Goal: Task Accomplishment & Management: Use online tool/utility

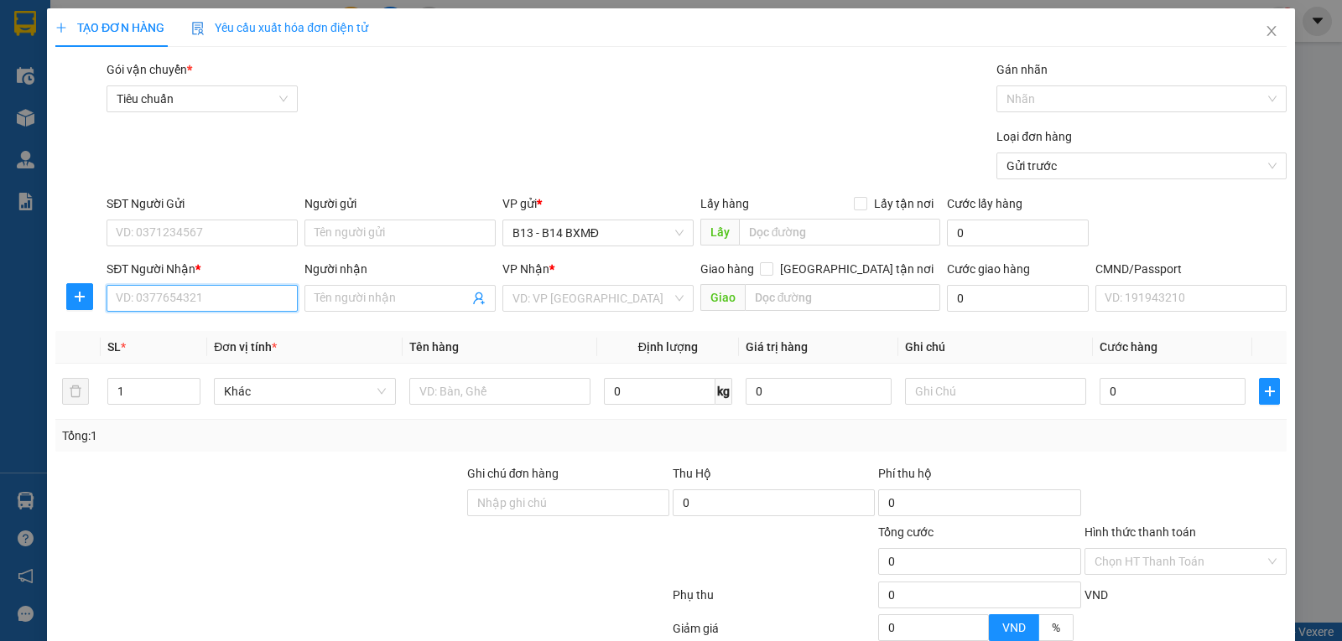
click at [164, 309] on input "SĐT Người Nhận *" at bounding box center [201, 298] width 191 height 27
type input "0394024462"
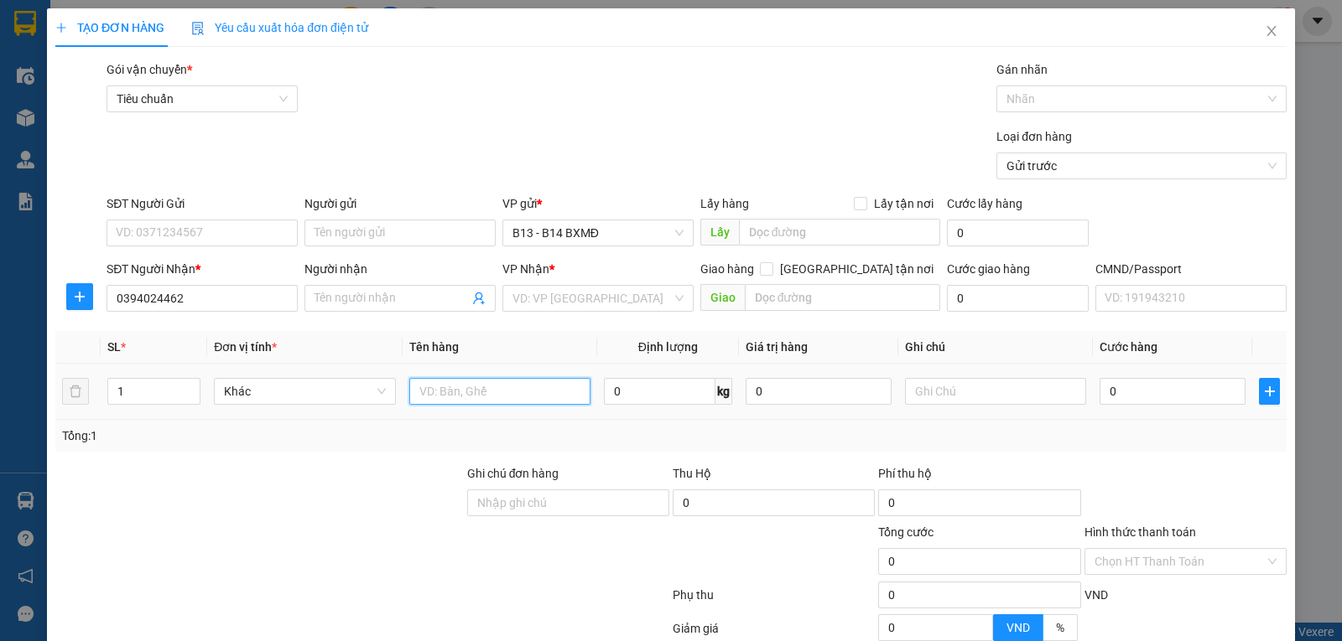
click at [431, 402] on input "text" at bounding box center [499, 391] width 181 height 27
click at [397, 299] on input "Người nhận" at bounding box center [391, 298] width 154 height 18
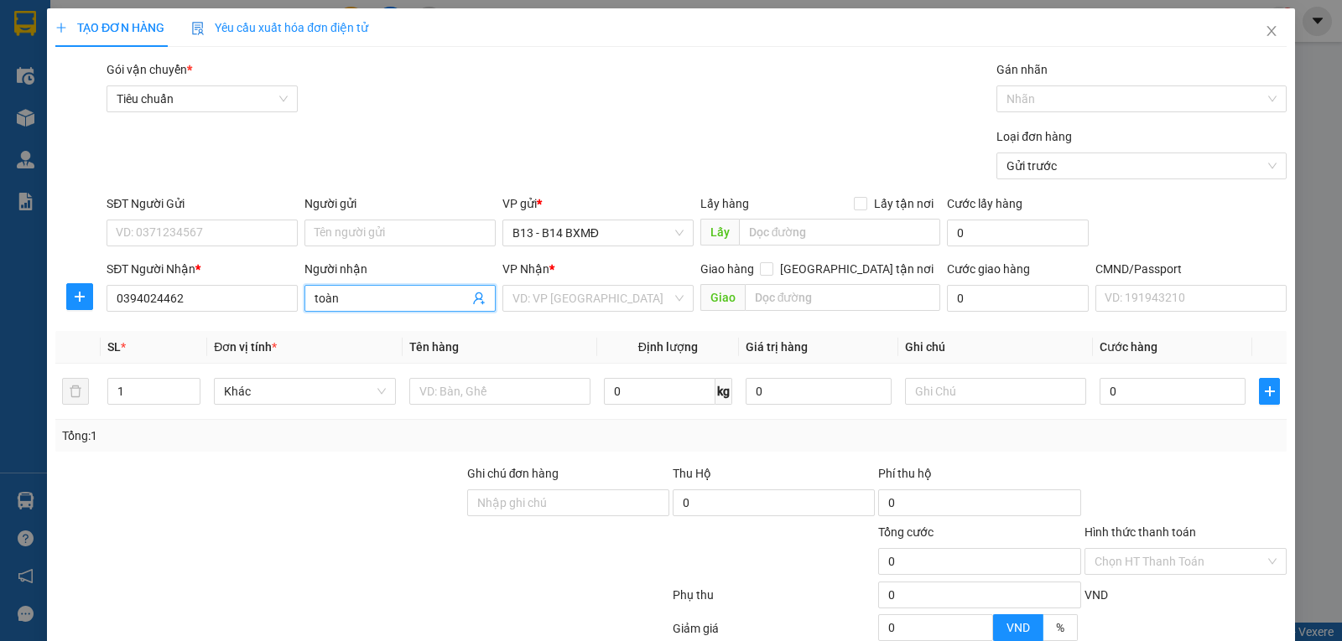
type input "toàn"
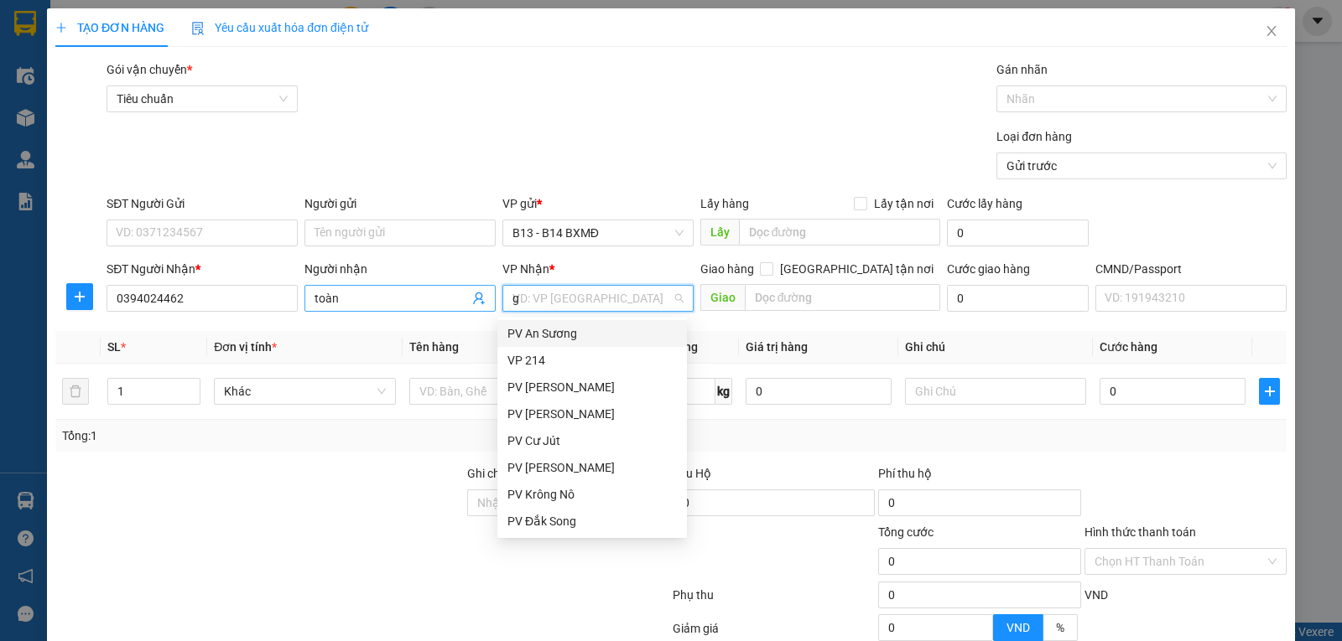
type input "gn"
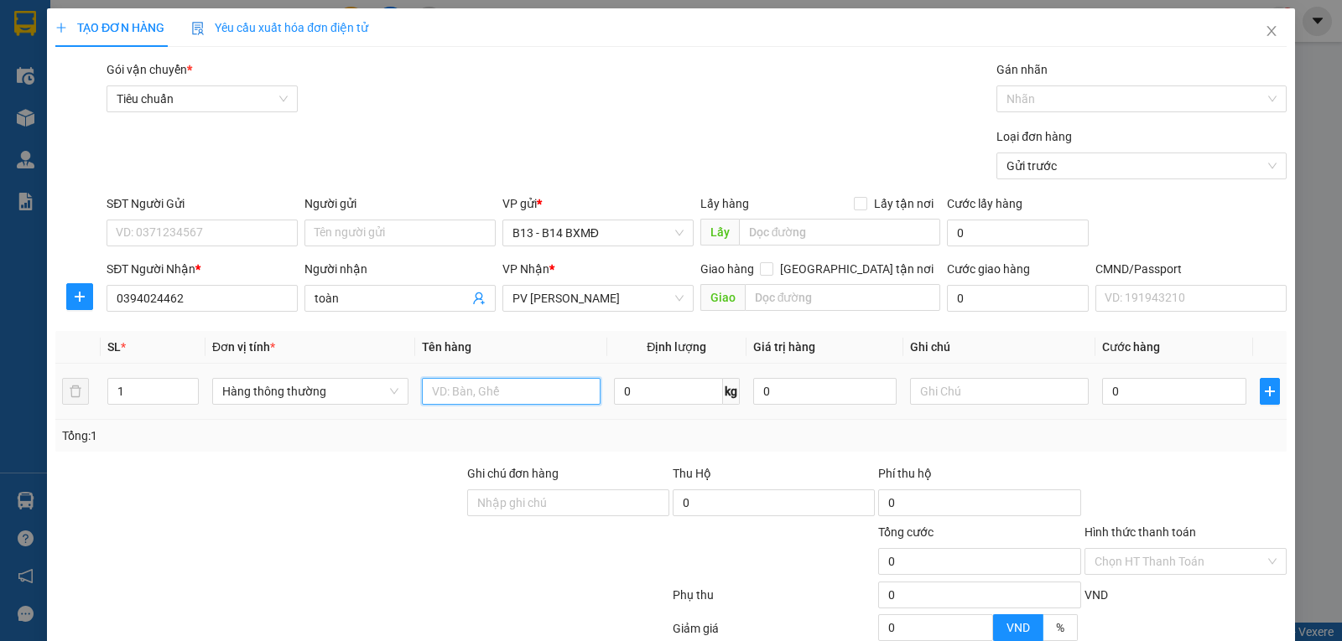
click at [506, 399] on input "text" at bounding box center [511, 391] width 179 height 27
type input "dầu gội"
type input "t"
type input "3"
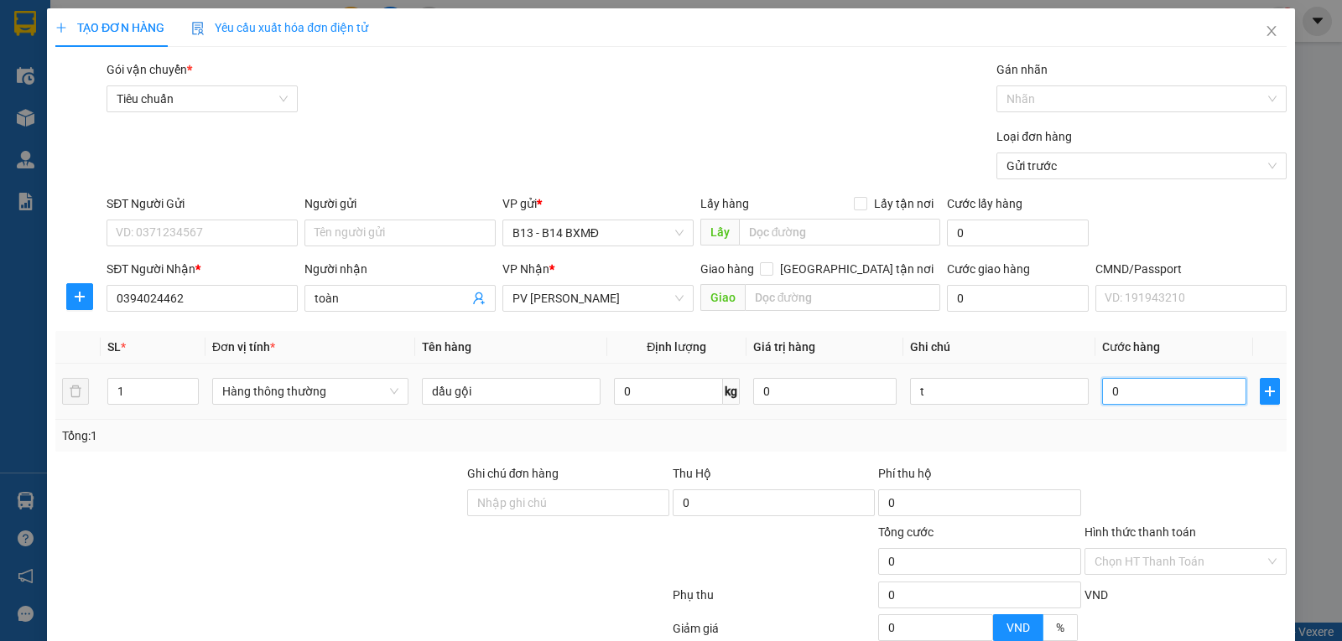
type input "3"
type input "30"
type input "30.000"
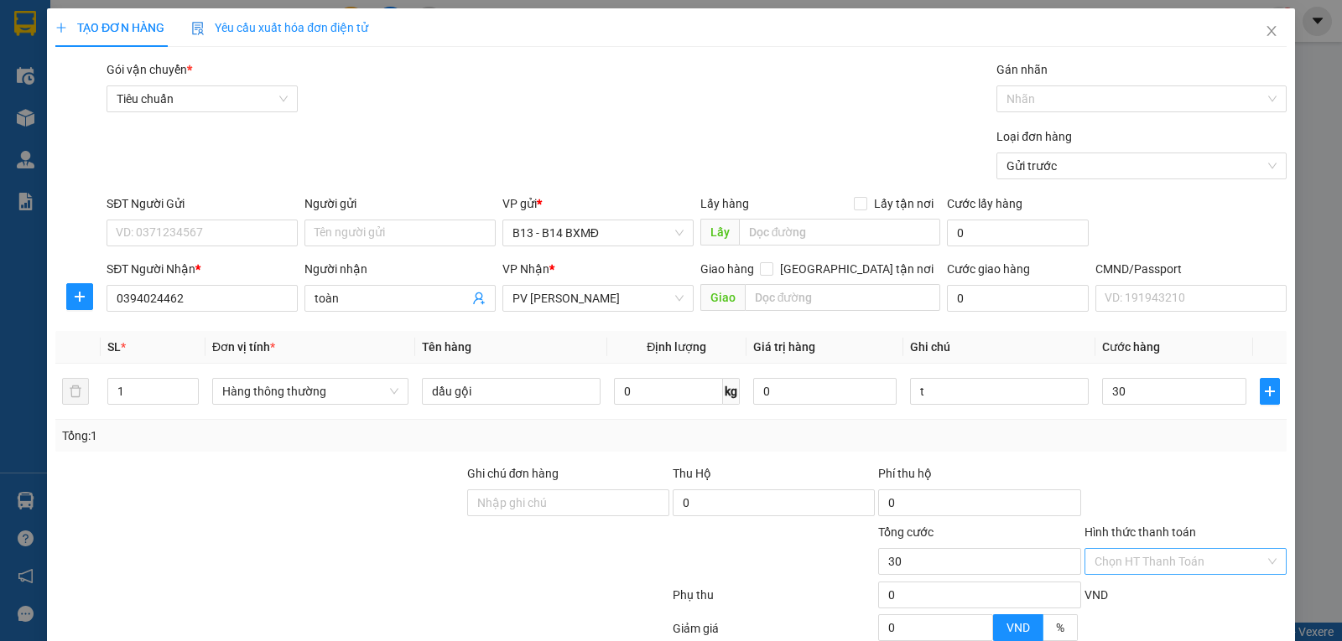
type input "30.000"
click at [1124, 573] on input "Hình thức thanh toán" at bounding box center [1179, 561] width 170 height 25
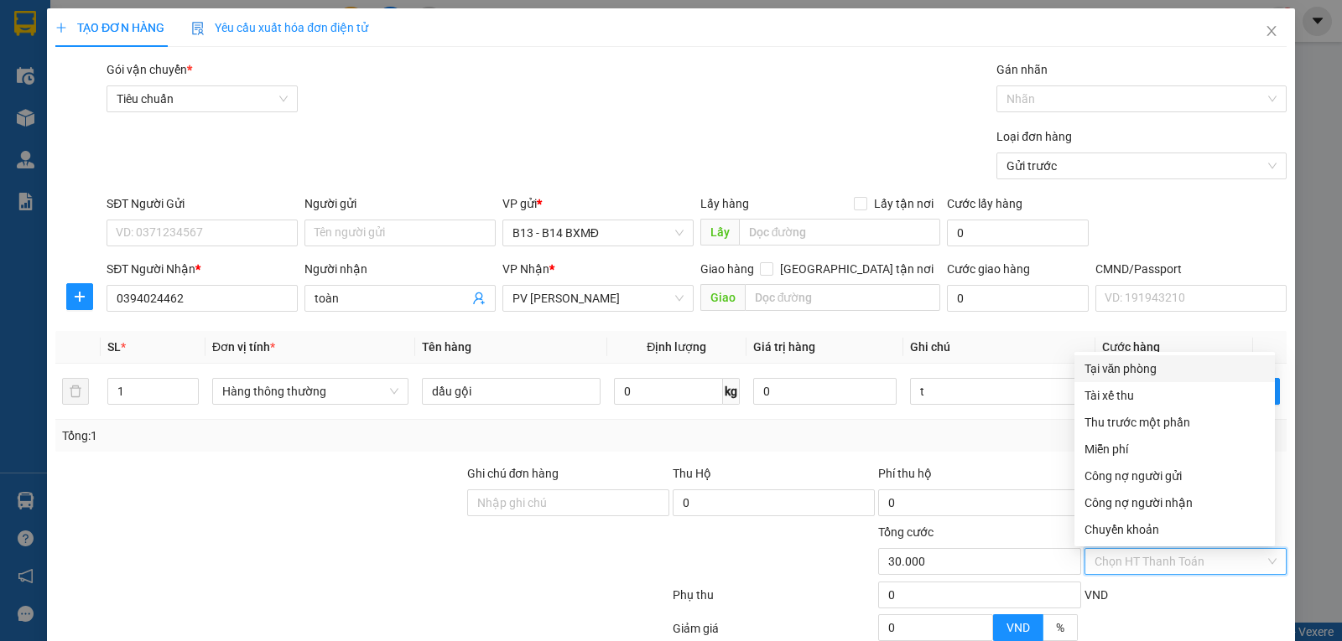
click at [1138, 369] on div "Tại văn phòng" at bounding box center [1174, 369] width 180 height 18
type input "0"
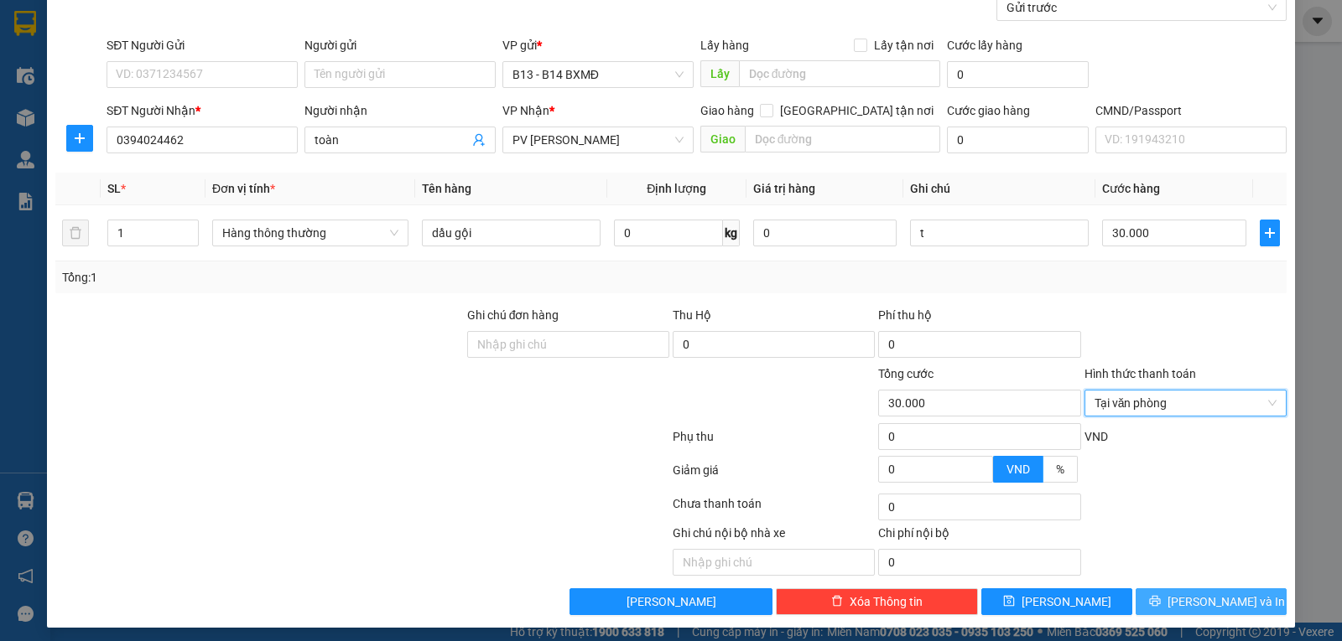
scroll to position [169, 0]
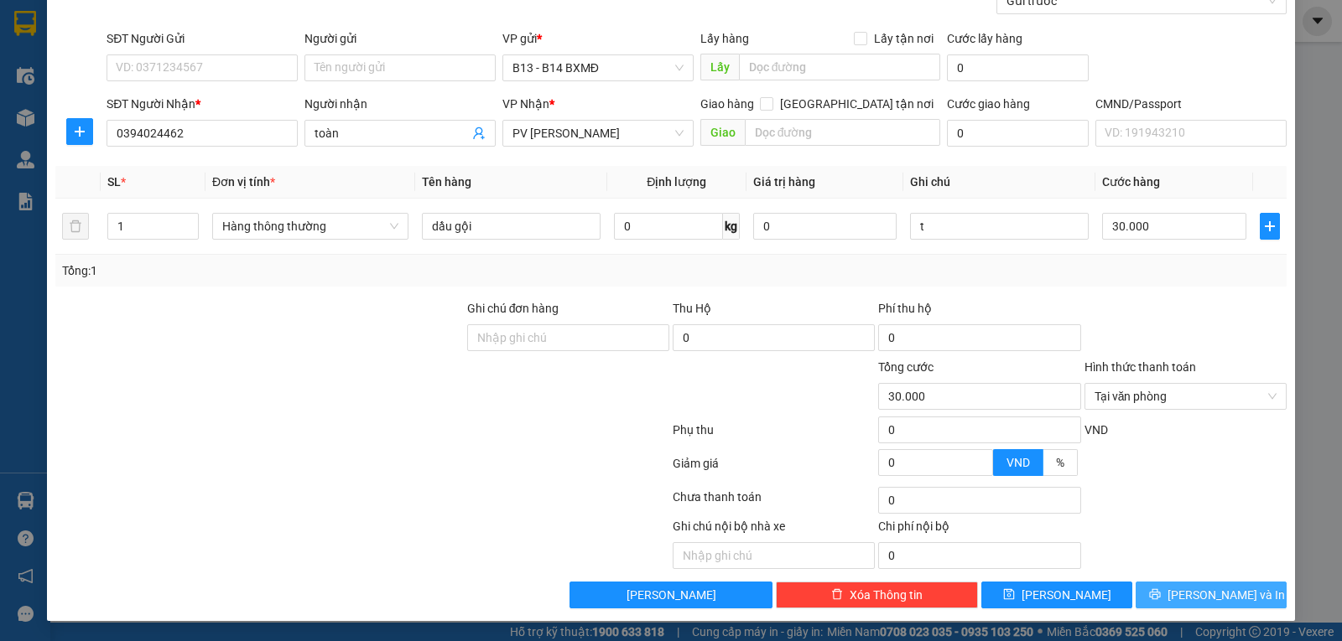
click at [1155, 599] on button "[PERSON_NAME] và In" at bounding box center [1210, 595] width 151 height 27
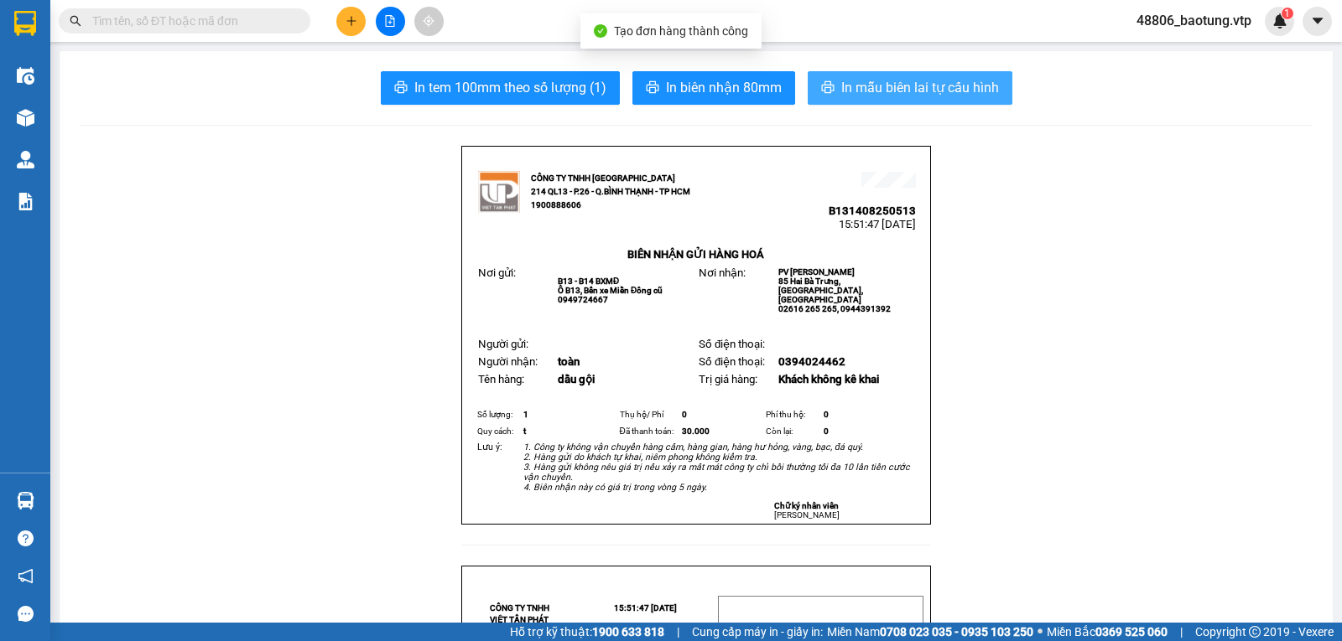
click at [929, 86] on span "In mẫu biên lai tự cấu hình" at bounding box center [920, 87] width 158 height 21
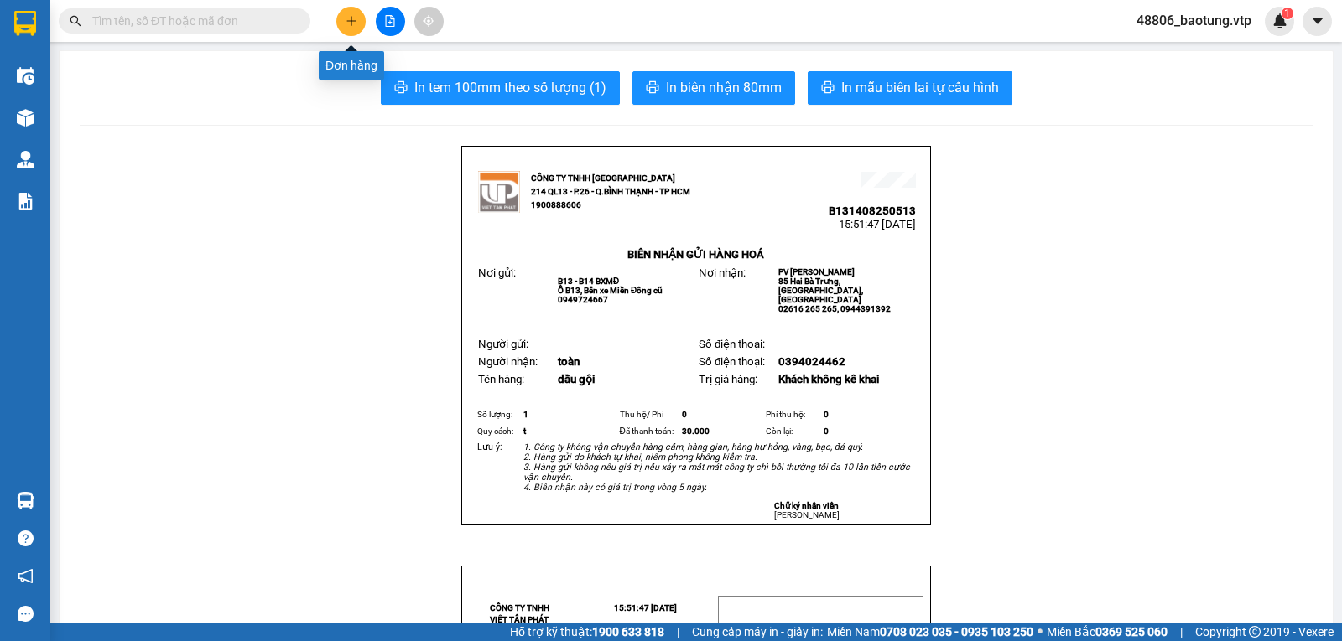
click at [345, 26] on icon "plus" at bounding box center [351, 21] width 12 height 12
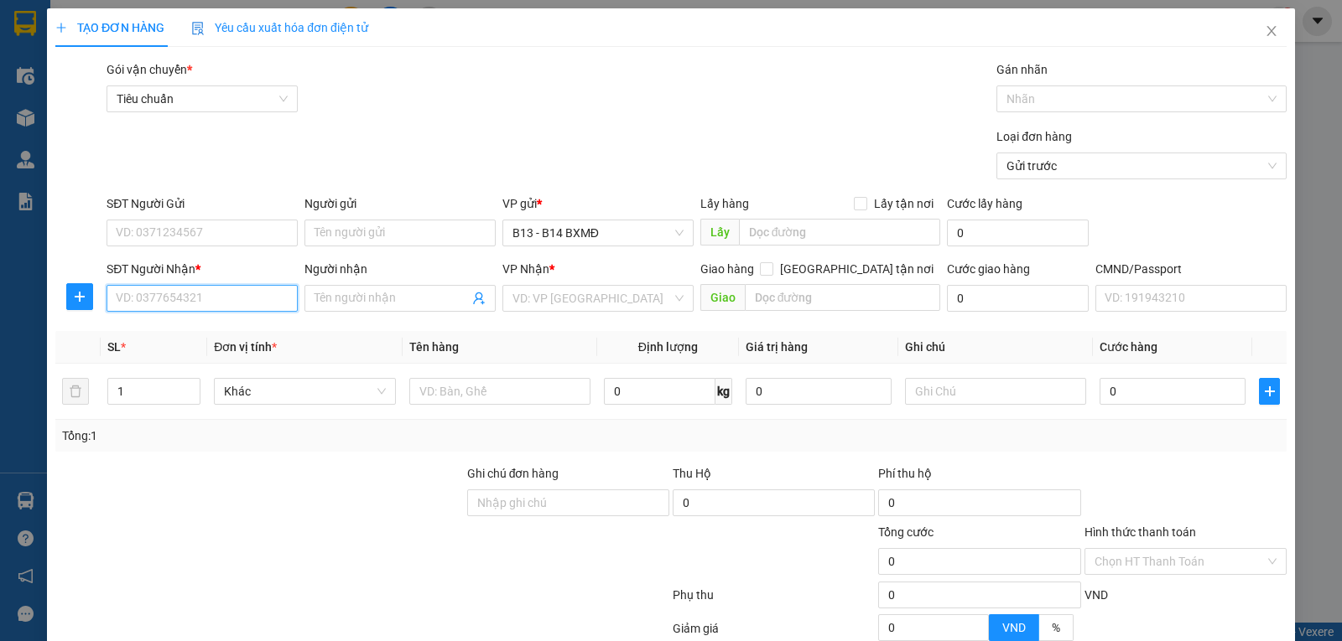
click at [135, 294] on input "SĐT Người Nhận *" at bounding box center [201, 298] width 191 height 27
type input "0977188343"
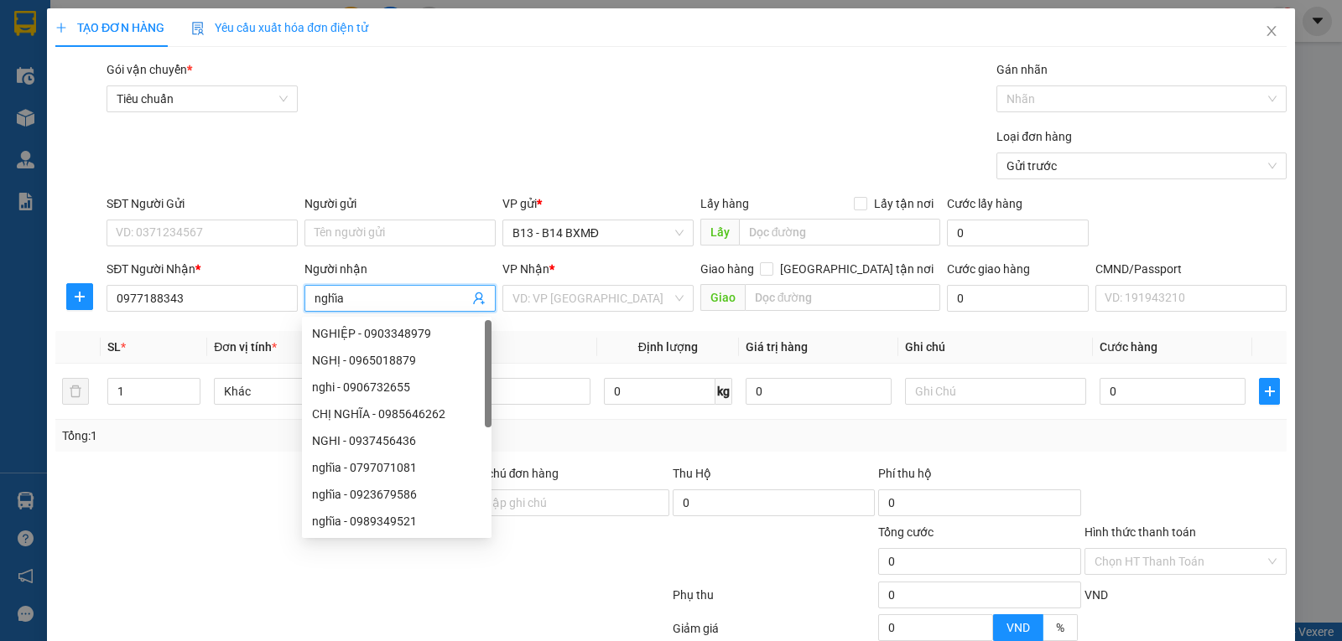
type input "nghĩa"
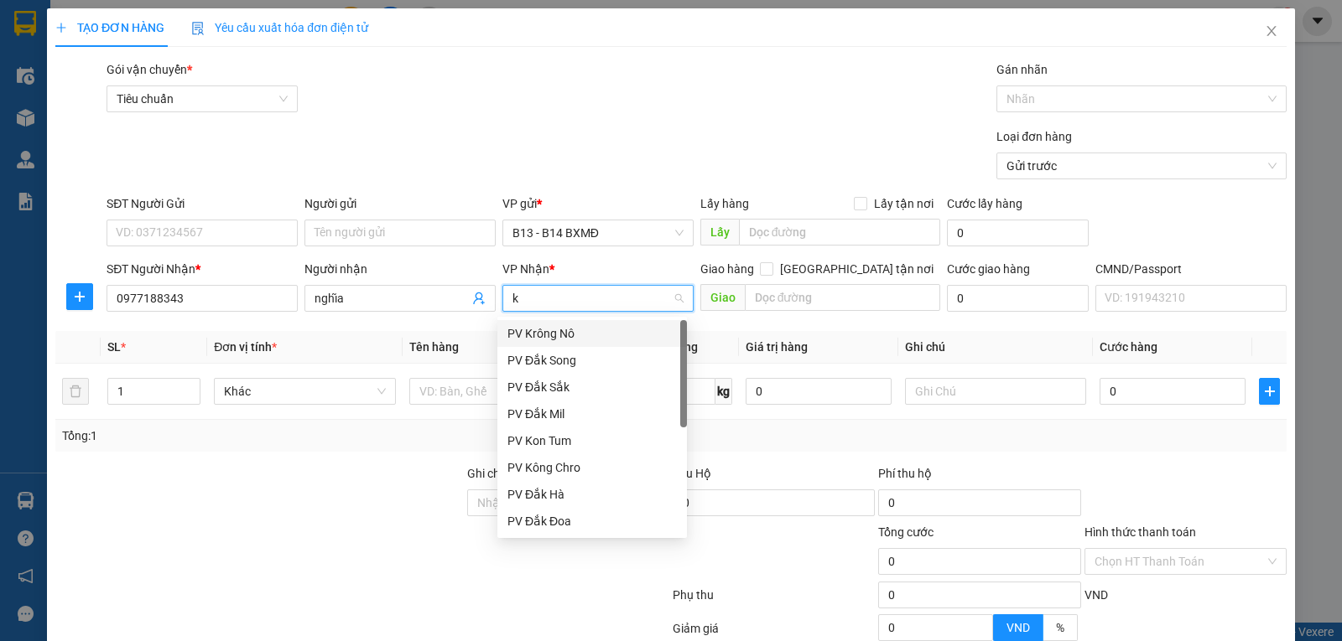
type input "kn"
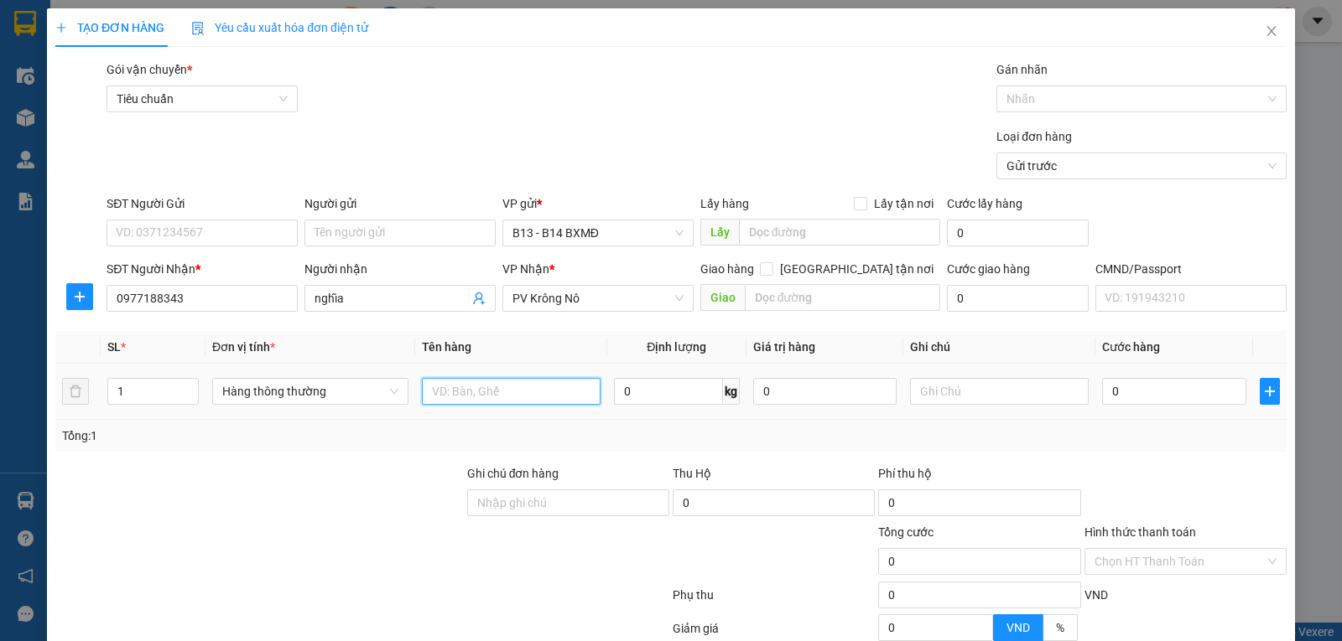
click at [490, 400] on input "text" at bounding box center [511, 391] width 179 height 27
drag, startPoint x: 133, startPoint y: 390, endPoint x: 0, endPoint y: 372, distance: 134.5
click at [0, 372] on div "TẠO ĐƠN HÀNG Yêu cầu xuất hóa đơn điện tử Transit Pickup Surcharge Ids Transit …" at bounding box center [671, 320] width 1342 height 641
type input "2"
click at [477, 397] on input "text" at bounding box center [511, 391] width 179 height 27
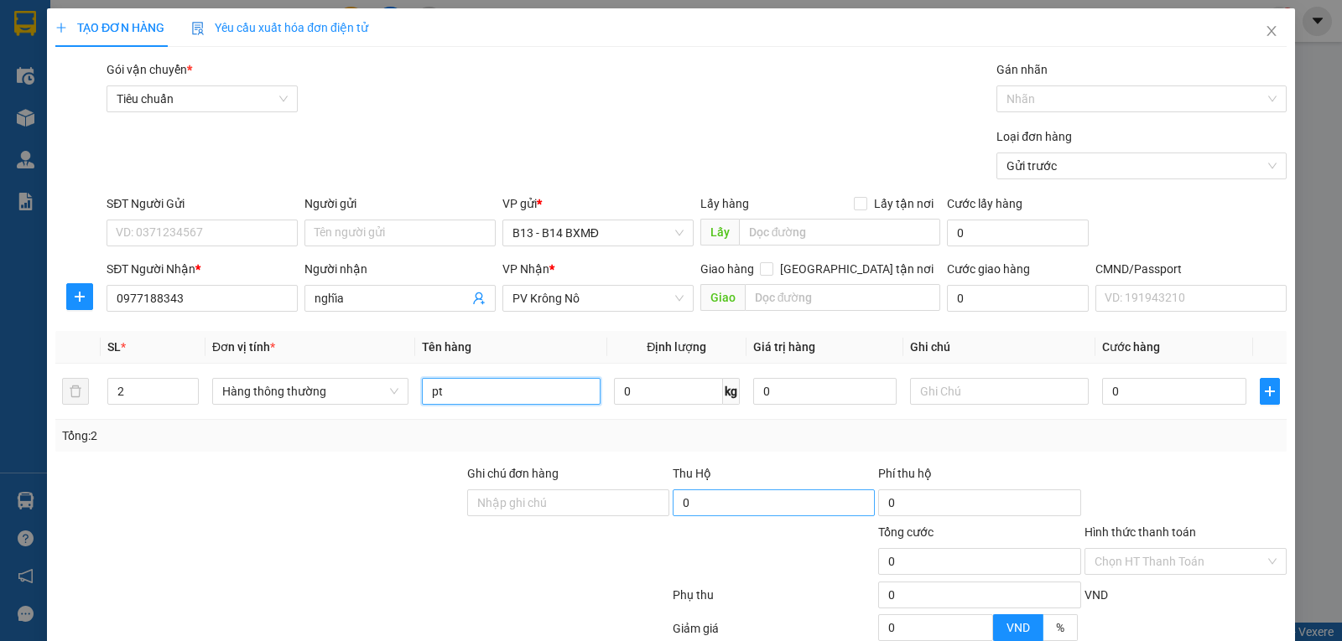
type input "pt"
click at [1167, 395] on input "0" at bounding box center [1173, 391] width 143 height 27
type input "1"
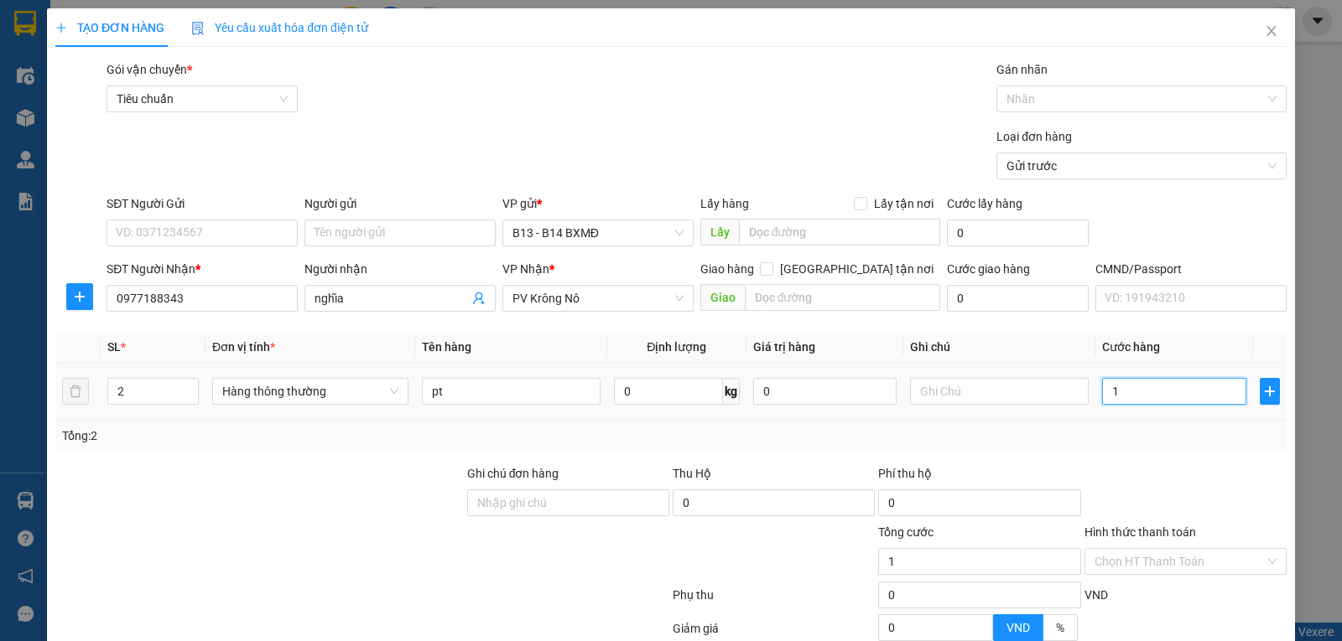
type input "14"
type input "140"
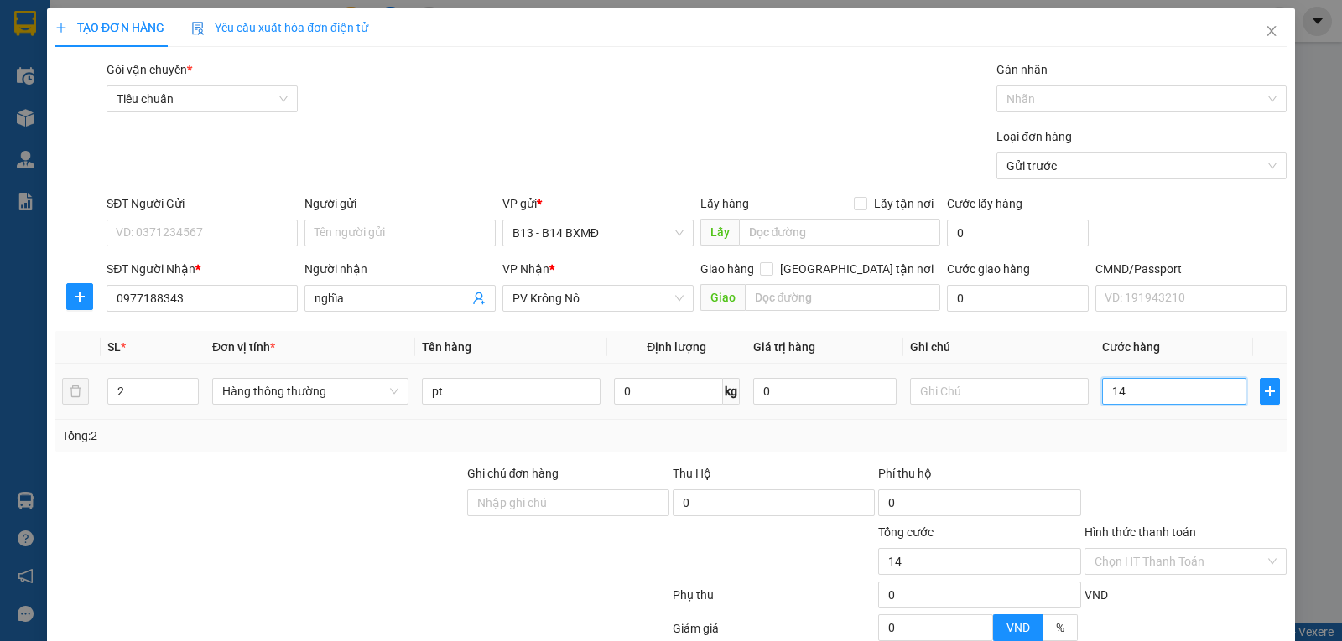
type input "140"
type input "140.000"
click at [975, 392] on input "text" at bounding box center [999, 391] width 179 height 27
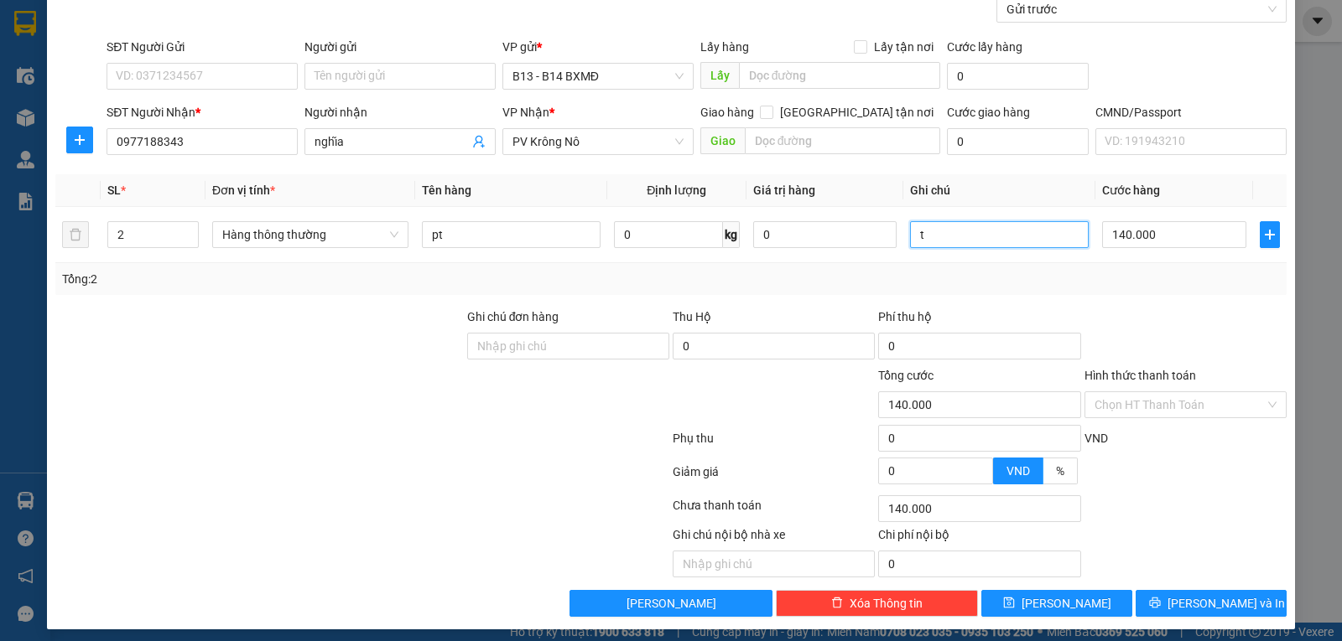
scroll to position [168, 0]
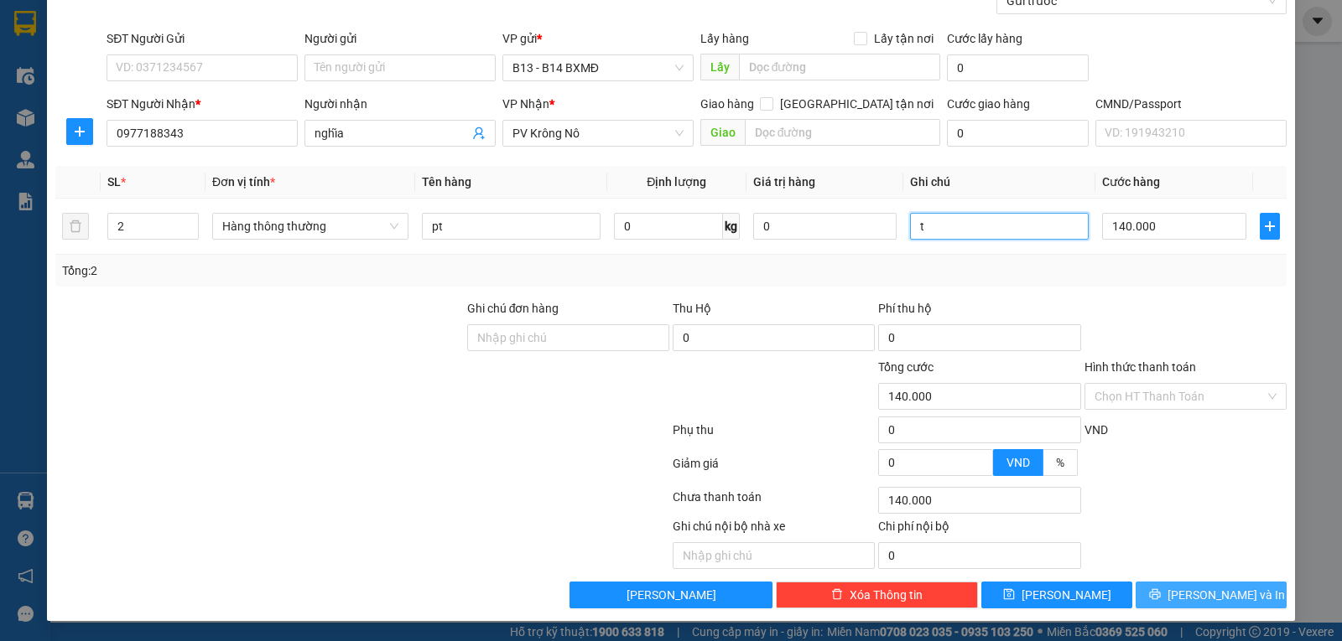
type input "t"
click at [1194, 589] on span "Lưu và In" at bounding box center [1225, 595] width 117 height 18
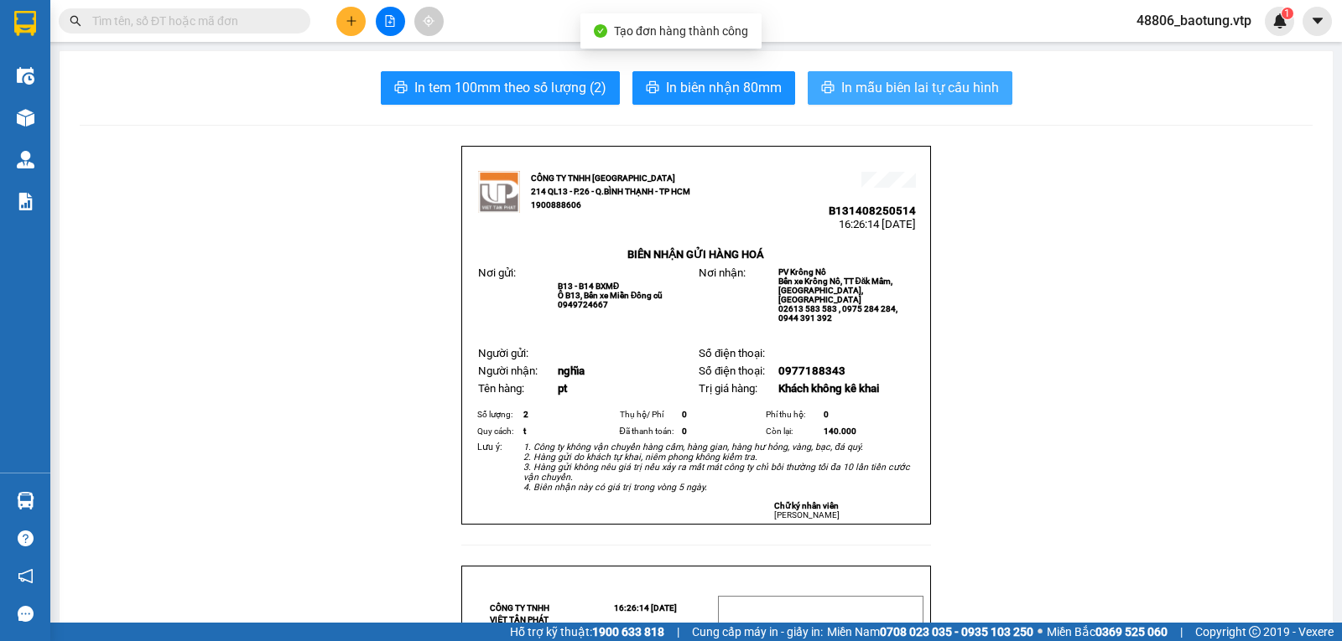
click at [878, 90] on span "In mẫu biên lai tự cấu hình" at bounding box center [920, 87] width 158 height 21
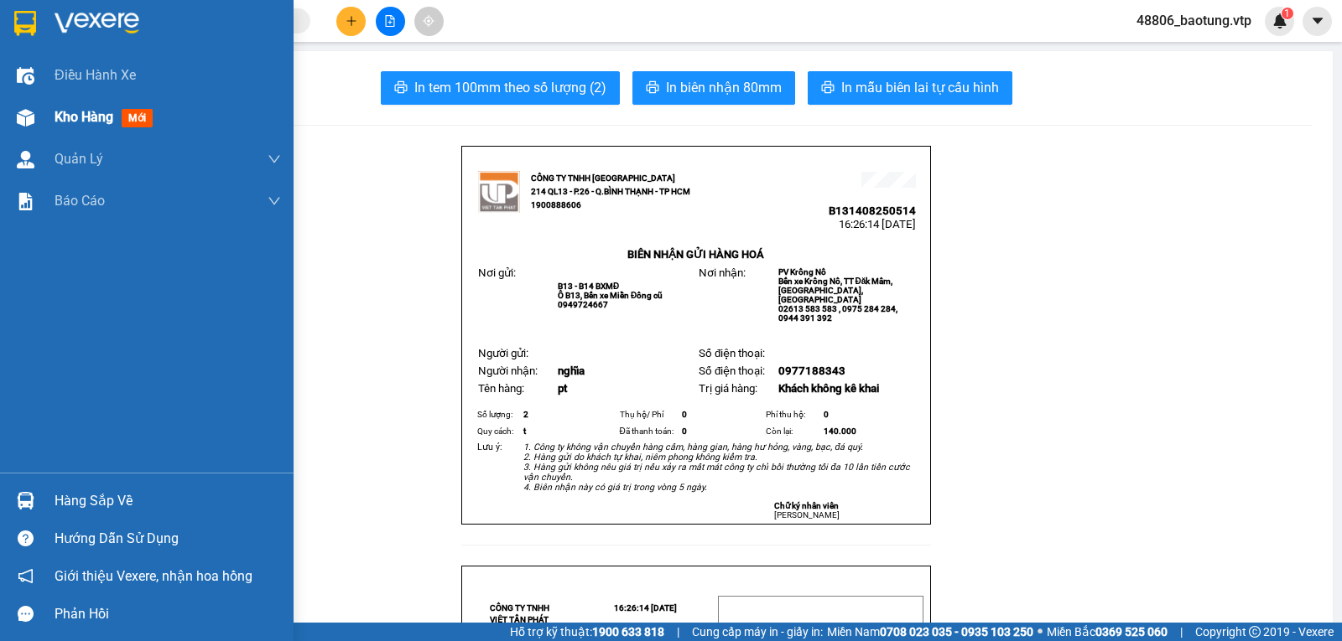
click at [75, 122] on span "Kho hàng" at bounding box center [84, 117] width 59 height 16
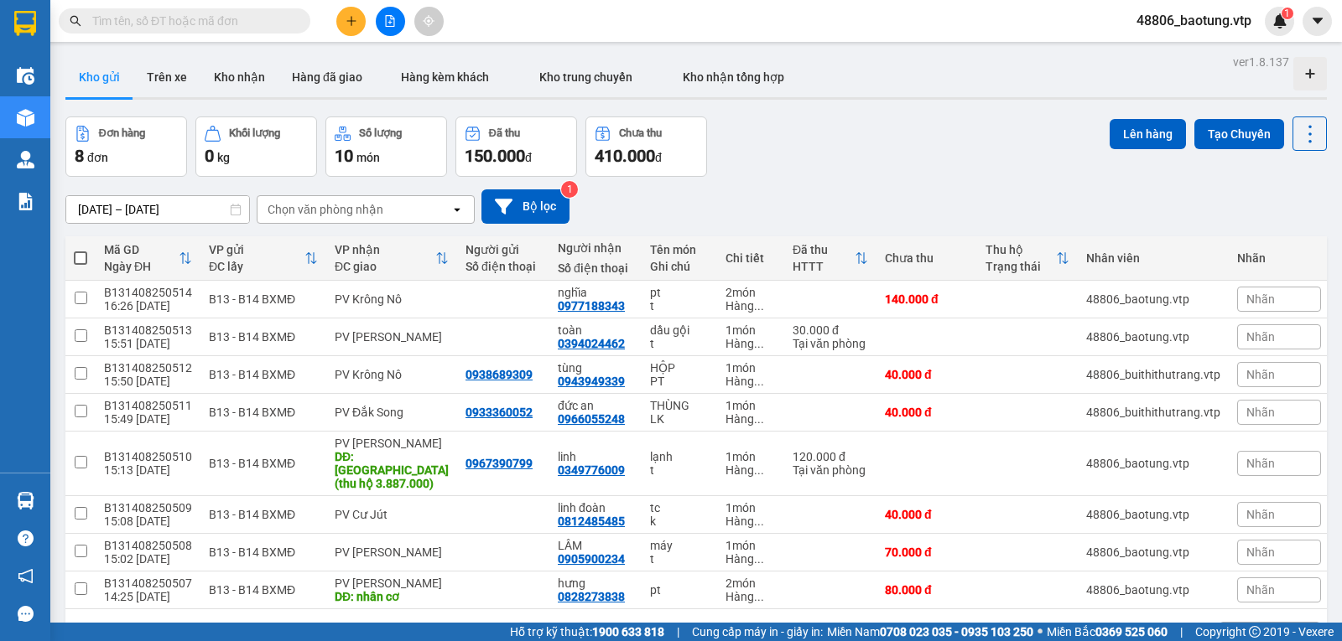
click at [341, 10] on button at bounding box center [350, 21] width 29 height 29
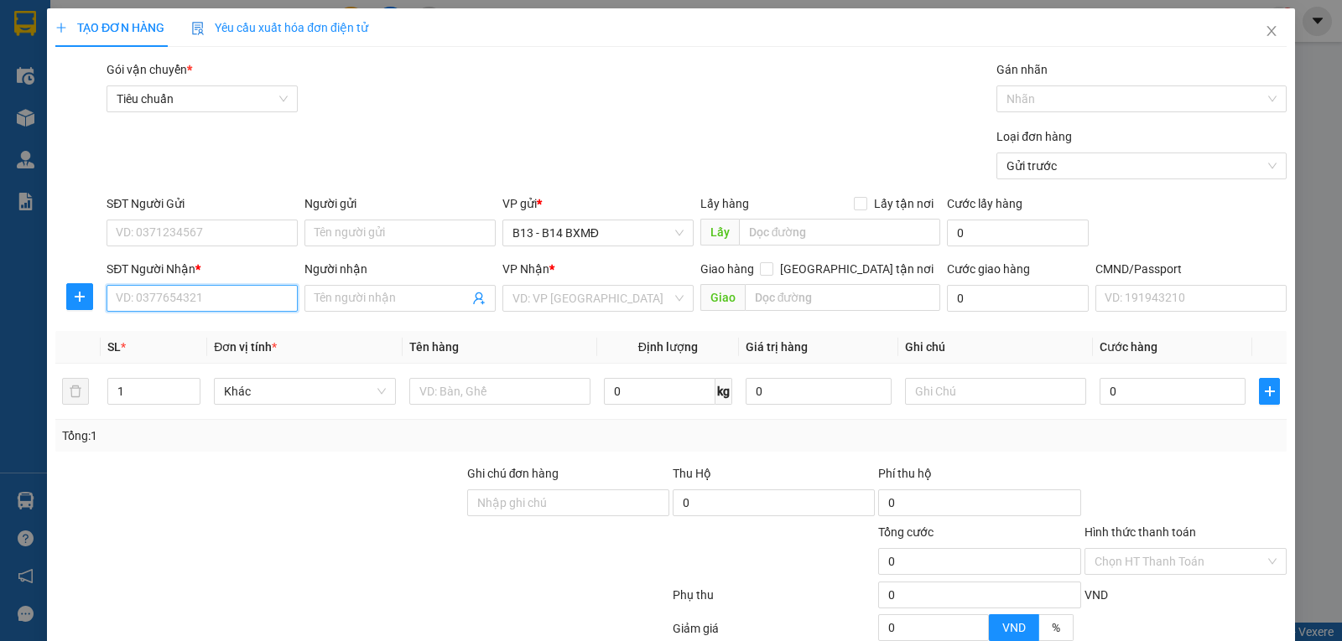
click at [170, 296] on input "SĐT Người Nhận *" at bounding box center [201, 298] width 191 height 27
click at [168, 337] on div "0967964041 - LIỄU" at bounding box center [200, 333] width 169 height 18
type input "0967964041"
type input "LIỄU"
type input "0967964041"
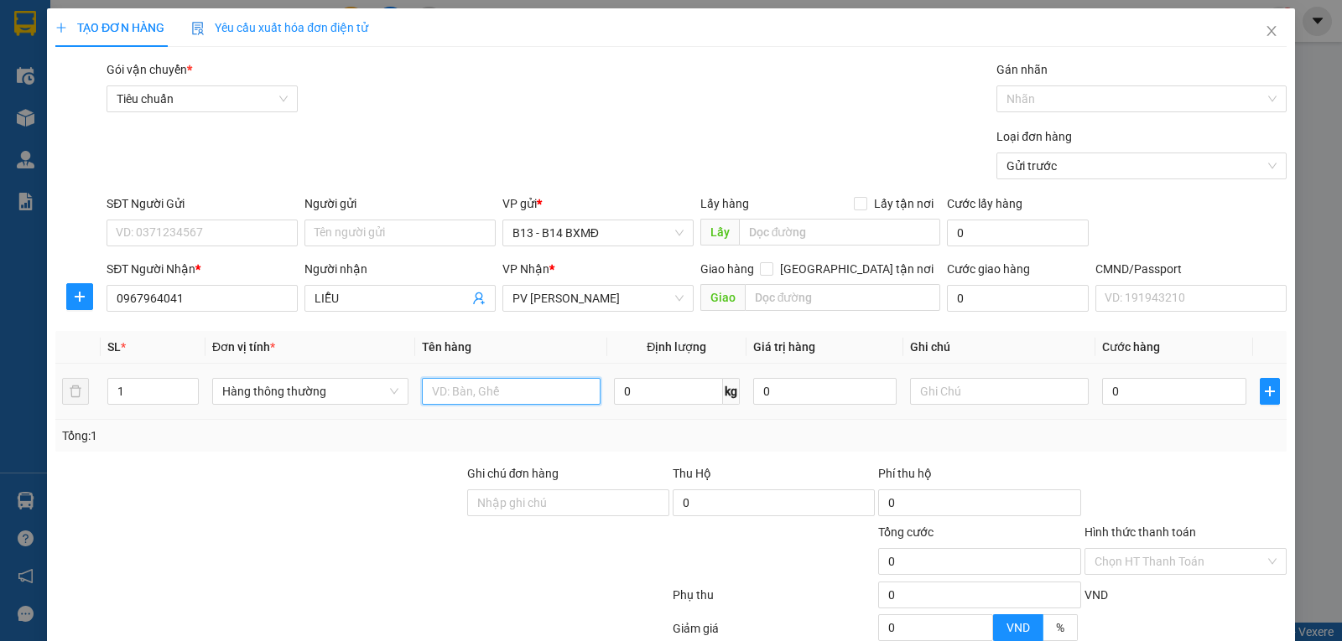
click at [458, 401] on input "text" at bounding box center [511, 391] width 179 height 27
type input "qa"
click at [1009, 394] on input "text" at bounding box center [999, 391] width 179 height 27
type input "c"
click at [1181, 401] on input "0" at bounding box center [1173, 391] width 143 height 27
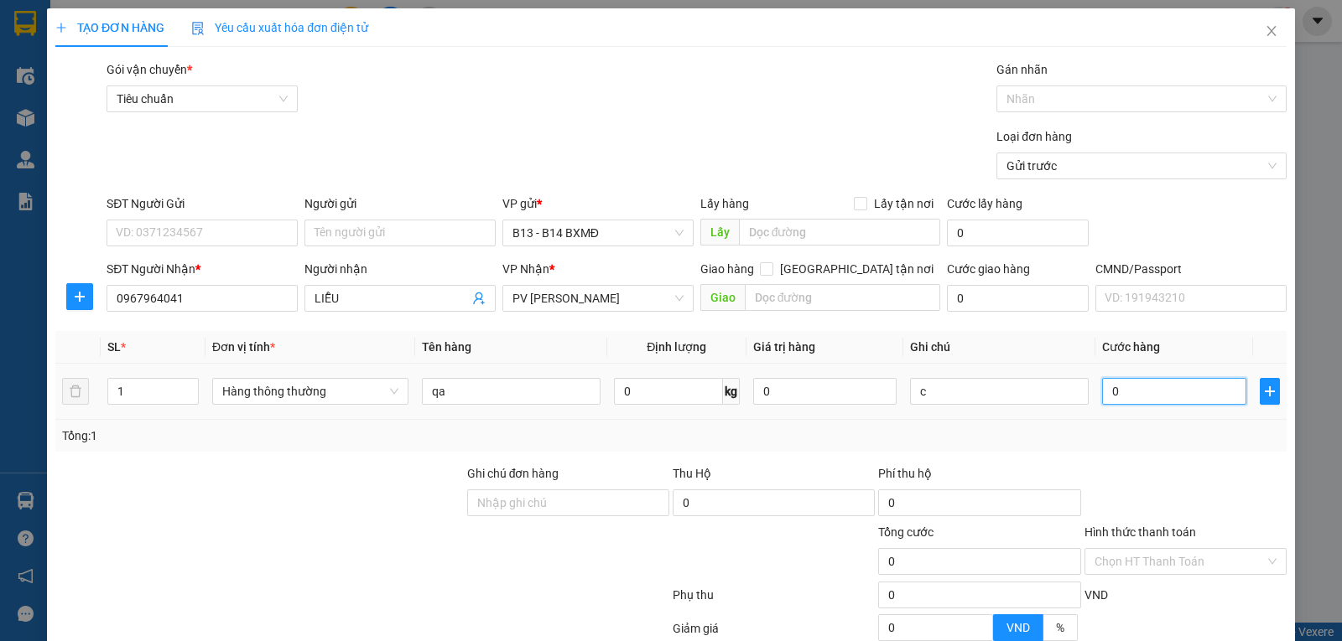
type input "5"
type input "50"
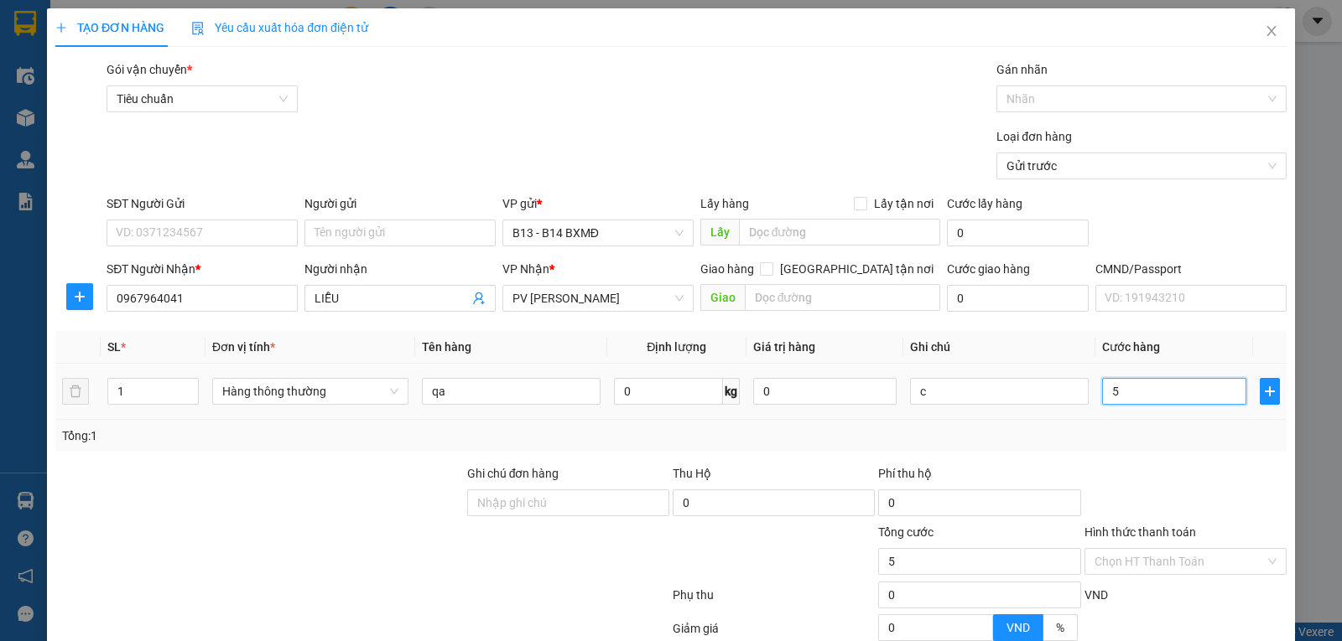
type input "50"
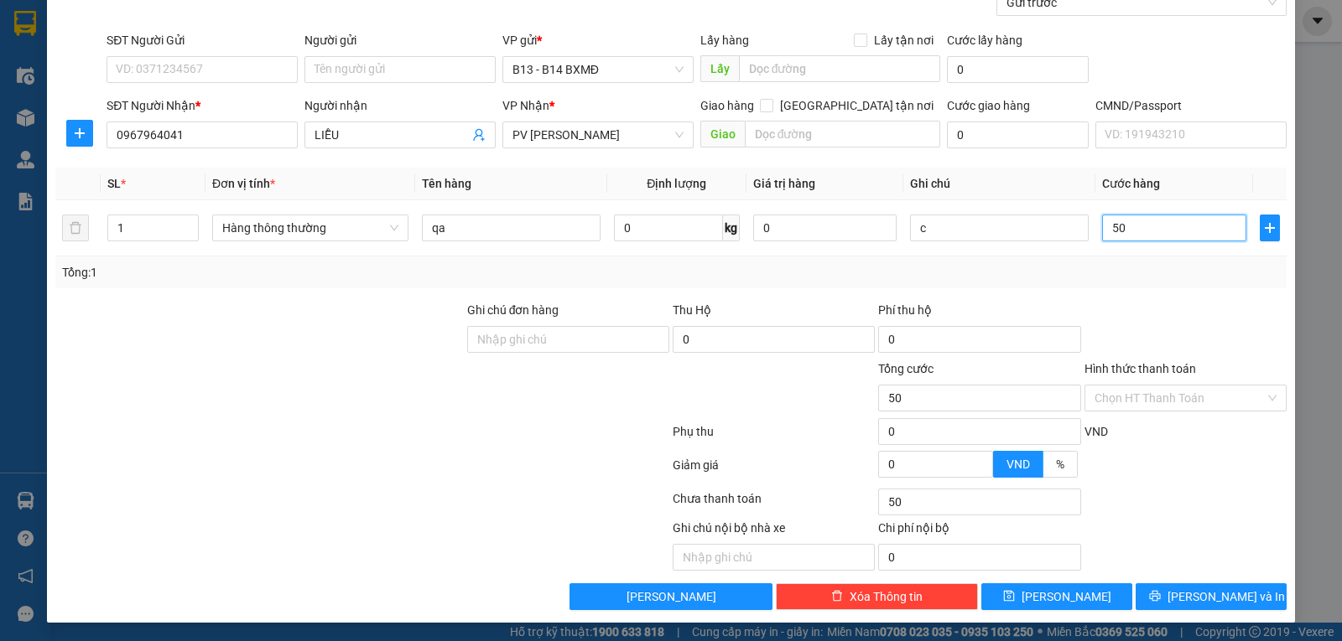
scroll to position [169, 0]
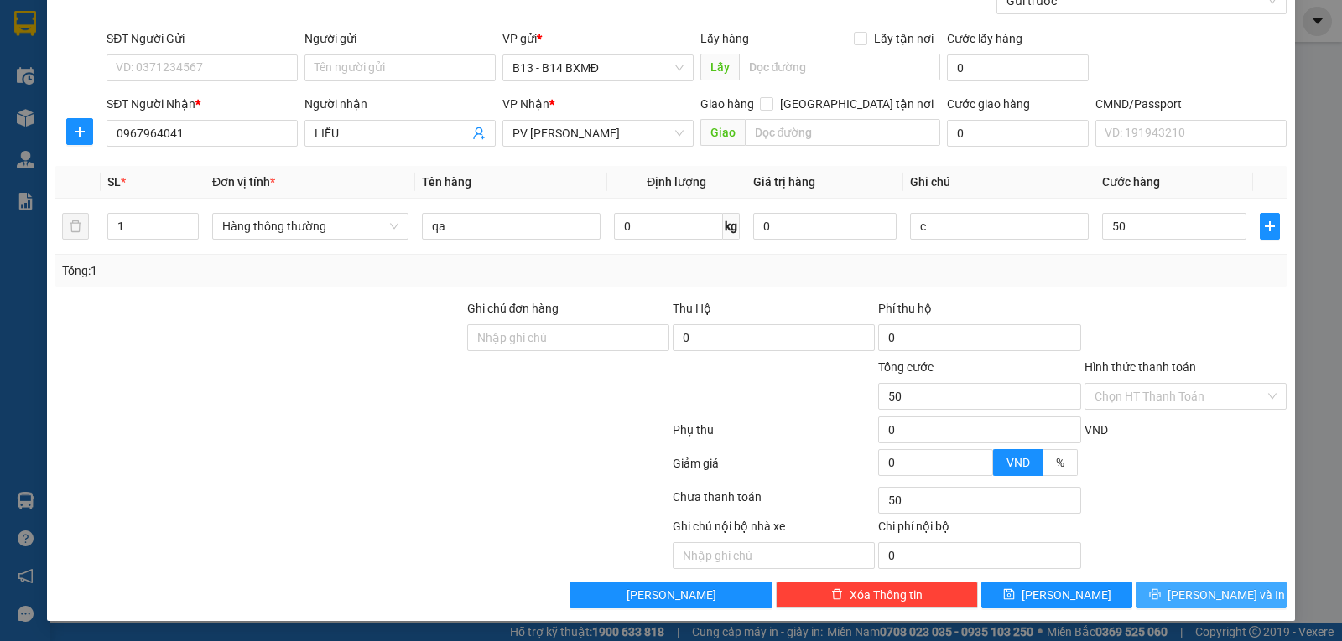
type input "50.000"
click at [1200, 588] on span "Lưu và In" at bounding box center [1225, 595] width 117 height 18
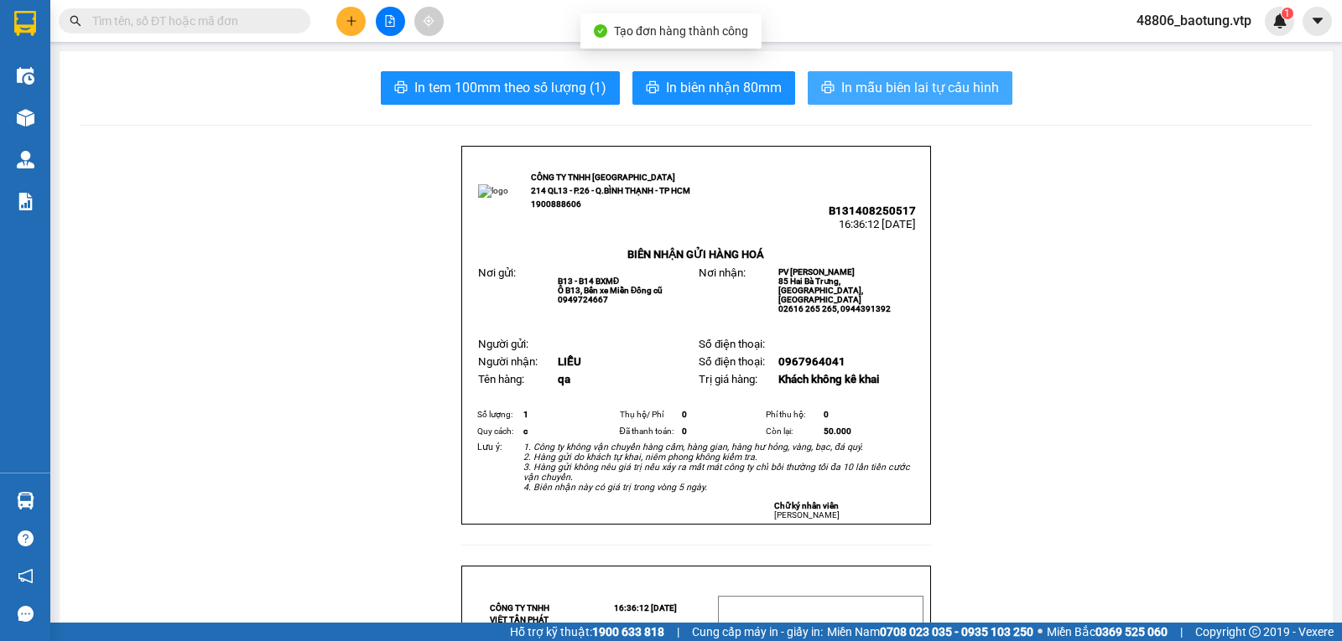
click at [918, 93] on span "In mẫu biên lai tự cấu hình" at bounding box center [920, 87] width 158 height 21
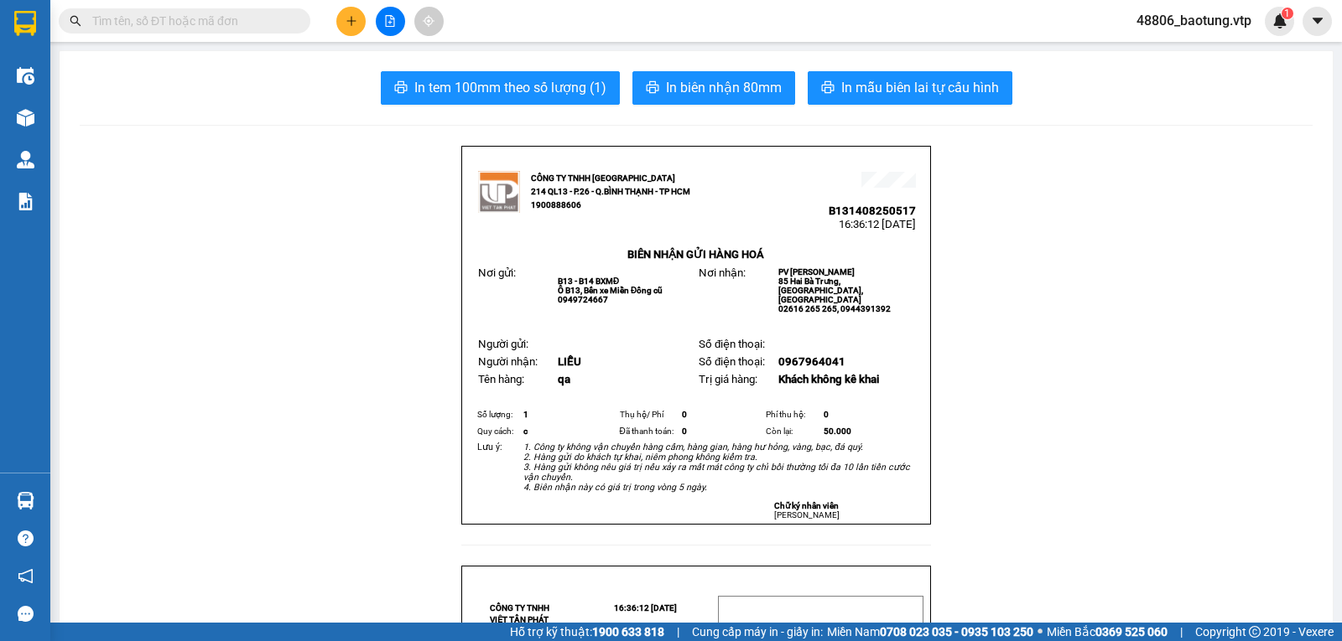
click at [346, 11] on button at bounding box center [350, 21] width 29 height 29
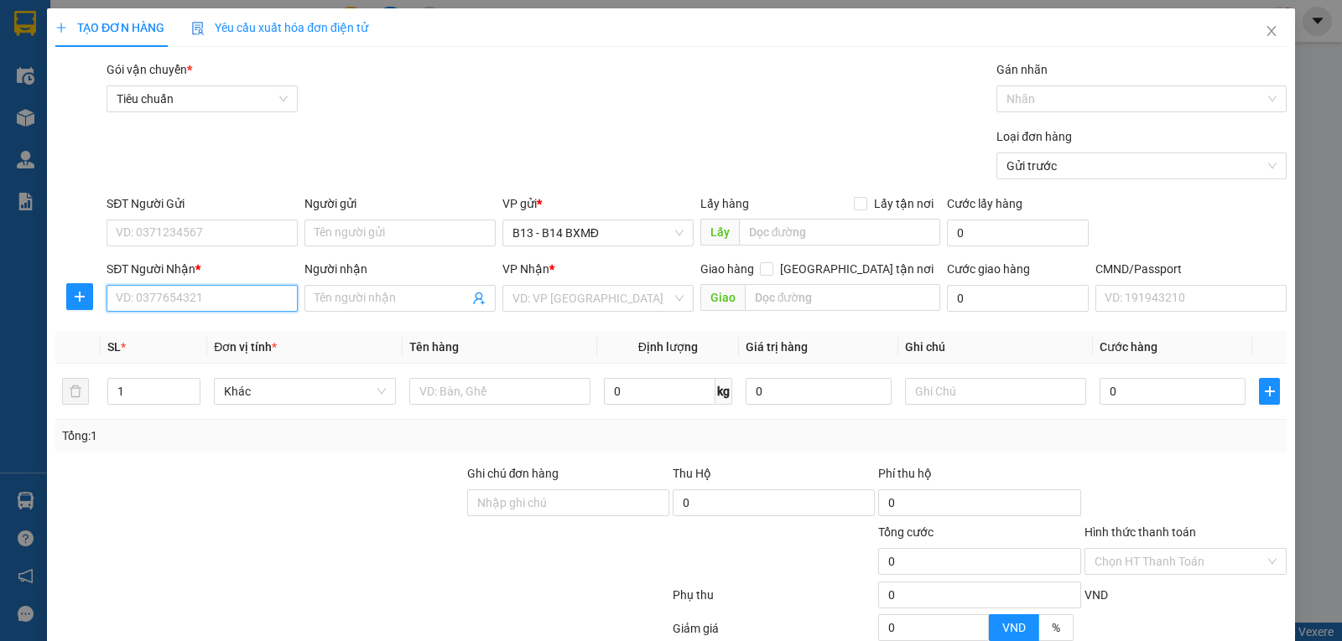
click at [156, 299] on input "SĐT Người Nhận *" at bounding box center [201, 298] width 191 height 27
click at [224, 330] on div "0563680888 - hoàng" at bounding box center [200, 333] width 169 height 18
type input "0563680888"
type input "hoàng"
type input "0563680888"
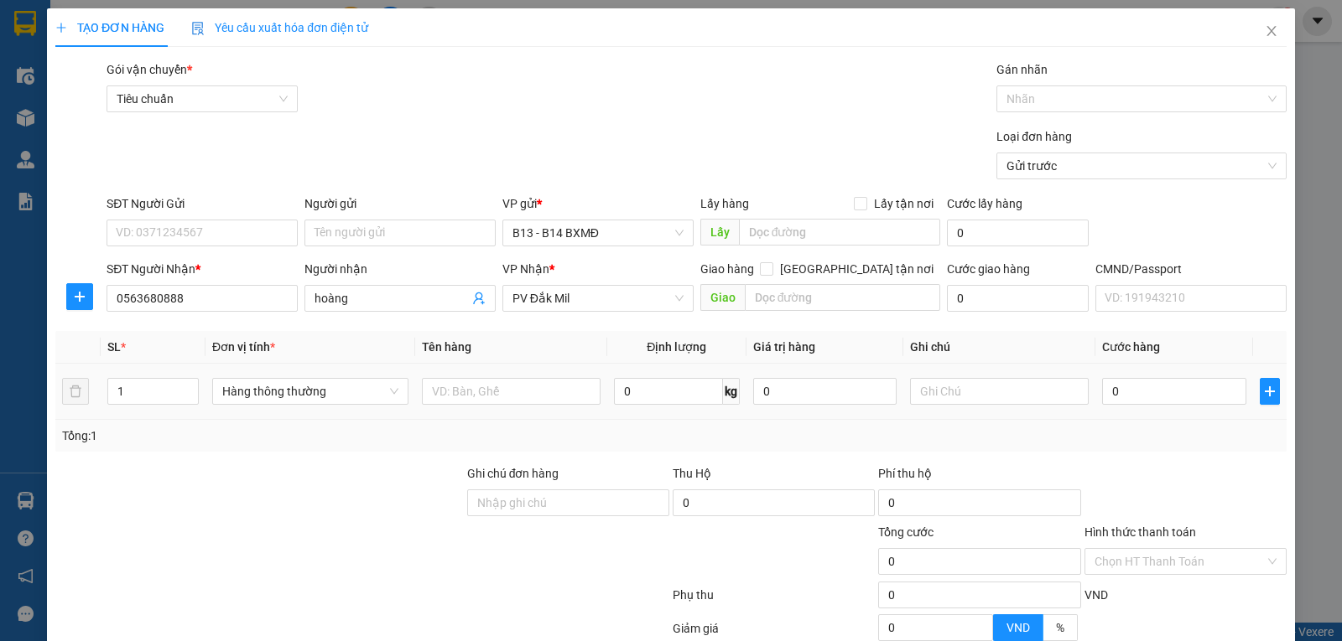
click at [464, 407] on div at bounding box center [511, 392] width 179 height 34
click at [466, 402] on input "text" at bounding box center [511, 391] width 179 height 27
type input "pt"
click at [1142, 403] on input "0" at bounding box center [1173, 391] width 143 height 27
type input "4"
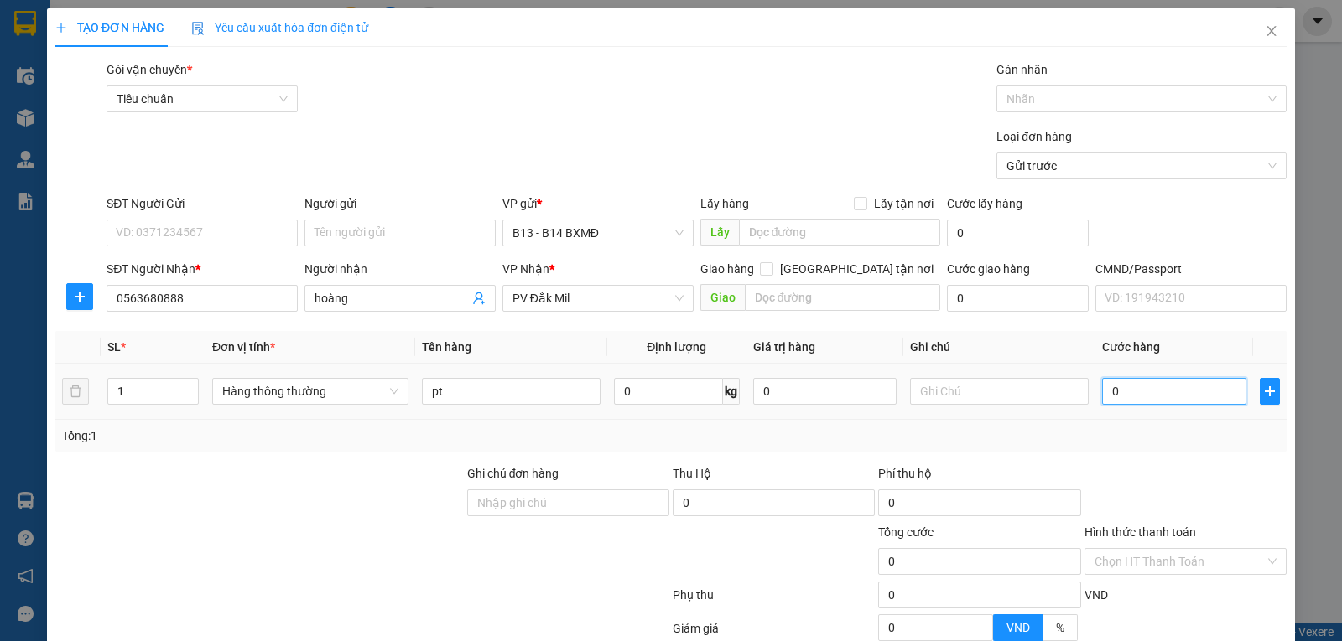
type input "4"
type input "40"
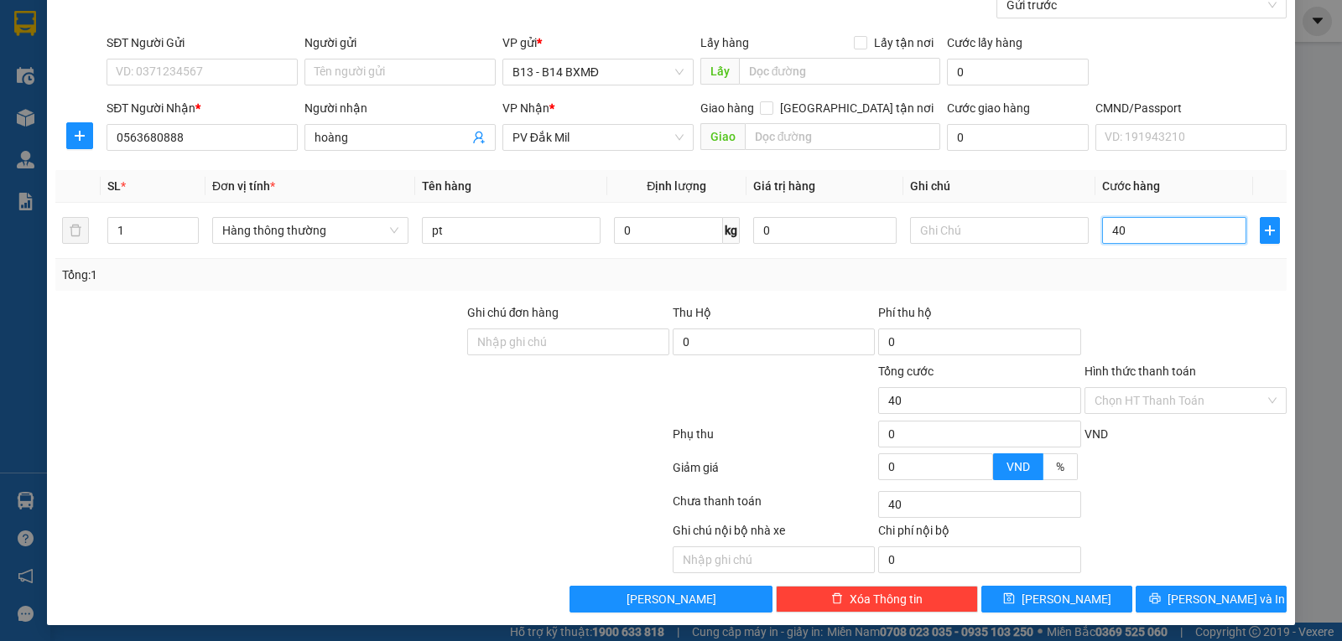
scroll to position [169, 0]
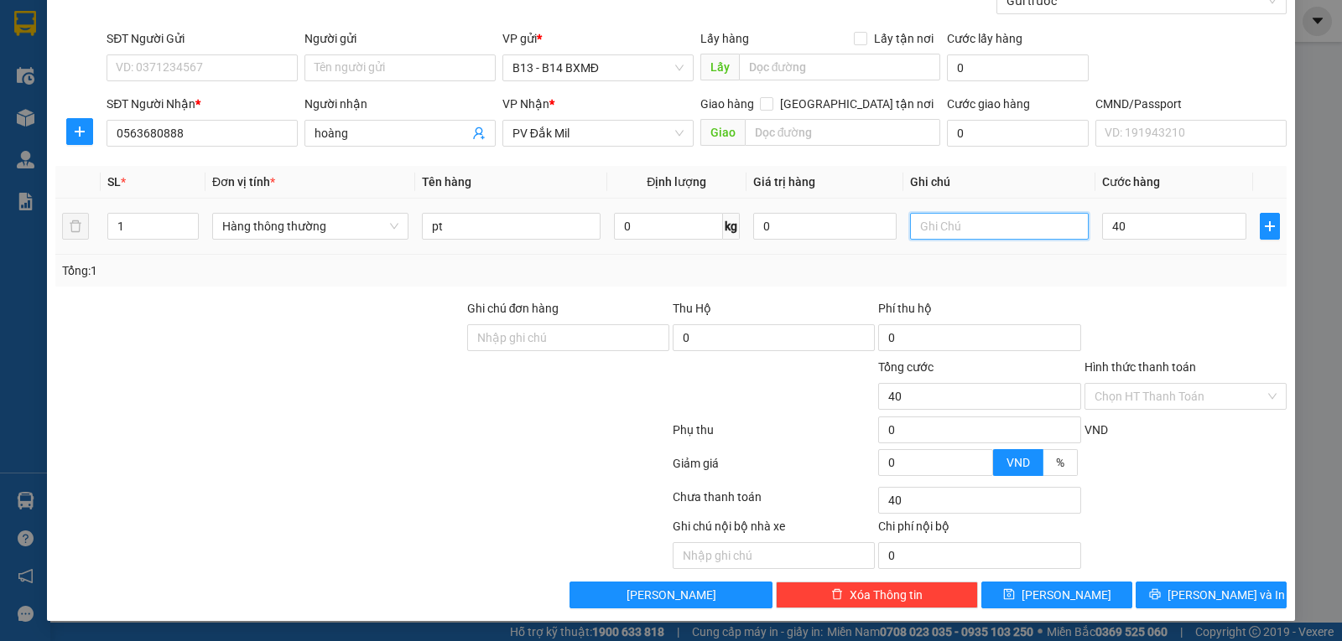
type input "40.000"
click at [940, 219] on input "text" at bounding box center [999, 226] width 179 height 27
type input "c"
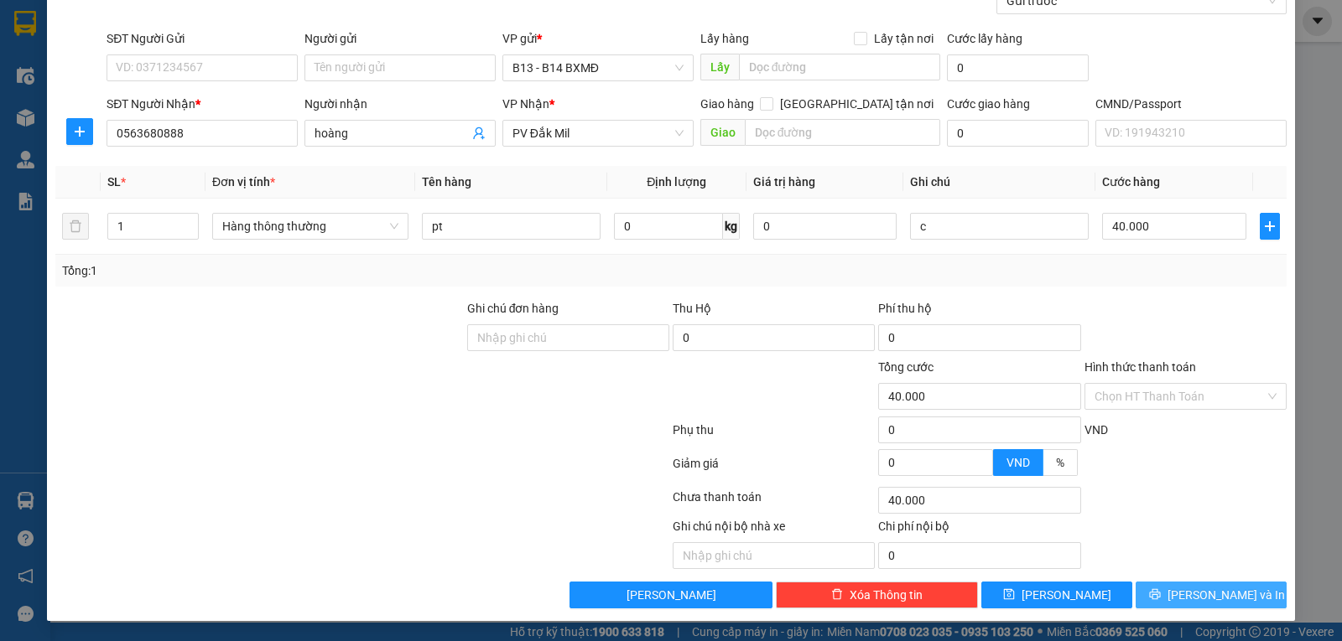
click at [1191, 600] on span "Lưu và In" at bounding box center [1225, 595] width 117 height 18
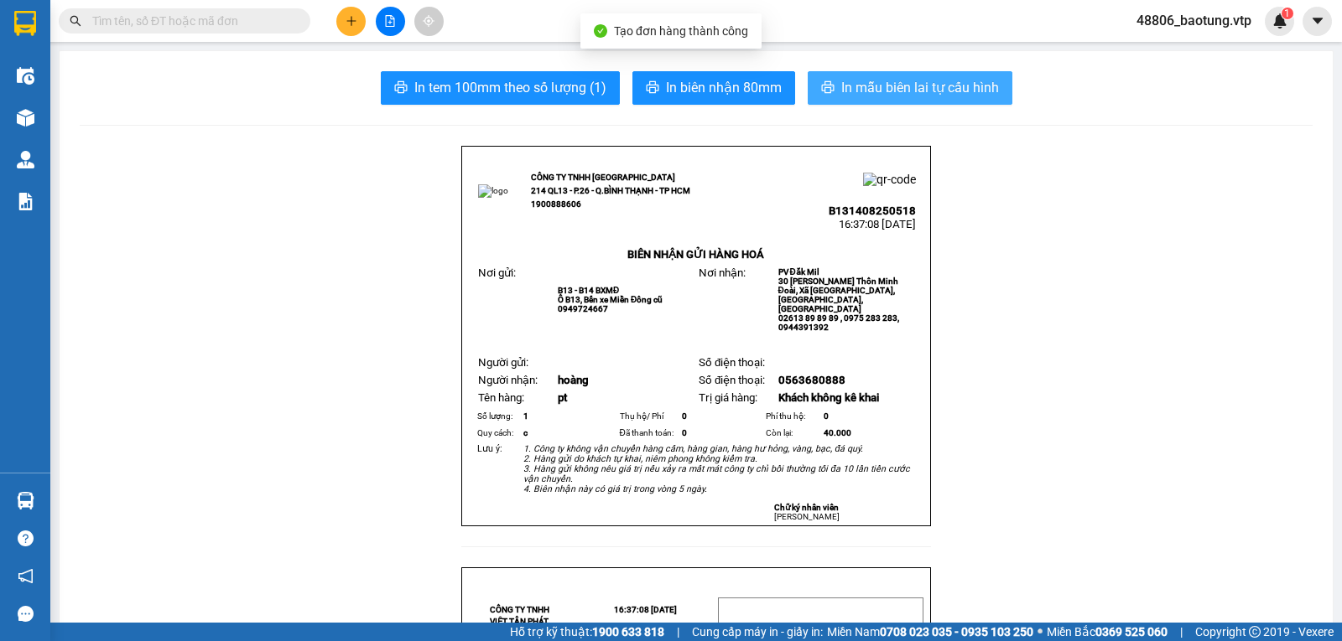
click at [854, 95] on span "In mẫu biên lai tự cấu hình" at bounding box center [920, 87] width 158 height 21
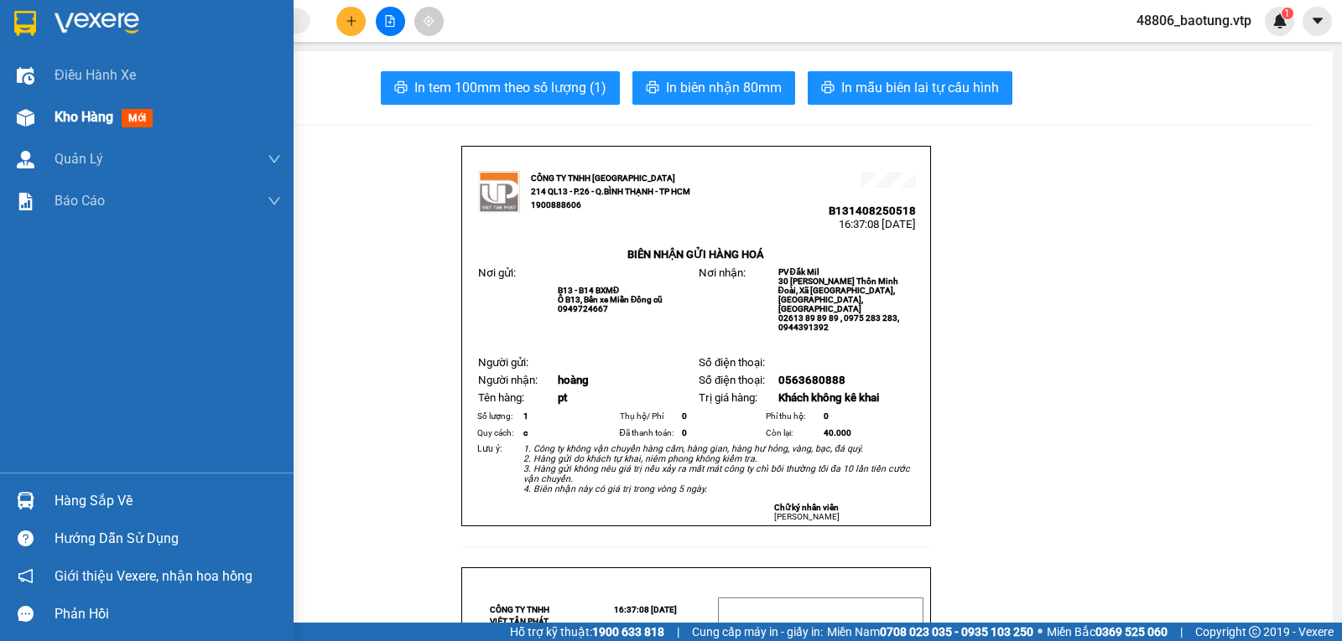
click at [66, 115] on span "Kho hàng" at bounding box center [84, 117] width 59 height 16
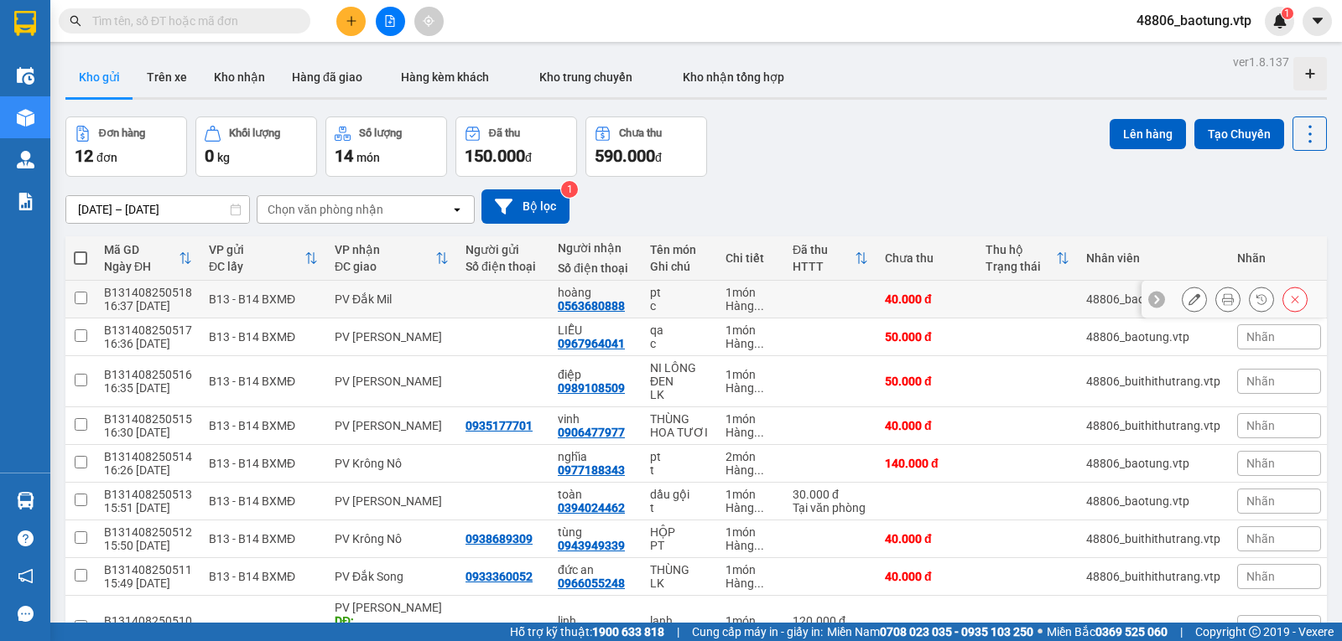
click at [1188, 305] on icon at bounding box center [1194, 299] width 12 height 12
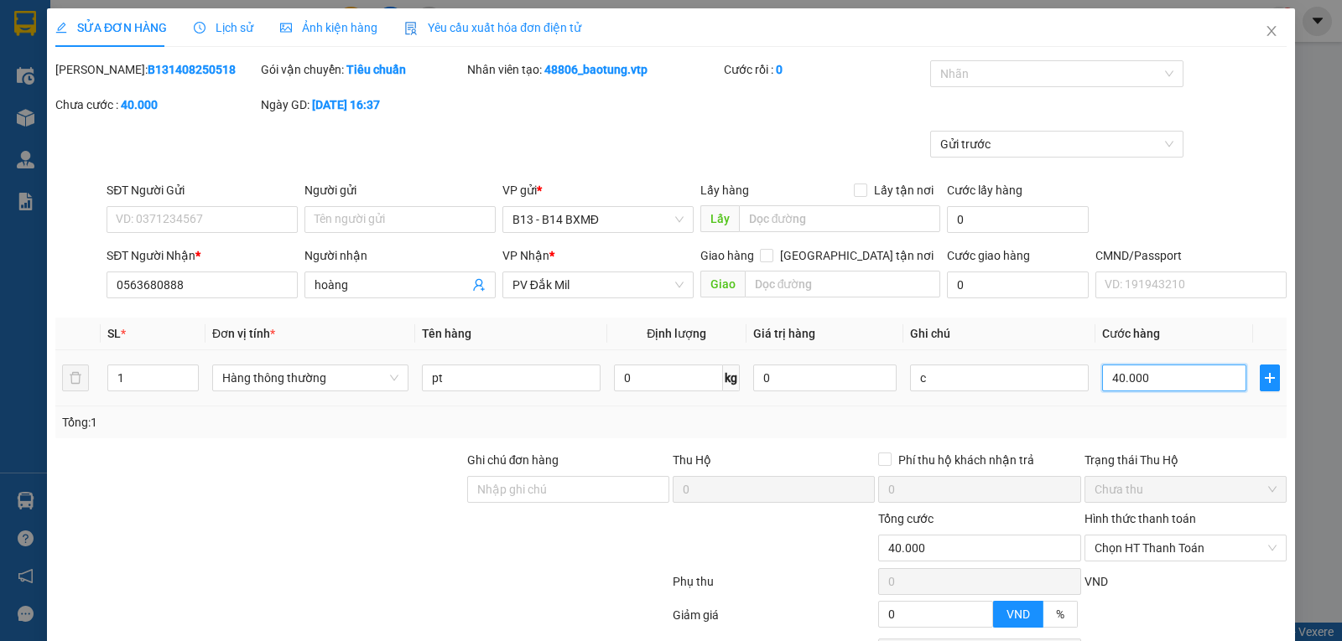
type input "0"
type input "40.000"
type input "0"
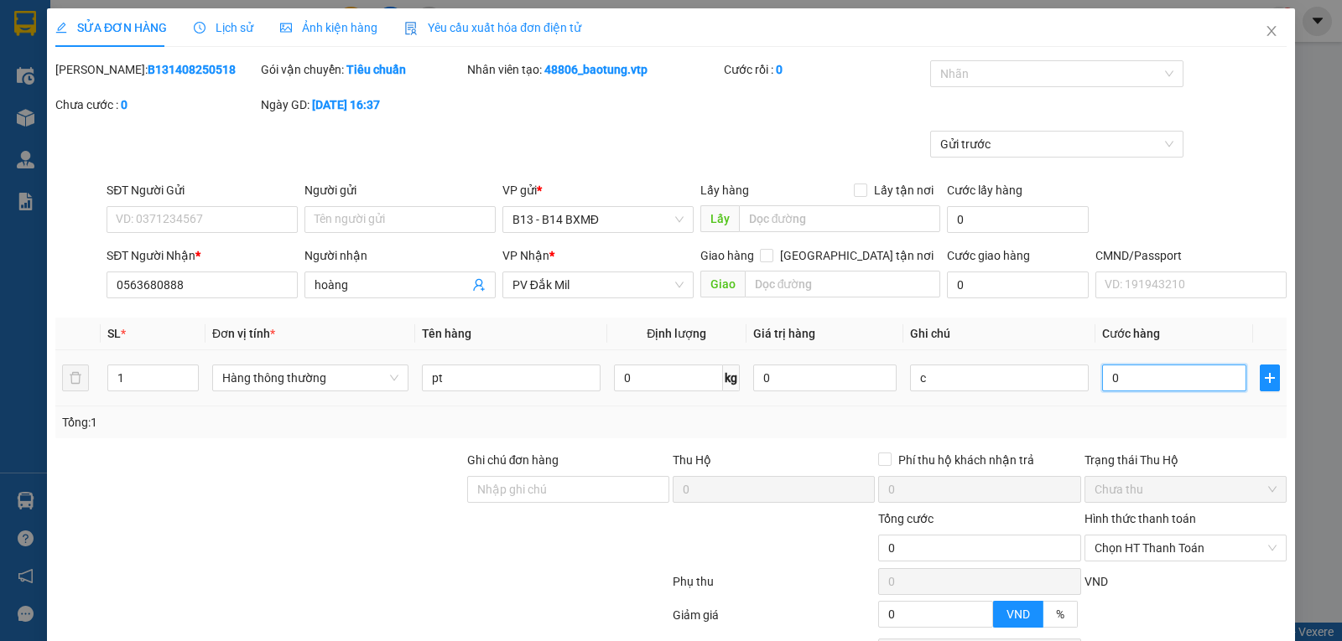
click at [1148, 386] on input "0" at bounding box center [1173, 378] width 143 height 27
type input "3"
type input "30"
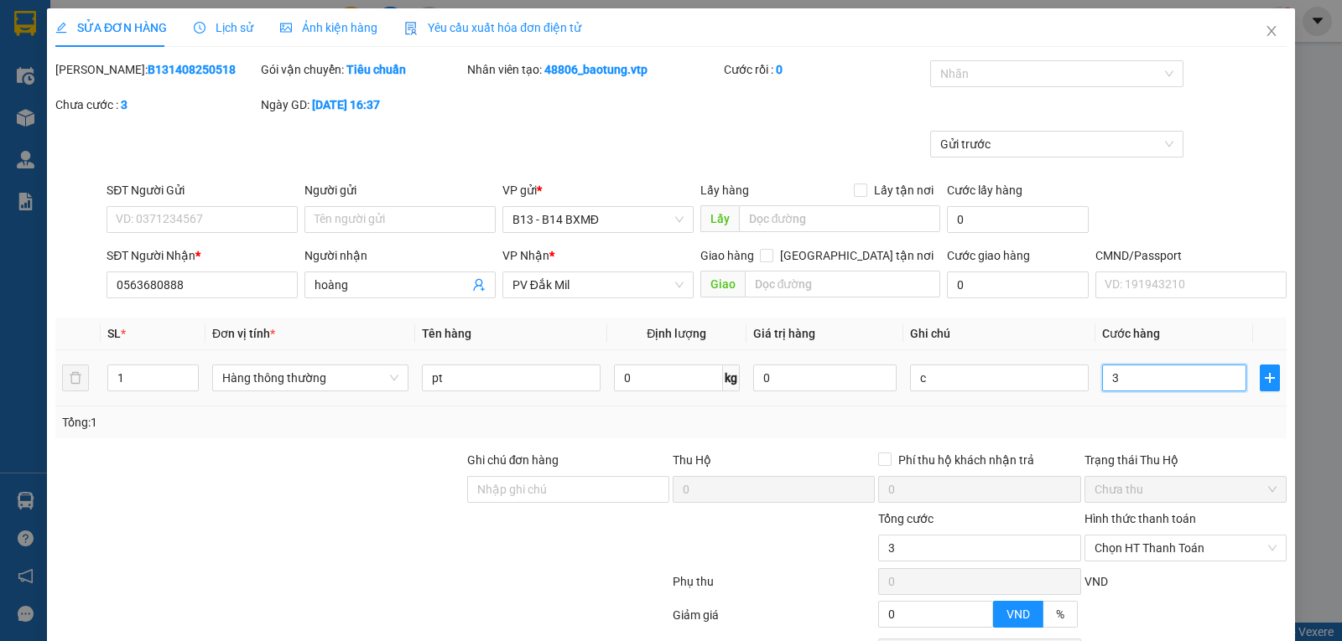
type input "30"
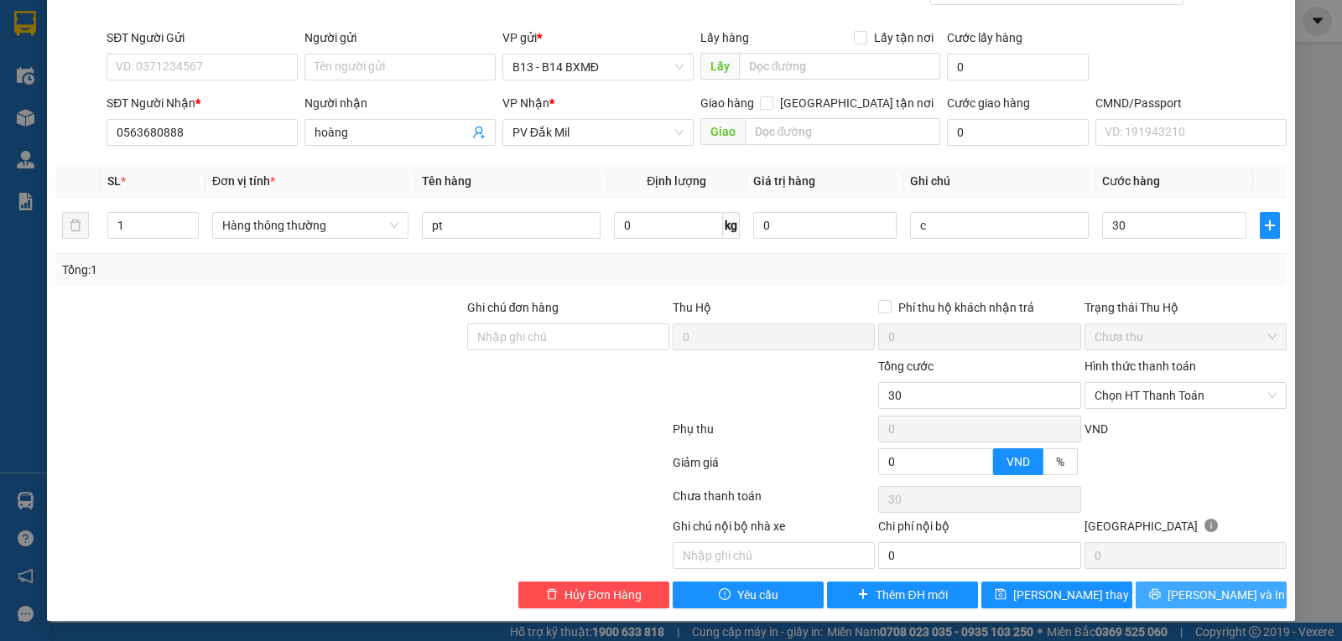
type input "30.000"
click at [1159, 590] on button "Lưu và In" at bounding box center [1210, 595] width 151 height 27
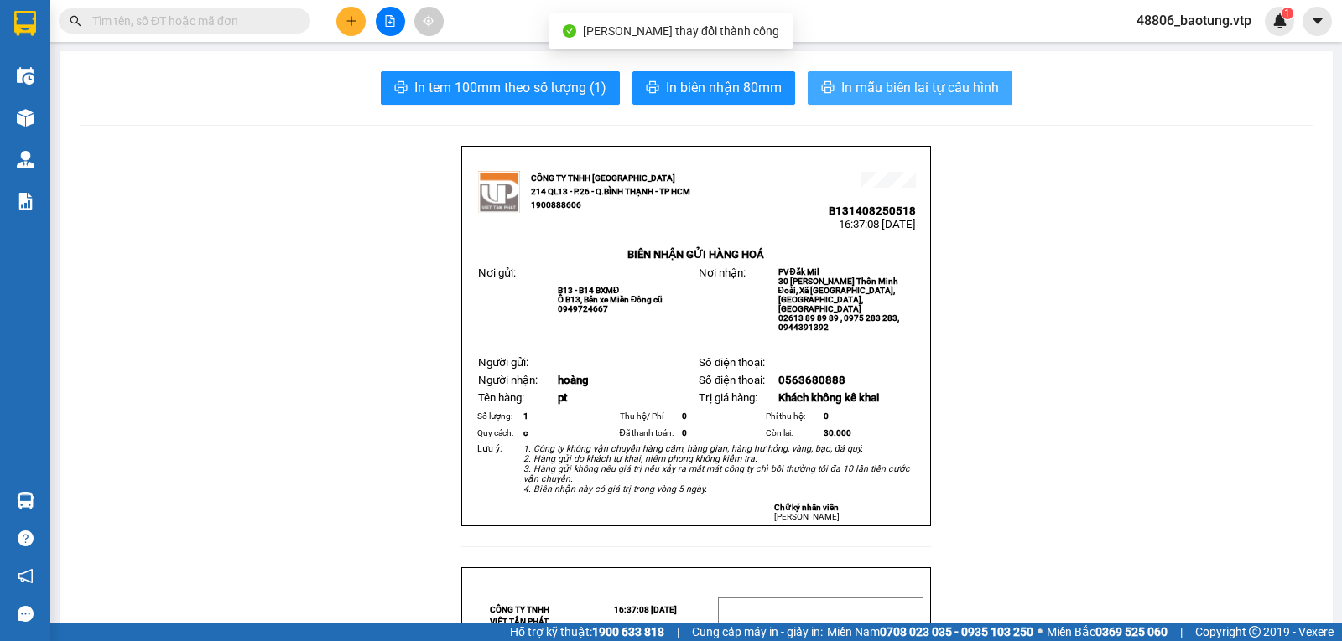
click at [849, 96] on span "In mẫu biên lai tự cấu hình" at bounding box center [920, 87] width 158 height 21
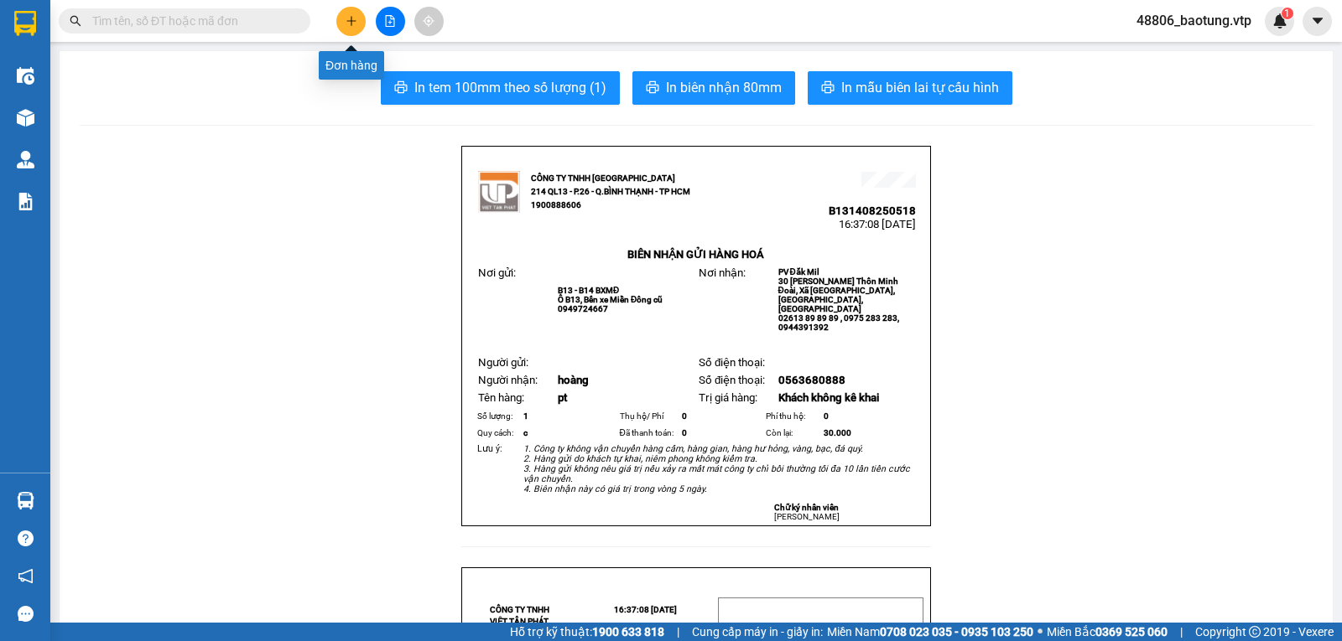
click at [348, 12] on button at bounding box center [350, 21] width 29 height 29
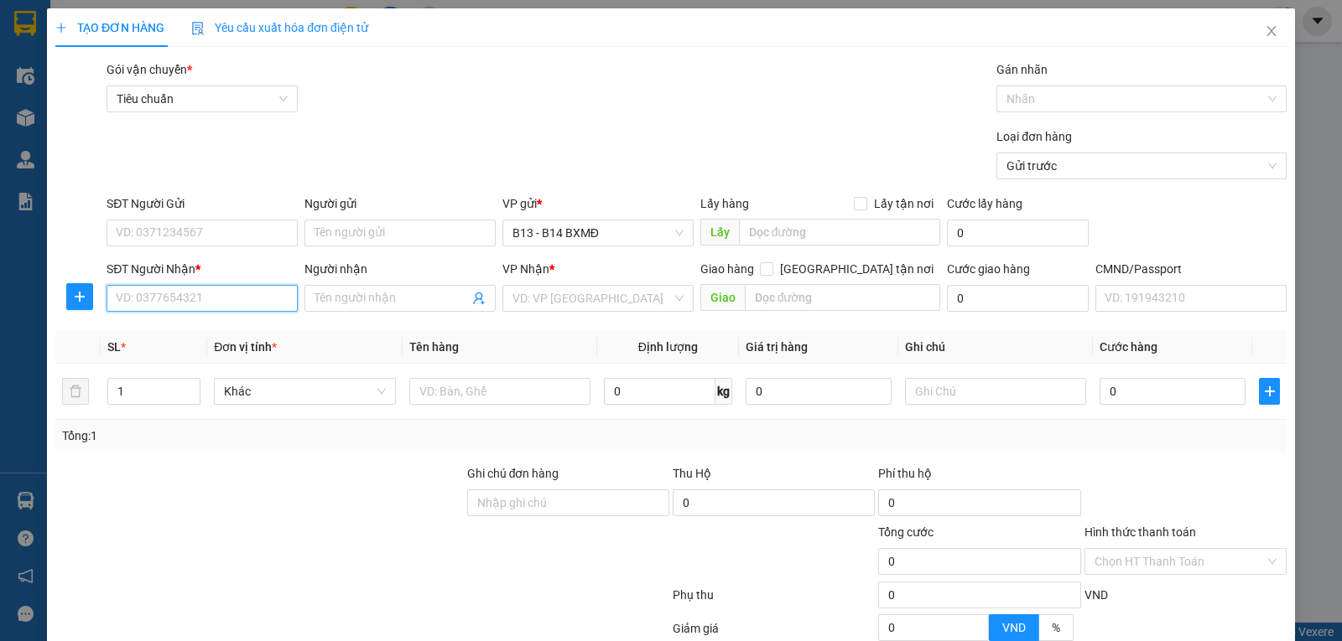
click at [194, 301] on input "SĐT Người Nhận *" at bounding box center [201, 298] width 191 height 27
click at [195, 306] on input "SĐT Người Nhận *" at bounding box center [201, 298] width 191 height 27
type input "0941221479"
click at [156, 337] on div "0941221479 - hùng" at bounding box center [200, 333] width 169 height 18
type input "hùng"
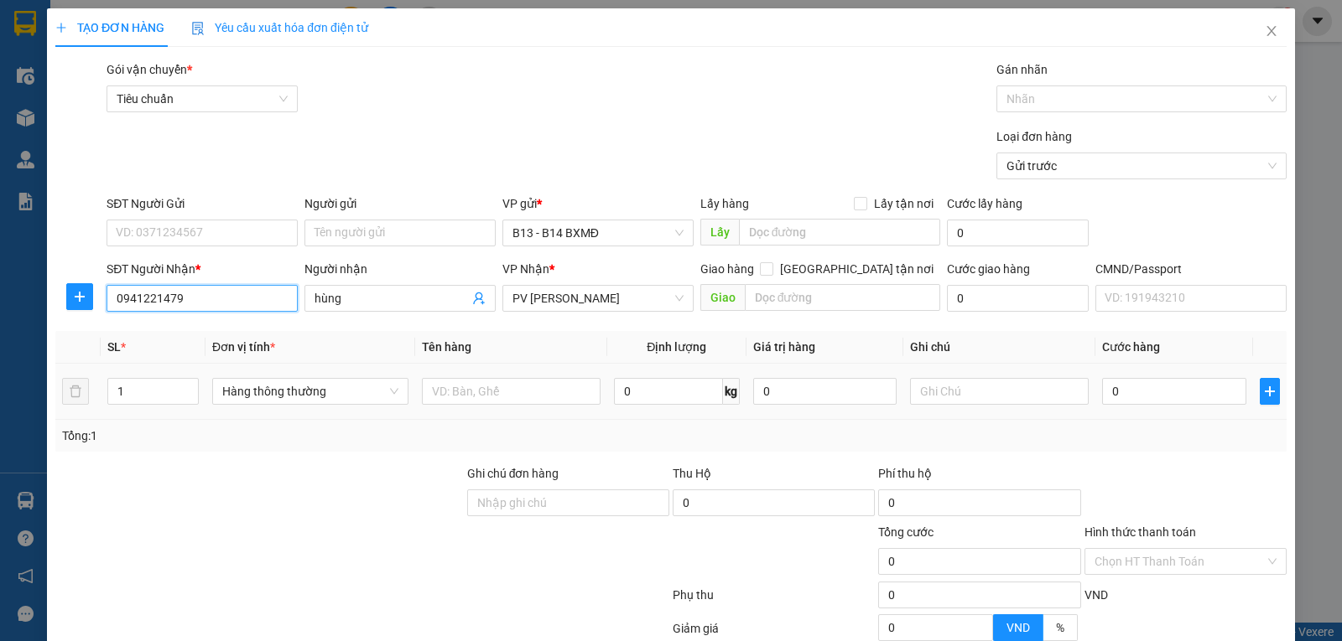
type input "0941221479"
click at [471, 412] on td at bounding box center [511, 392] width 192 height 56
click at [472, 396] on input "text" at bounding box center [511, 391] width 179 height 27
type input "pt"
click at [801, 303] on input "text" at bounding box center [843, 297] width 196 height 27
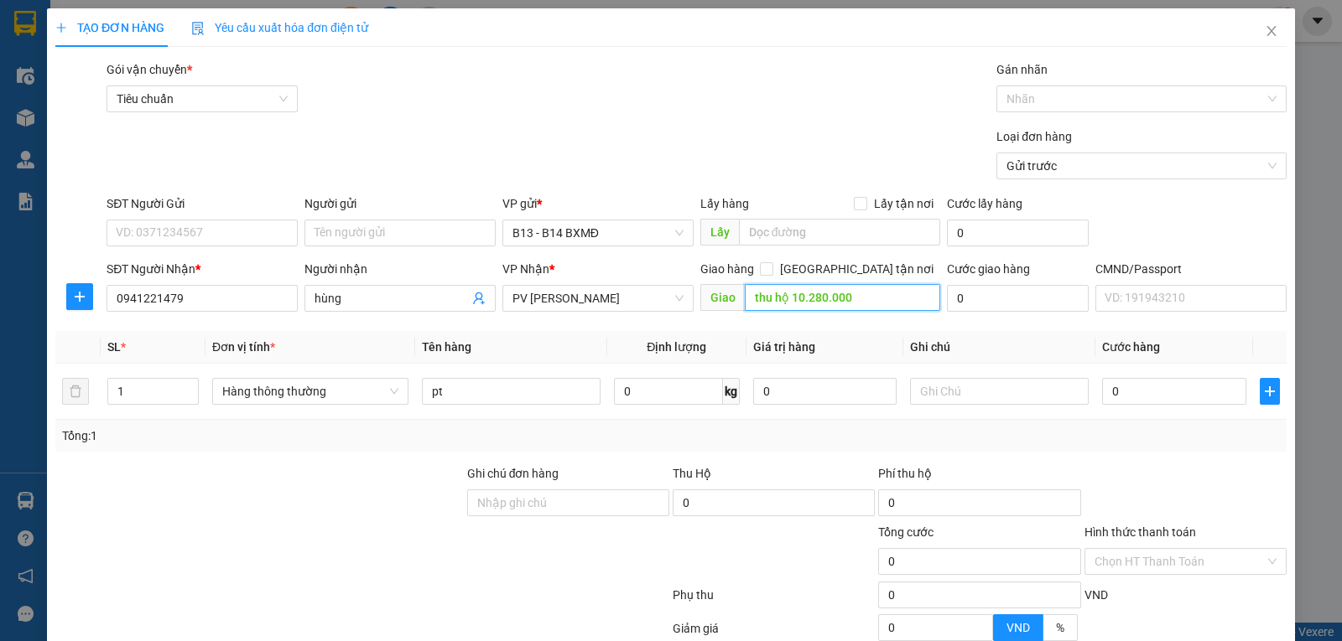
click at [876, 304] on input "thu hộ 10.280.000" at bounding box center [843, 297] width 196 height 27
type input "thu hộ 10.280.000"
click at [975, 305] on input "0" at bounding box center [1018, 298] width 142 height 27
type input "5"
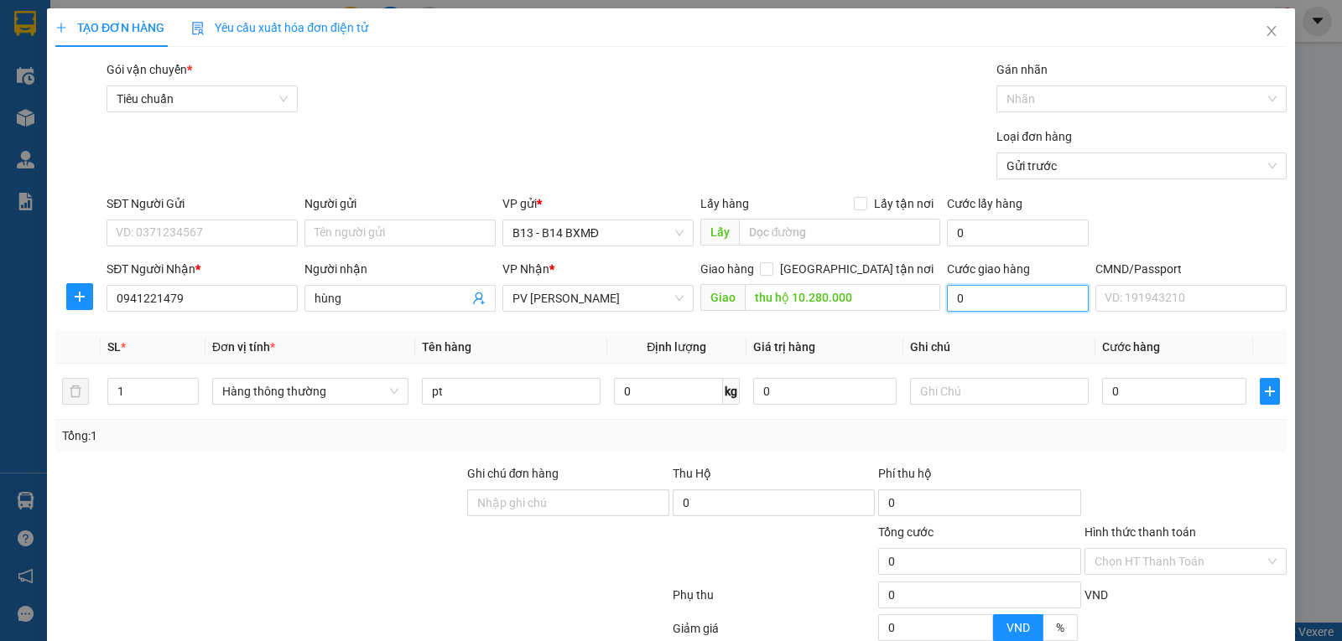
type input "5"
type input "50"
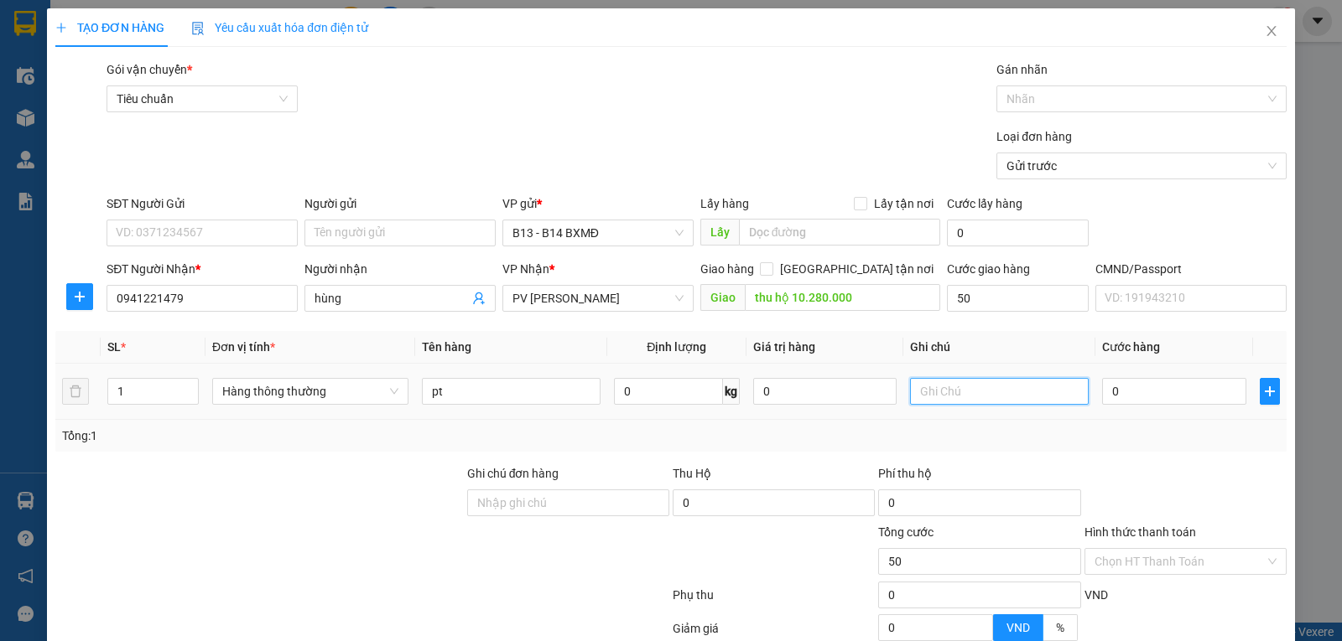
type input "50.000"
click at [1003, 397] on input "text" at bounding box center [999, 391] width 179 height 27
click at [1153, 393] on input "0" at bounding box center [1173, 391] width 143 height 27
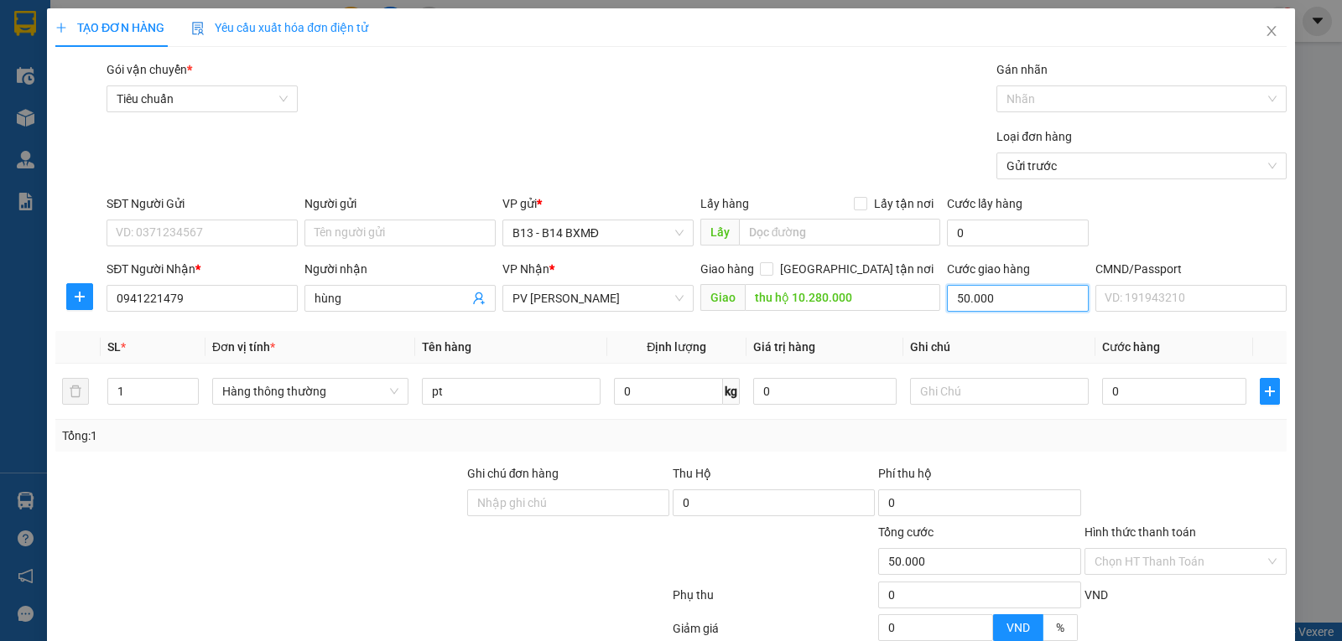
type input "0"
type input "50.000"
type input "0"
type input "1"
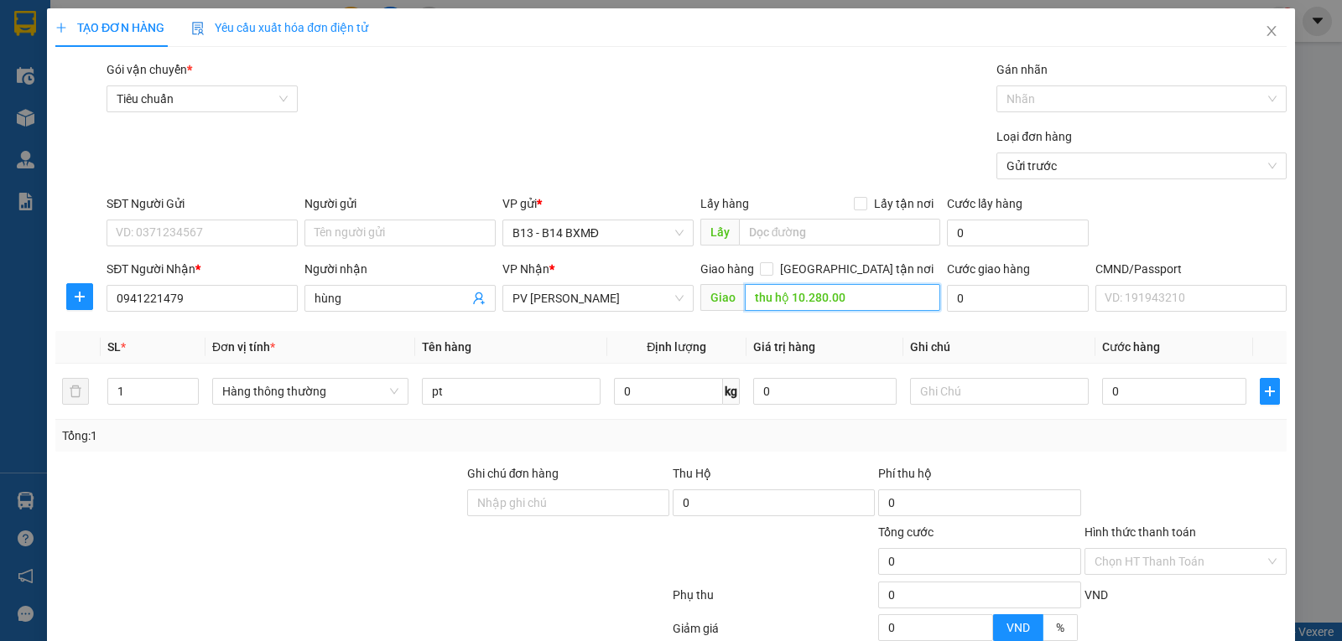
type input "thu hộ 10.280.000"
type input "1"
type input "10"
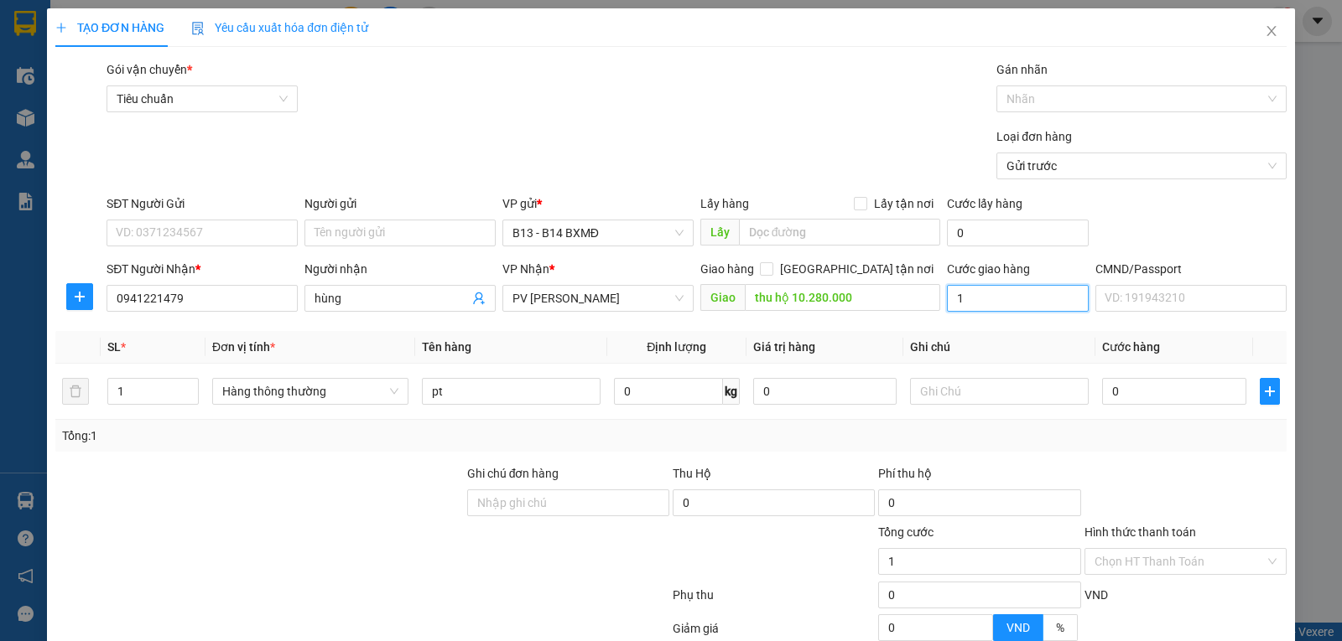
type input "10"
type input "100"
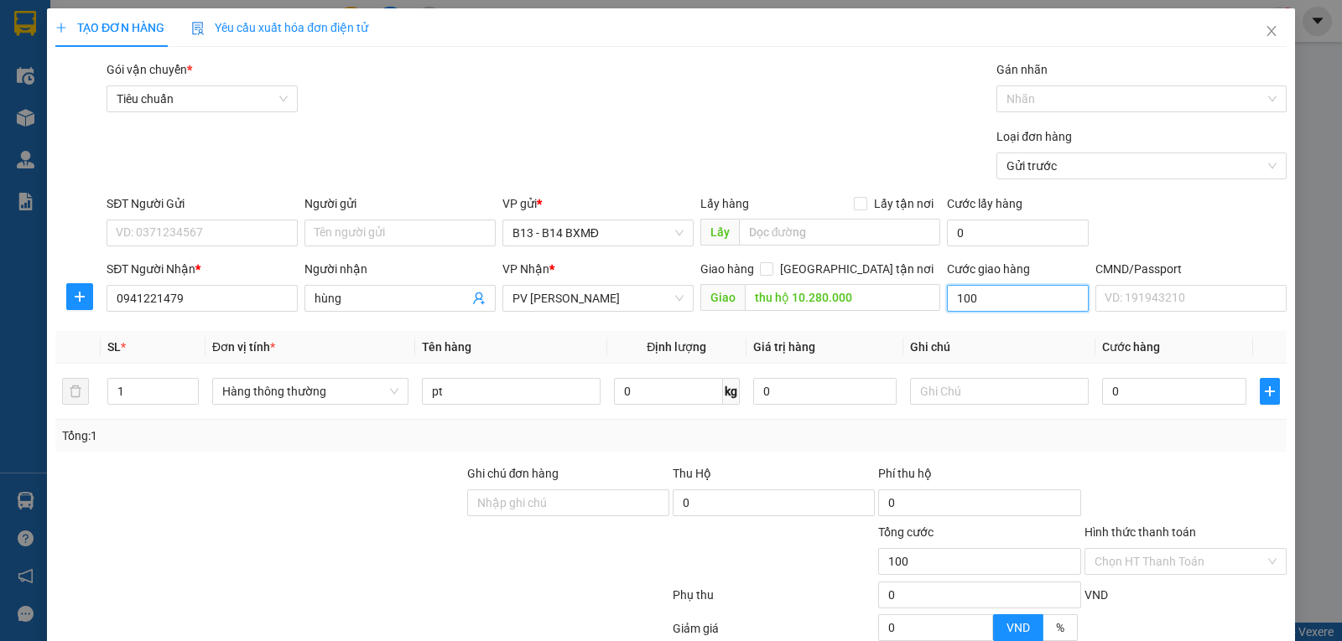
type input "1.000"
type input "10.000"
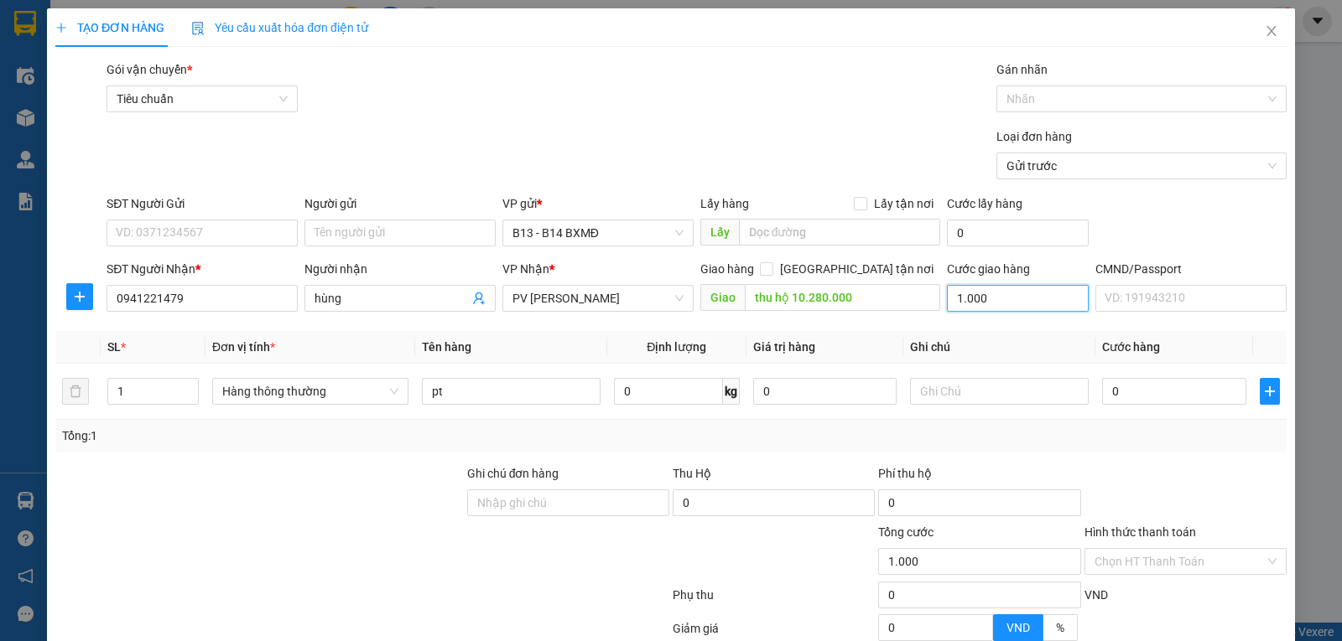
type input "10.000"
type input "100.000"
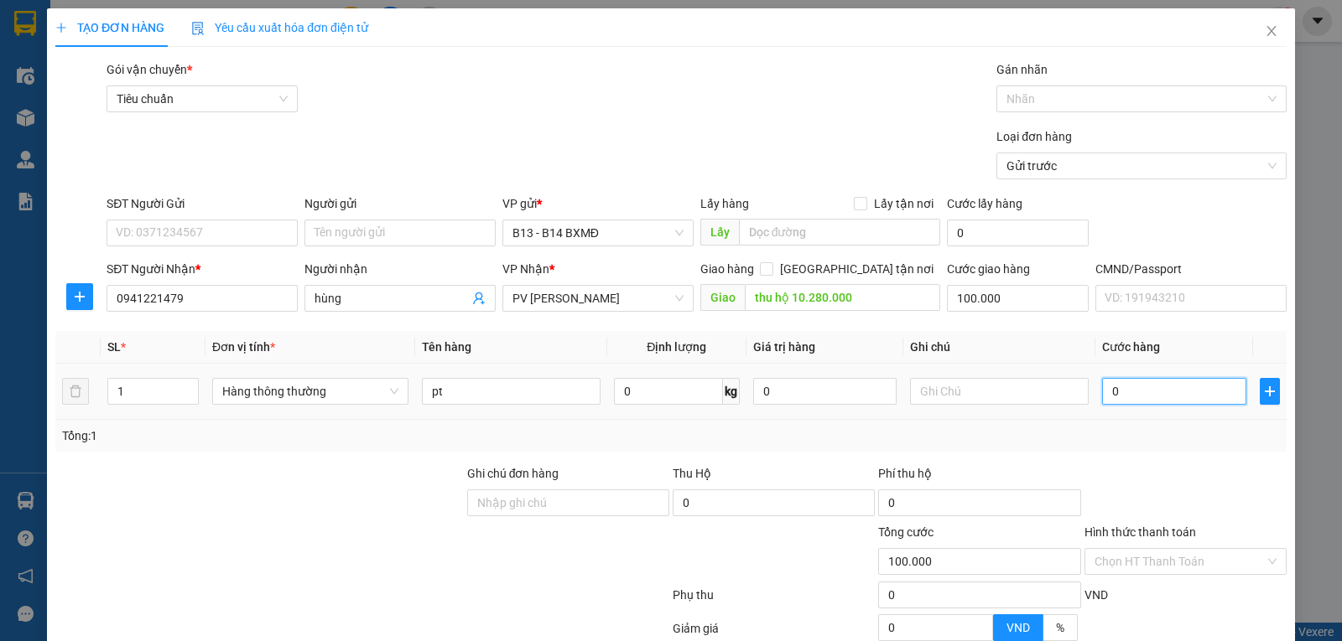
click at [1142, 394] on input "0" at bounding box center [1173, 391] width 143 height 27
type input "5"
type input "100.005"
type input "50"
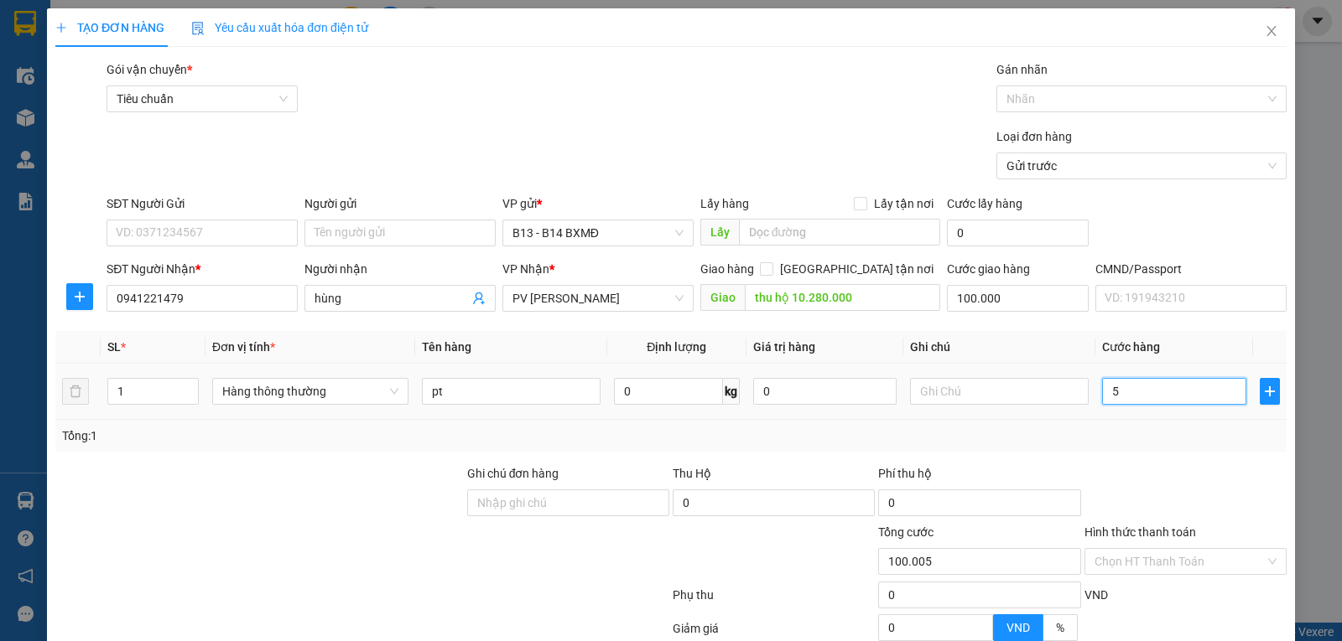
type input "100.050"
type input "50.000"
type input "150.000"
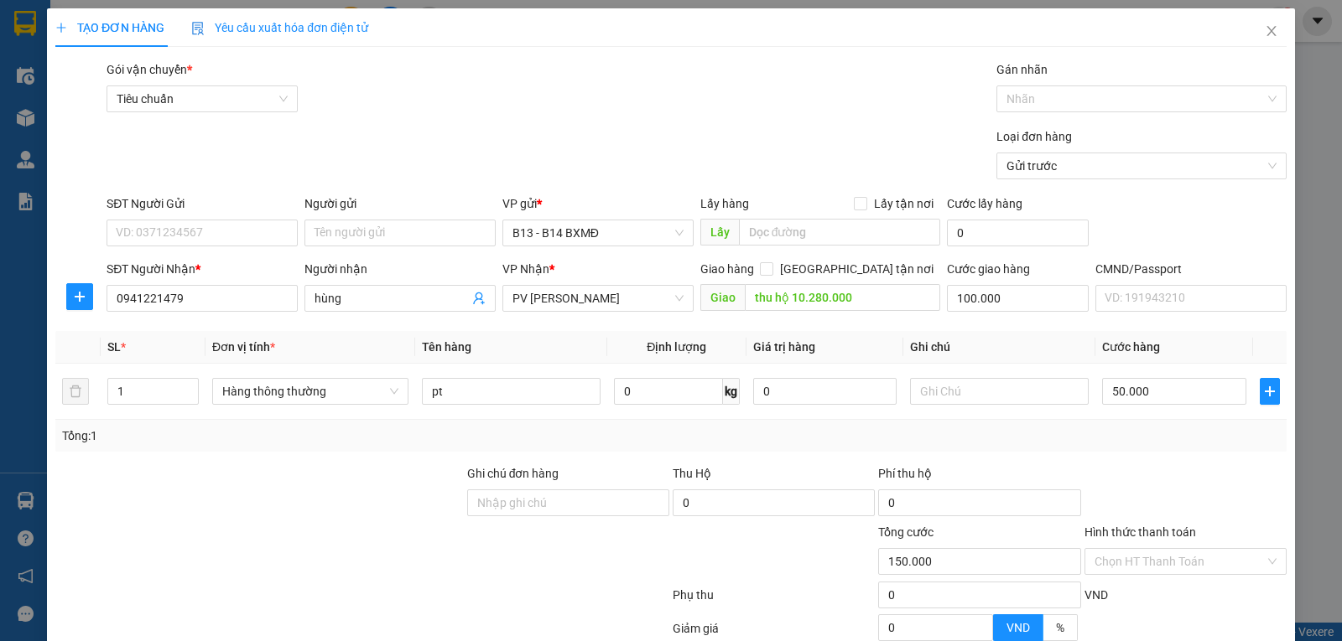
click at [995, 466] on div "Phí thu hộ" at bounding box center [979, 477] width 202 height 25
click at [945, 393] on input "text" at bounding box center [999, 391] width 179 height 27
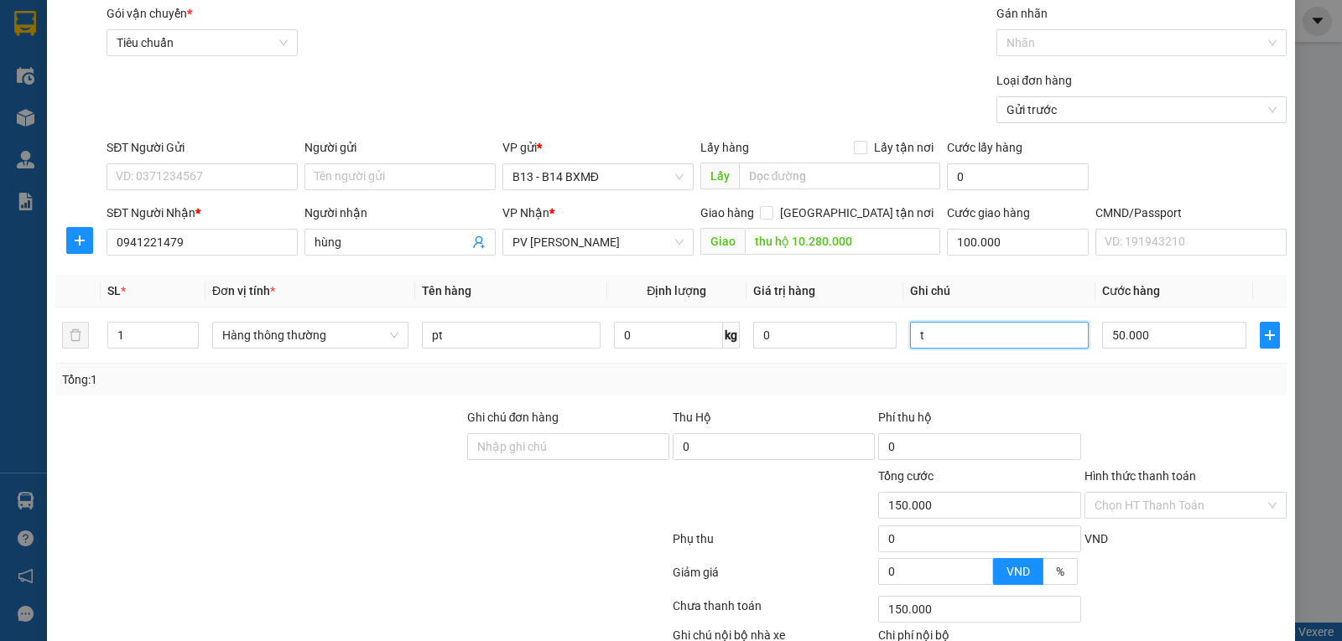
scroll to position [168, 0]
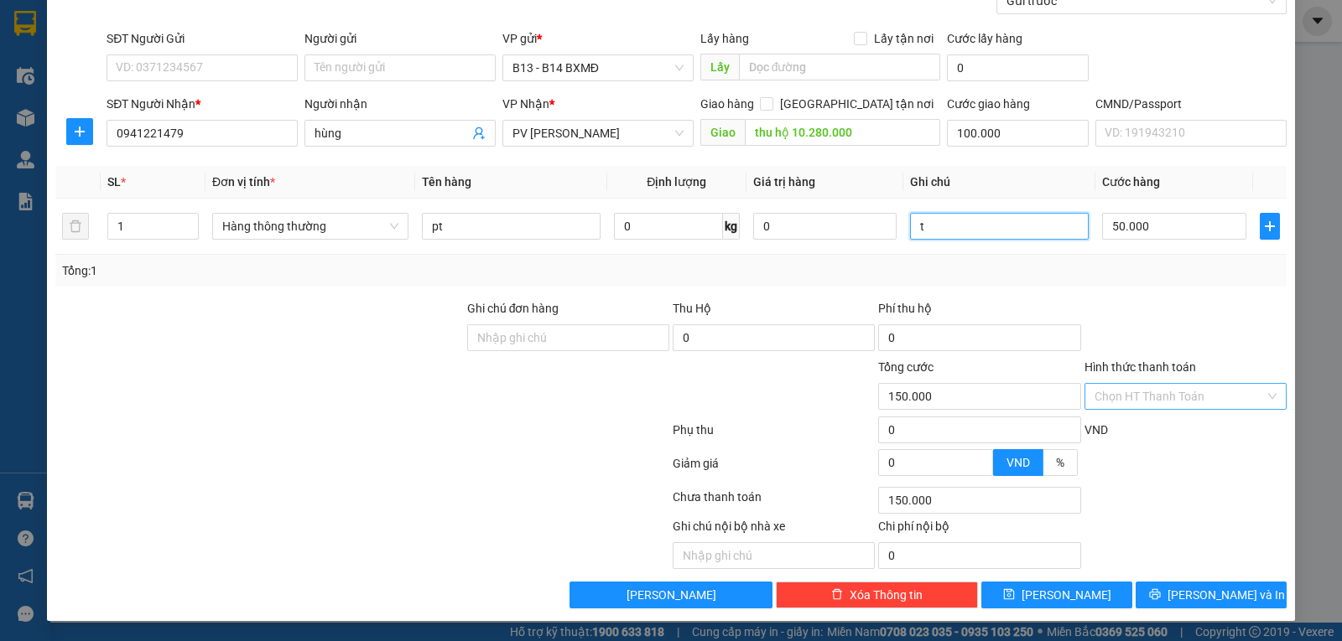
type input "t"
click at [1141, 403] on input "Hình thức thanh toán" at bounding box center [1179, 396] width 170 height 25
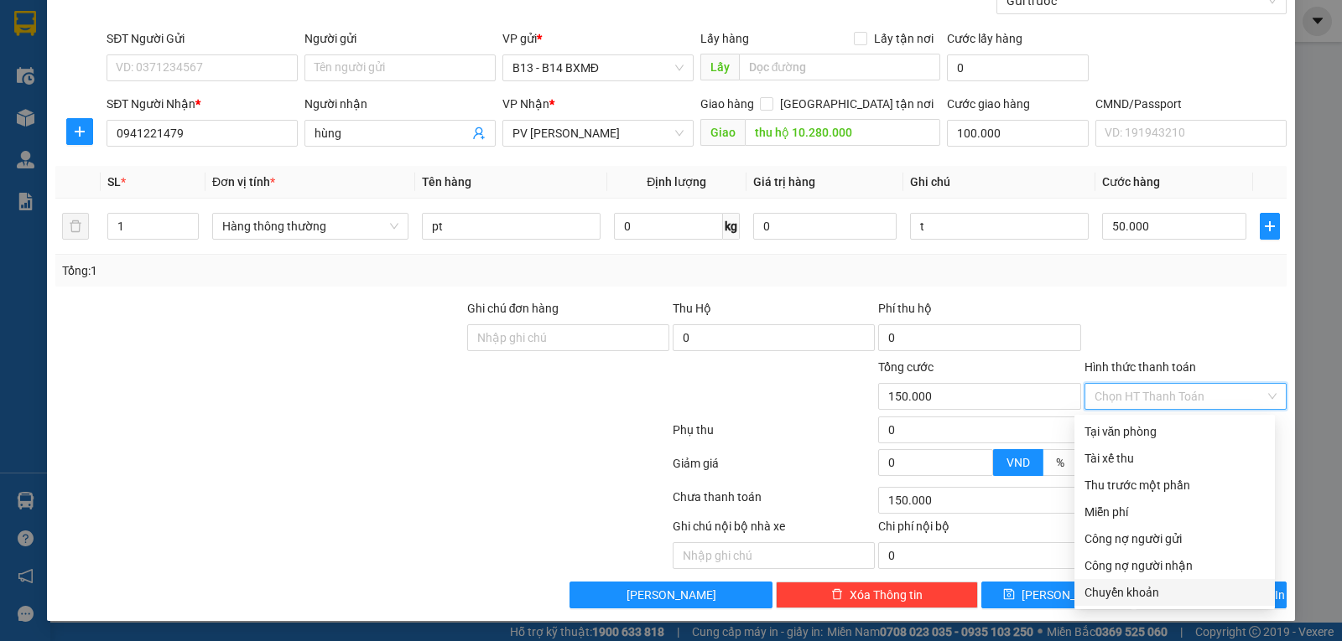
click at [1138, 591] on div "Chuyển khoản" at bounding box center [1174, 593] width 180 height 18
type input "0"
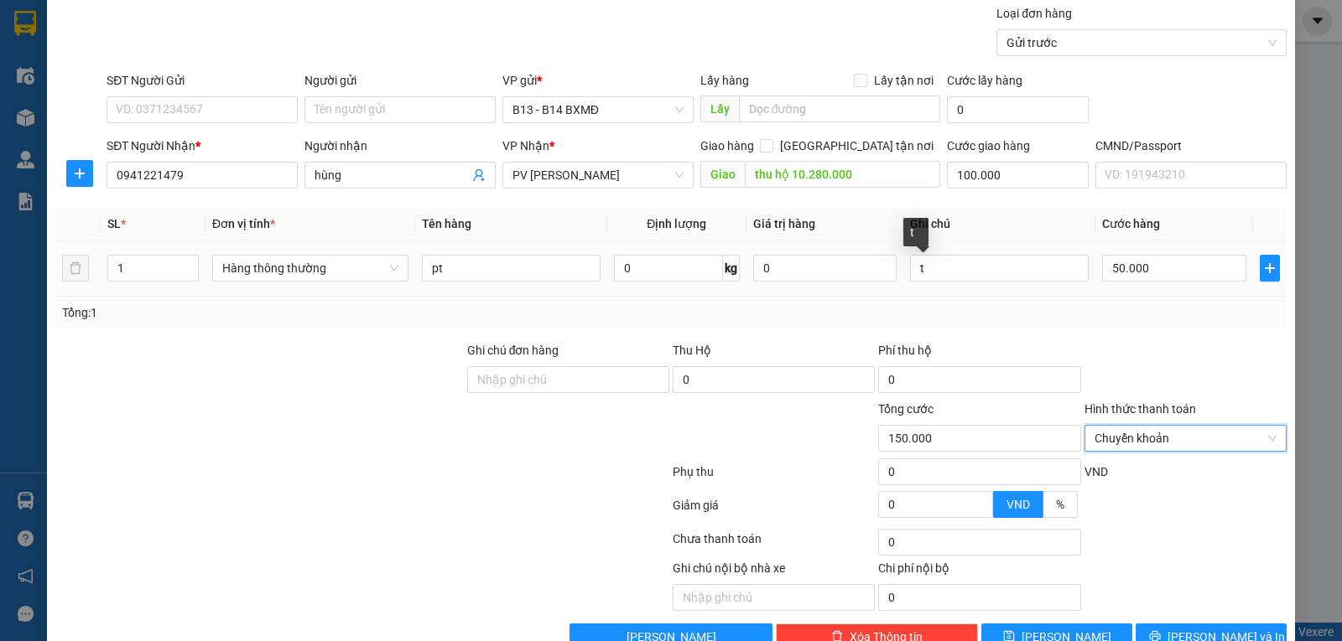
scroll to position [84, 0]
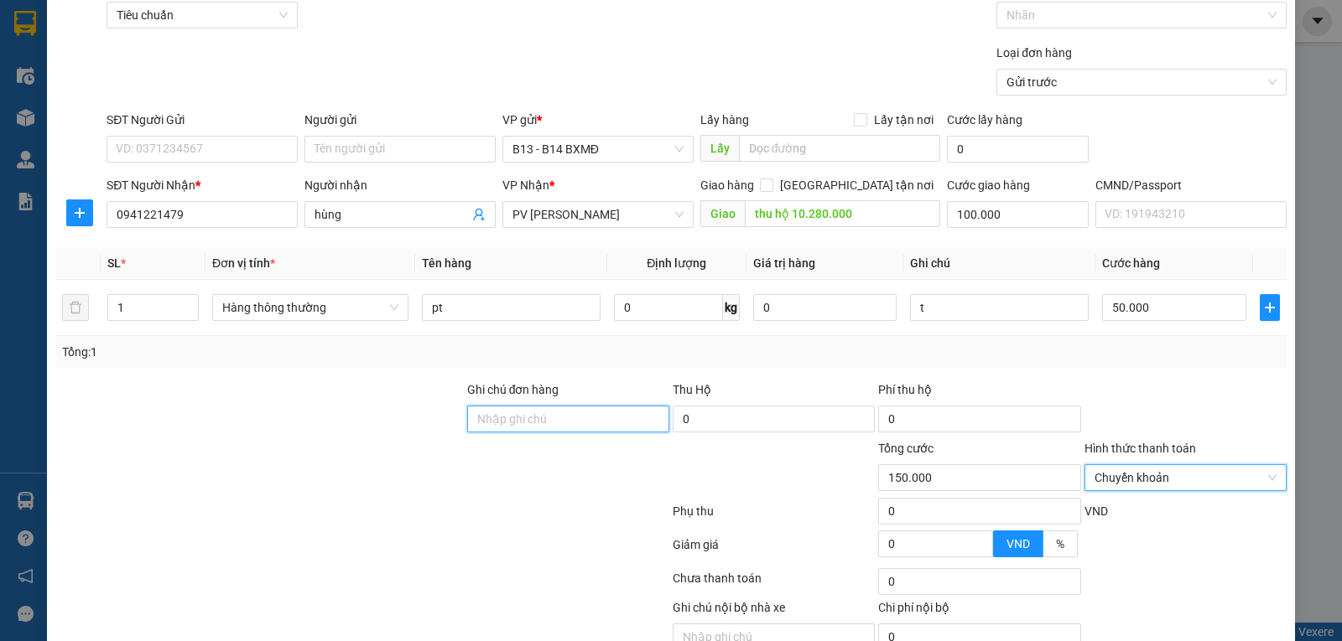
click at [547, 427] on input "Ghi chú đơn hàng" at bounding box center [568, 419] width 202 height 27
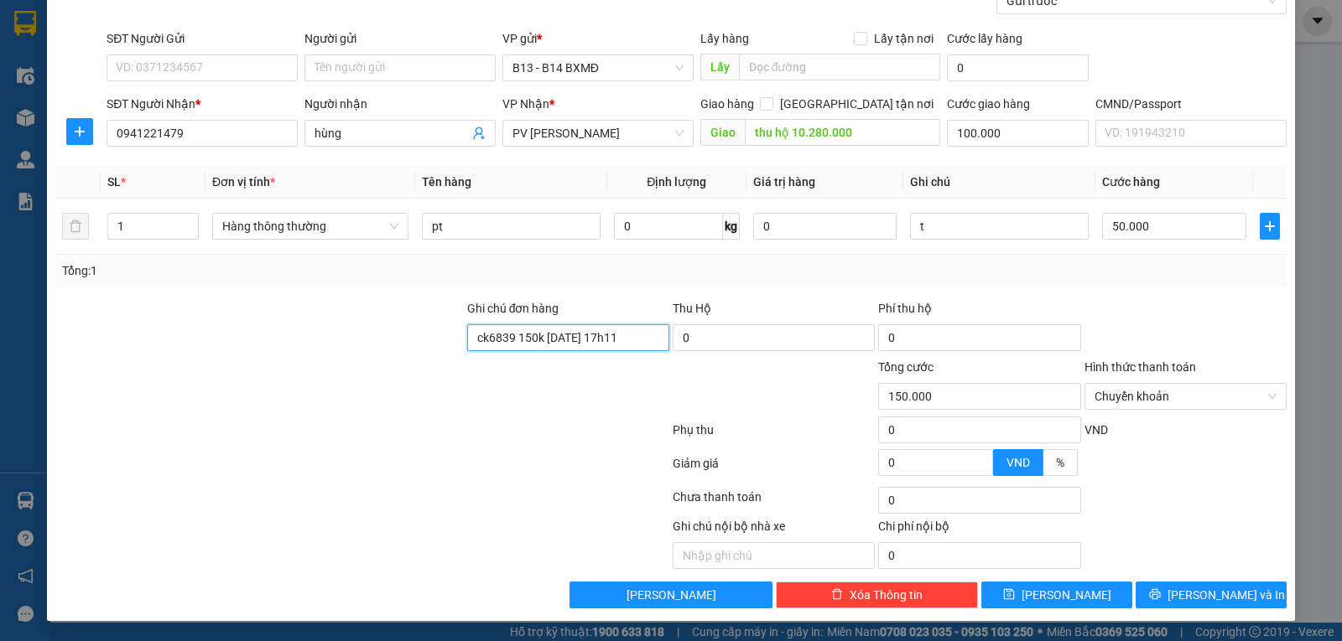
scroll to position [169, 0]
type input "ck6839 150k 11/8 17h11"
click at [1216, 603] on span "Lưu và In" at bounding box center [1225, 595] width 117 height 18
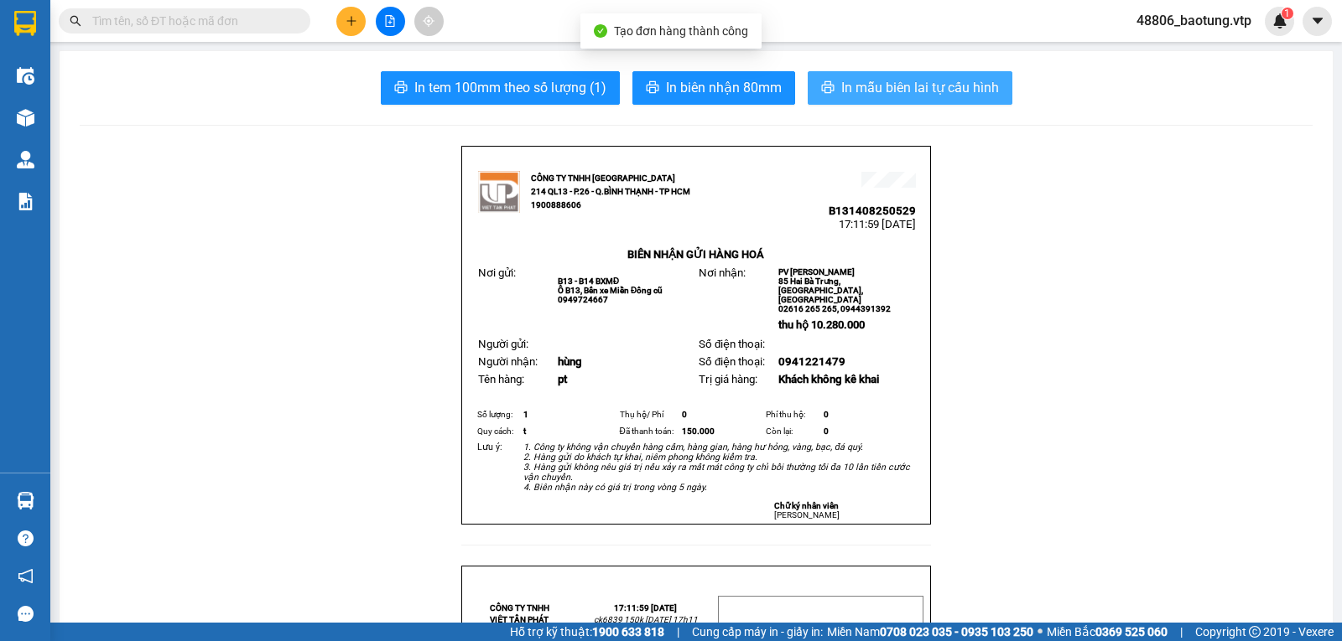
click at [901, 83] on span "In mẫu biên lai tự cấu hình" at bounding box center [920, 87] width 158 height 21
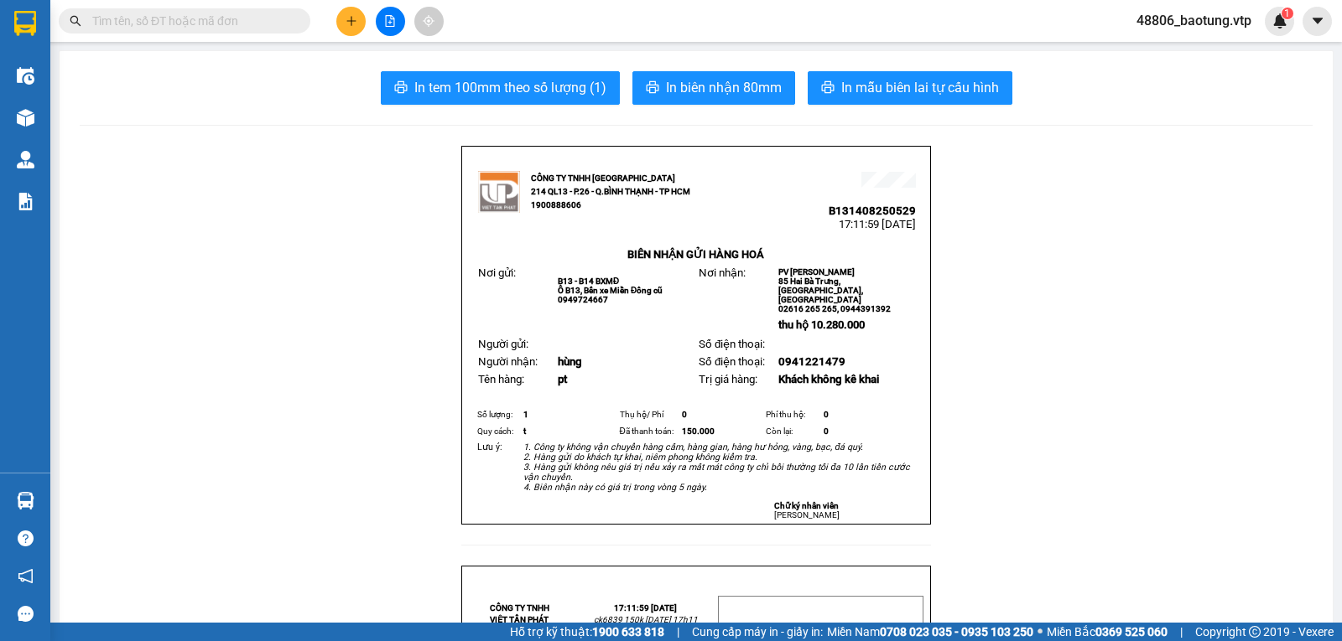
click at [352, 25] on icon "plus" at bounding box center [351, 21] width 12 height 12
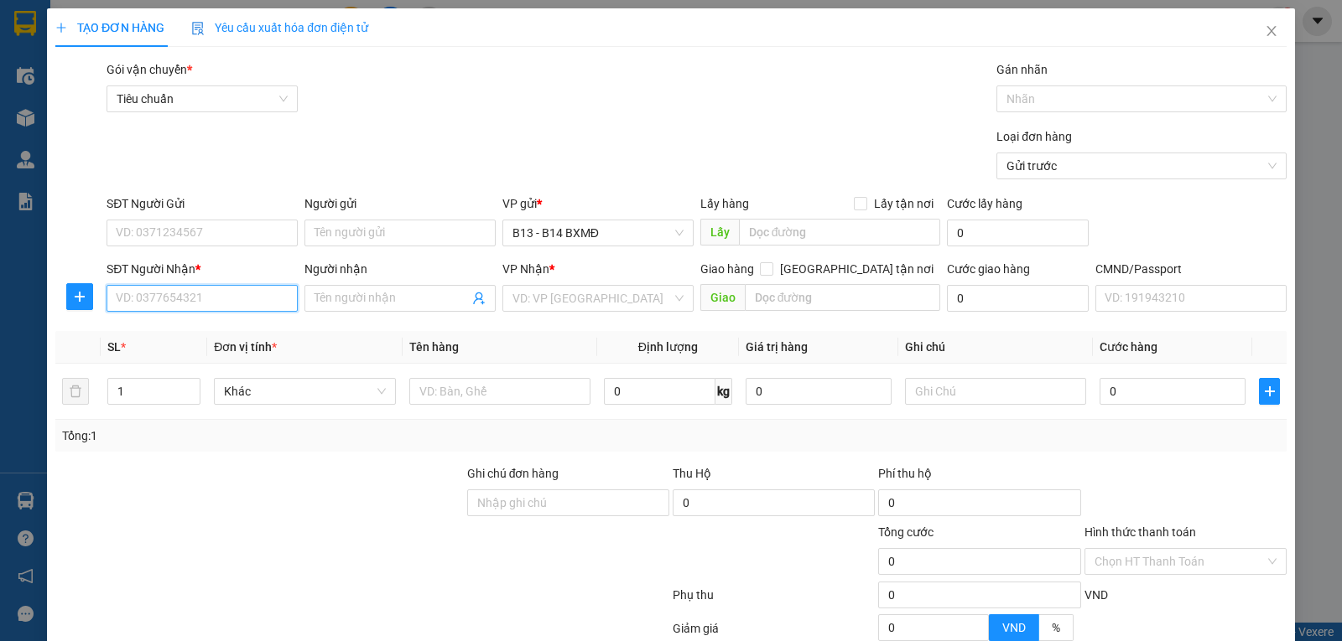
click at [145, 296] on input "SĐT Người Nhận *" at bounding box center [201, 298] width 191 height 27
click at [233, 341] on div "0989139667 - đức" at bounding box center [210, 333] width 189 height 18
type input "0989139667"
type input "đức"
type input "0989139667"
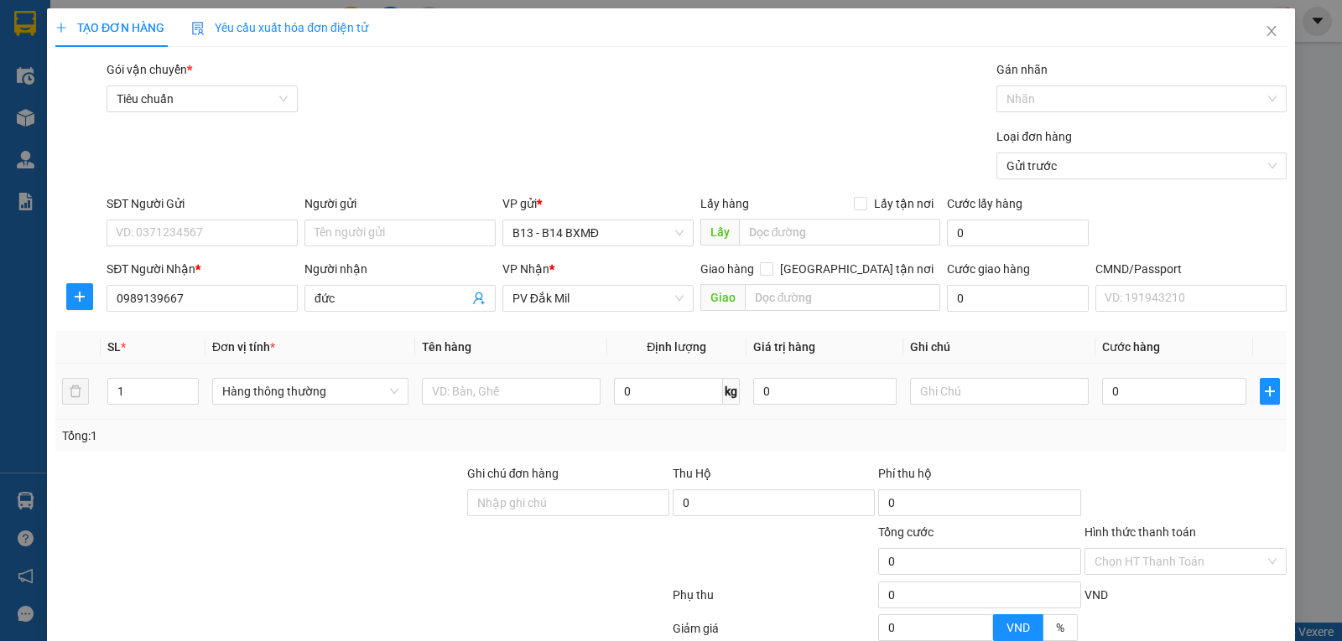
click at [519, 408] on div at bounding box center [511, 392] width 179 height 34
click at [512, 403] on input "text" at bounding box center [511, 391] width 179 height 27
click at [145, 395] on input "1" at bounding box center [153, 391] width 90 height 25
type input "1"
click at [461, 397] on input "text" at bounding box center [511, 391] width 179 height 27
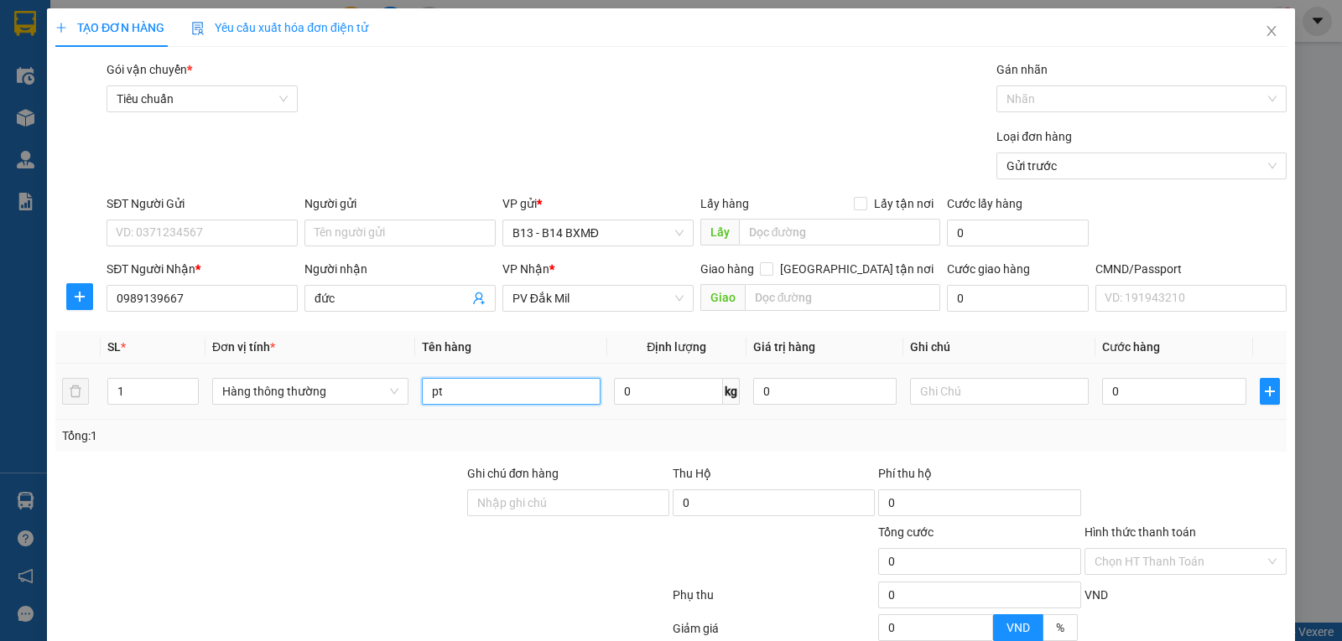
type input "pt"
click at [1143, 407] on div "0" at bounding box center [1173, 392] width 143 height 34
click at [1138, 399] on input "0" at bounding box center [1173, 391] width 143 height 27
type input "5"
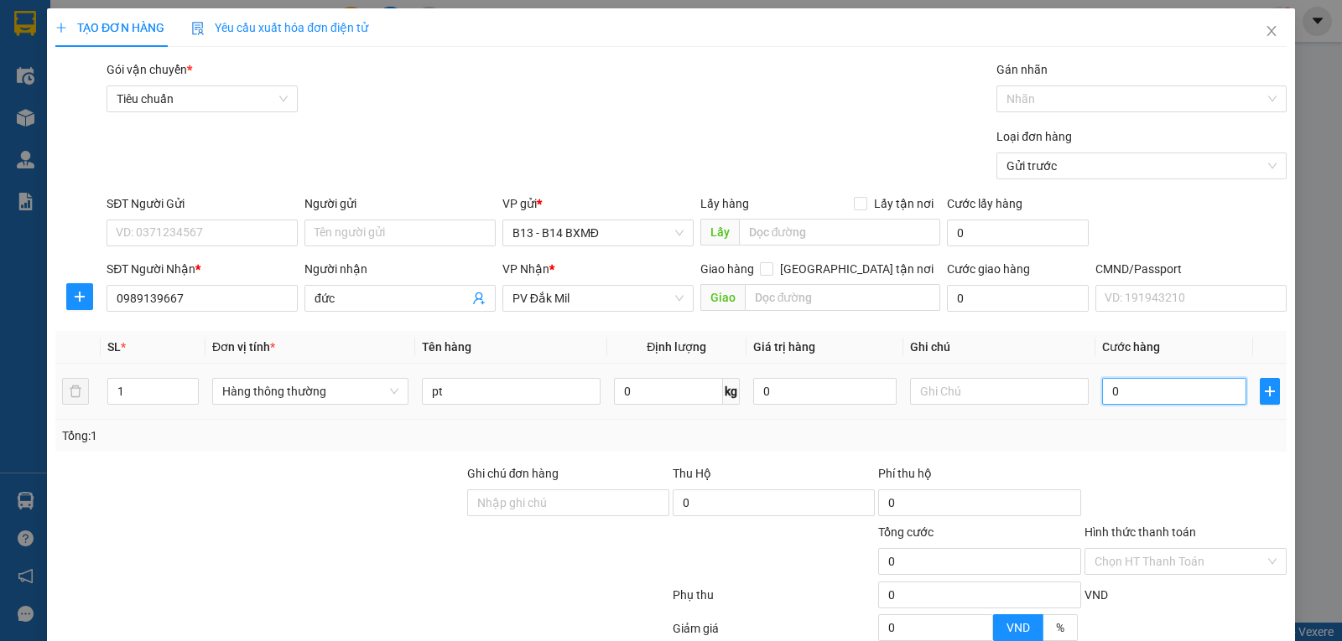
type input "5"
type input "50"
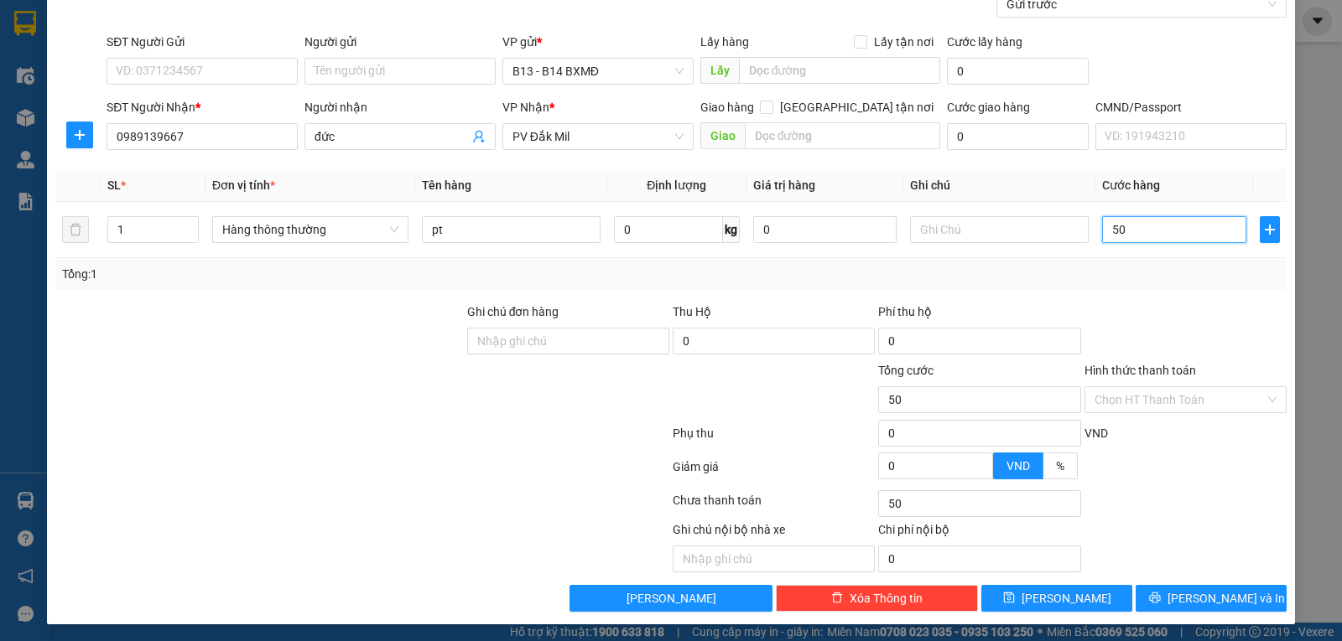
scroll to position [169, 0]
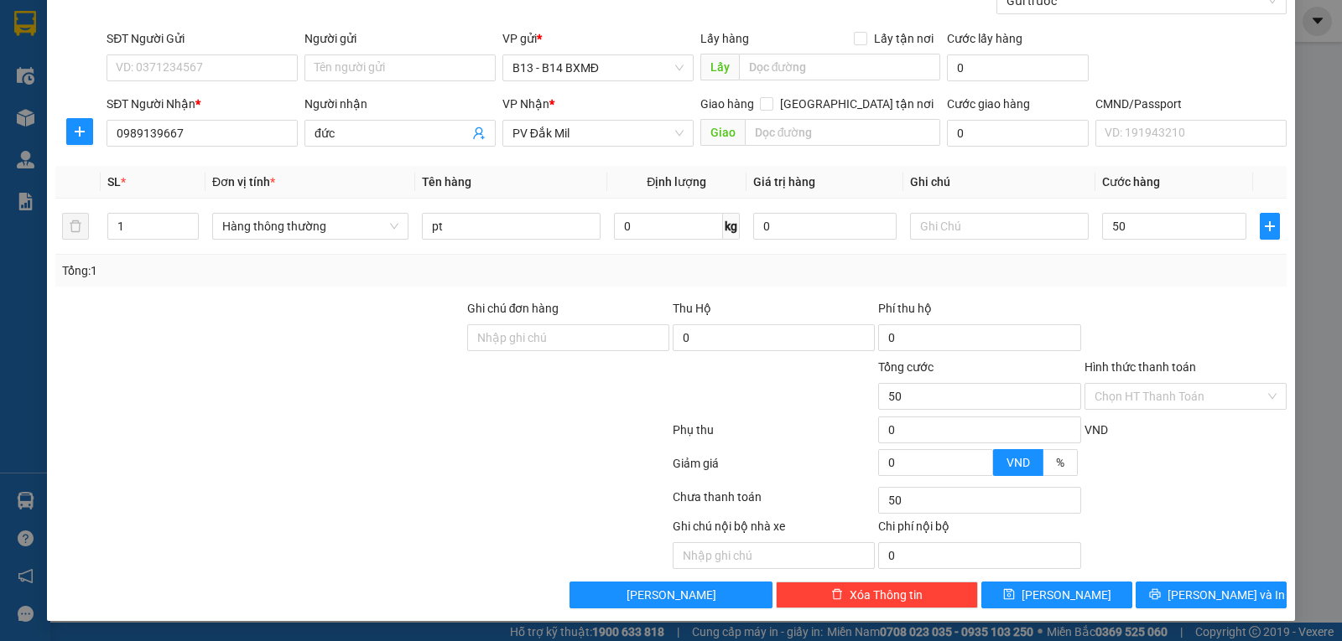
type input "50.000"
drag, startPoint x: 1209, startPoint y: 576, endPoint x: 1210, endPoint y: 586, distance: 10.1
click at [1208, 577] on div "Transit Pickup Surcharge Ids Transit Deliver Surcharge Ids Transit Deliver Surc…" at bounding box center [670, 252] width 1231 height 714
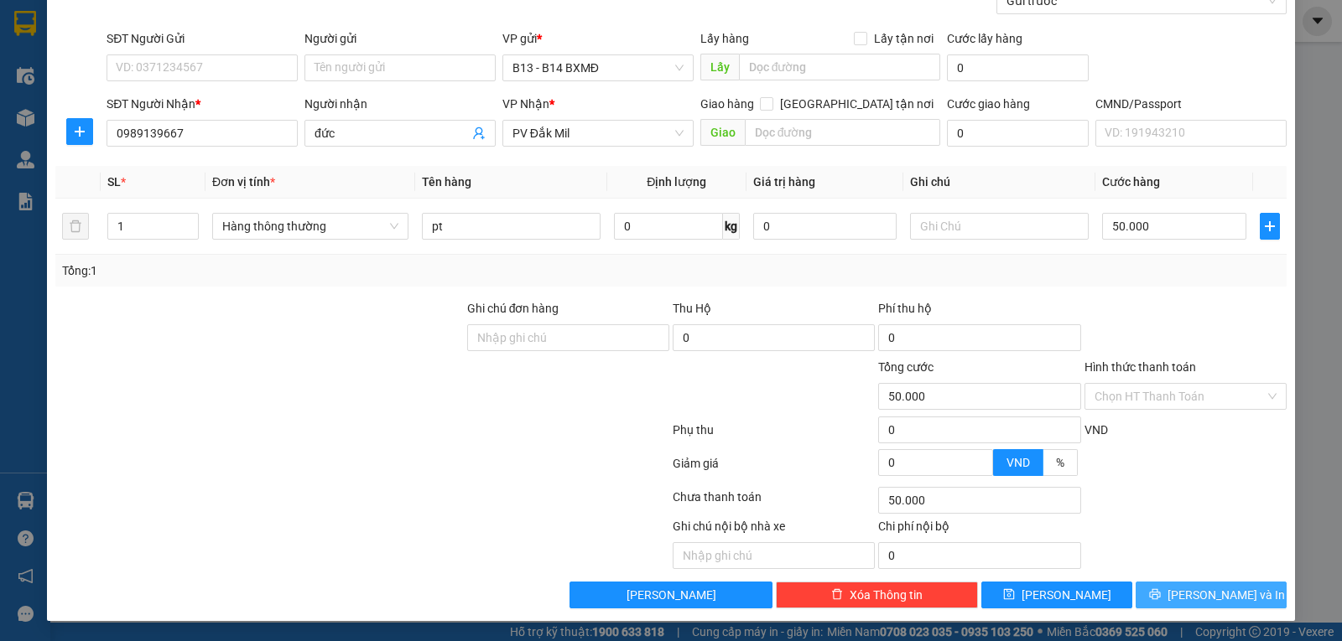
click at [1211, 595] on span "Lưu và In" at bounding box center [1225, 595] width 117 height 18
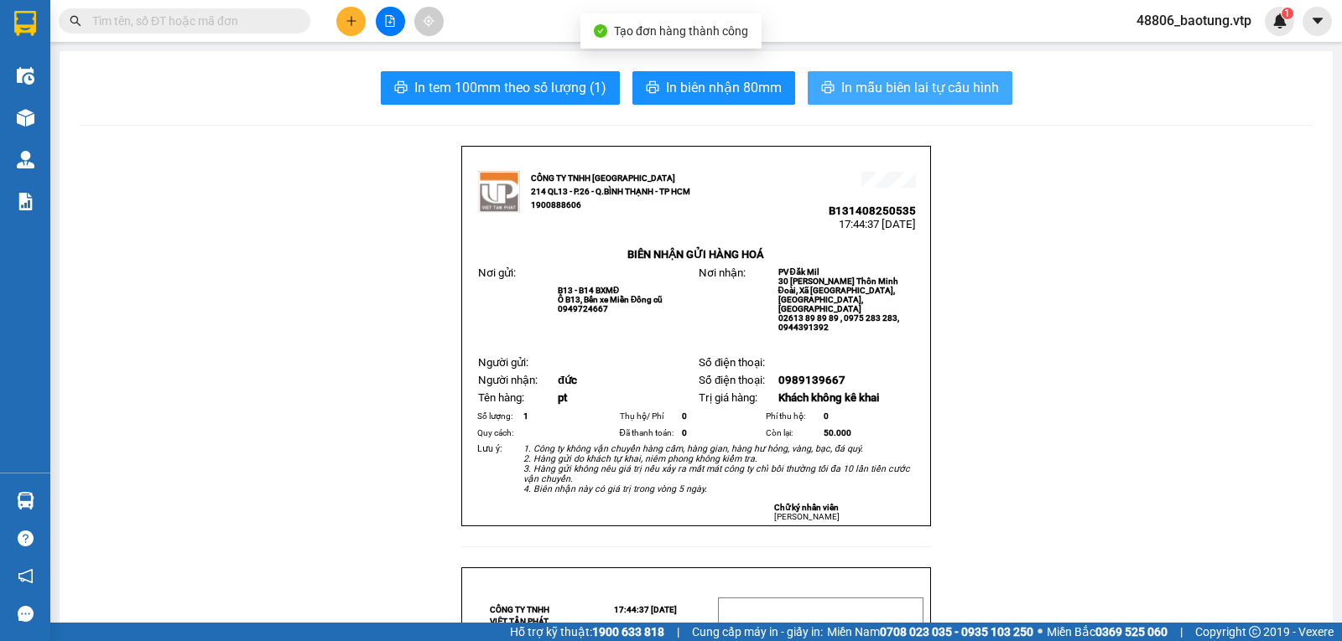
click at [864, 92] on span "In mẫu biên lai tự cấu hình" at bounding box center [920, 87] width 158 height 21
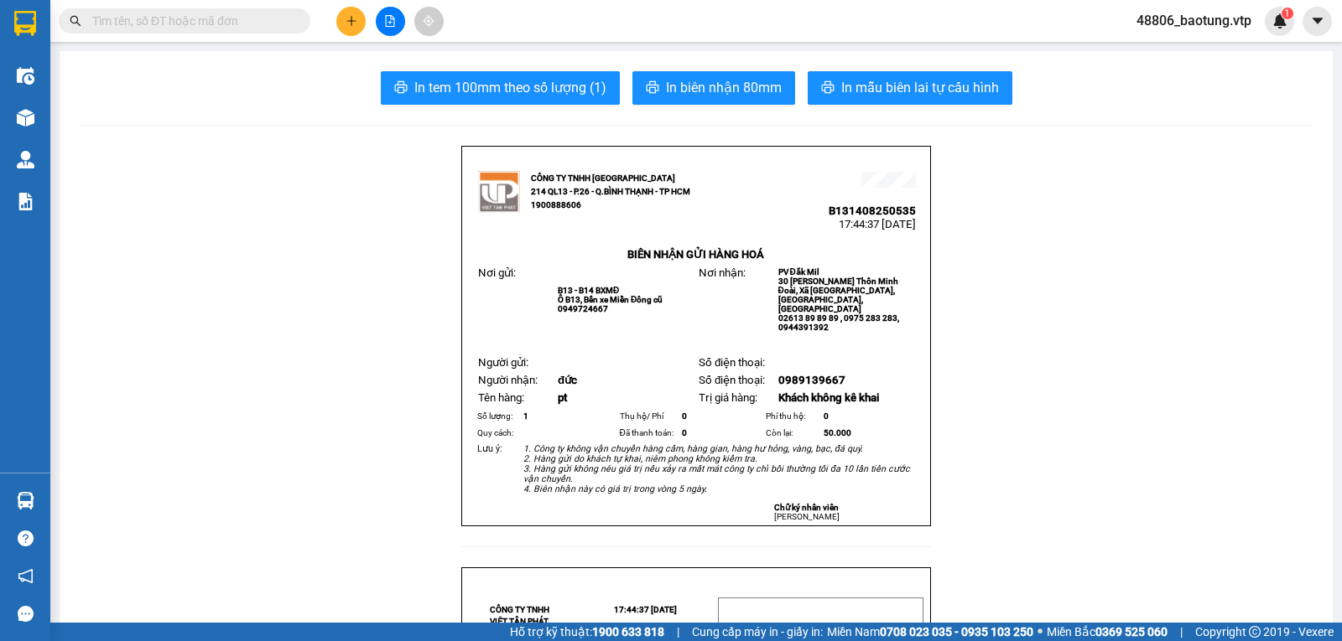
click at [349, 22] on icon "plus" at bounding box center [351, 21] width 12 height 12
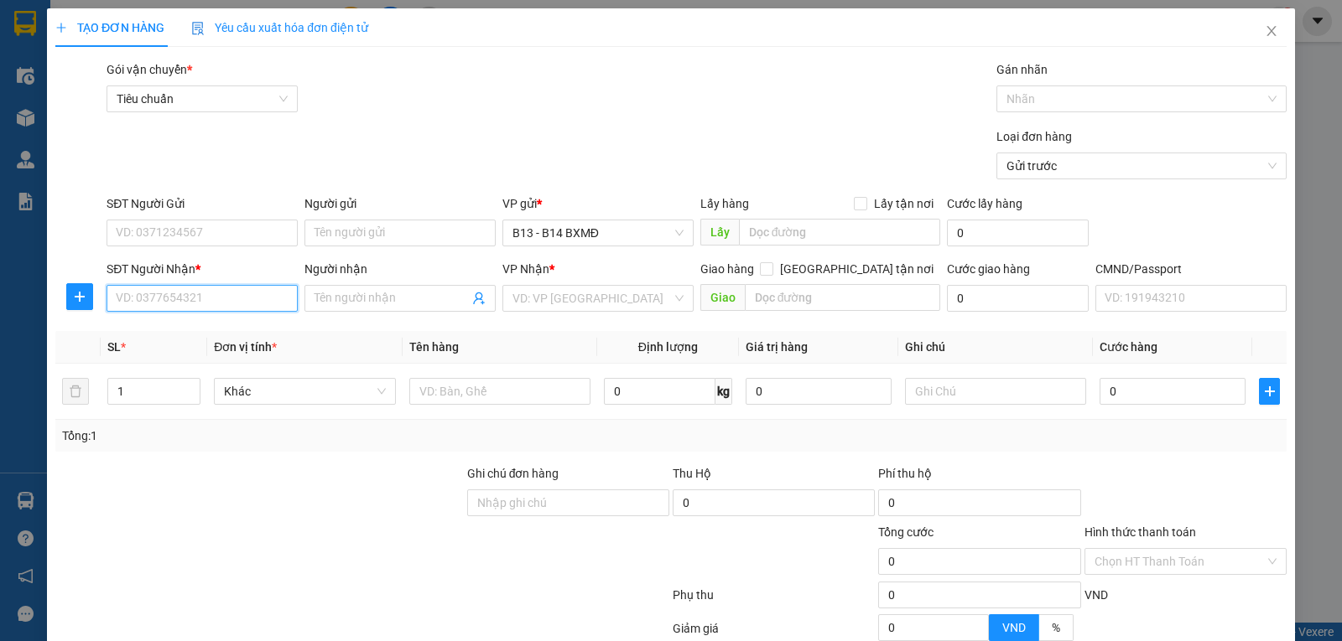
click at [192, 295] on input "SĐT Người Nhận *" at bounding box center [201, 298] width 191 height 27
type input "0899458665"
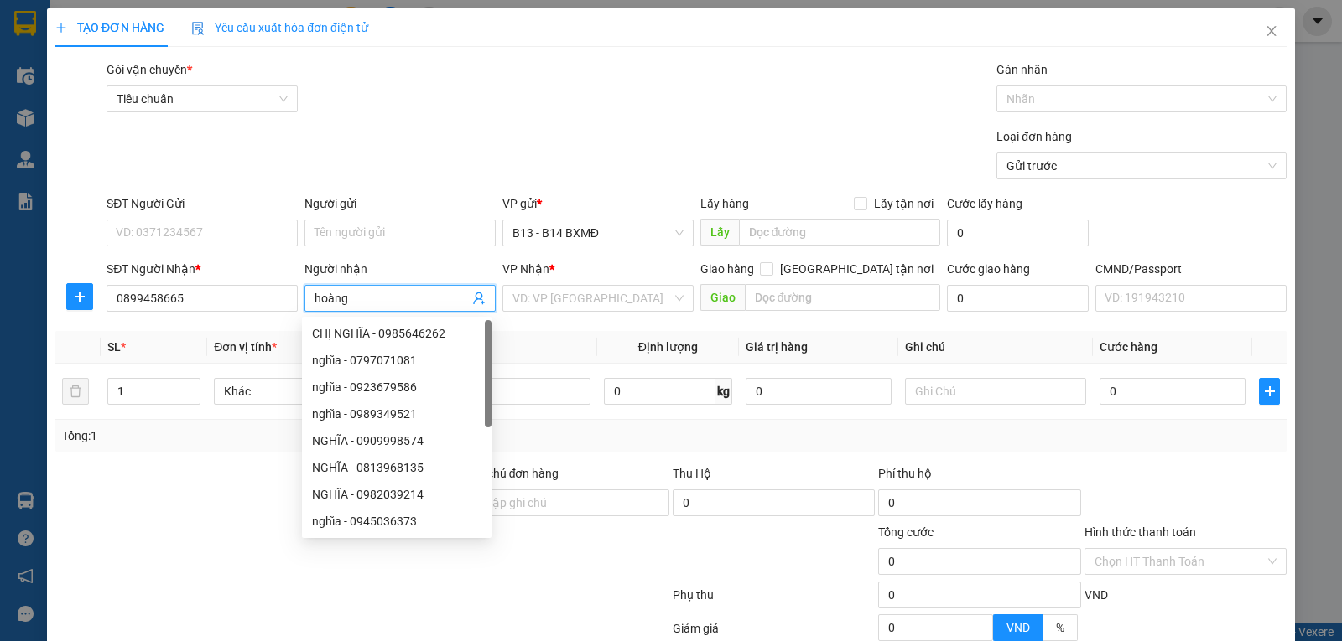
type input "hoàng"
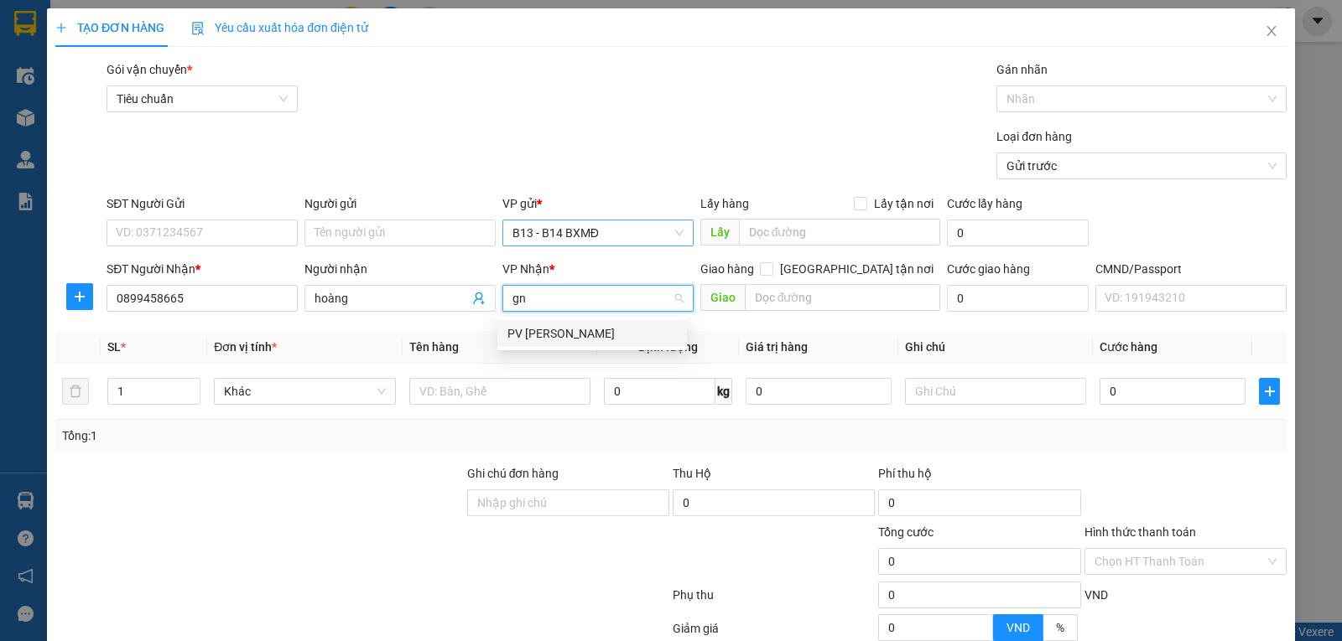
type input "gn"
click at [530, 300] on input "search" at bounding box center [591, 298] width 159 height 25
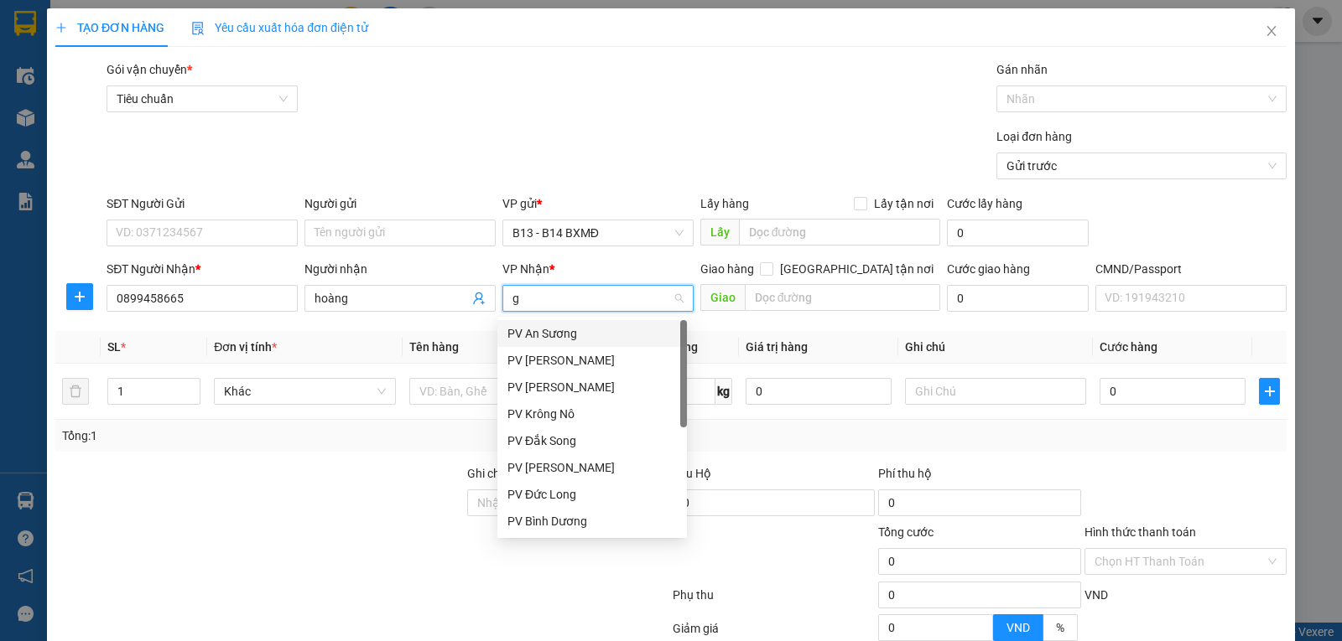
type input "gn"
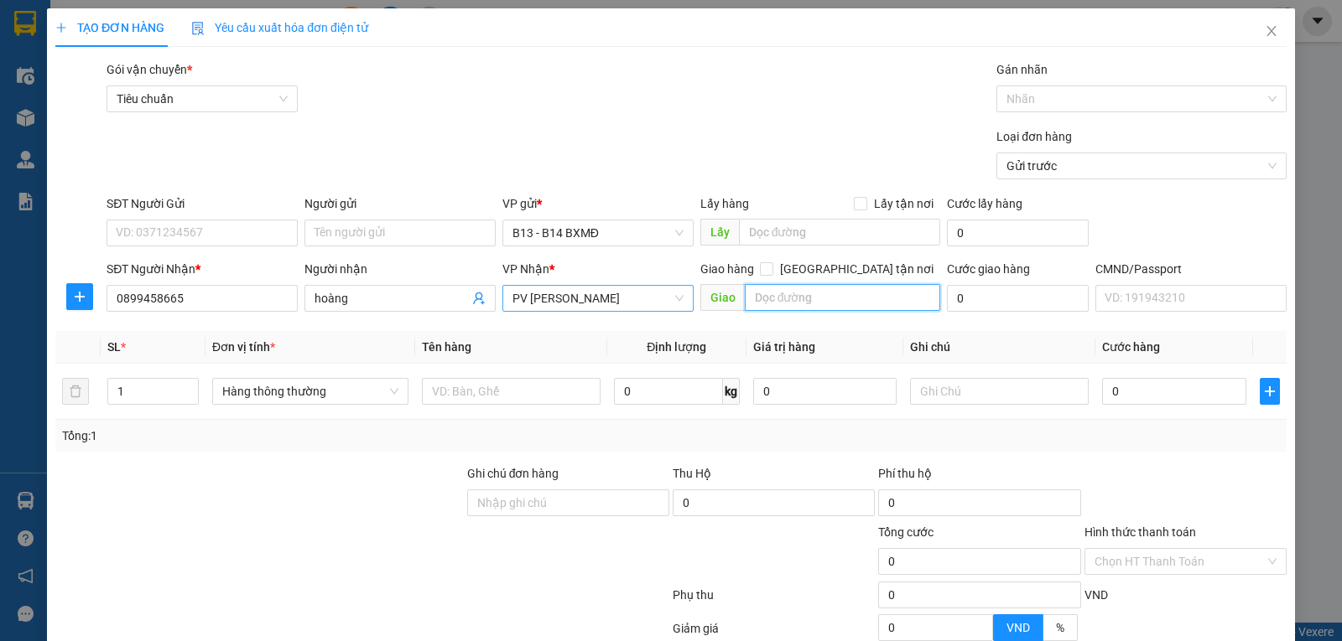
type input "d"
type input "đ"
type input "n3 đồi thông"
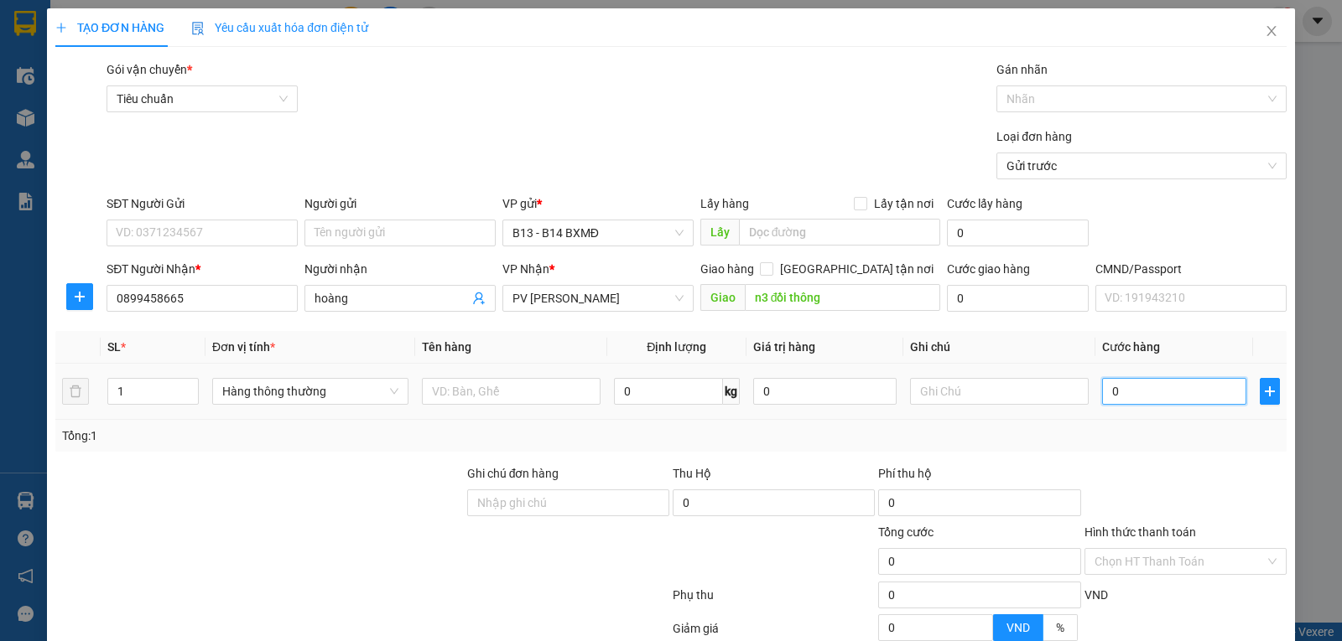
click at [1133, 394] on input "0" at bounding box center [1173, 391] width 143 height 27
type input "4"
type input "40"
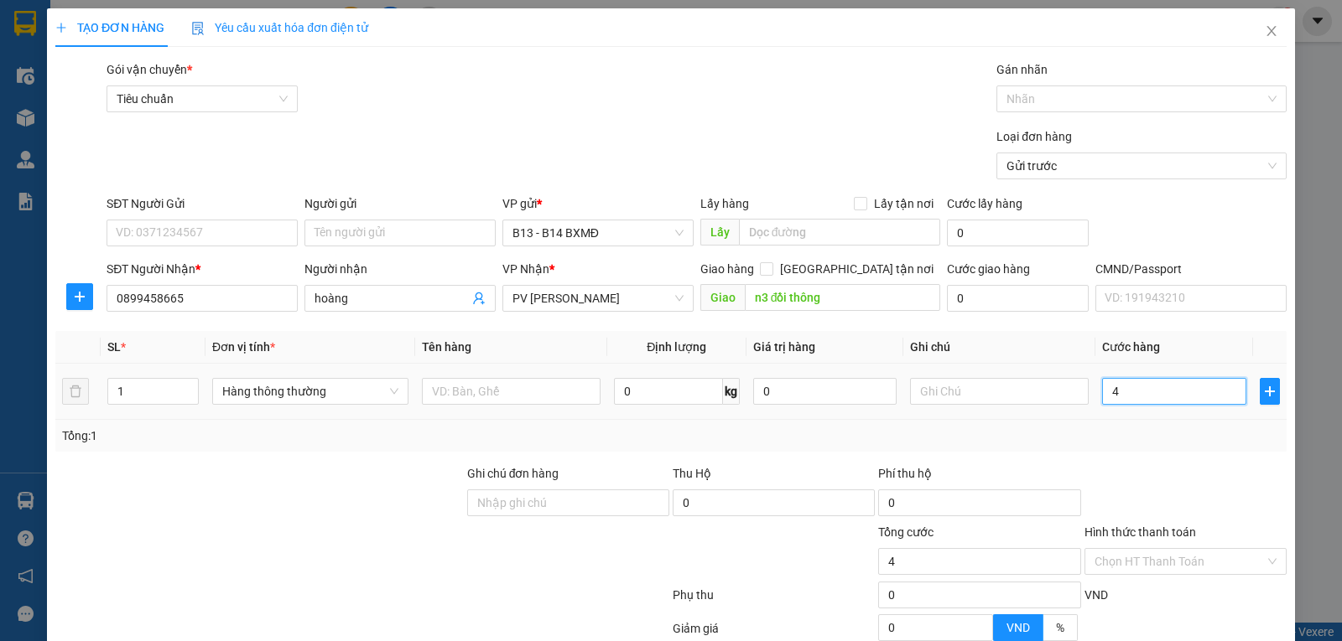
type input "40"
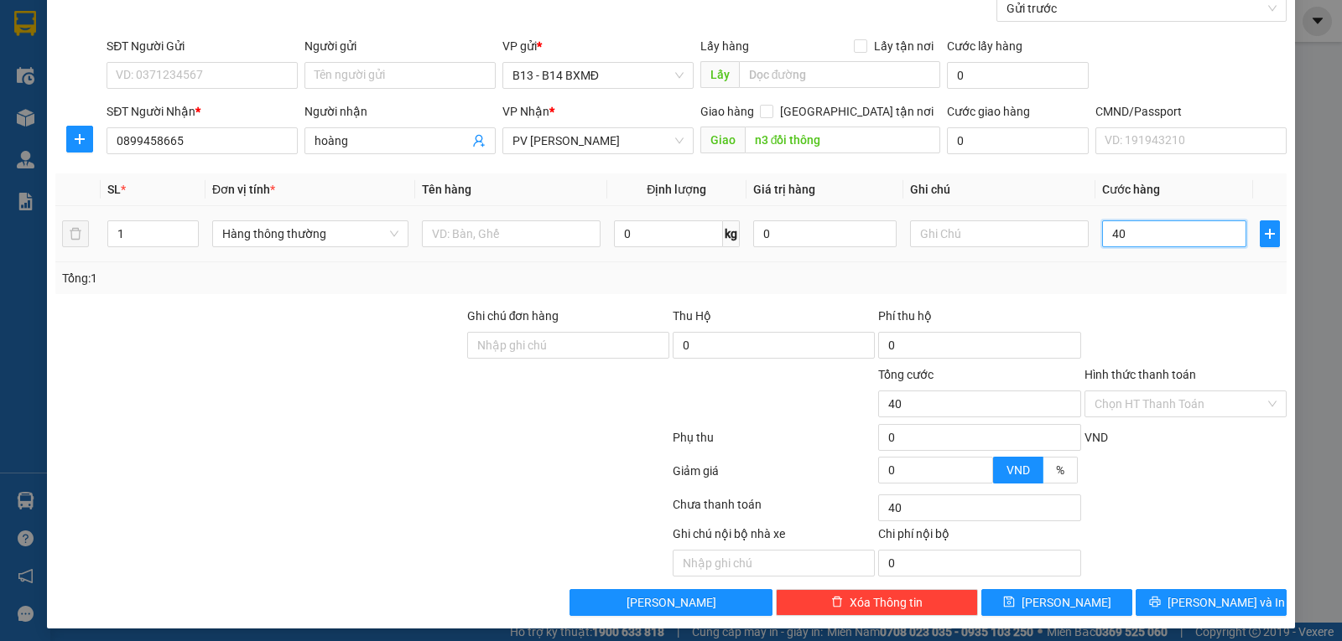
scroll to position [169, 0]
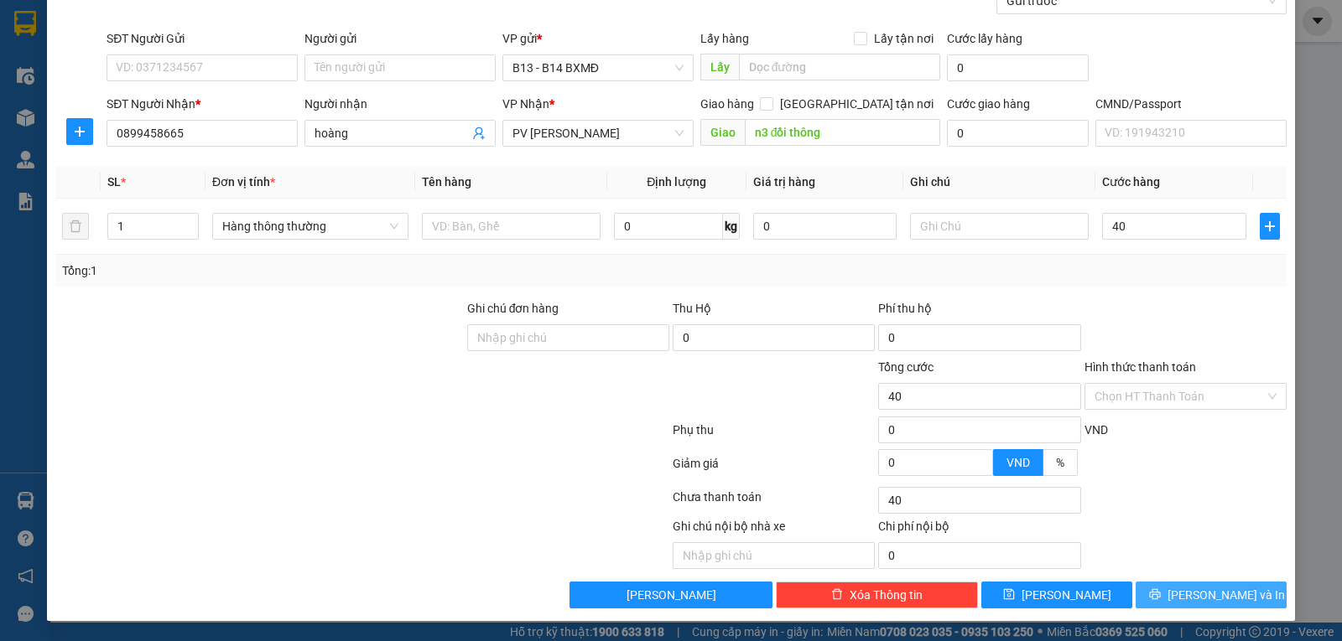
type input "40.000"
click at [1154, 593] on button "Lưu và In" at bounding box center [1210, 595] width 151 height 27
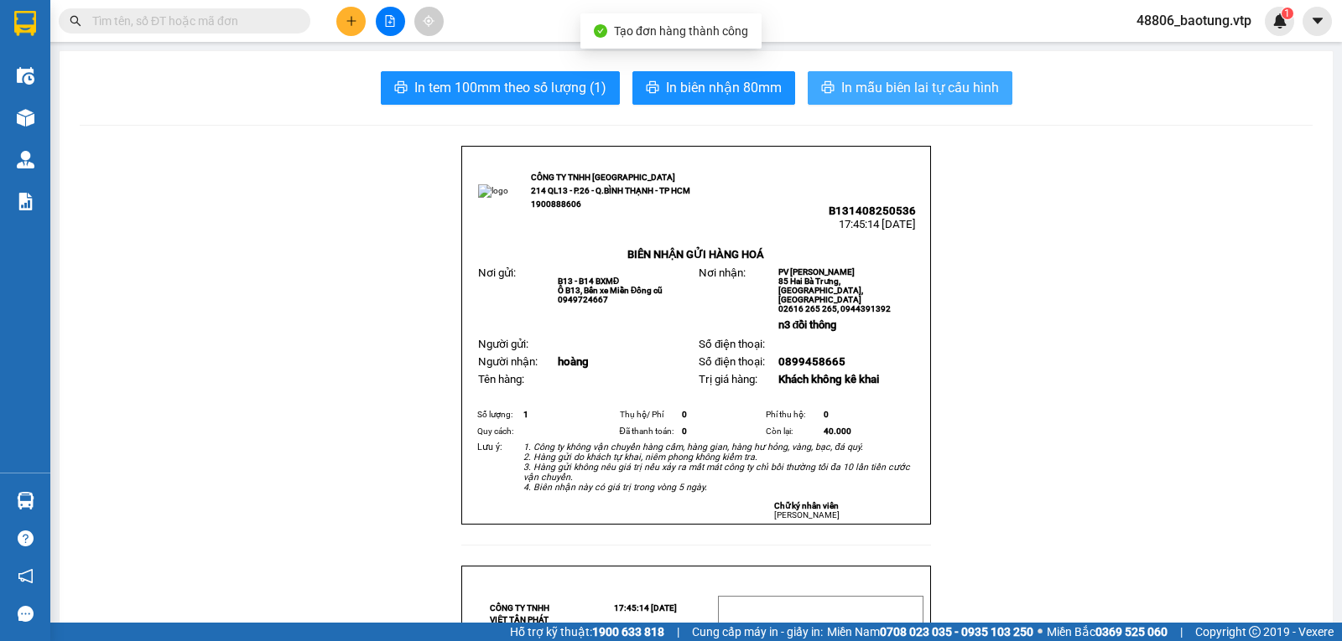
click at [974, 78] on span "In mẫu biên lai tự cấu hình" at bounding box center [920, 87] width 158 height 21
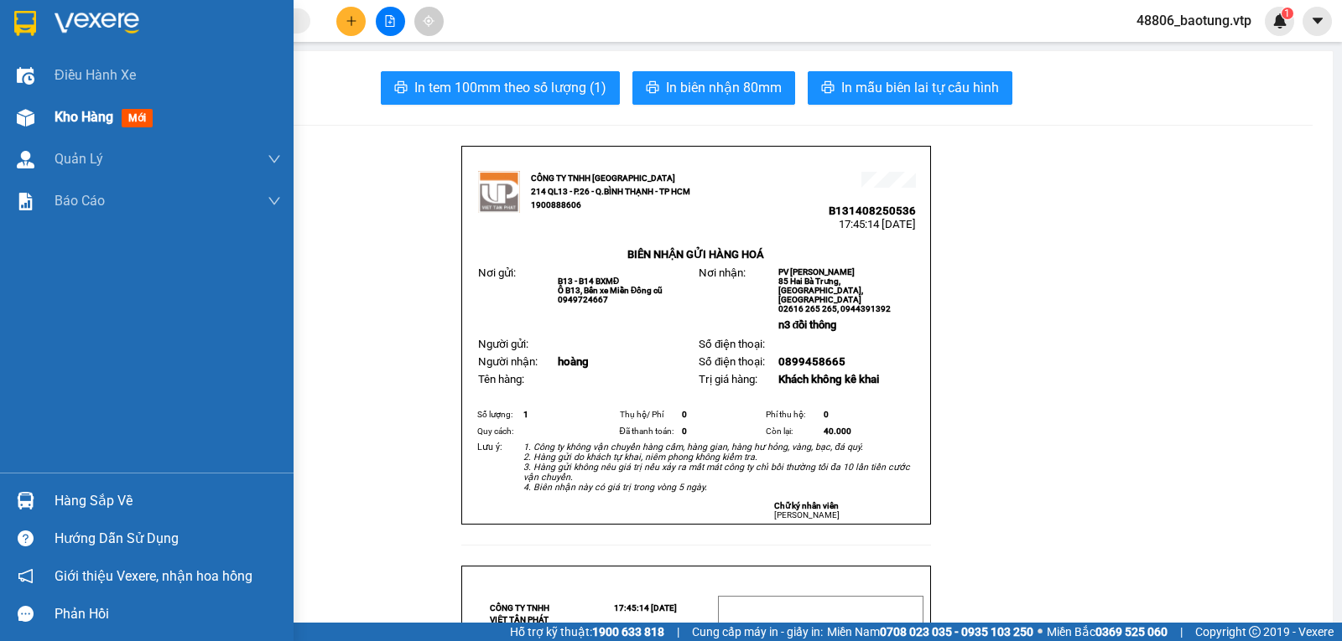
click at [75, 109] on span "Kho hàng" at bounding box center [84, 117] width 59 height 16
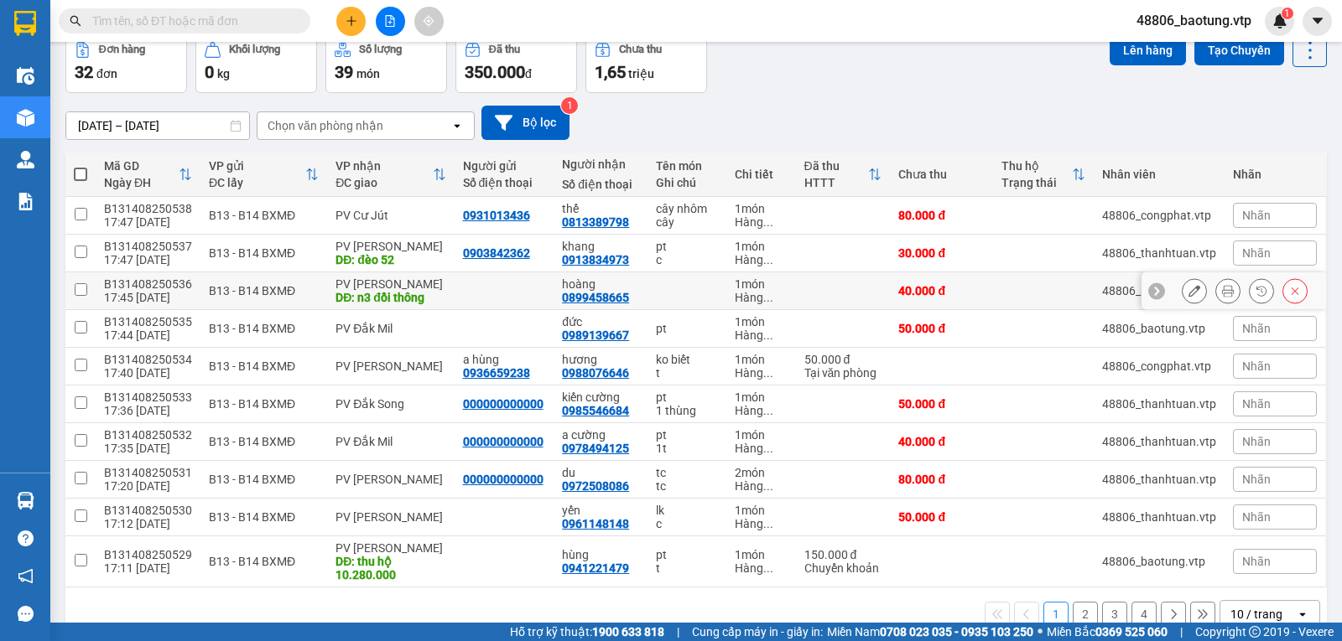
scroll to position [125, 0]
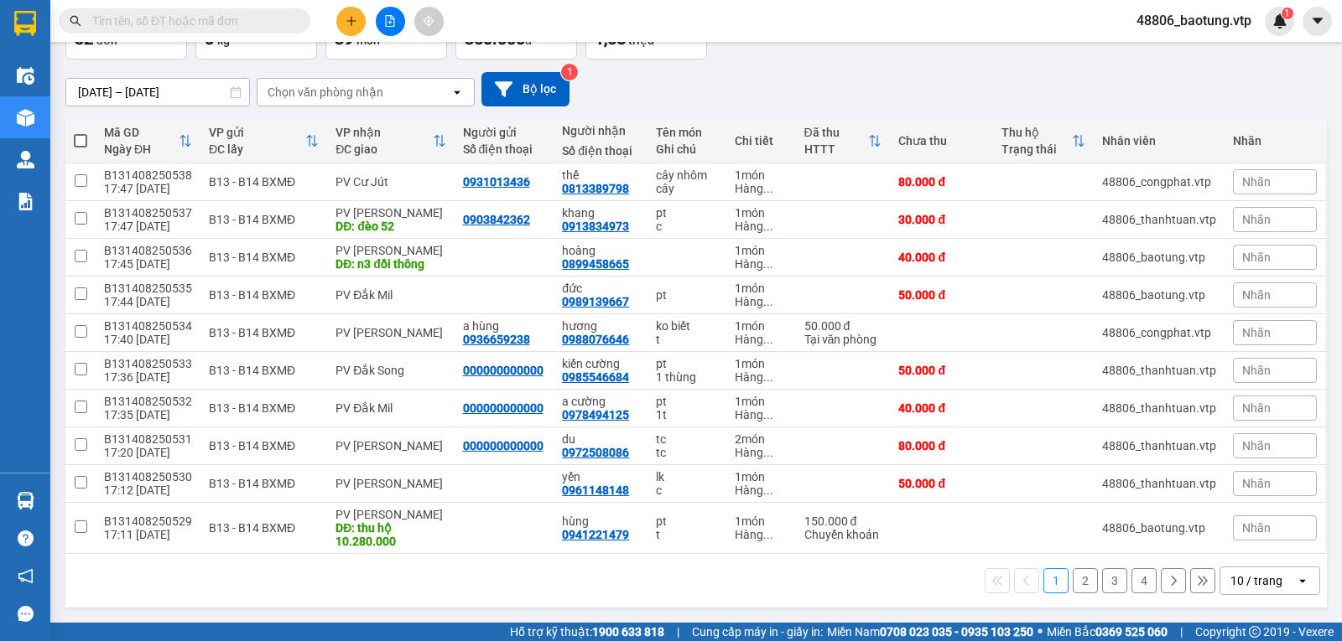
click at [1259, 588] on div "10 / trang" at bounding box center [1256, 581] width 52 height 17
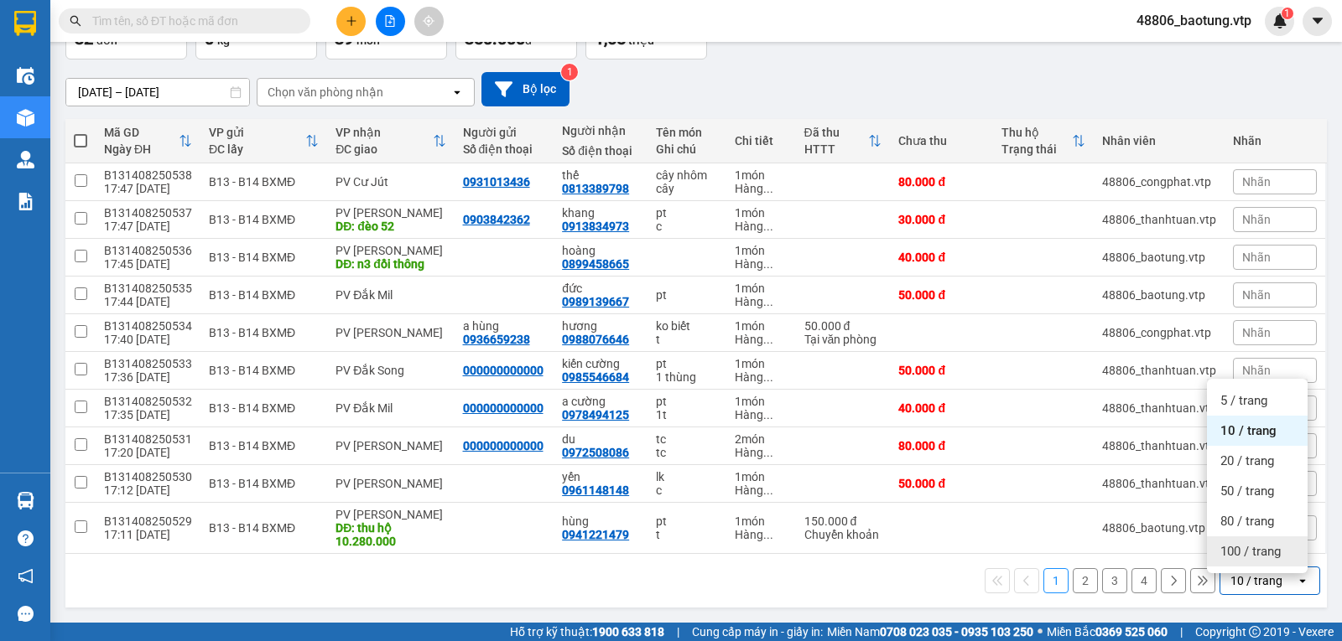
click at [1259, 551] on span "100 / trang" at bounding box center [1250, 551] width 60 height 17
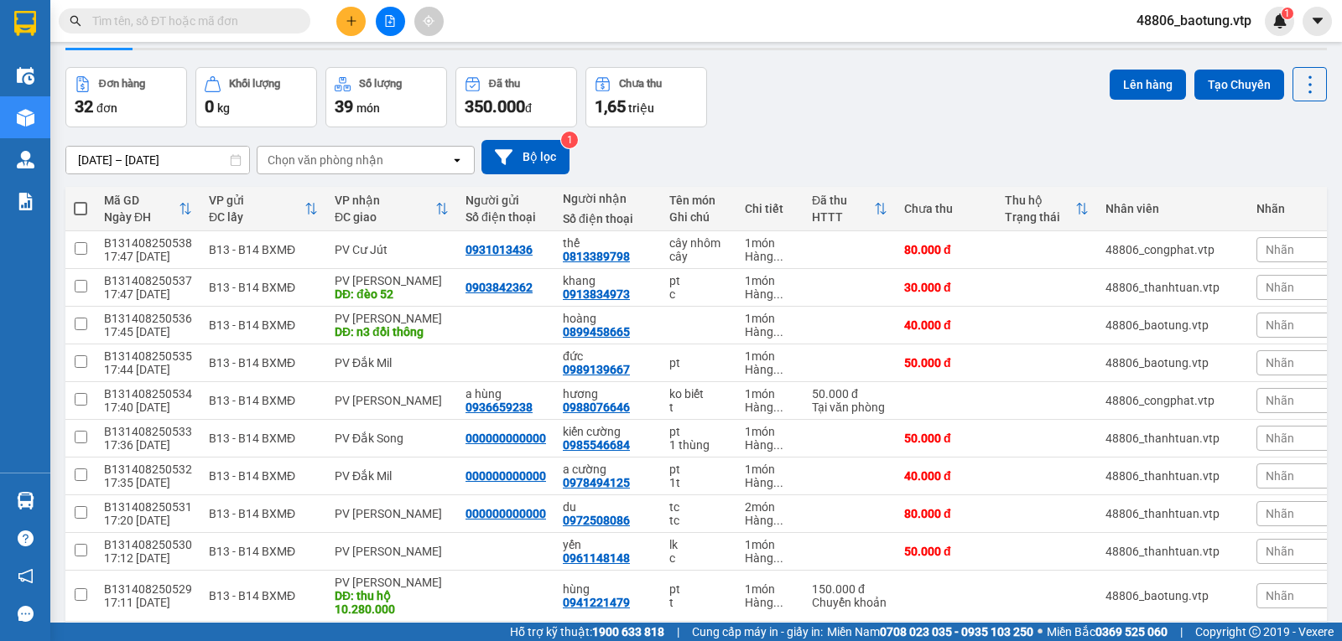
scroll to position [0, 0]
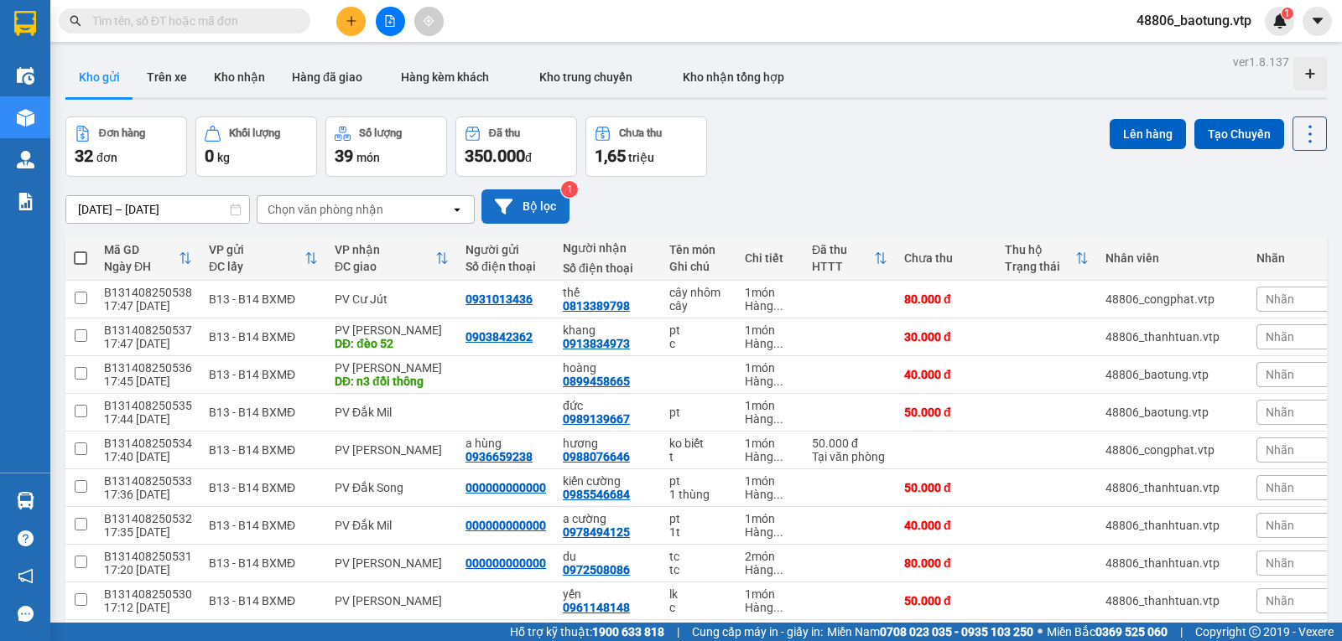
click at [545, 198] on button "Bộ lọc" at bounding box center [525, 206] width 88 height 34
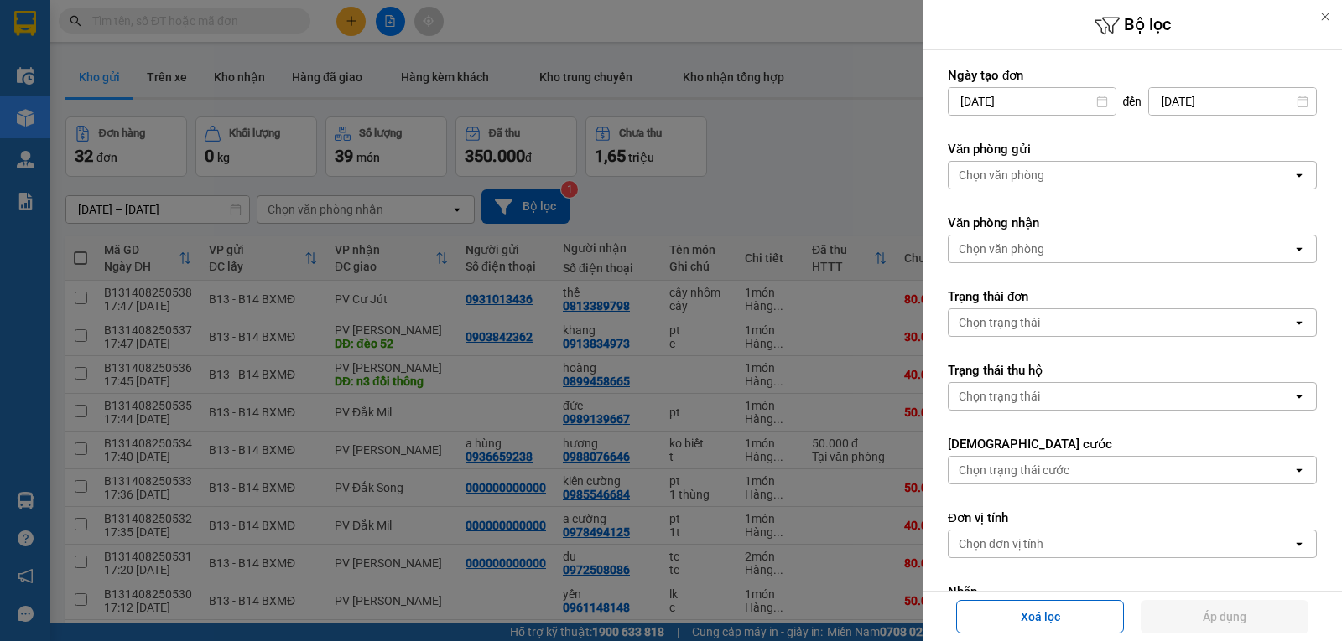
click at [1011, 252] on div "Chọn văn phòng" at bounding box center [1001, 249] width 86 height 17
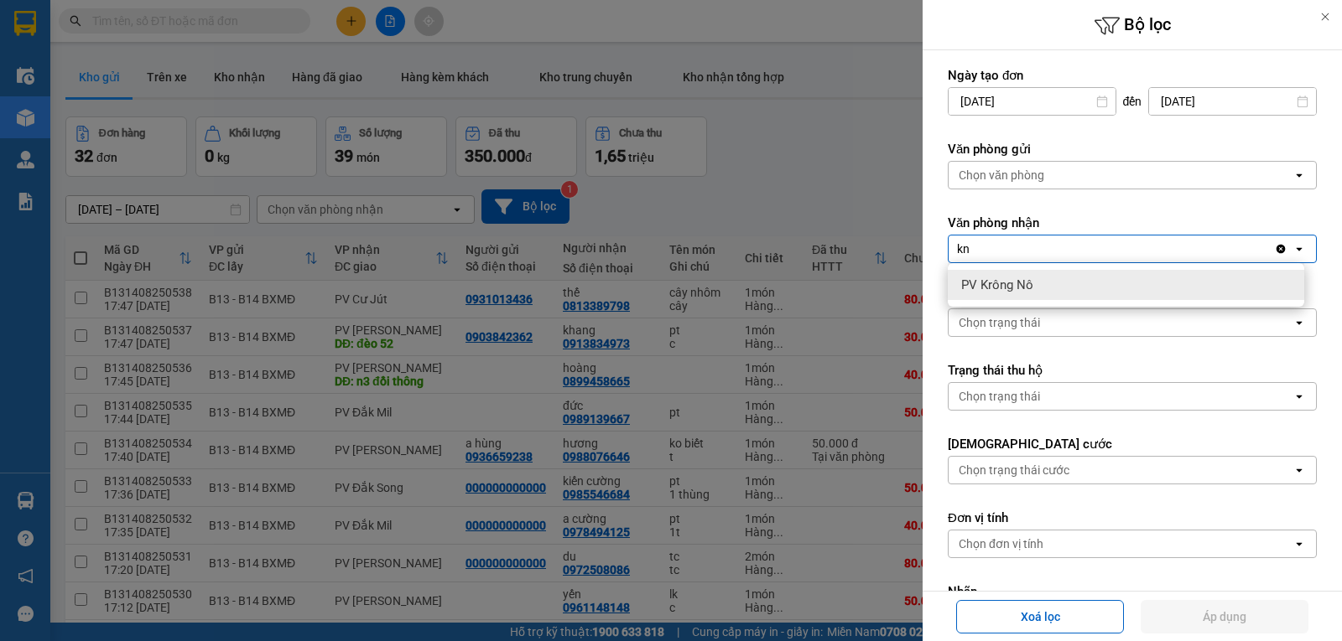
type input "kn"
click at [1024, 285] on span "PV Krông Nô" at bounding box center [997, 285] width 72 height 17
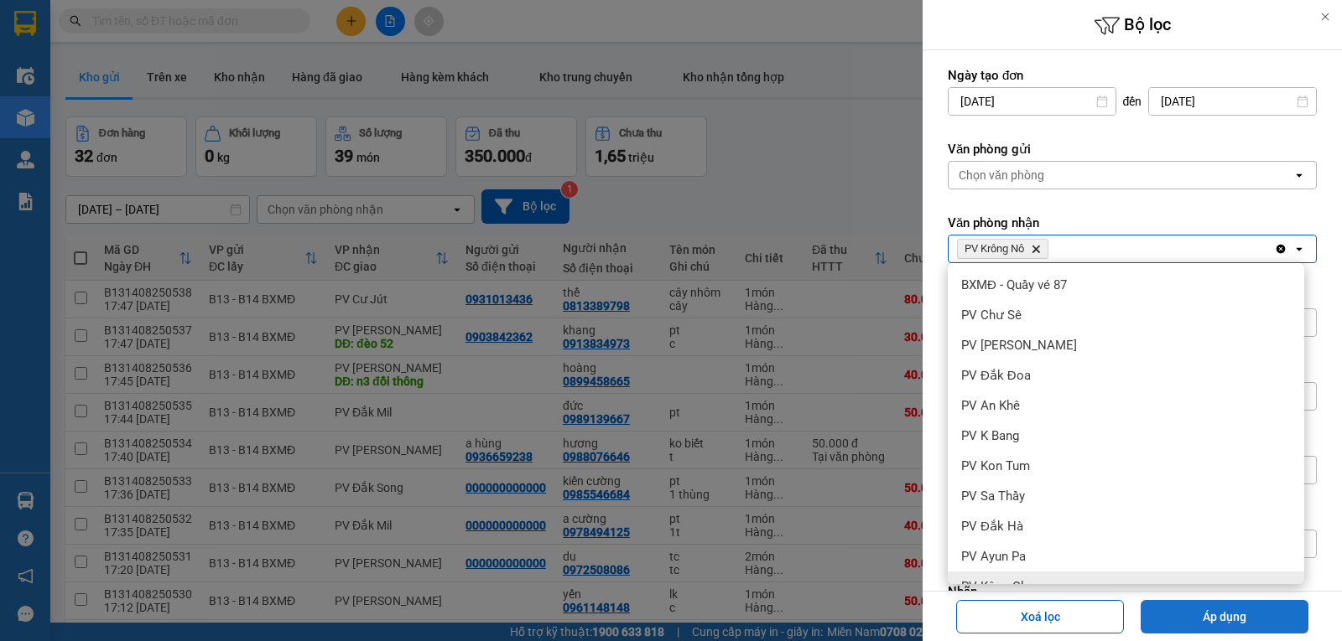
drag, startPoint x: 1228, startPoint y: 615, endPoint x: 1219, endPoint y: 618, distance: 9.6
click at [1228, 615] on button "Áp dụng" at bounding box center [1224, 617] width 168 height 34
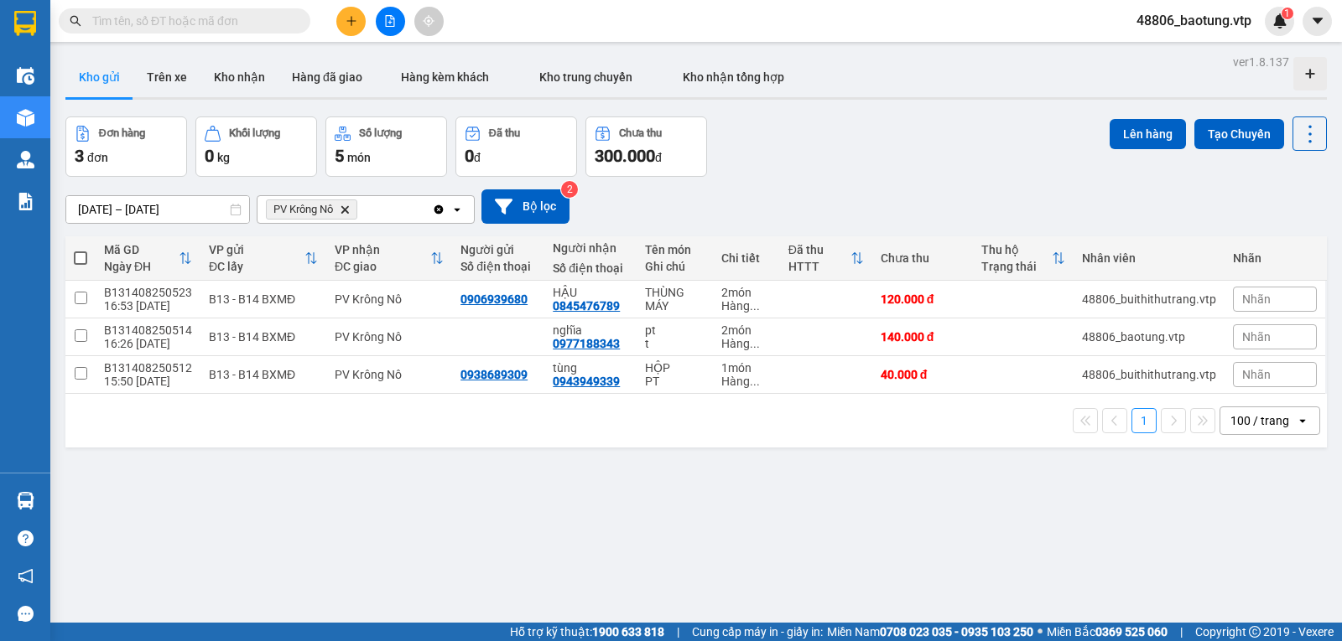
click at [85, 265] on span at bounding box center [80, 258] width 13 height 13
click at [80, 250] on input "checkbox" at bounding box center [80, 250] width 0 height 0
checkbox input "true"
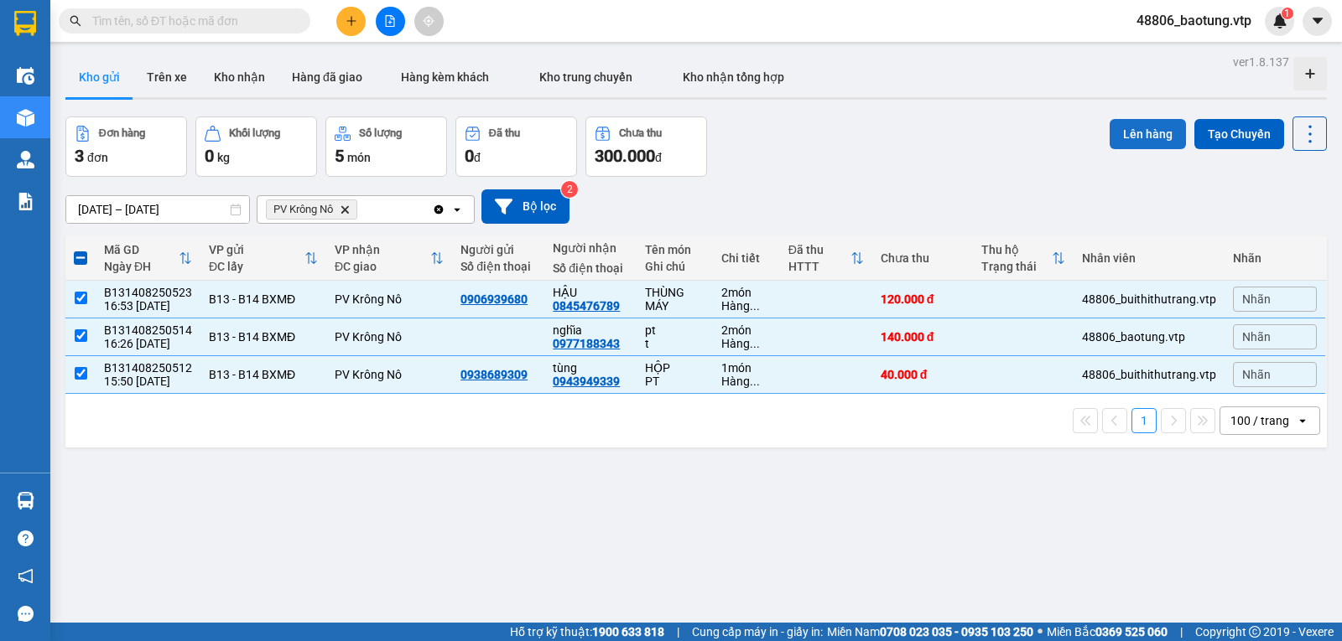
click at [1118, 131] on button "Lên hàng" at bounding box center [1147, 134] width 76 height 30
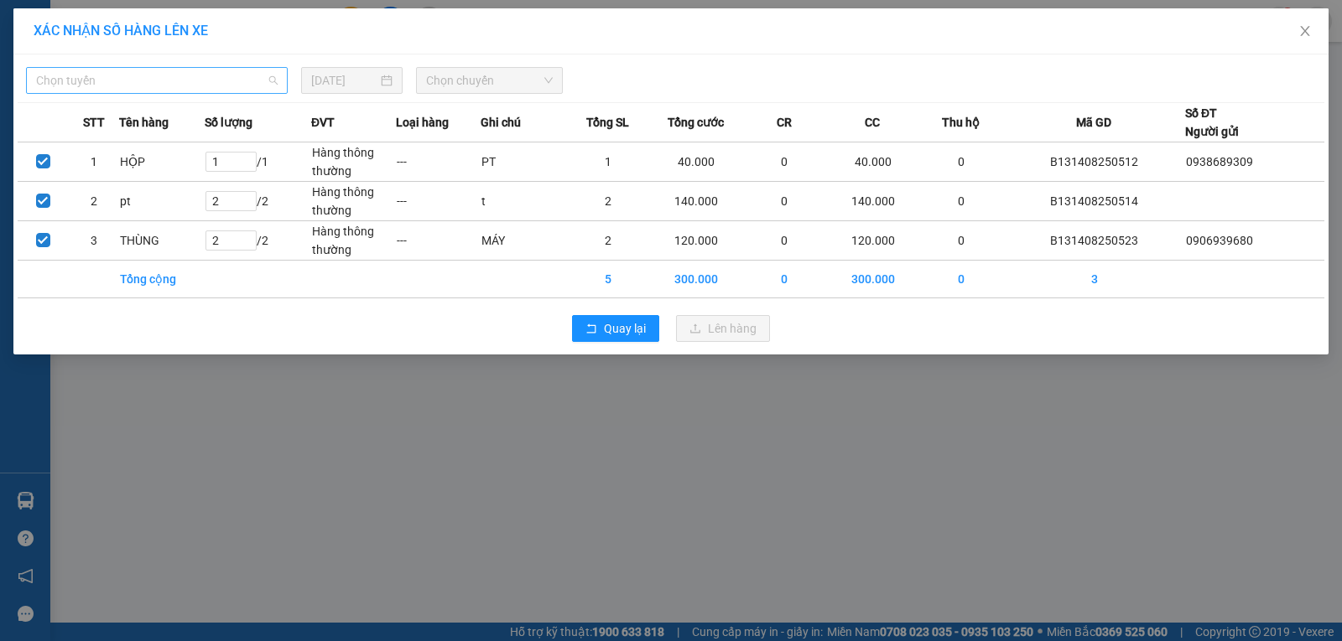
click at [231, 87] on span "Chọn tuyến" at bounding box center [156, 80] width 241 height 25
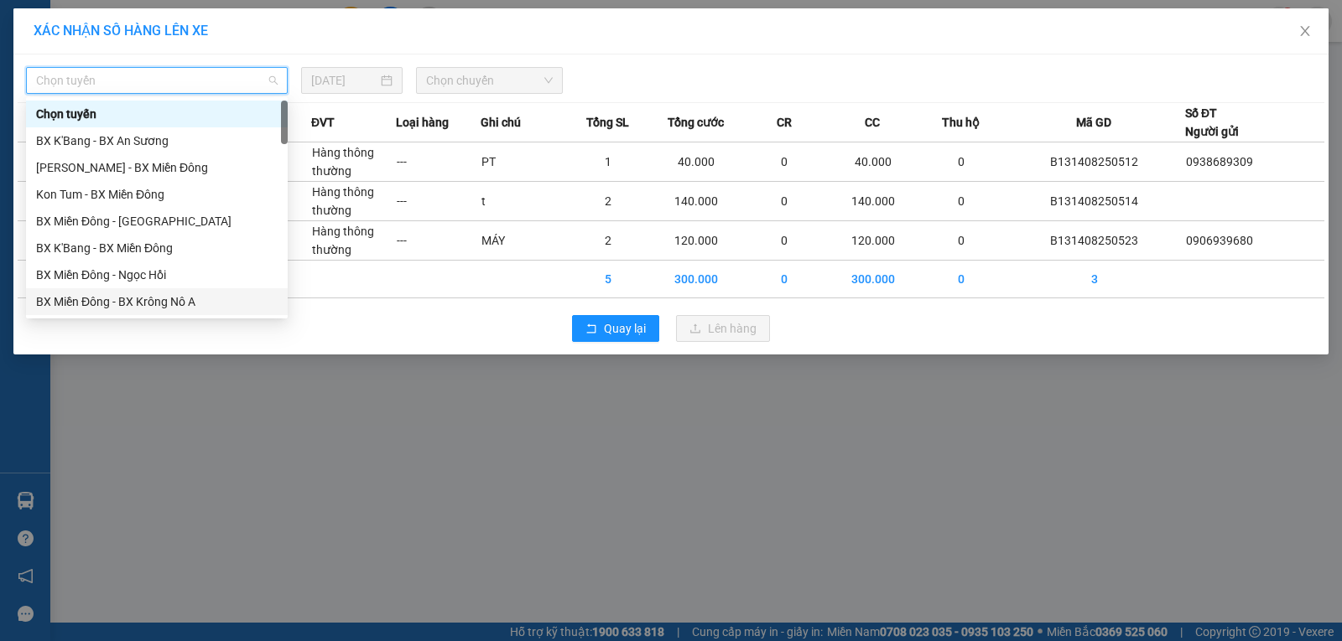
click at [199, 300] on div "BX Miền Đông - BX Krông Nô A" at bounding box center [156, 302] width 241 height 18
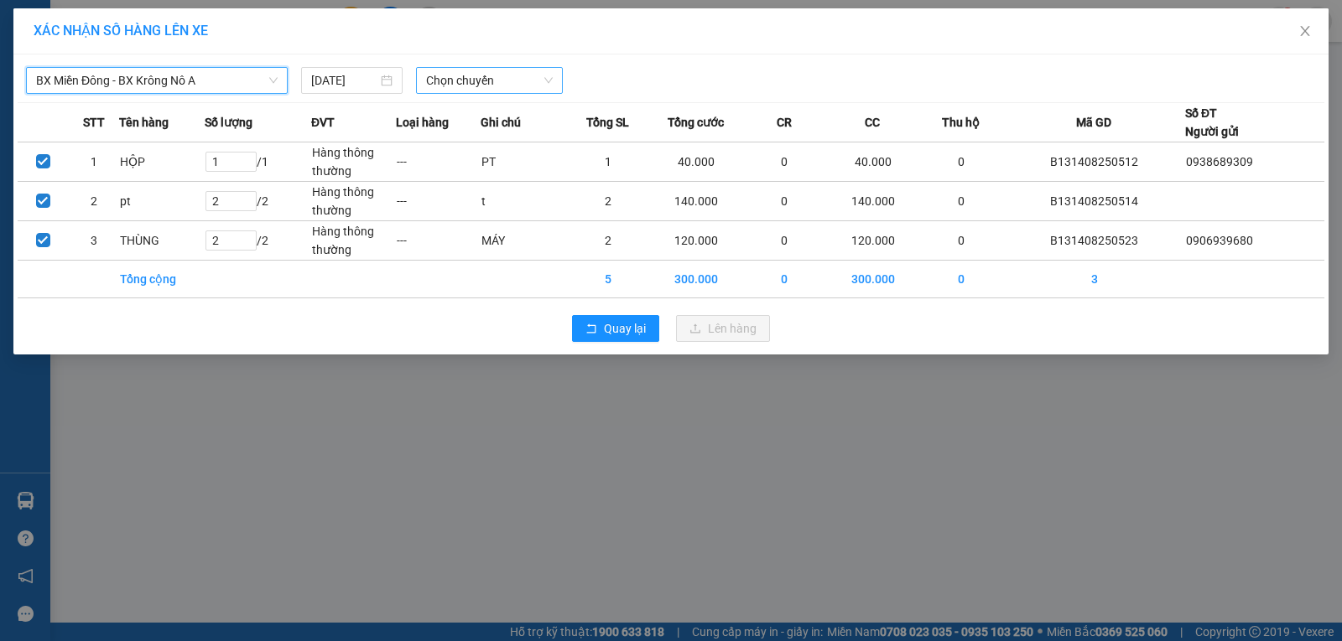
click at [508, 79] on span "Chọn chuyến" at bounding box center [489, 80] width 127 height 25
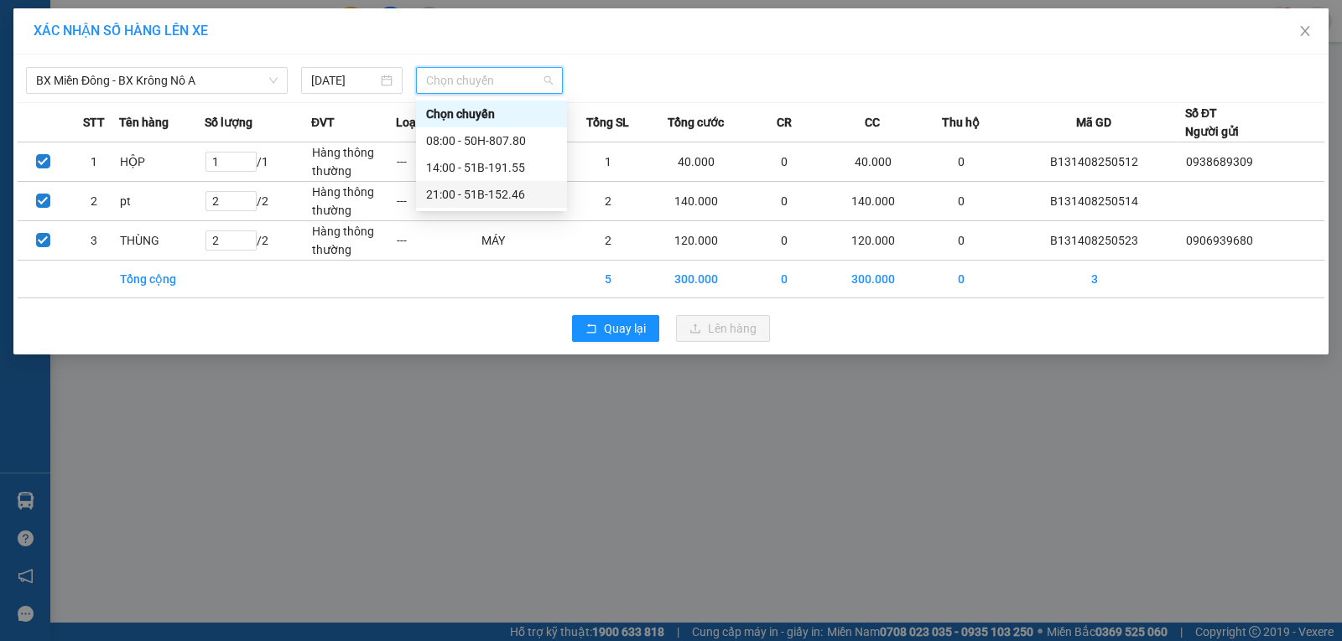
click at [480, 200] on div "21:00 - 51B-152.46" at bounding box center [491, 194] width 131 height 18
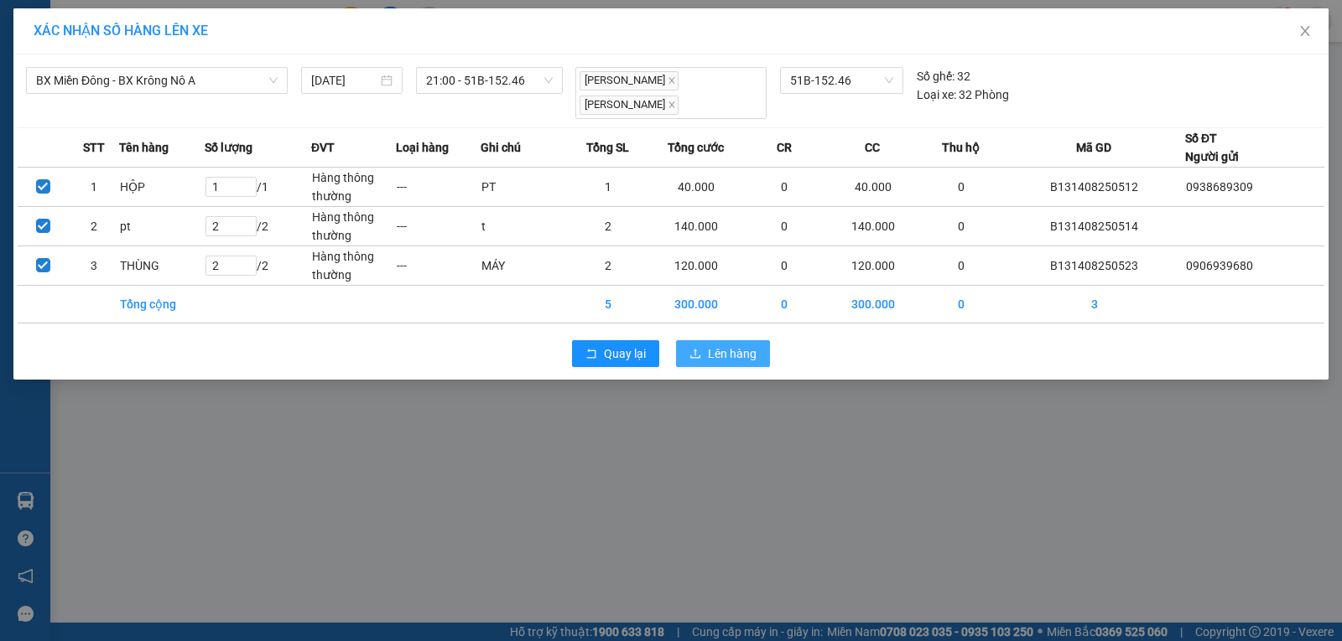
click at [712, 350] on span "Lên hàng" at bounding box center [732, 354] width 49 height 18
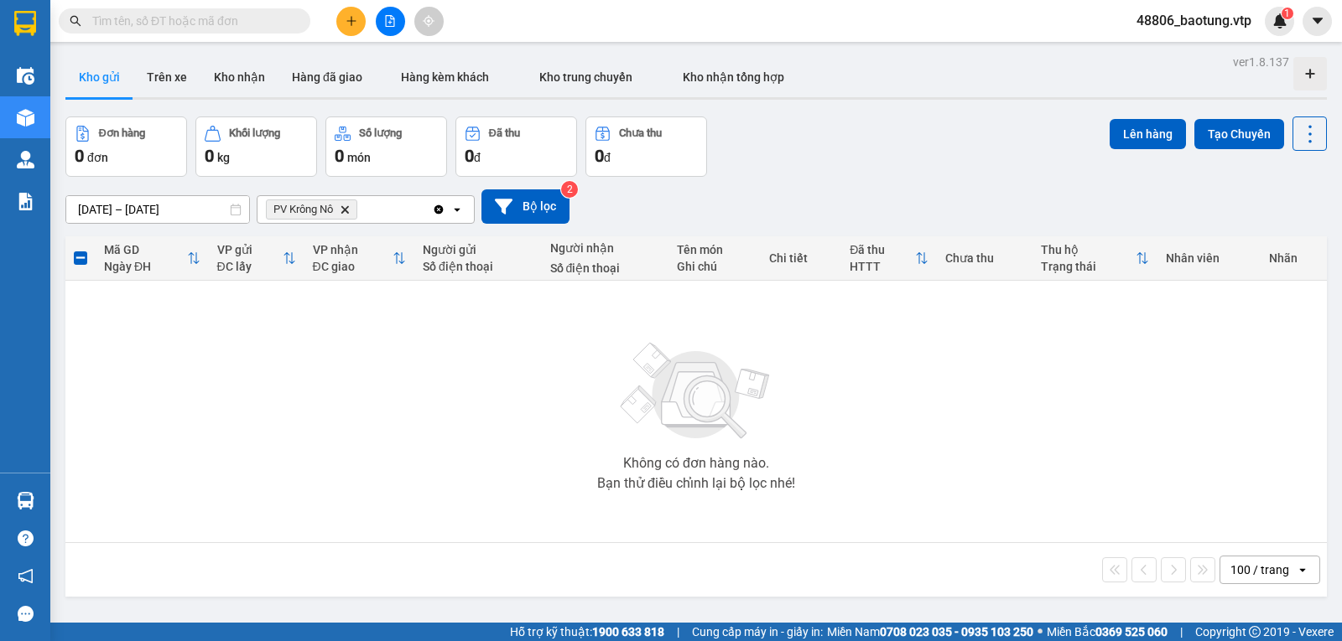
click at [350, 31] on button at bounding box center [350, 21] width 29 height 29
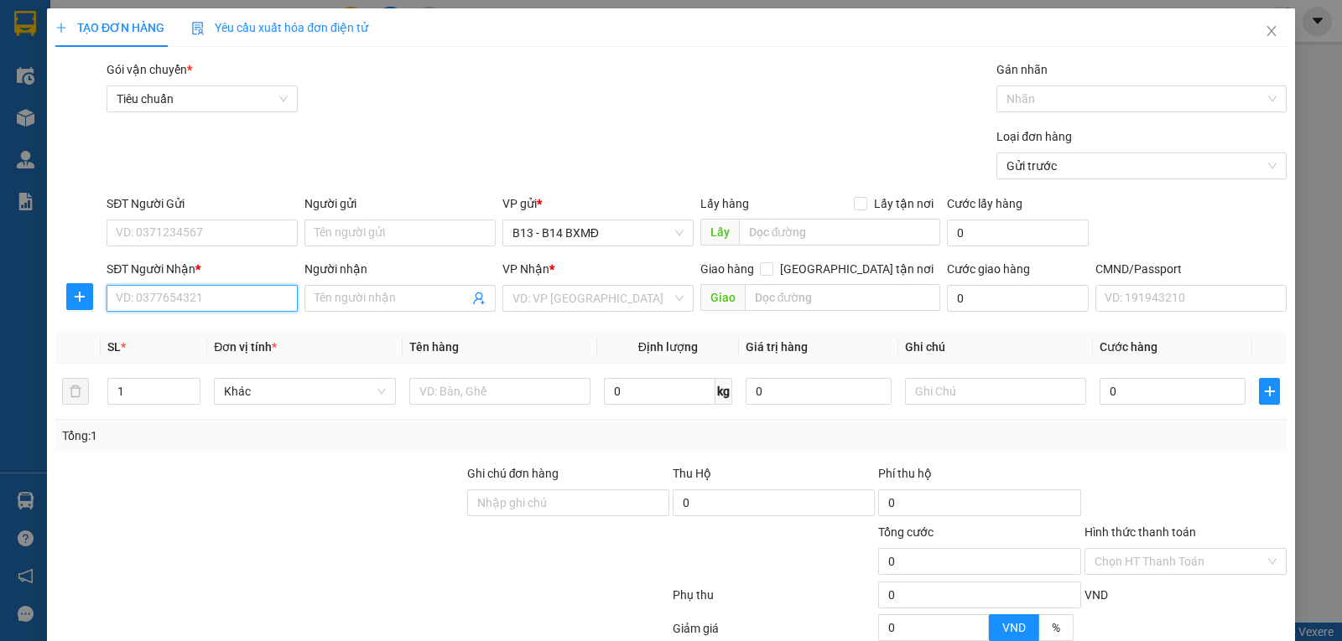
click at [161, 311] on input "SĐT Người Nhận *" at bounding box center [201, 298] width 191 height 27
type input "00000000000000"
type input "heo"
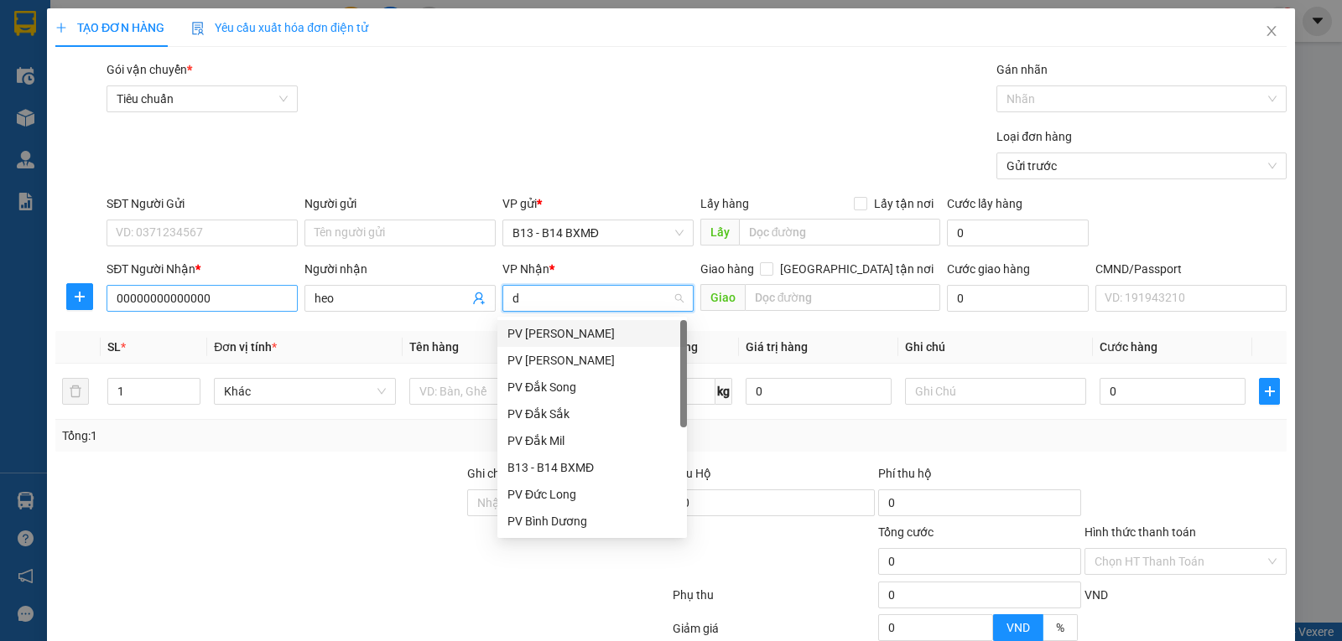
type input "ds"
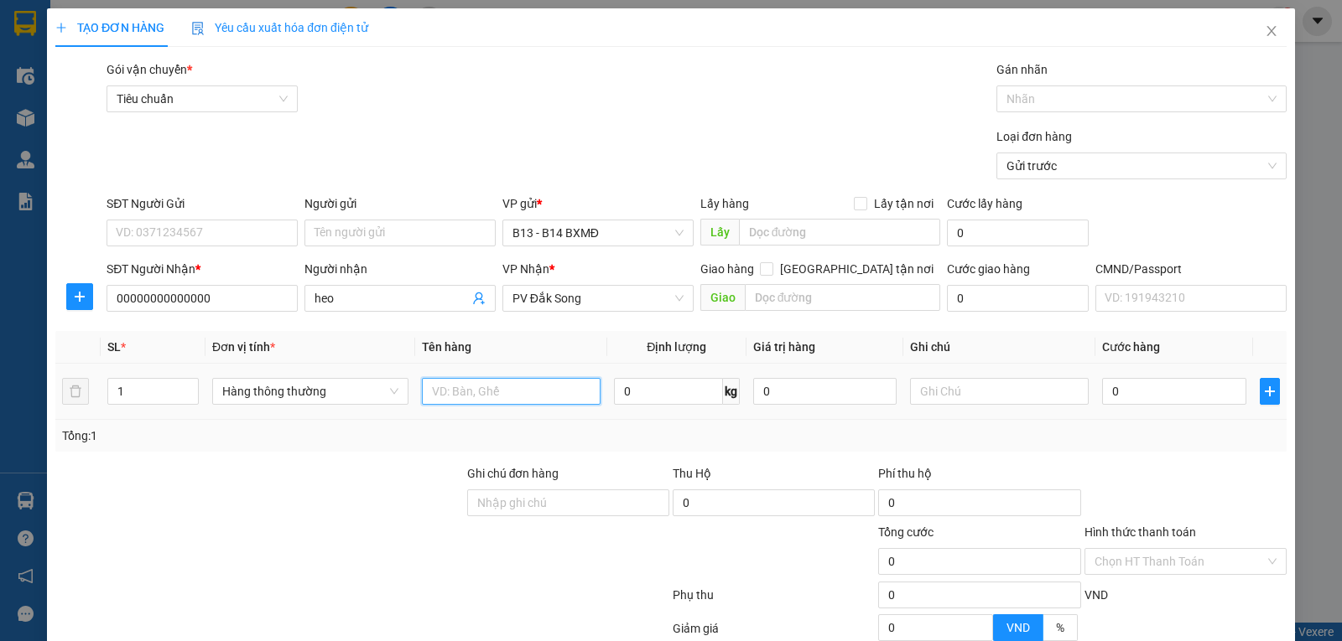
click at [556, 380] on input "text" at bounding box center [511, 391] width 179 height 27
type input "tinh"
click at [927, 392] on input "text" at bounding box center [999, 391] width 179 height 27
type input "t"
click at [1214, 401] on input "0" at bounding box center [1173, 391] width 143 height 27
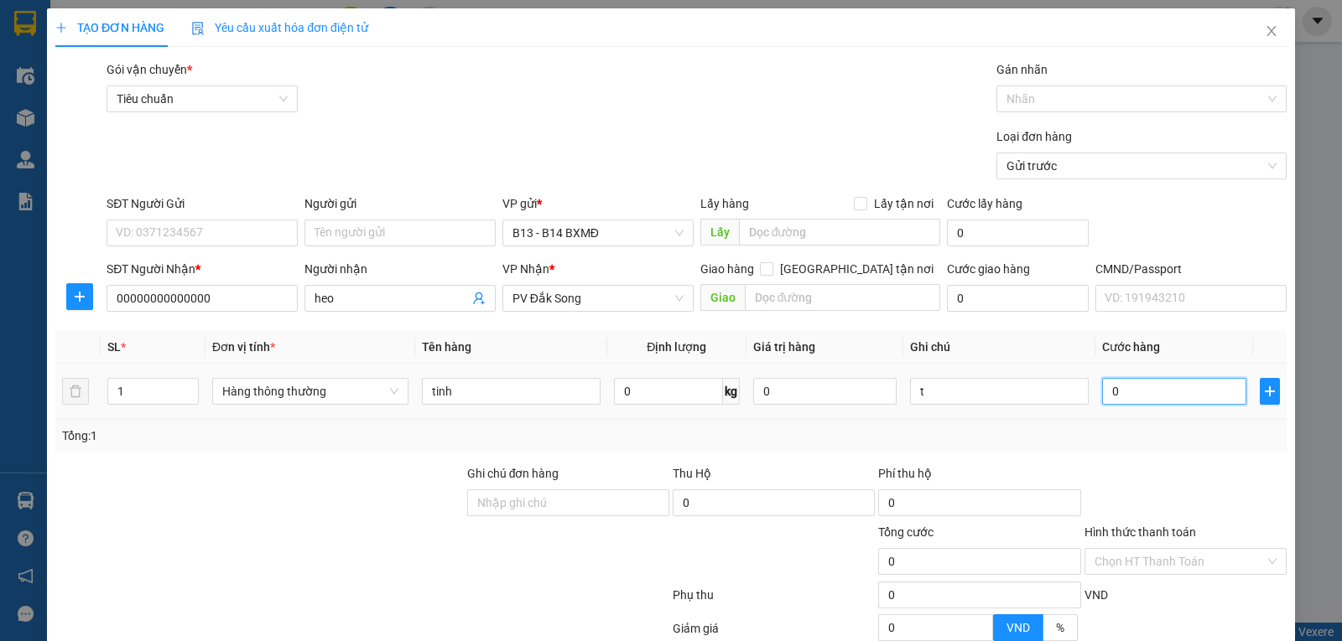
type input "3"
type input "30"
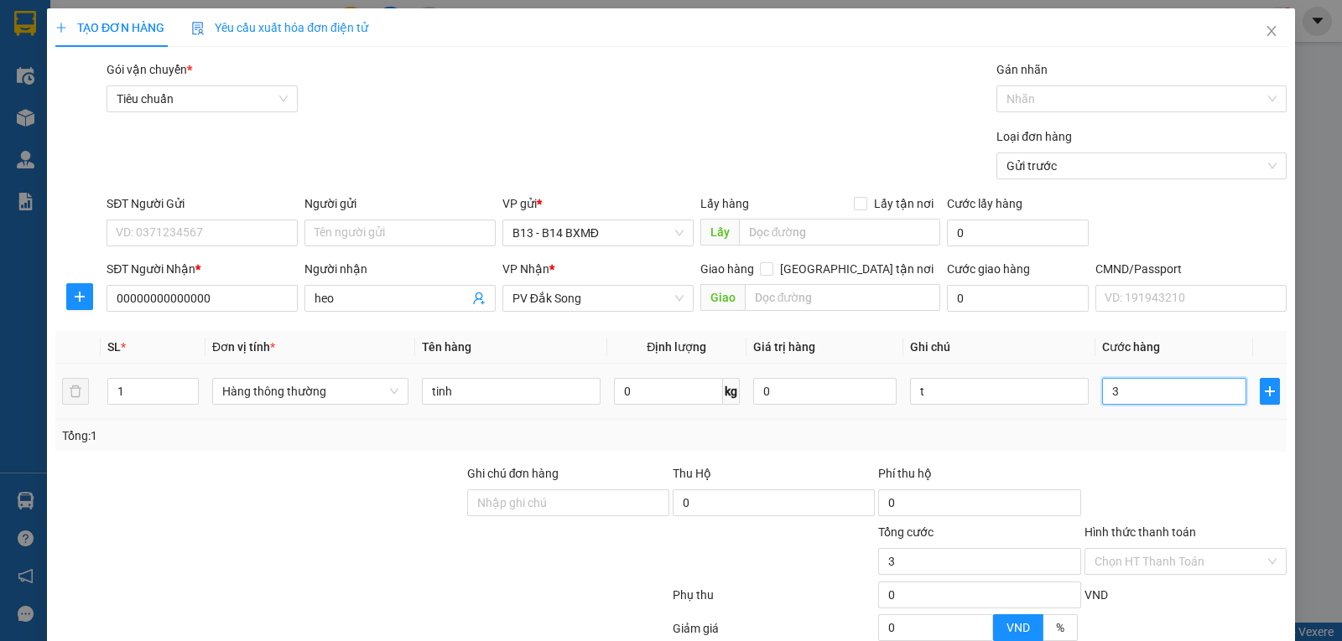
type input "30"
type input "30.000"
click at [1184, 568] on input "Hình thức thanh toán" at bounding box center [1179, 561] width 170 height 25
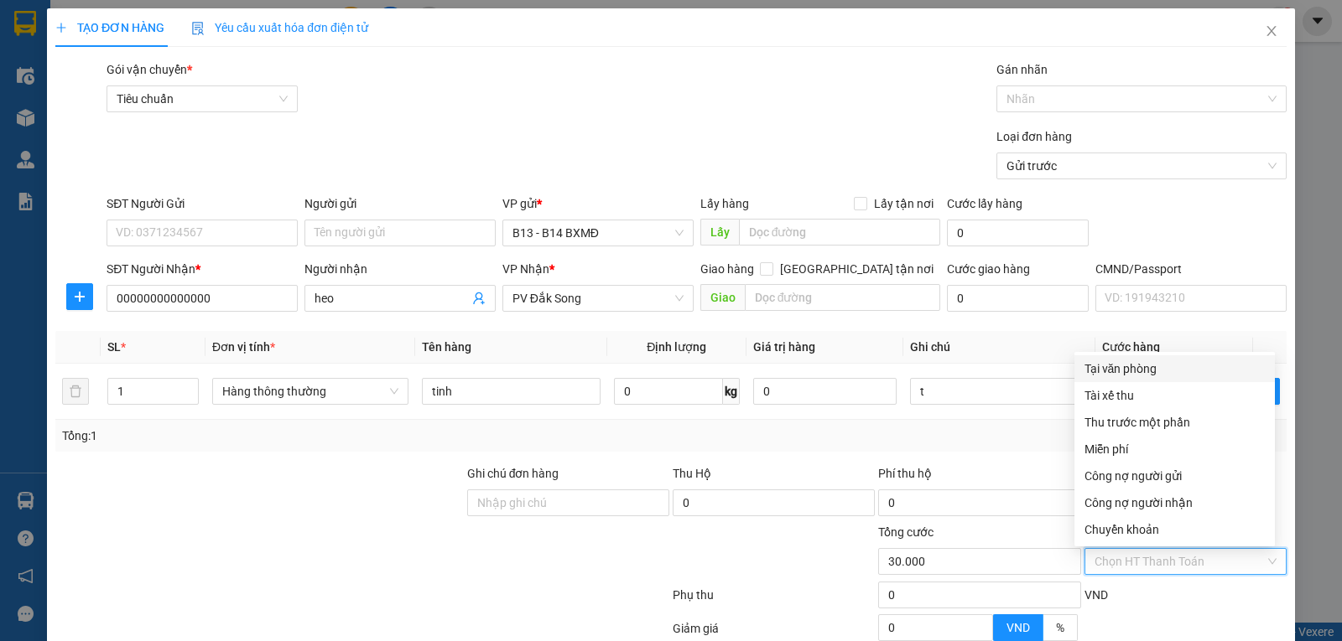
click at [1142, 371] on div "Tại văn phòng" at bounding box center [1174, 369] width 180 height 18
type input "0"
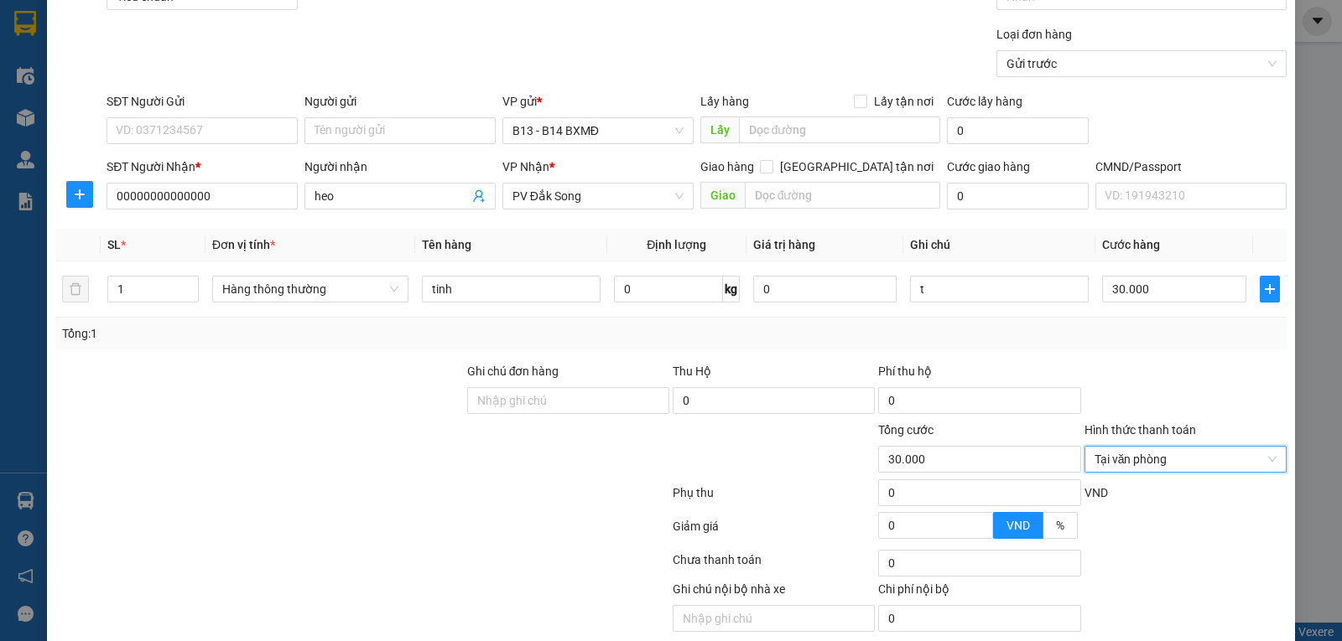
scroll to position [168, 0]
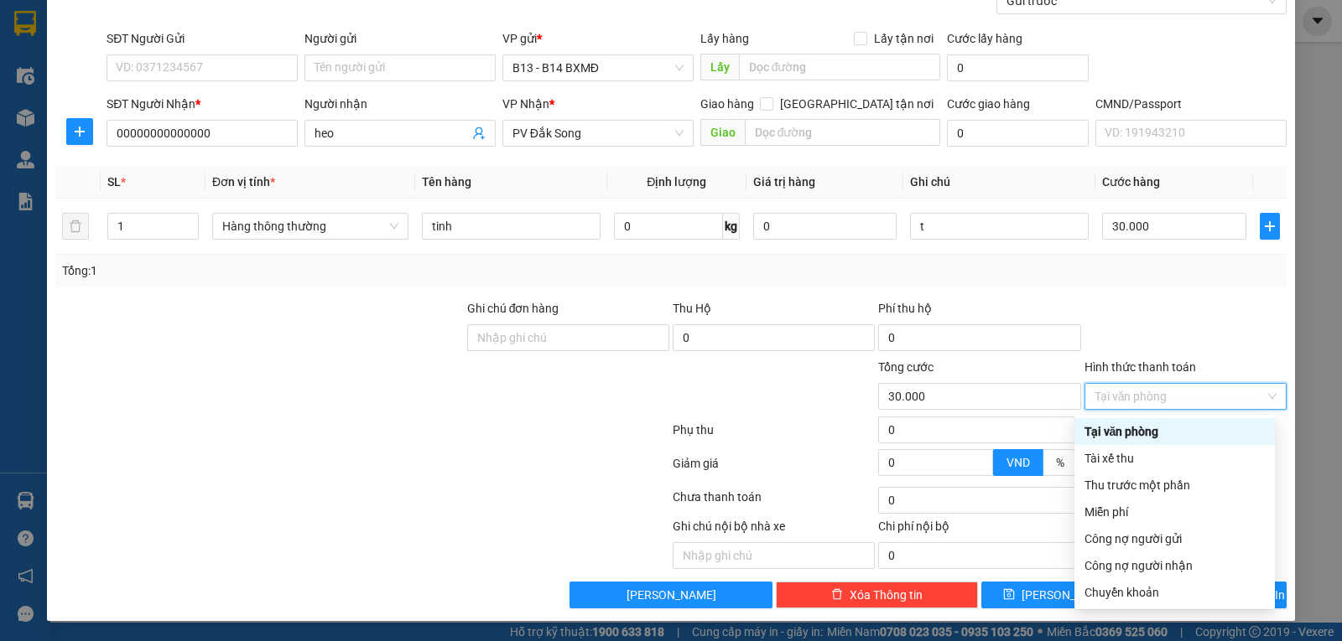
click at [1116, 428] on div "Tại văn phòng" at bounding box center [1174, 432] width 180 height 18
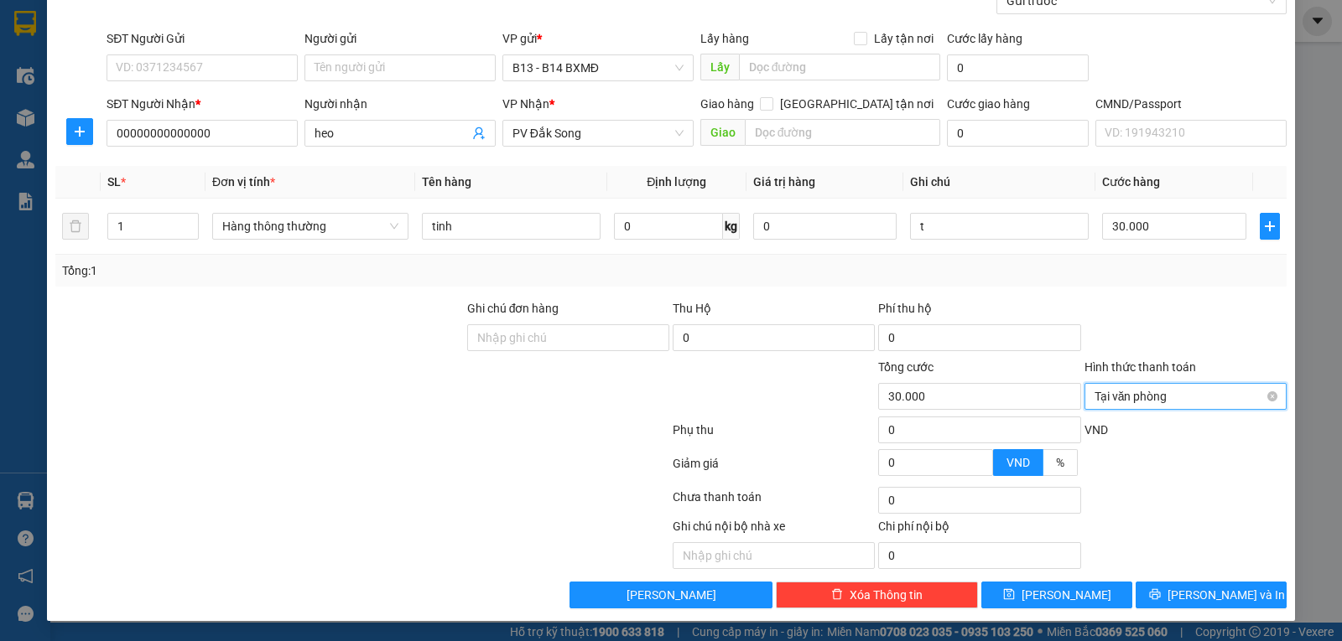
scroll to position [169, 0]
click at [1196, 584] on button "Lưu và In" at bounding box center [1210, 595] width 151 height 27
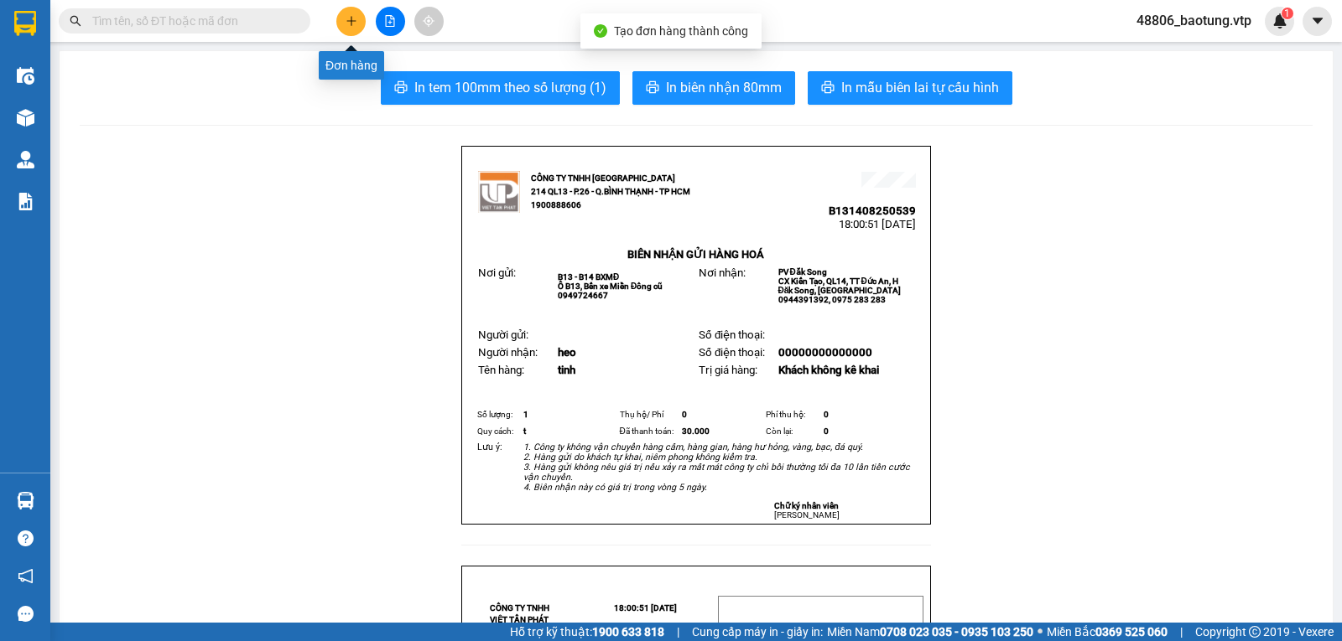
click at [356, 28] on button at bounding box center [350, 21] width 29 height 29
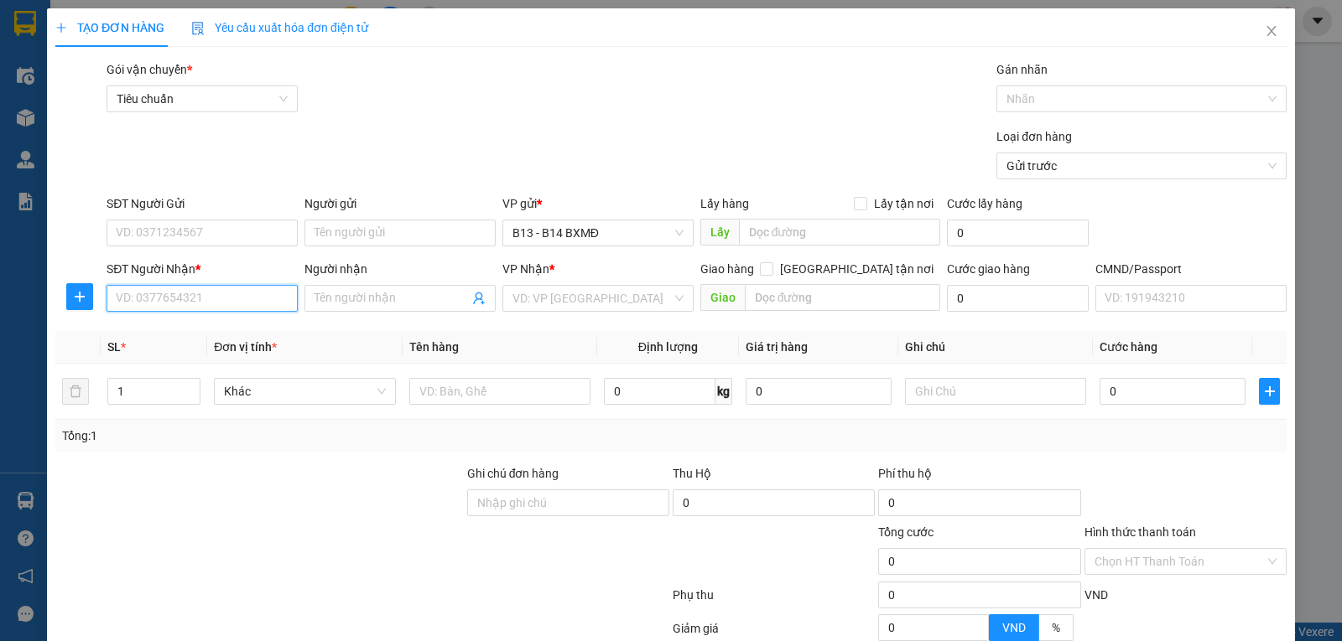
click at [185, 300] on input "SĐT Người Nhận *" at bounding box center [201, 298] width 191 height 27
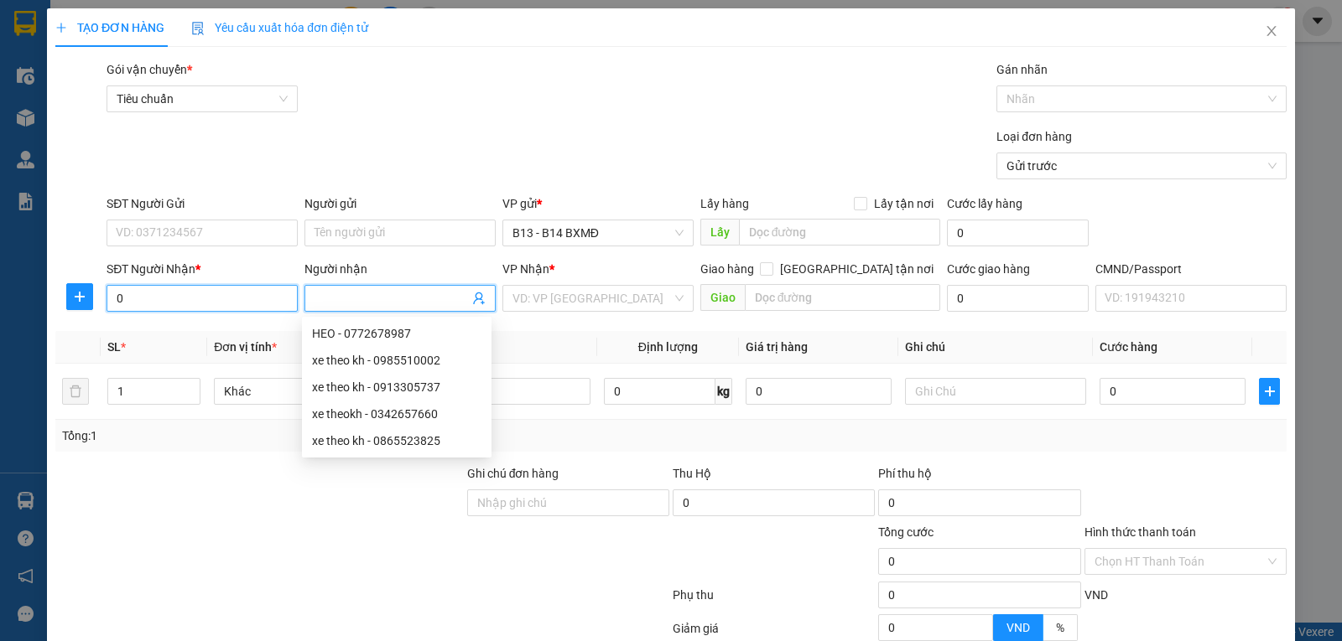
click at [185, 300] on input "0" at bounding box center [201, 298] width 191 height 27
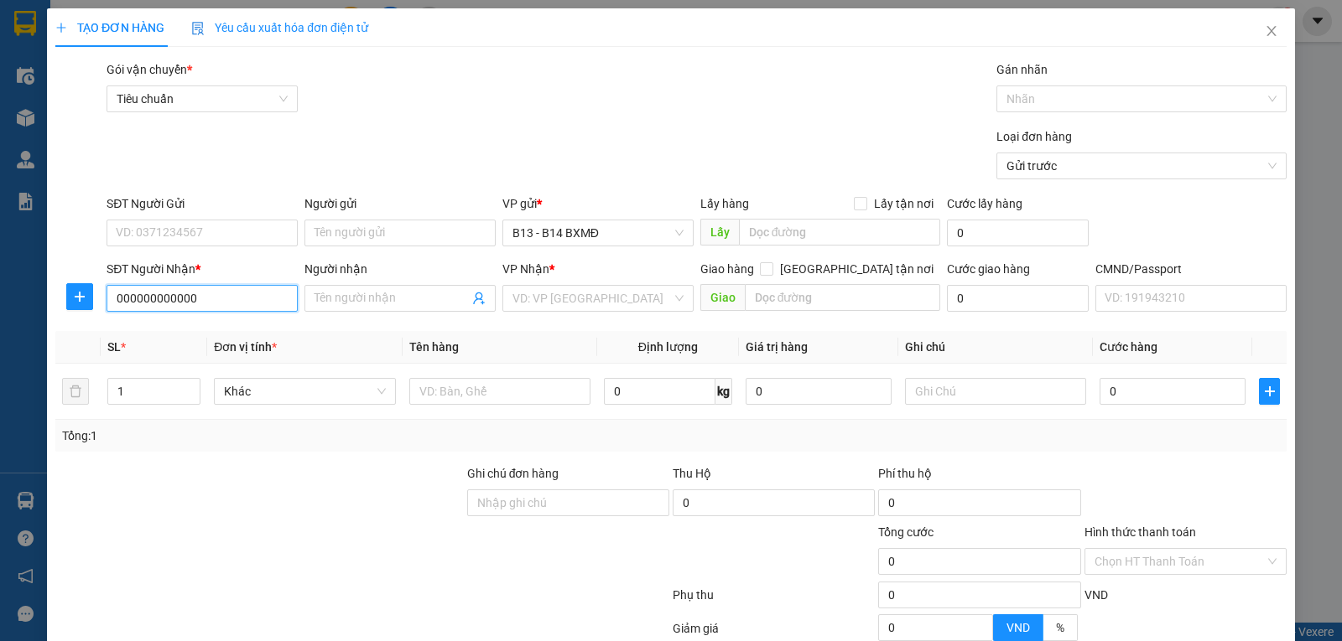
type input "000000000000"
type input "0"
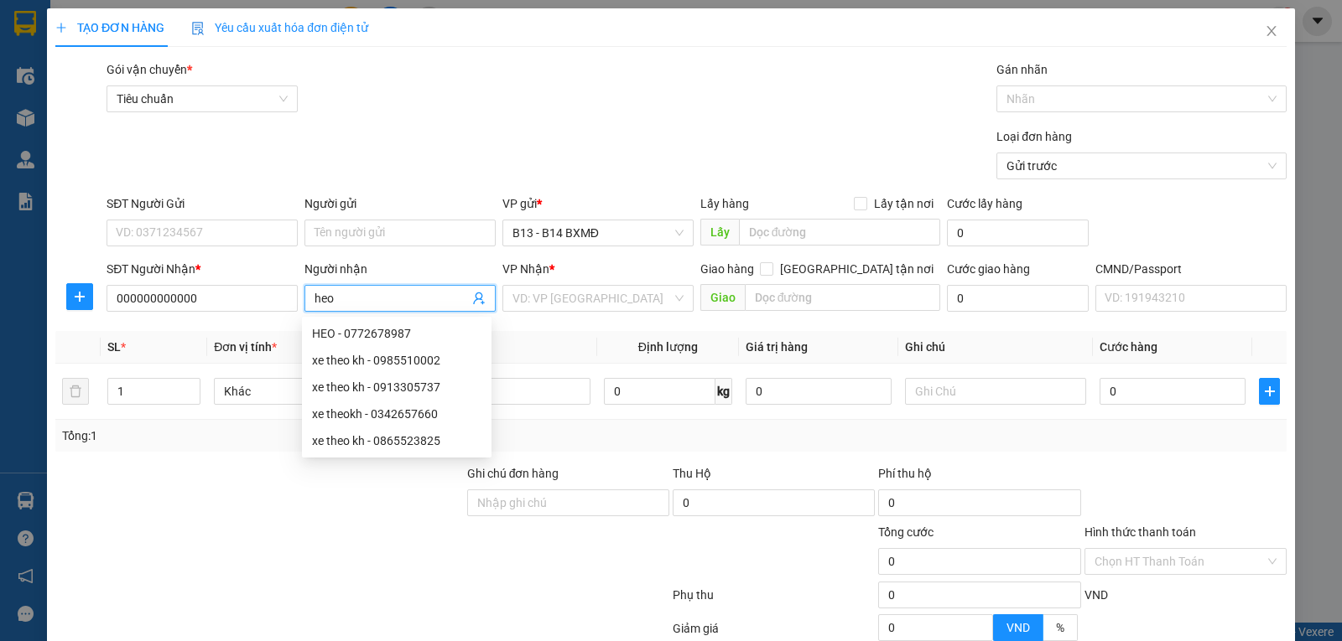
type input "heo"
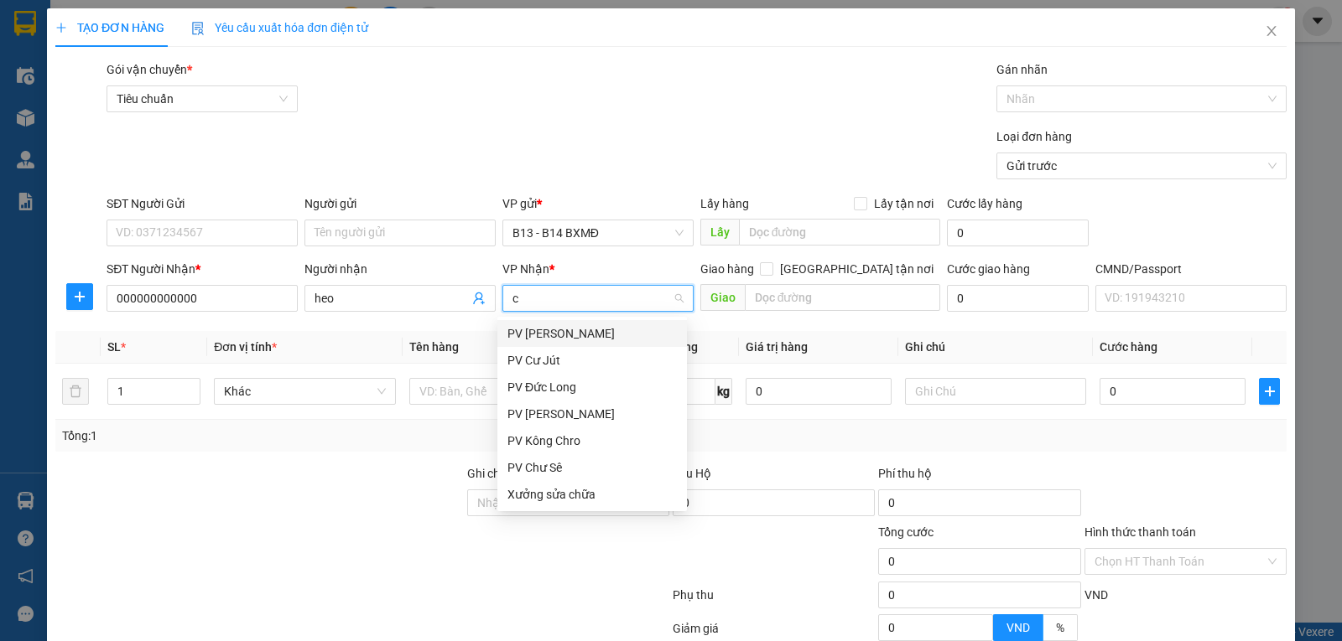
type input "cj"
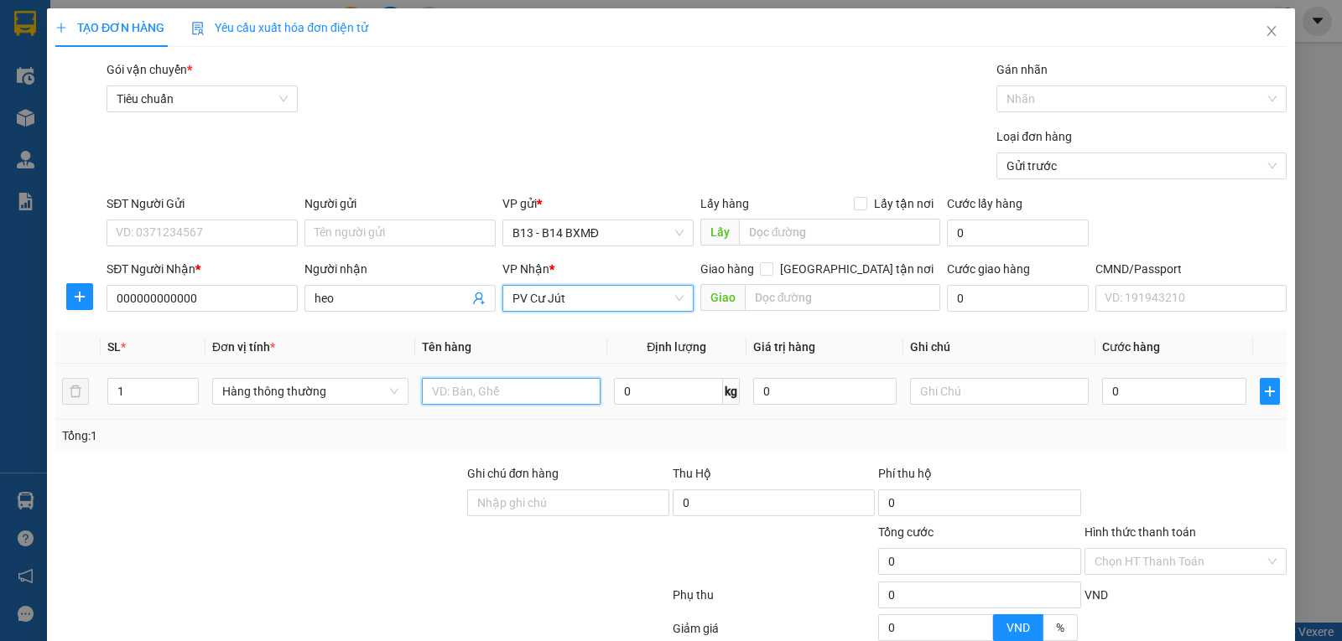
click at [481, 388] on input "text" at bounding box center [511, 391] width 179 height 27
type input "heo"
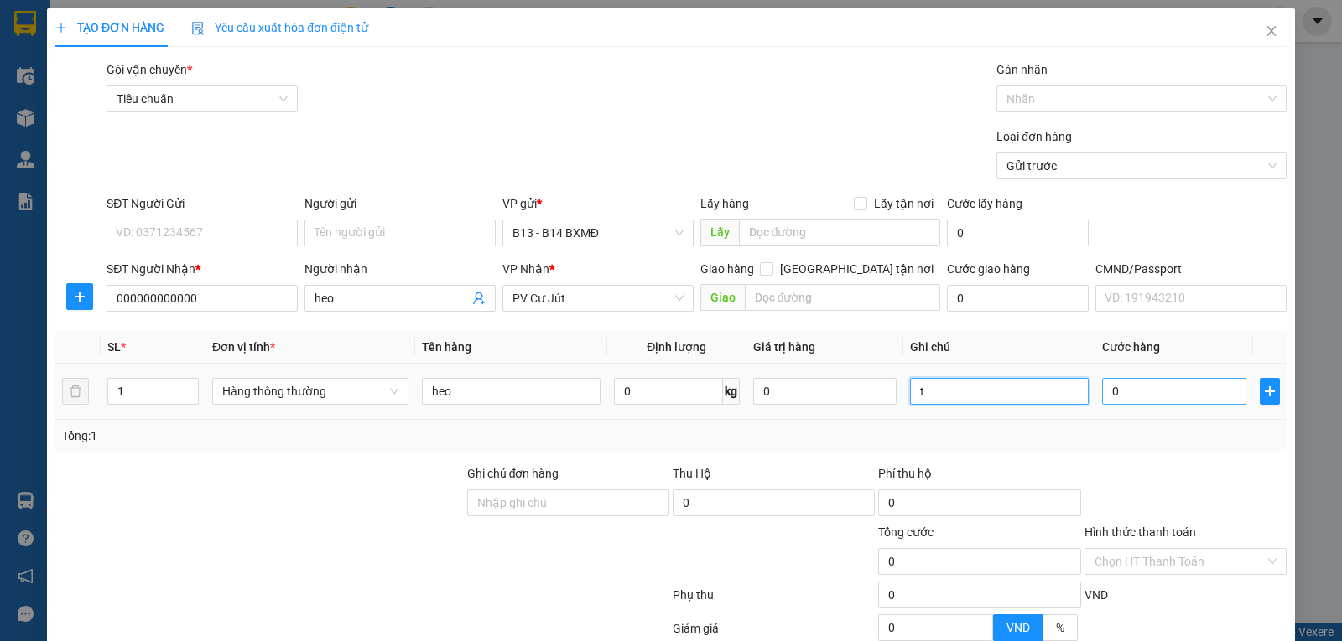
type input "t"
click at [1149, 398] on input "0" at bounding box center [1173, 391] width 143 height 27
type input "3"
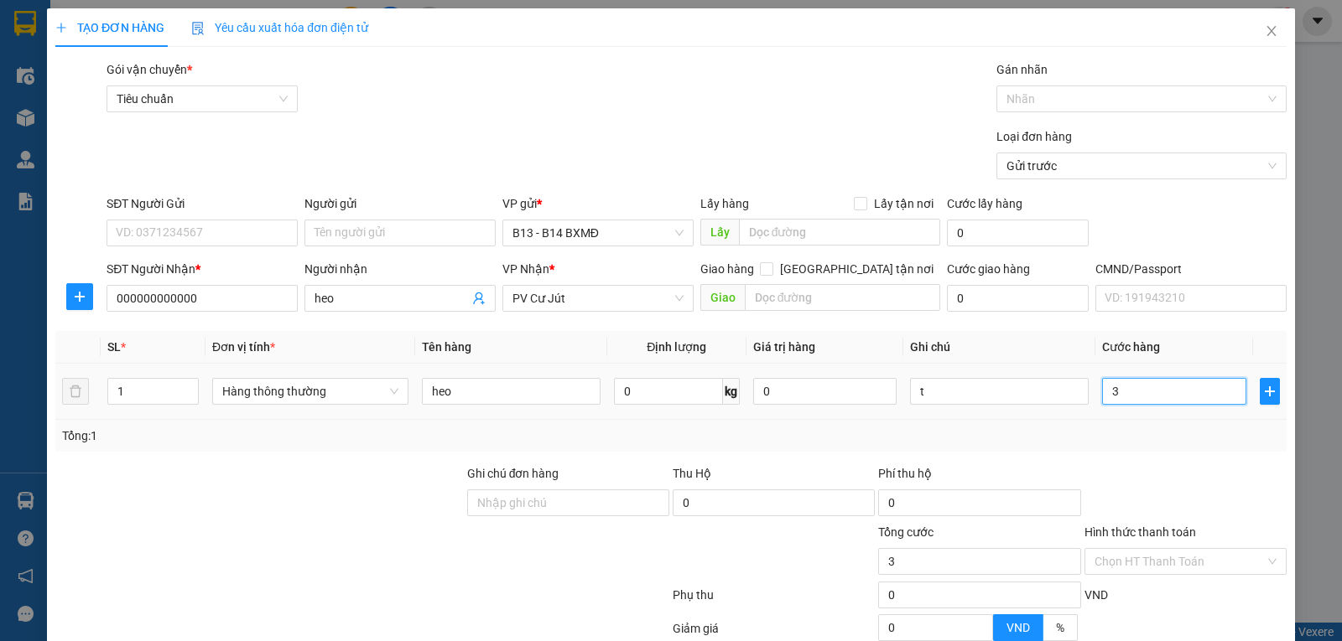
type input "30"
type input "30.000"
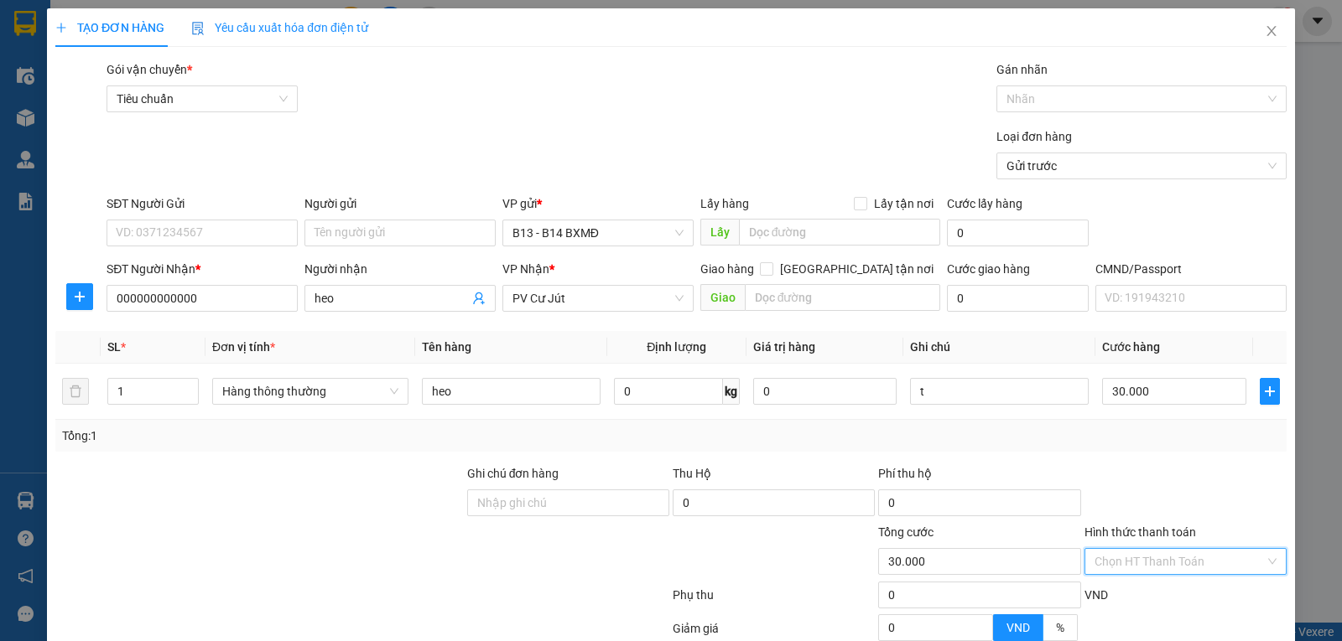
click at [1103, 573] on input "Hình thức thanh toán" at bounding box center [1179, 561] width 170 height 25
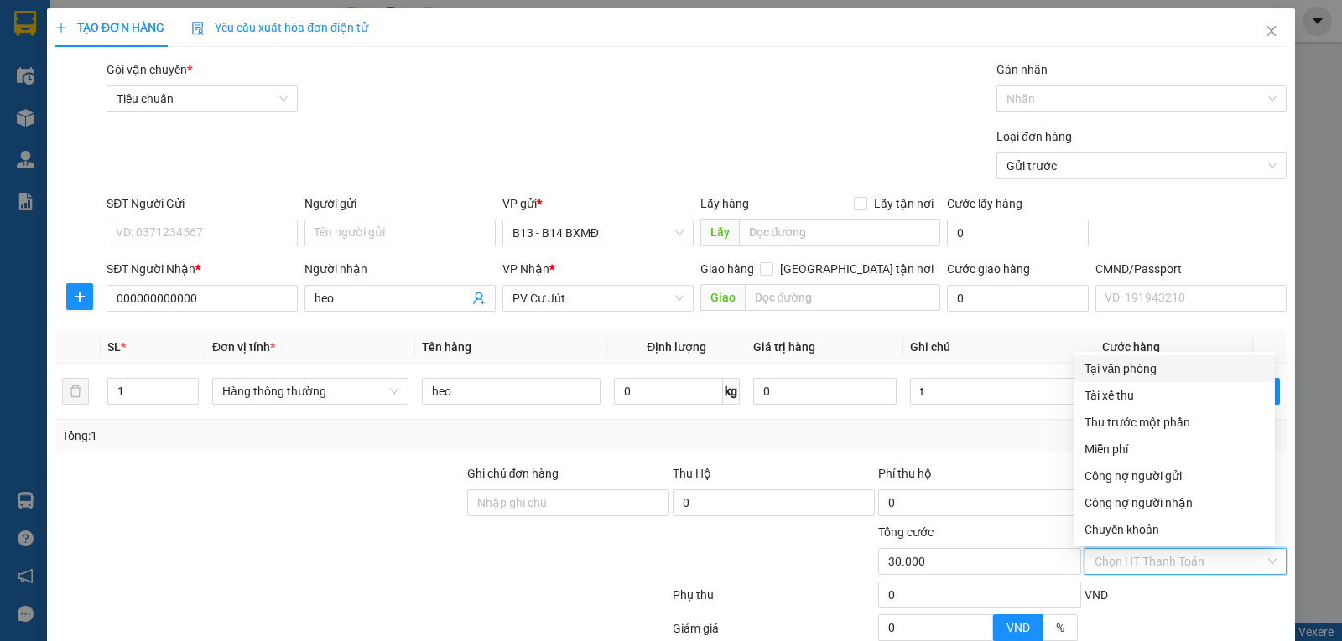
click at [1136, 366] on div "Tại văn phòng" at bounding box center [1174, 369] width 180 height 18
type input "0"
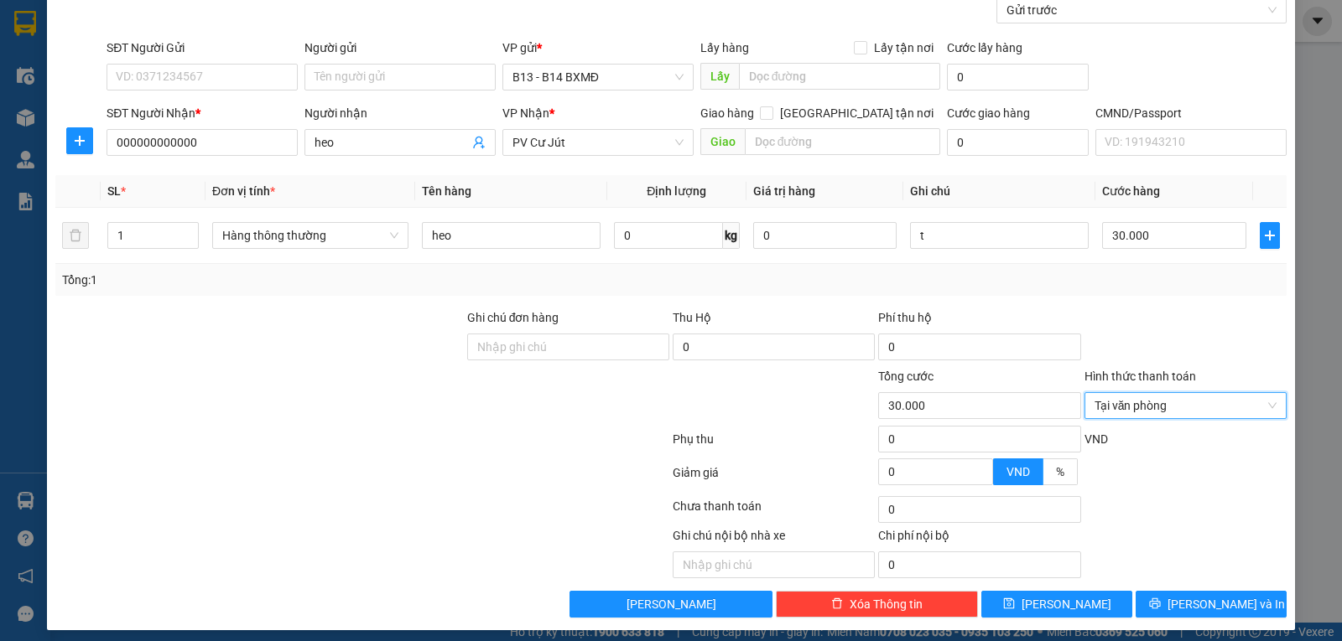
scroll to position [169, 0]
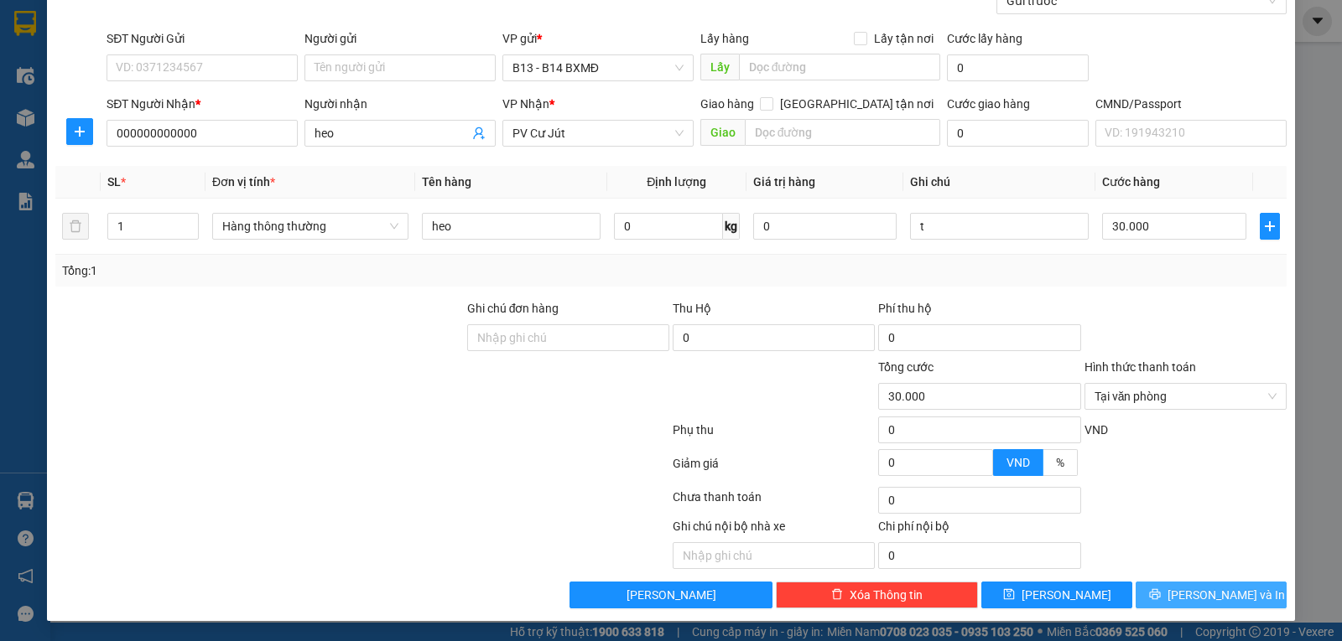
click at [1150, 593] on button "Lưu và In" at bounding box center [1210, 595] width 151 height 27
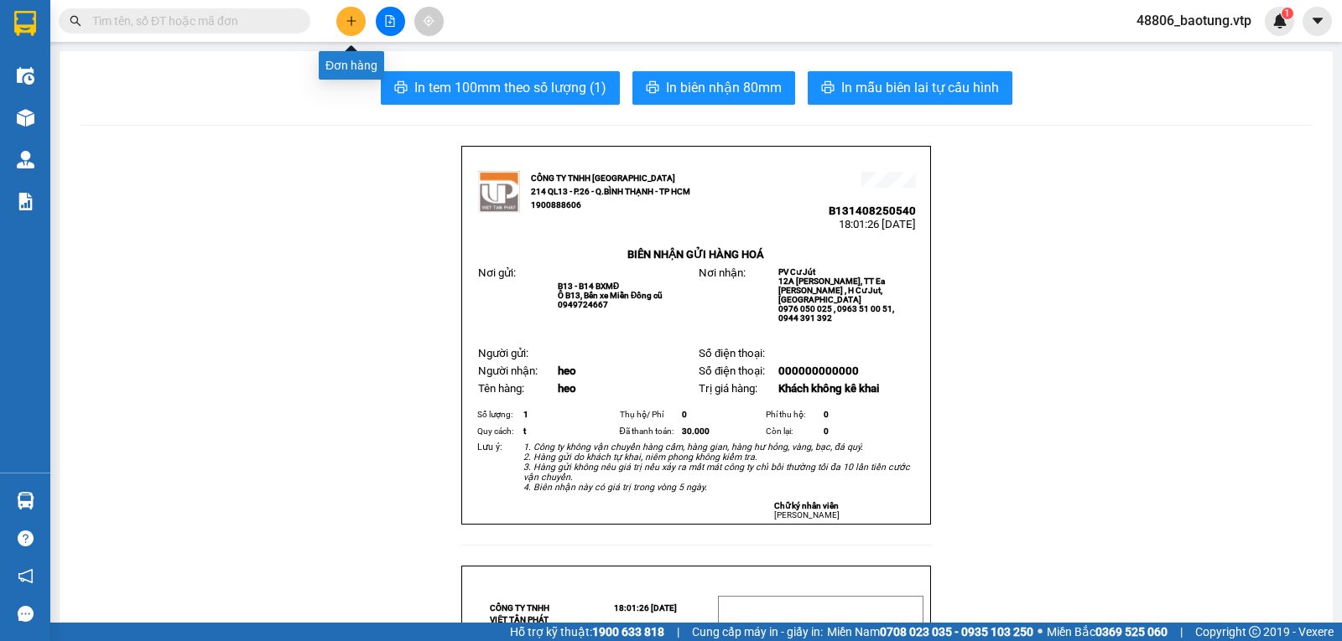
click at [347, 26] on icon "plus" at bounding box center [351, 21] width 12 height 12
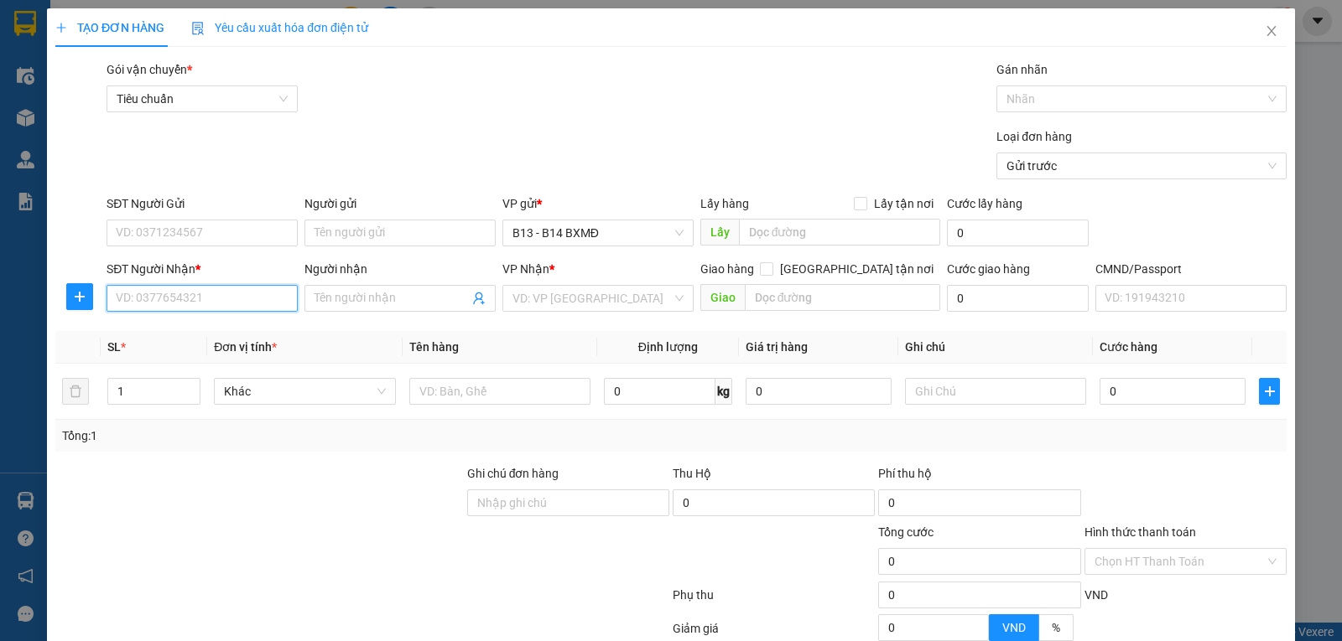
click at [193, 309] on input "SĐT Người Nhận *" at bounding box center [201, 298] width 191 height 27
type input "000000000000"
type input "heo"
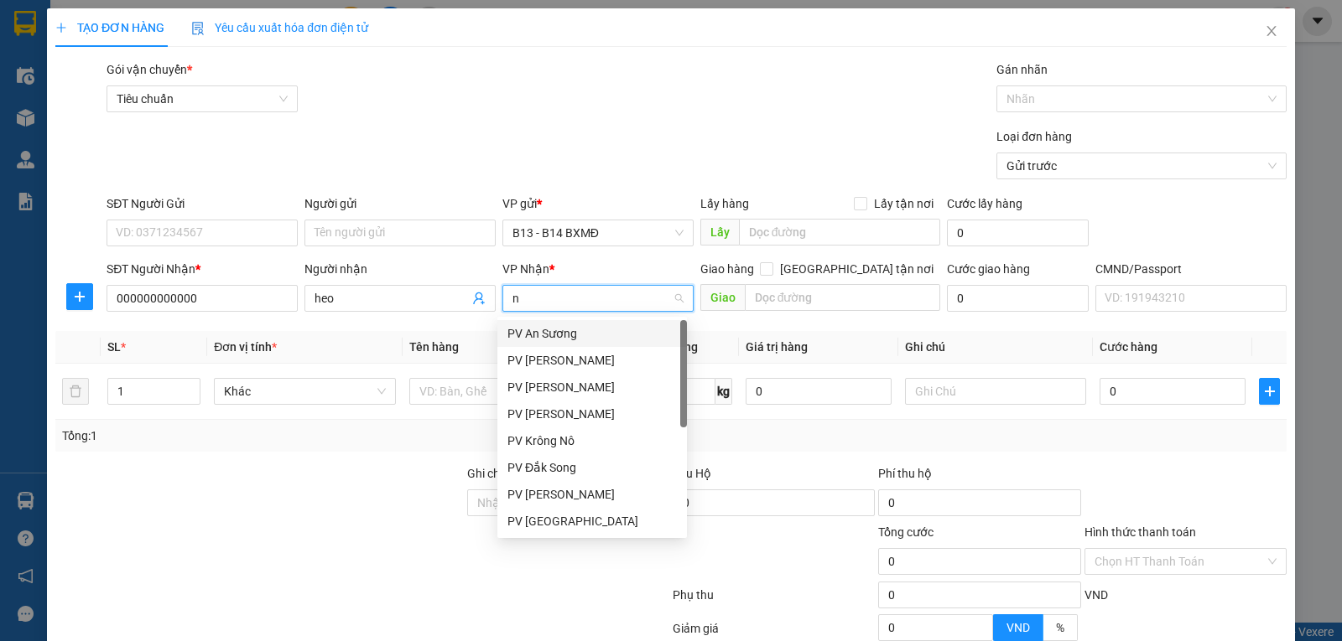
type input "nd"
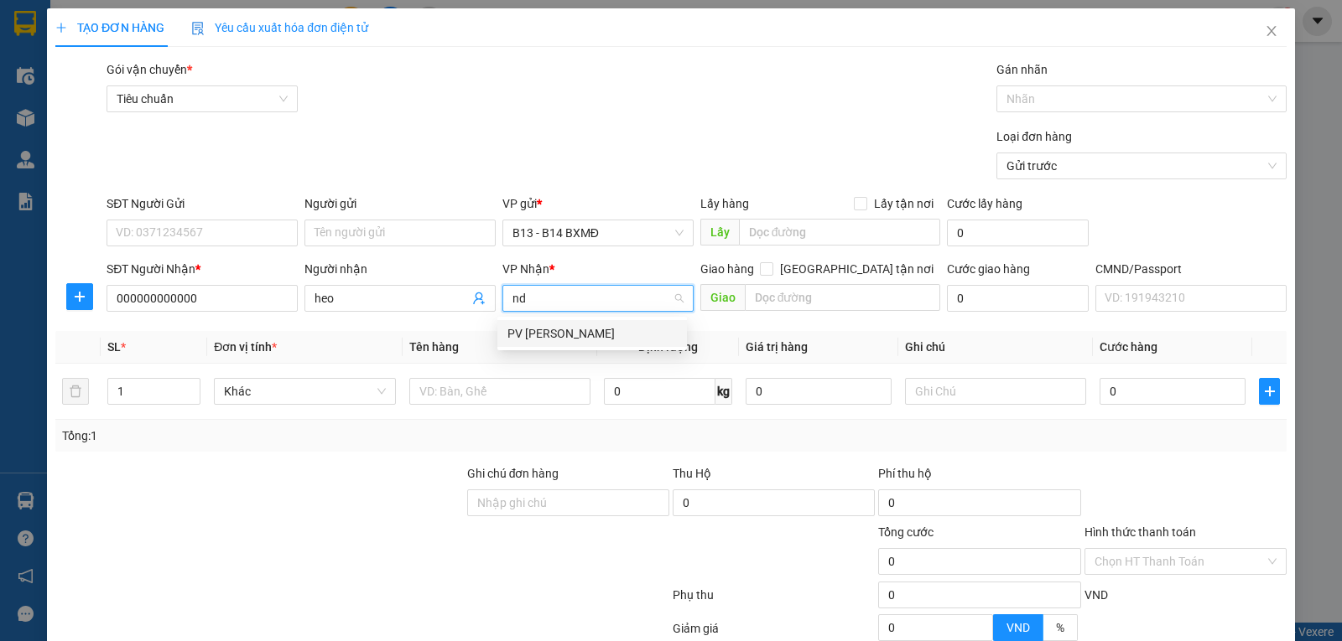
click at [600, 339] on div "PV Nam Đong" at bounding box center [591, 333] width 169 height 18
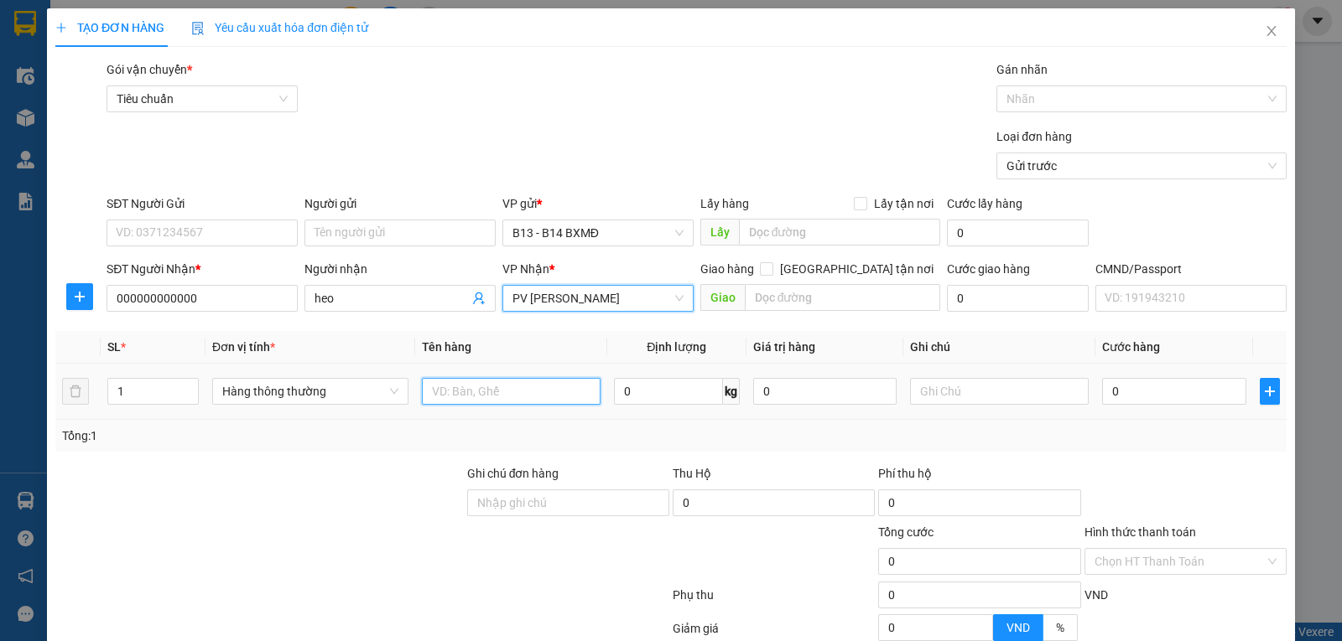
click at [516, 392] on input "text" at bounding box center [511, 391] width 179 height 27
type input "heo"
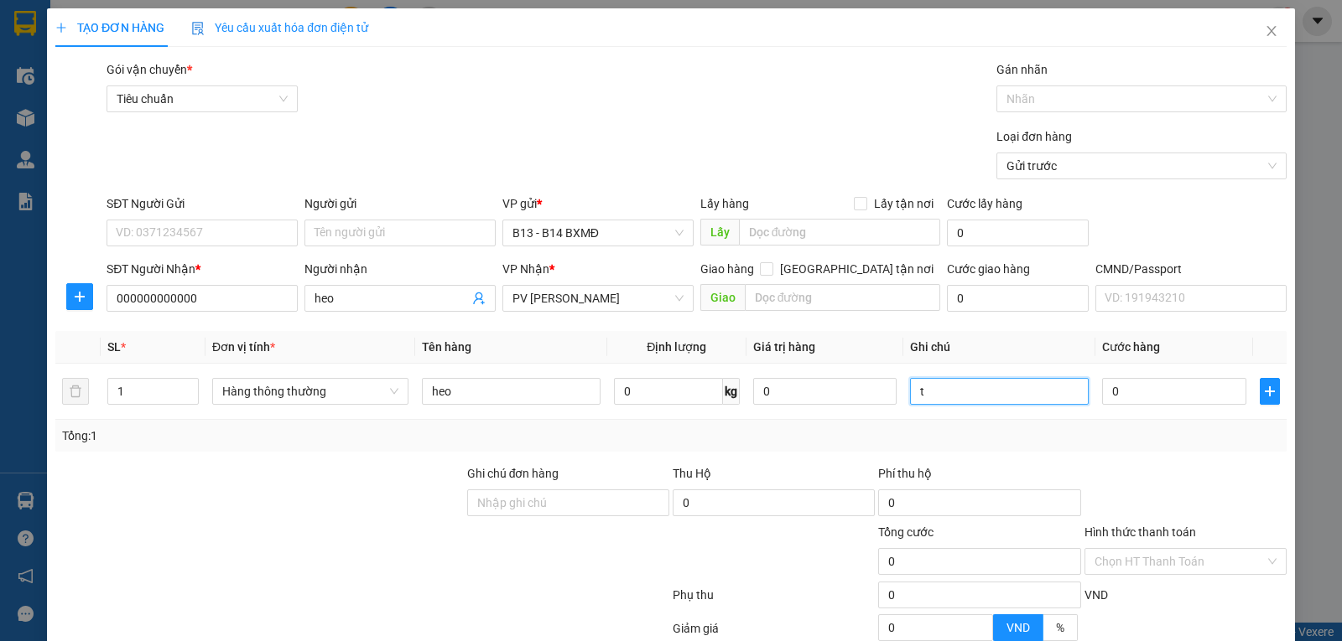
type input "t"
click at [1138, 557] on input "Hình thức thanh toán" at bounding box center [1179, 561] width 170 height 25
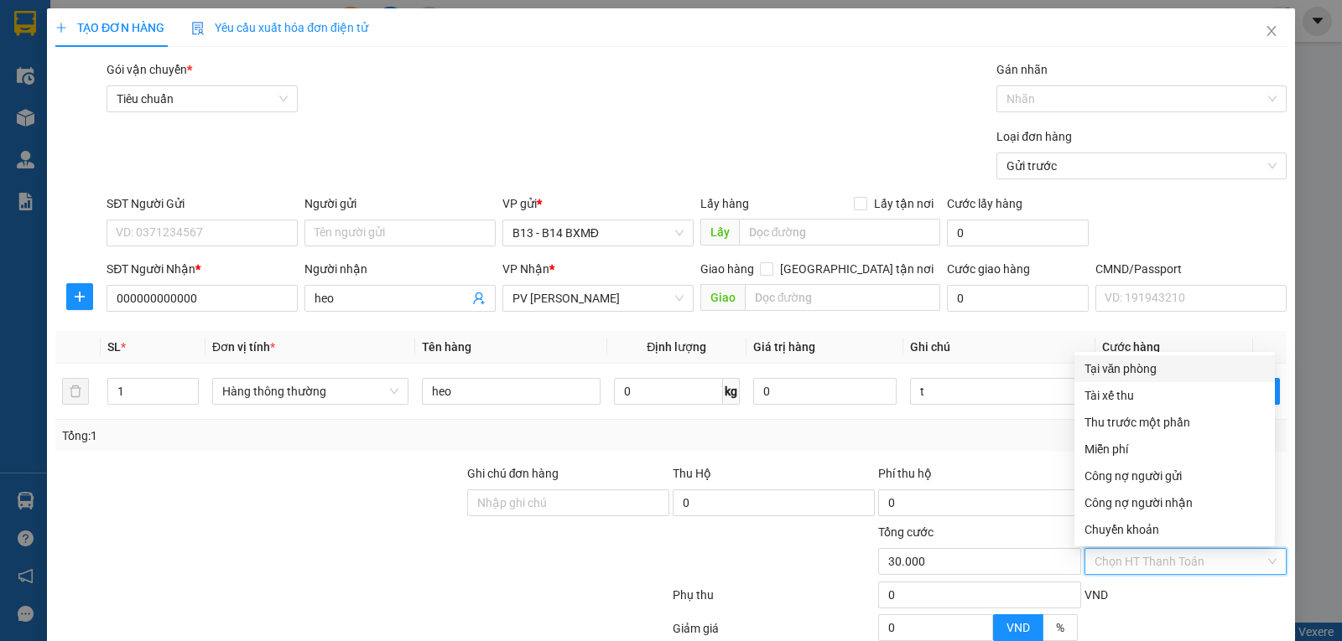
click at [1140, 369] on div "Tại văn phòng" at bounding box center [1174, 369] width 180 height 18
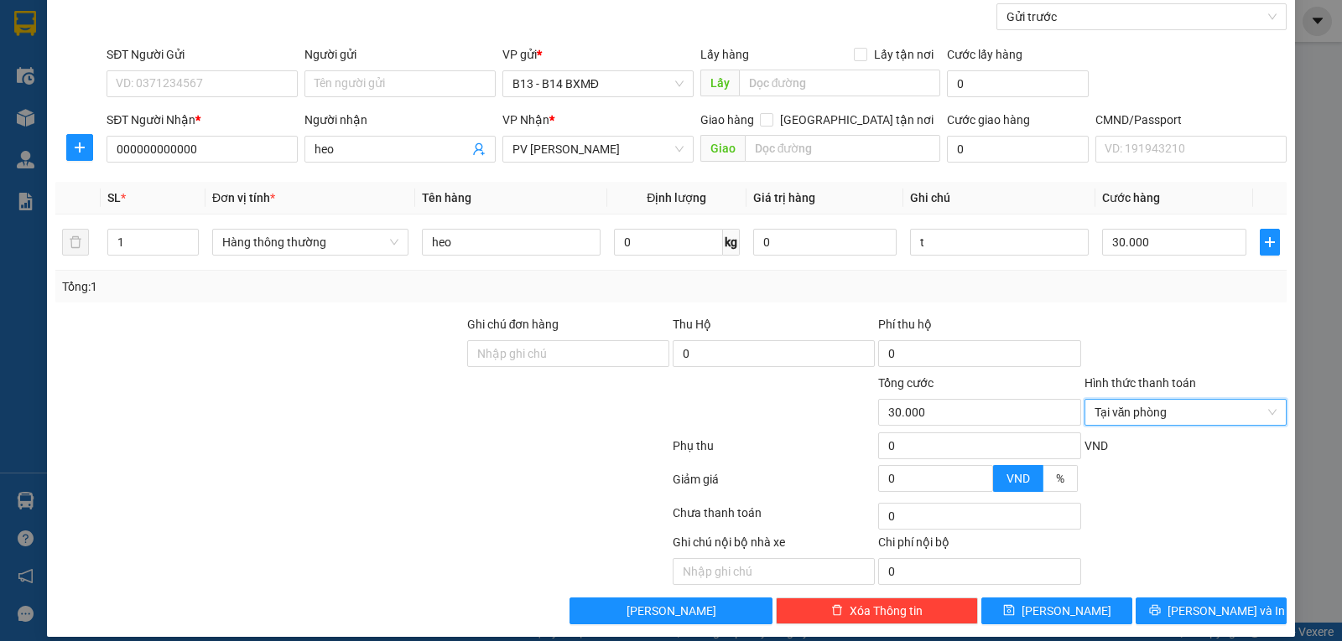
scroll to position [169, 0]
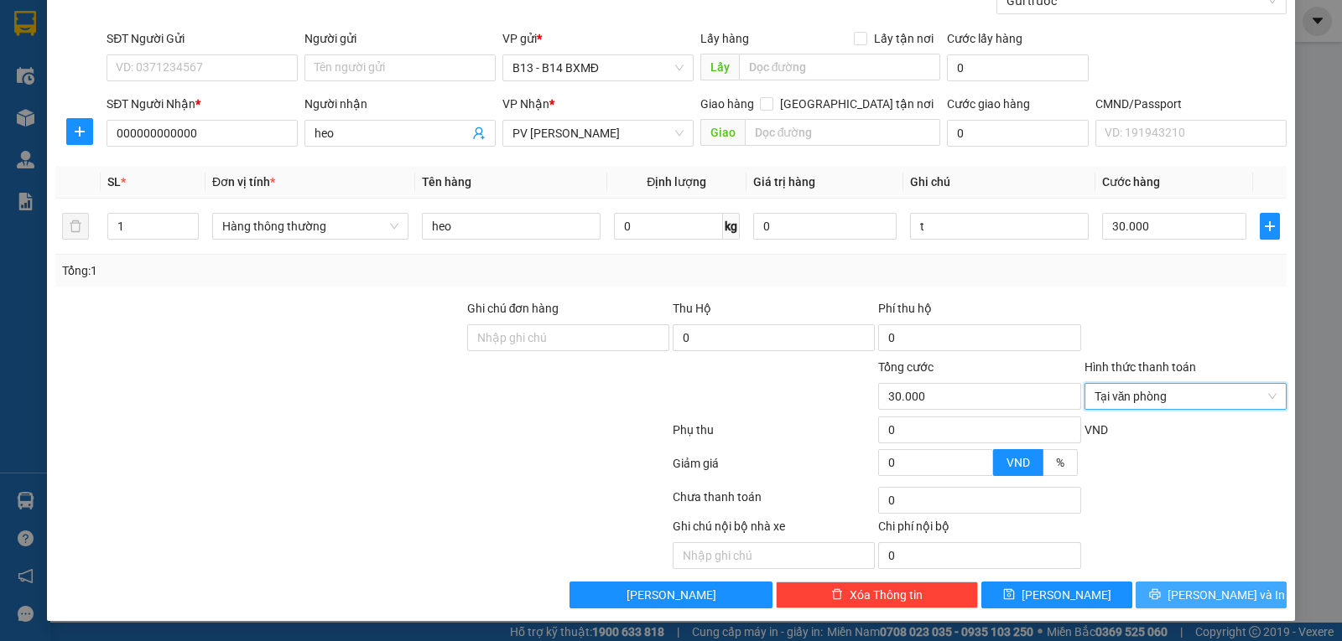
click at [1180, 600] on button "Lưu và In" at bounding box center [1210, 595] width 151 height 27
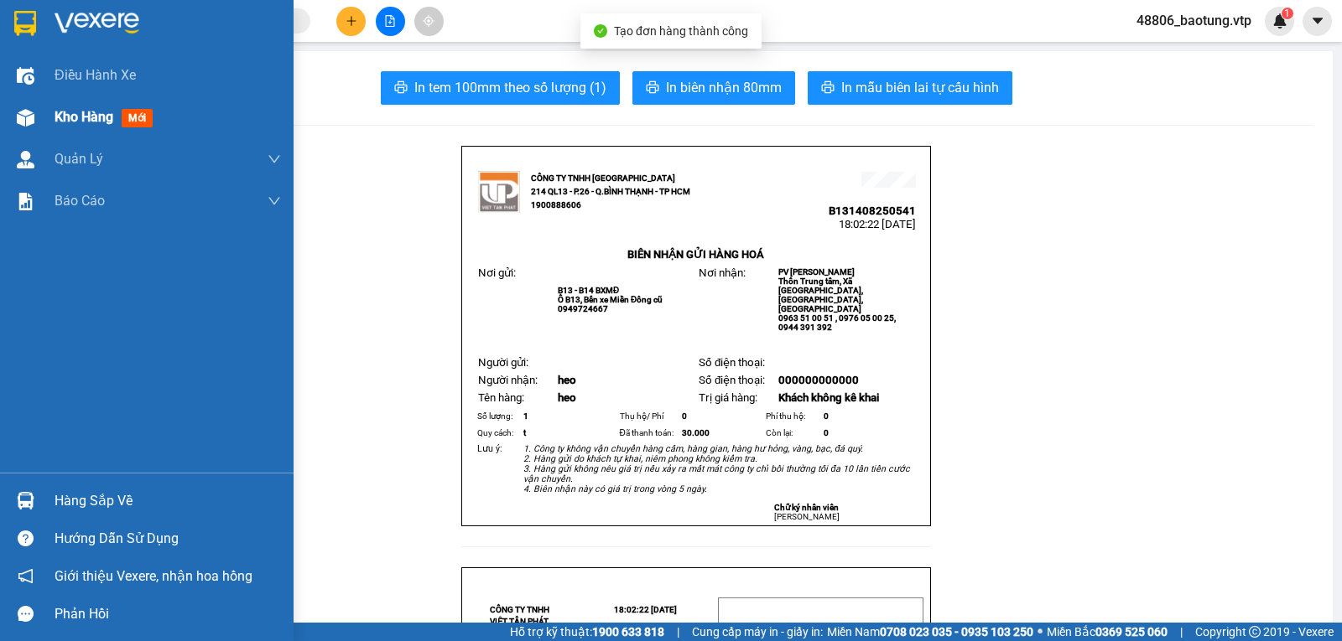
click at [60, 117] on div "Kho hàng mới" at bounding box center [146, 117] width 293 height 42
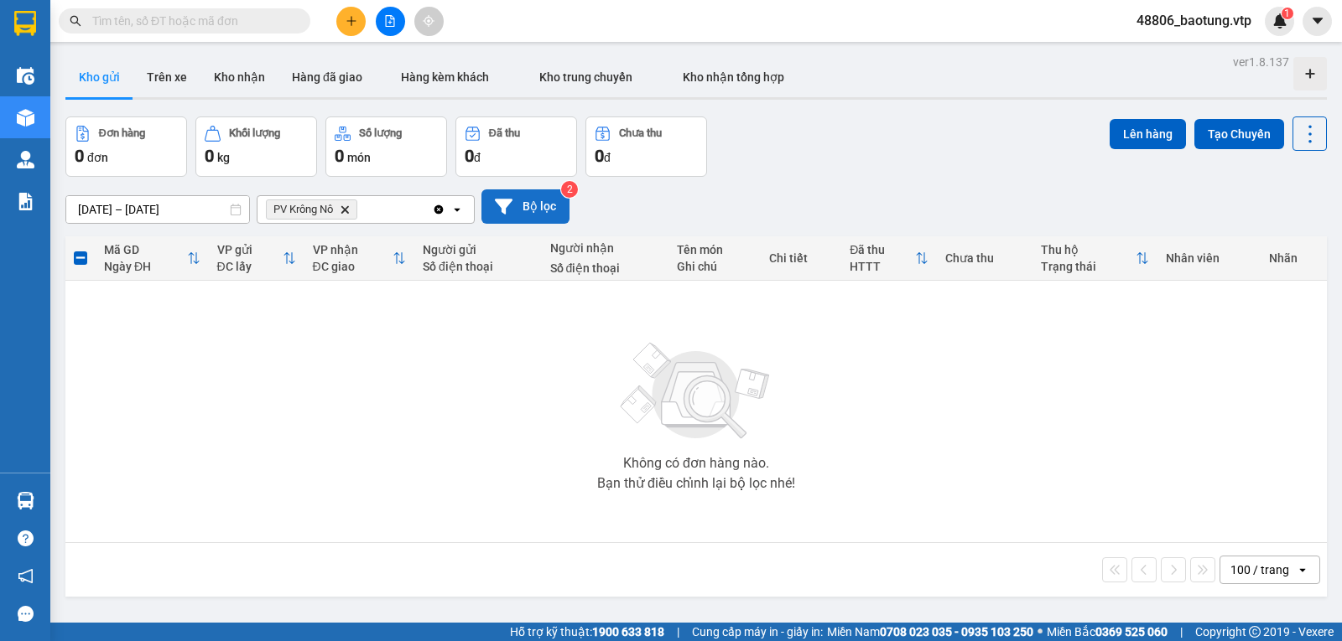
click at [559, 206] on button "Bộ lọc" at bounding box center [525, 206] width 88 height 34
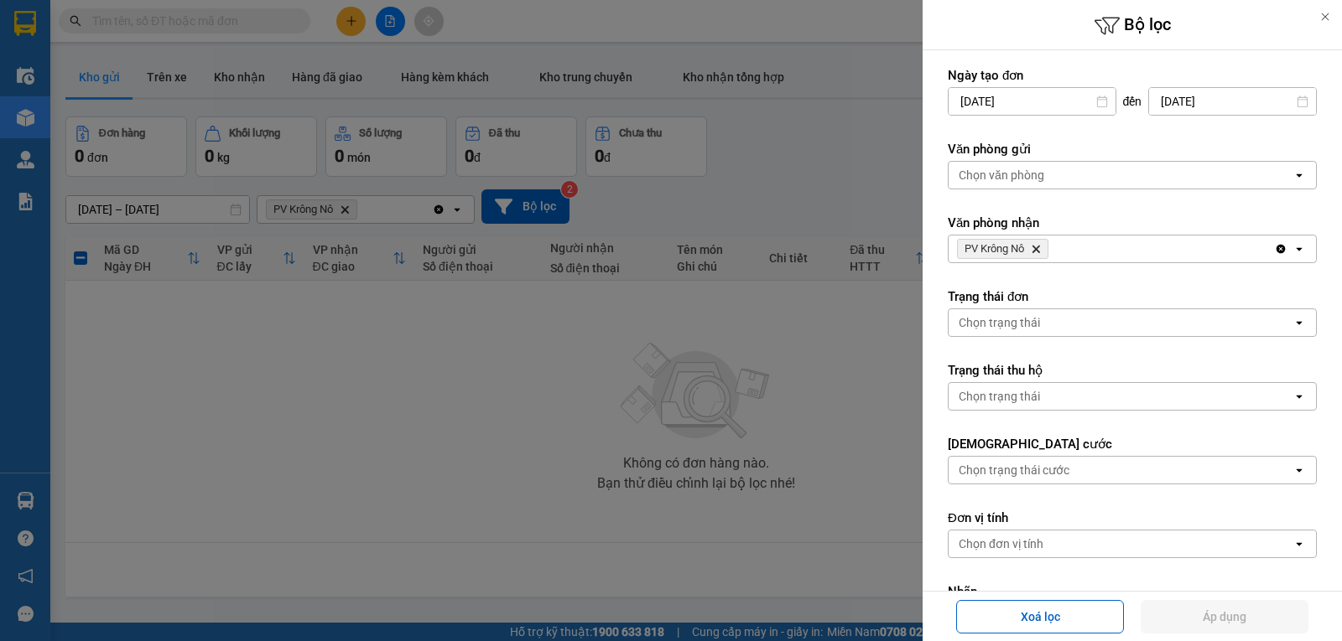
click at [1274, 249] on icon "Clear all" at bounding box center [1280, 248] width 13 height 13
drag, startPoint x: 1193, startPoint y: 618, endPoint x: 1212, endPoint y: 609, distance: 20.6
click at [1194, 618] on button "Áp dụng" at bounding box center [1224, 617] width 168 height 34
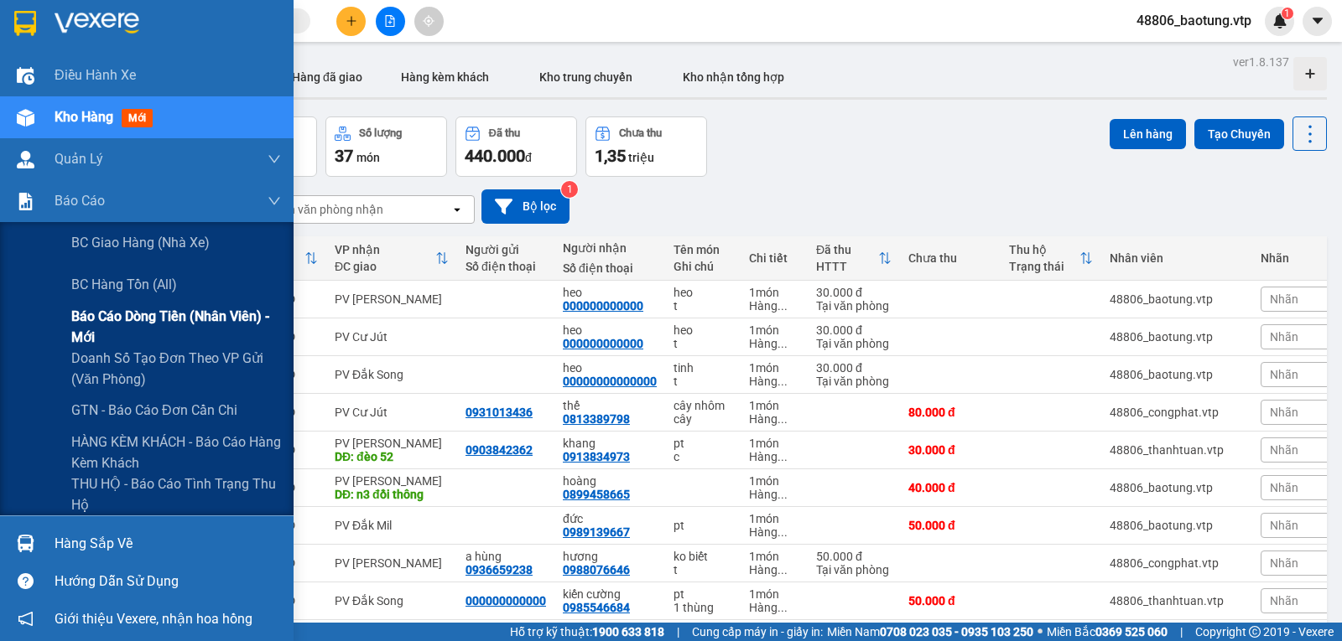
click at [135, 333] on span "Báo cáo dòng tiền (nhân viên) - mới" at bounding box center [176, 327] width 210 height 42
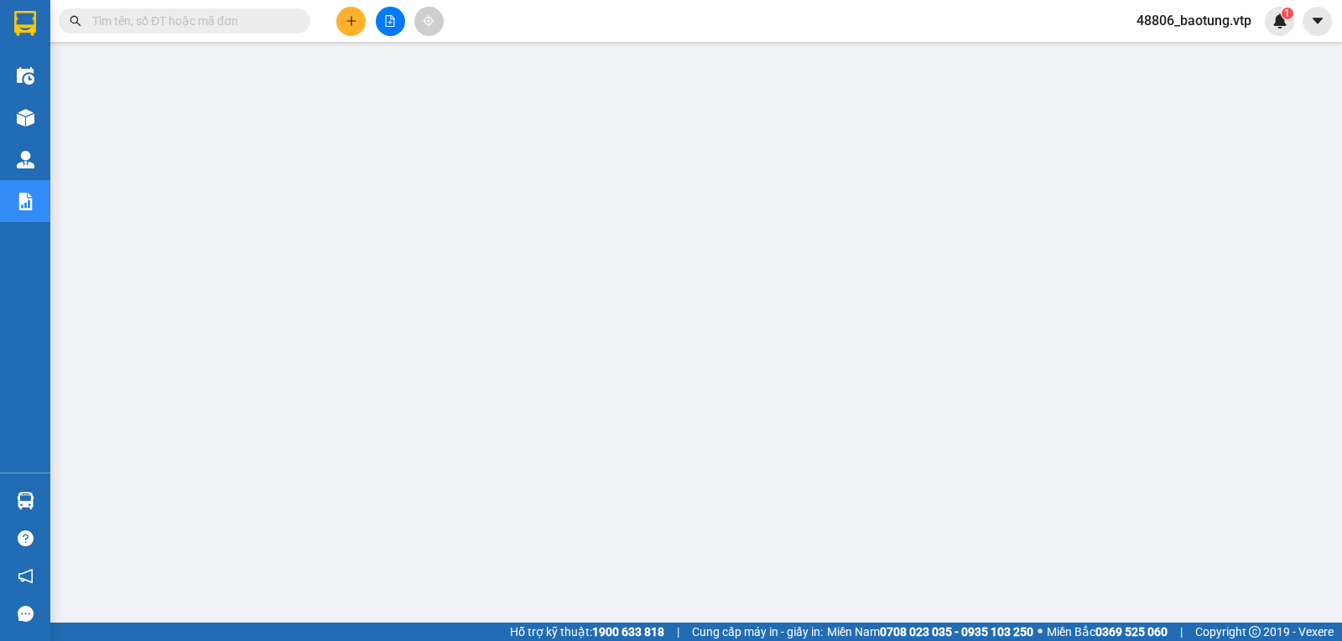
click at [345, 18] on icon "plus" at bounding box center [351, 21] width 12 height 12
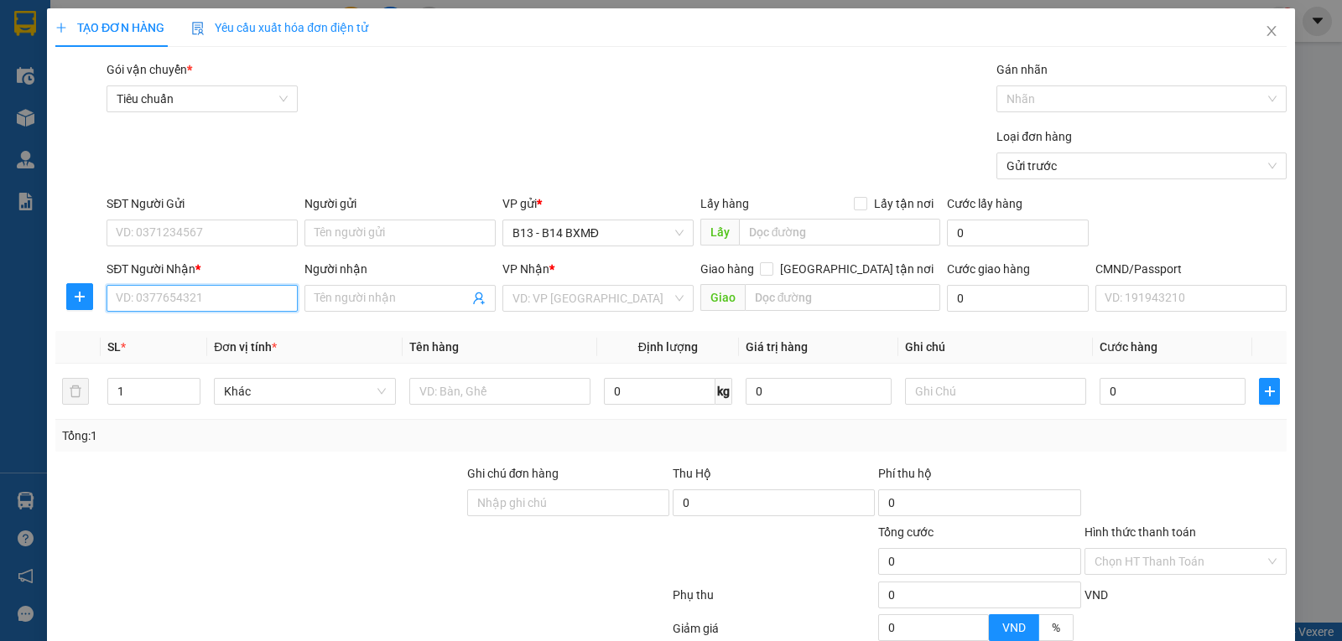
click at [179, 304] on input "SĐT Người Nhận *" at bounding box center [201, 298] width 191 height 27
click at [362, 304] on input "Người nhận" at bounding box center [391, 298] width 154 height 18
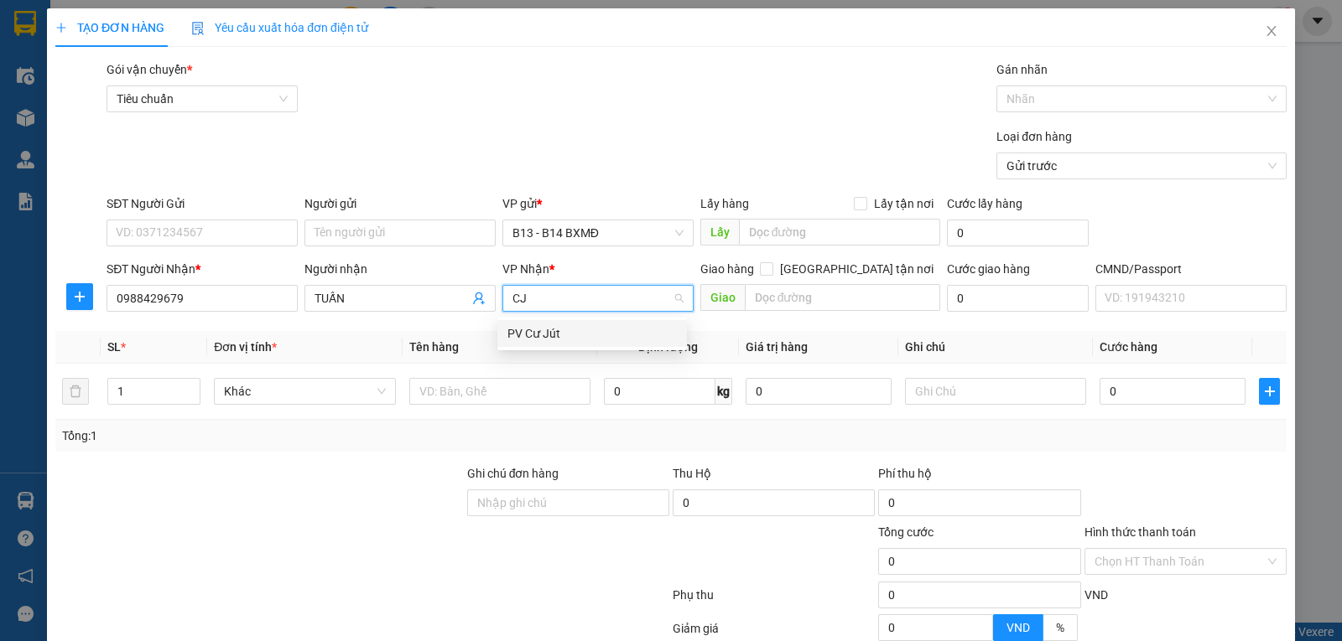
click at [605, 329] on div "PV Cư Jút" at bounding box center [591, 333] width 169 height 18
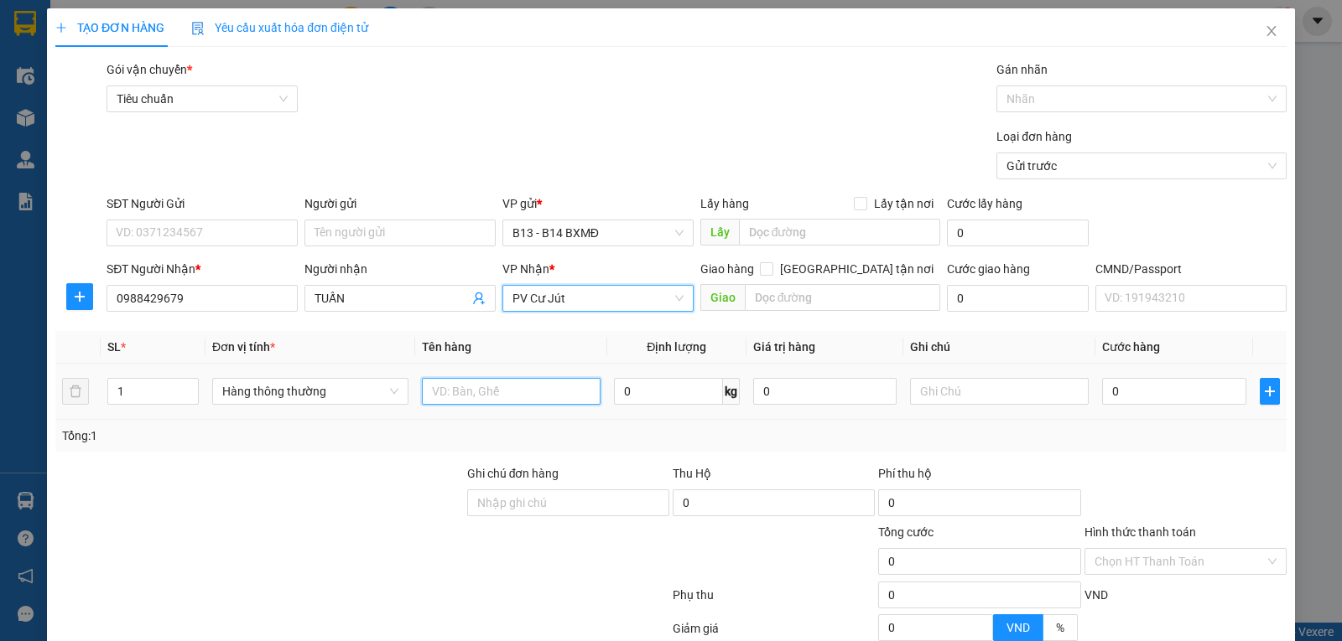
click at [449, 392] on input "text" at bounding box center [511, 391] width 179 height 27
click at [140, 399] on input "1" at bounding box center [153, 391] width 90 height 25
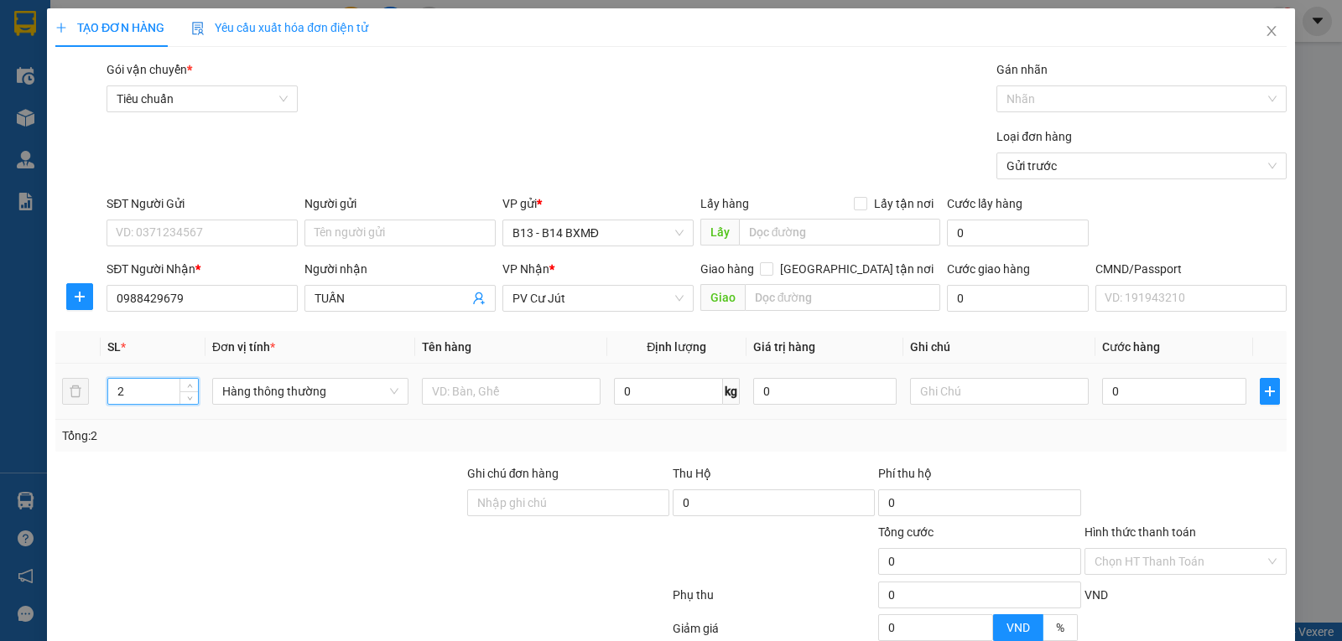
click at [494, 411] on td at bounding box center [511, 392] width 192 height 56
click at [496, 399] on input "text" at bounding box center [511, 391] width 179 height 27
click at [1036, 393] on input "text" at bounding box center [999, 391] width 179 height 27
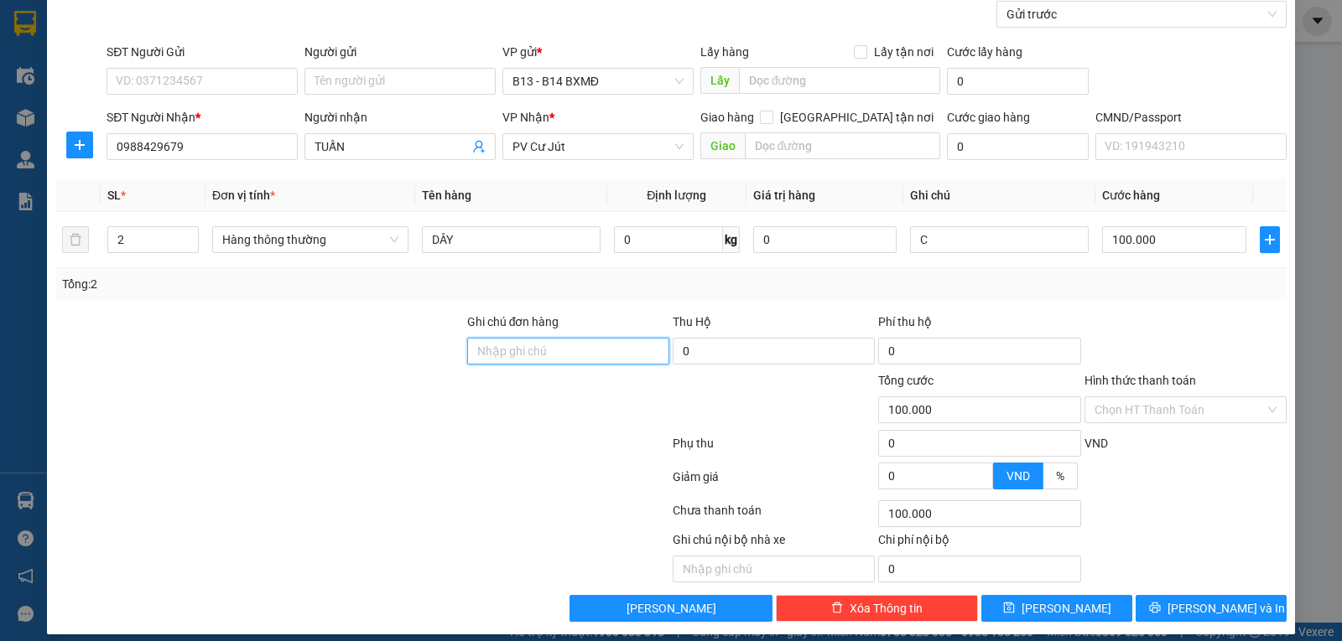
scroll to position [168, 0]
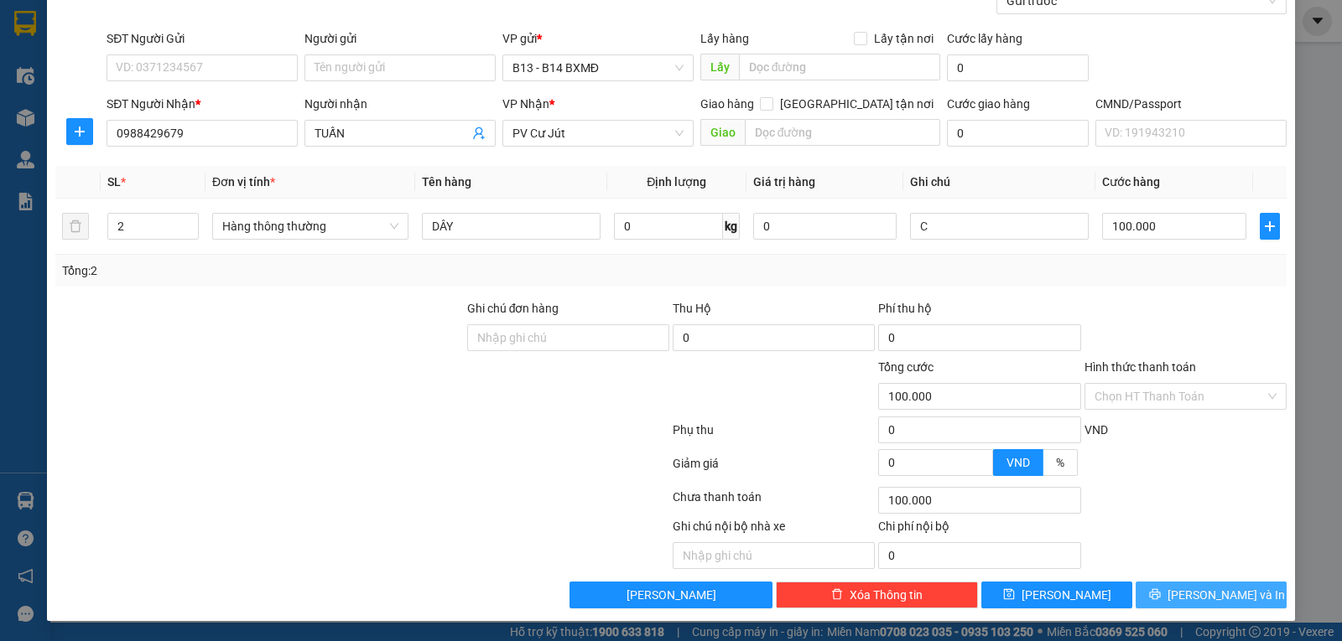
click at [1191, 603] on span "Lưu và In" at bounding box center [1225, 595] width 117 height 18
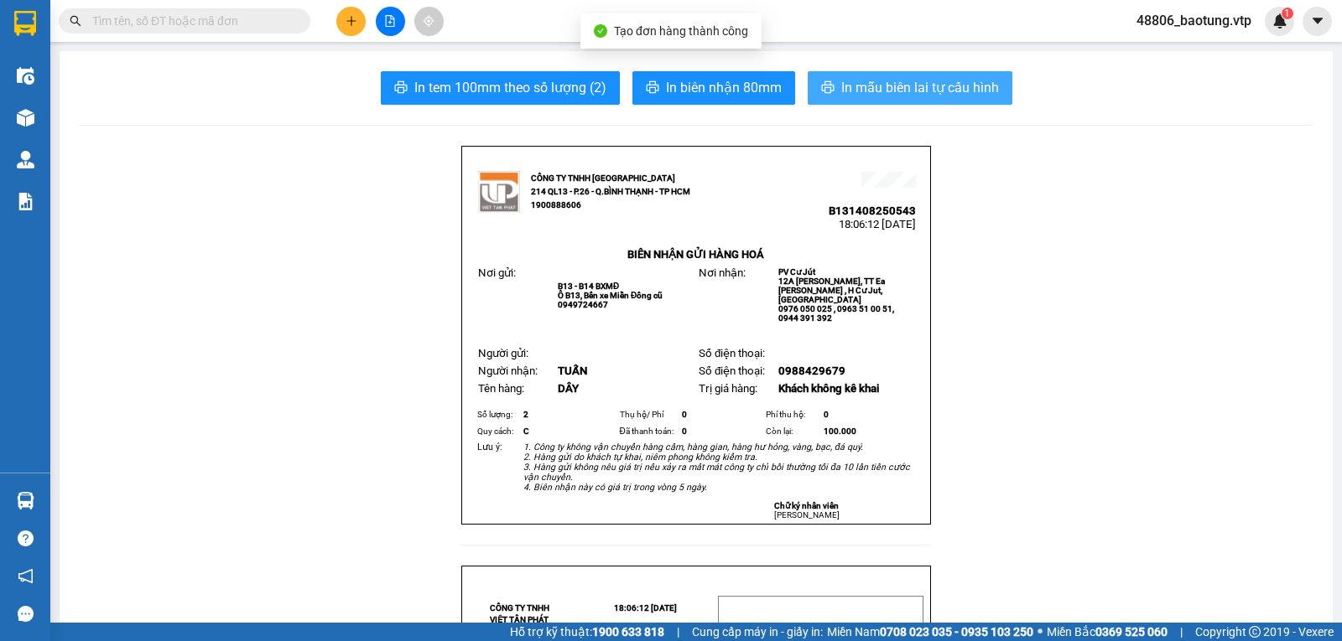
drag, startPoint x: 882, startPoint y: 79, endPoint x: 885, endPoint y: 91, distance: 13.0
click at [882, 80] on span "In mẫu biên lai tự cấu hình" at bounding box center [920, 87] width 158 height 21
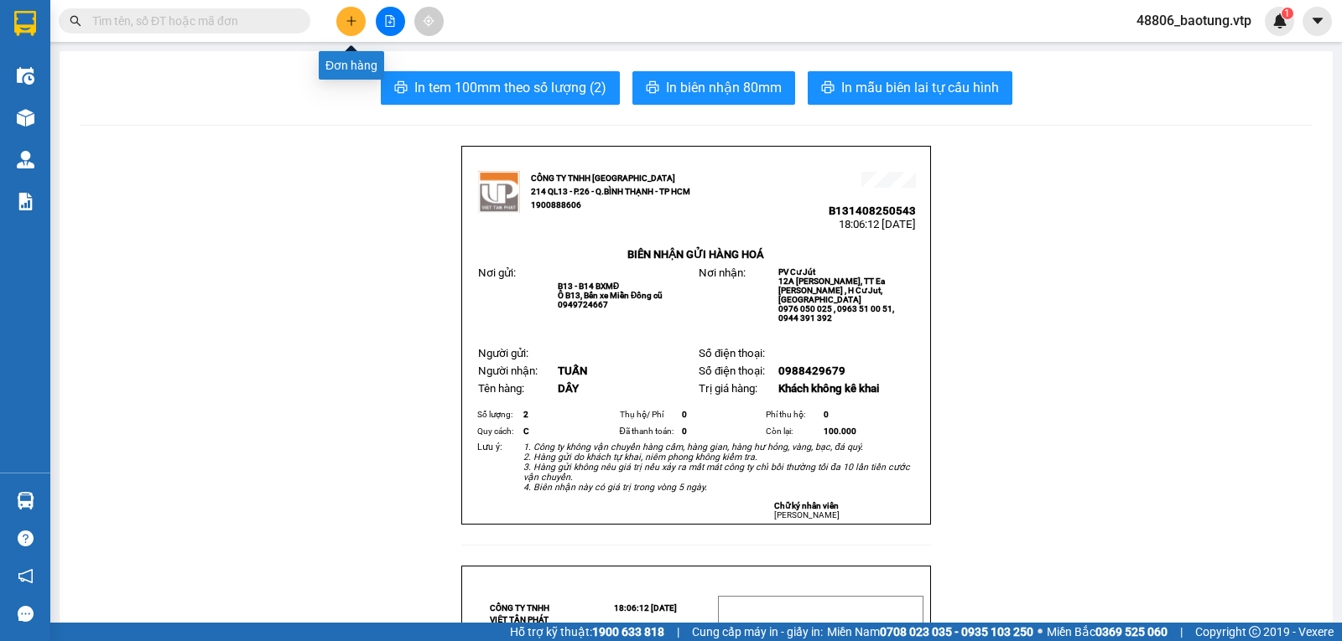
click at [343, 23] on button at bounding box center [350, 21] width 29 height 29
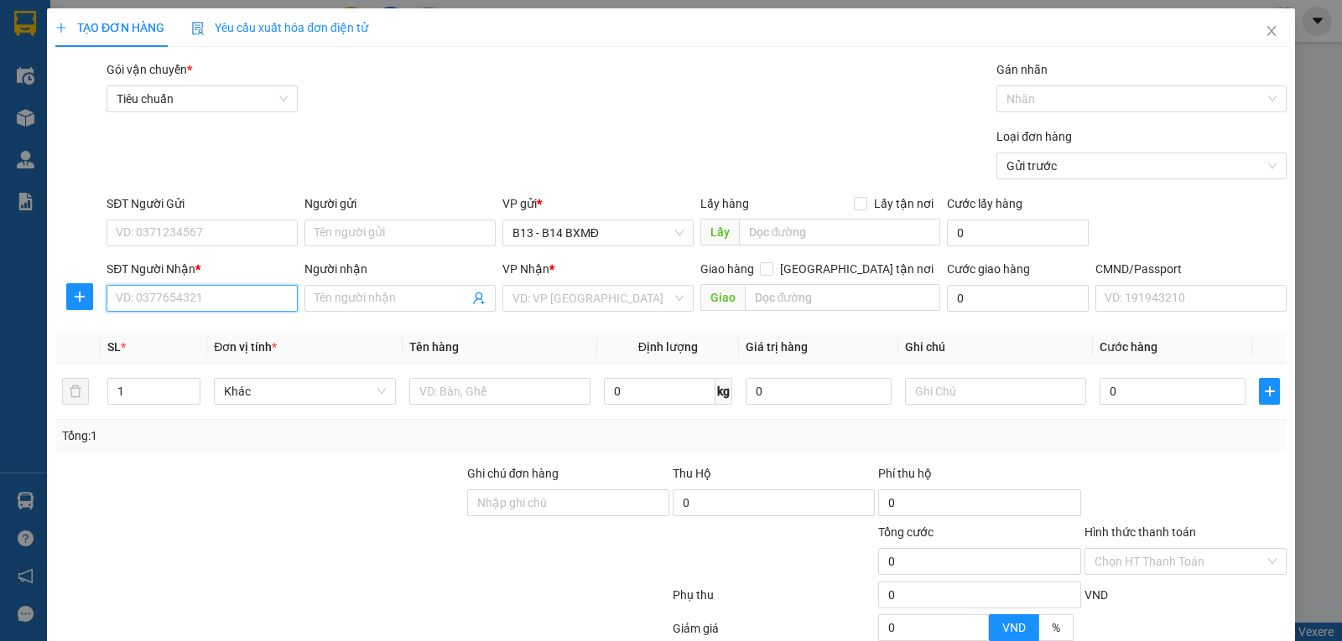
click at [171, 296] on input "SĐT Người Nhận *" at bounding box center [201, 298] width 191 height 27
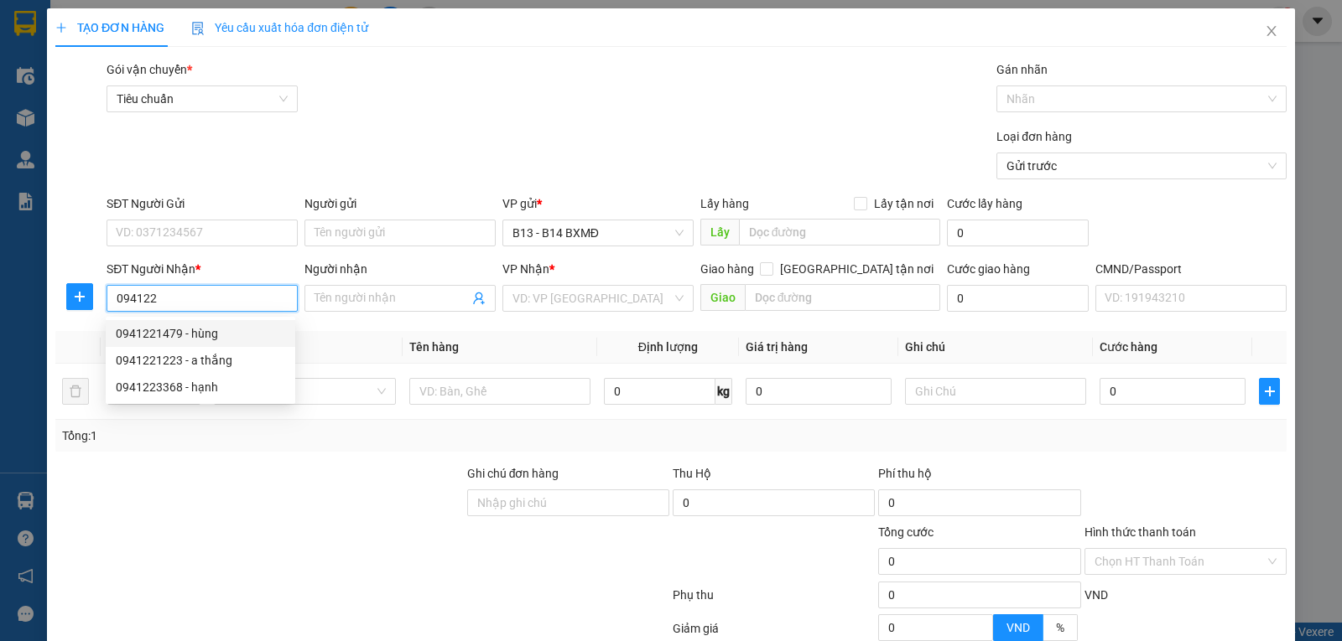
click at [178, 325] on div "0941221479 - hùng" at bounding box center [200, 333] width 169 height 18
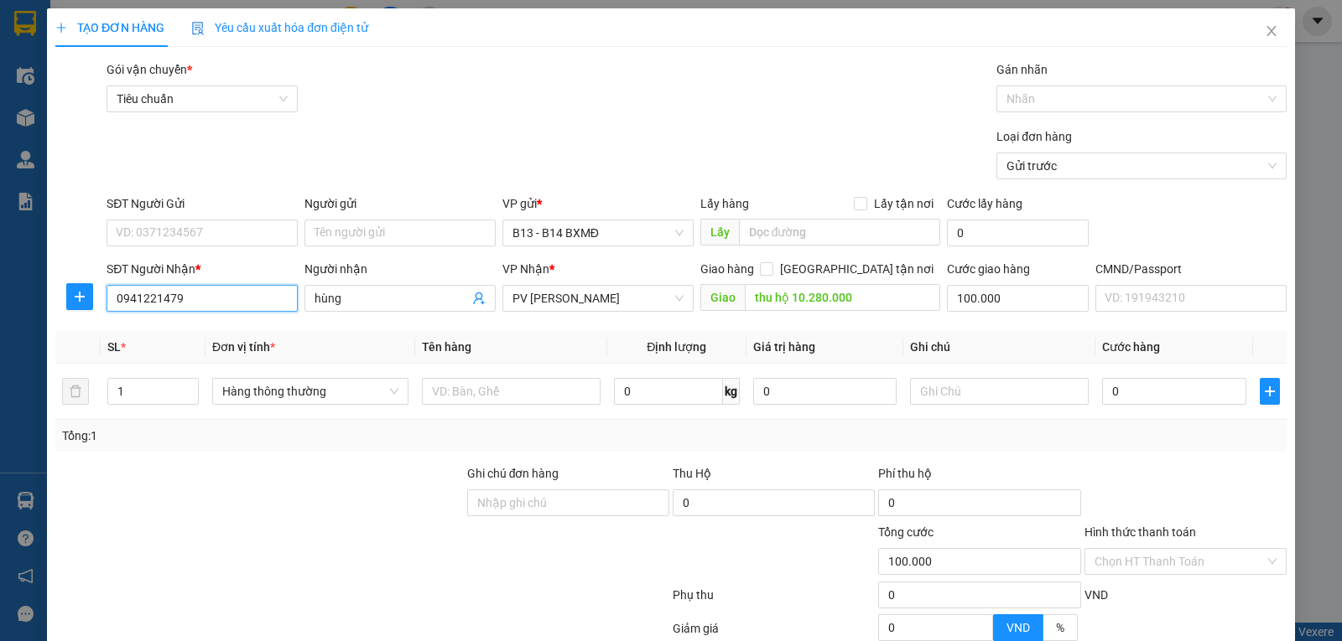
click at [213, 304] on input "0941221479" at bounding box center [201, 298] width 191 height 27
click at [203, 331] on div "0941223368 - hạnh" at bounding box center [200, 333] width 169 height 18
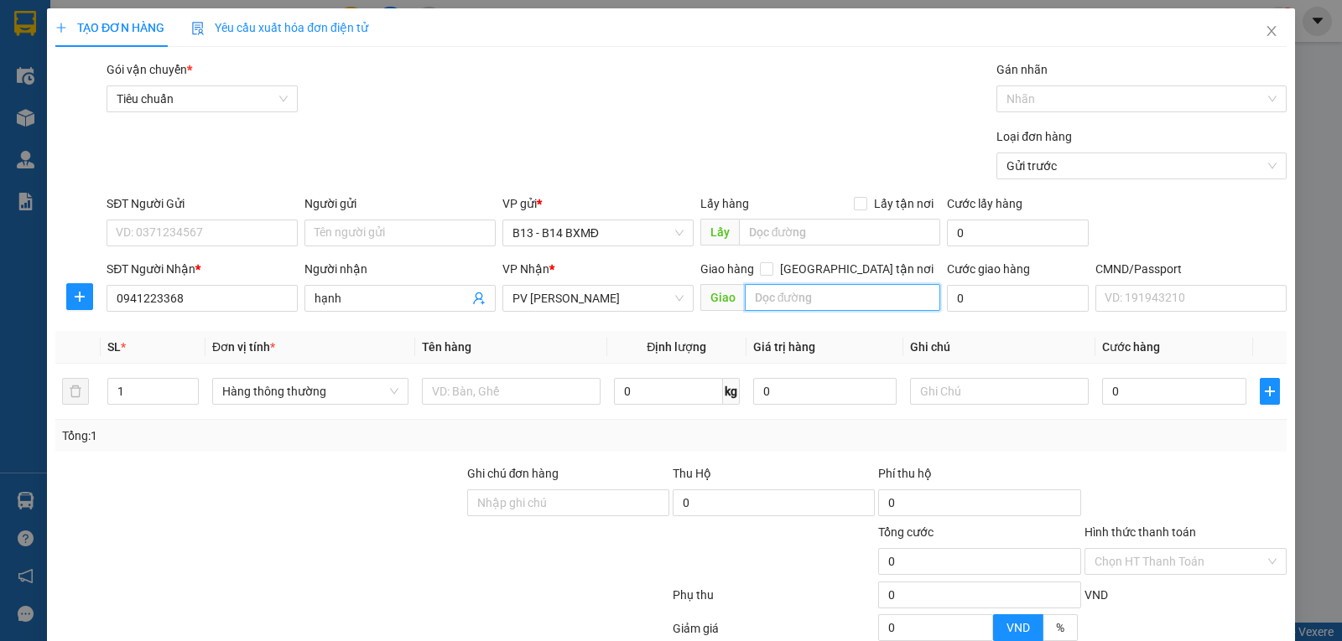
click at [797, 302] on input "text" at bounding box center [843, 297] width 196 height 27
click at [501, 408] on div at bounding box center [511, 392] width 179 height 34
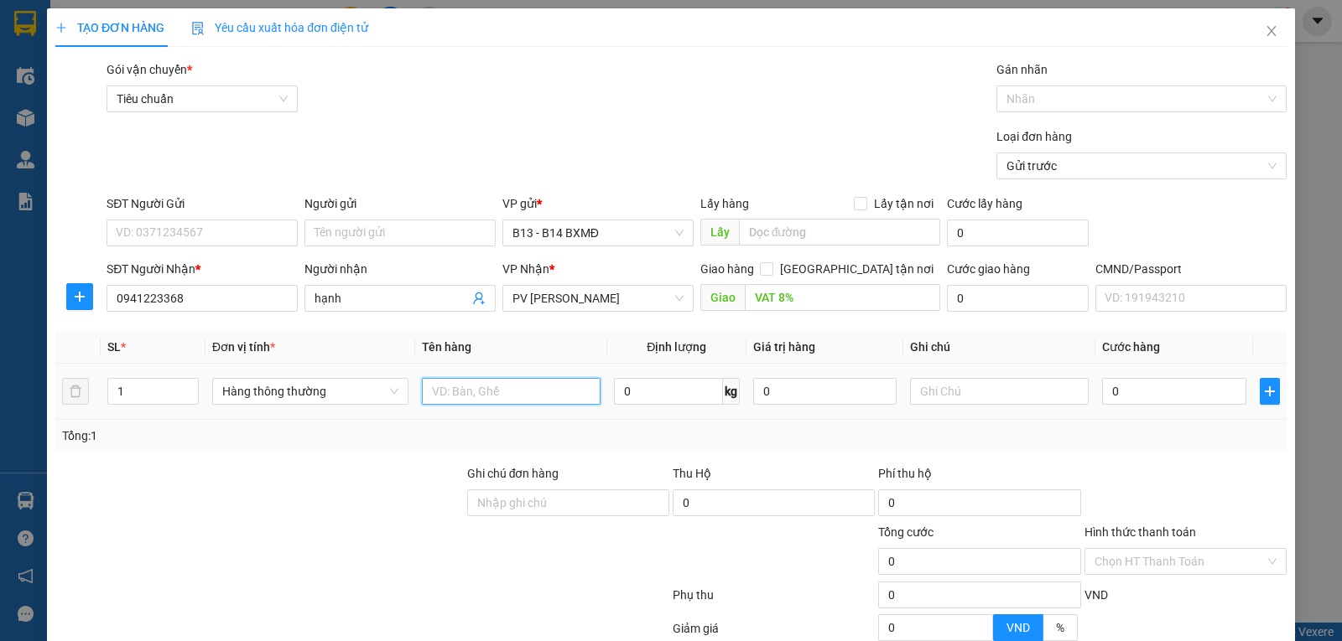
click at [501, 401] on input "text" at bounding box center [511, 391] width 179 height 27
click at [960, 400] on input "text" at bounding box center [999, 391] width 179 height 27
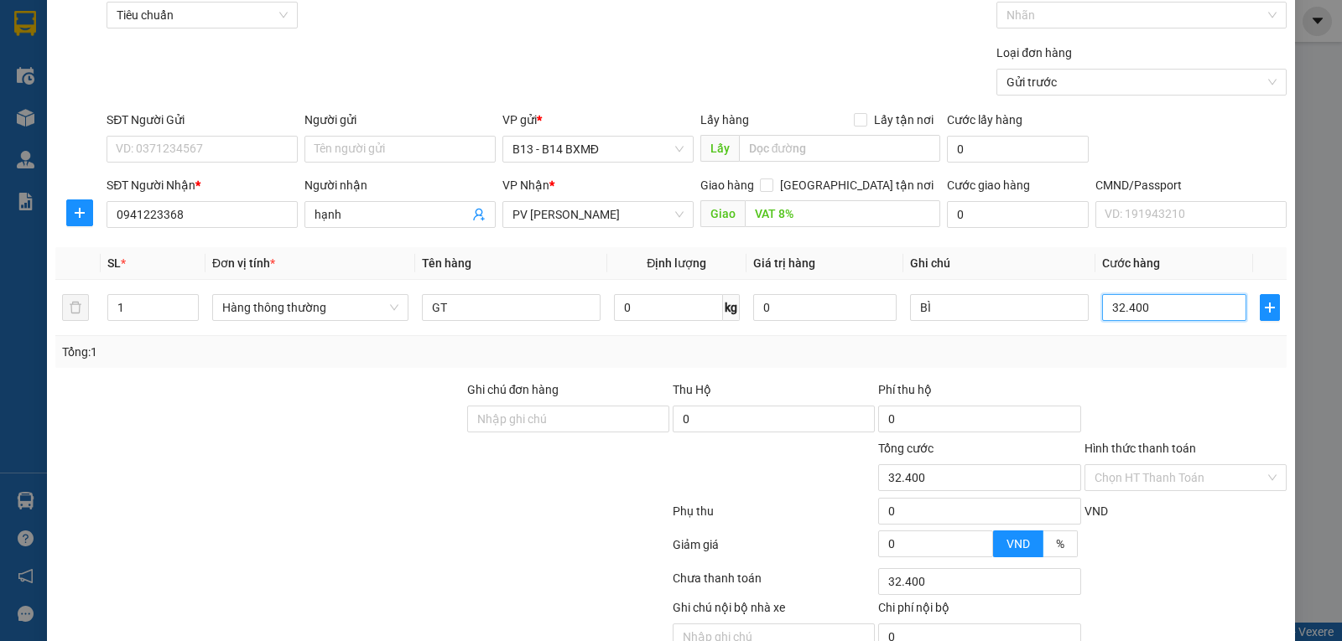
scroll to position [169, 0]
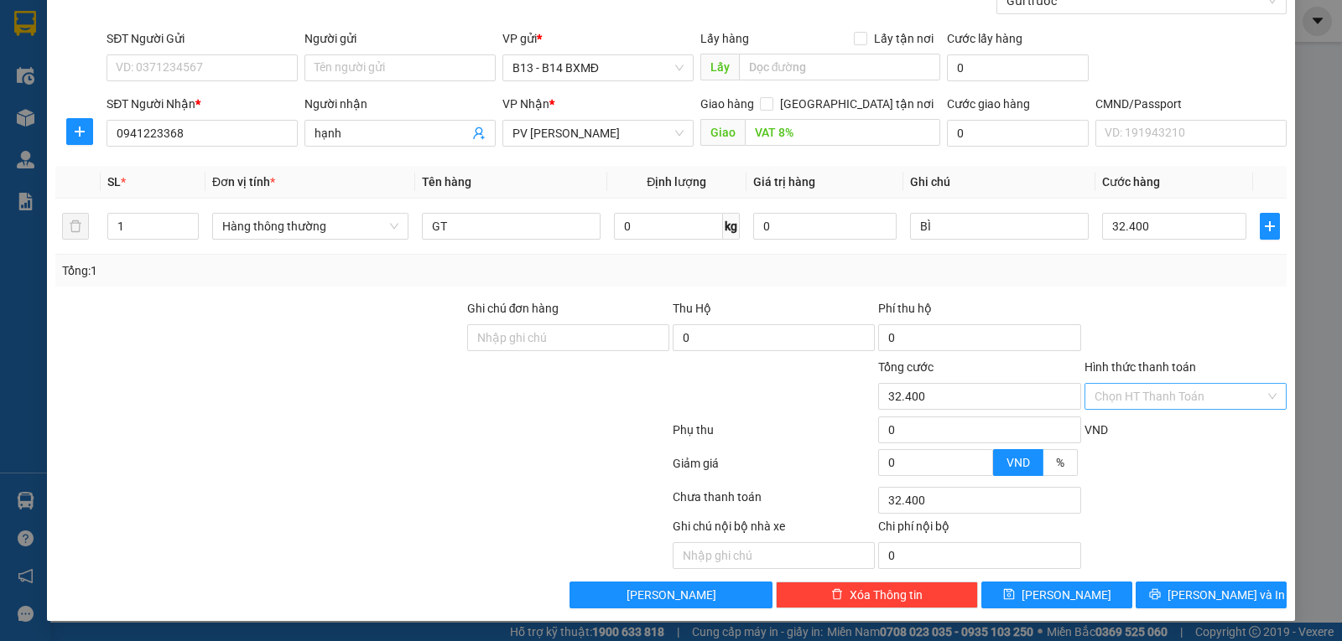
click at [1142, 395] on input "Hình thức thanh toán" at bounding box center [1179, 396] width 170 height 25
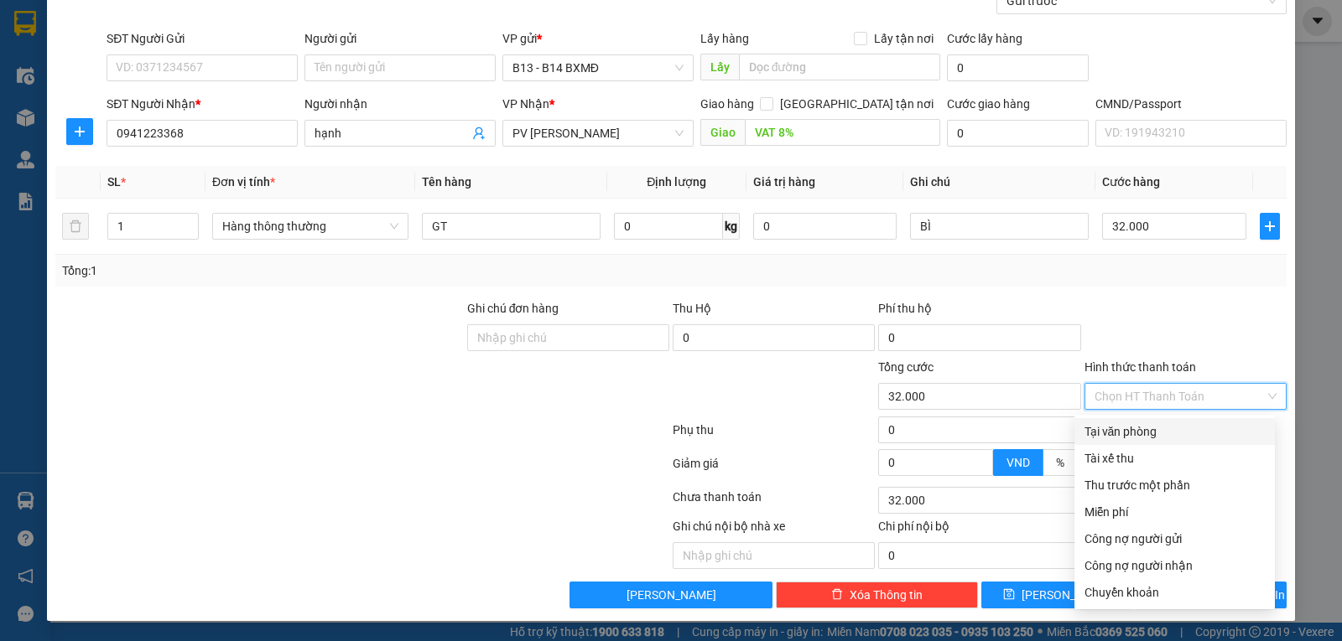
click at [1111, 431] on div "Tại văn phòng" at bounding box center [1174, 432] width 180 height 18
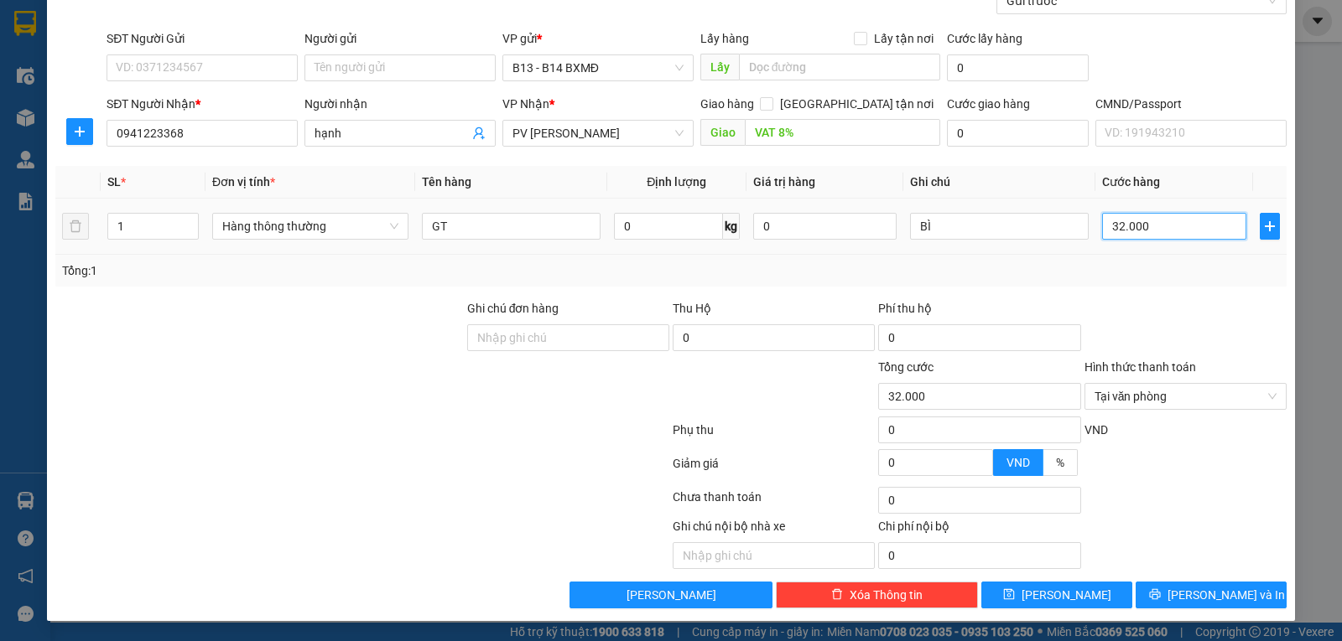
click at [1120, 230] on input "32.000" at bounding box center [1173, 226] width 143 height 27
click at [1245, 594] on button "Lưu và In" at bounding box center [1210, 595] width 151 height 27
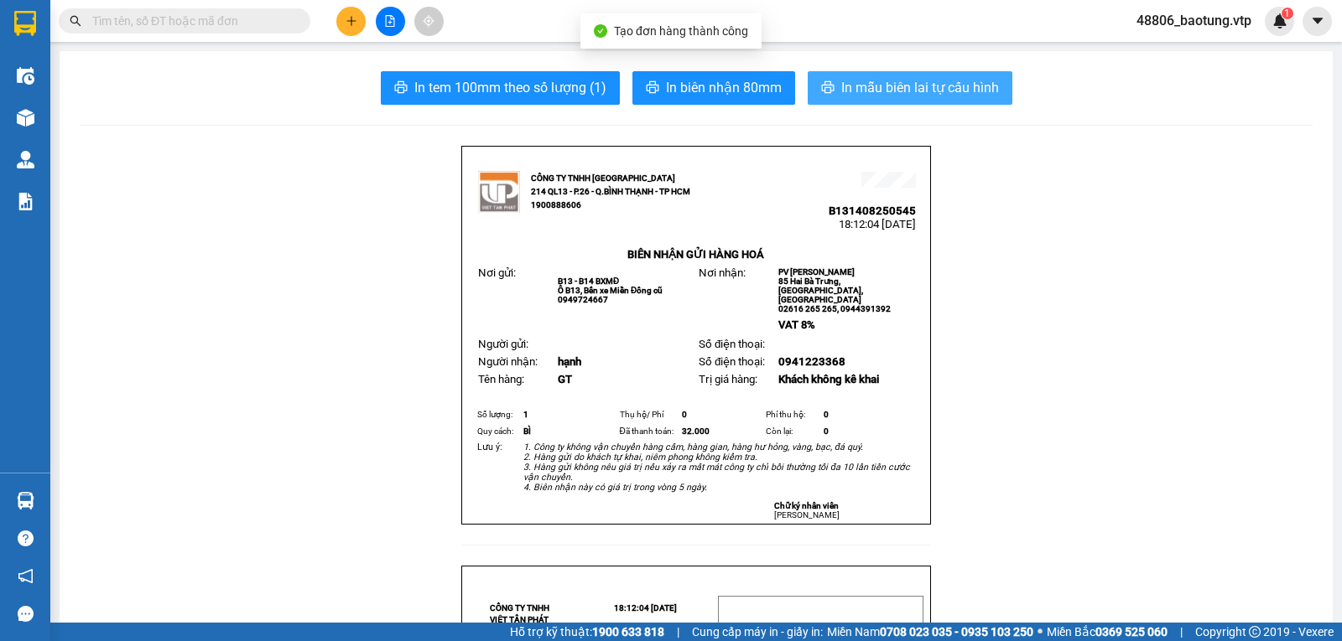
click at [931, 91] on span "In mẫu biên lai tự cấu hình" at bounding box center [920, 87] width 158 height 21
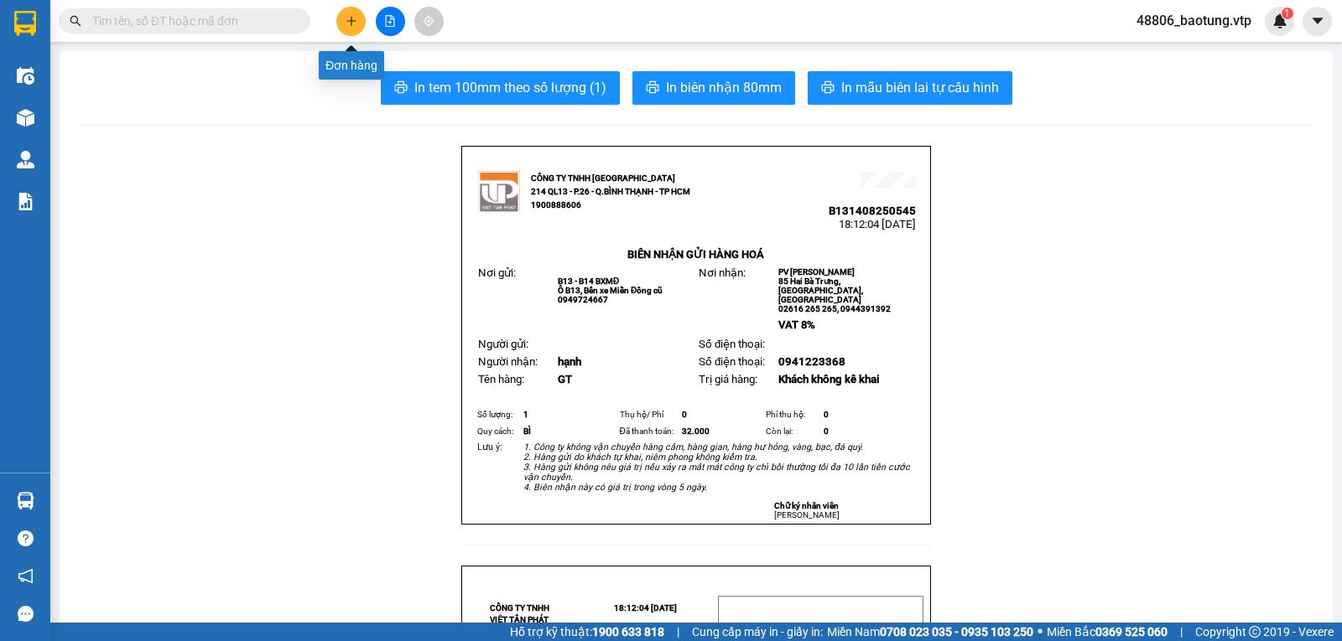
click at [353, 19] on icon "plus" at bounding box center [351, 21] width 12 height 12
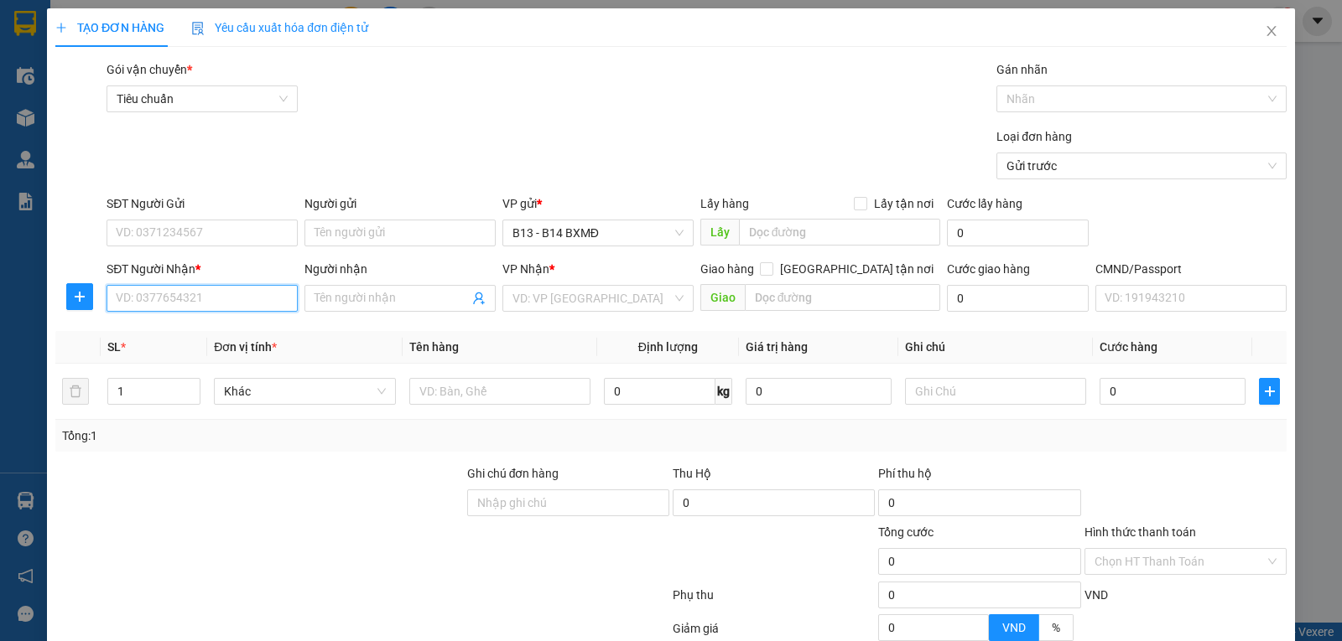
click at [155, 300] on input "SĐT Người Nhận *" at bounding box center [201, 298] width 191 height 27
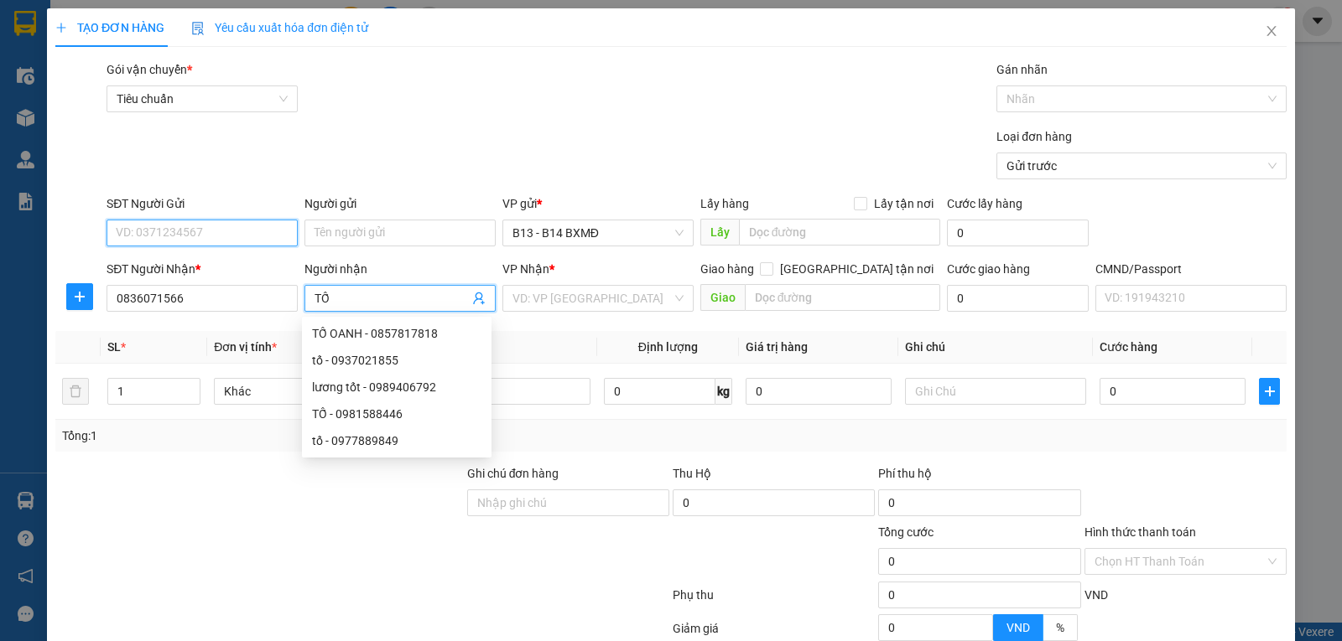
click at [136, 226] on input "SĐT Người Gửi" at bounding box center [201, 233] width 191 height 27
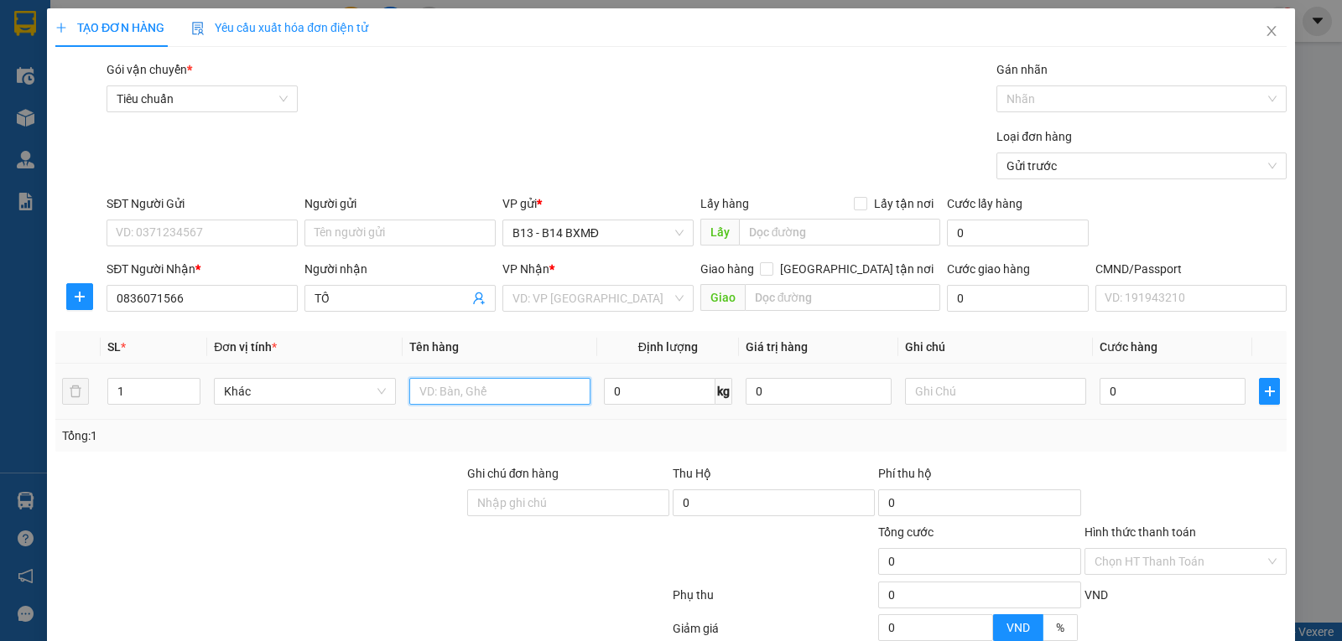
click at [516, 393] on input "text" at bounding box center [499, 391] width 181 height 27
click at [1170, 403] on input "0" at bounding box center [1172, 391] width 146 height 27
click at [506, 390] on input "TC" at bounding box center [499, 391] width 181 height 27
click at [923, 389] on input "text" at bounding box center [995, 391] width 181 height 27
click at [1146, 392] on input "0" at bounding box center [1172, 391] width 146 height 27
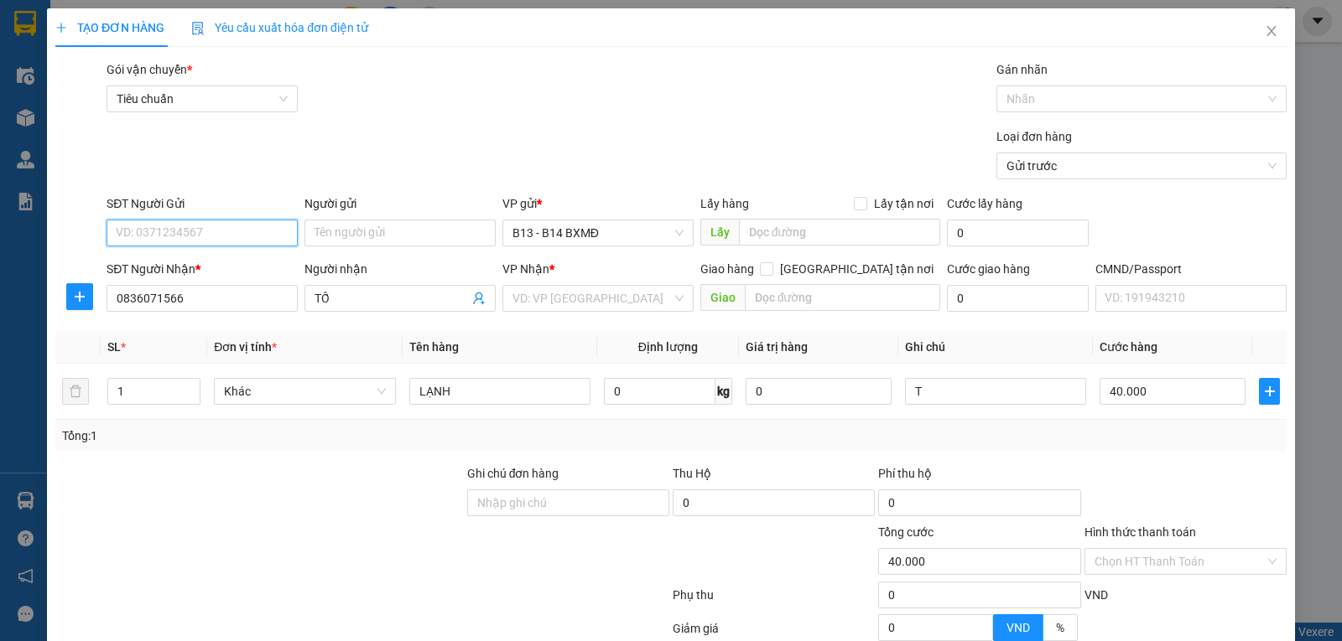
click at [227, 223] on input "SĐT Người Gửi" at bounding box center [201, 233] width 191 height 27
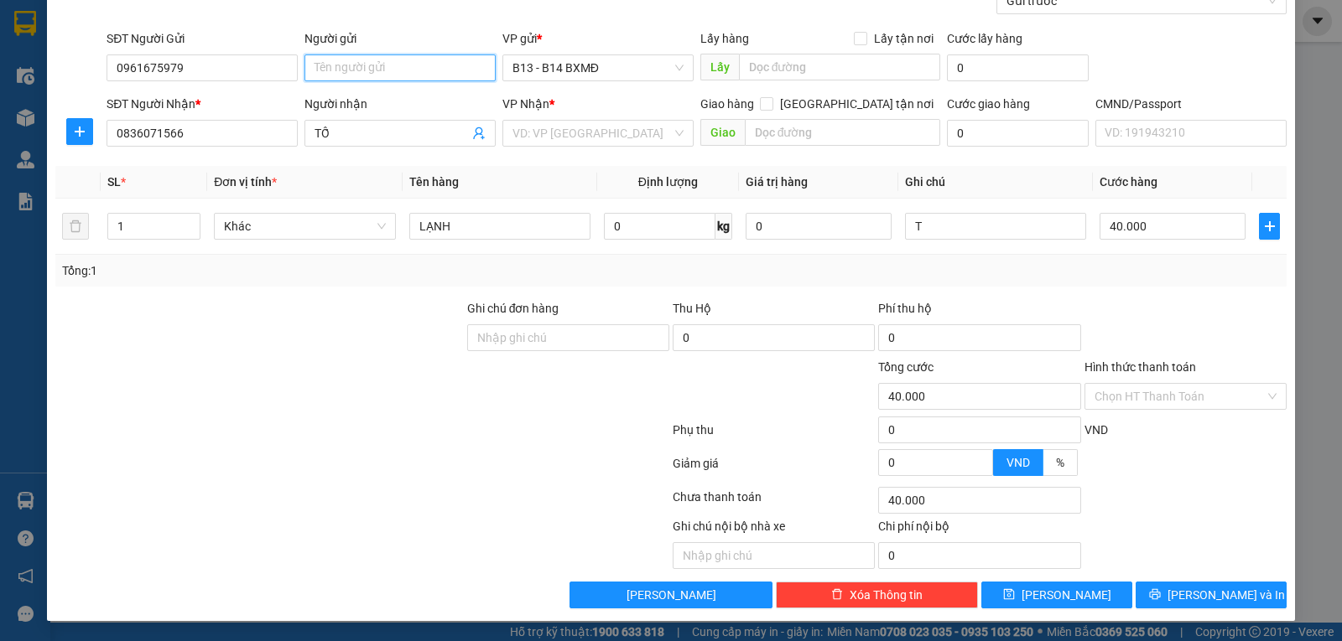
scroll to position [168, 0]
click at [1157, 404] on input "Hình thức thanh toán" at bounding box center [1179, 396] width 170 height 25
click at [231, 489] on div at bounding box center [362, 501] width 617 height 34
click at [1178, 605] on div "TẠO ĐƠN HÀNG Yêu cầu xuất hóa đơn điện tử Transit Pickup Surcharge Ids Transit …" at bounding box center [671, 232] width 1248 height 778
click at [539, 126] on input "search" at bounding box center [591, 133] width 159 height 25
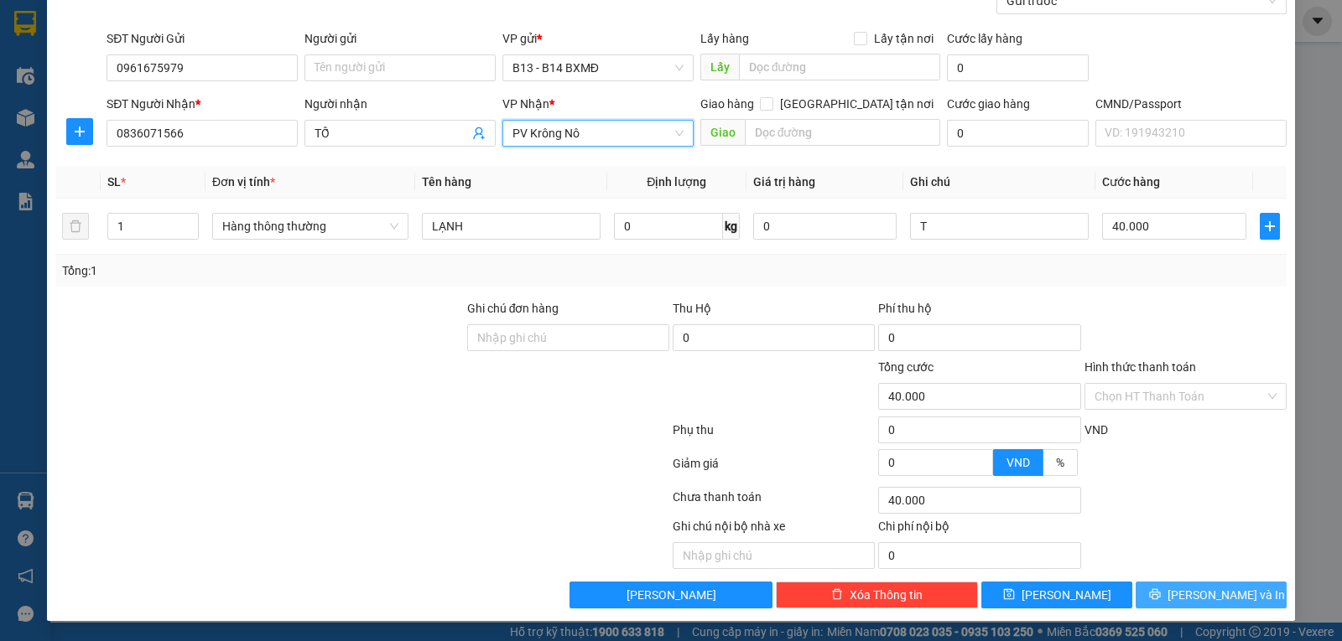
click at [1219, 597] on span "Lưu và In" at bounding box center [1225, 595] width 117 height 18
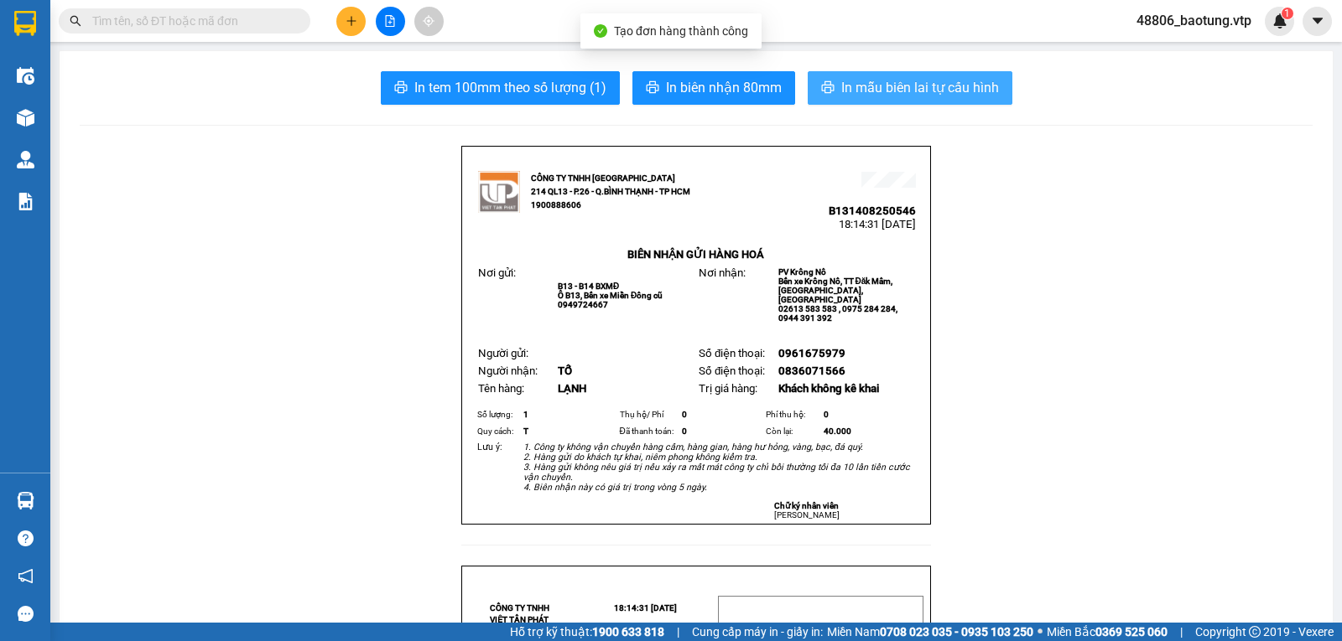
click at [931, 84] on span "In mẫu biên lai tự cấu hình" at bounding box center [920, 87] width 158 height 21
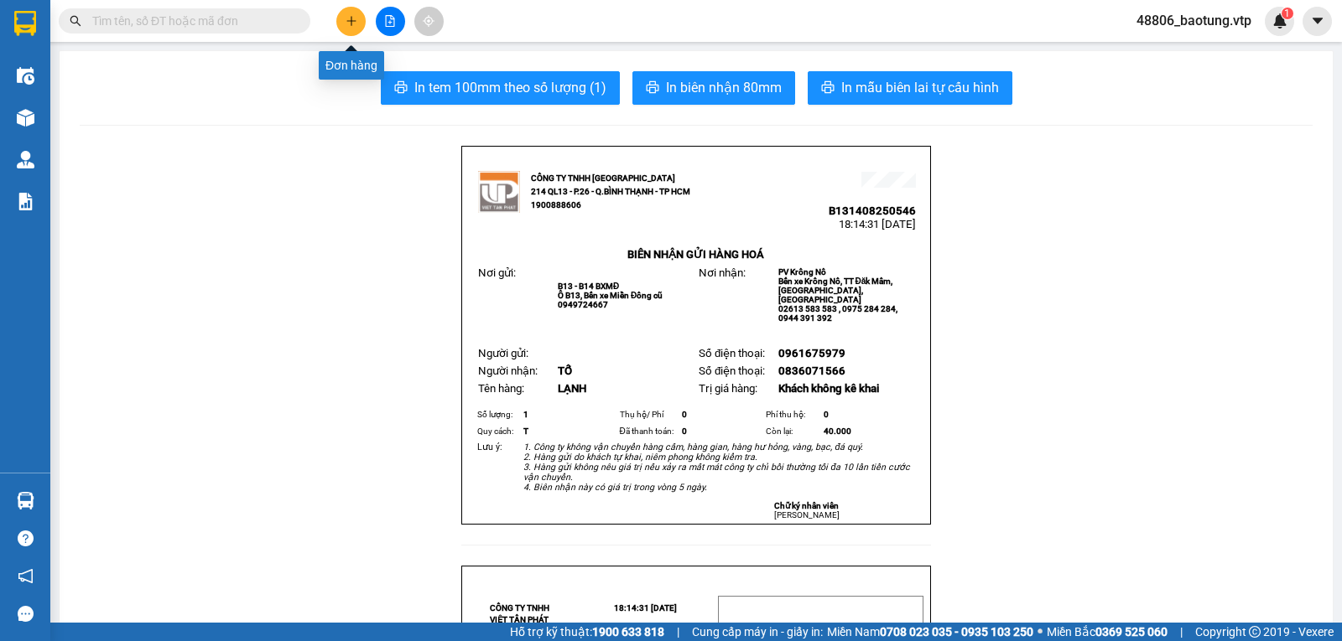
click at [346, 15] on icon "plus" at bounding box center [351, 21] width 12 height 12
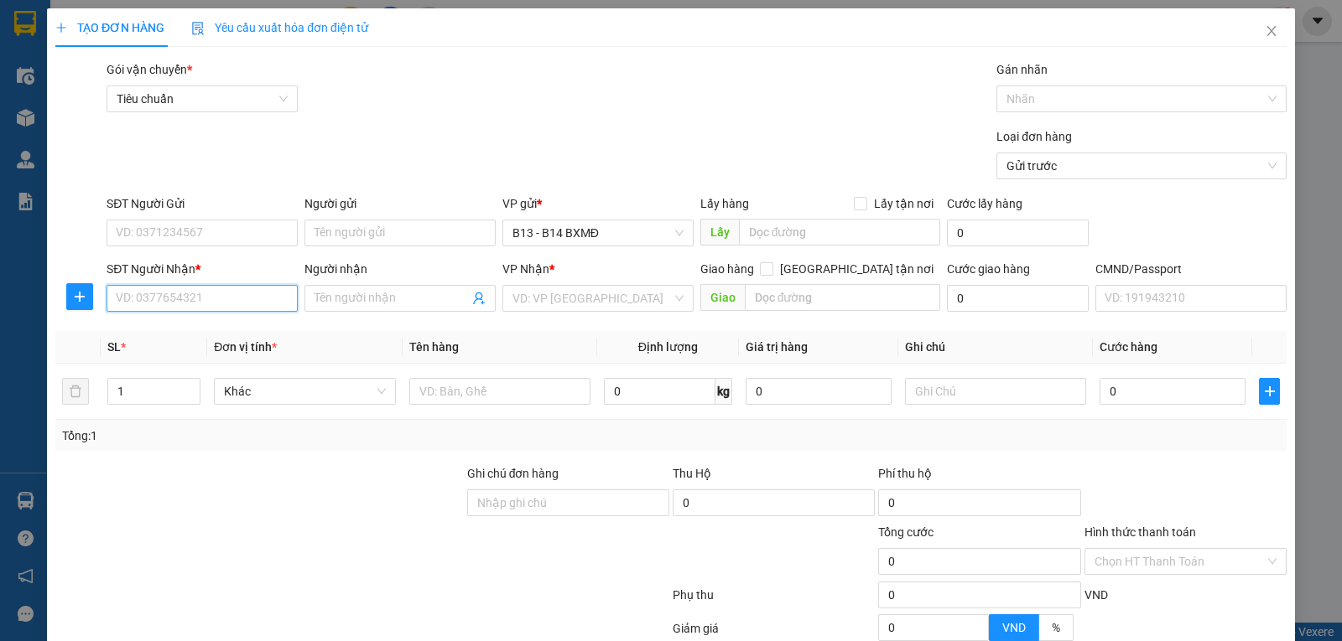
click at [201, 307] on input "SĐT Người Nhận *" at bounding box center [201, 298] width 191 height 27
click at [117, 325] on div "0889137789 - huy" at bounding box center [200, 333] width 169 height 18
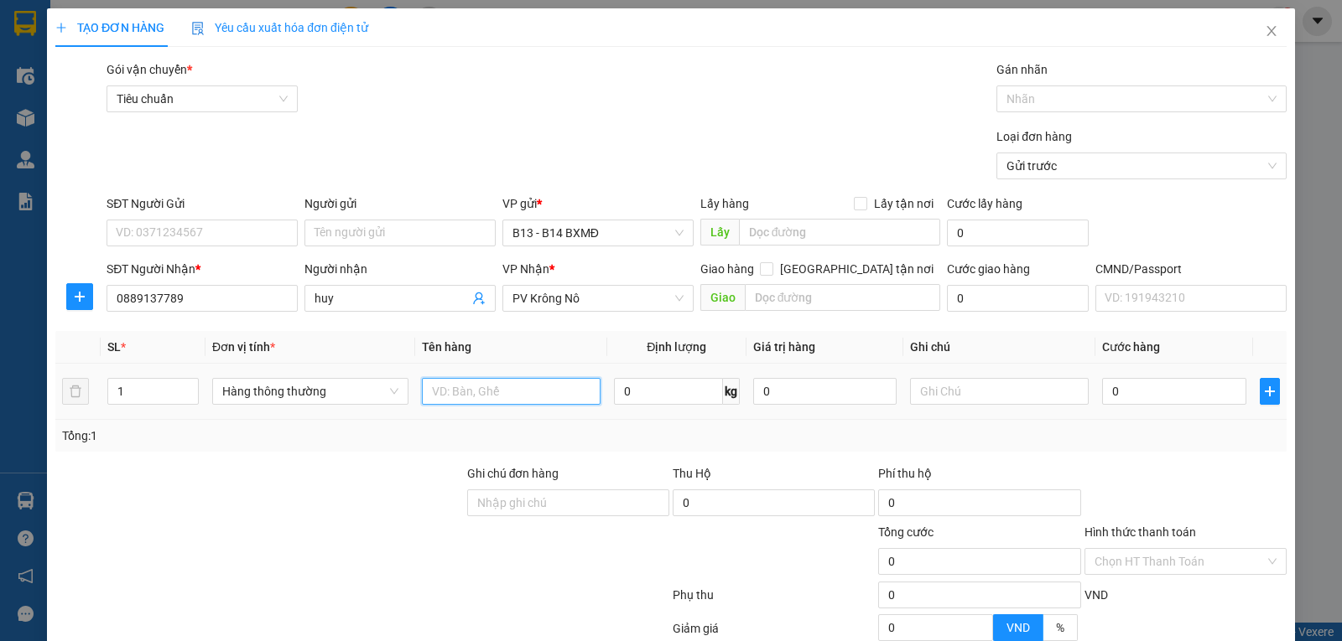
click at [559, 398] on input "text" at bounding box center [511, 391] width 179 height 27
drag, startPoint x: 148, startPoint y: 396, endPoint x: 48, endPoint y: 398, distance: 99.8
click at [53, 398] on div "TẠO ĐƠN HÀNG Yêu cầu xuất hóa đơn điện tử Transit Pickup Surcharge Ids Transit …" at bounding box center [671, 397] width 1248 height 778
click at [486, 394] on input "text" at bounding box center [511, 391] width 179 height 27
click at [929, 392] on input "text" at bounding box center [999, 391] width 179 height 27
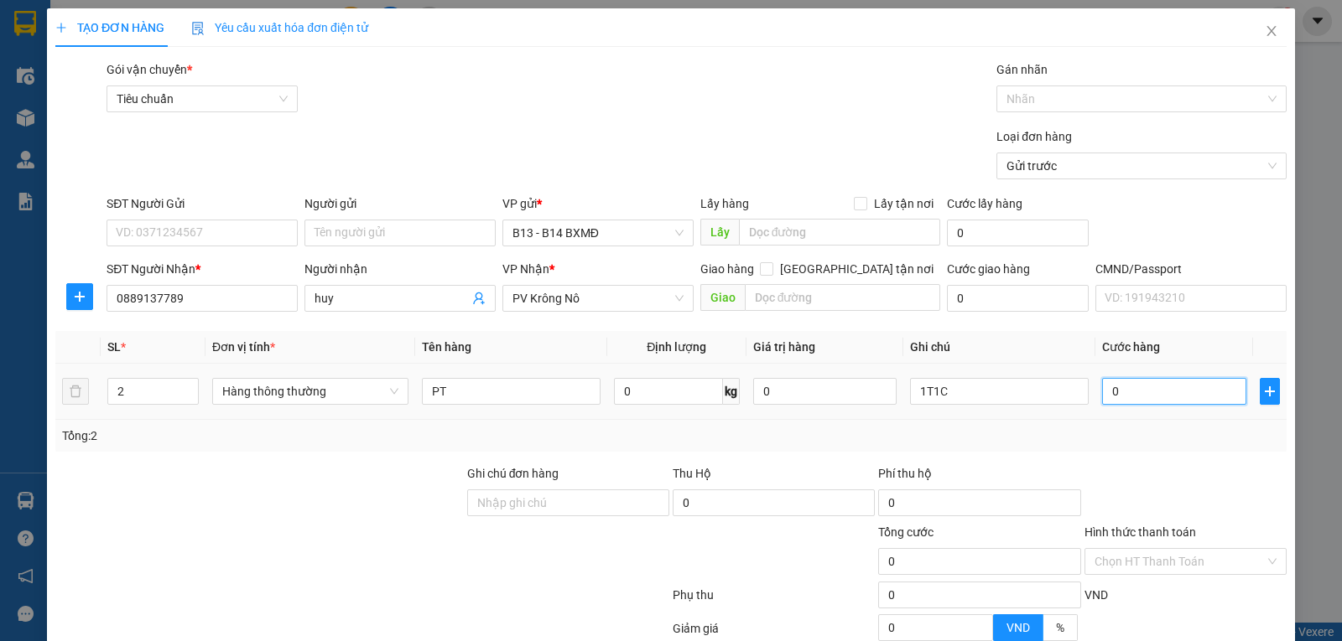
click at [1138, 387] on input "0" at bounding box center [1173, 391] width 143 height 27
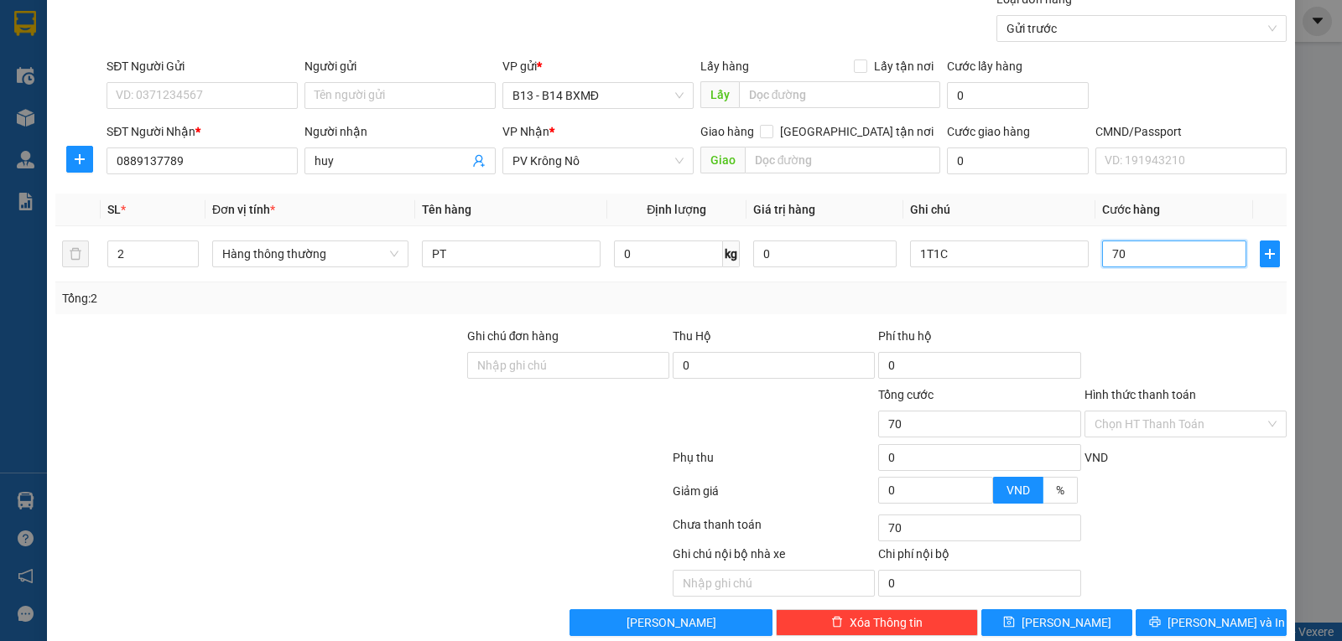
scroll to position [169, 0]
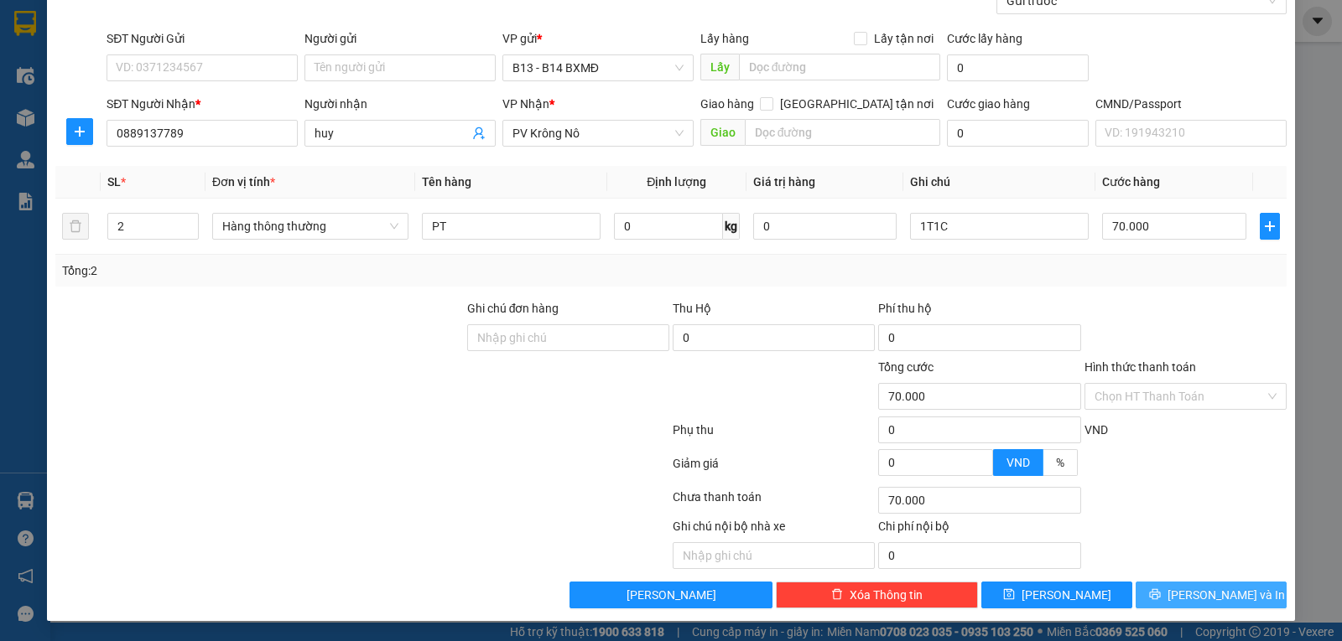
click at [1160, 590] on icon "printer" at bounding box center [1154, 594] width 11 height 11
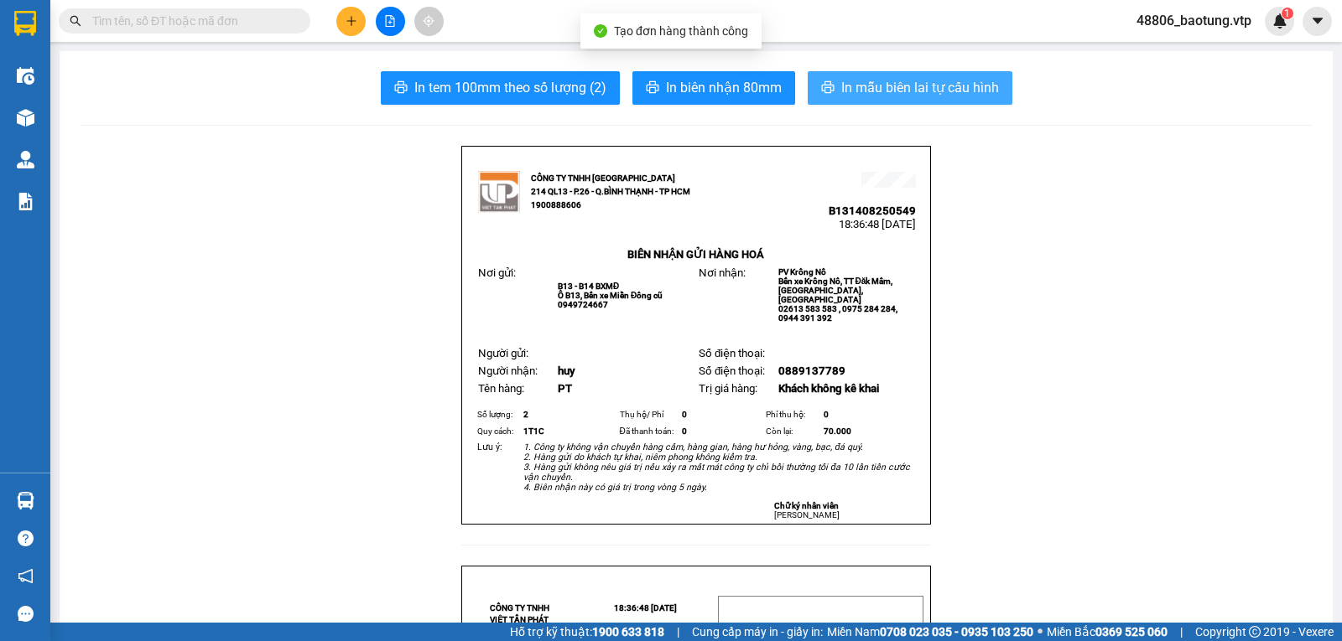
click at [937, 84] on span "In mẫu biên lai tự cấu hình" at bounding box center [920, 87] width 158 height 21
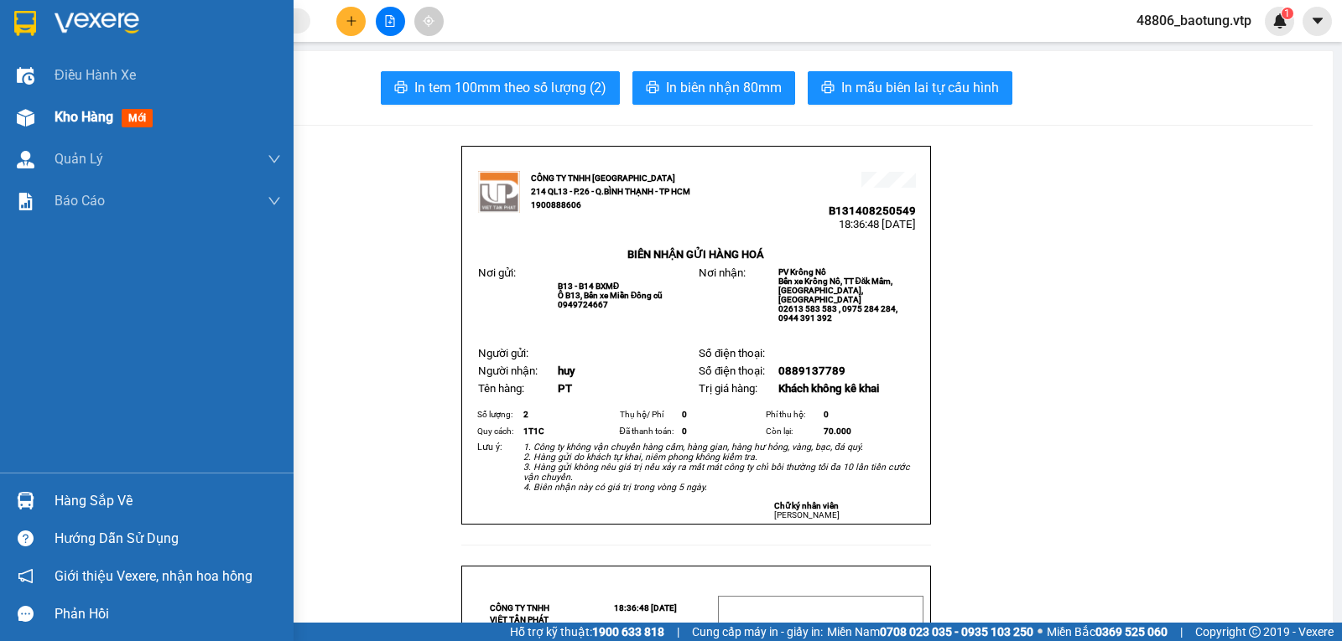
click at [101, 121] on span "Kho hàng" at bounding box center [84, 117] width 59 height 16
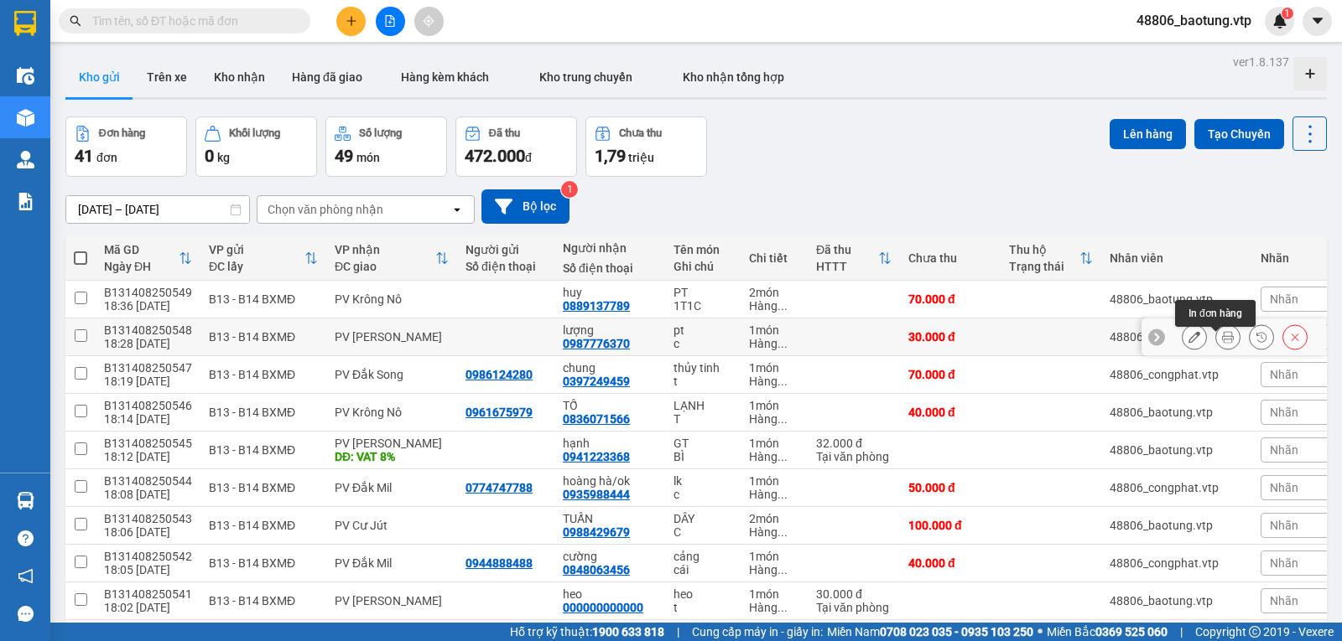
click at [1216, 343] on button at bounding box center [1227, 337] width 23 height 29
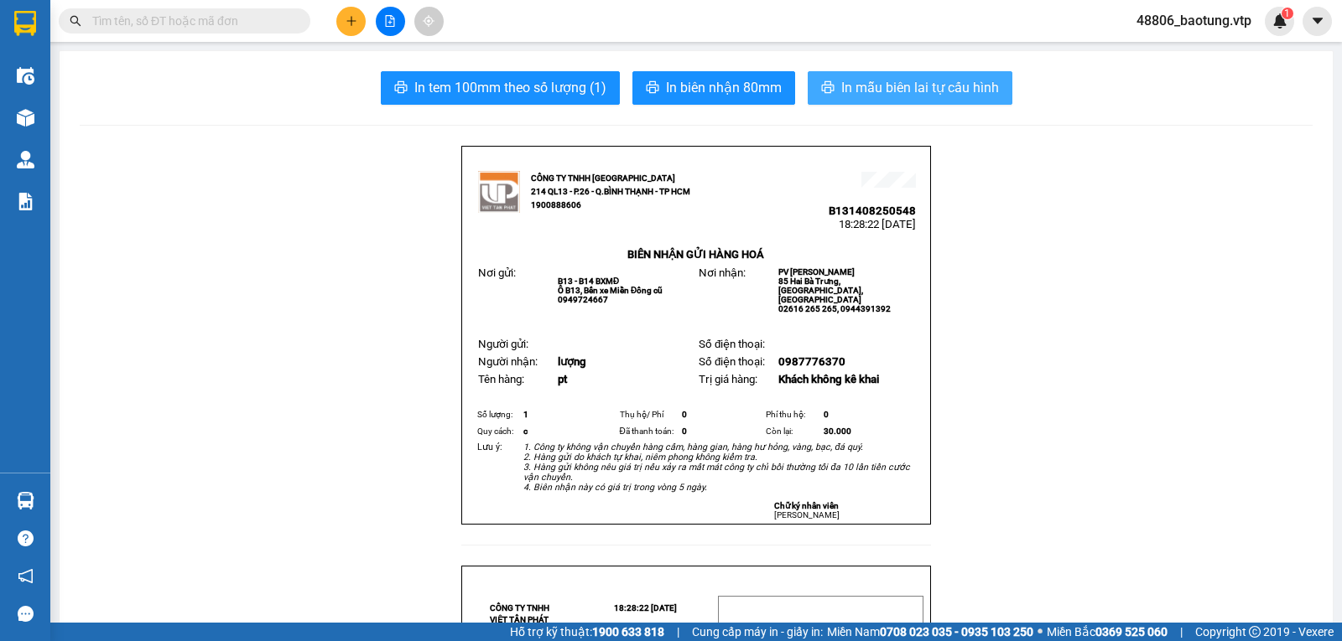
click at [869, 79] on span "In mẫu biên lai tự cấu hình" at bounding box center [920, 87] width 158 height 21
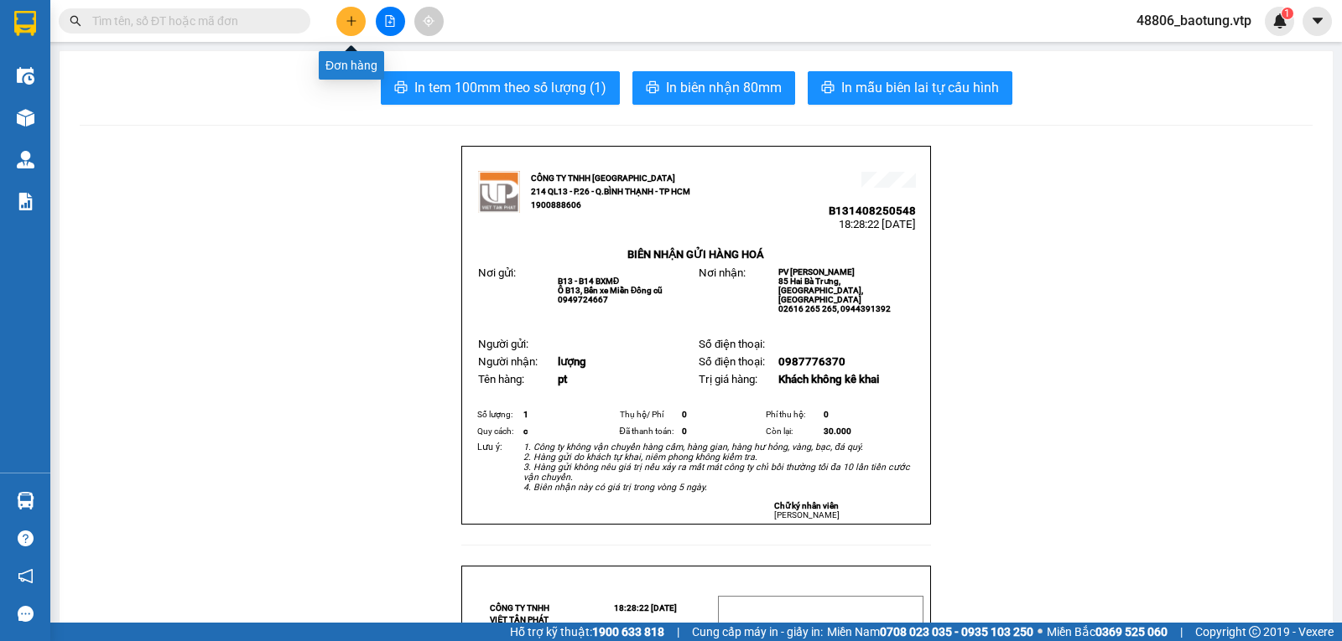
click at [346, 18] on icon "plus" at bounding box center [351, 21] width 12 height 12
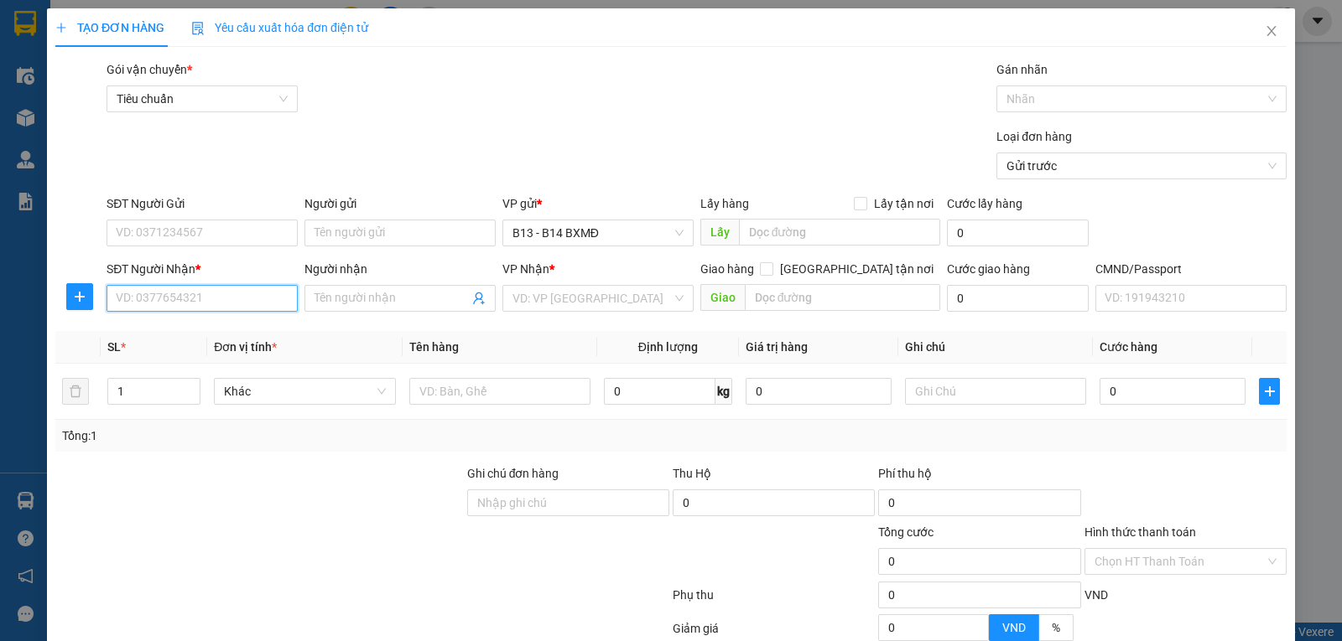
click at [171, 311] on input "SĐT Người Nhận *" at bounding box center [201, 298] width 191 height 27
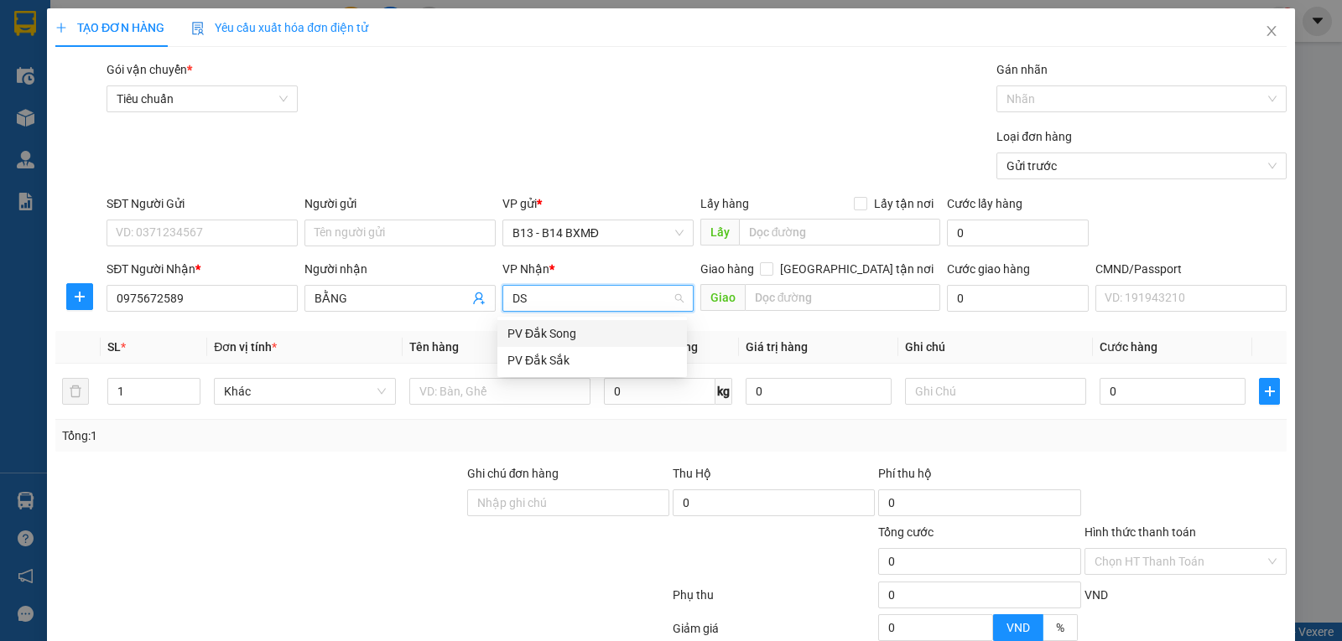
click at [555, 334] on div "PV Đắk Song" at bounding box center [591, 333] width 169 height 18
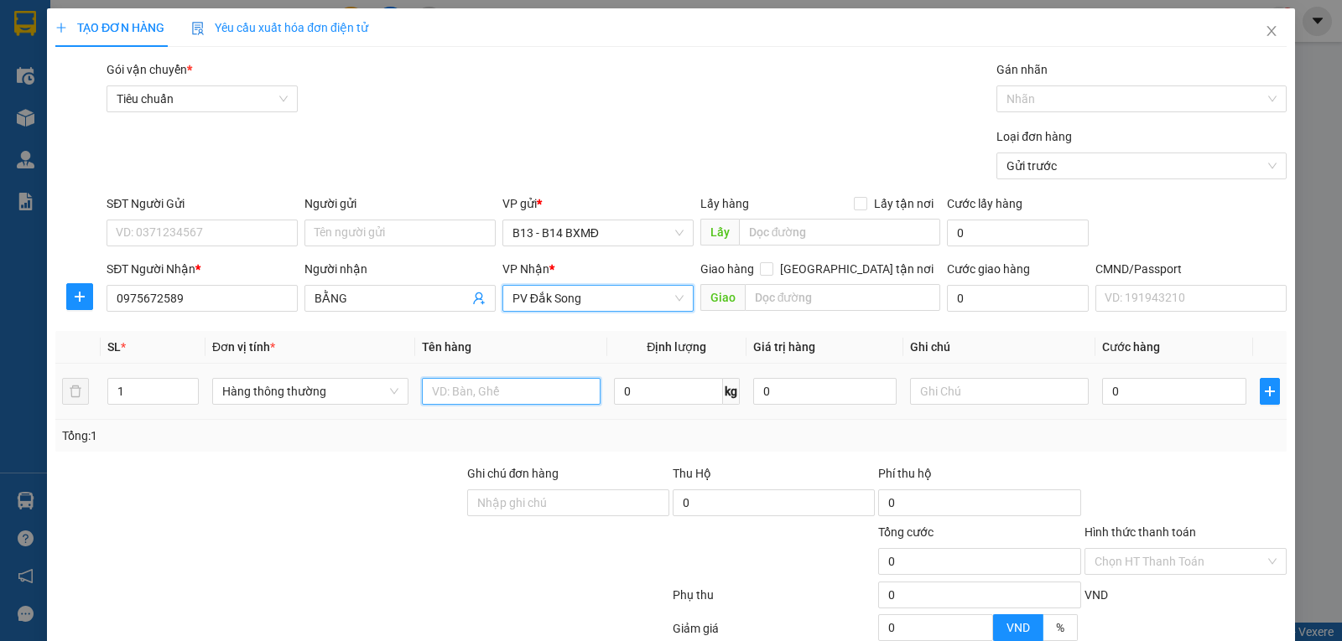
click at [473, 399] on input "text" at bounding box center [511, 391] width 179 height 27
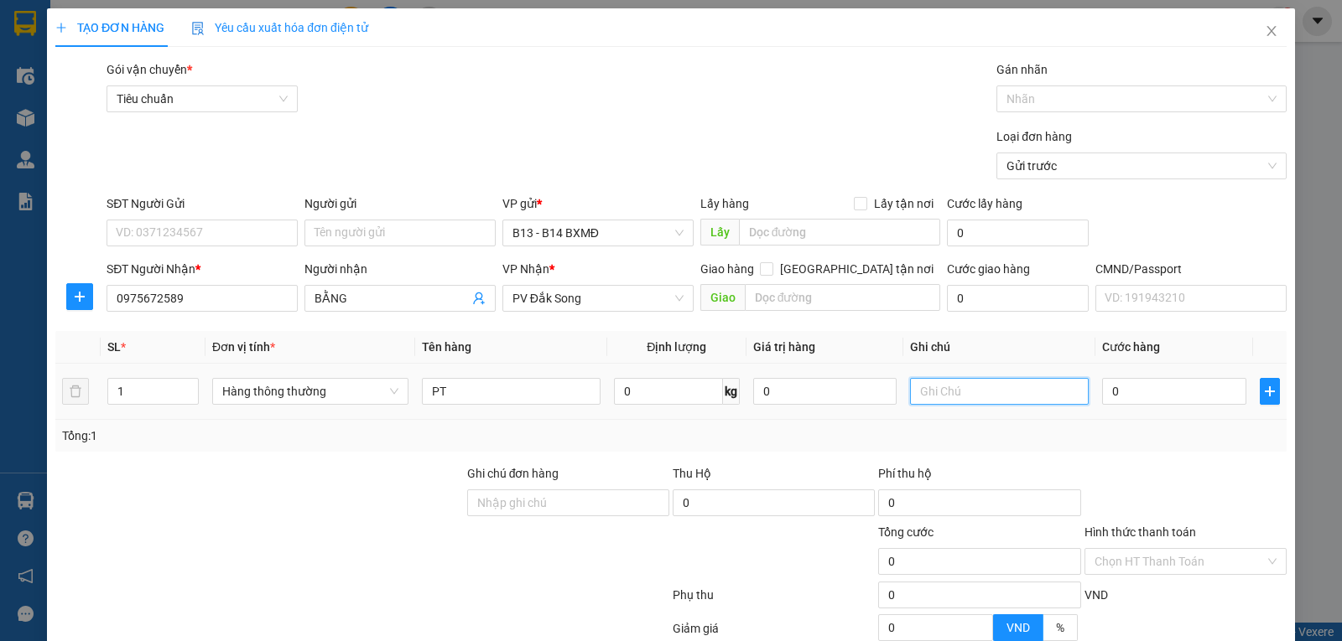
click at [927, 387] on input "text" at bounding box center [999, 391] width 179 height 27
click at [1185, 392] on input "0" at bounding box center [1173, 391] width 143 height 27
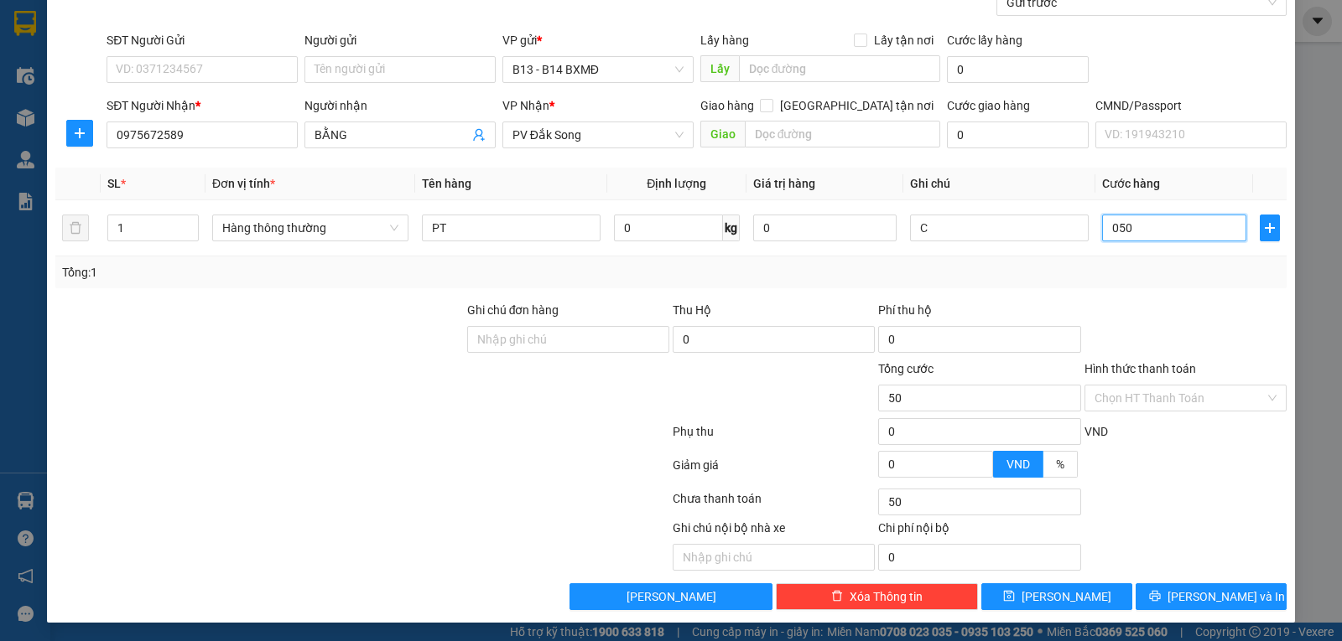
scroll to position [169, 0]
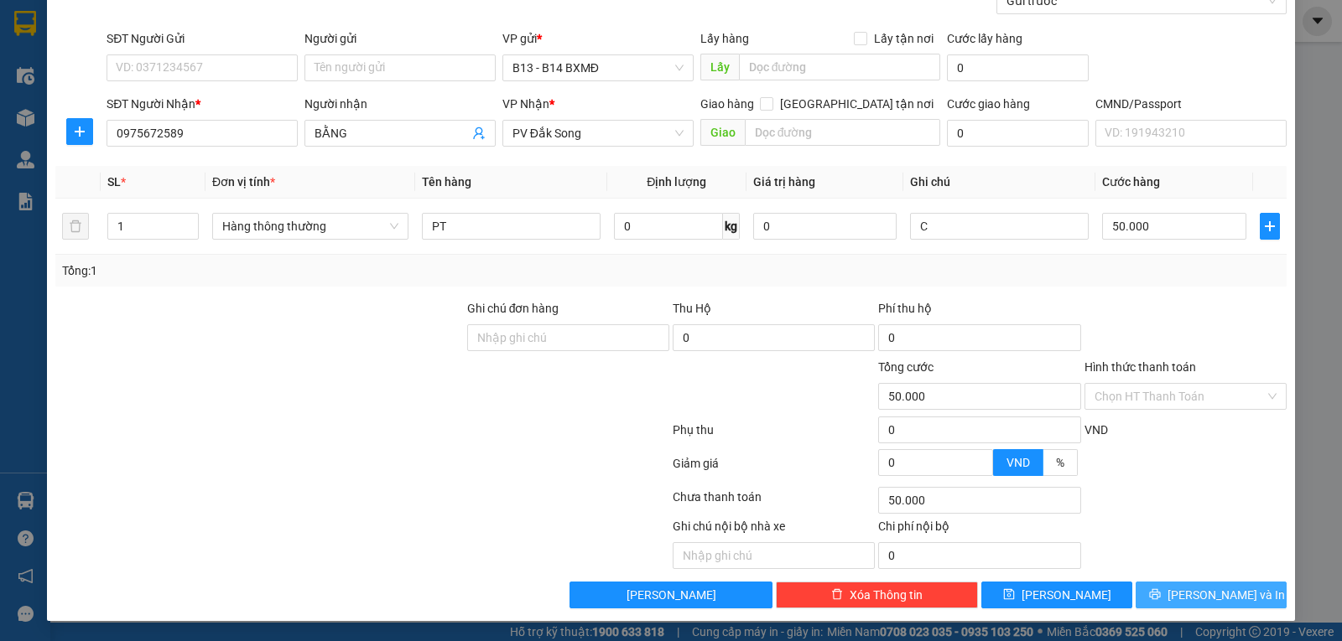
click at [1191, 598] on span "Lưu và In" at bounding box center [1225, 595] width 117 height 18
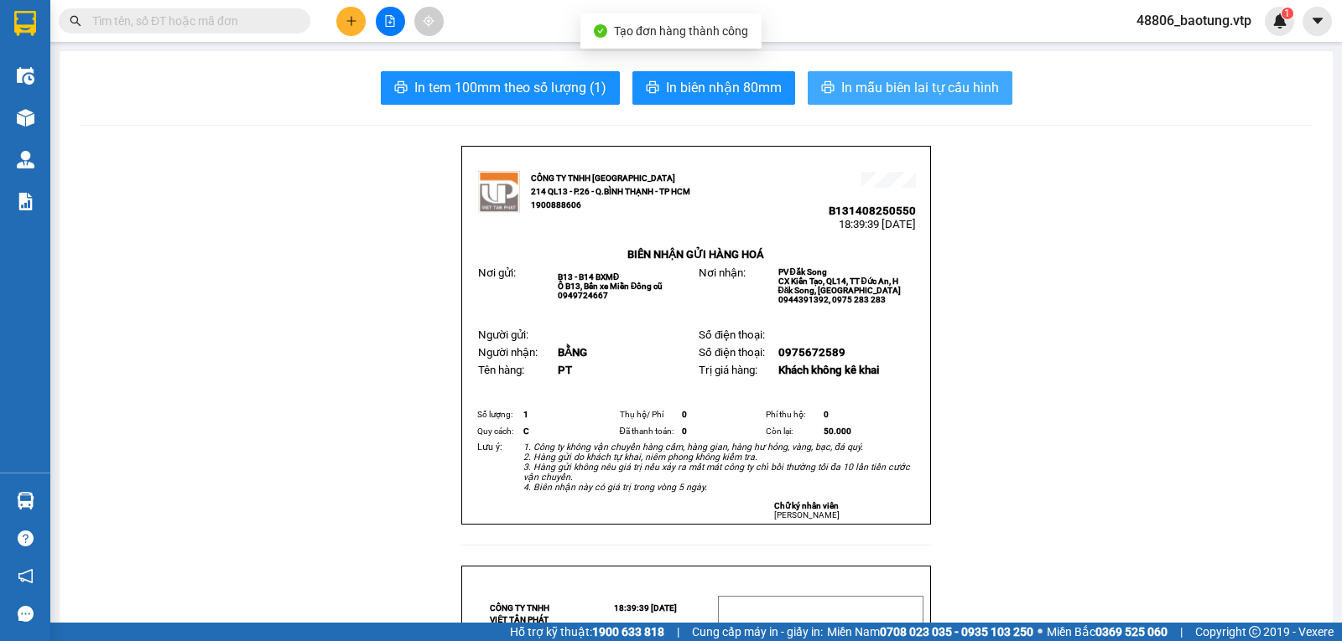
click at [933, 96] on span "In mẫu biên lai tự cấu hình" at bounding box center [920, 87] width 158 height 21
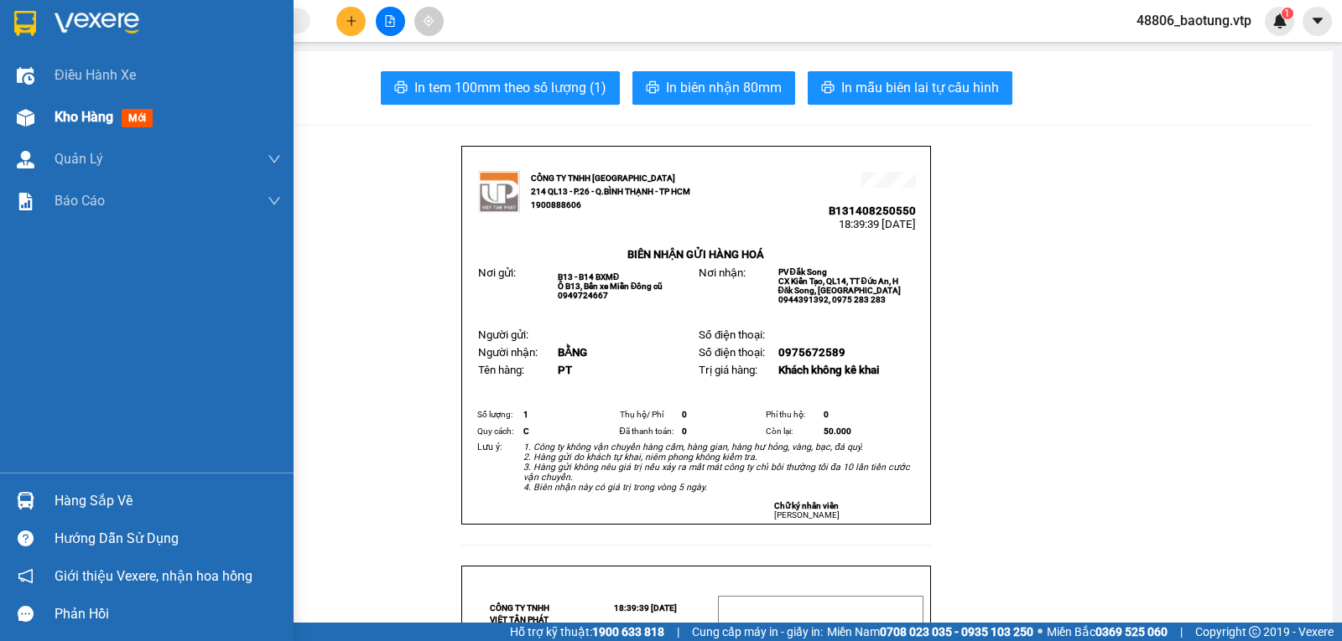
click at [88, 117] on span "Kho hàng" at bounding box center [84, 117] width 59 height 16
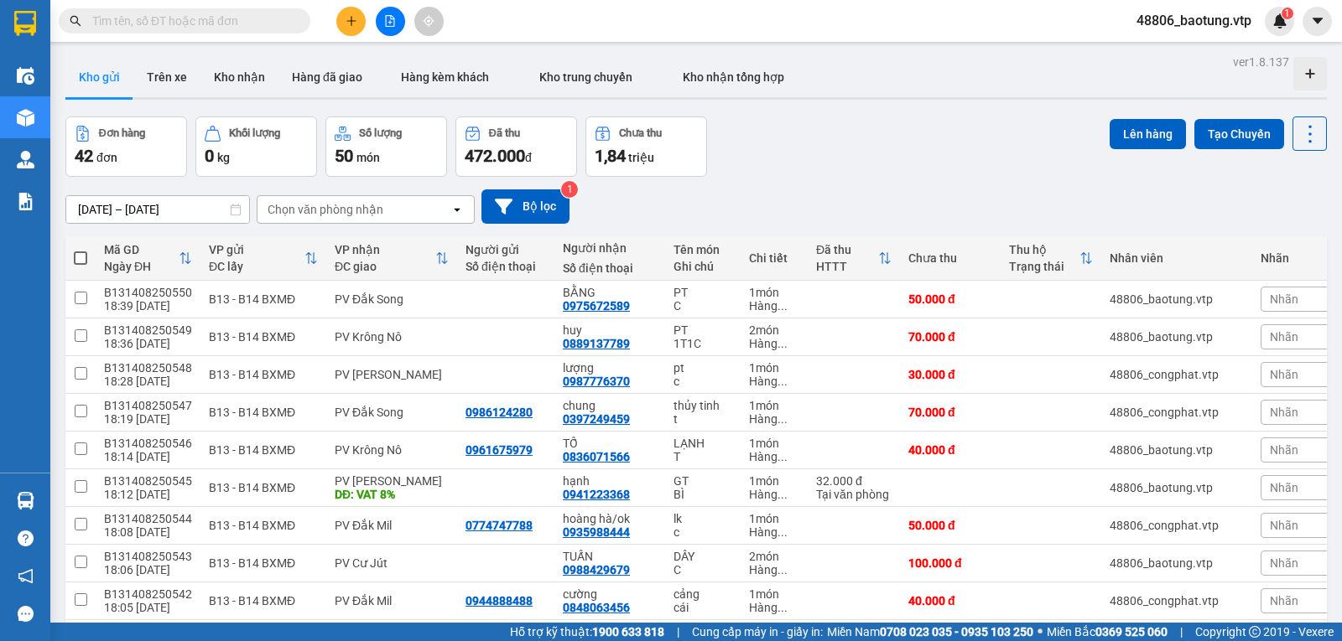
click at [460, 215] on icon "open" at bounding box center [456, 209] width 13 height 13
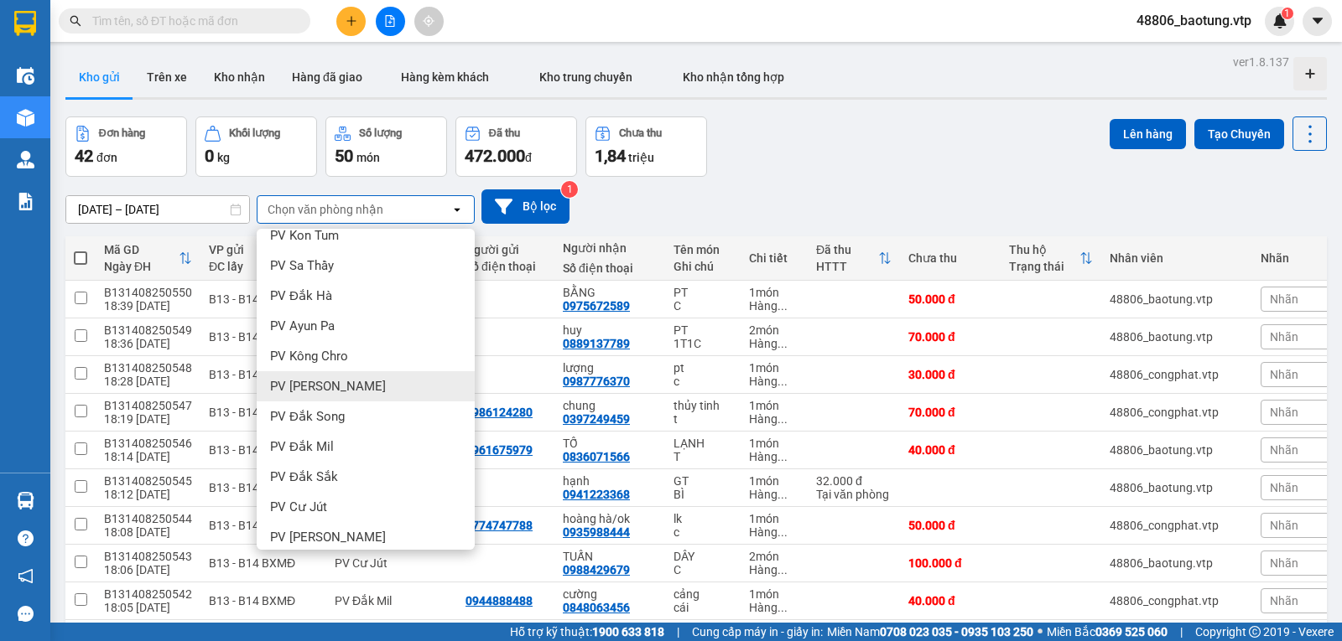
scroll to position [252, 0]
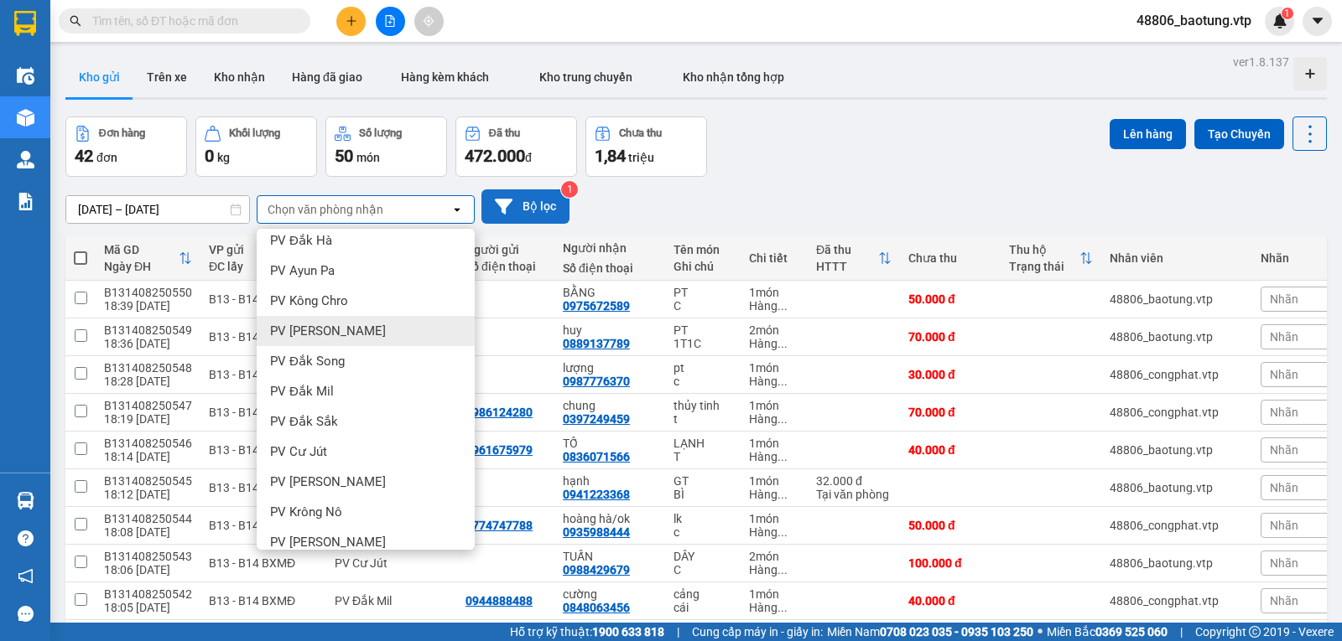
click at [536, 208] on button "Bộ lọc" at bounding box center [525, 206] width 88 height 34
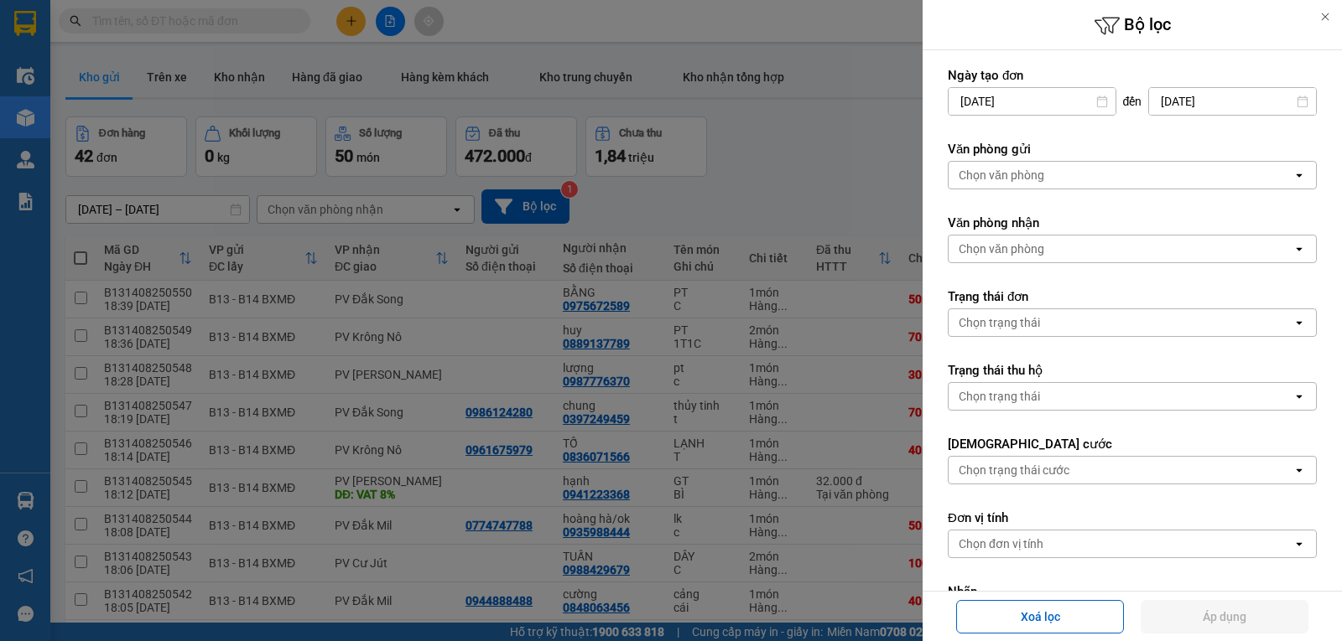
click at [1013, 246] on div "Chọn văn phòng" at bounding box center [1001, 249] width 86 height 17
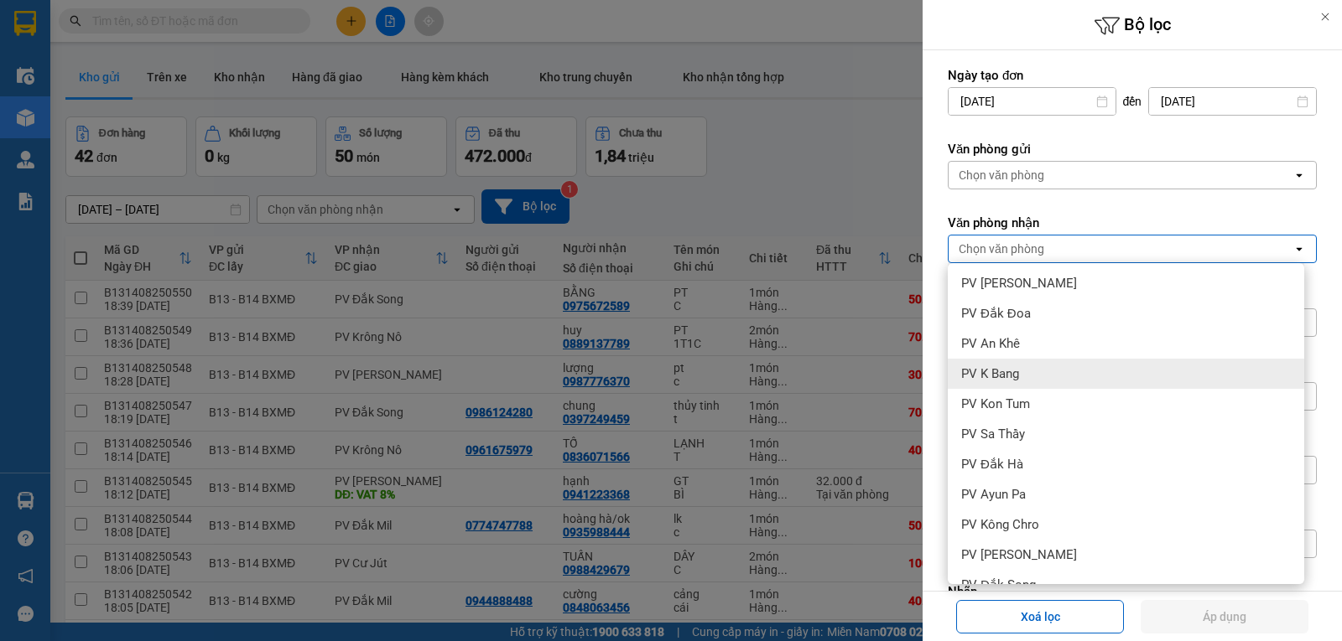
scroll to position [168, 0]
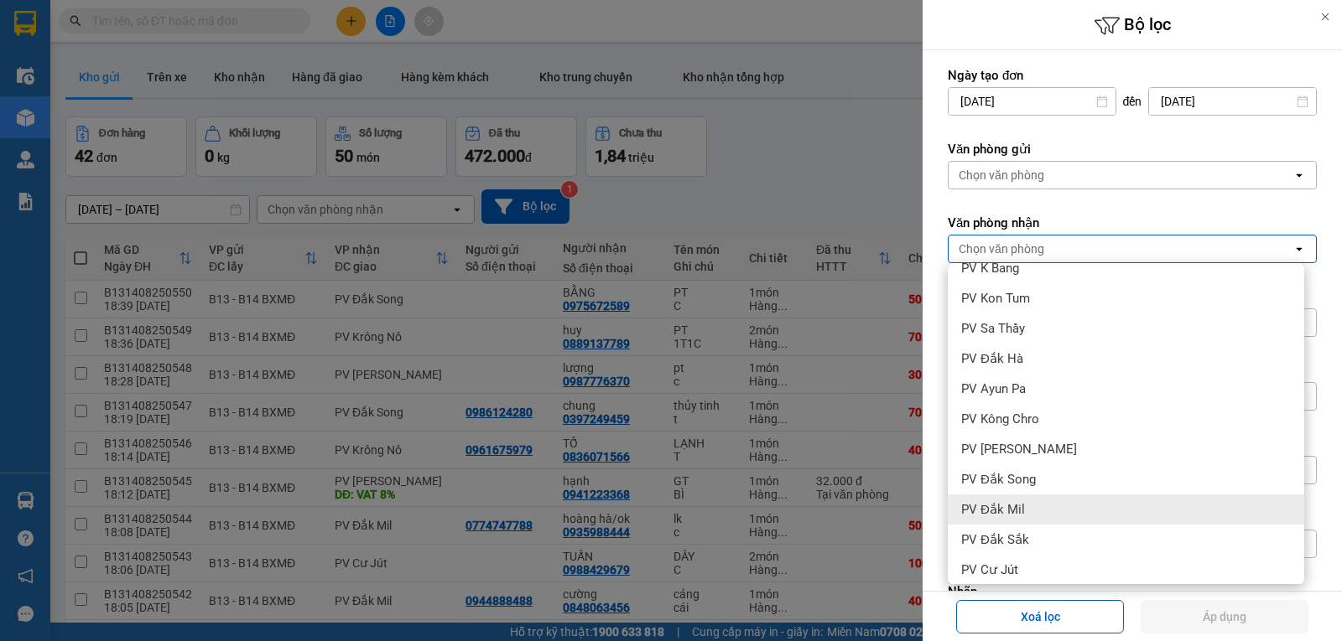
click at [999, 511] on span "PV Đắk Mil" at bounding box center [993, 509] width 64 height 17
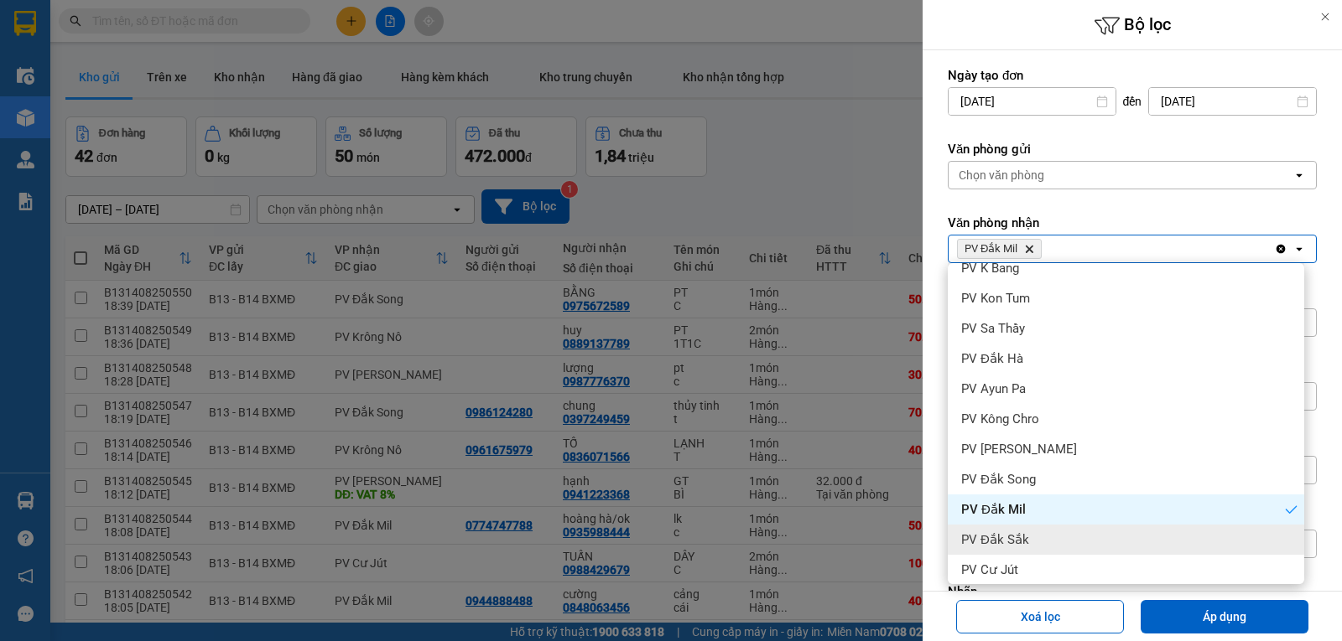
click at [1008, 540] on span "PV Đắk Sắk" at bounding box center [995, 540] width 68 height 17
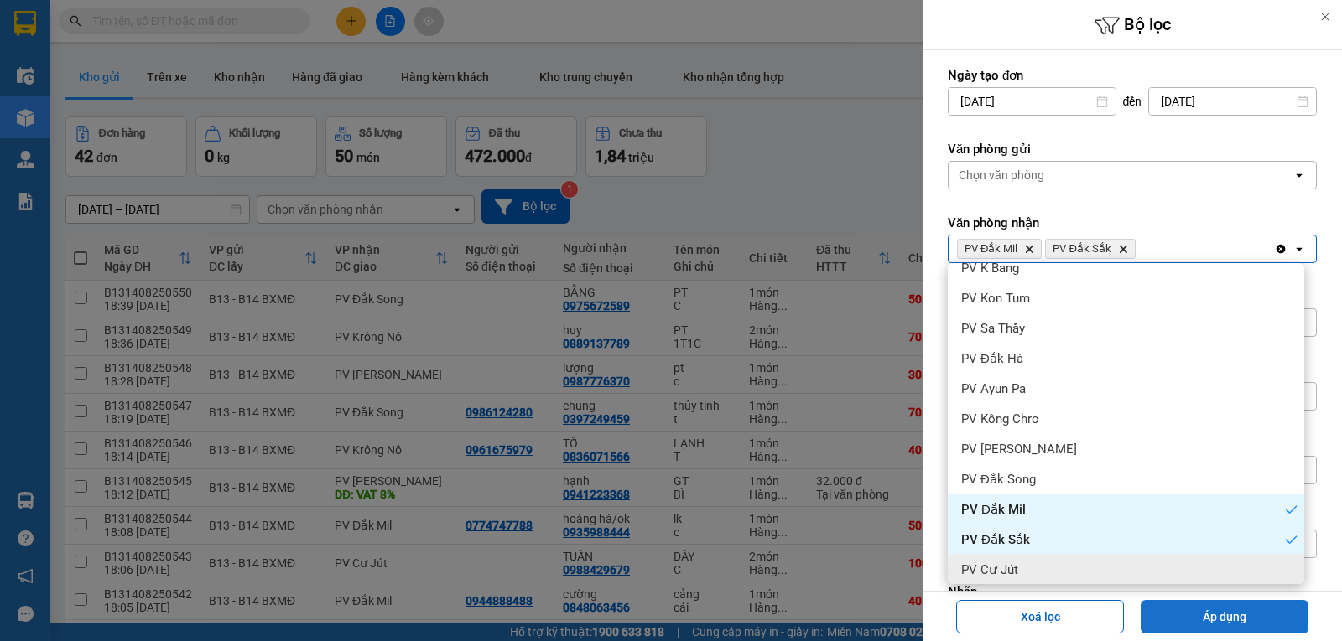
click at [1169, 615] on button "Áp dụng" at bounding box center [1224, 617] width 168 height 34
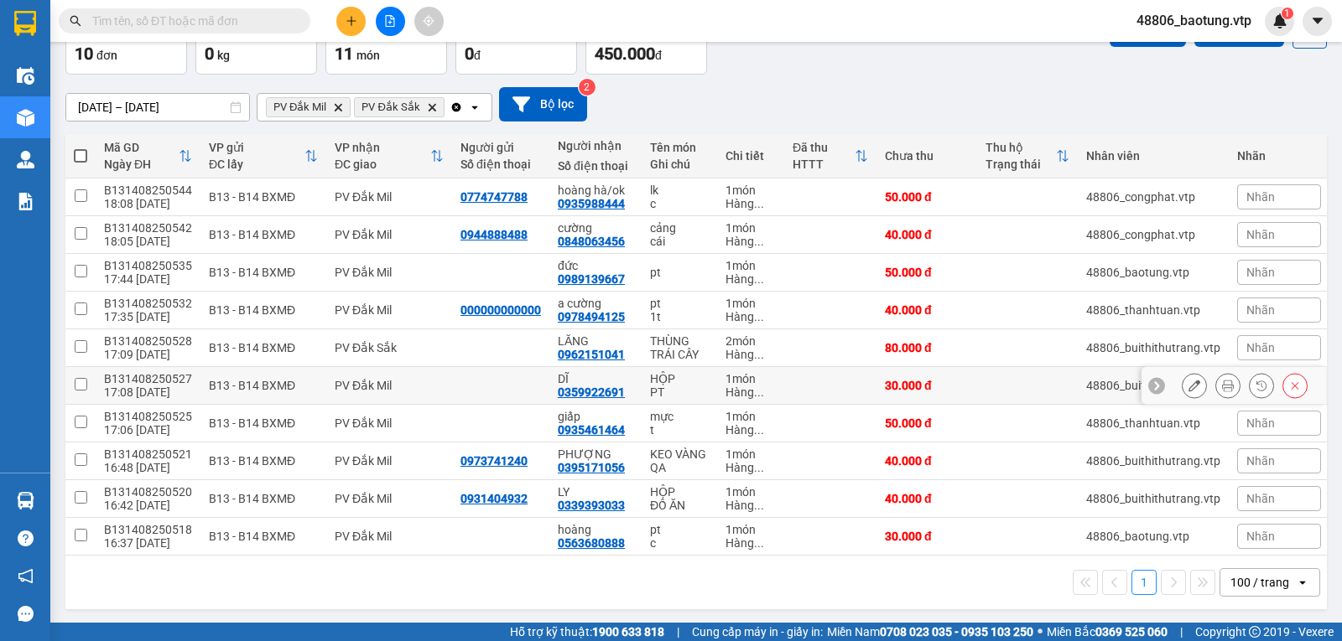
scroll to position [118, 0]
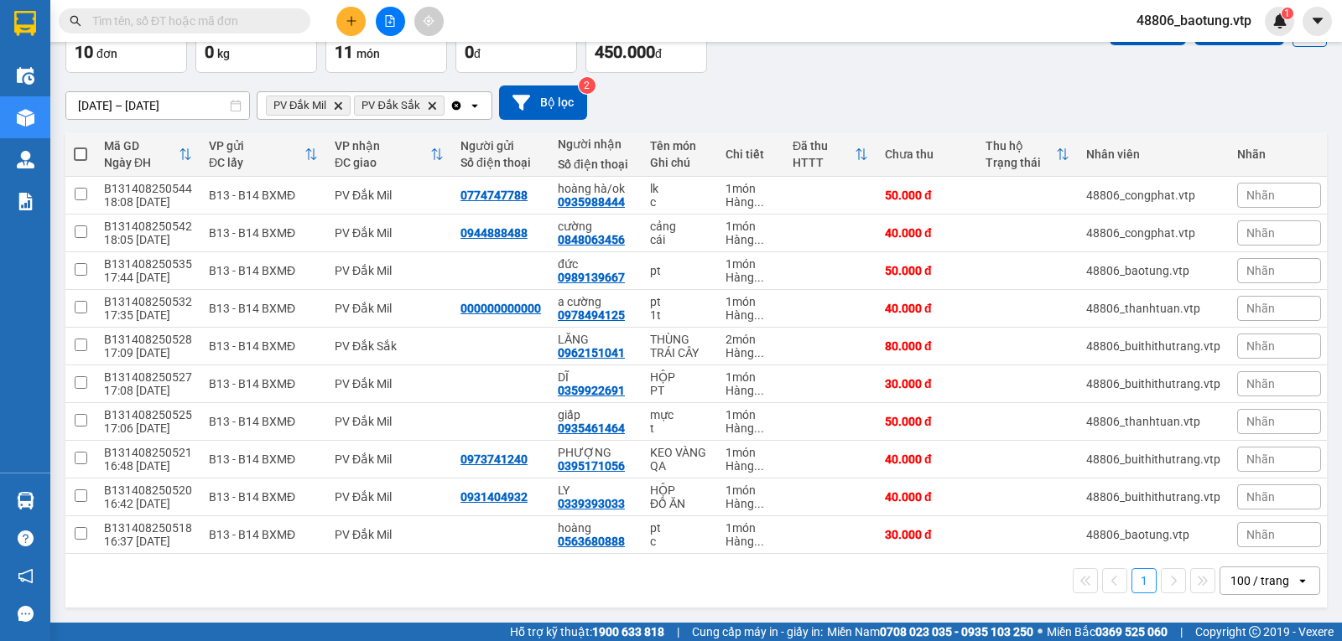
click at [1230, 578] on div "100 / trang" at bounding box center [1259, 581] width 59 height 17
click at [1258, 550] on span "100 / trang" at bounding box center [1252, 558] width 64 height 17
click at [81, 148] on span at bounding box center [80, 154] width 13 height 13
click at [80, 146] on input "checkbox" at bounding box center [80, 146] width 0 height 0
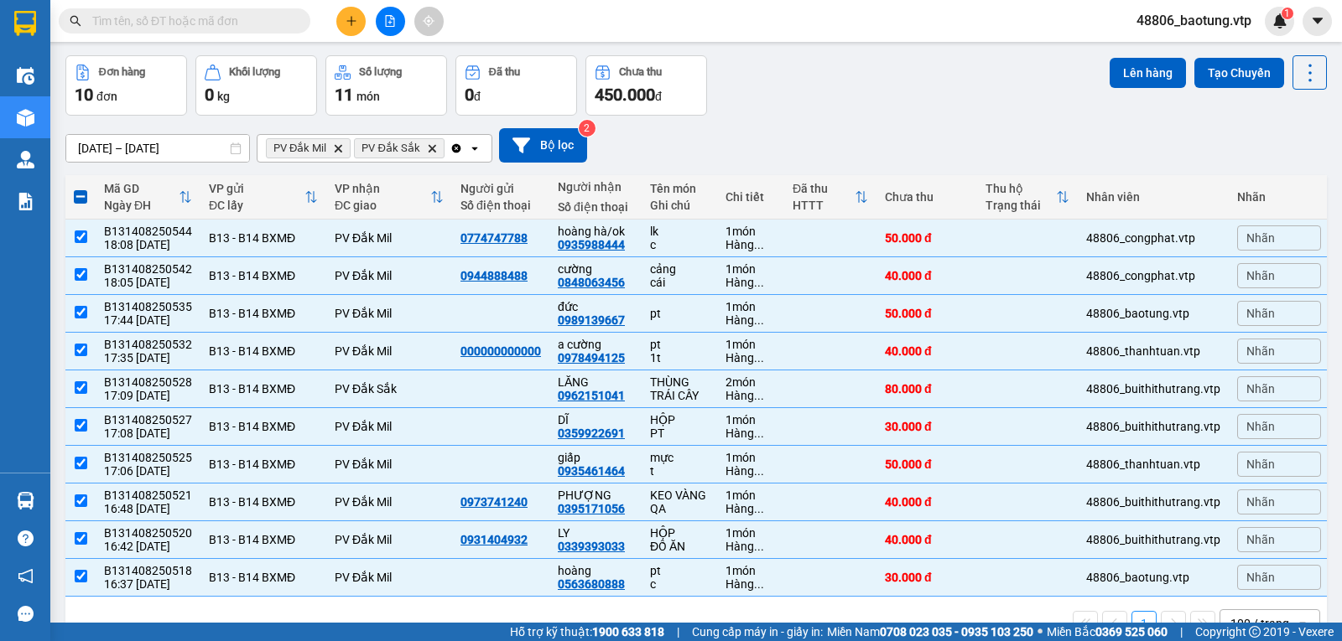
scroll to position [0, 0]
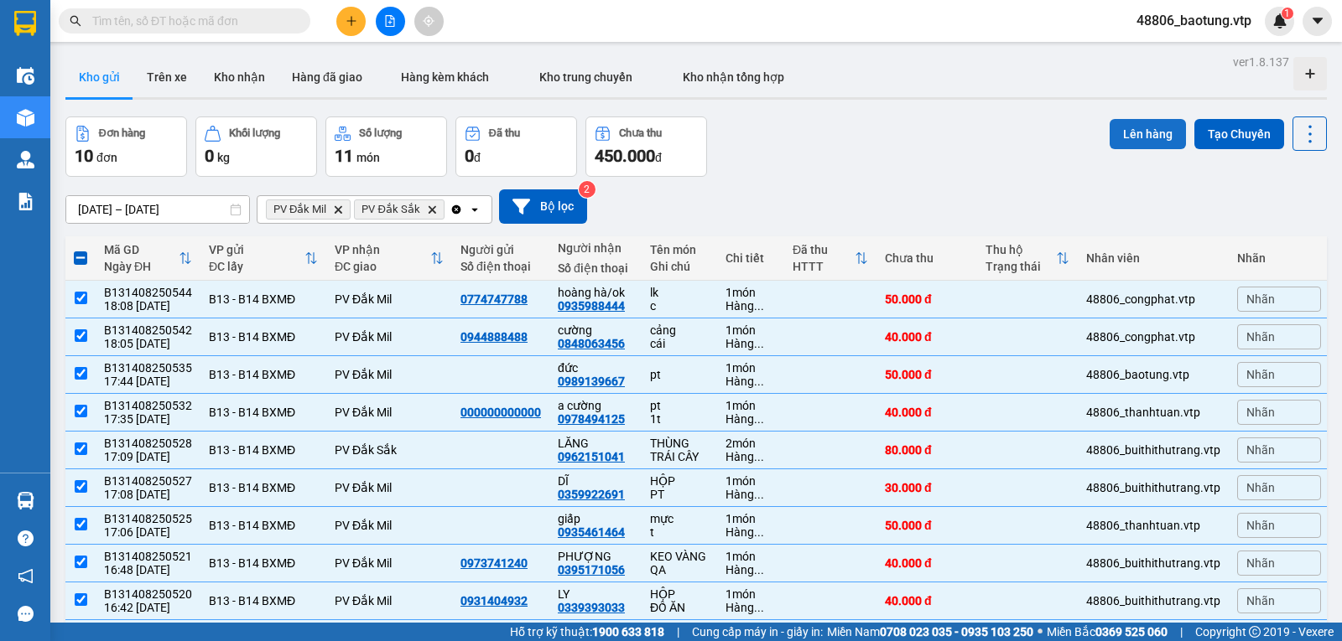
click at [1110, 140] on button "Lên hàng" at bounding box center [1147, 134] width 76 height 30
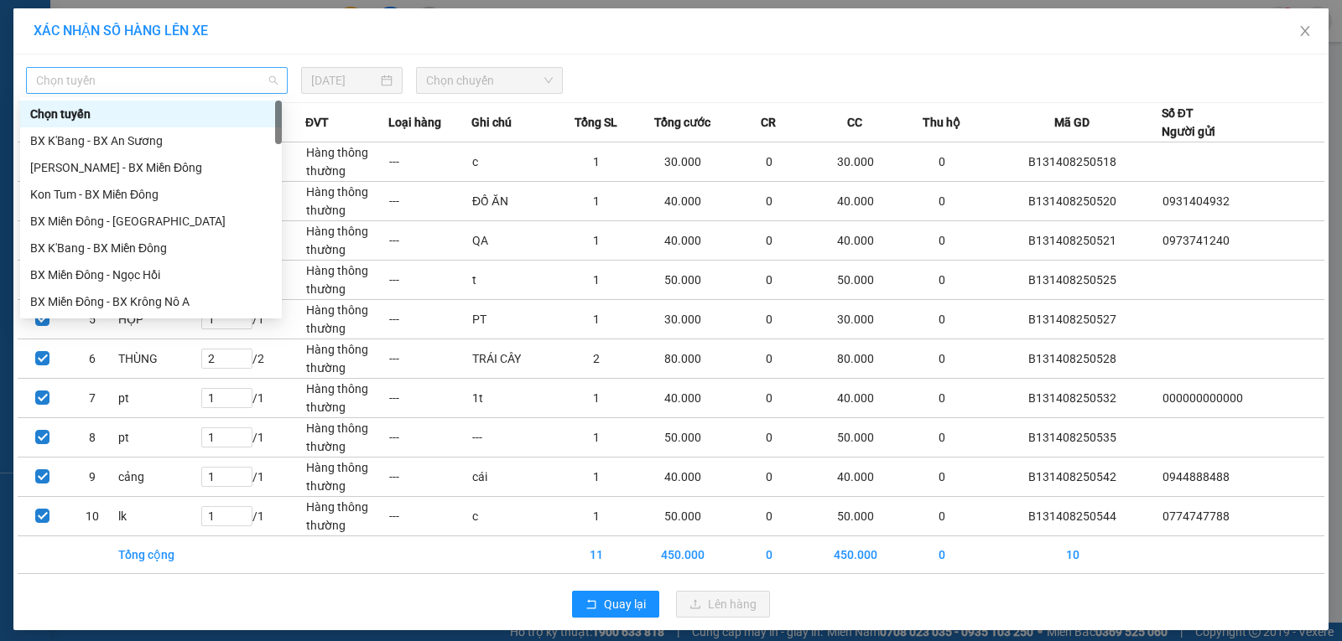
click at [219, 76] on span "Chọn tuyến" at bounding box center [156, 80] width 241 height 25
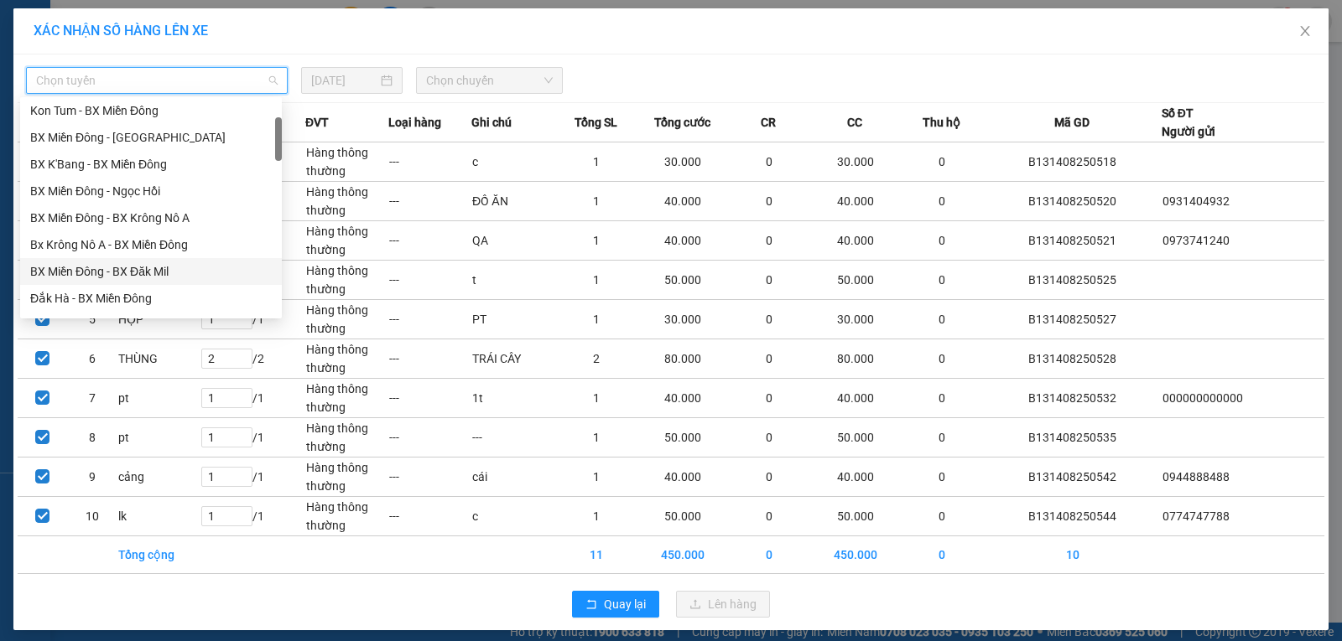
drag, startPoint x: 152, startPoint y: 273, endPoint x: 485, endPoint y: 137, distance: 360.6
click at [156, 272] on div "BX Miền Đông - BX Đăk Mil" at bounding box center [150, 271] width 241 height 18
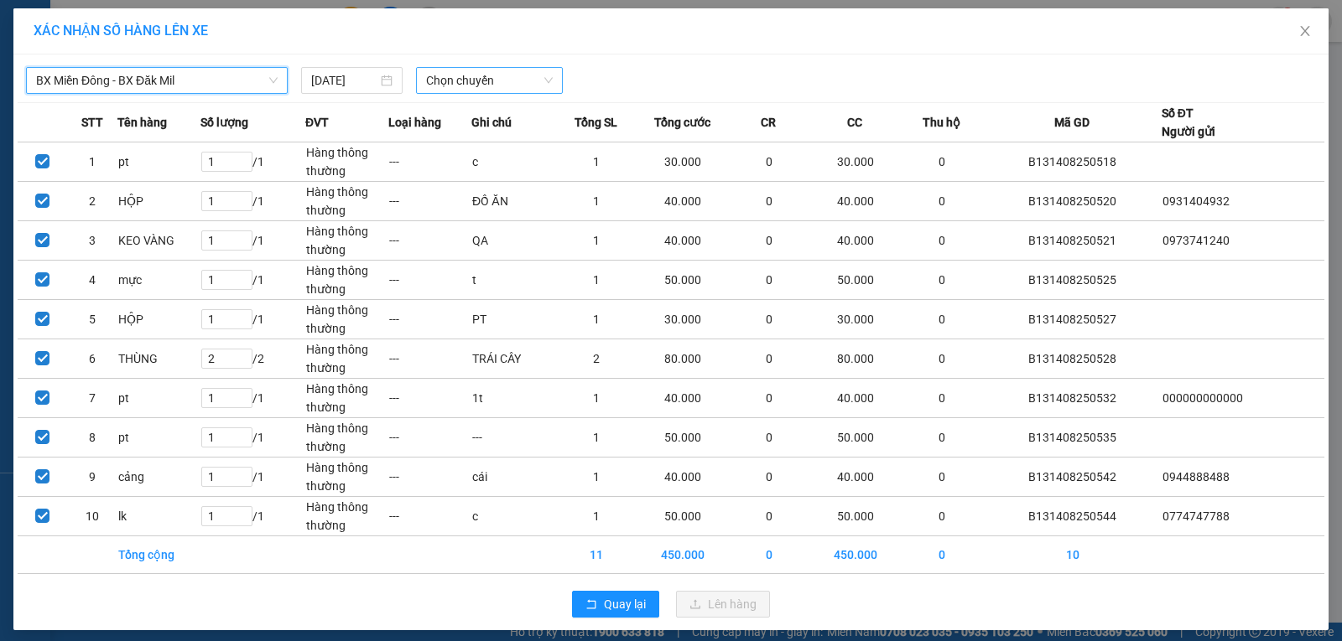
click at [493, 74] on span "Chọn chuyến" at bounding box center [489, 80] width 127 height 25
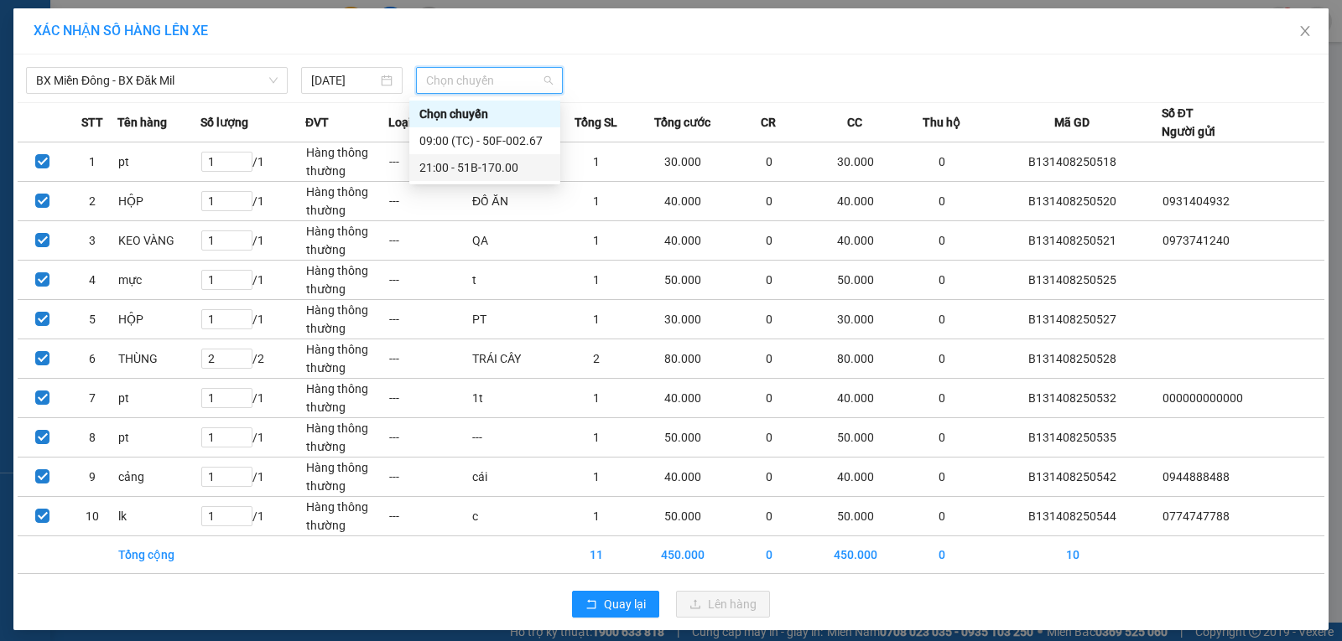
click at [485, 174] on div "21:00 - 51B-170.00" at bounding box center [484, 167] width 131 height 18
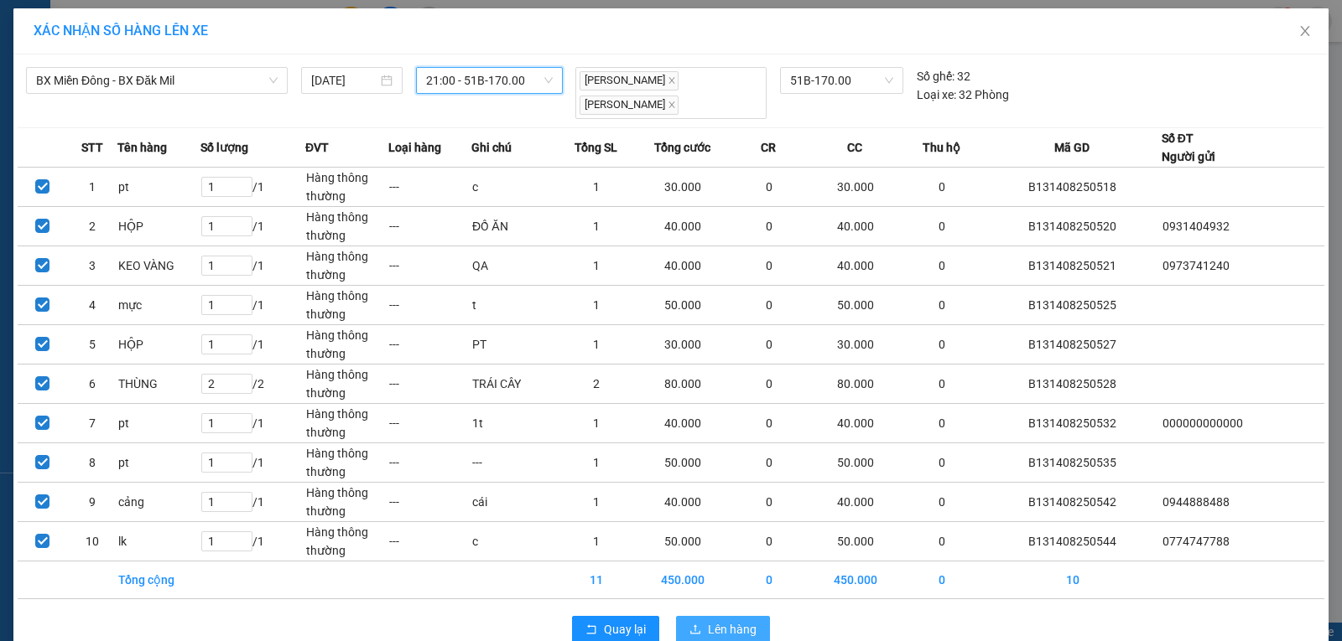
click at [698, 632] on button "Lên hàng" at bounding box center [723, 629] width 94 height 27
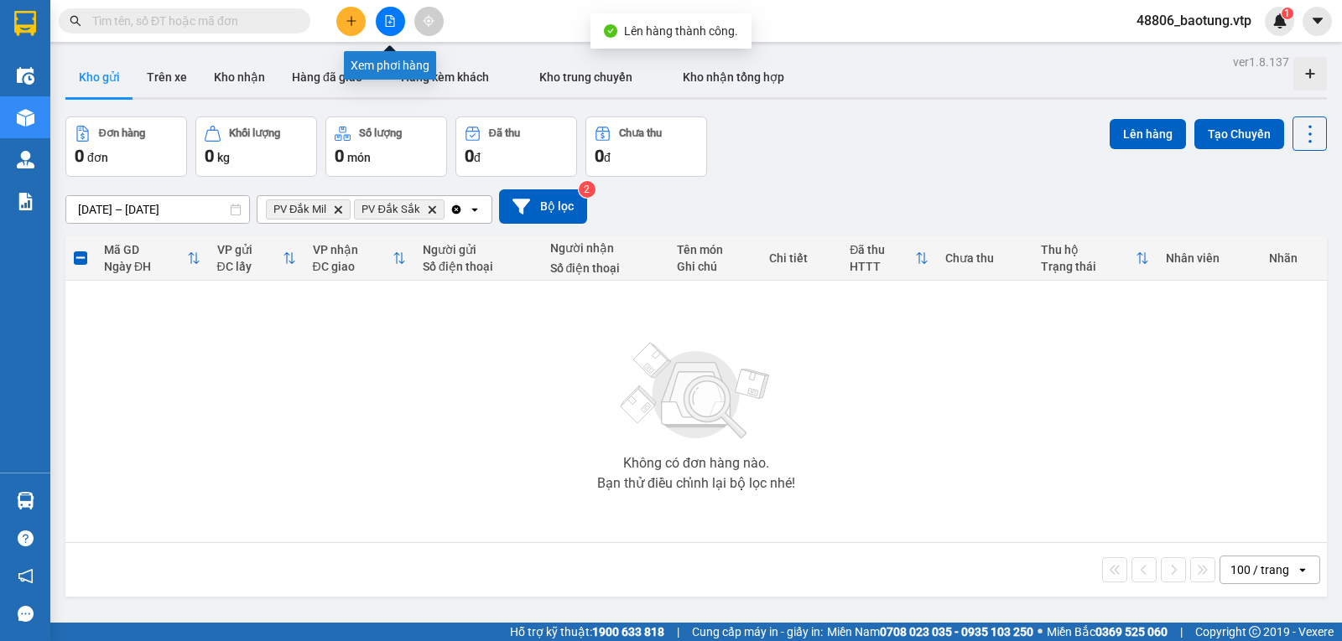
click at [379, 21] on button at bounding box center [390, 21] width 29 height 29
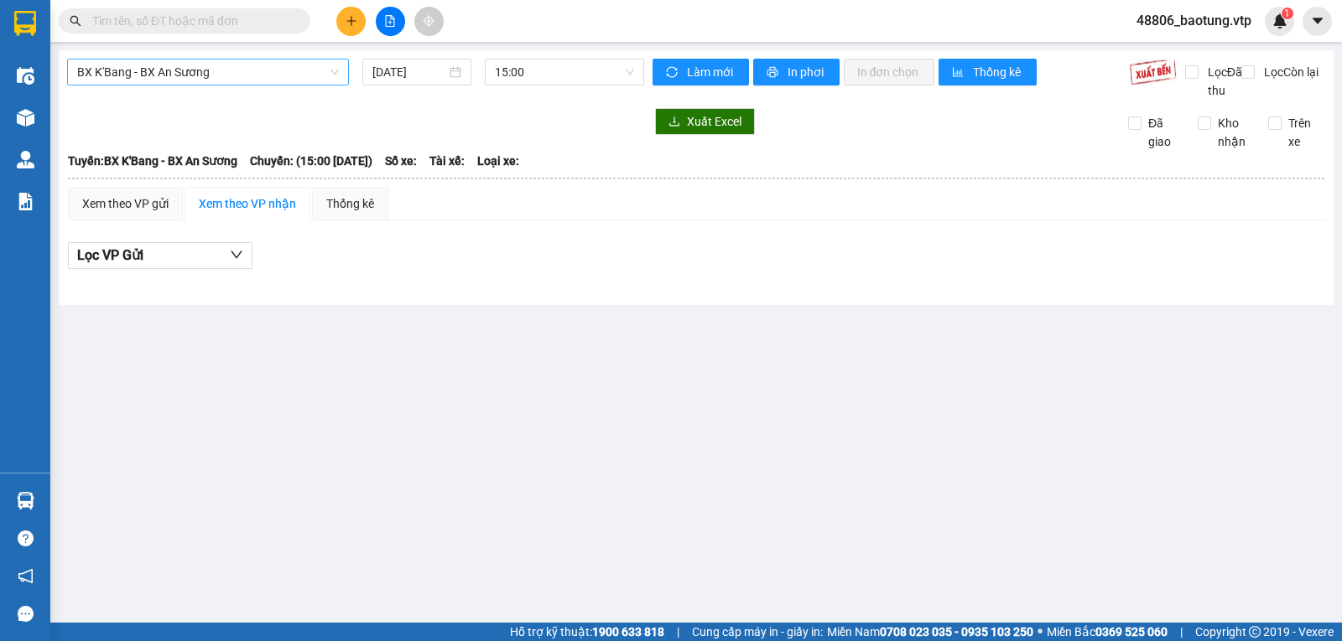
click at [336, 68] on span "BX K'Bang - BX An Sương" at bounding box center [208, 72] width 262 height 25
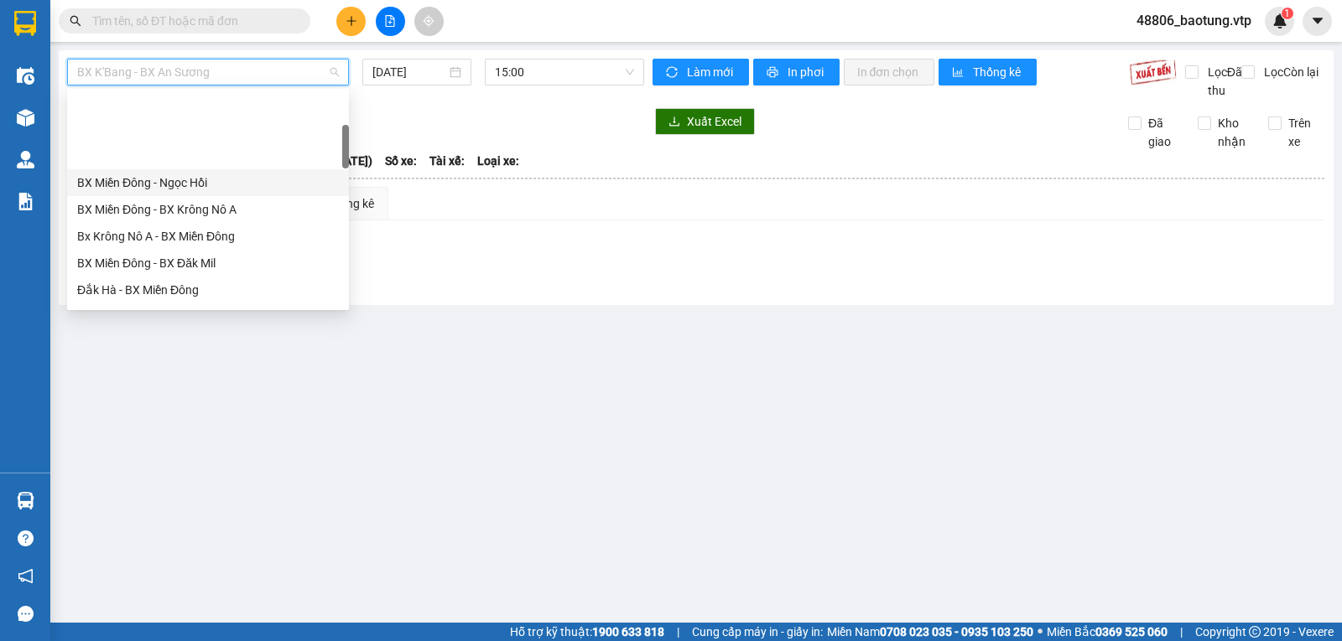
scroll to position [168, 0]
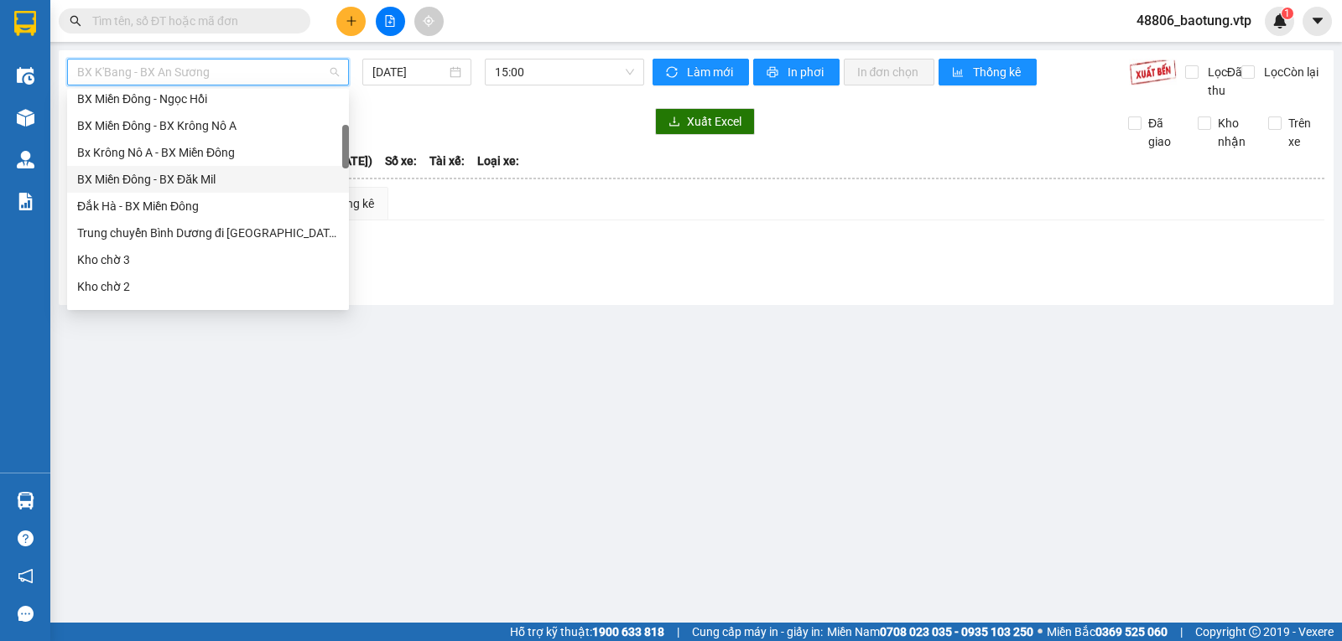
drag, startPoint x: 210, startPoint y: 174, endPoint x: 578, endPoint y: 108, distance: 374.0
click at [211, 173] on div "BX Miền Đông - BX Đăk Mil" at bounding box center [208, 179] width 262 height 18
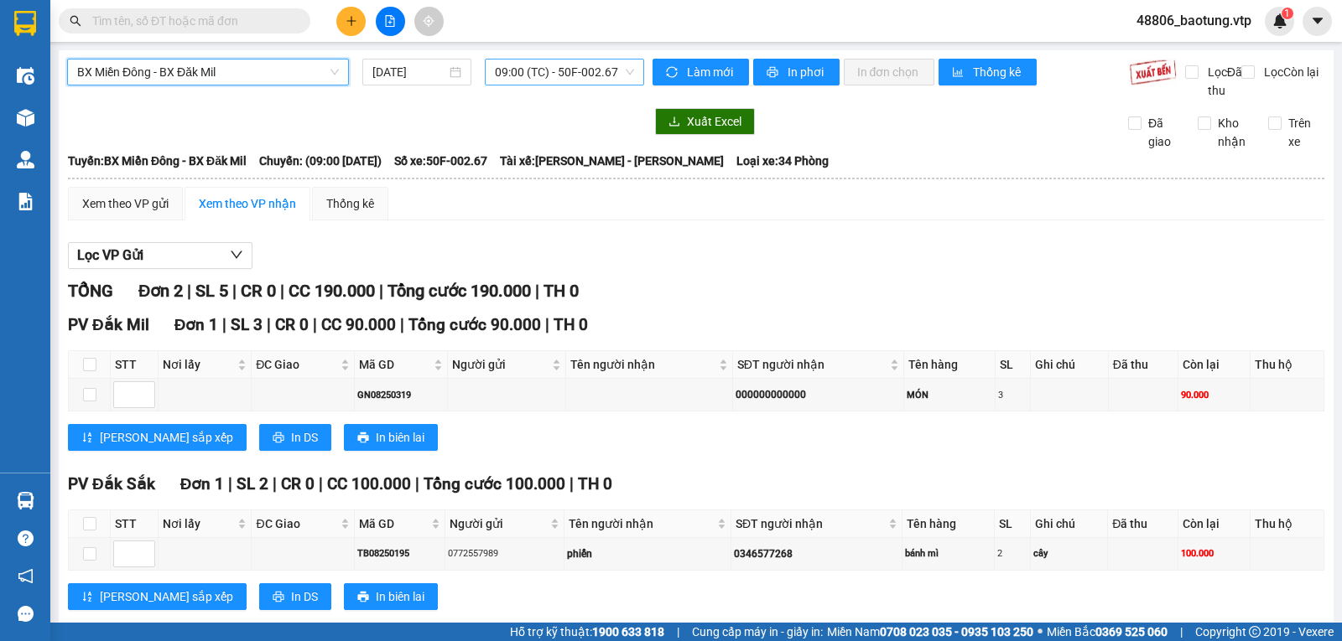
click at [563, 74] on span "09:00 (TC) - 50F-002.67" at bounding box center [564, 72] width 138 height 25
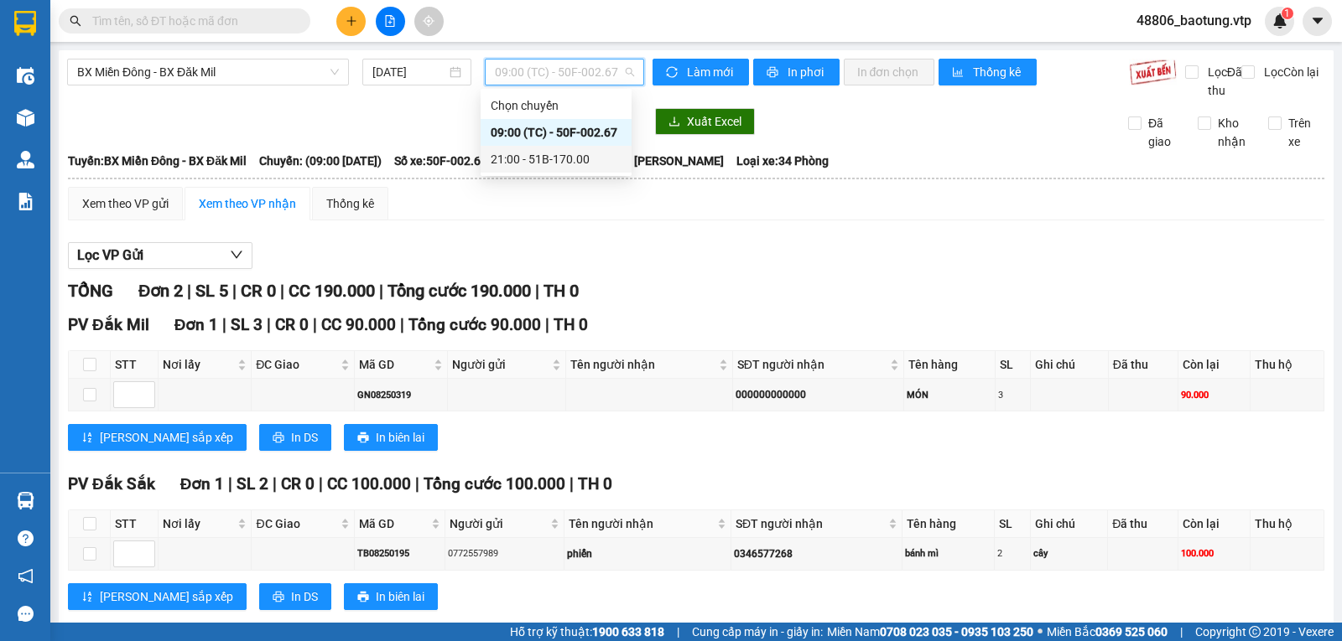
click at [544, 156] on div "21:00 - 51B-170.00" at bounding box center [556, 159] width 131 height 18
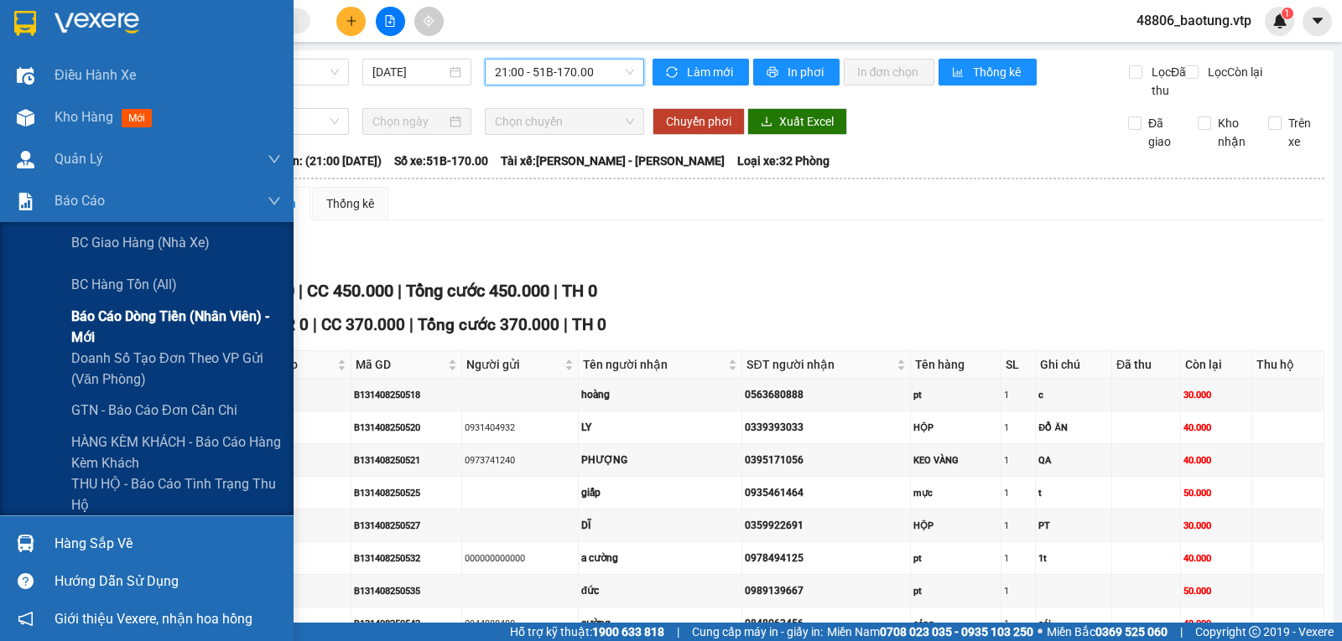
click at [135, 343] on span "Báo cáo dòng tiền (nhân viên) - mới" at bounding box center [176, 327] width 210 height 42
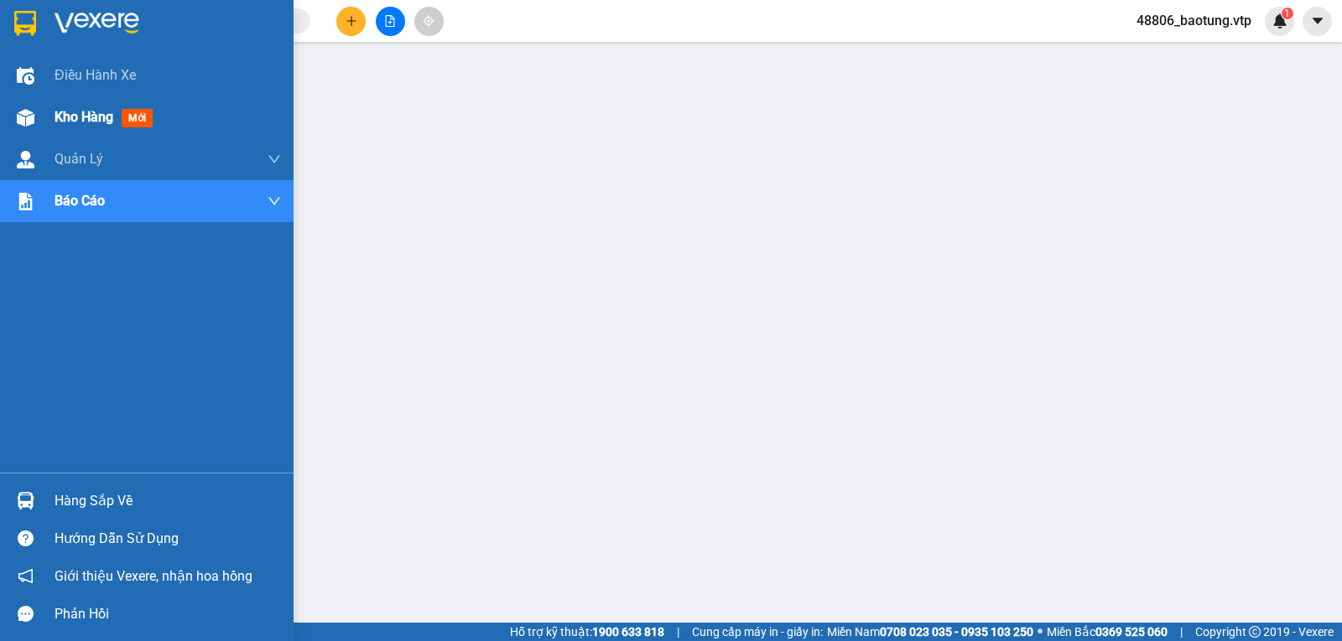
click at [92, 123] on span "Kho hàng" at bounding box center [84, 117] width 59 height 16
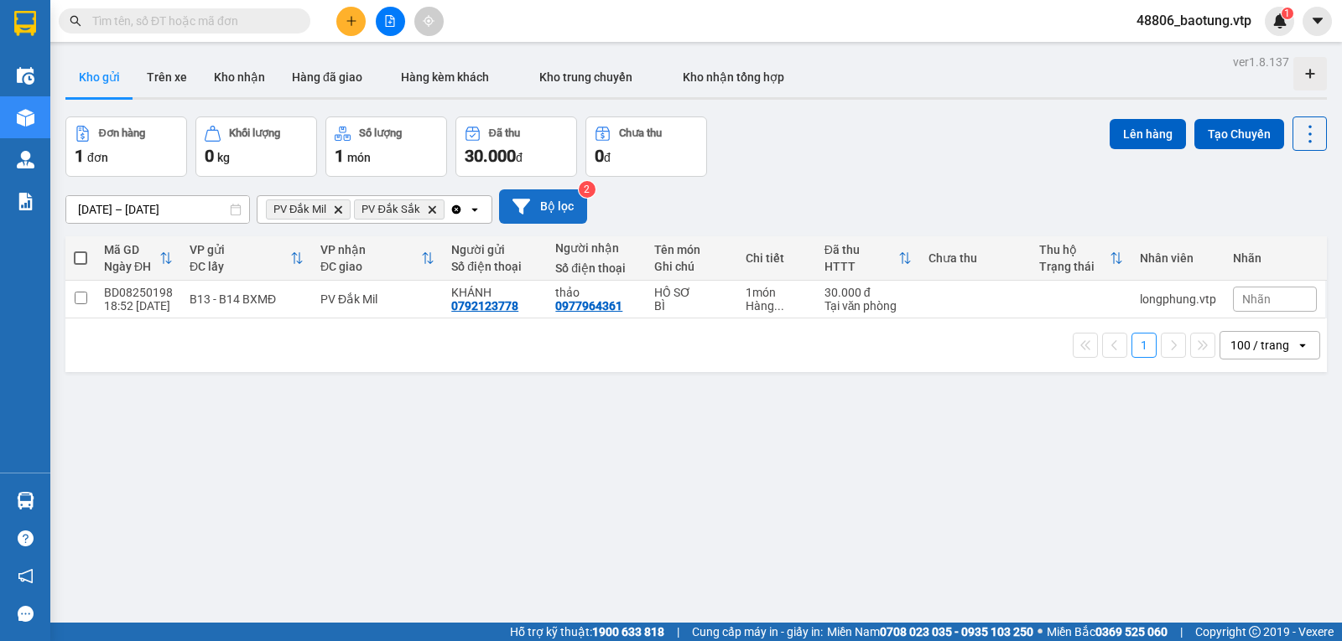
click at [548, 213] on button "Bộ lọc" at bounding box center [543, 206] width 88 height 34
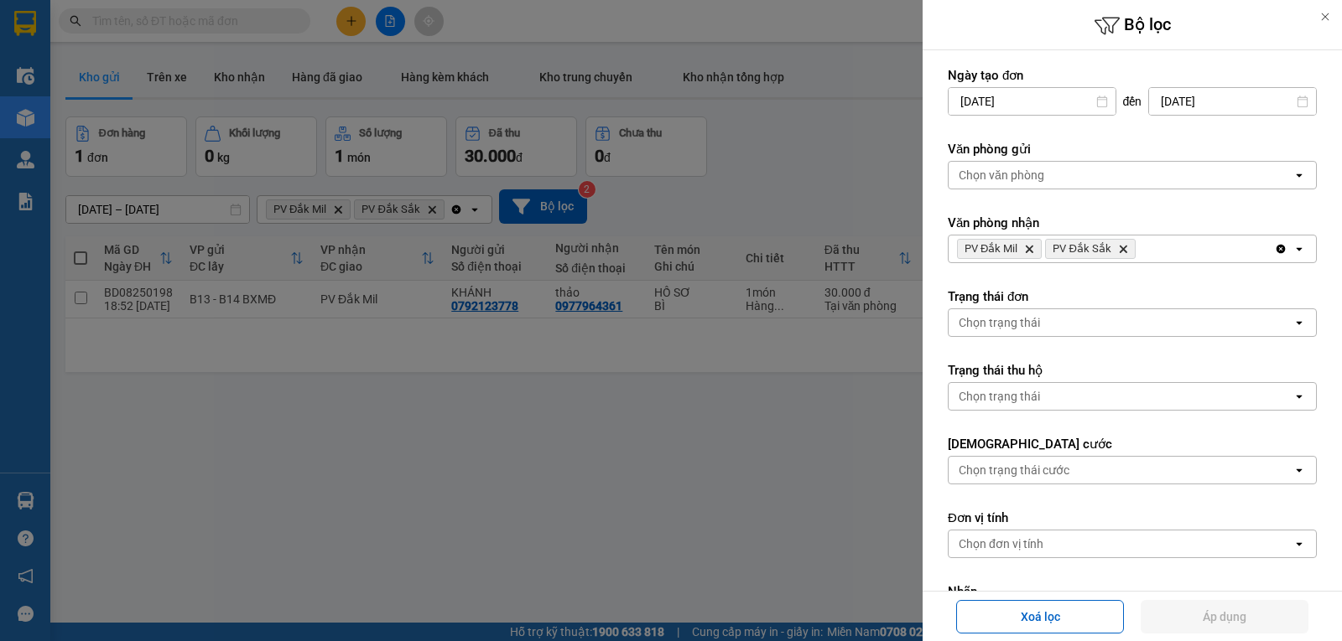
click at [1276, 249] on icon "Clear all" at bounding box center [1280, 249] width 9 height 9
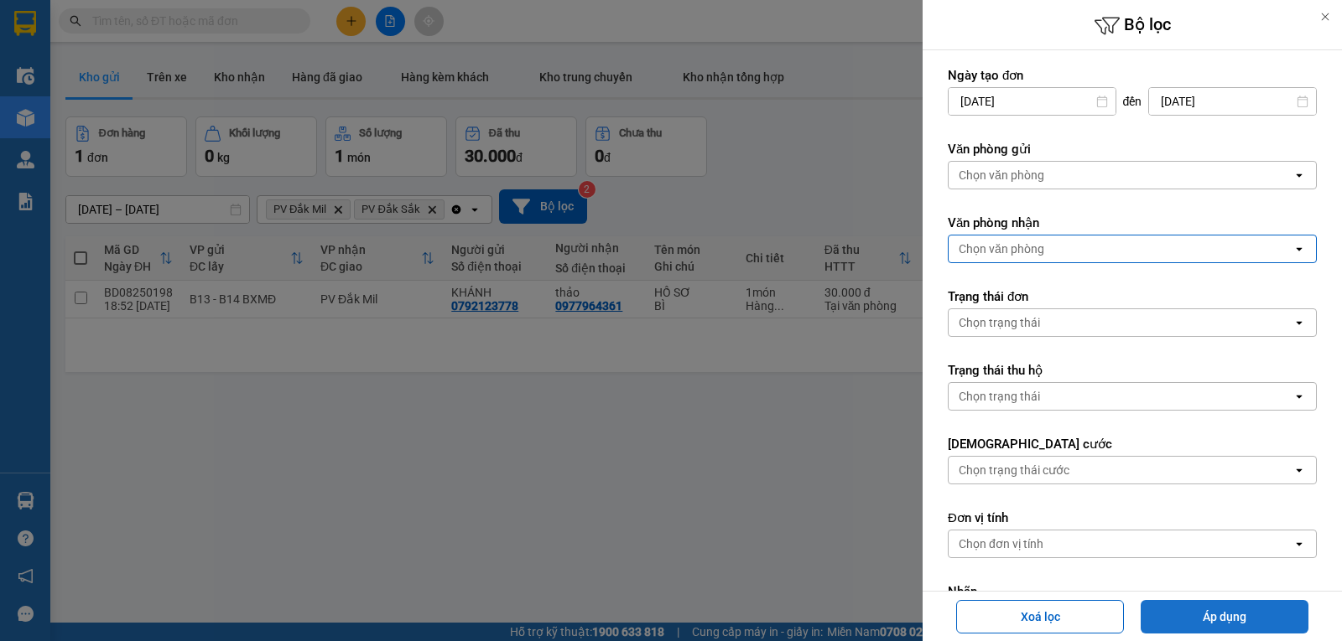
click at [1212, 608] on button "Áp dụng" at bounding box center [1224, 617] width 168 height 34
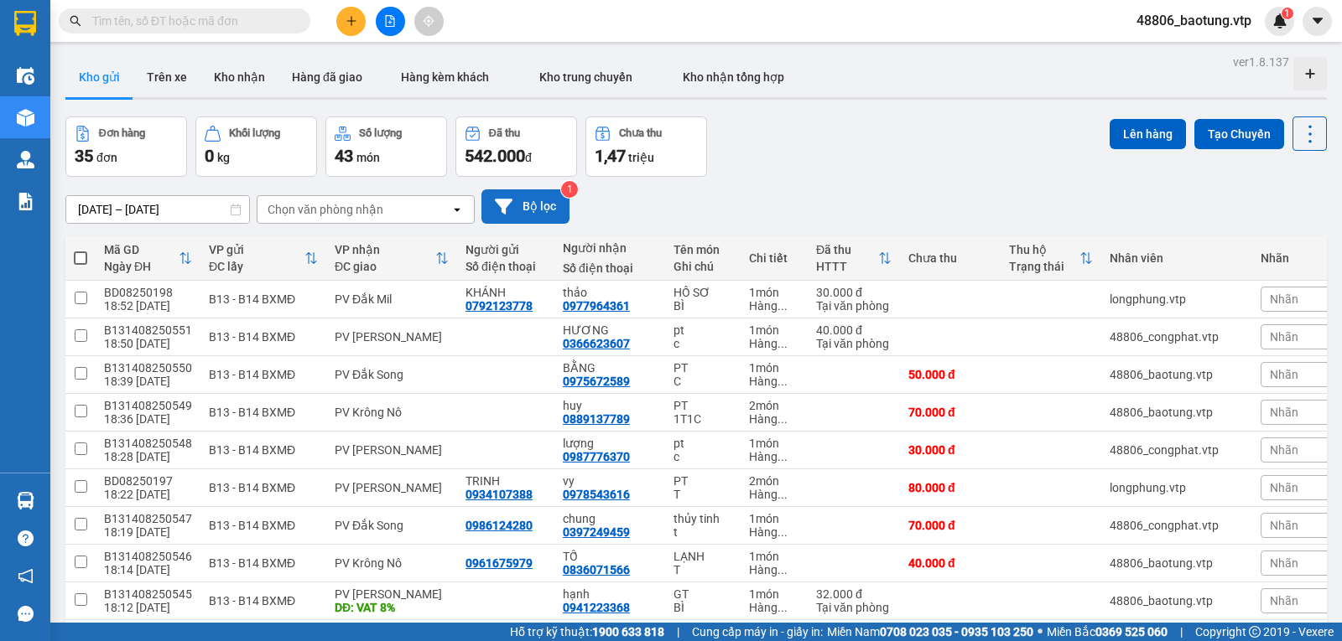
click at [506, 204] on icon at bounding box center [504, 207] width 18 height 18
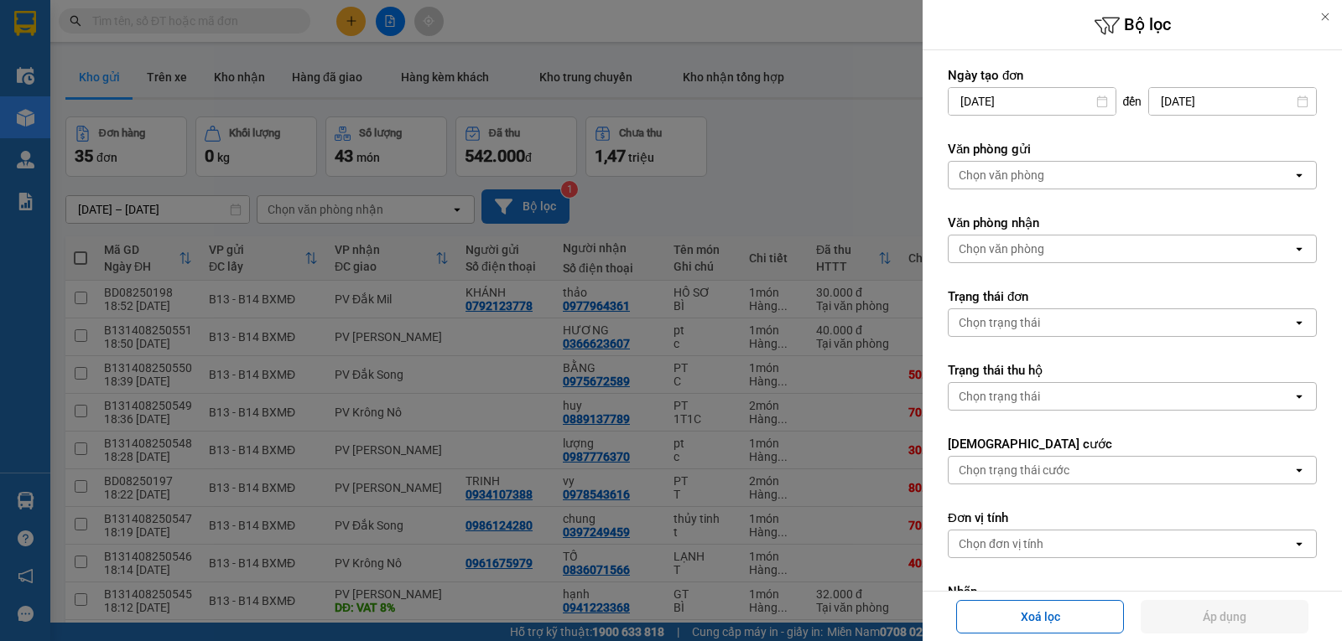
click at [1123, 249] on div "Chọn văn phòng" at bounding box center [1120, 249] width 344 height 27
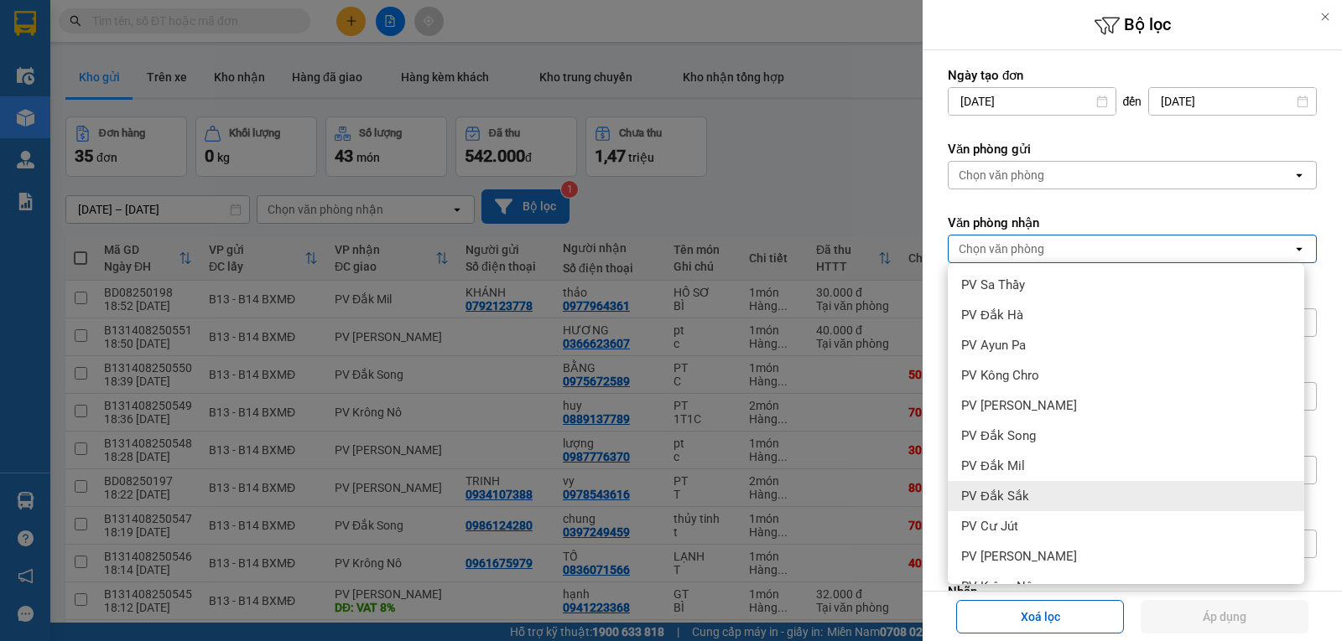
scroll to position [252, 0]
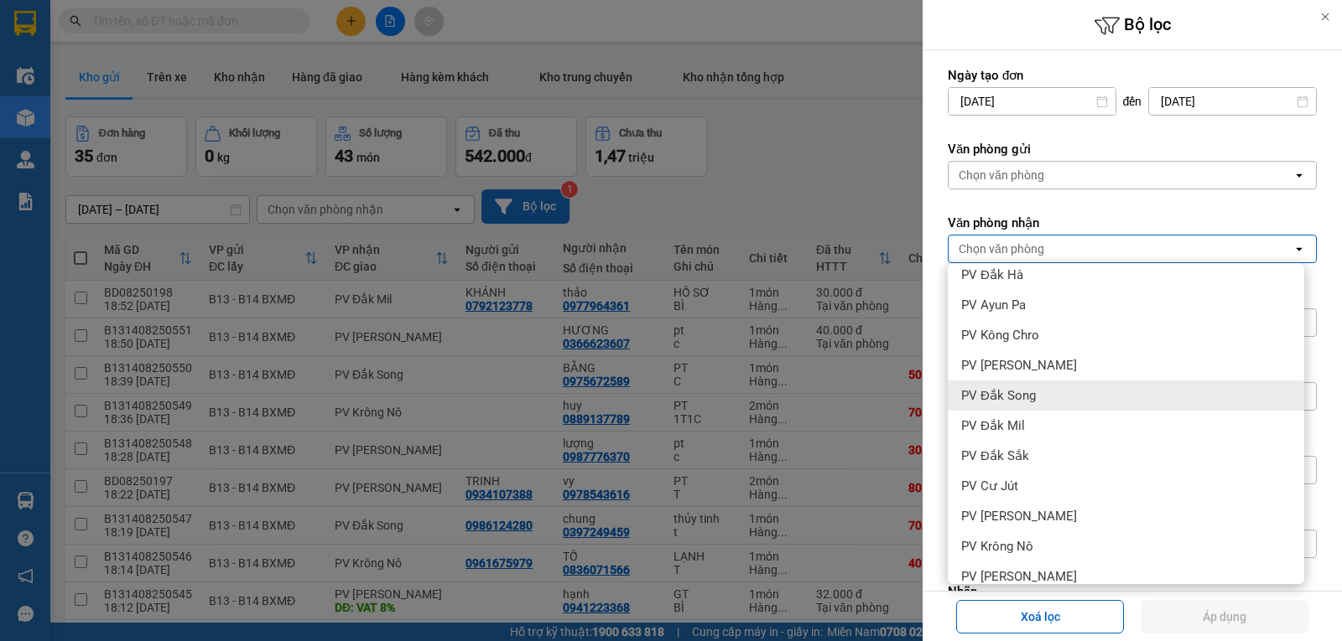
click at [967, 382] on div "PV Đắk Song" at bounding box center [1125, 396] width 356 height 30
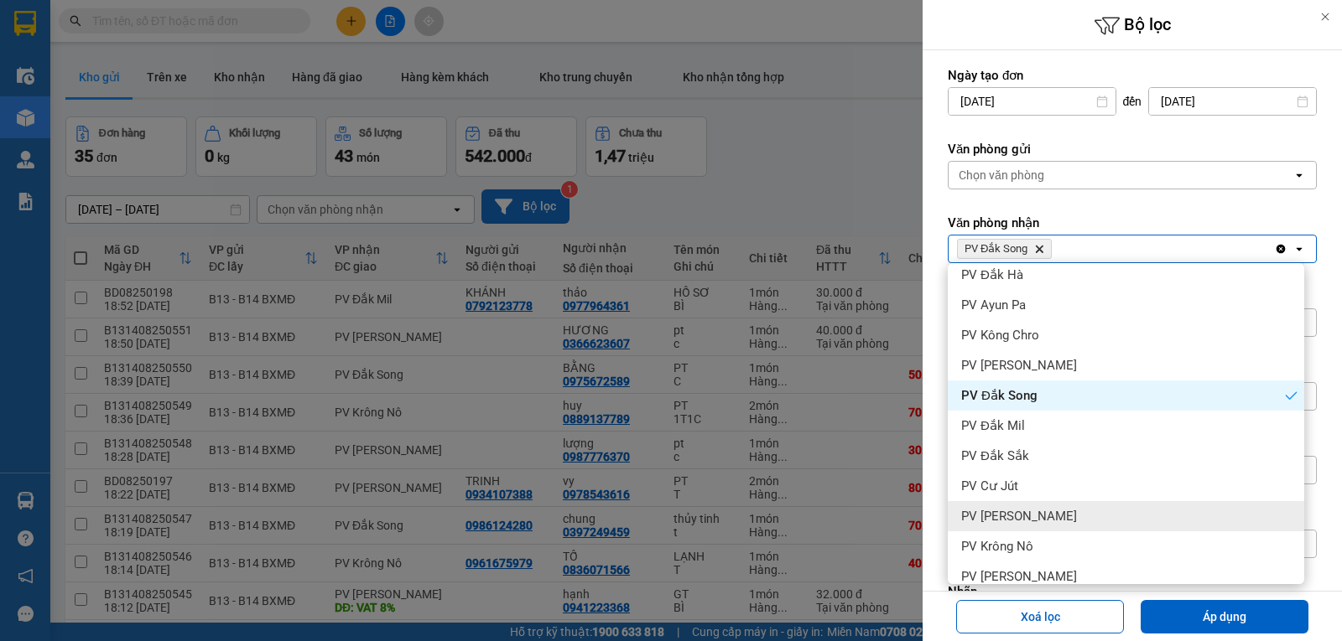
click at [1023, 511] on span "PV Nam Đong" at bounding box center [1019, 516] width 116 height 17
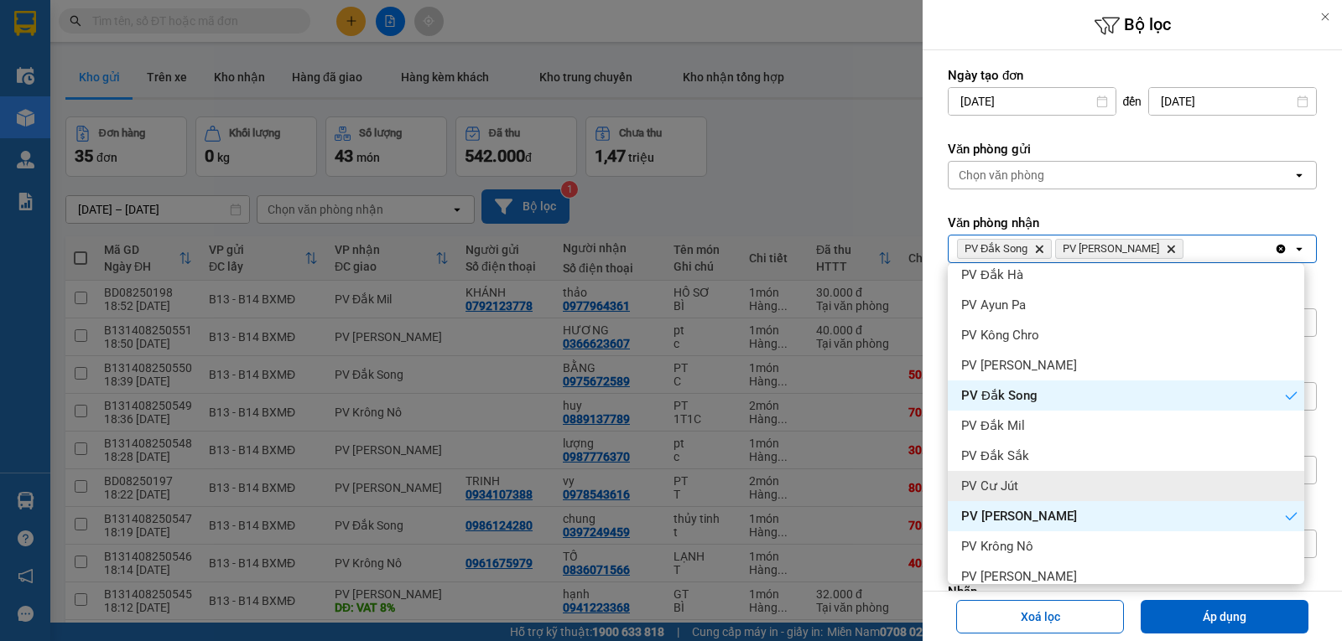
click at [1014, 487] on span "PV Cư Jút" at bounding box center [989, 486] width 57 height 17
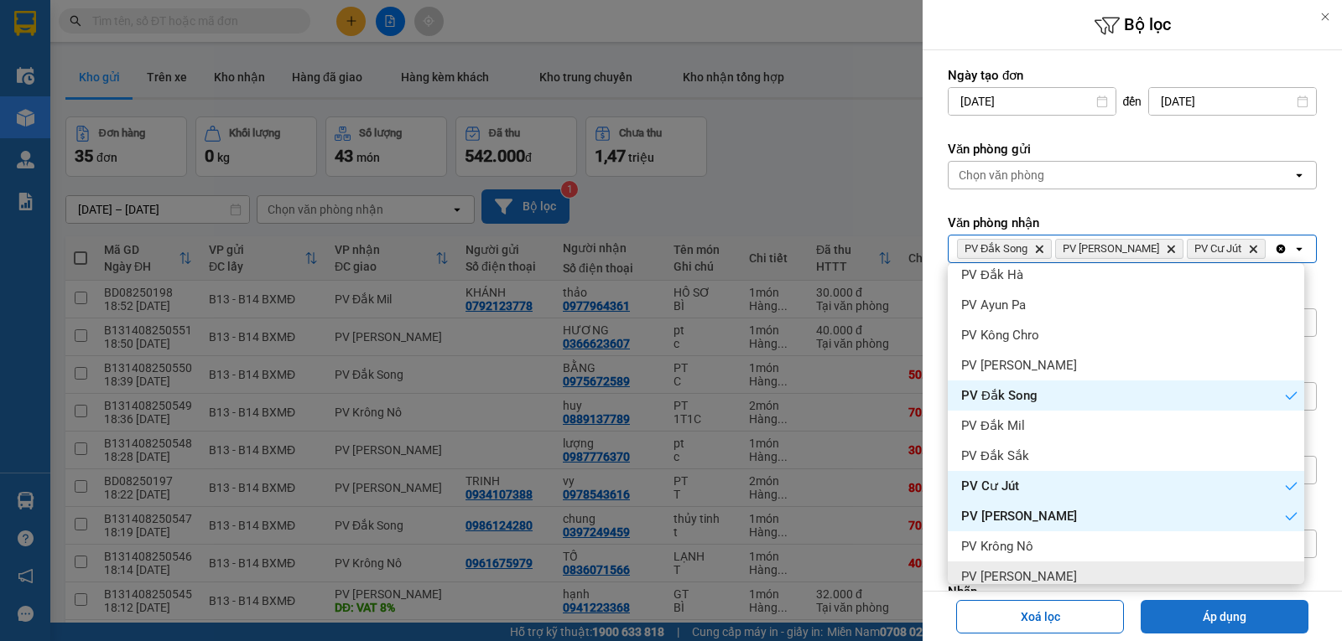
click at [1204, 606] on button "Áp dụng" at bounding box center [1224, 617] width 168 height 34
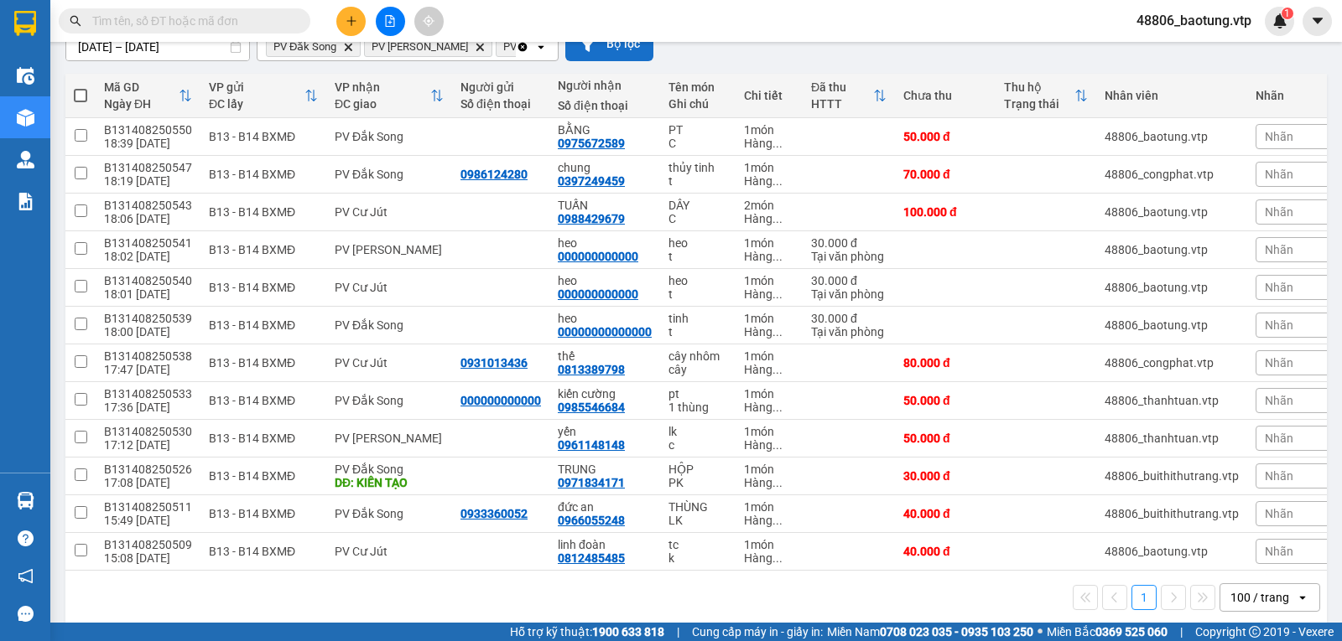
scroll to position [168, 0]
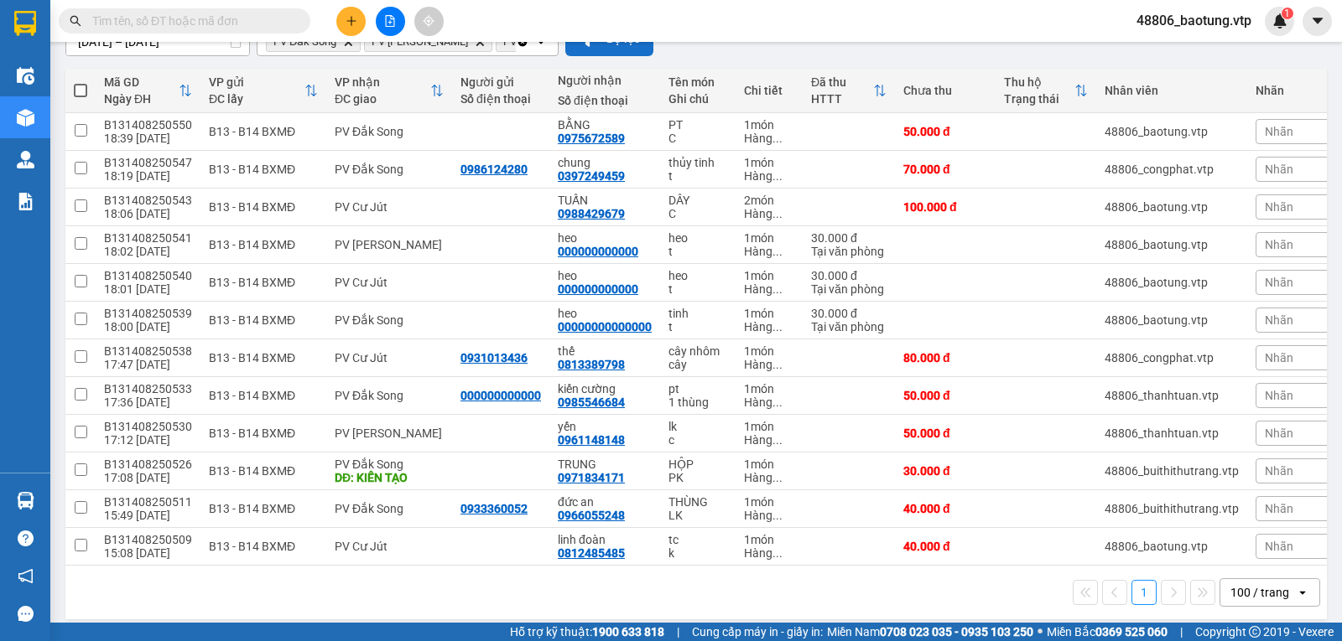
click at [78, 94] on span at bounding box center [80, 90] width 13 height 13
click at [80, 82] on input "checkbox" at bounding box center [80, 82] width 0 height 0
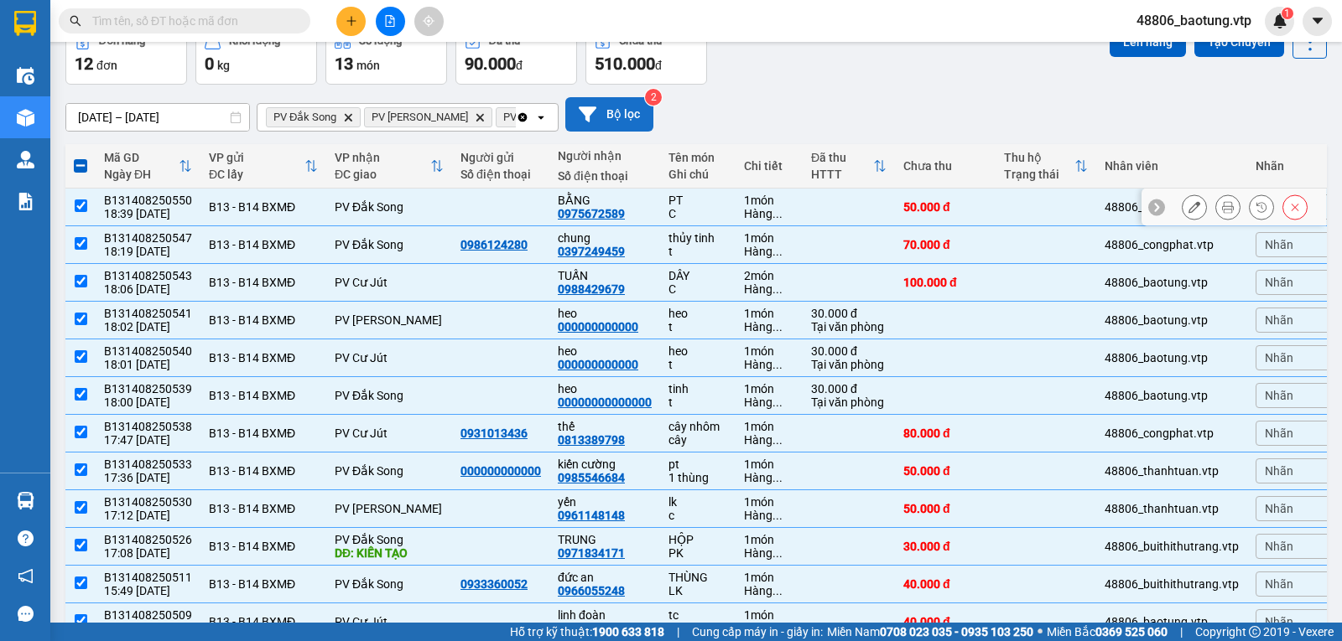
scroll to position [0, 0]
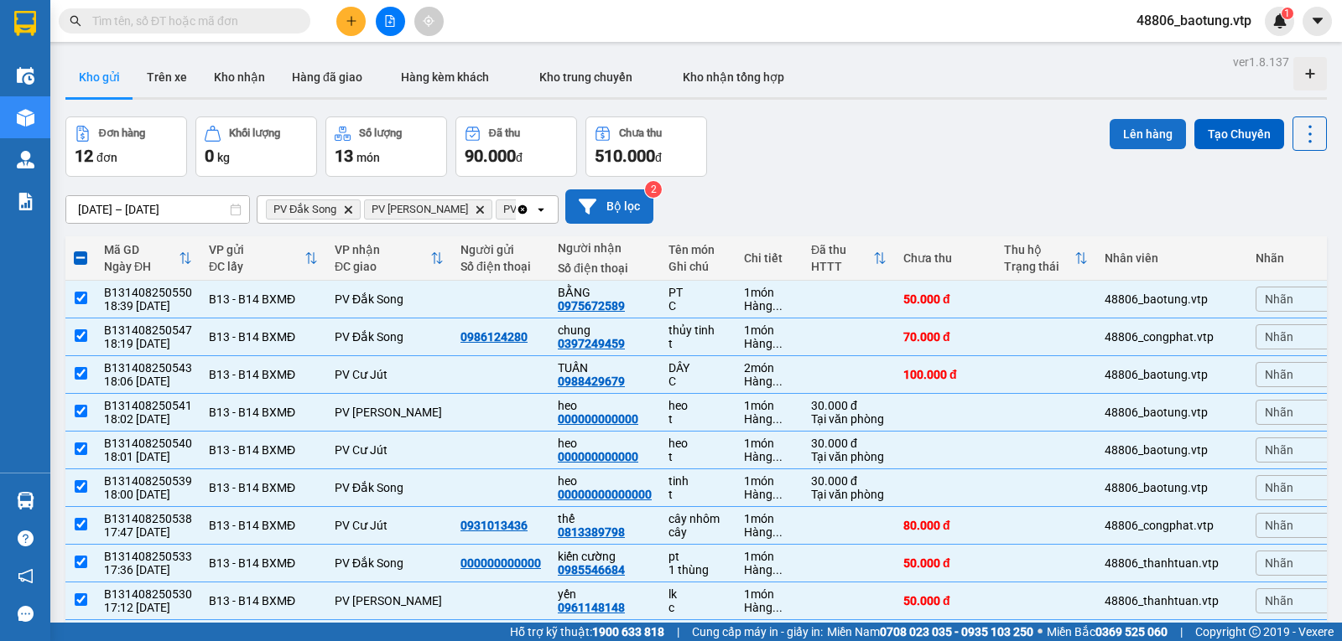
click at [1110, 134] on button "Lên hàng" at bounding box center [1147, 134] width 76 height 30
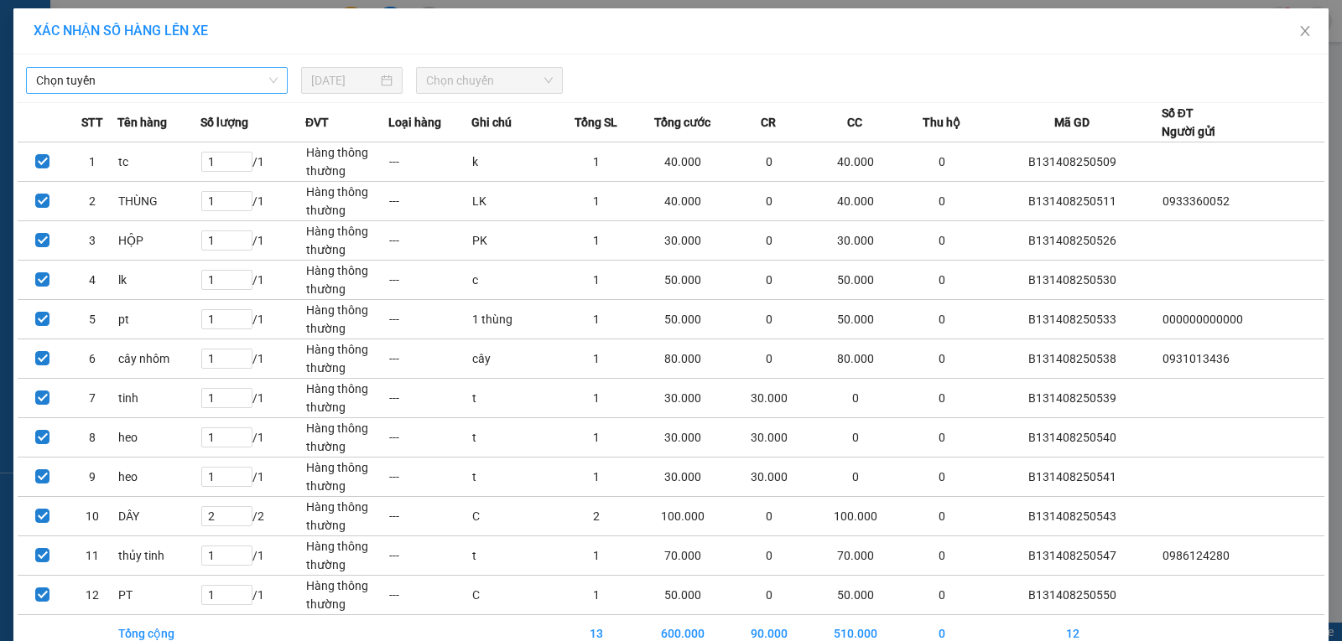
click at [233, 83] on span "Chọn tuyến" at bounding box center [156, 80] width 241 height 25
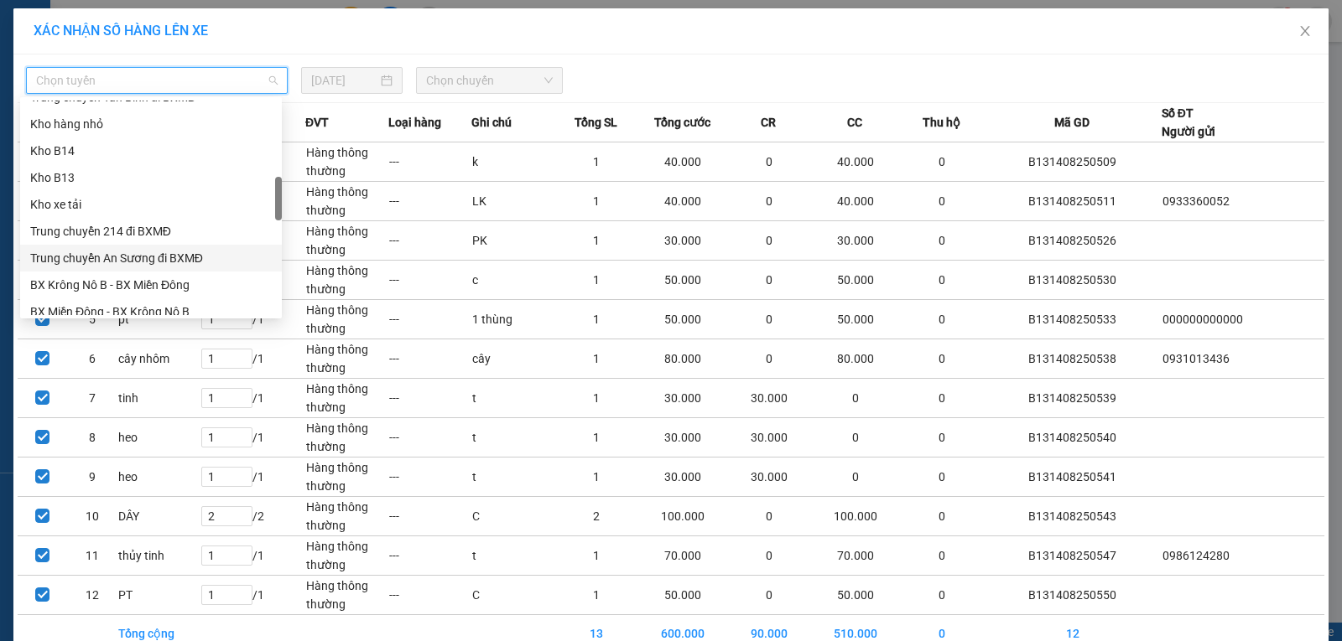
scroll to position [587, 0]
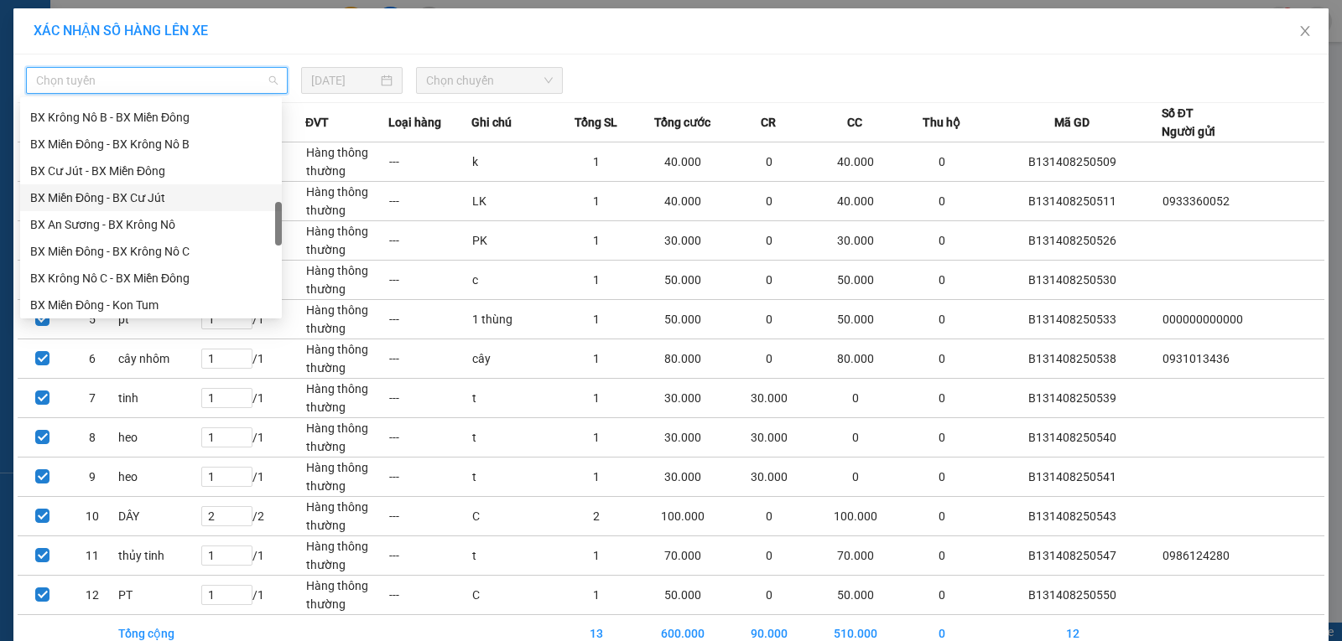
click at [168, 193] on div "BX Miền Đông - BX Cư Jút" at bounding box center [150, 198] width 241 height 18
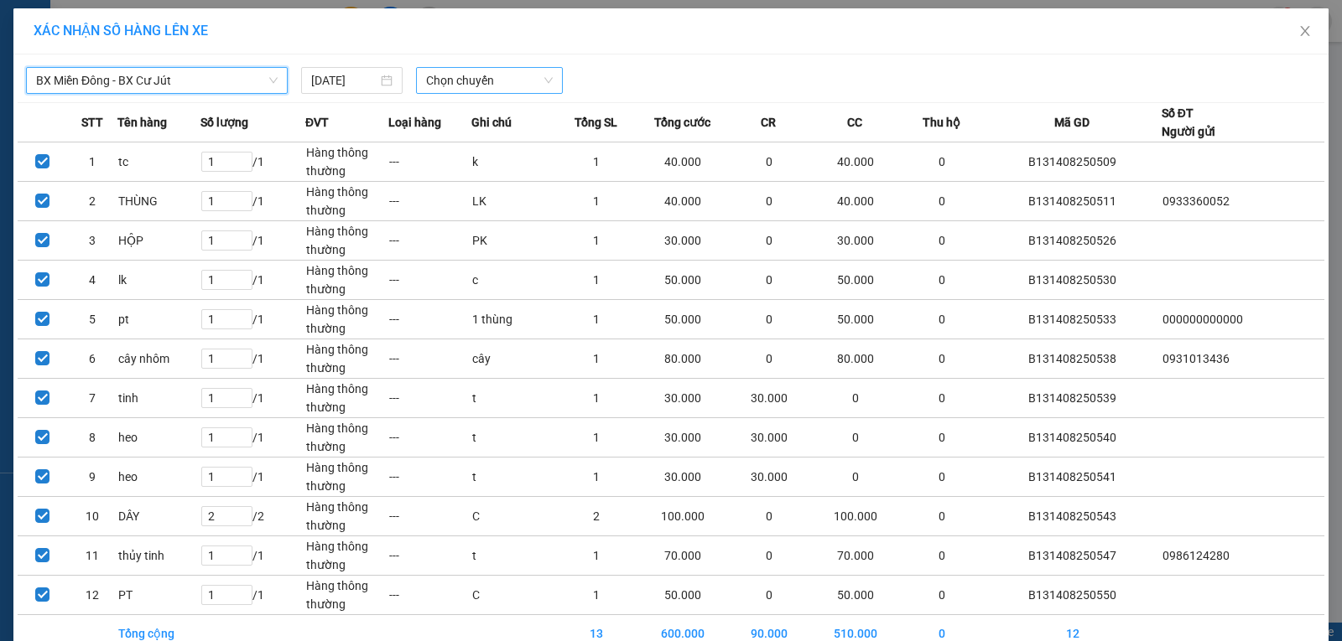
click at [435, 80] on span "Chọn chuyến" at bounding box center [489, 80] width 127 height 25
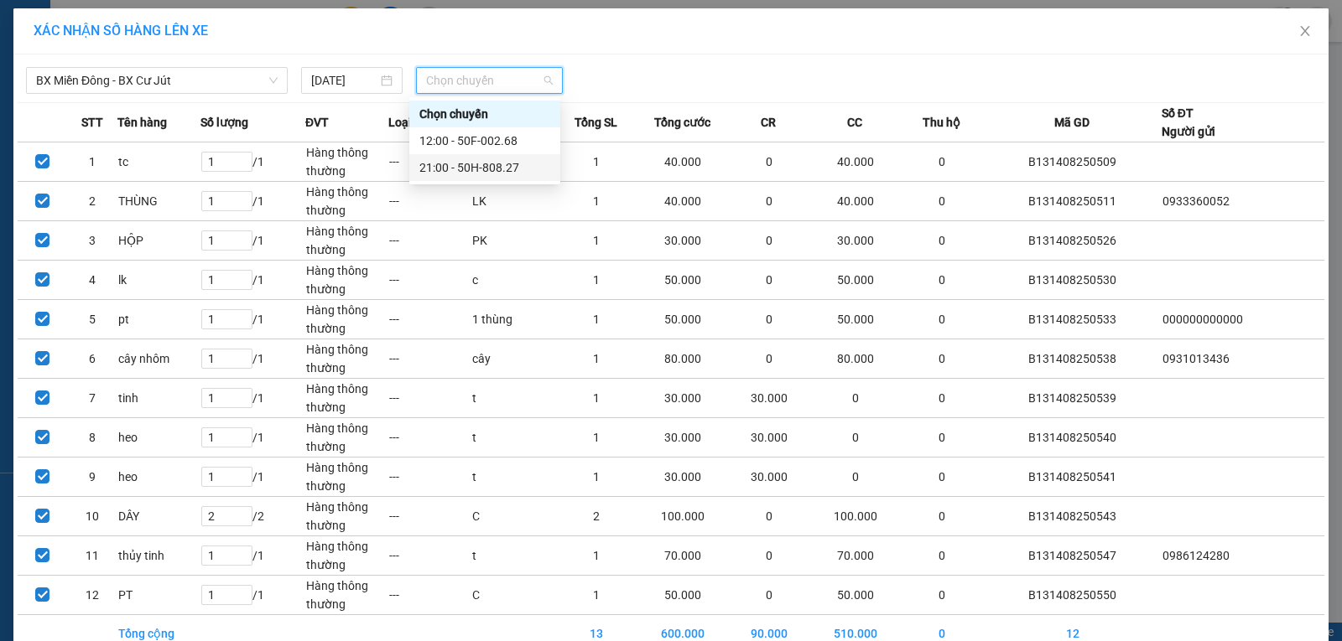
click at [492, 167] on div "21:00 - 50H-808.27" at bounding box center [484, 167] width 131 height 18
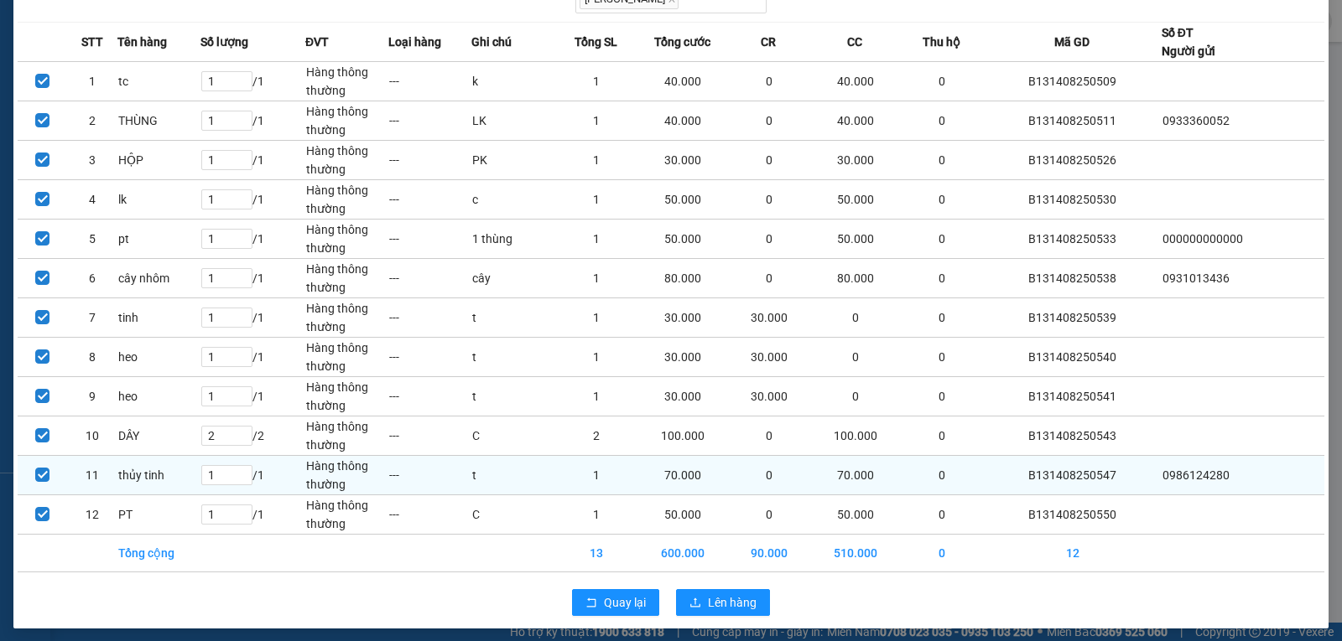
scroll to position [109, 0]
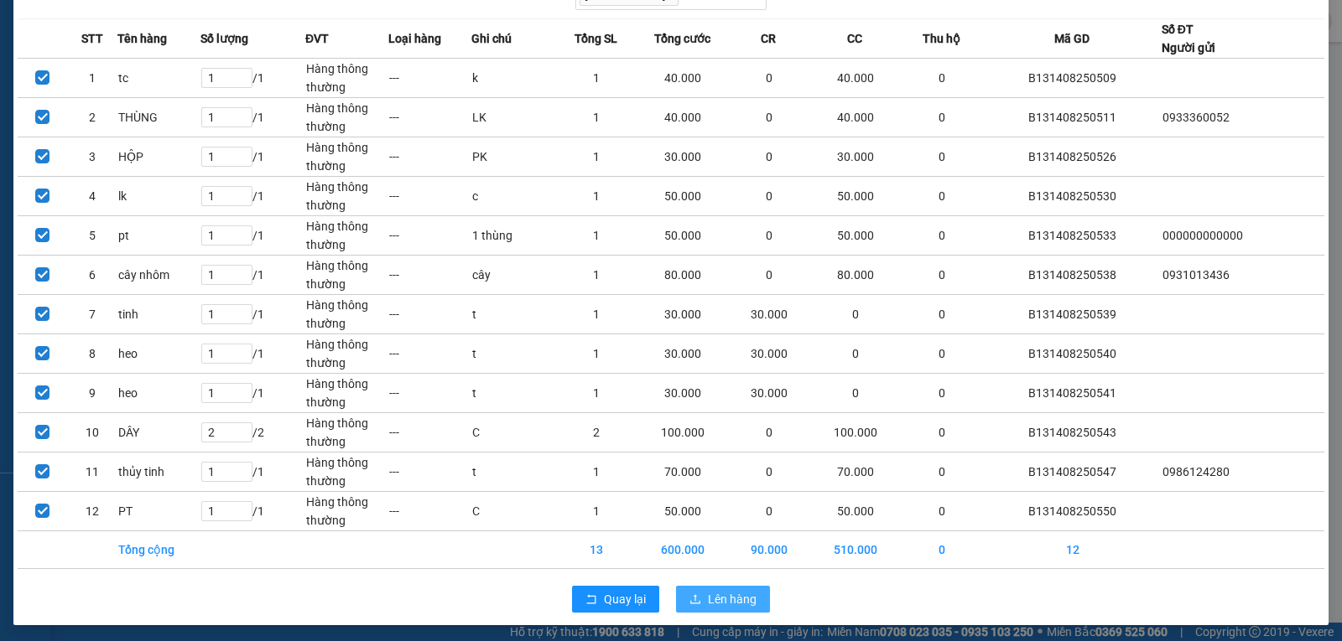
click at [741, 600] on span "Lên hàng" at bounding box center [732, 599] width 49 height 18
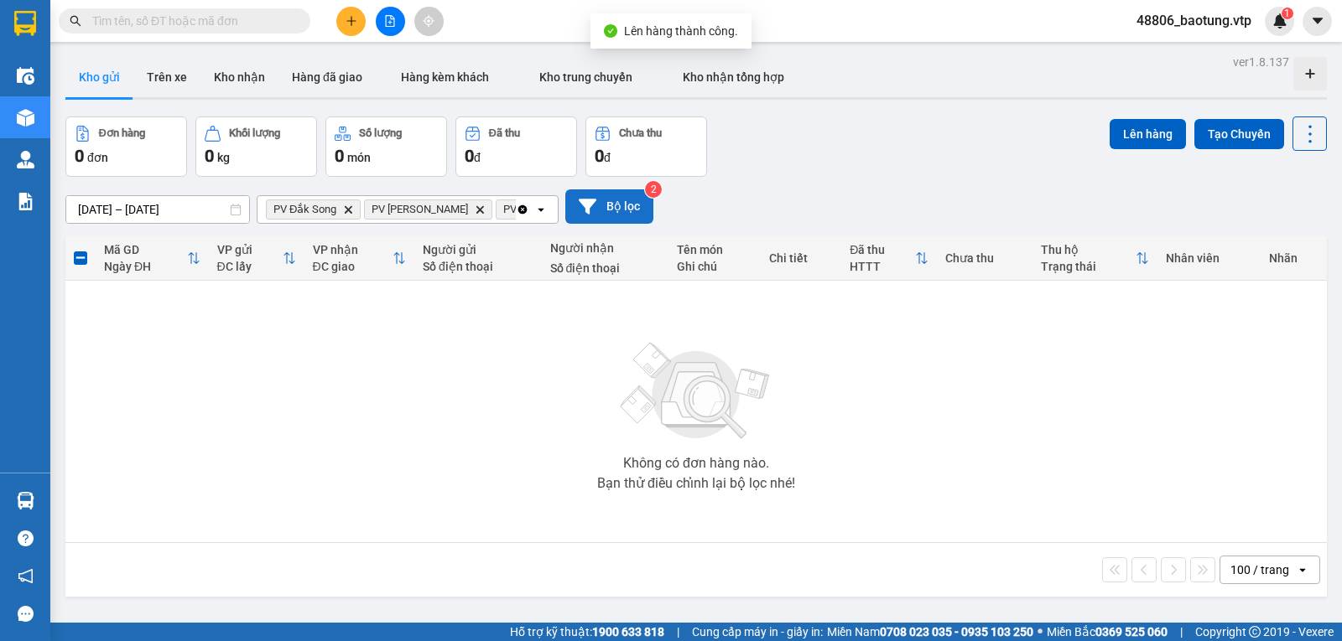
click at [604, 217] on button "Bộ lọc" at bounding box center [609, 206] width 88 height 34
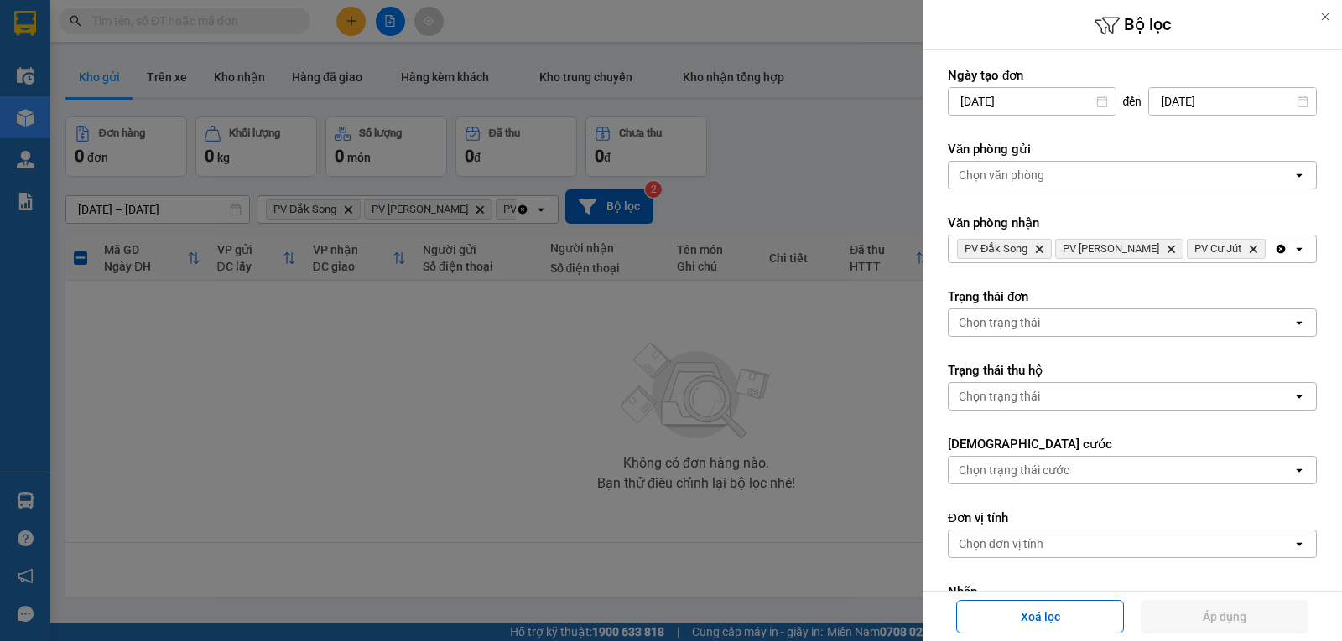
click at [1276, 246] on icon "Clear all" at bounding box center [1280, 249] width 9 height 9
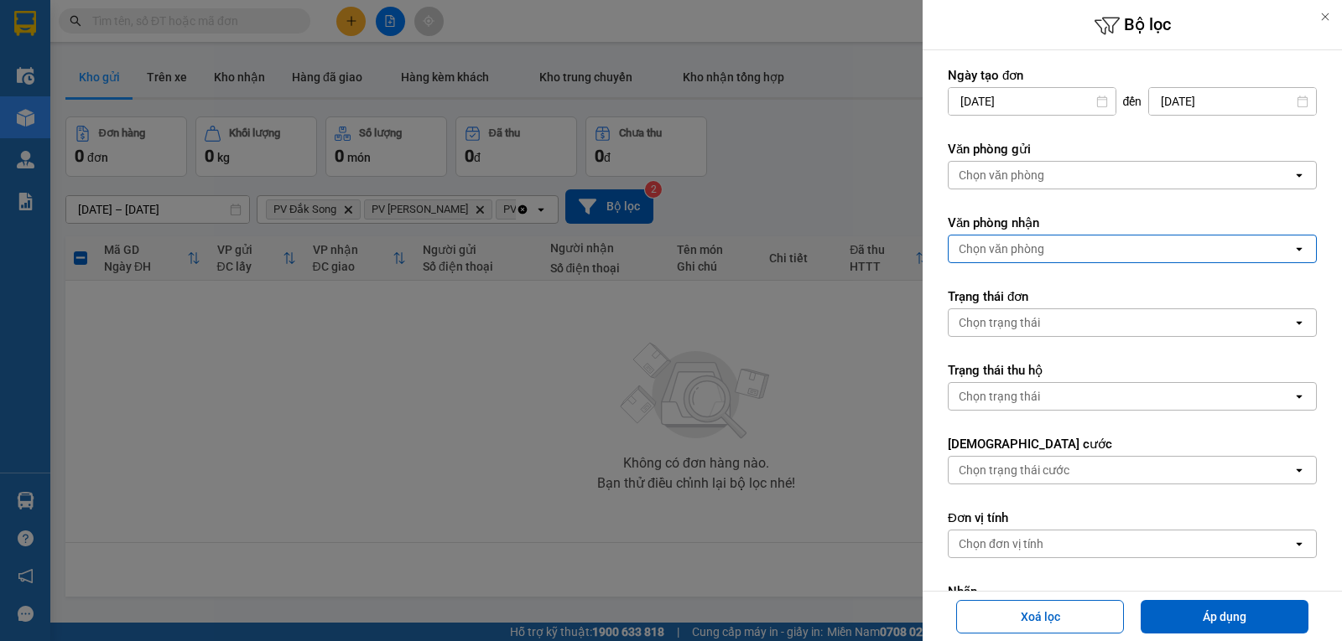
click at [1292, 255] on icon "open" at bounding box center [1298, 248] width 13 height 13
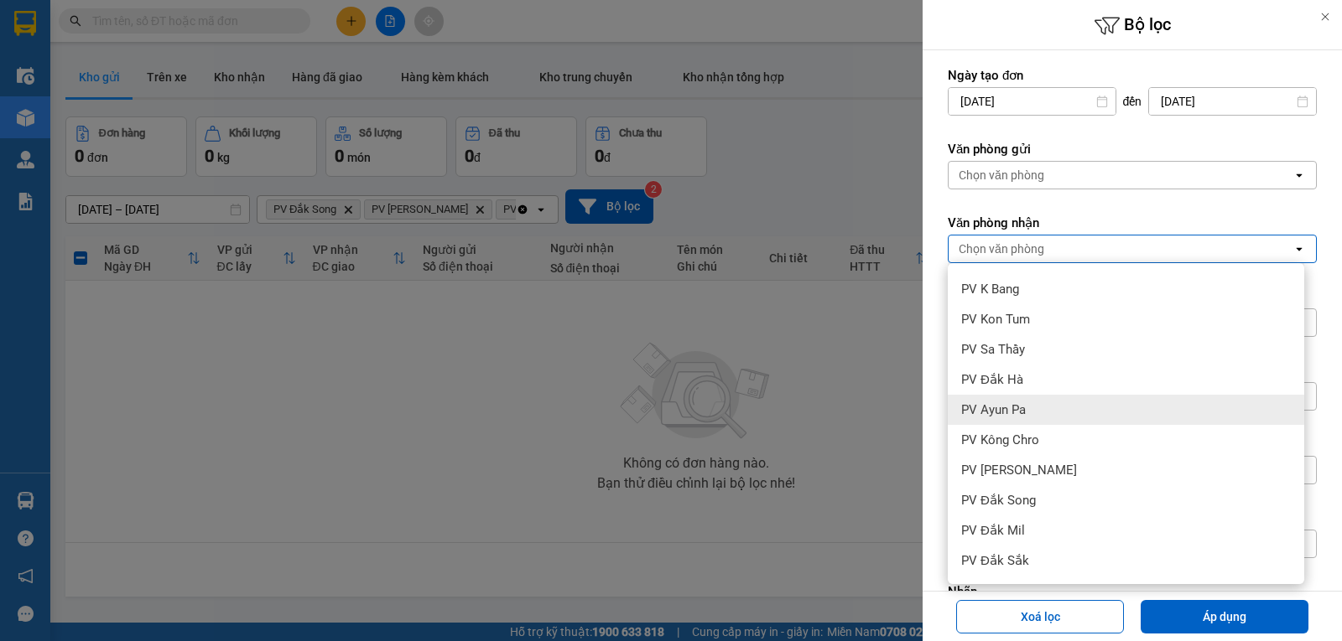
scroll to position [168, 0]
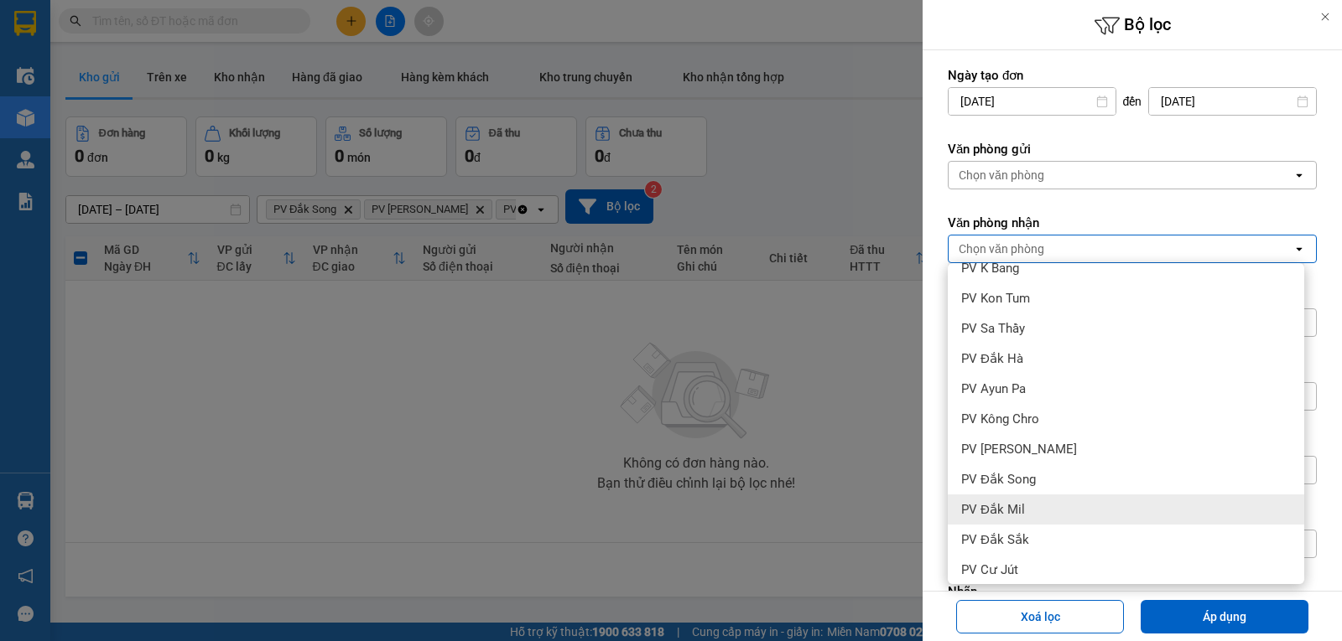
click at [1017, 505] on span "PV Đắk Mil" at bounding box center [993, 509] width 64 height 17
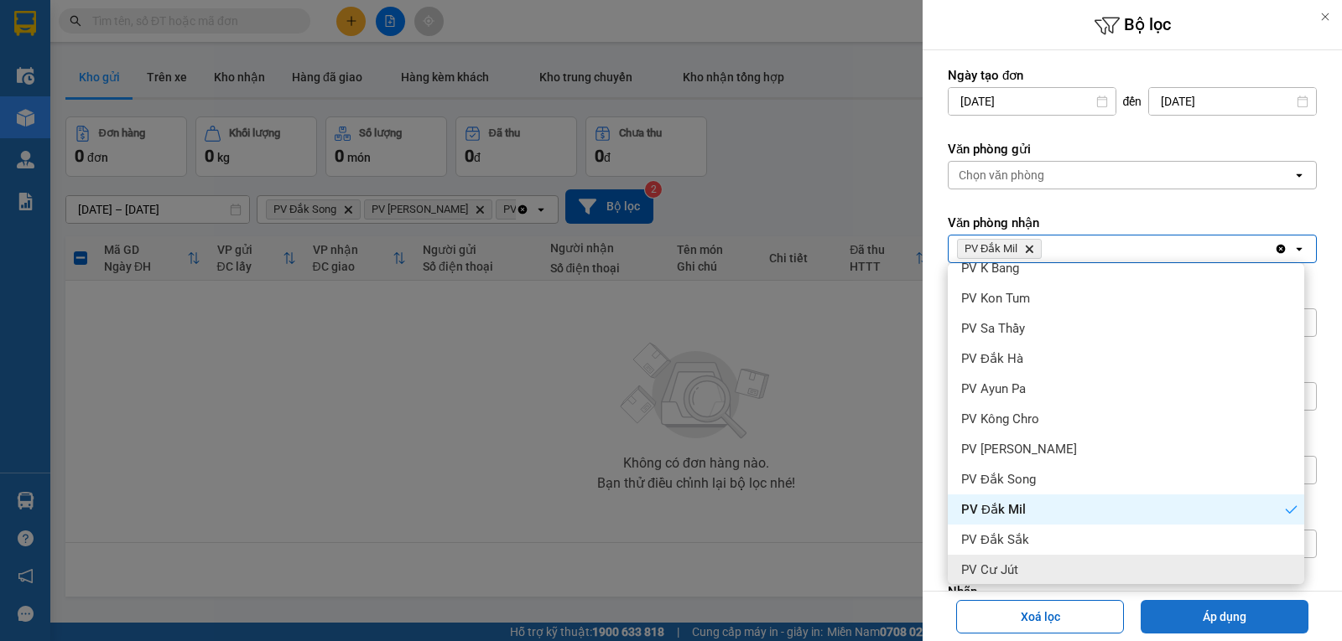
click at [1190, 611] on button "Áp dụng" at bounding box center [1224, 617] width 168 height 34
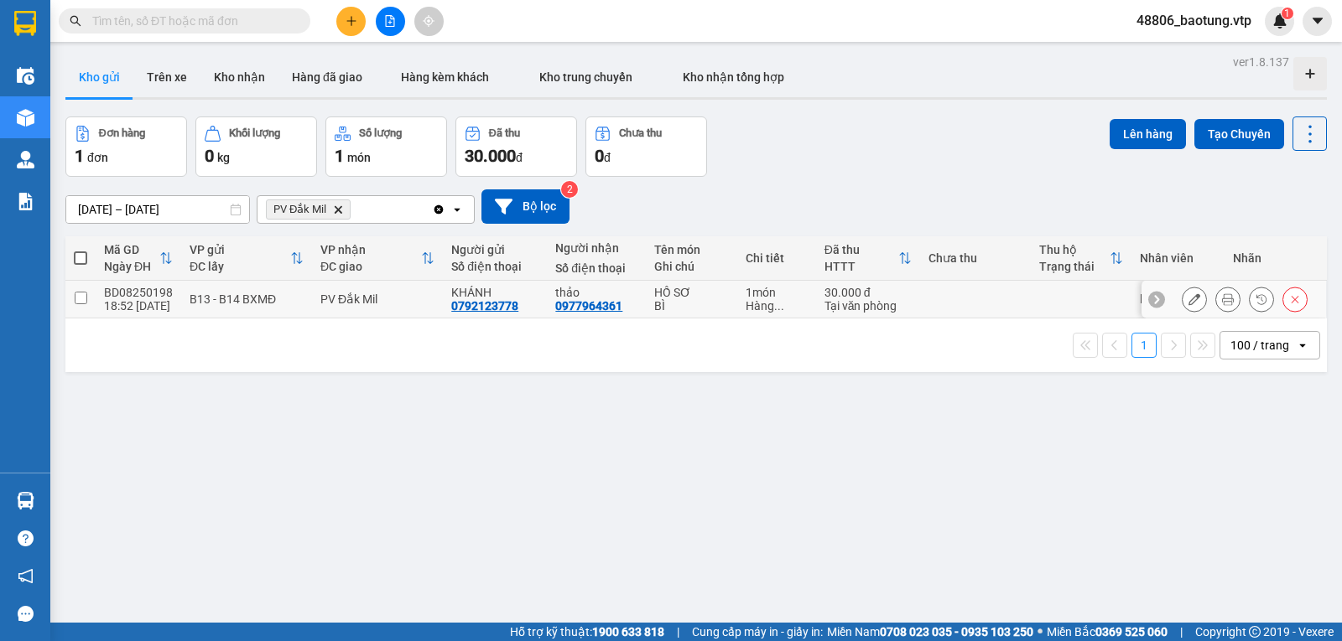
click at [78, 304] on input "checkbox" at bounding box center [81, 298] width 13 height 13
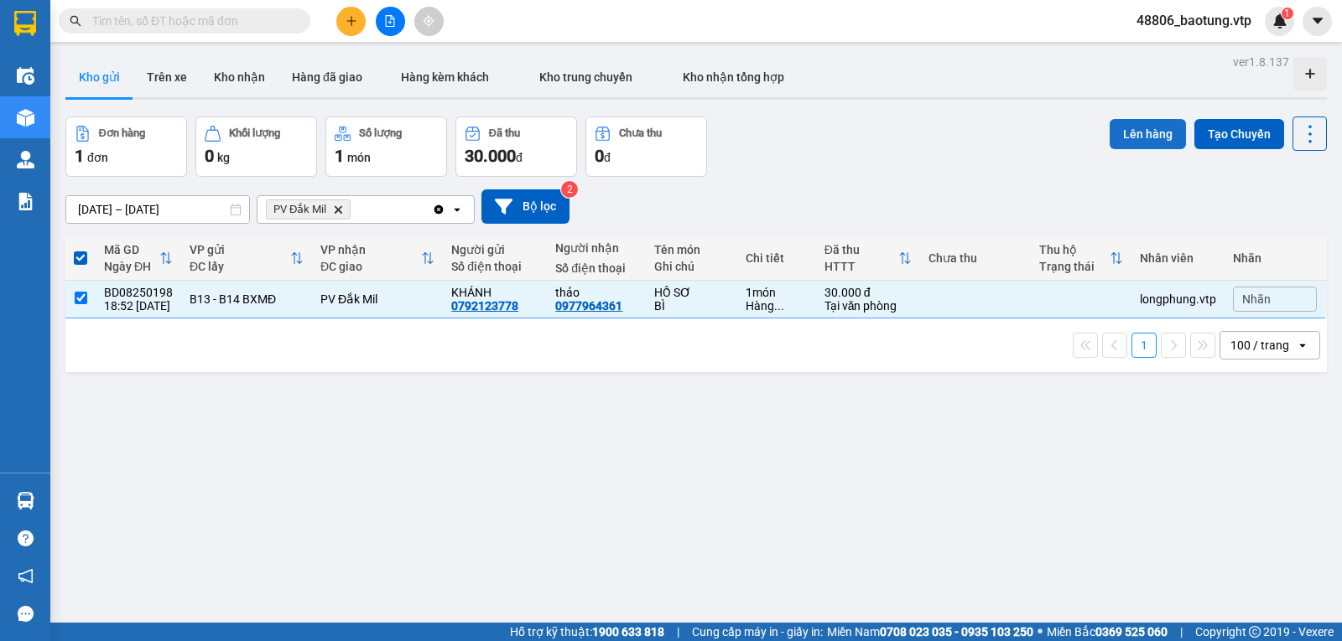
click at [1130, 130] on button "Lên hàng" at bounding box center [1147, 134] width 76 height 30
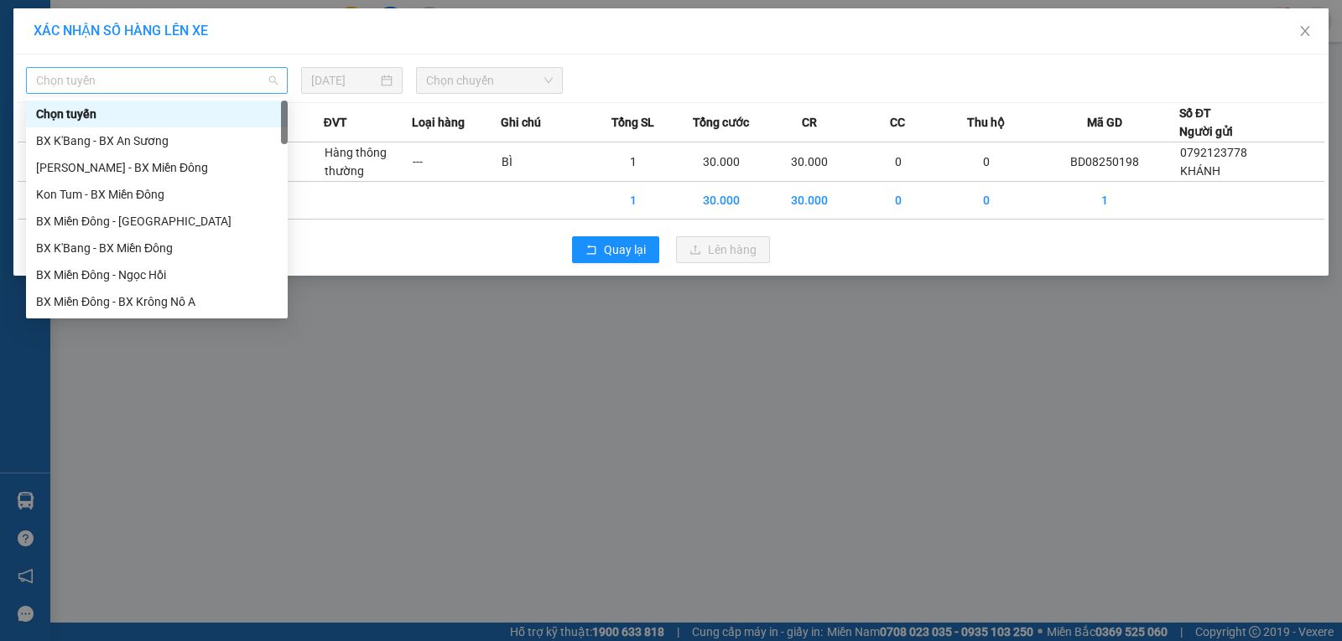
click at [234, 74] on span "Chọn tuyến" at bounding box center [156, 80] width 241 height 25
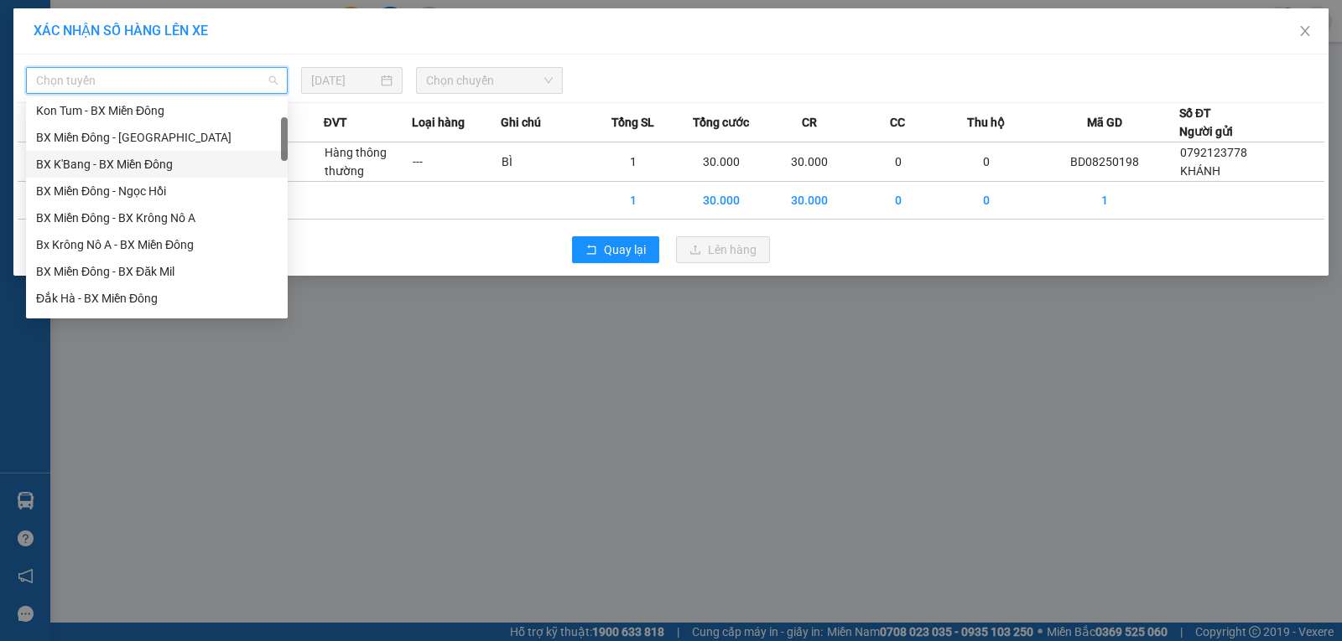
scroll to position [168, 0]
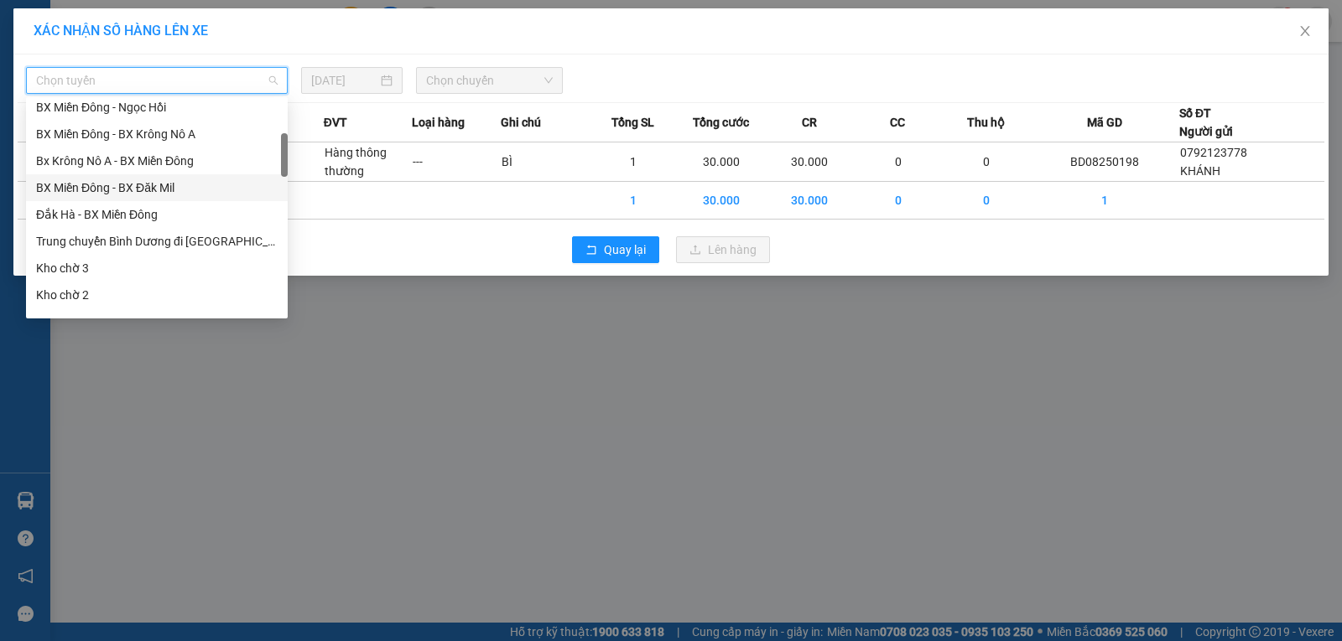
click at [170, 194] on div "BX Miền Đông - BX Đăk Mil" at bounding box center [156, 188] width 241 height 18
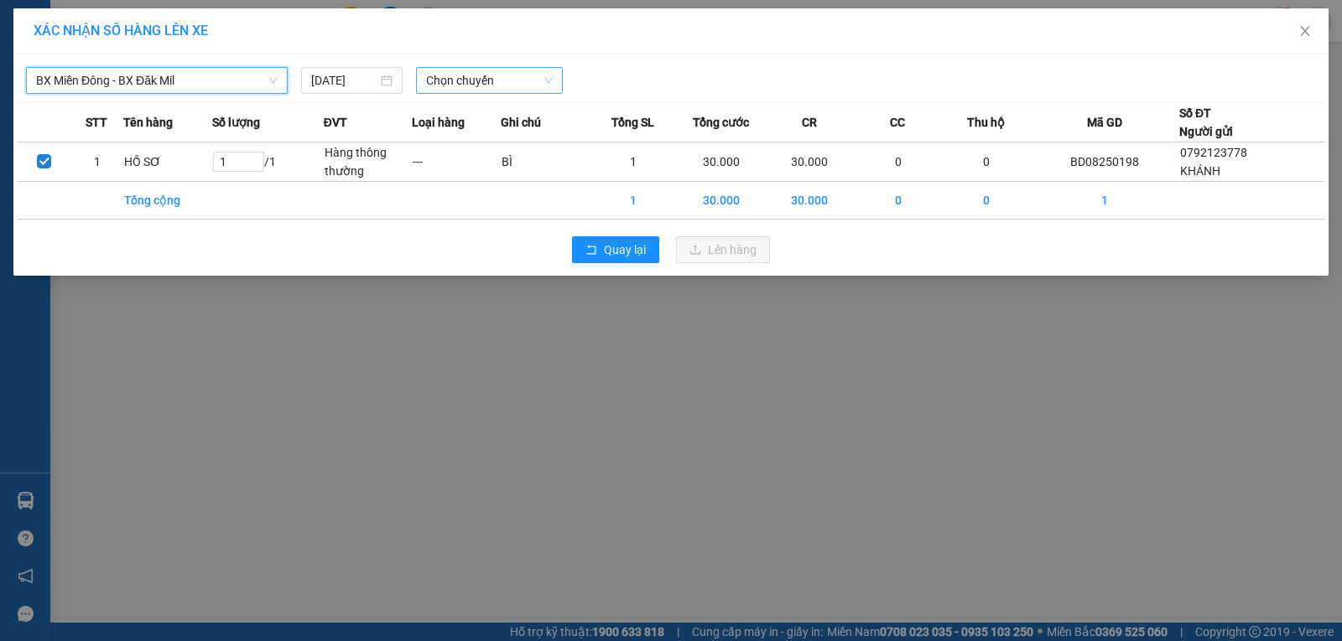
click at [479, 91] on span "Chọn chuyến" at bounding box center [489, 80] width 127 height 25
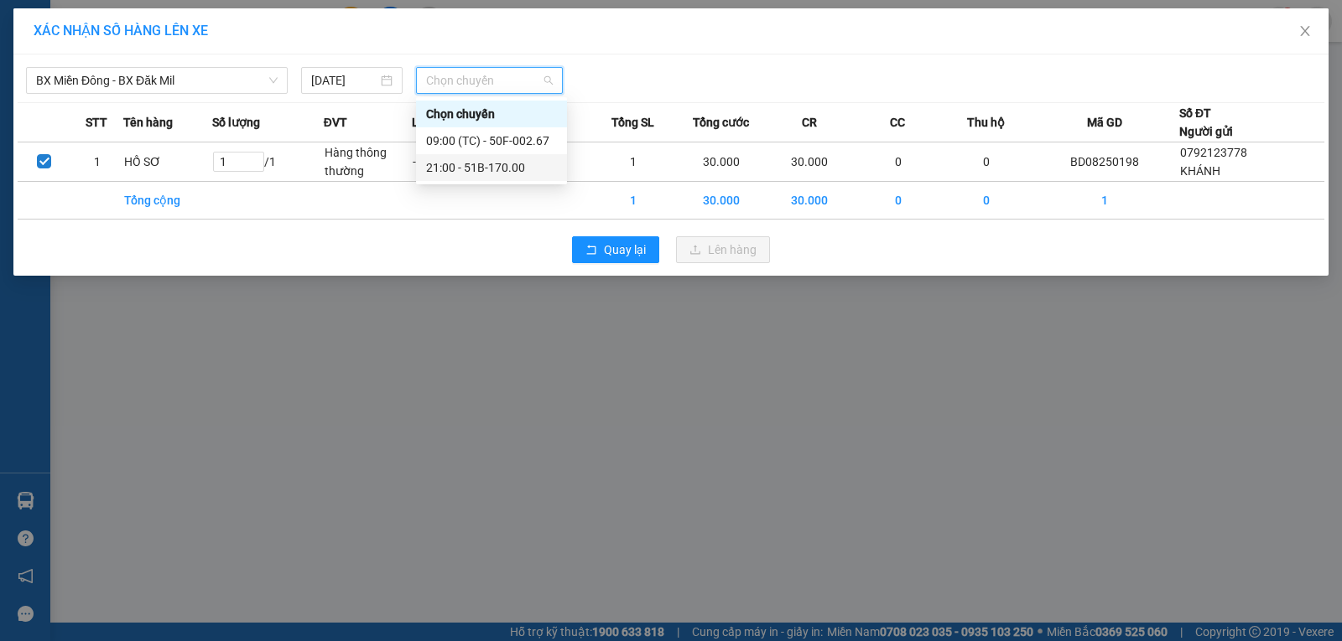
click at [508, 160] on div "21:00 - 51B-170.00" at bounding box center [491, 167] width 131 height 18
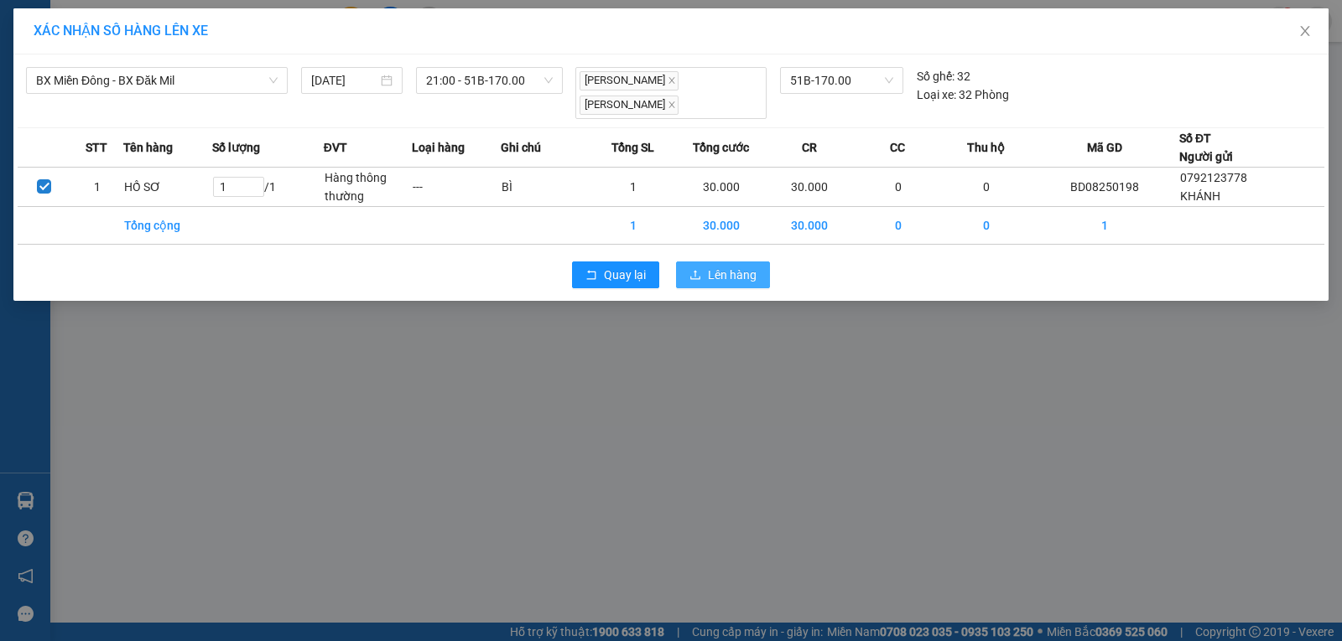
click at [731, 279] on span "Lên hàng" at bounding box center [732, 275] width 49 height 18
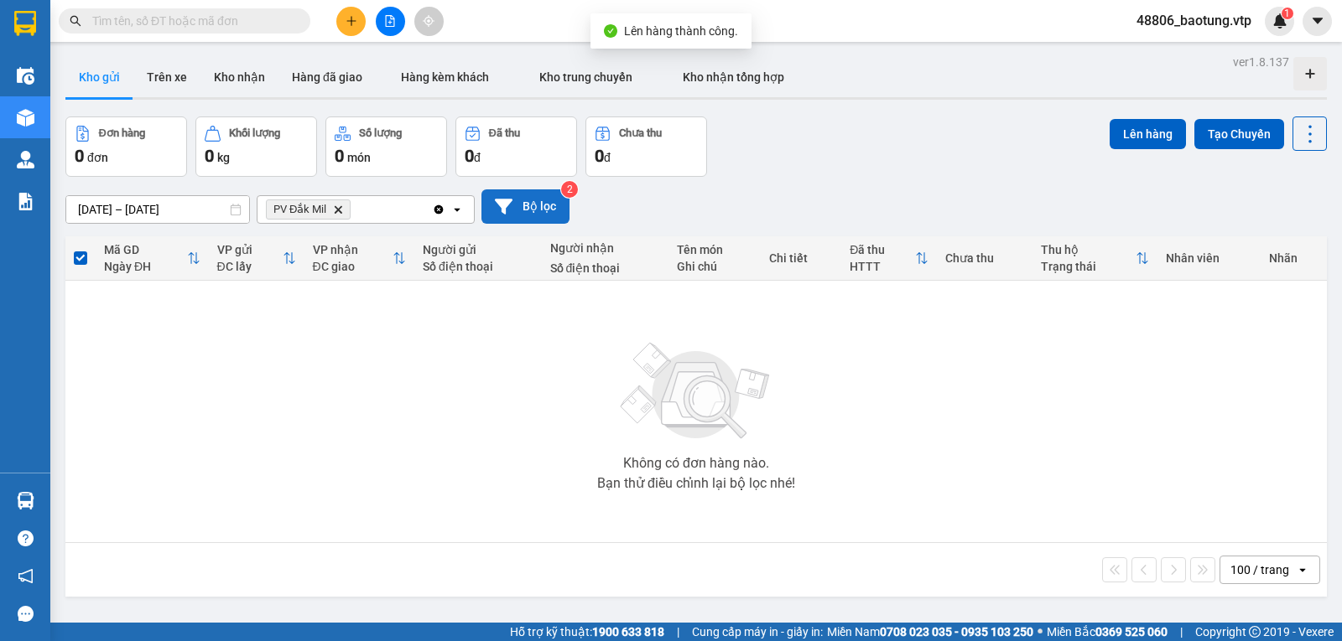
click at [522, 217] on button "Bộ lọc" at bounding box center [525, 206] width 88 height 34
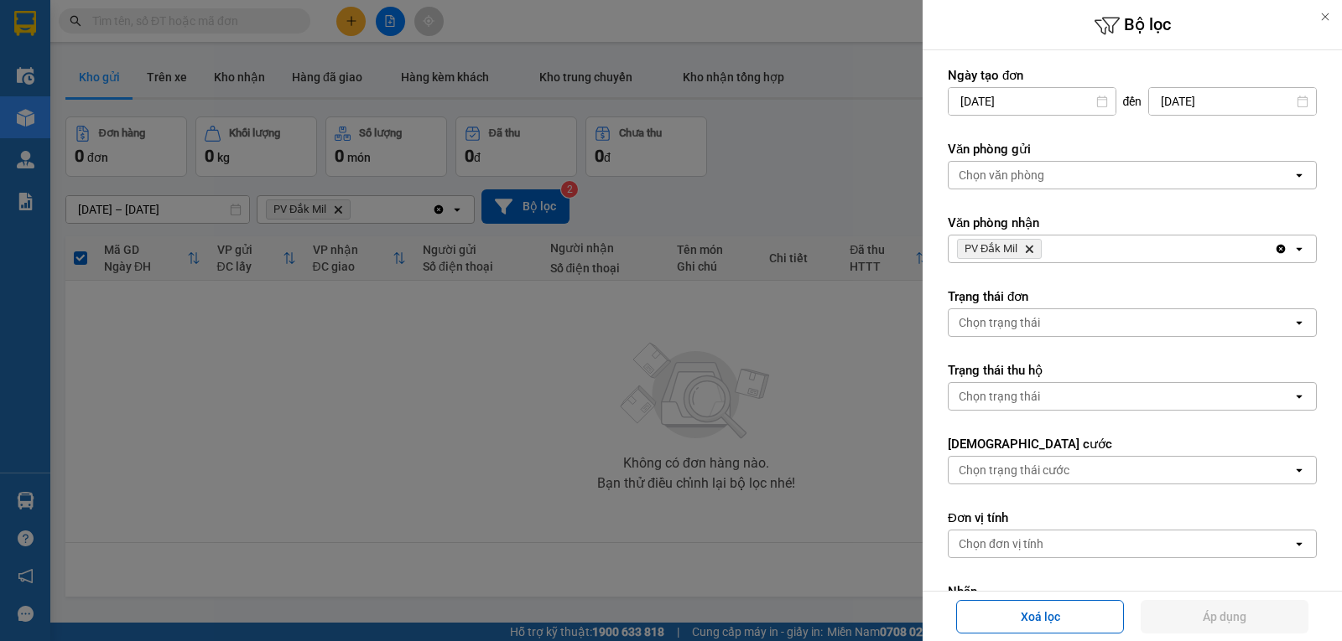
click at [1276, 251] on icon "Clear all" at bounding box center [1280, 249] width 9 height 9
click at [1254, 253] on div "Chọn văn phòng" at bounding box center [1120, 249] width 344 height 27
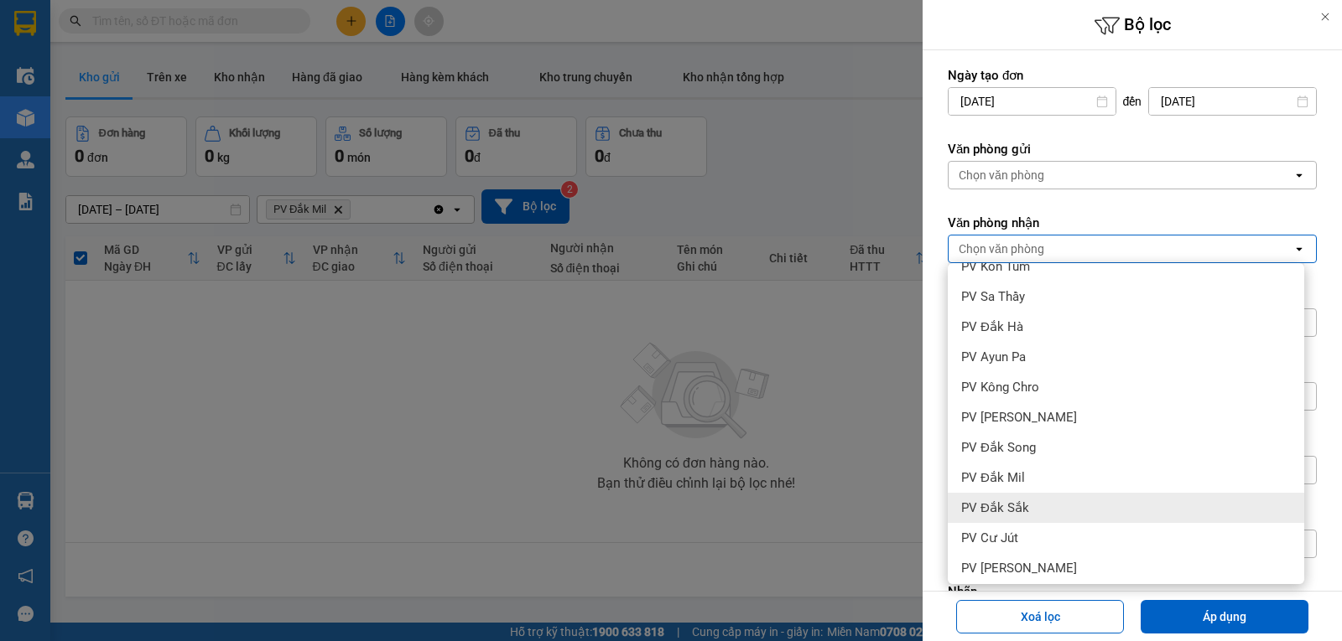
scroll to position [252, 0]
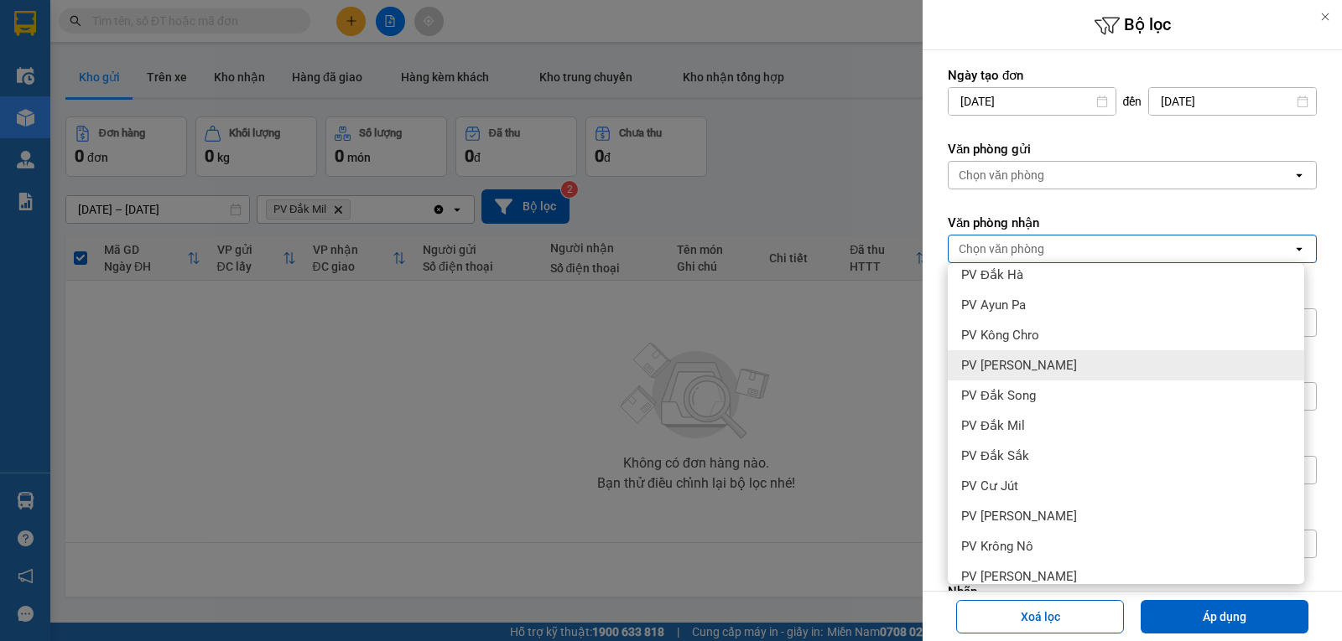
click at [978, 366] on span "PV Gia Nghĩa" at bounding box center [1019, 365] width 116 height 17
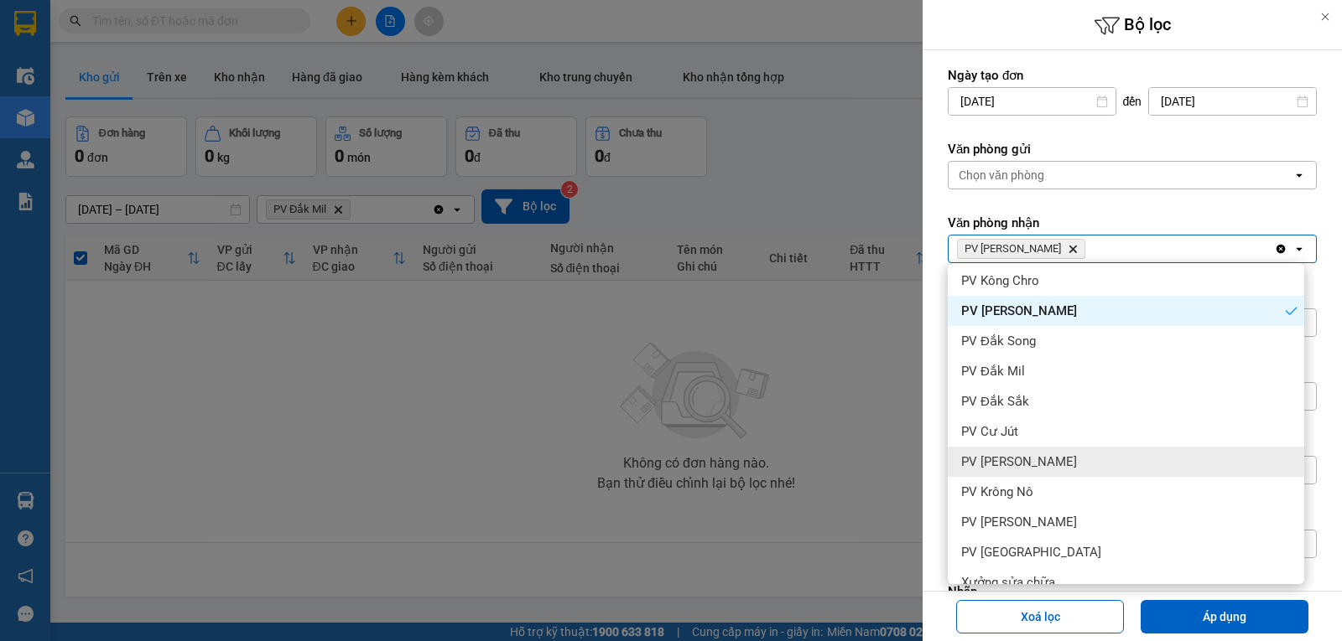
scroll to position [335, 0]
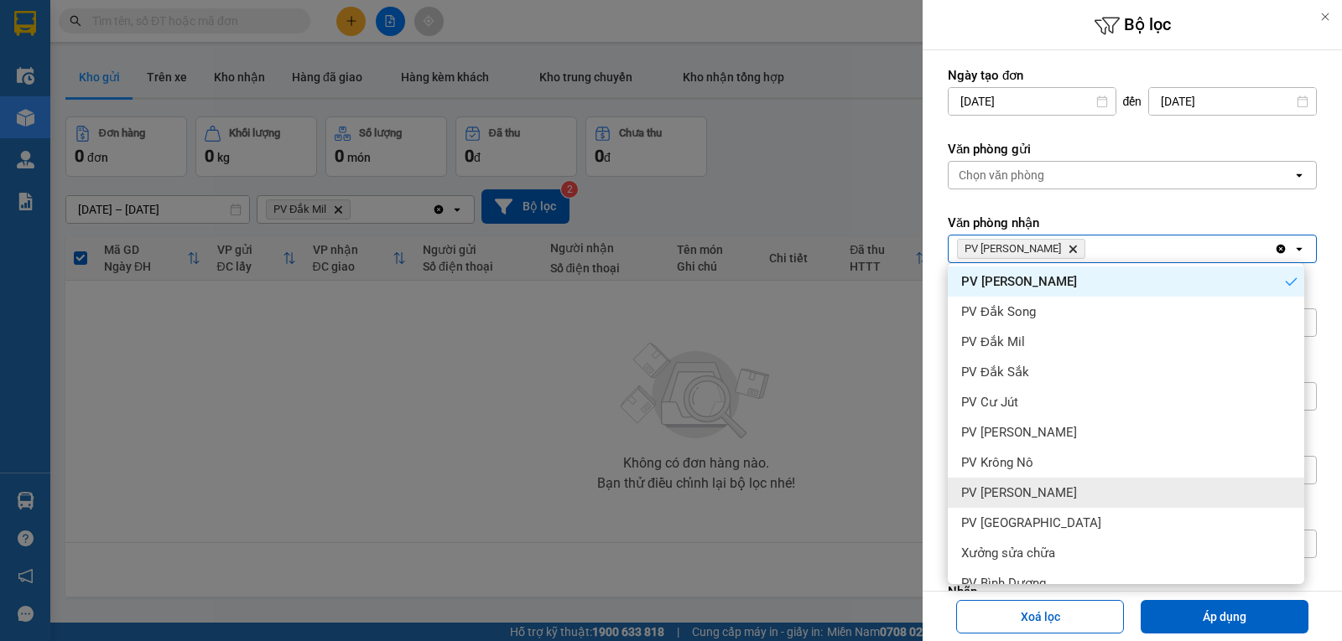
click at [1019, 496] on span "PV Đức Xuyên" at bounding box center [1019, 493] width 116 height 17
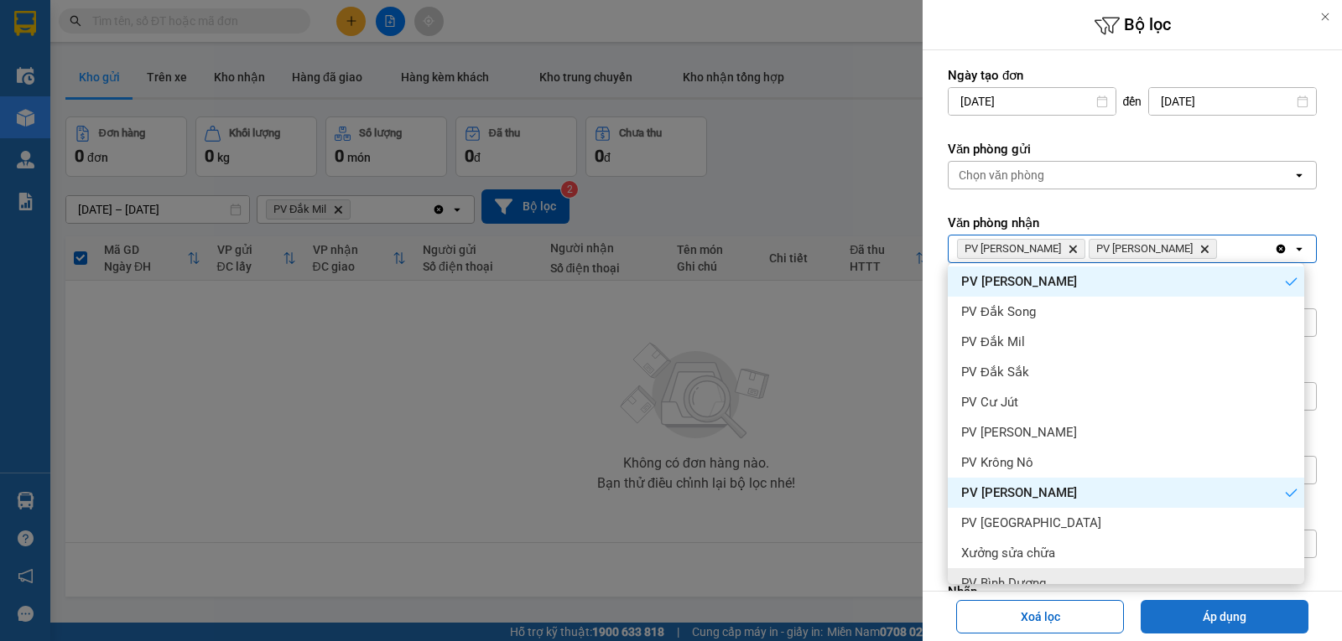
click at [1228, 613] on button "Áp dụng" at bounding box center [1224, 617] width 168 height 34
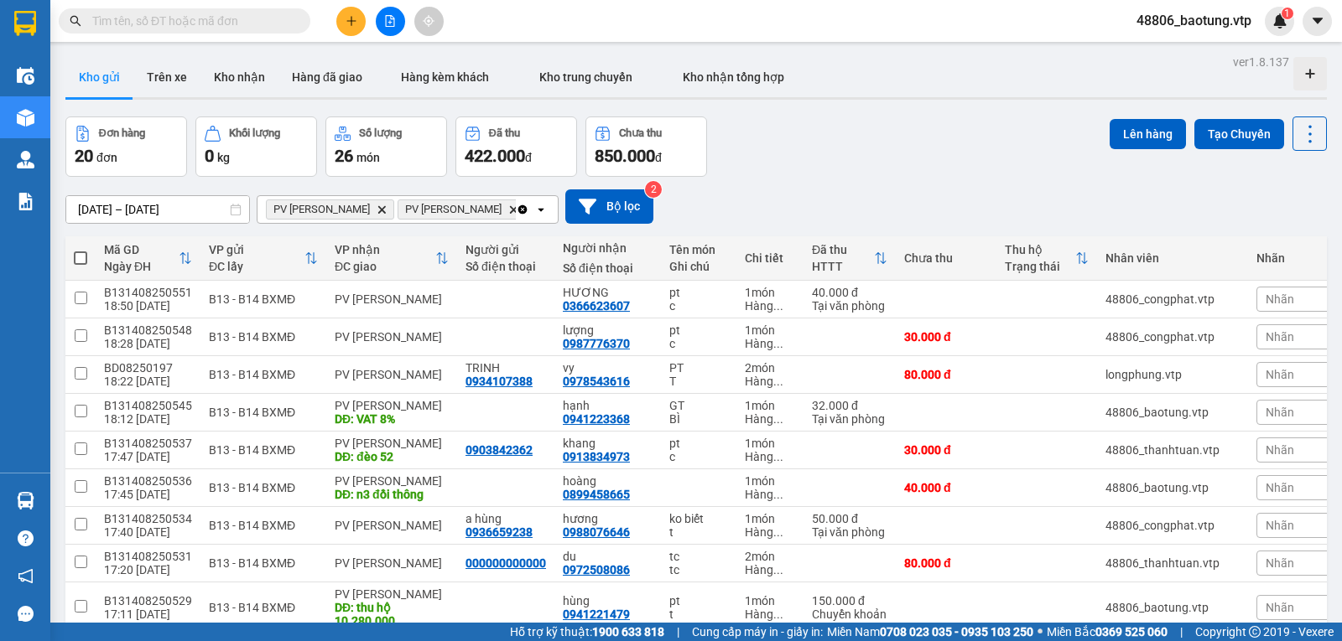
click at [81, 265] on span at bounding box center [80, 258] width 13 height 13
click at [80, 250] on input "checkbox" at bounding box center [80, 250] width 0 height 0
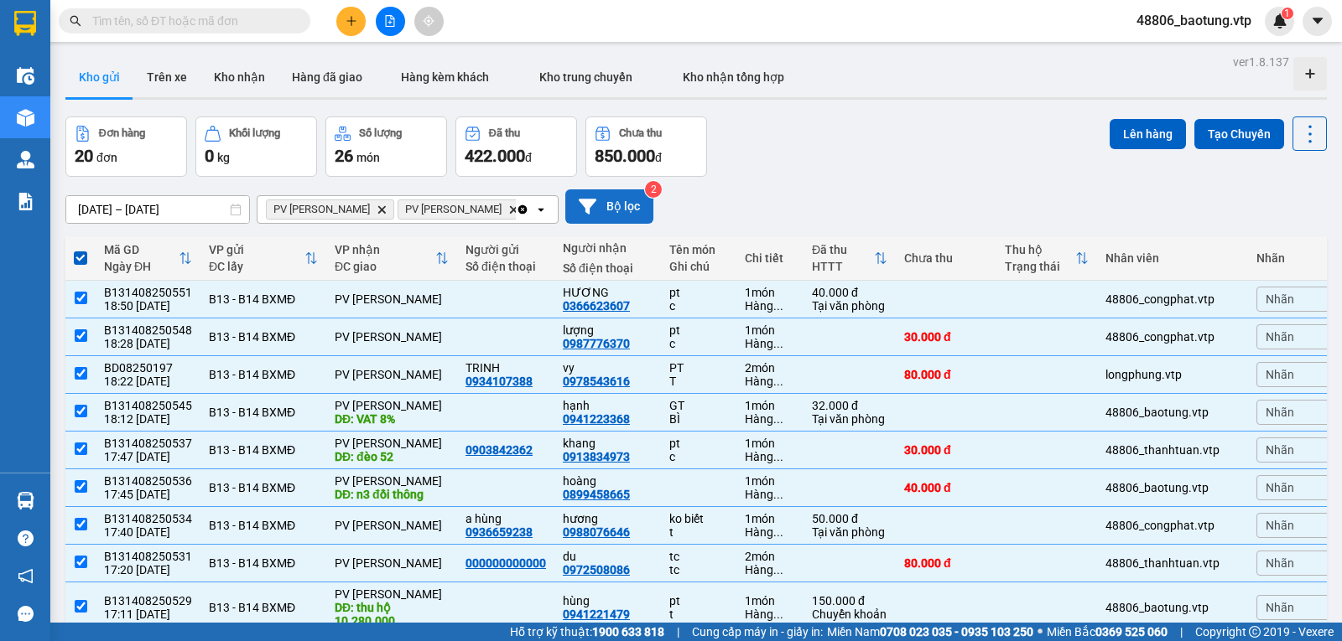
click at [565, 215] on button "Bộ lọc" at bounding box center [609, 206] width 88 height 34
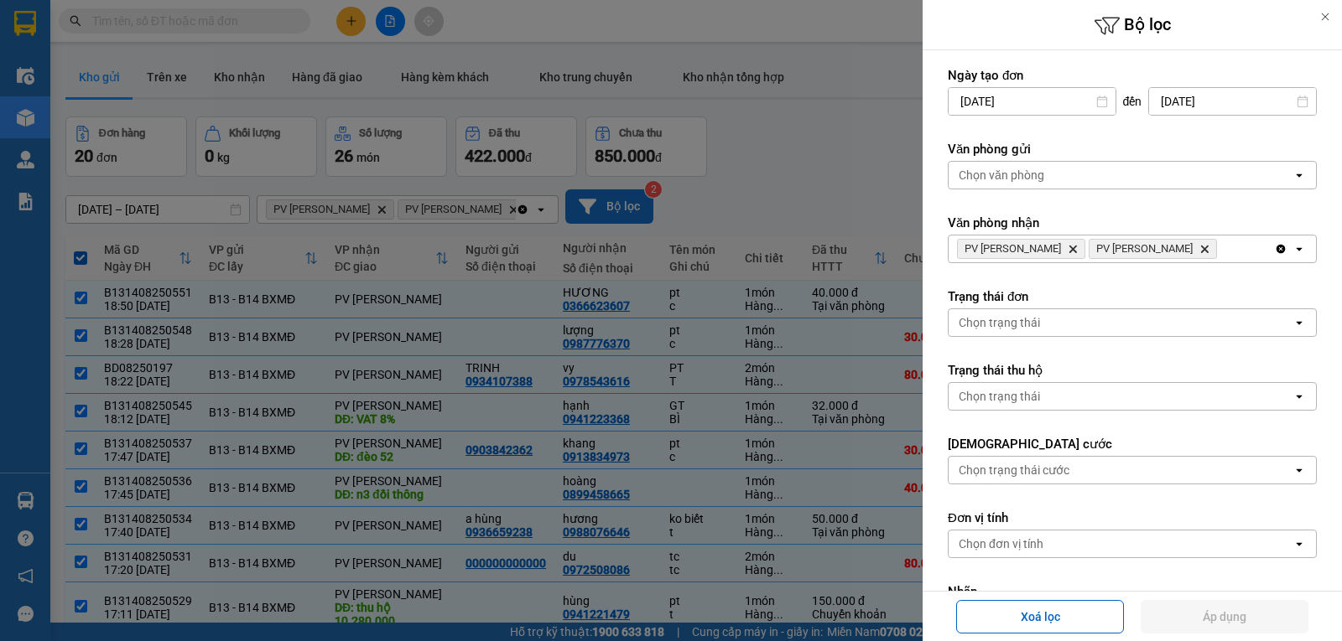
click at [557, 215] on div at bounding box center [671, 320] width 1342 height 641
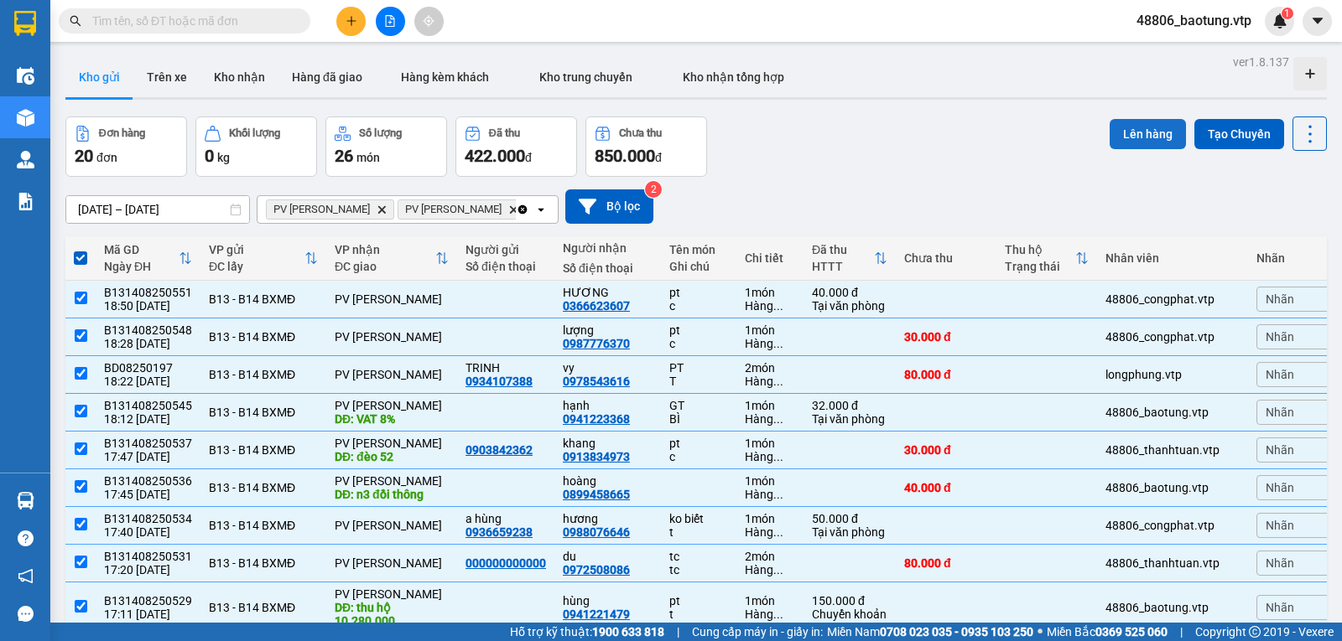
click at [1124, 140] on button "Lên hàng" at bounding box center [1147, 134] width 76 height 30
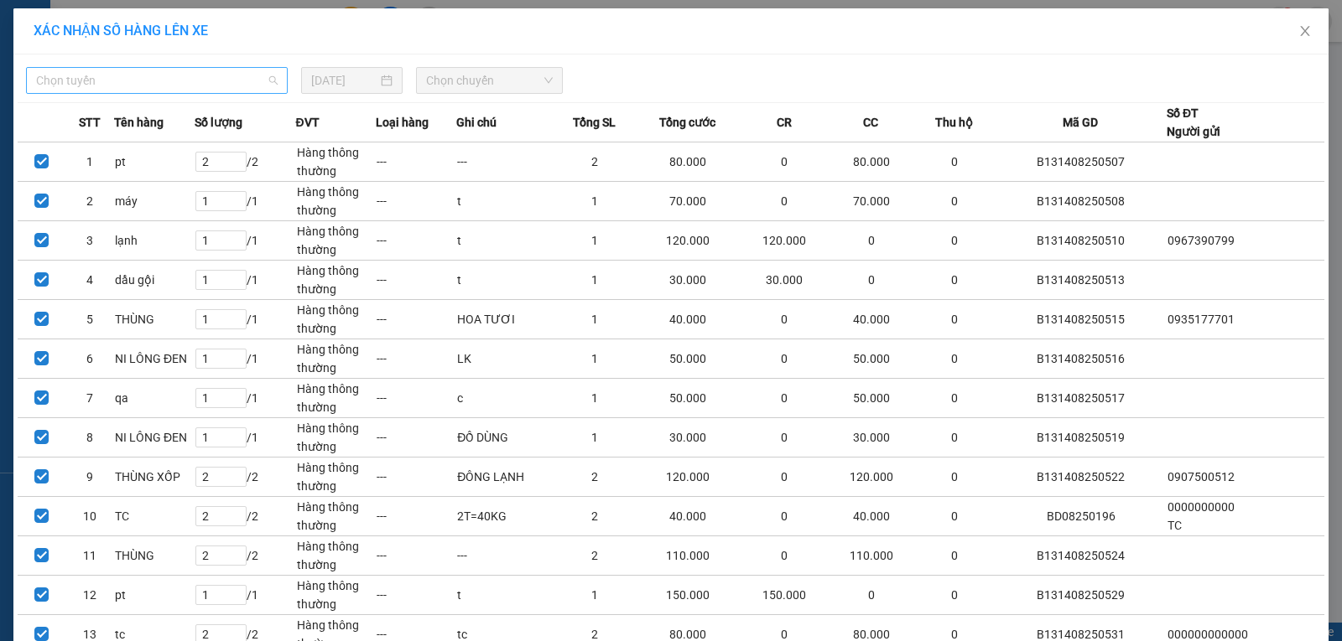
click at [201, 82] on span "Chọn tuyến" at bounding box center [156, 80] width 241 height 25
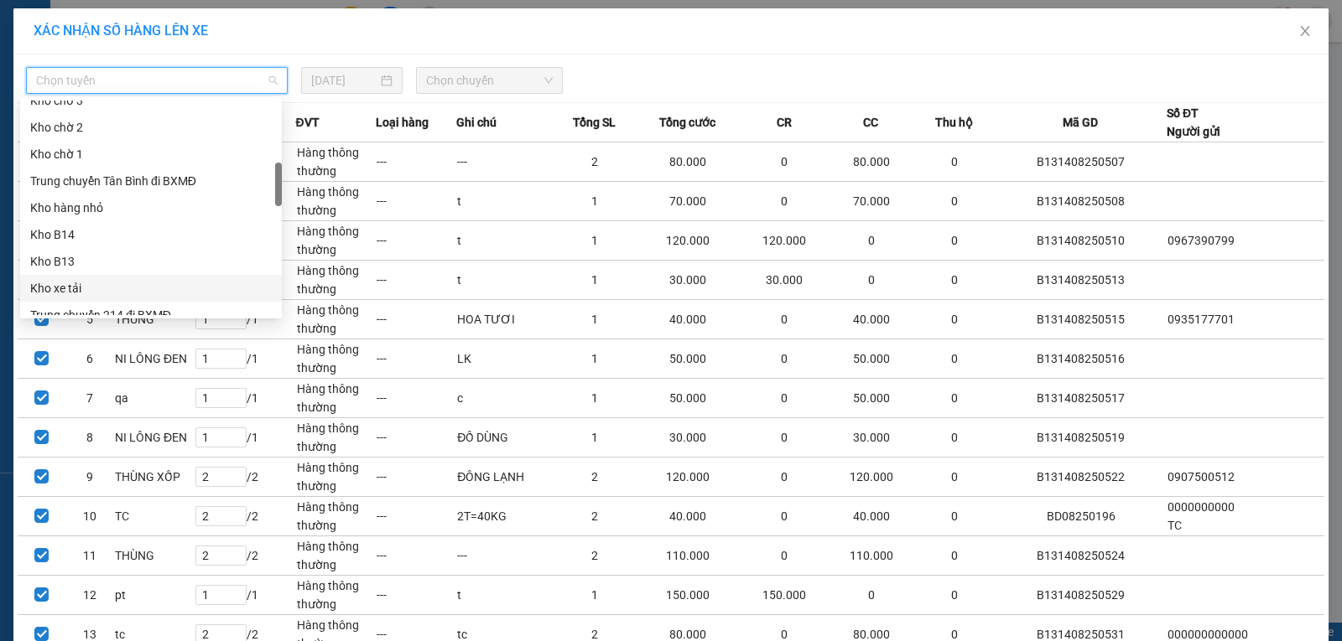
scroll to position [419, 0]
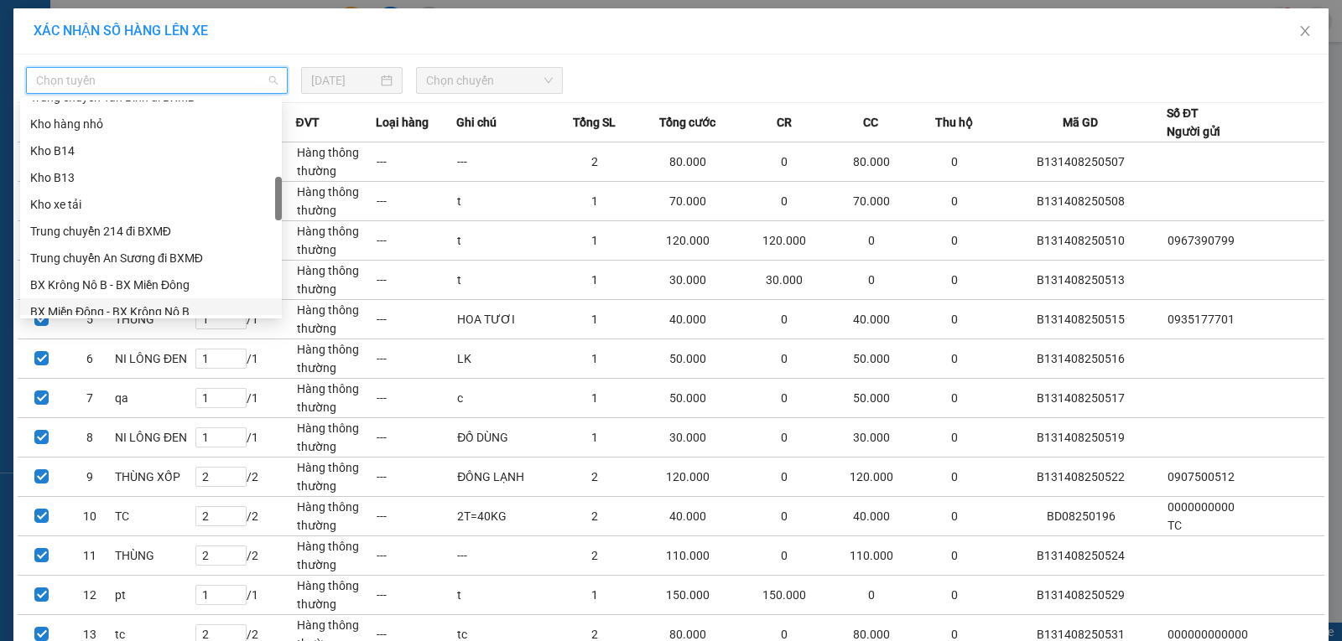
click at [195, 306] on div "BX Miền Đông - BX Krông Nô B" at bounding box center [150, 312] width 241 height 18
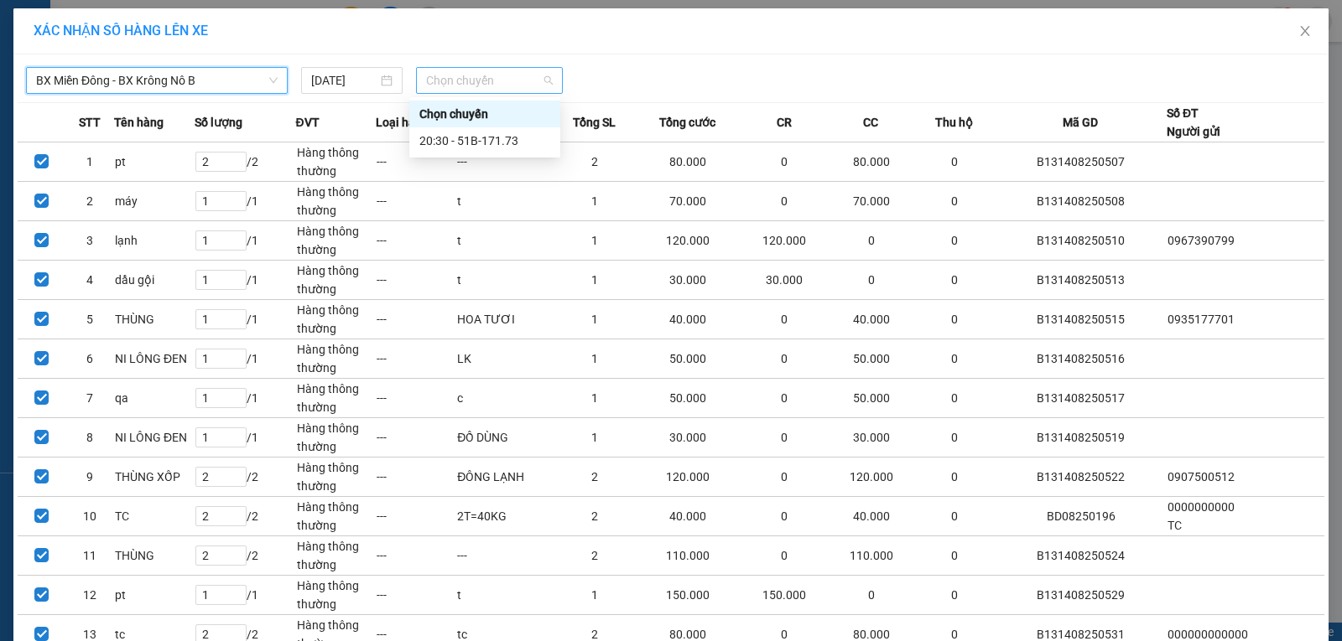
click at [452, 78] on span "Chọn chuyến" at bounding box center [489, 80] width 127 height 25
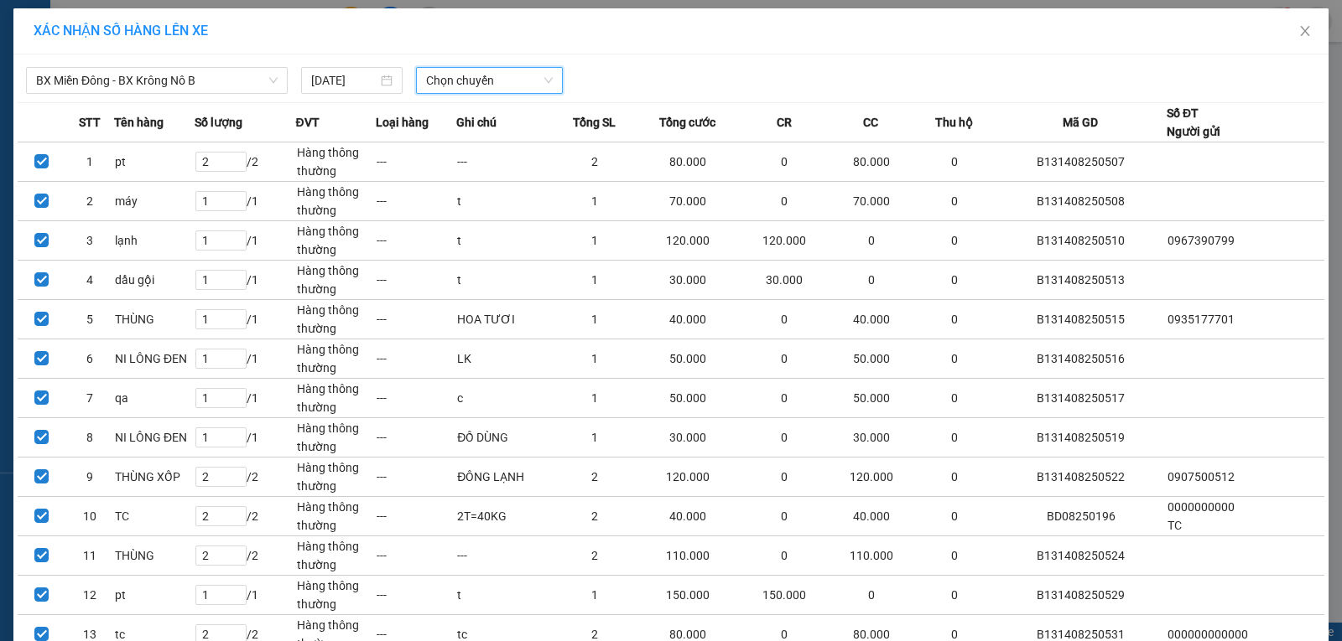
click at [442, 88] on span "Chọn chuyến" at bounding box center [489, 80] width 127 height 25
click at [486, 142] on div "20:30 - 51B-171.73" at bounding box center [484, 141] width 131 height 18
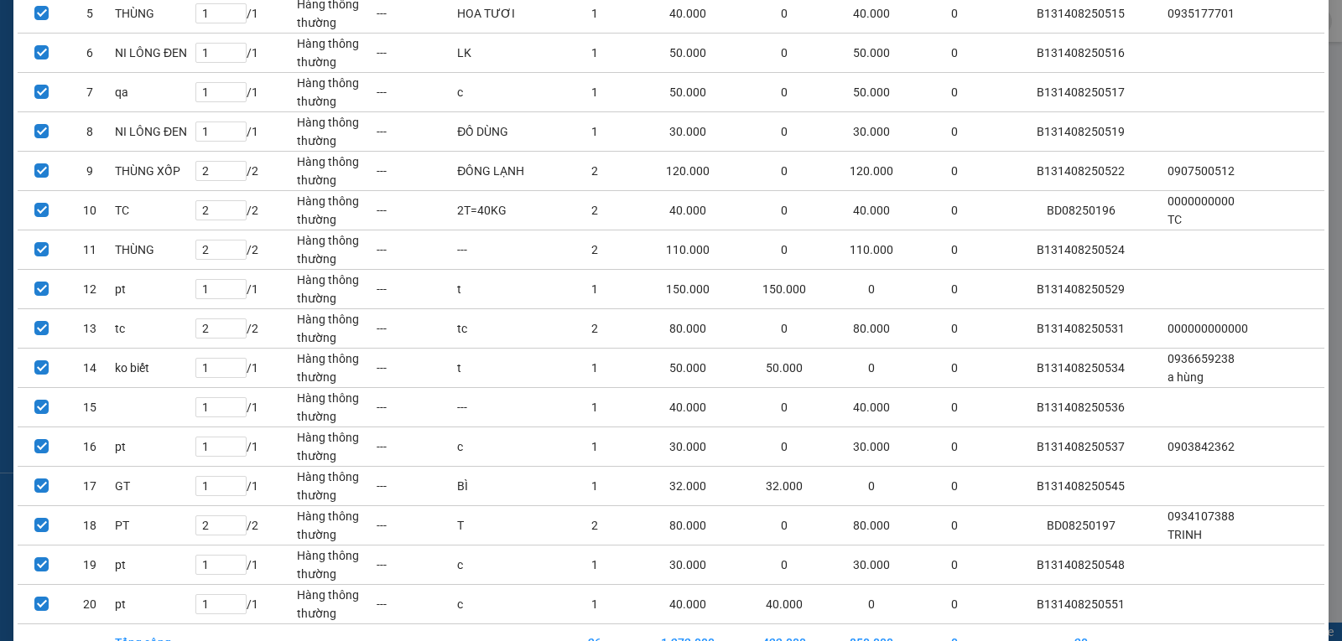
scroll to position [428, 0]
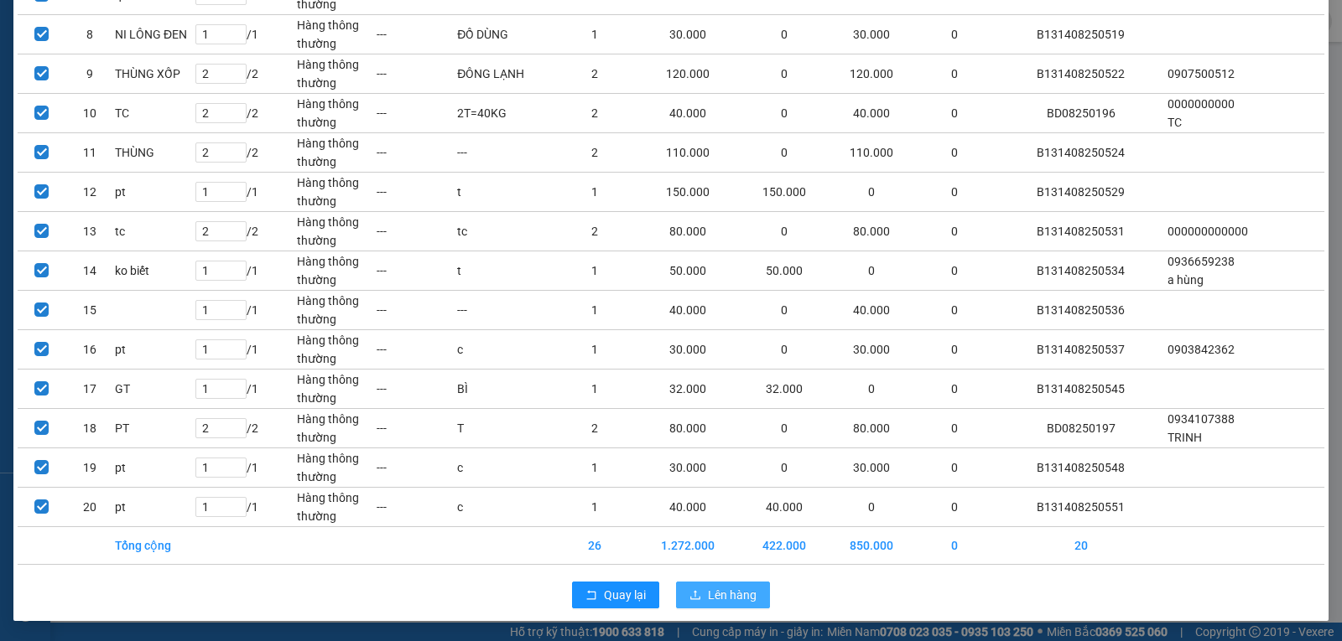
click at [708, 602] on span "Lên hàng" at bounding box center [732, 595] width 49 height 18
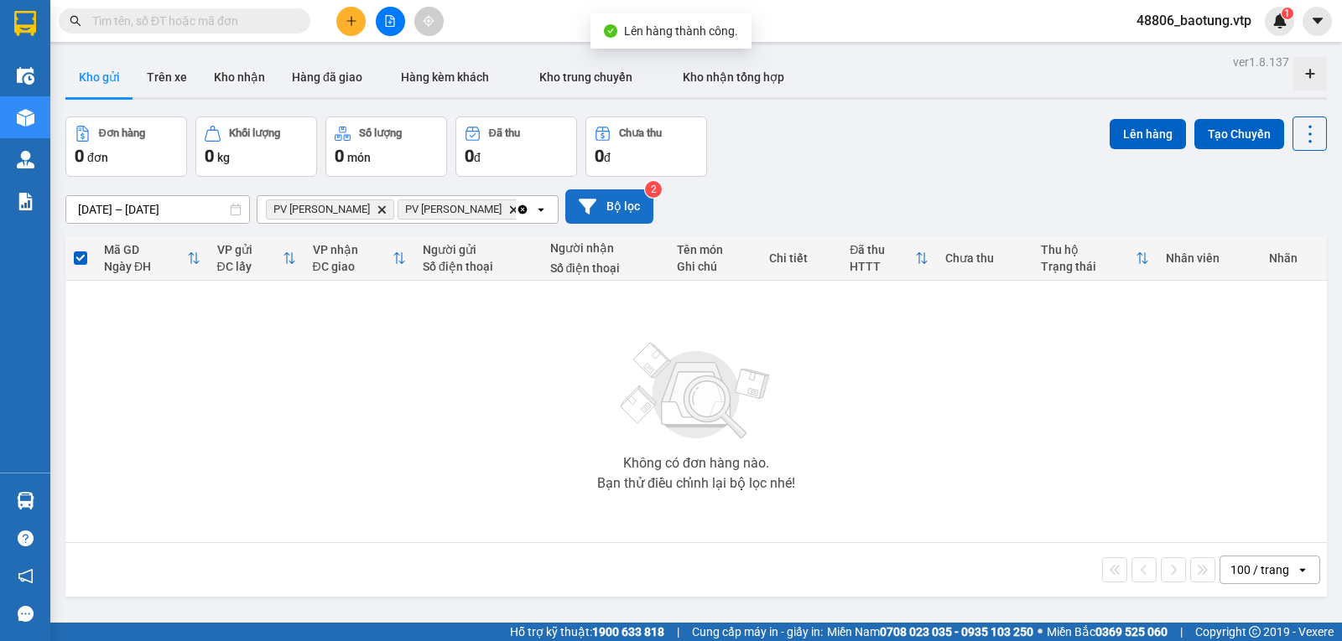
click at [565, 217] on button "Bộ lọc" at bounding box center [609, 206] width 88 height 34
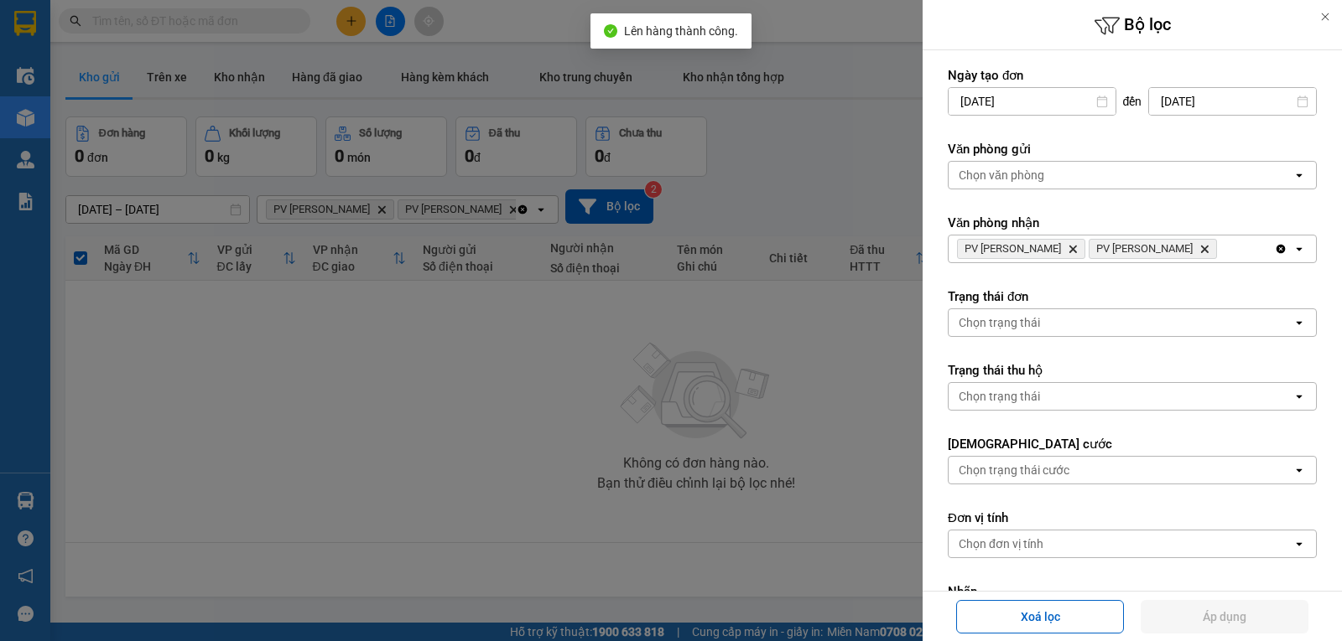
click at [1274, 248] on icon "Clear all" at bounding box center [1280, 248] width 13 height 13
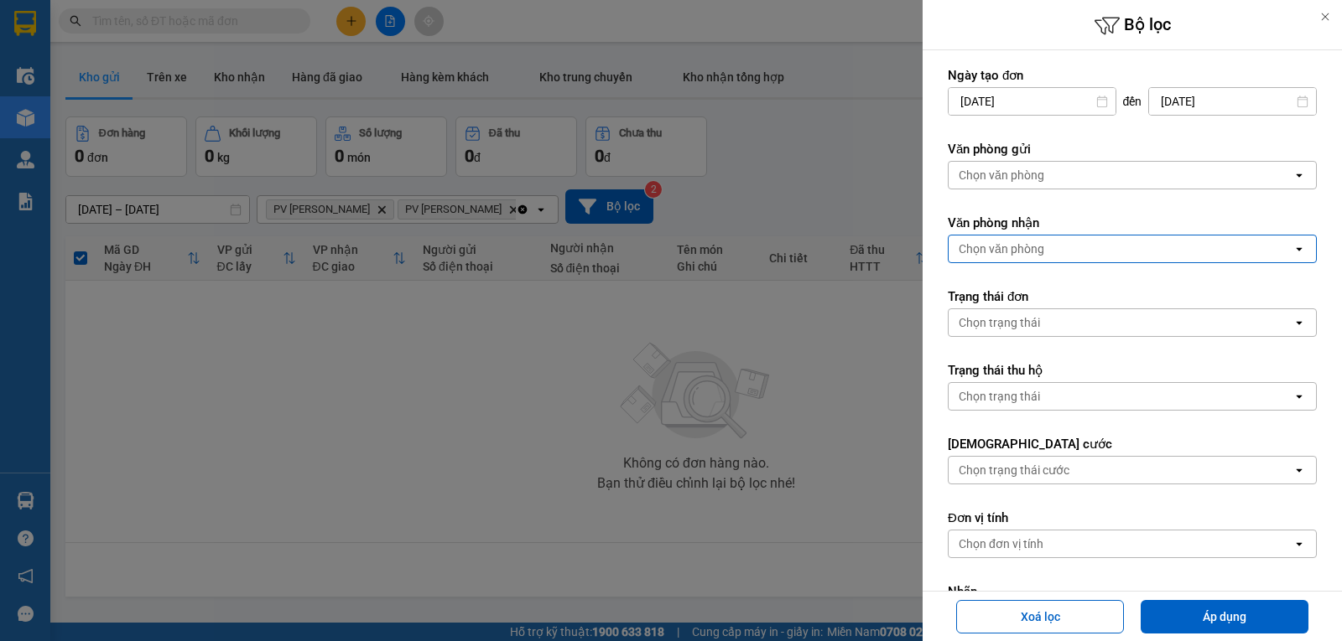
click at [1269, 252] on div "Chọn văn phòng" at bounding box center [1120, 249] width 344 height 27
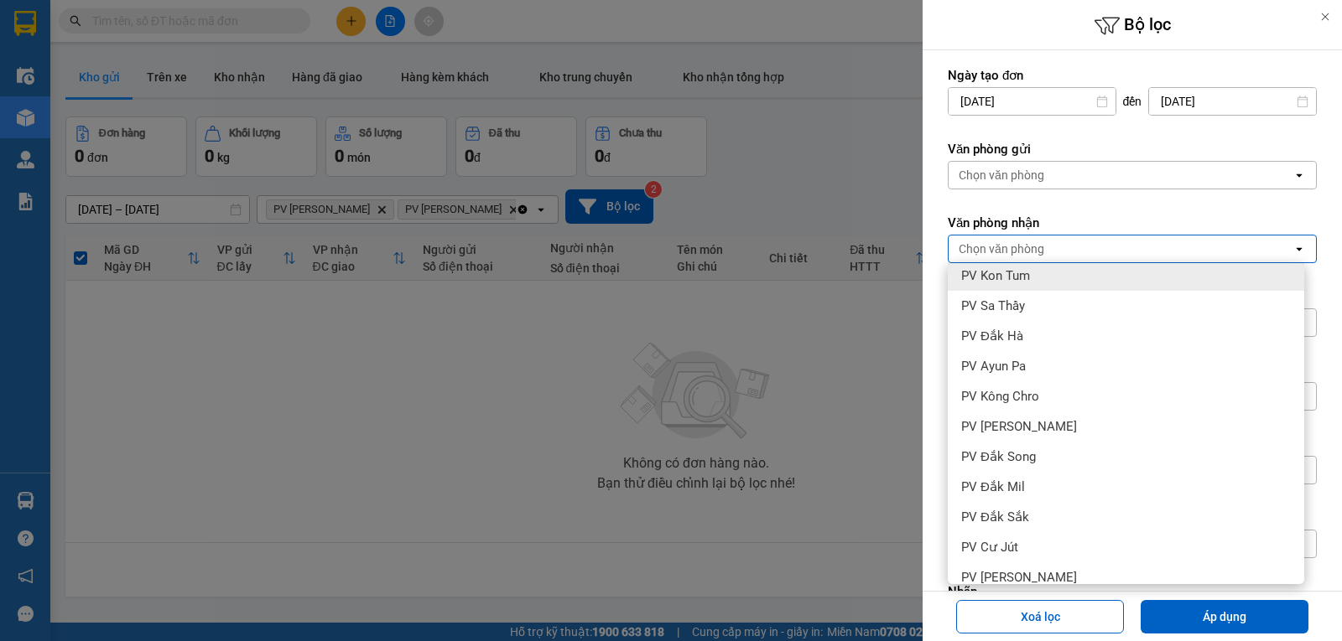
scroll to position [252, 0]
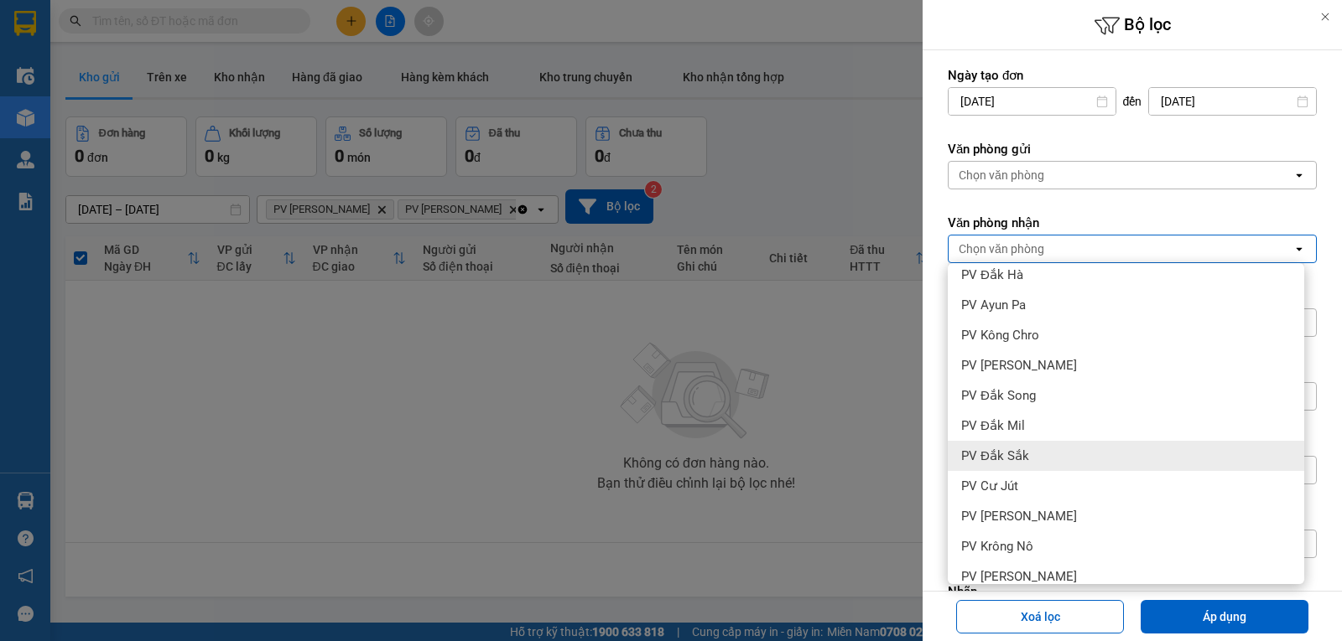
click at [1014, 456] on span "PV Đắk Sắk" at bounding box center [995, 456] width 68 height 17
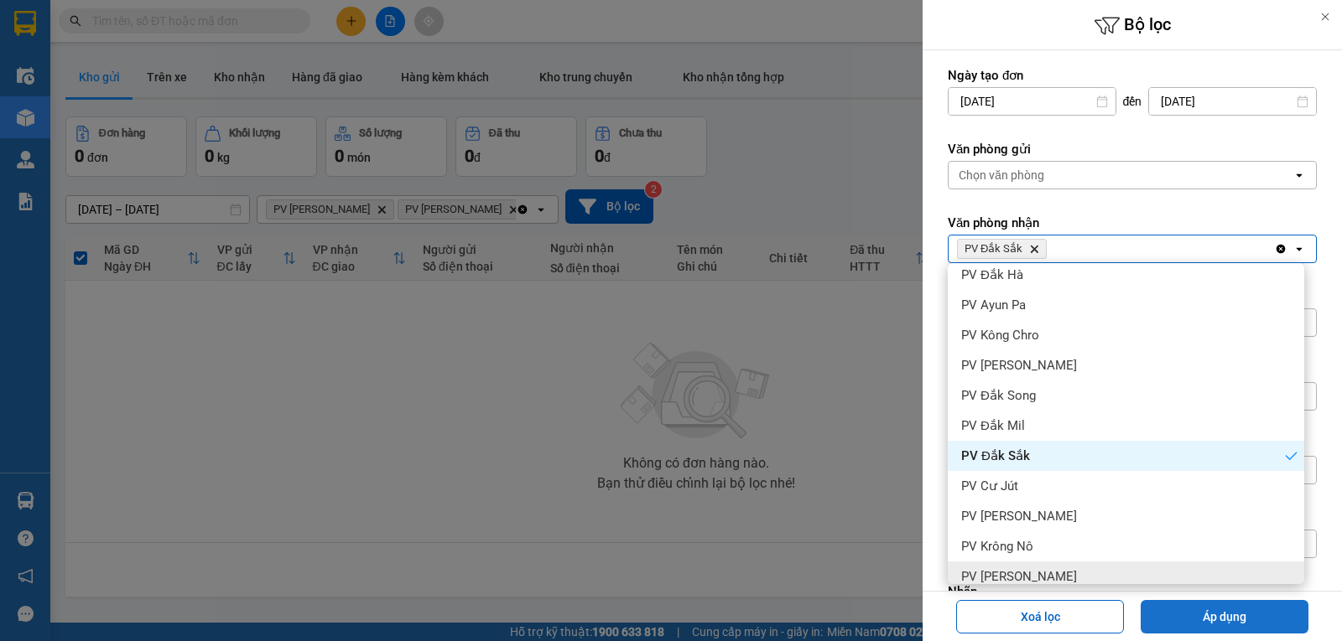
click at [1186, 610] on button "Áp dụng" at bounding box center [1224, 617] width 168 height 34
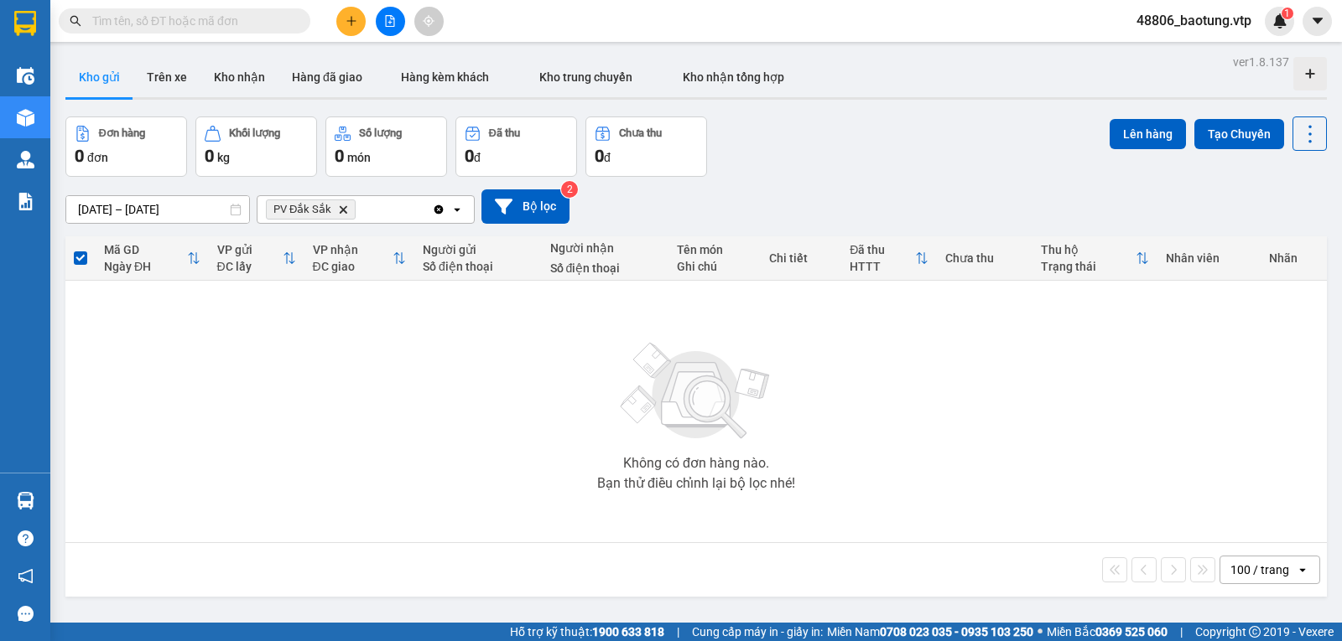
click at [438, 216] on icon "Clear all" at bounding box center [438, 209] width 13 height 13
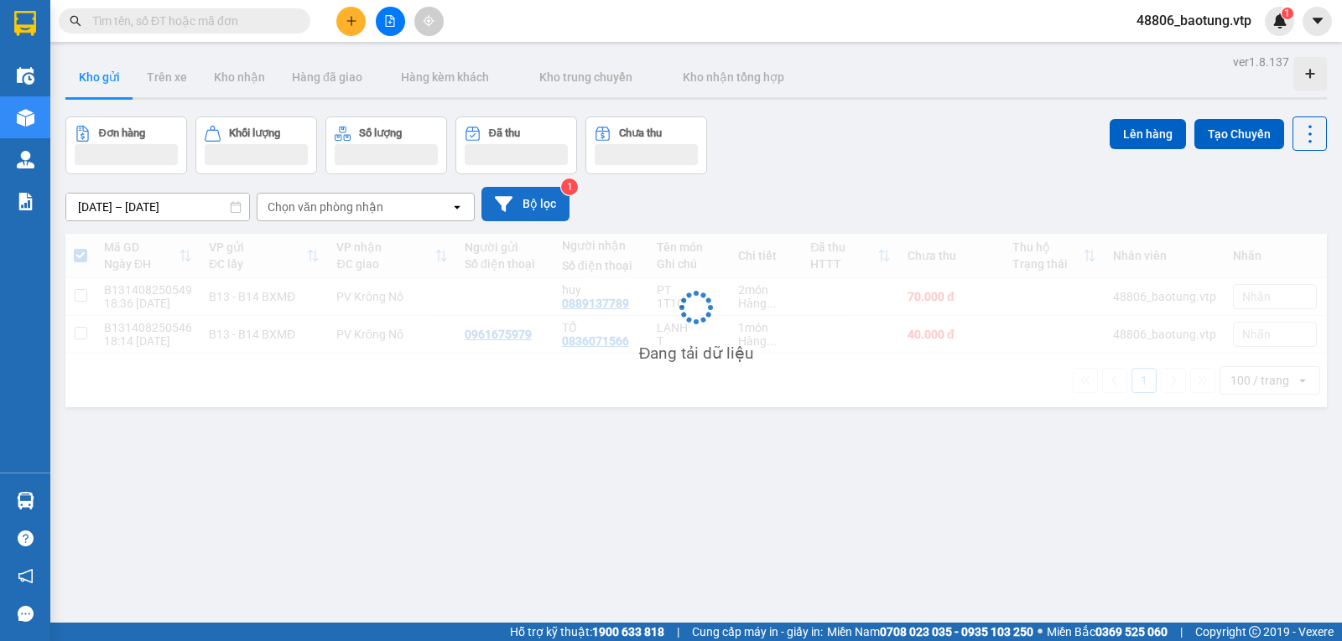
click at [545, 221] on button "Bộ lọc" at bounding box center [525, 204] width 88 height 34
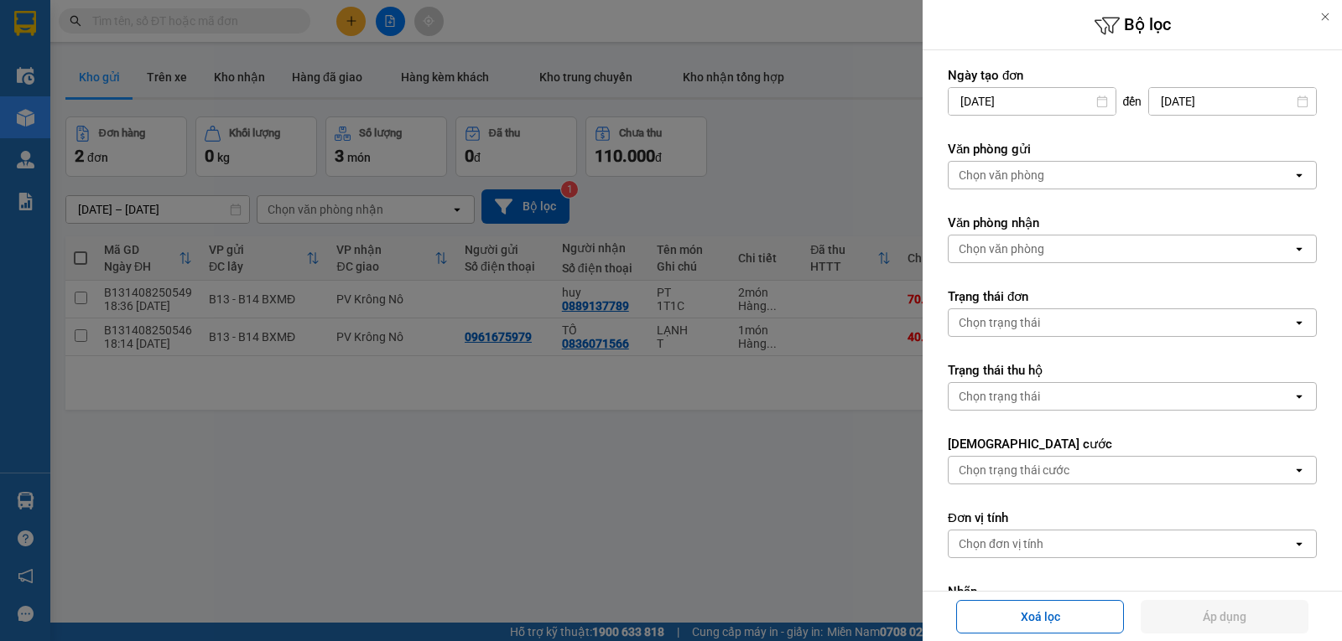
click at [983, 173] on div "Chọn văn phòng" at bounding box center [1001, 175] width 86 height 17
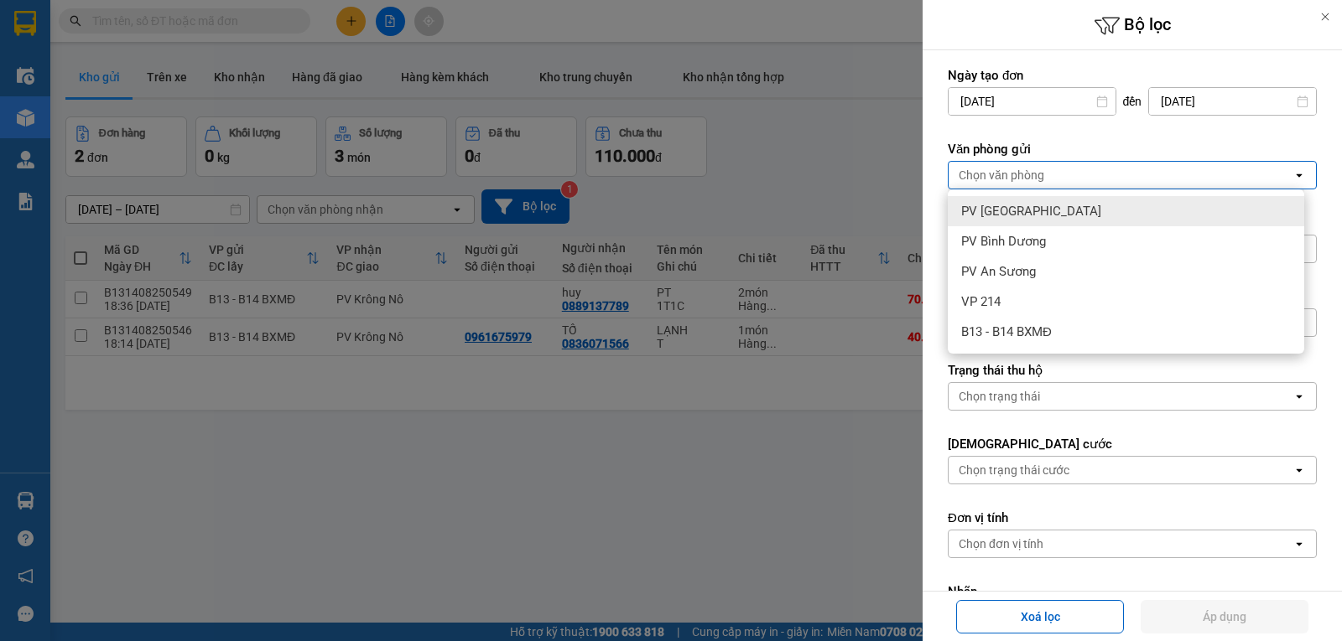
type input "3"
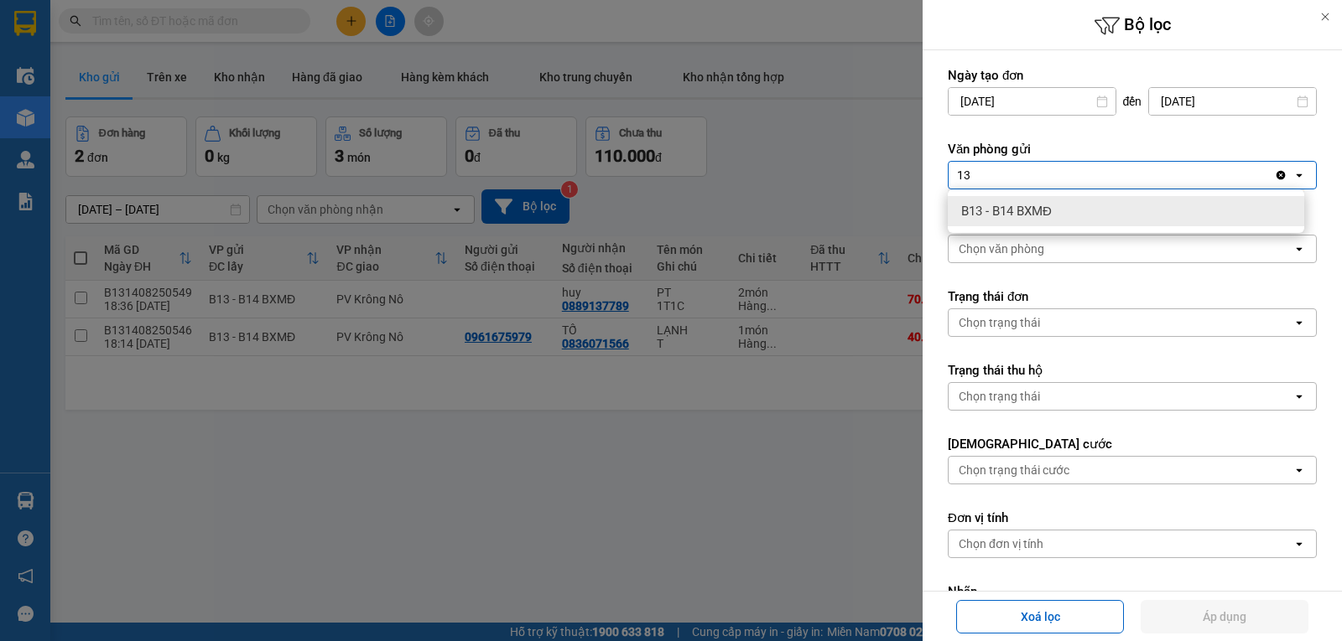
type input "13"
click at [1042, 216] on span "B13 - B14 BXMĐ" at bounding box center [1006, 211] width 91 height 17
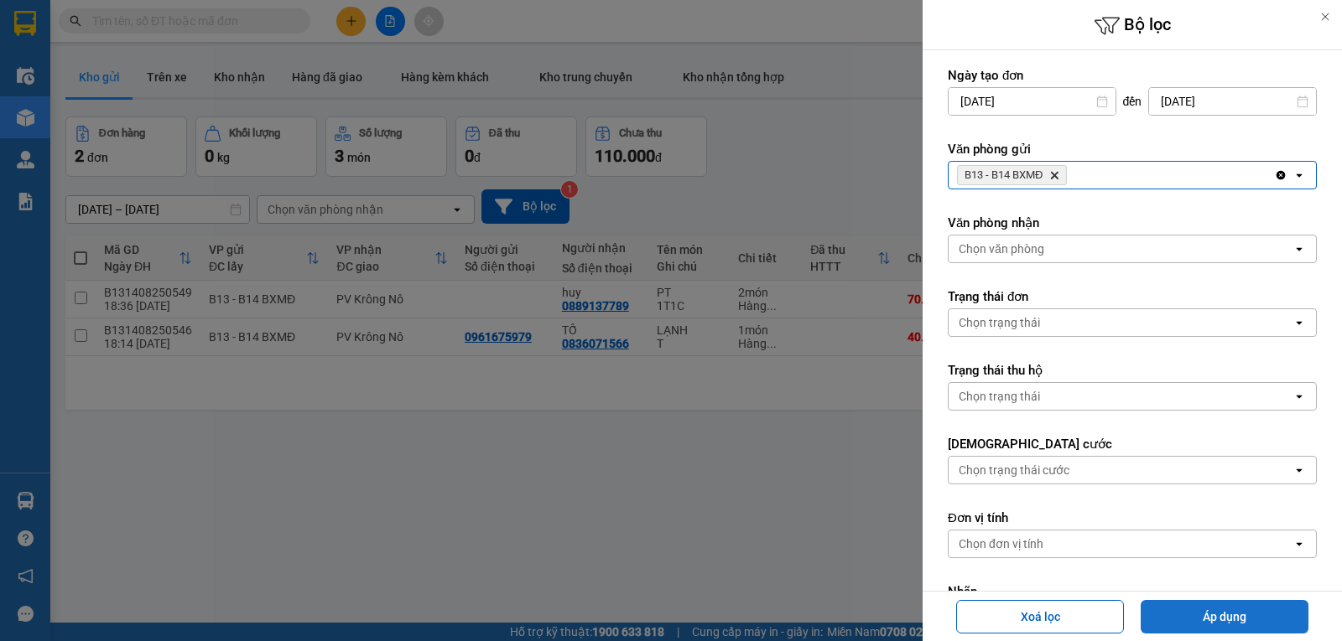
click at [1207, 623] on button "Áp dụng" at bounding box center [1224, 617] width 168 height 34
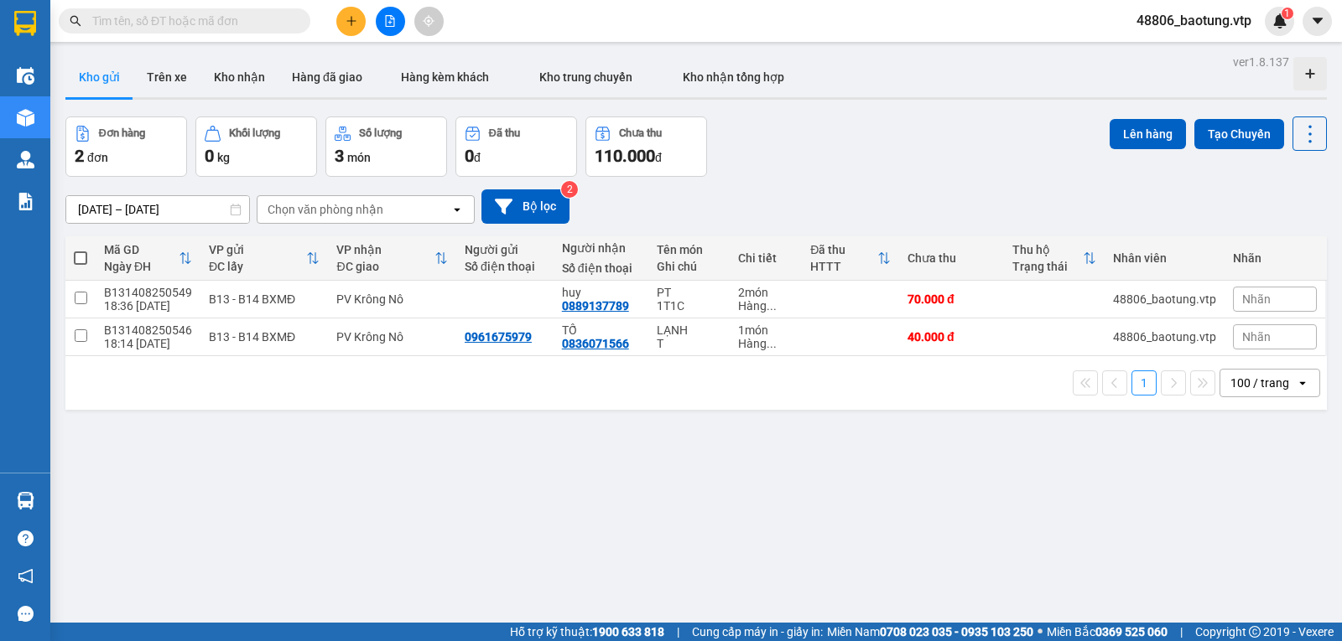
click at [84, 265] on span at bounding box center [80, 258] width 13 height 13
click at [80, 250] on input "checkbox" at bounding box center [80, 250] width 0 height 0
checkbox input "true"
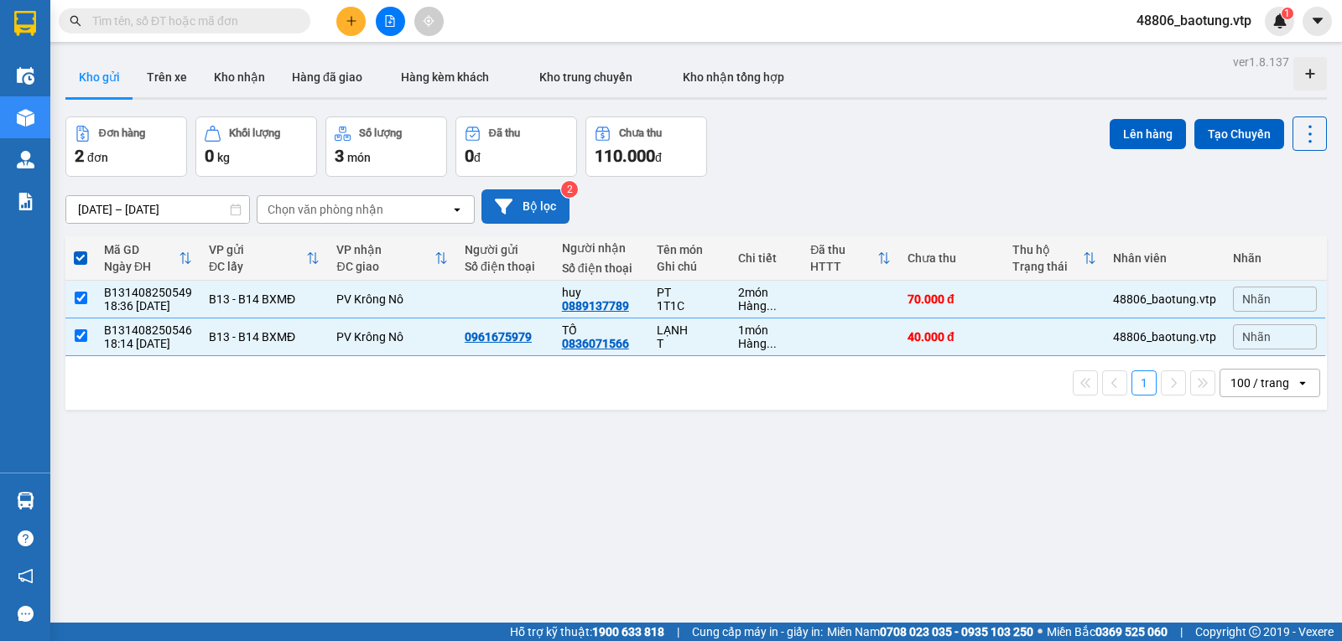
click at [527, 216] on button "Bộ lọc" at bounding box center [525, 206] width 88 height 34
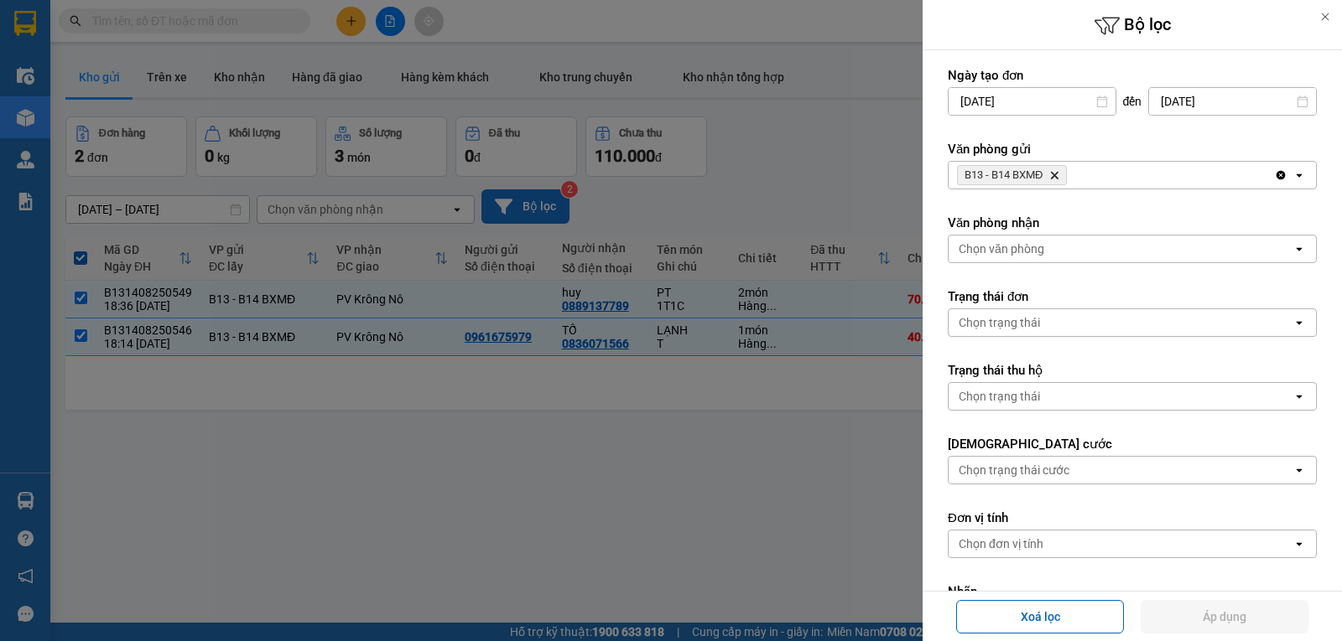
click at [527, 216] on div at bounding box center [671, 320] width 1342 height 641
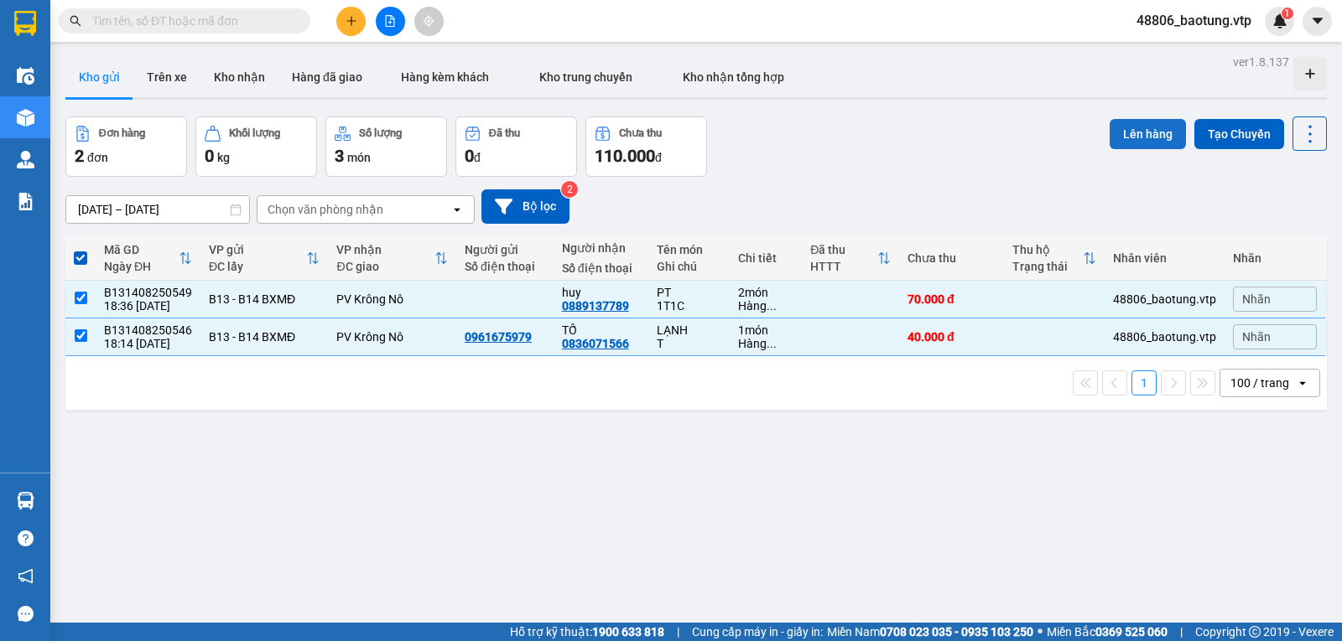
click at [1143, 143] on button "Lên hàng" at bounding box center [1147, 134] width 76 height 30
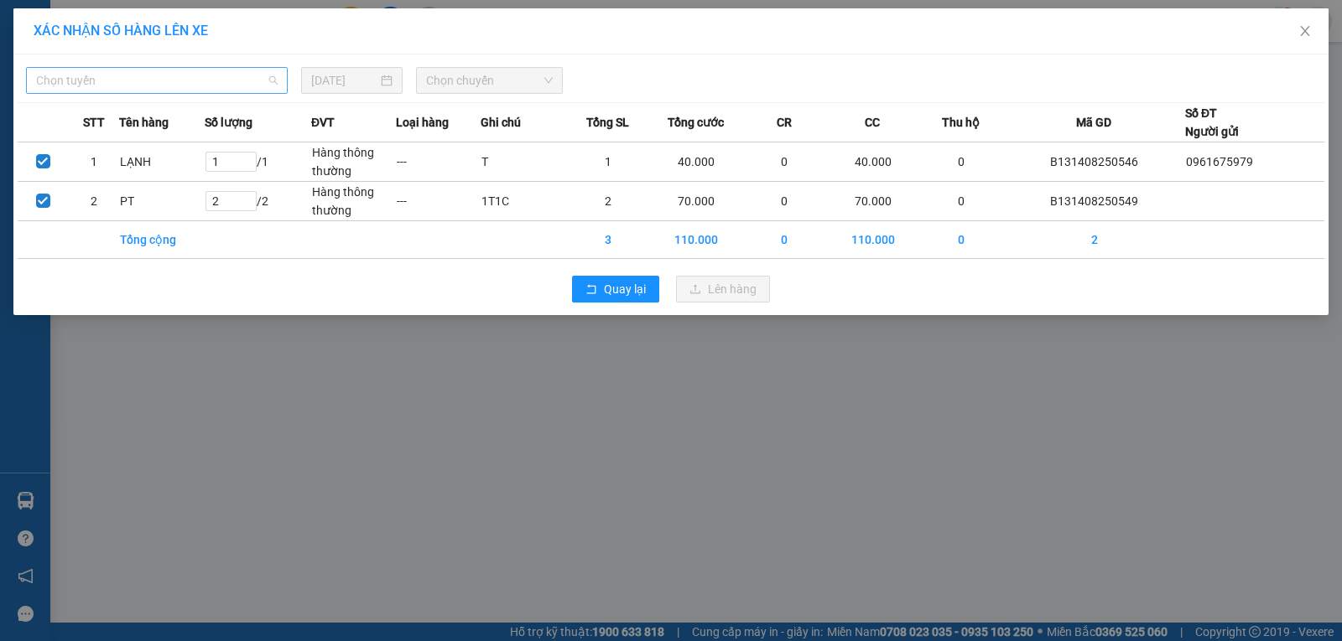
click at [261, 84] on span "Chọn tuyến" at bounding box center [156, 80] width 241 height 25
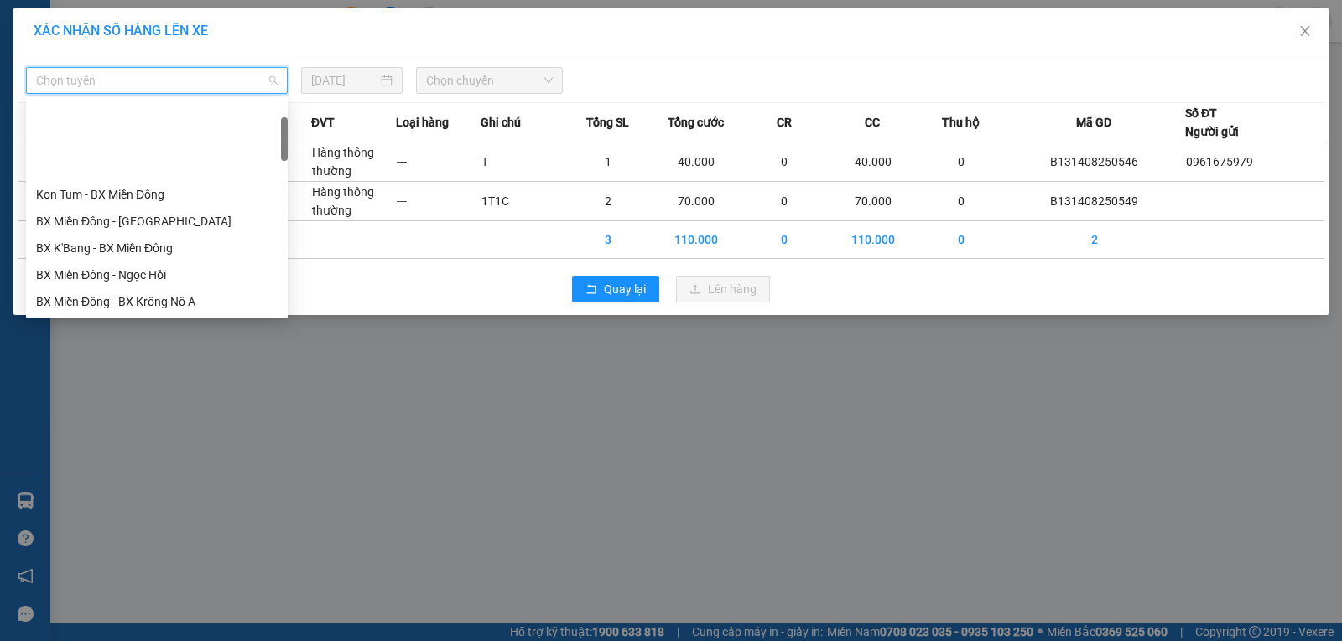
scroll to position [168, 0]
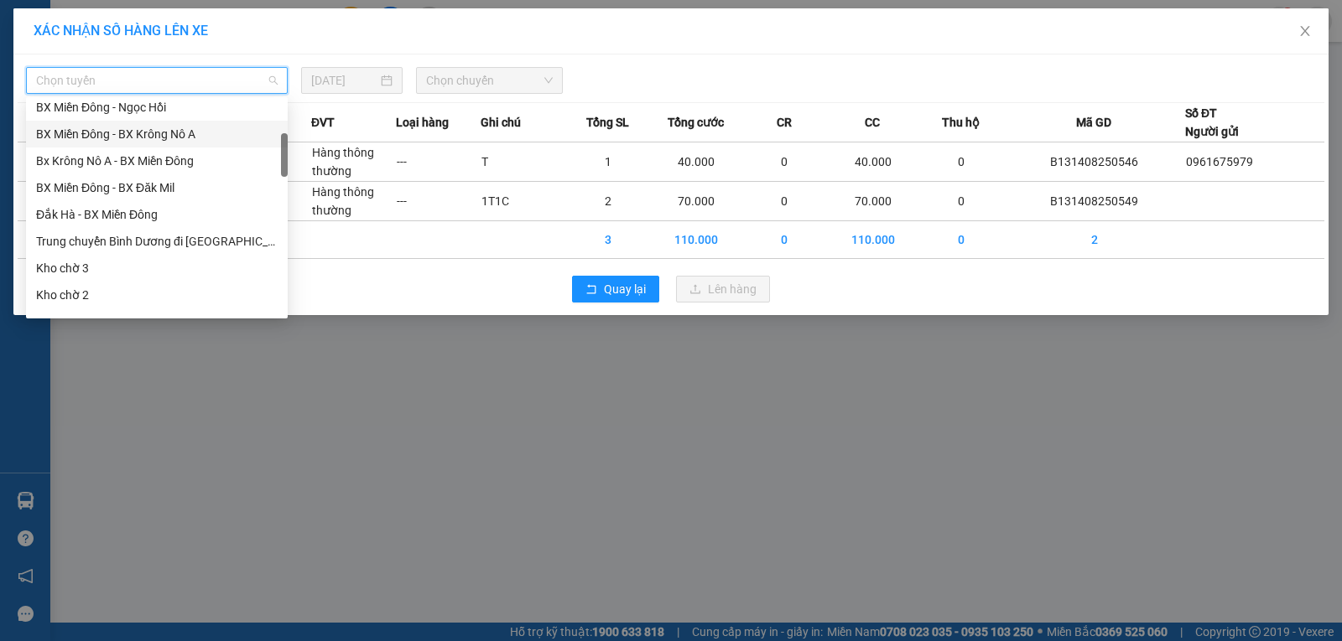
click at [167, 127] on div "BX Miền Đông - BX Krông Nô A" at bounding box center [156, 134] width 241 height 18
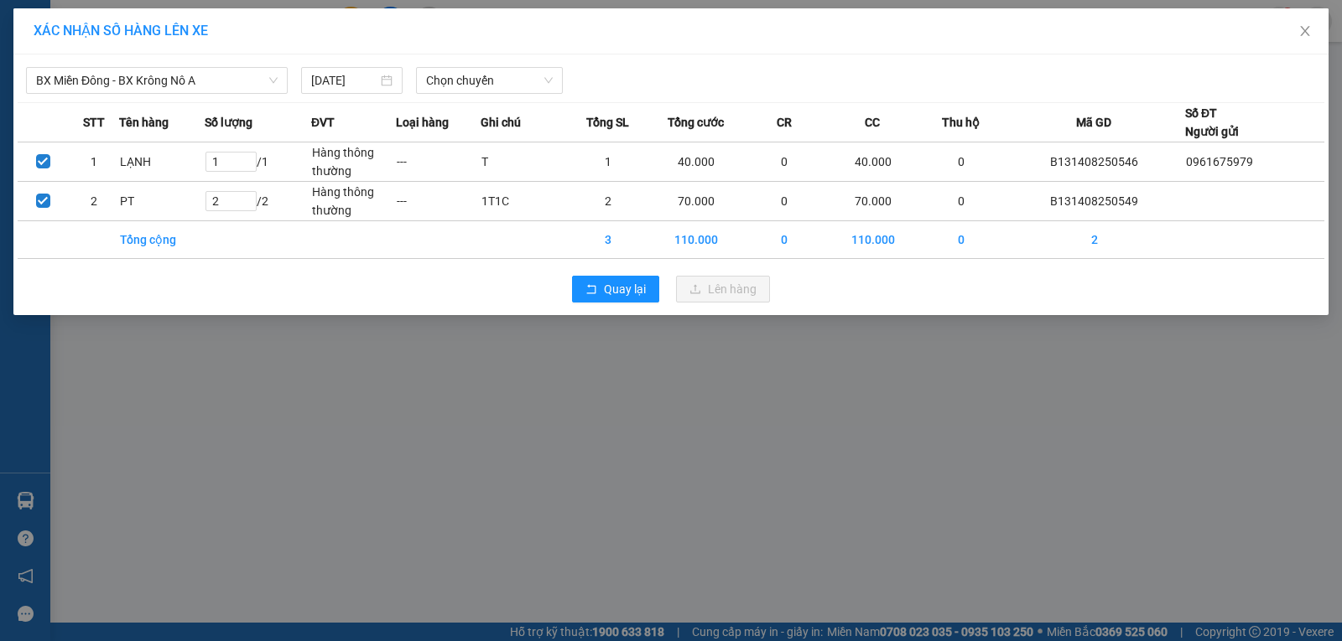
click at [495, 65] on div "BX Miền Đông - BX Krông Nô A 11/08/2025 Chọn chuyến" at bounding box center [671, 76] width 1306 height 35
click at [496, 78] on span "Chọn chuyến" at bounding box center [489, 80] width 127 height 25
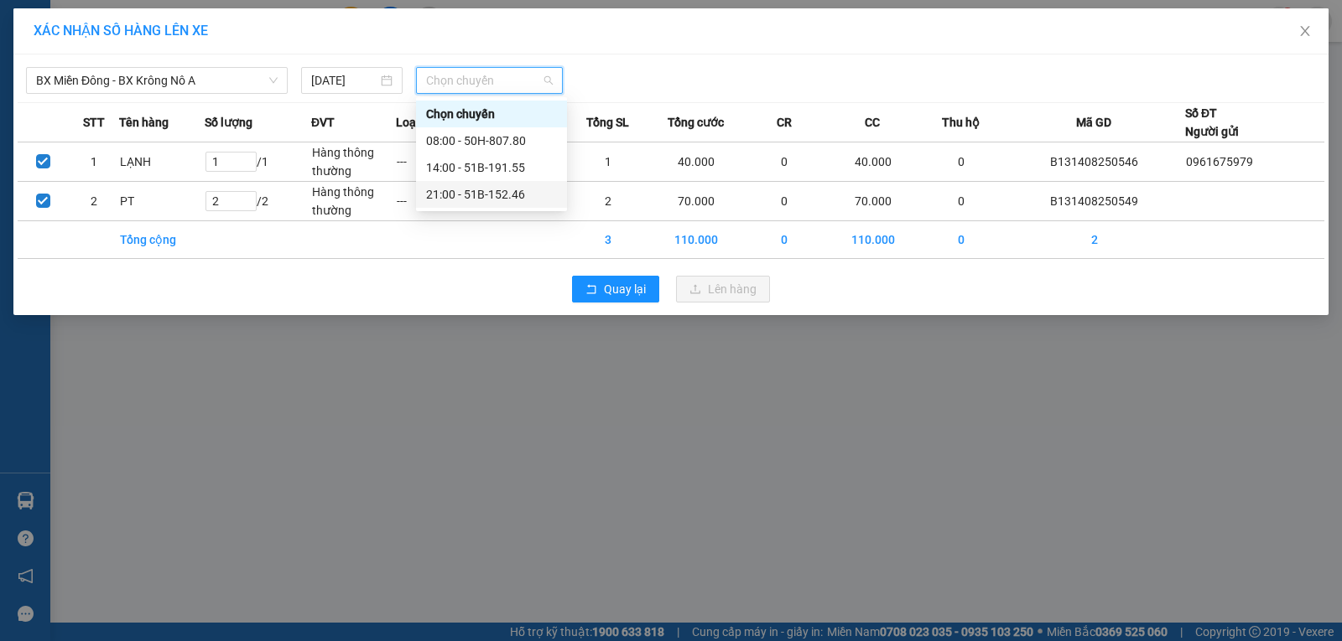
click at [492, 197] on div "21:00 - 51B-152.46" at bounding box center [491, 194] width 131 height 18
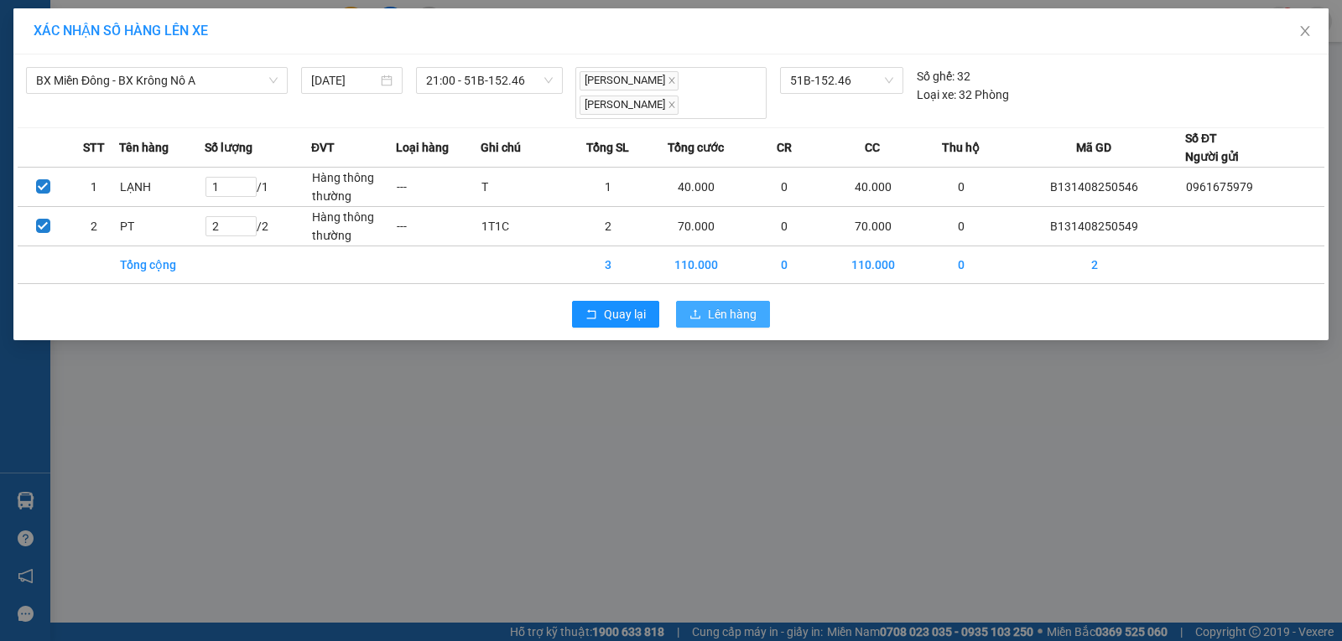
click at [733, 320] on span "Lên hàng" at bounding box center [732, 314] width 49 height 18
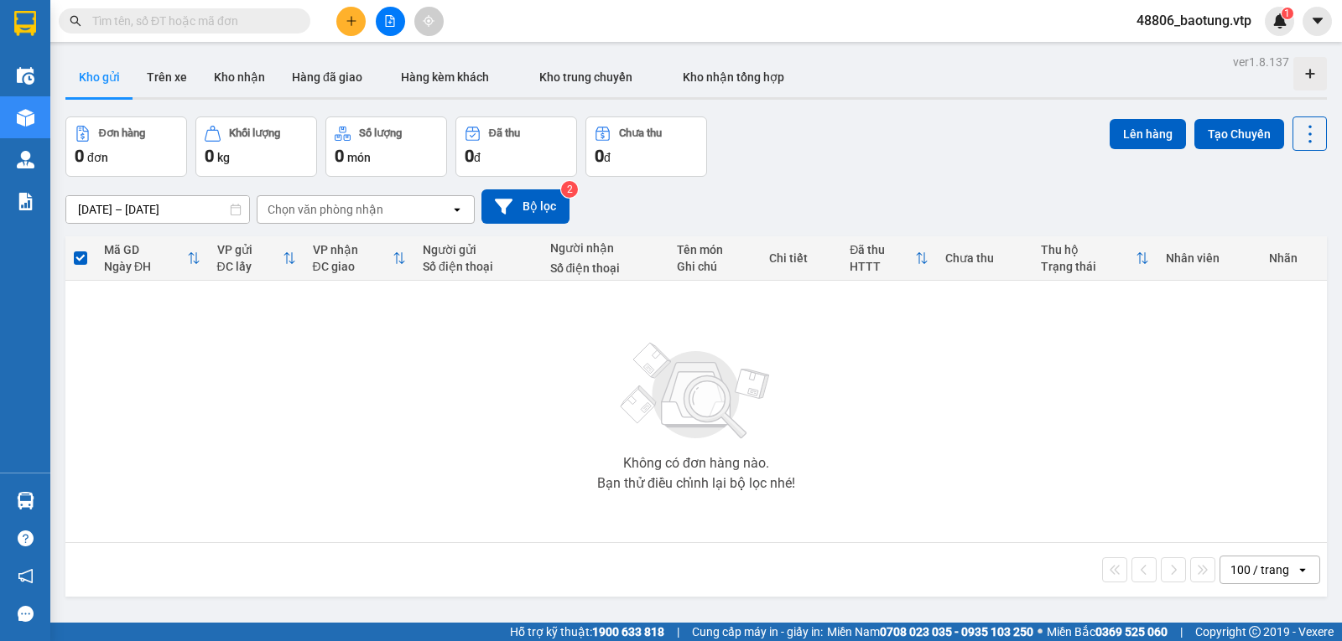
click at [226, 18] on input "text" at bounding box center [191, 21] width 198 height 18
click at [399, 25] on button at bounding box center [390, 21] width 29 height 29
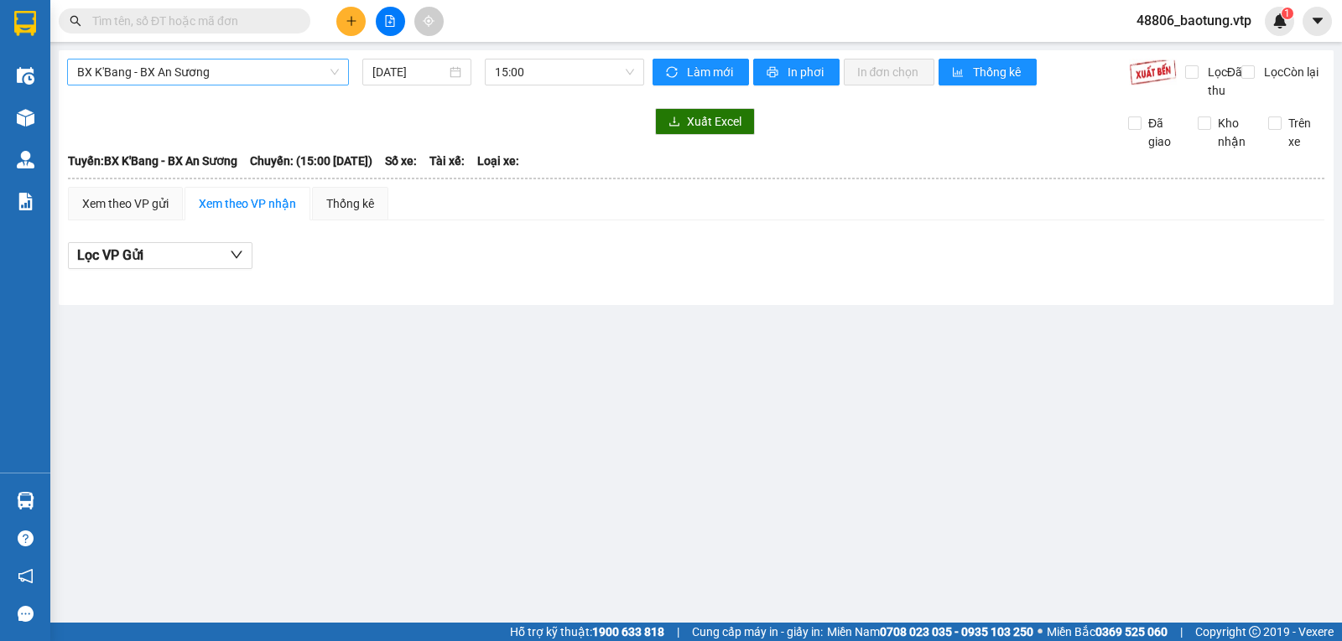
click at [313, 78] on span "BX K'Bang - BX An Sương" at bounding box center [208, 72] width 262 height 25
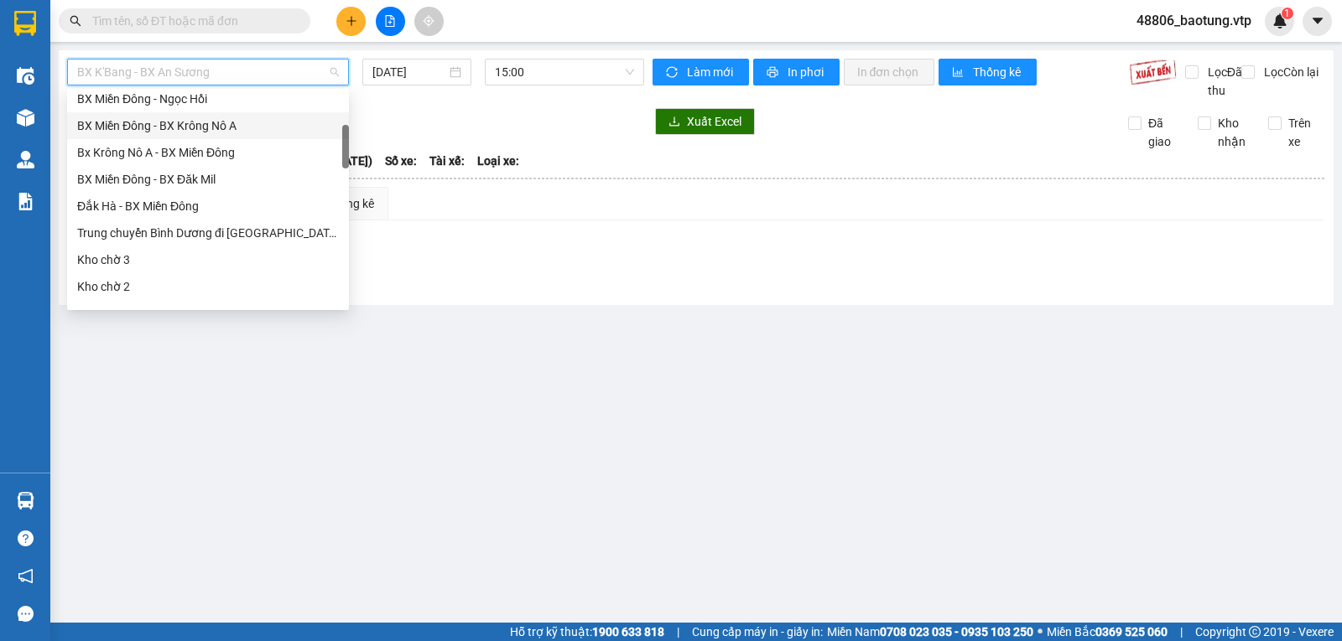
scroll to position [252, 0]
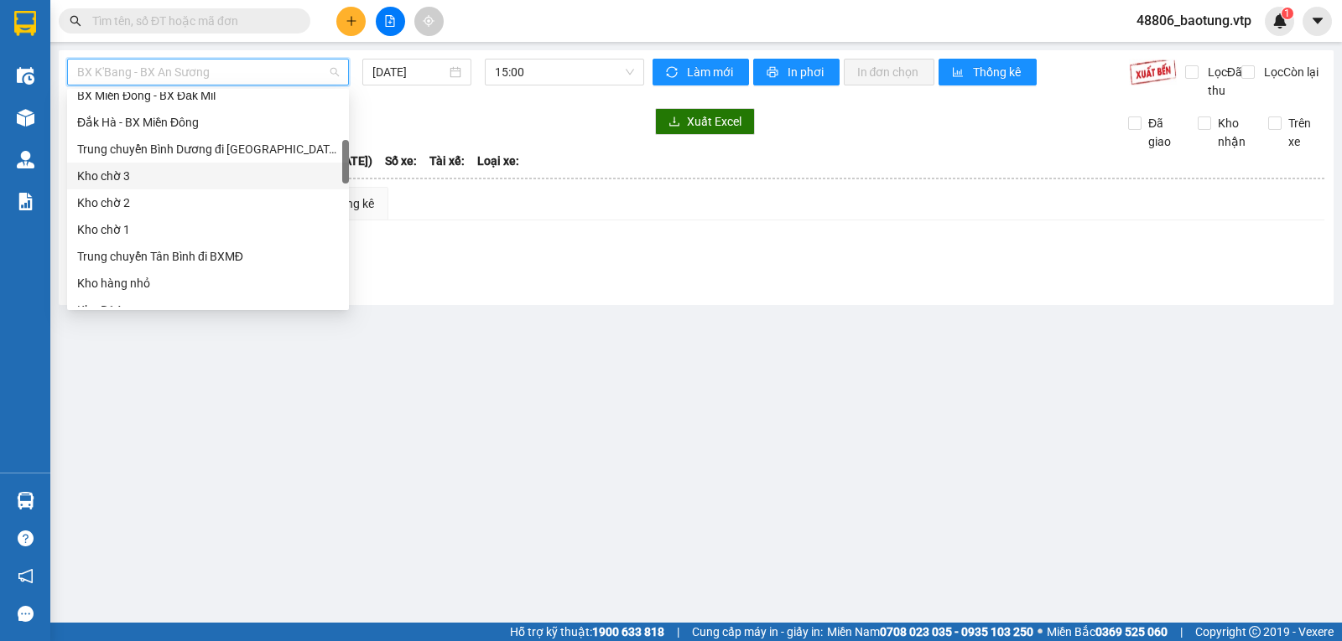
click at [135, 179] on div "Kho chờ 3" at bounding box center [208, 176] width 262 height 18
type input "[DATE]"
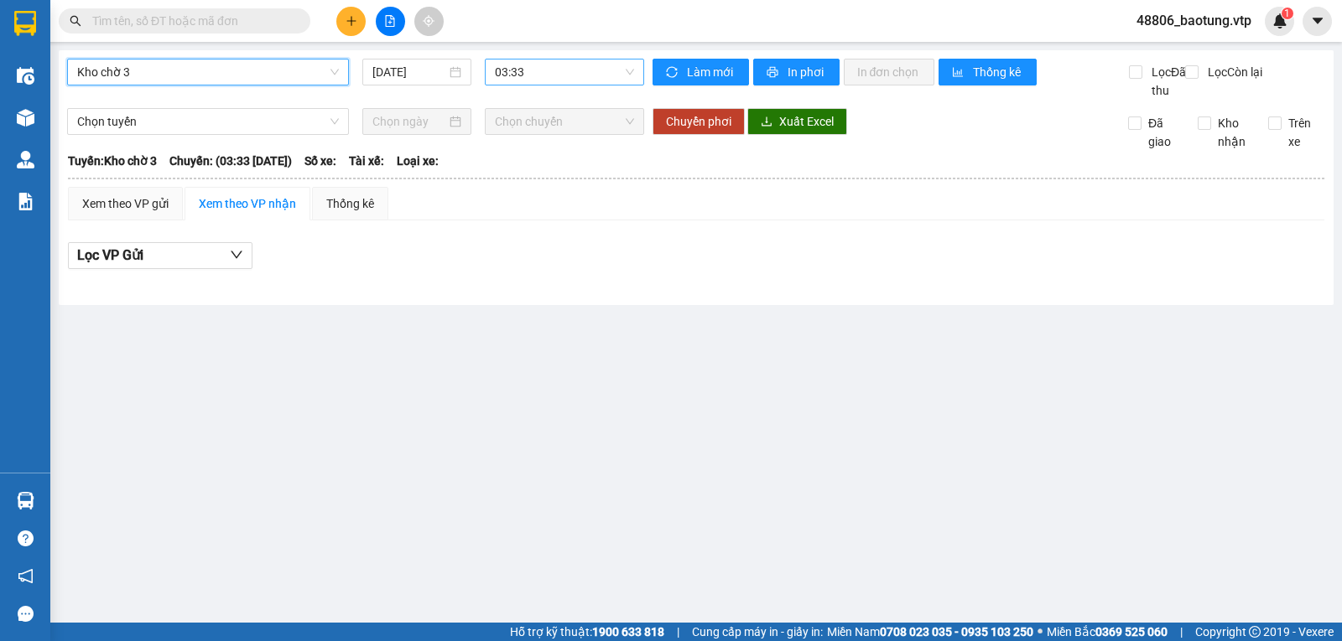
click at [530, 75] on span "03:33" at bounding box center [564, 72] width 138 height 25
click at [258, 69] on span "Kho chờ 3" at bounding box center [208, 72] width 262 height 25
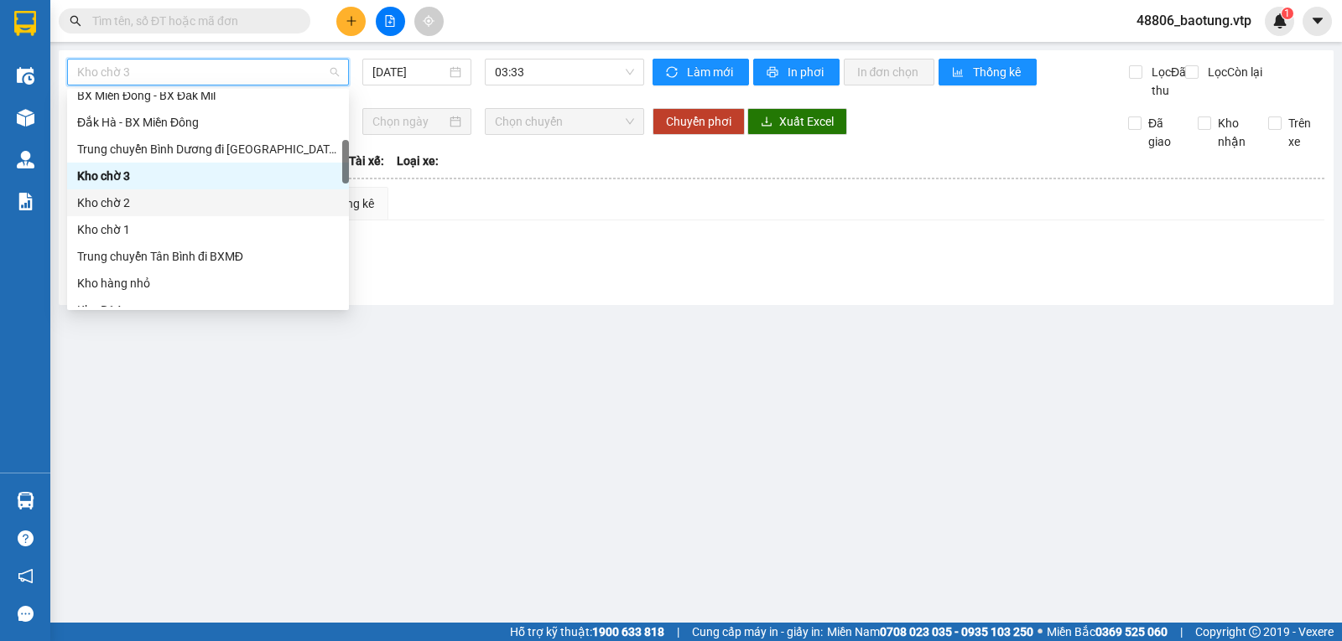
click at [146, 205] on div "Kho chờ 2" at bounding box center [208, 203] width 262 height 18
type input "[DATE]"
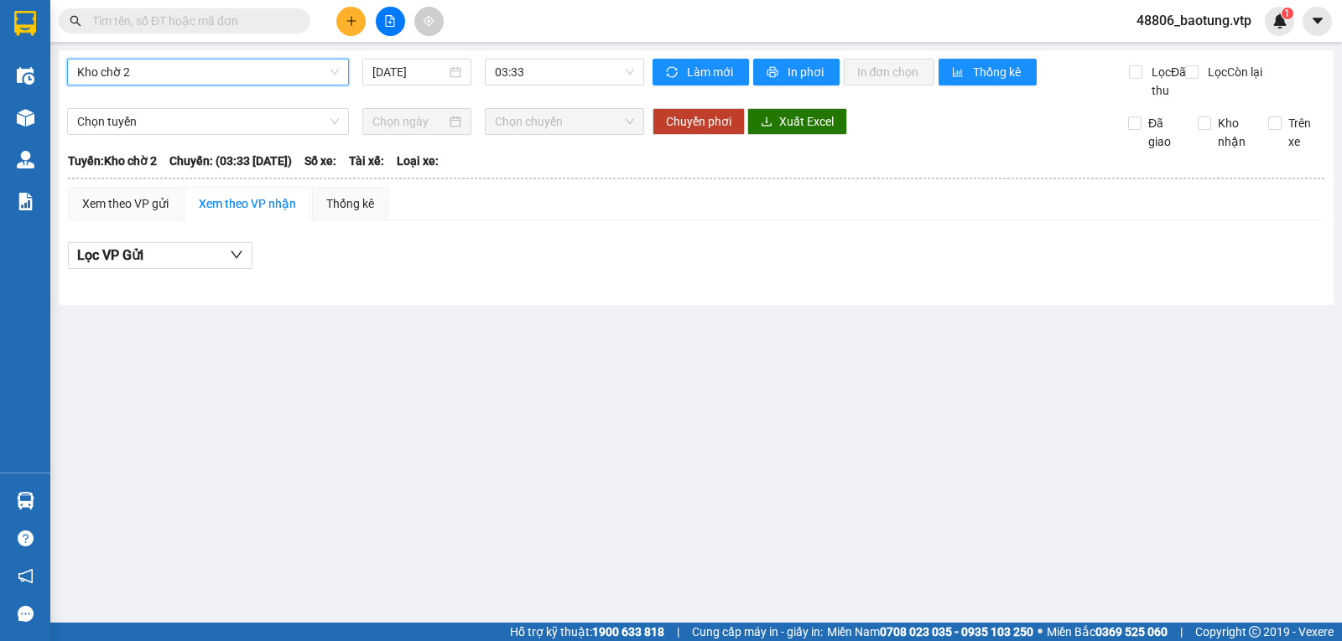
click at [241, 69] on span "Kho chờ 2" at bounding box center [208, 72] width 262 height 25
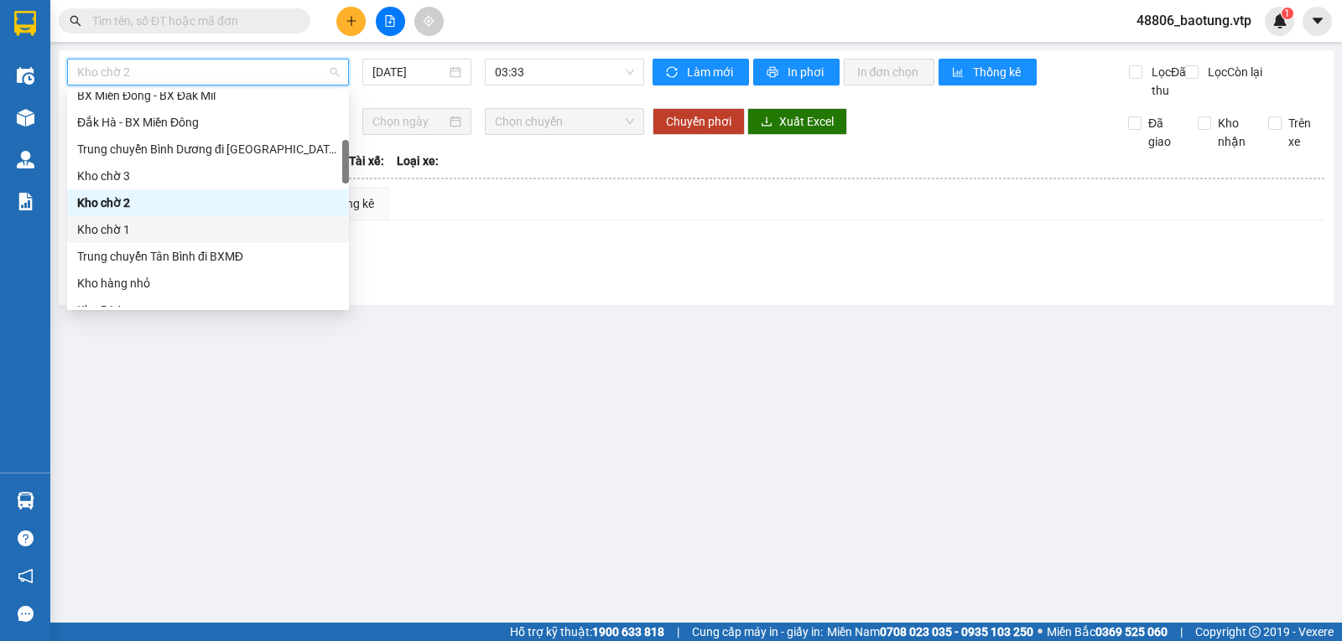
click at [121, 221] on div "Kho chờ 1" at bounding box center [208, 230] width 262 height 18
type input "[DATE]"
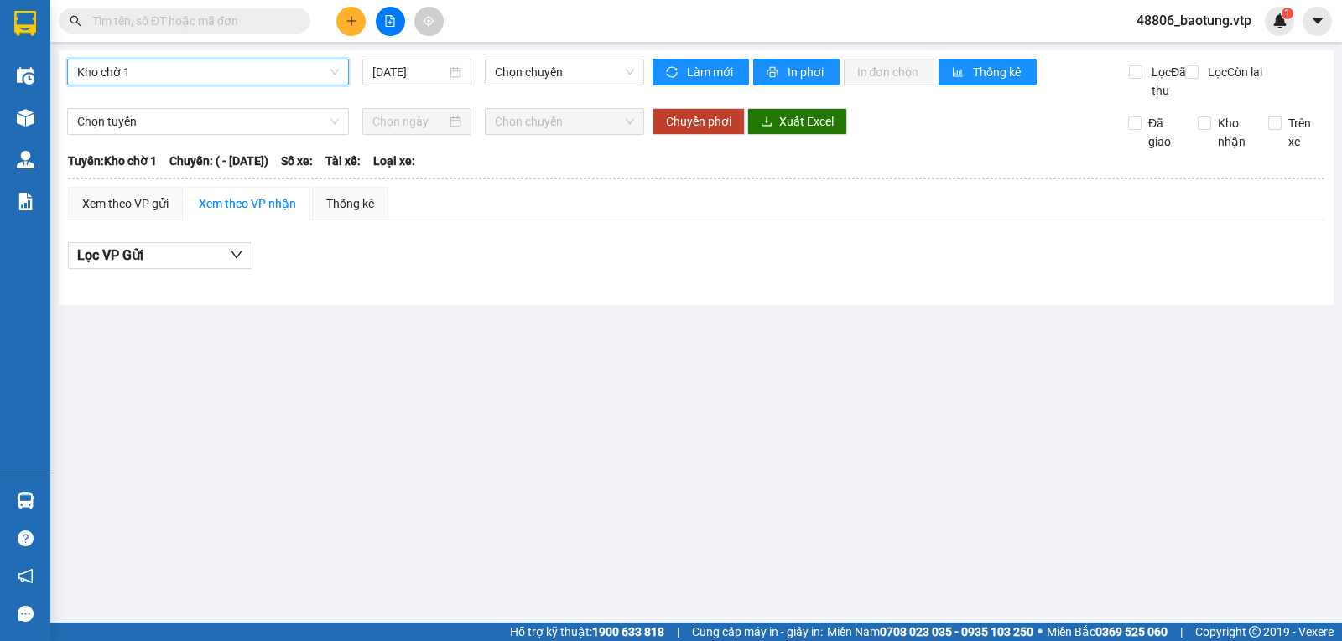
click at [174, 72] on span "Kho chờ 1" at bounding box center [208, 72] width 262 height 25
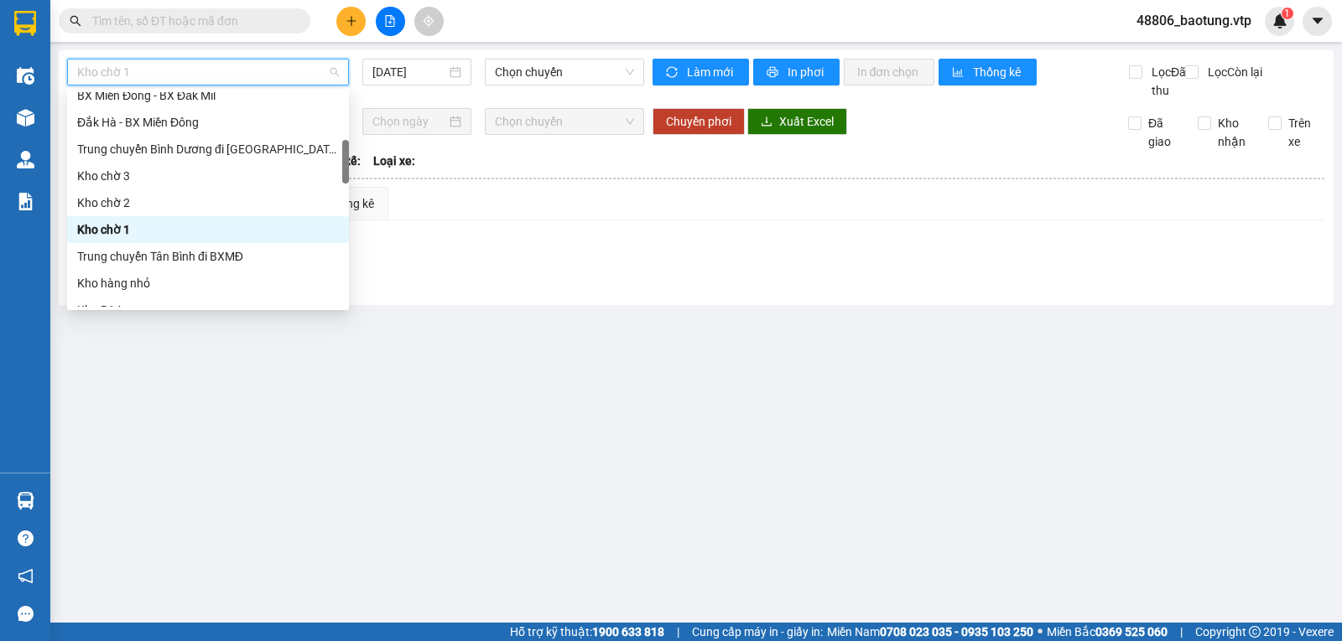
type input "B"
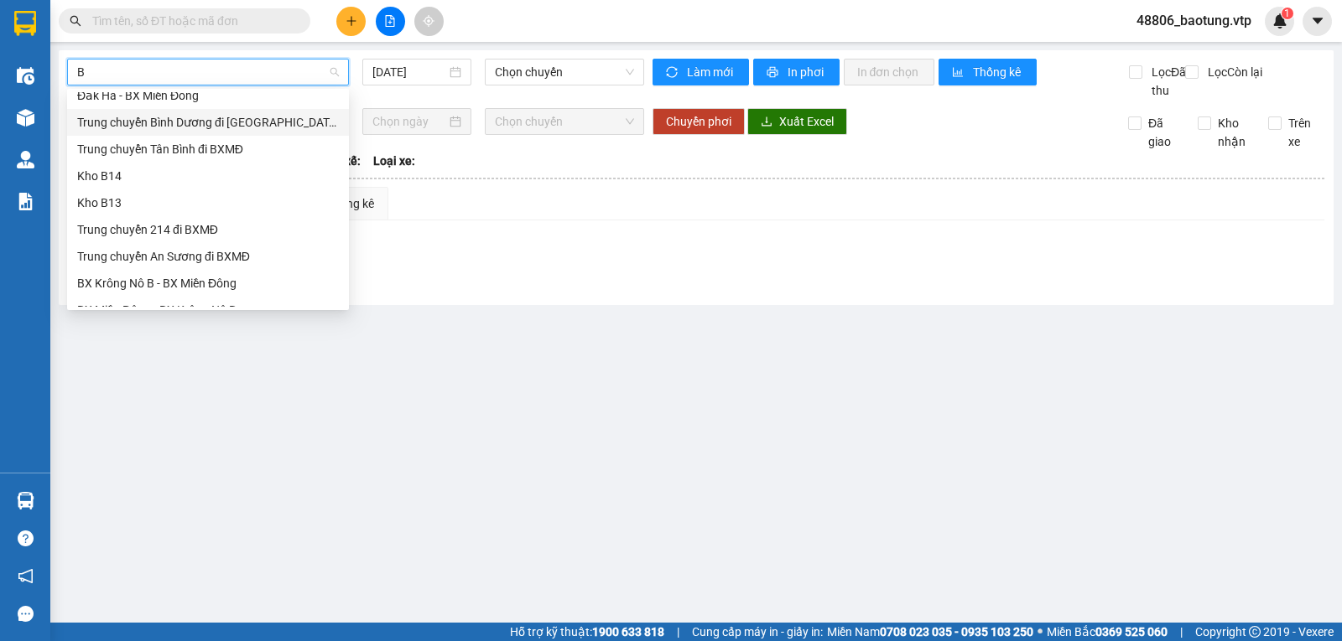
click at [212, 113] on div "Trung chuyển Bình Dương đi [GEOGRAPHIC_DATA]" at bounding box center [208, 122] width 262 height 18
type input "[DATE]"
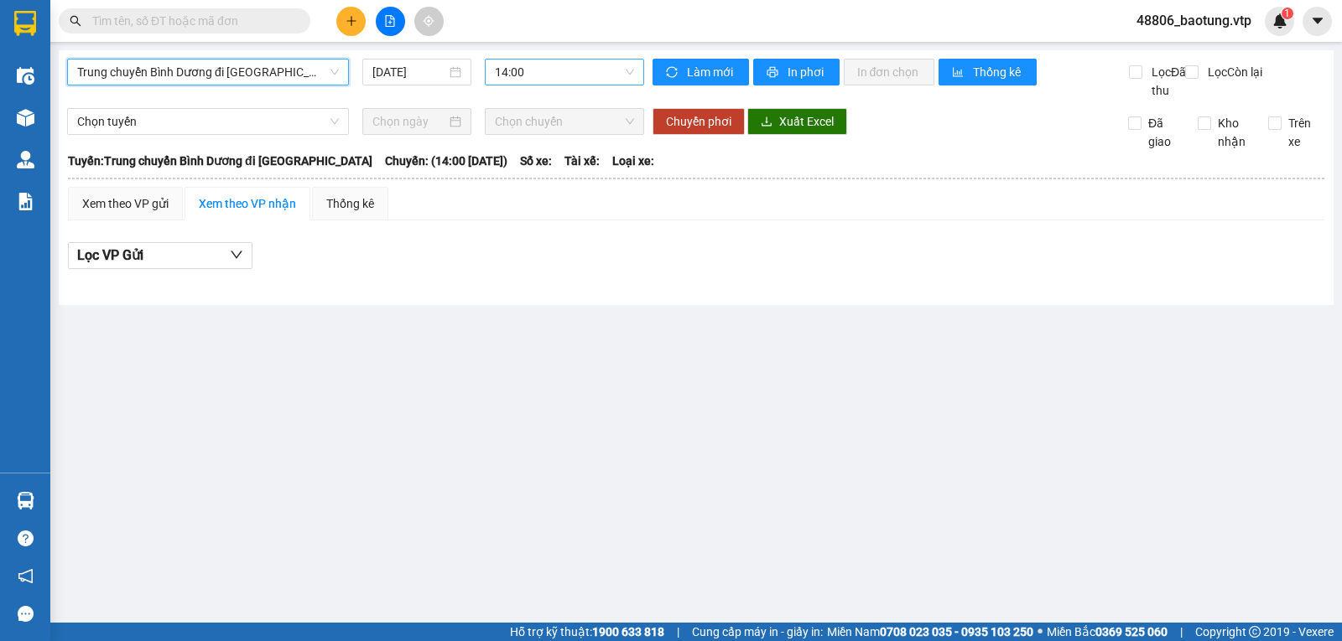
click at [516, 74] on span "14:00" at bounding box center [564, 72] width 138 height 25
click at [532, 148] on div "16:00" at bounding box center [560, 159] width 151 height 27
click at [290, 67] on span "Trung chuyển Bình Dương đi [GEOGRAPHIC_DATA]" at bounding box center [208, 72] width 262 height 25
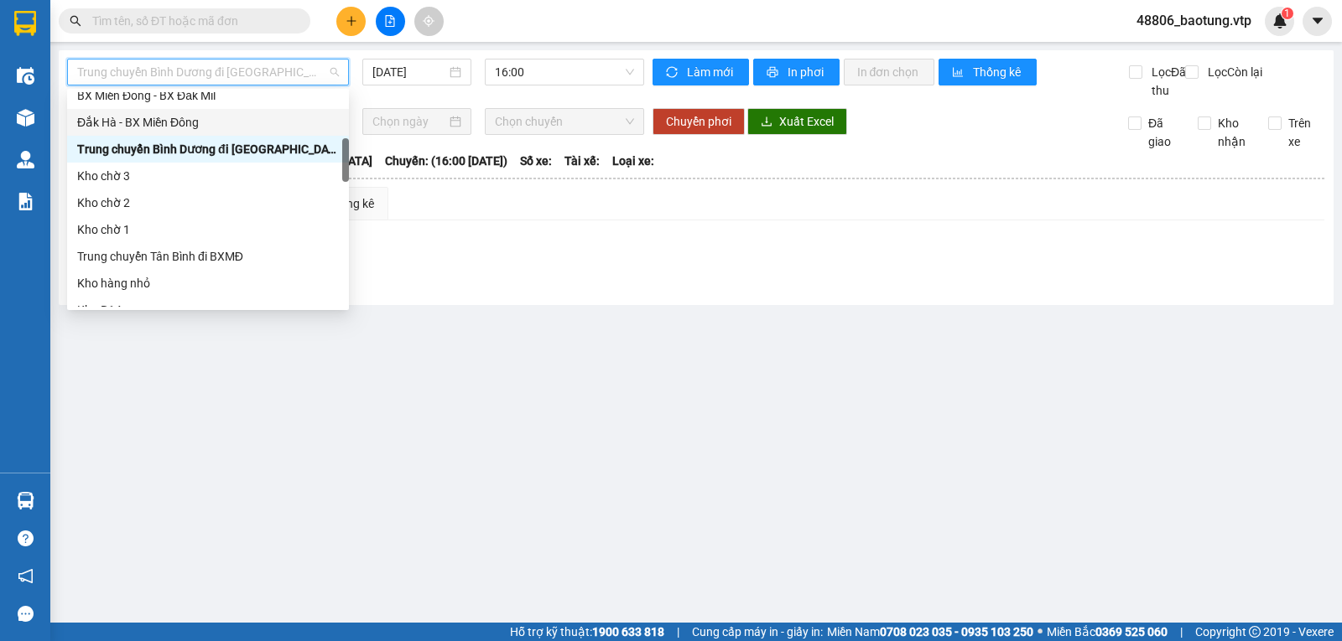
click at [246, 76] on span "Trung chuyển Bình Dương đi [GEOGRAPHIC_DATA]" at bounding box center [208, 72] width 262 height 25
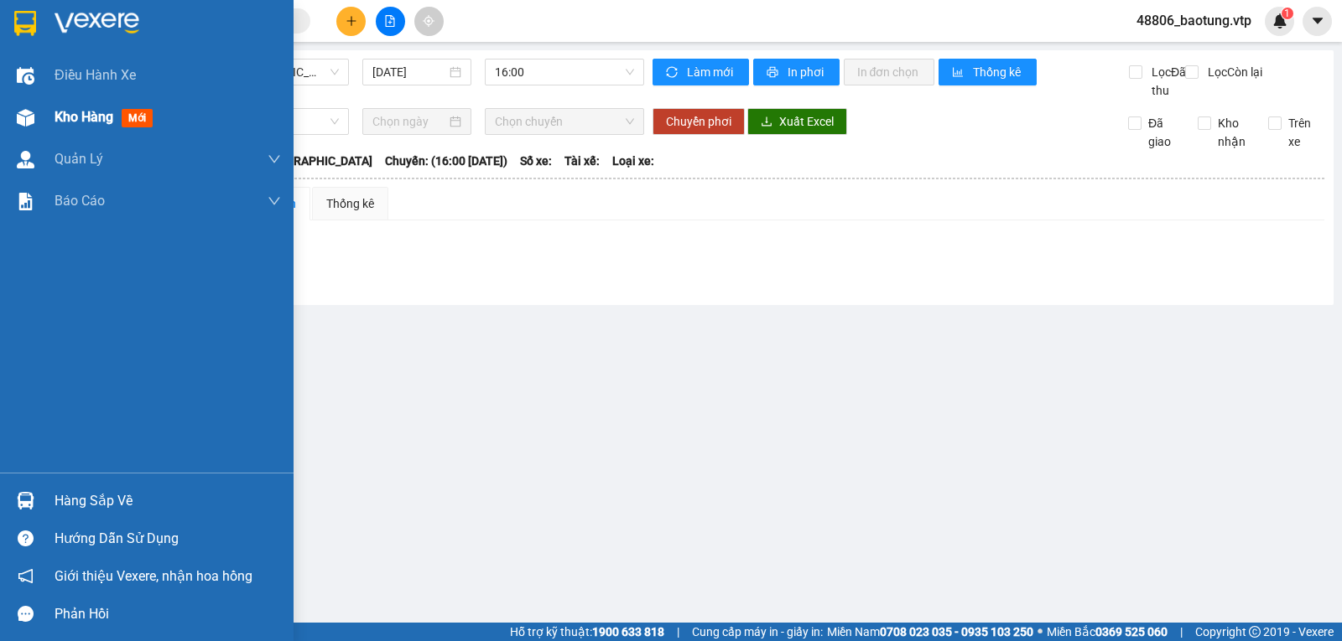
drag, startPoint x: 78, startPoint y: 129, endPoint x: 262, endPoint y: 140, distance: 183.9
click at [78, 128] on div "Kho hàng mới" at bounding box center [168, 117] width 226 height 42
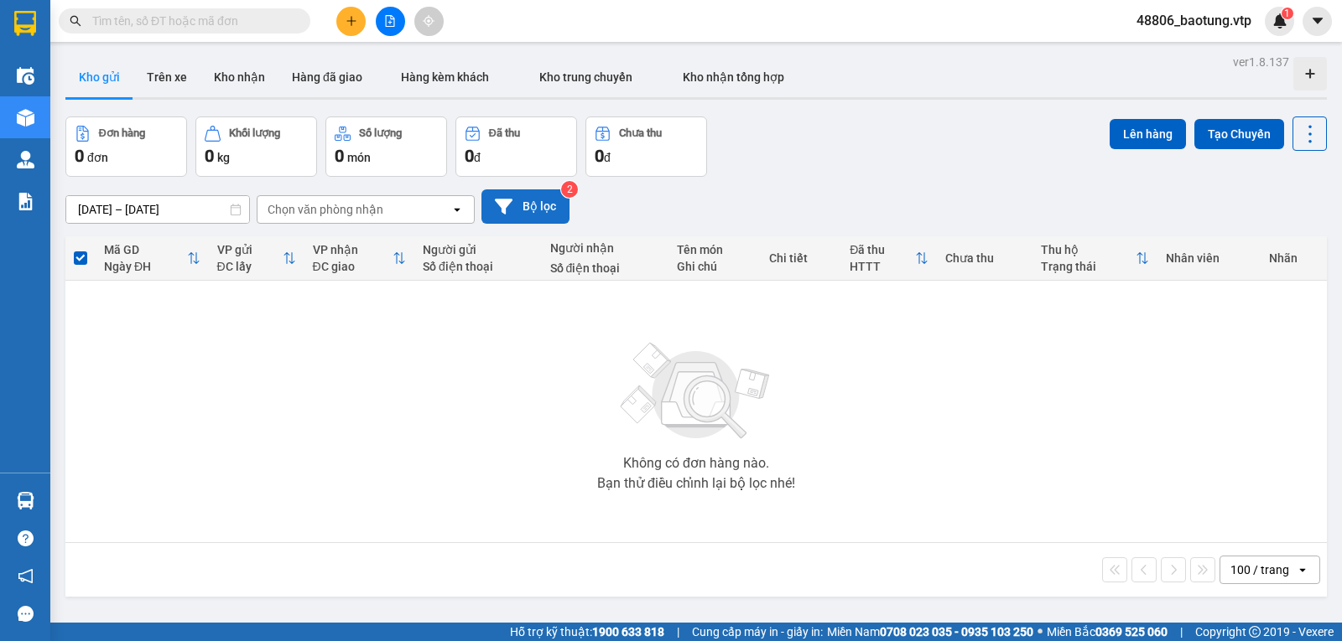
click at [556, 208] on button "Bộ lọc" at bounding box center [525, 206] width 88 height 34
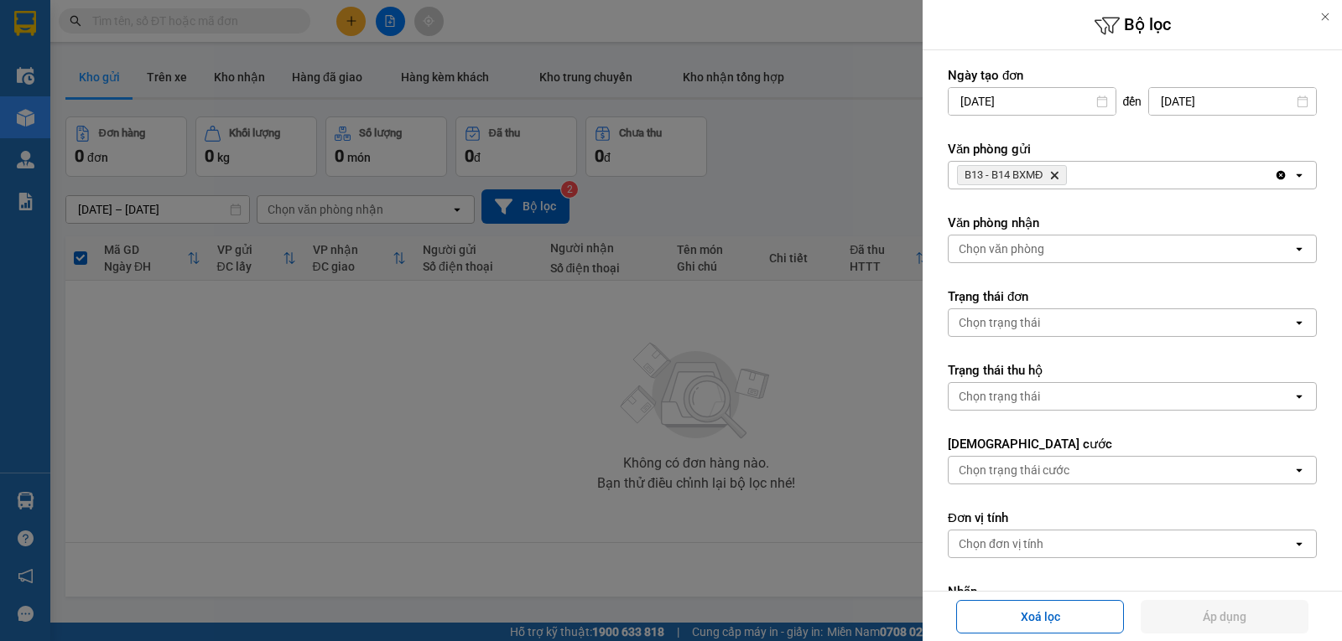
click at [1276, 178] on icon "Clear all" at bounding box center [1280, 175] width 9 height 9
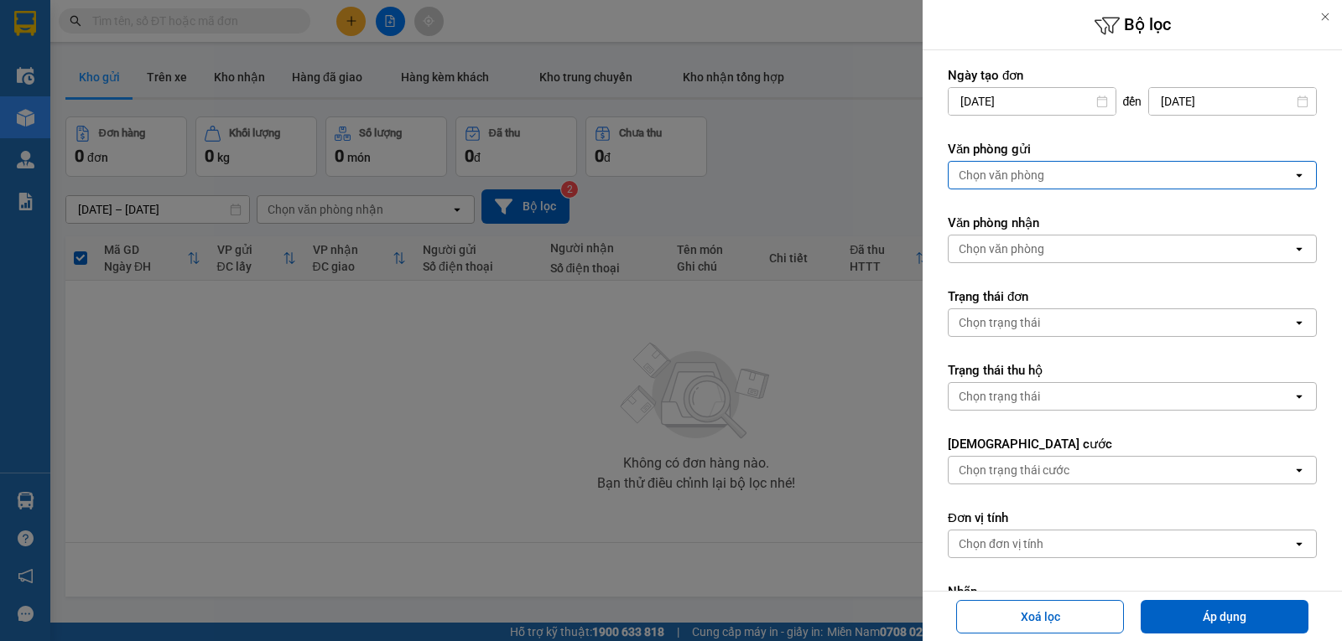
click at [1244, 184] on div "Chọn văn phòng" at bounding box center [1120, 175] width 344 height 27
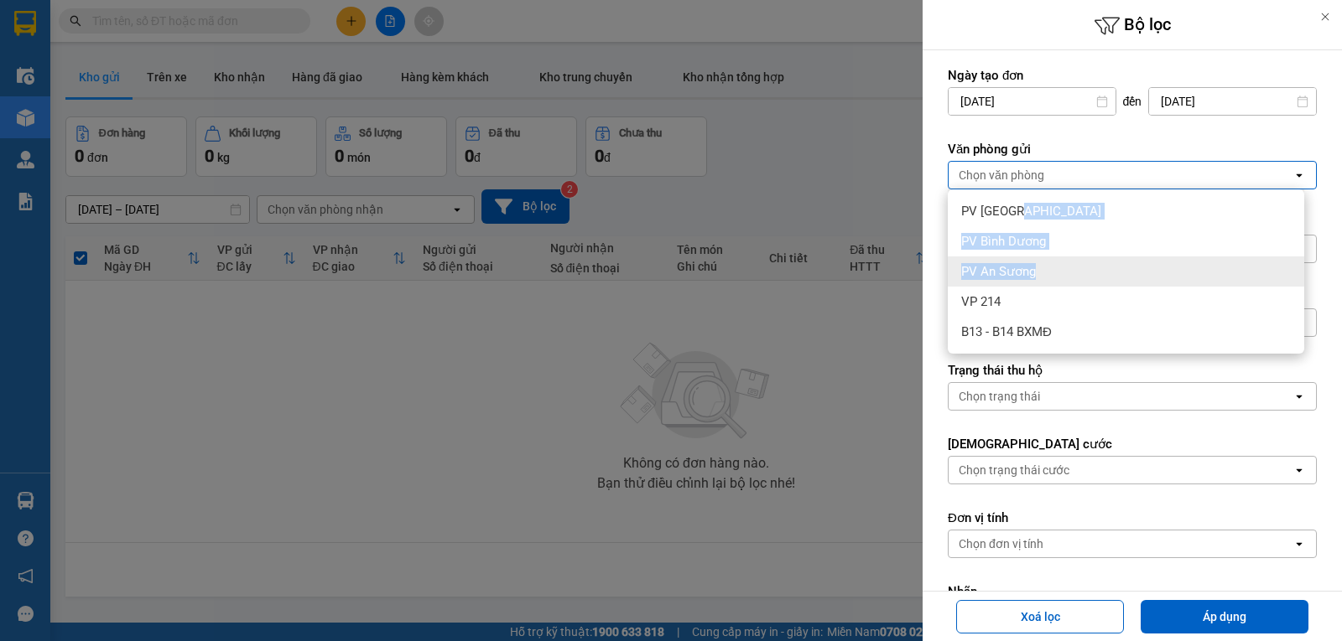
drag, startPoint x: 1016, startPoint y: 215, endPoint x: 1034, endPoint y: 262, distance: 50.1
click at [1034, 262] on ul "PV Tân Bình PV Bình Dương PV An Sương VP 214 B13 - B14 BXMĐ" at bounding box center [1125, 271] width 356 height 164
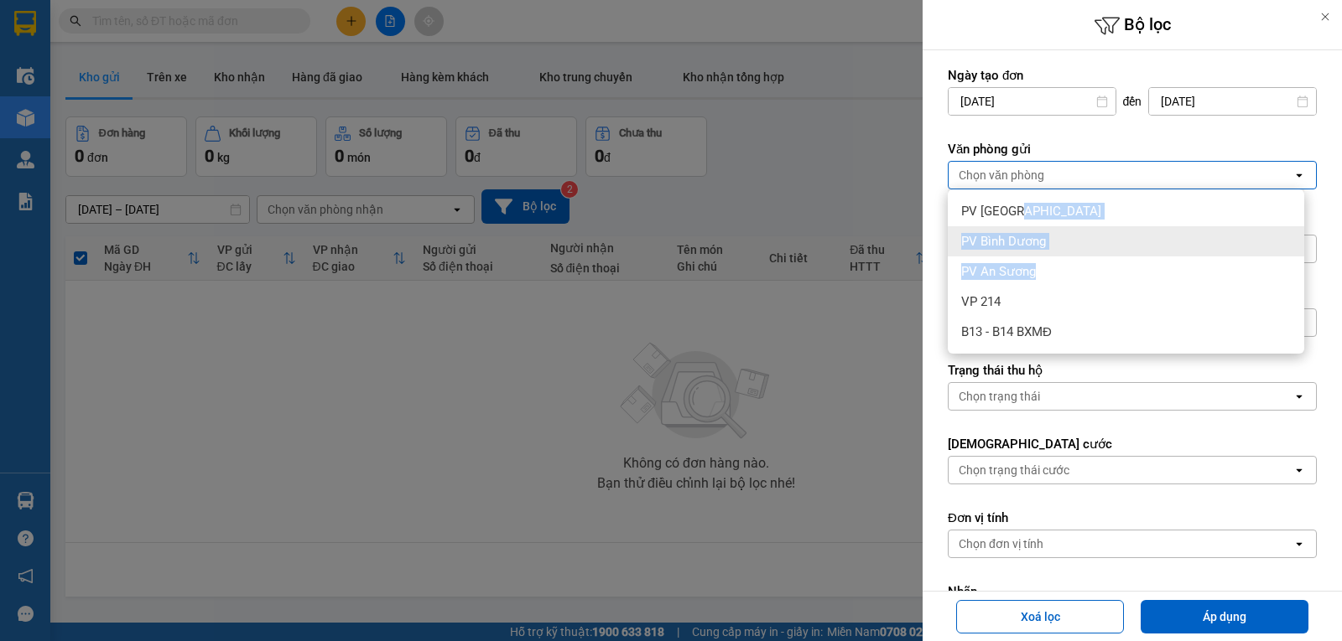
click at [1040, 248] on span "PV Bình Dương" at bounding box center [1003, 241] width 85 height 17
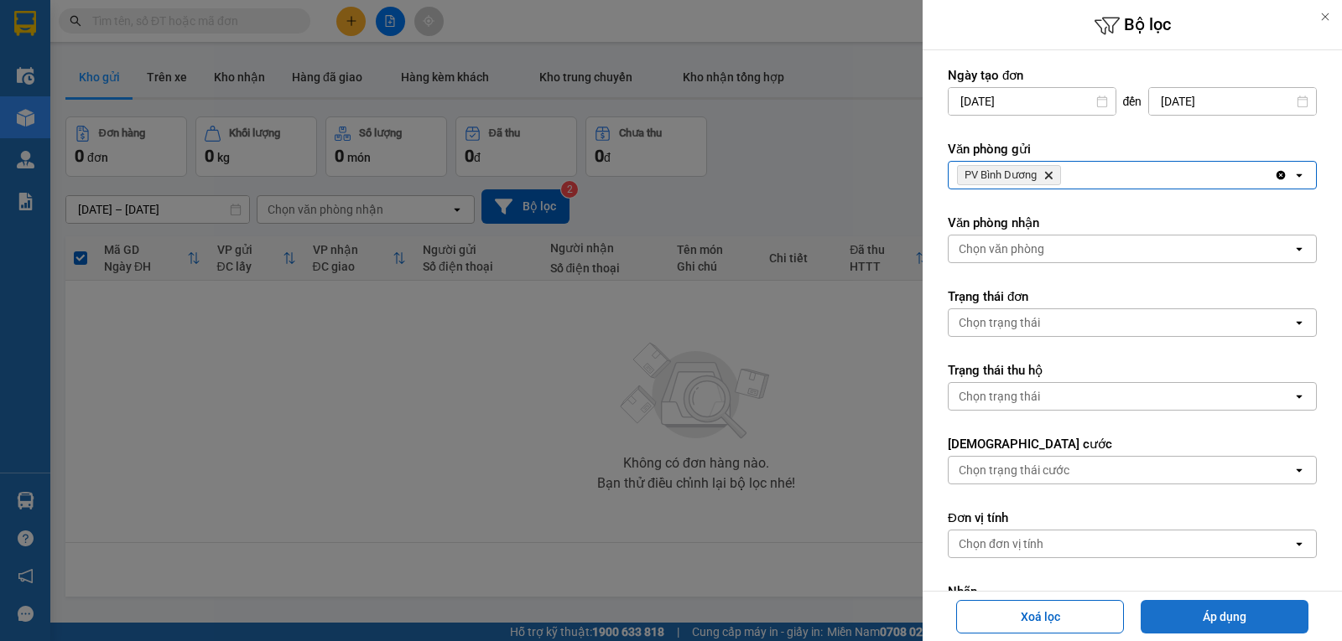
click at [1254, 605] on button "Áp dụng" at bounding box center [1224, 617] width 168 height 34
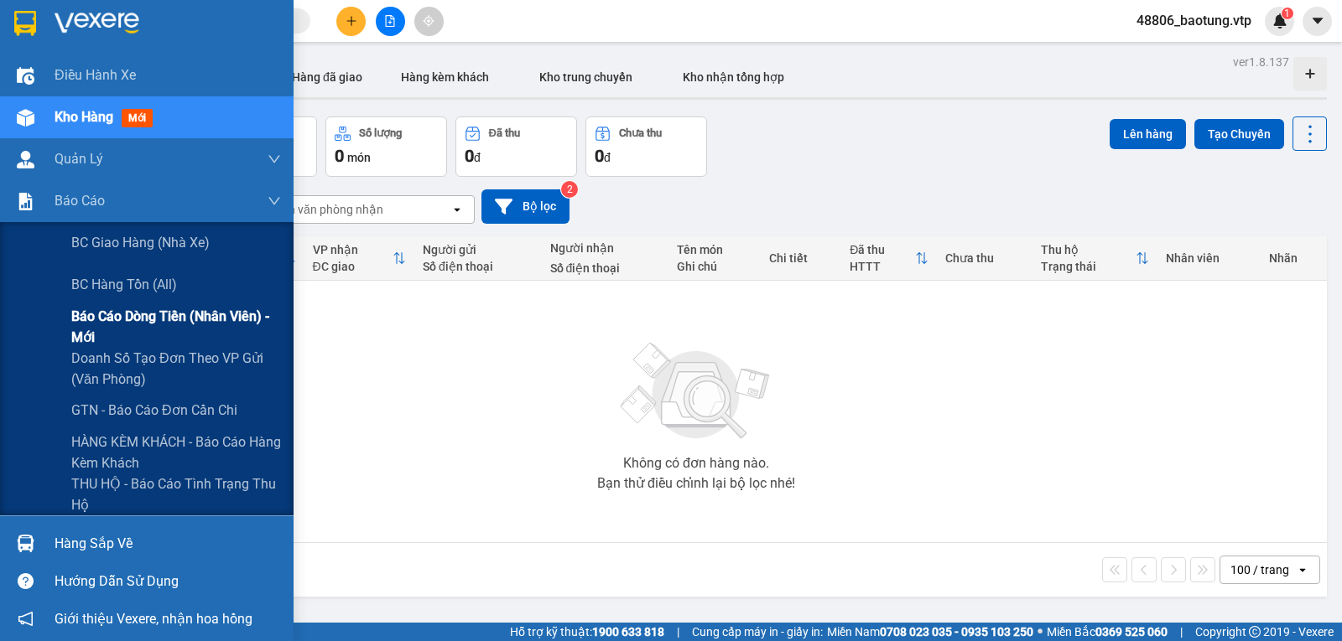
click at [104, 325] on span "Báo cáo dòng tiền (nhân viên) - mới" at bounding box center [176, 327] width 210 height 42
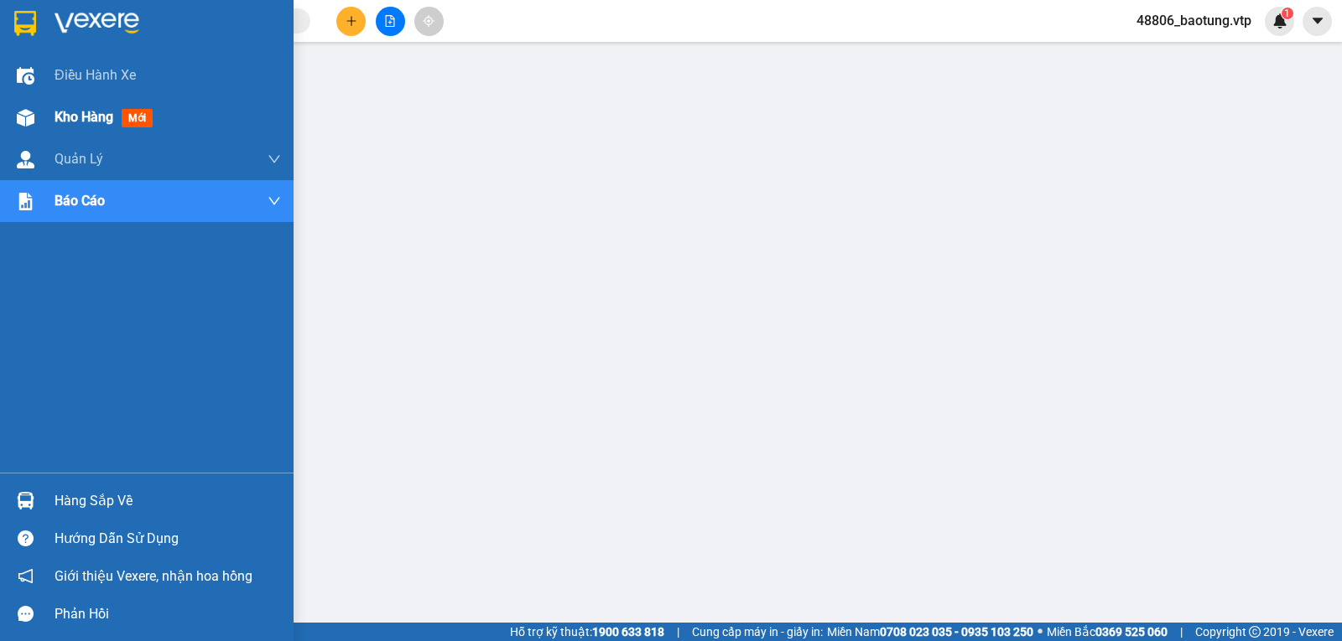
drag, startPoint x: 60, startPoint y: 119, endPoint x: 142, endPoint y: 135, distance: 83.7
click at [61, 119] on span "Kho hàng" at bounding box center [84, 117] width 59 height 16
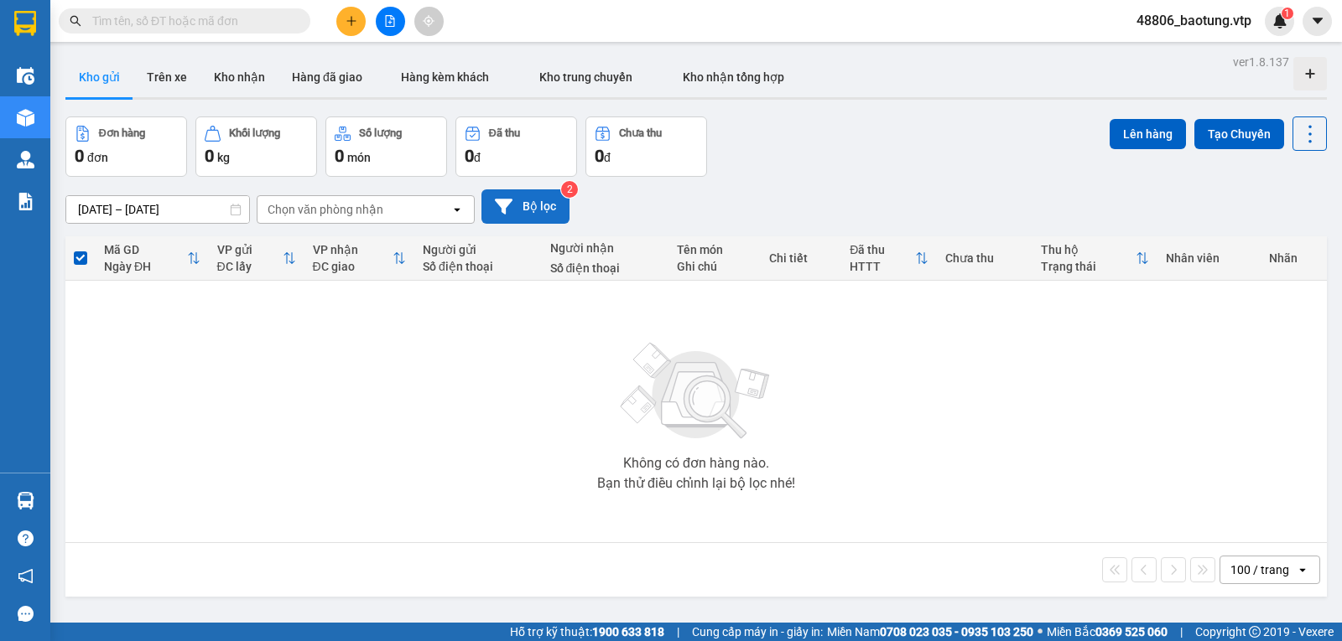
click at [512, 211] on button "Bộ lọc" at bounding box center [525, 206] width 88 height 34
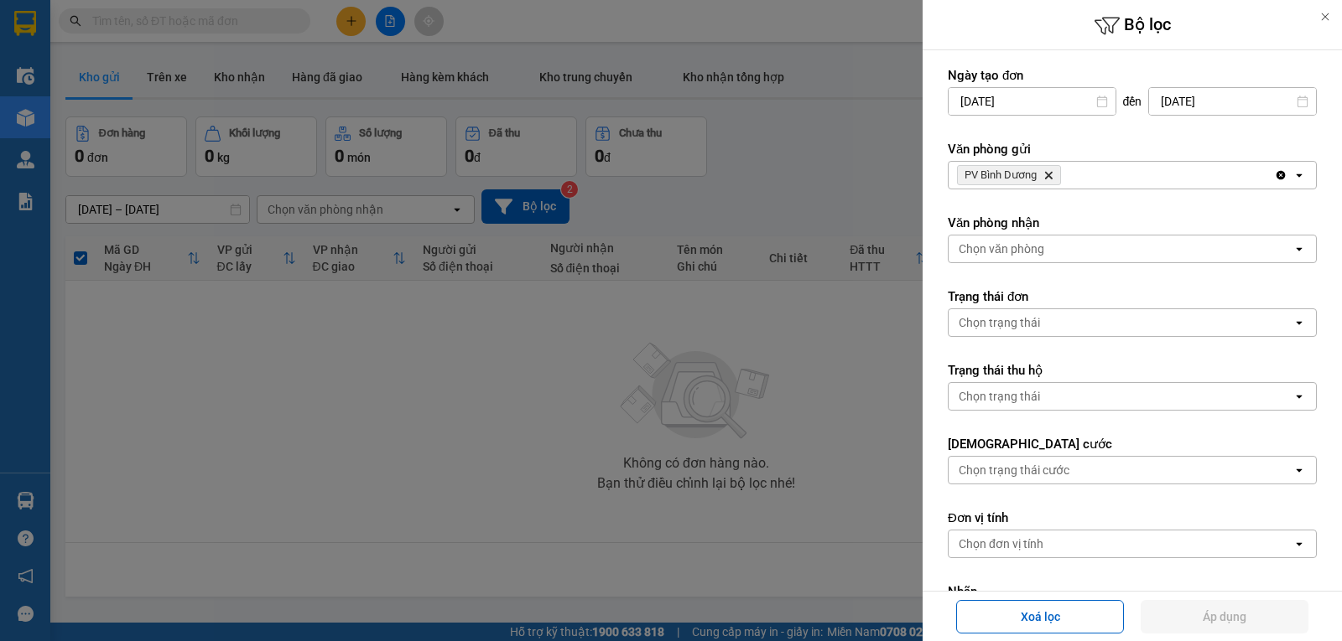
click at [593, 384] on div at bounding box center [671, 320] width 1342 height 641
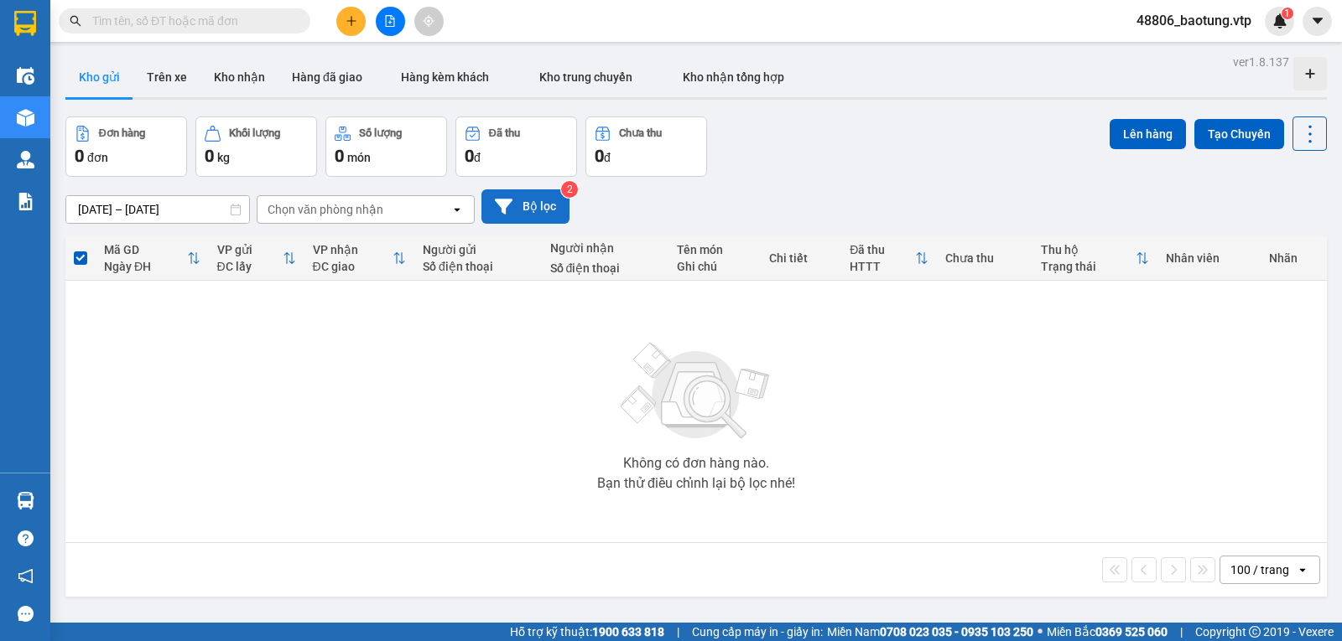
click at [495, 215] on icon at bounding box center [504, 207] width 18 height 18
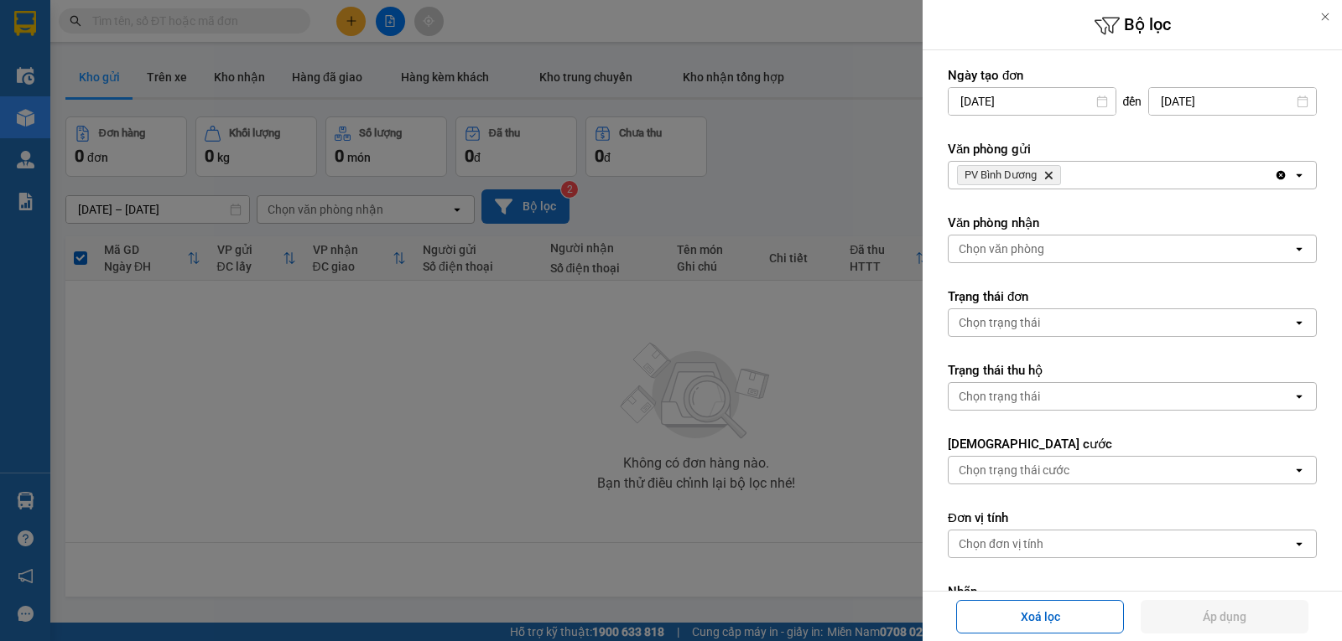
click at [1274, 179] on icon "Clear all" at bounding box center [1280, 175] width 13 height 13
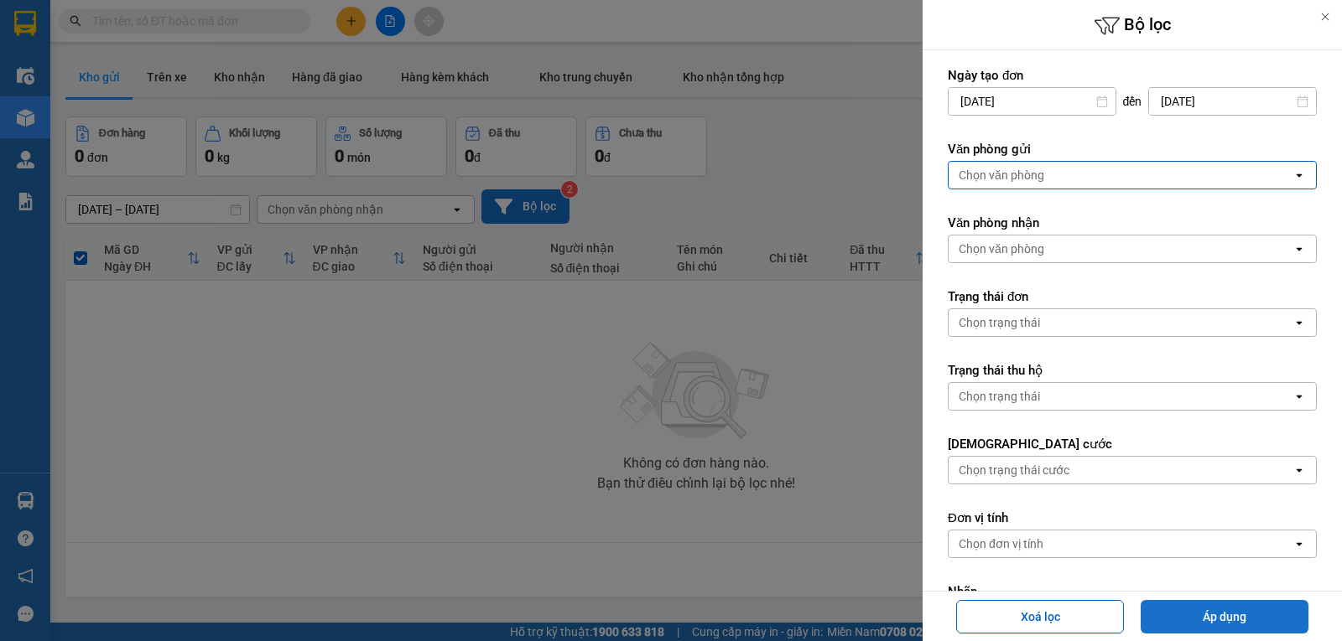
click at [1232, 613] on button "Áp dụng" at bounding box center [1224, 617] width 168 height 34
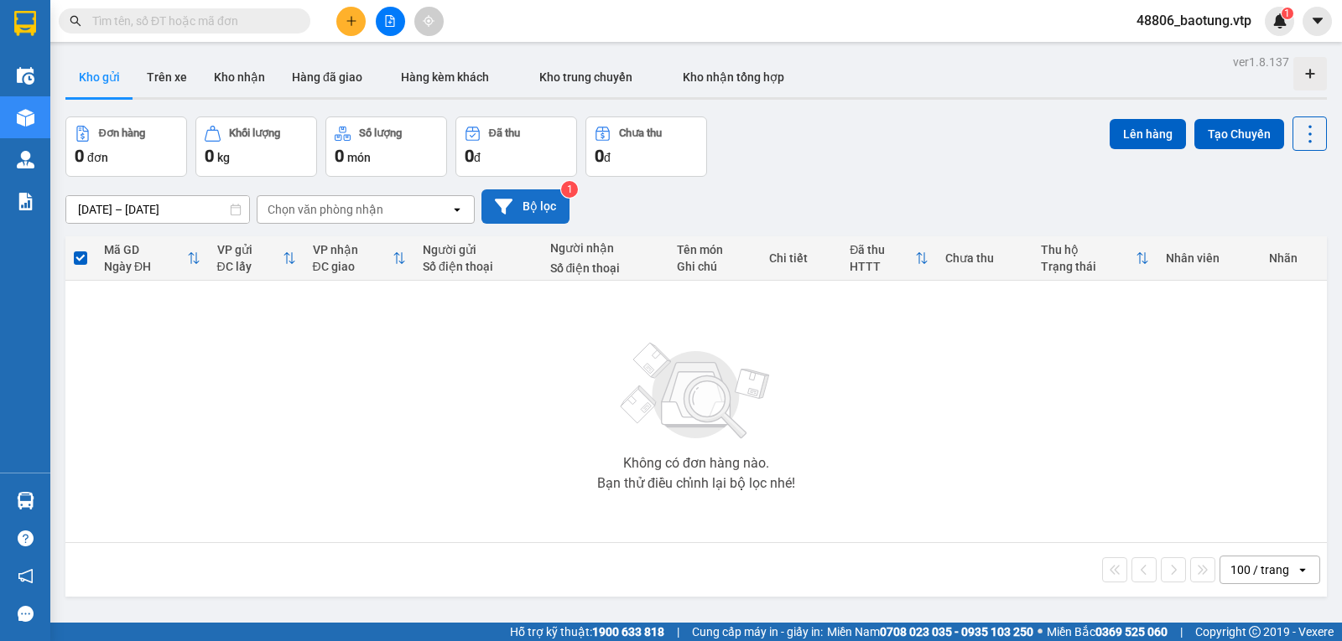
click at [386, 21] on icon "file-add" at bounding box center [390, 21] width 9 height 12
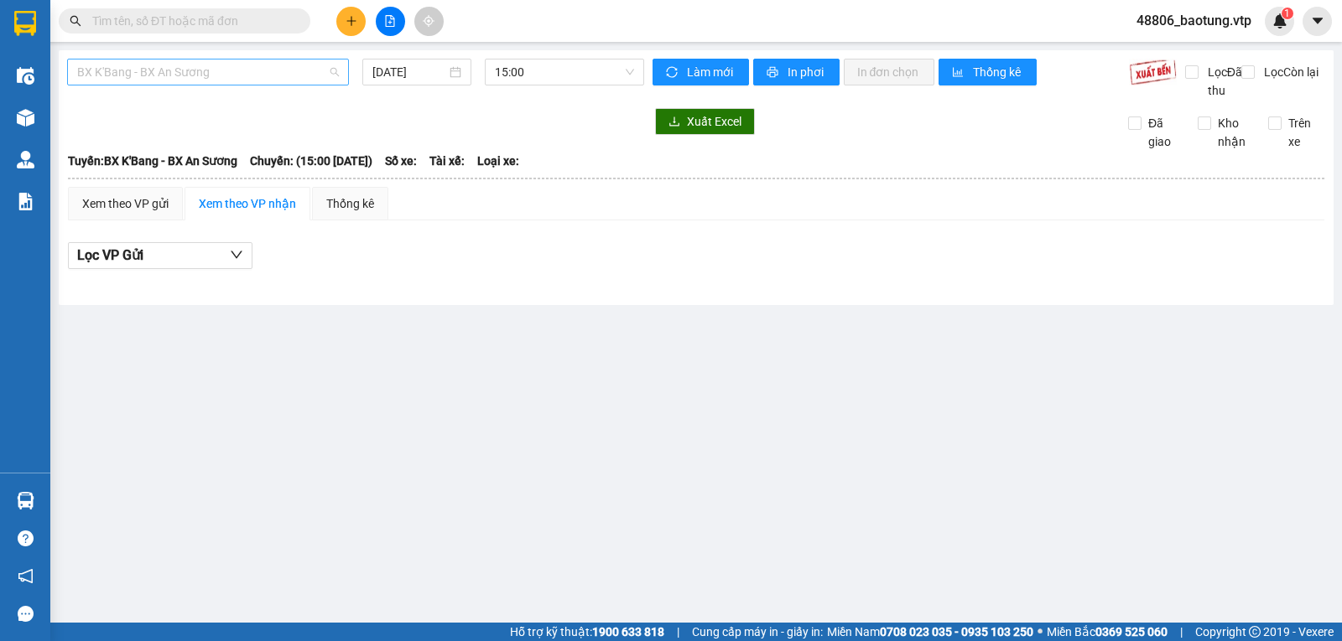
click at [314, 70] on span "BX K'Bang - BX An Sương" at bounding box center [208, 72] width 262 height 25
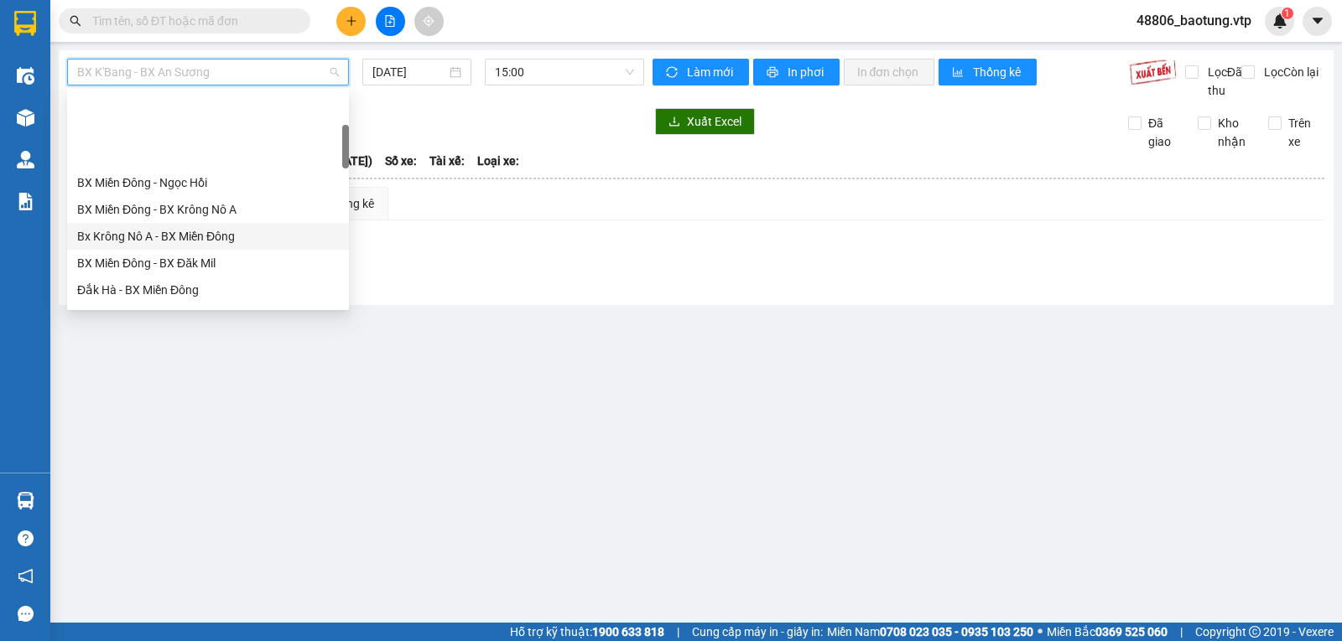
scroll to position [168, 0]
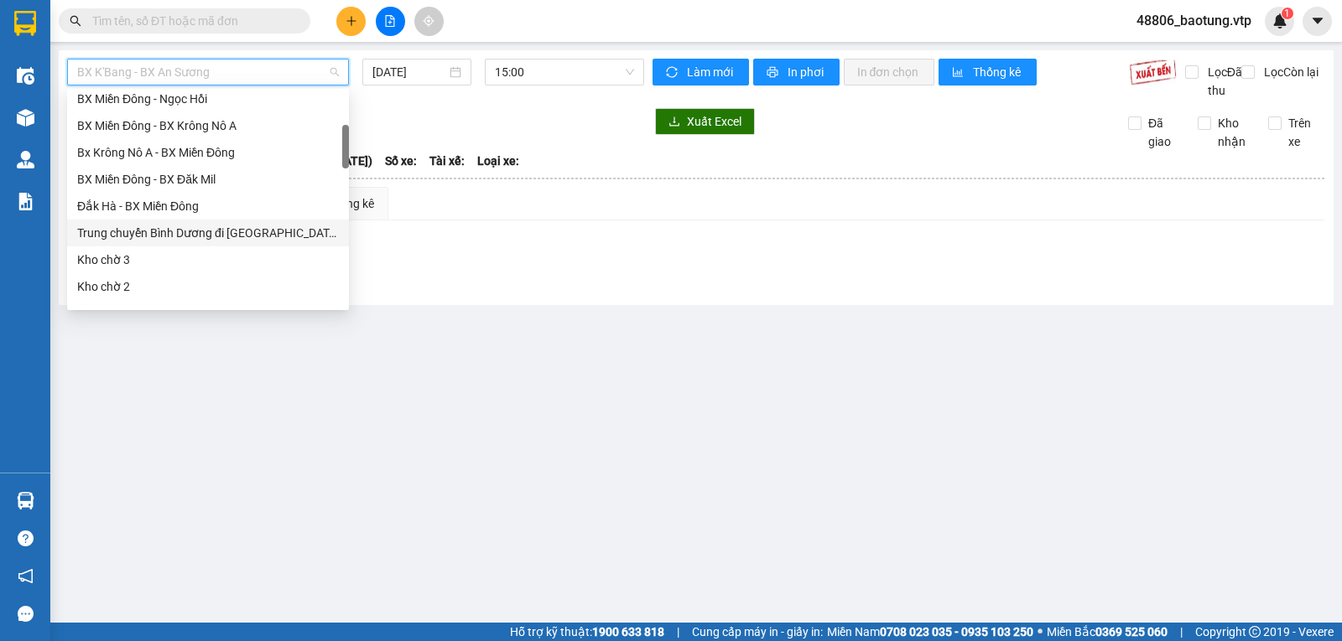
click at [199, 234] on div "Trung chuyển Bình Dương đi BXMĐ" at bounding box center [208, 233] width 262 height 18
type input "11/08/2025"
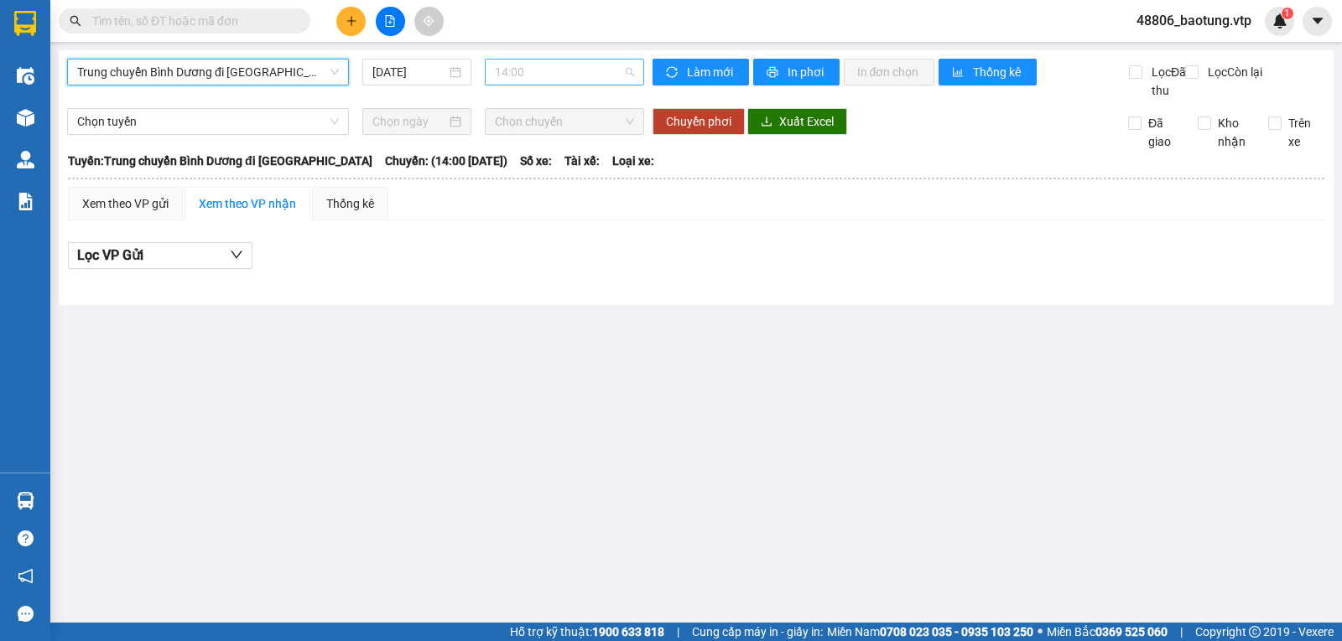
click at [546, 70] on span "14:00" at bounding box center [564, 72] width 138 height 25
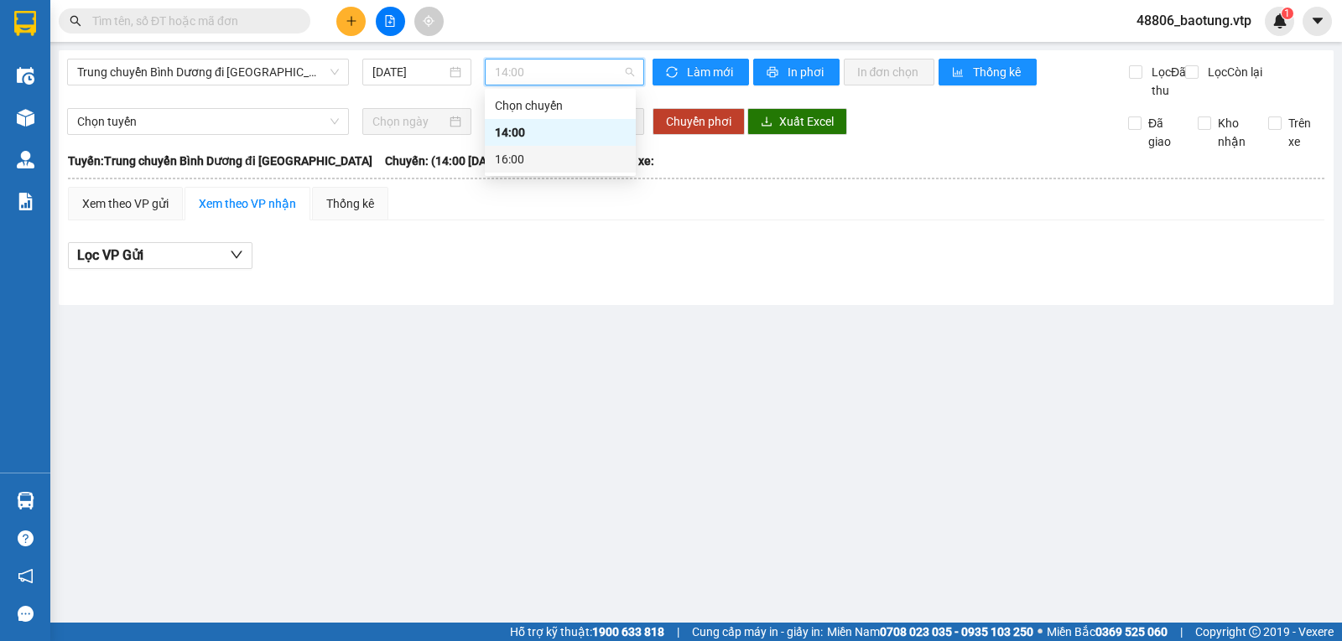
click at [498, 152] on div "16:00" at bounding box center [560, 159] width 131 height 18
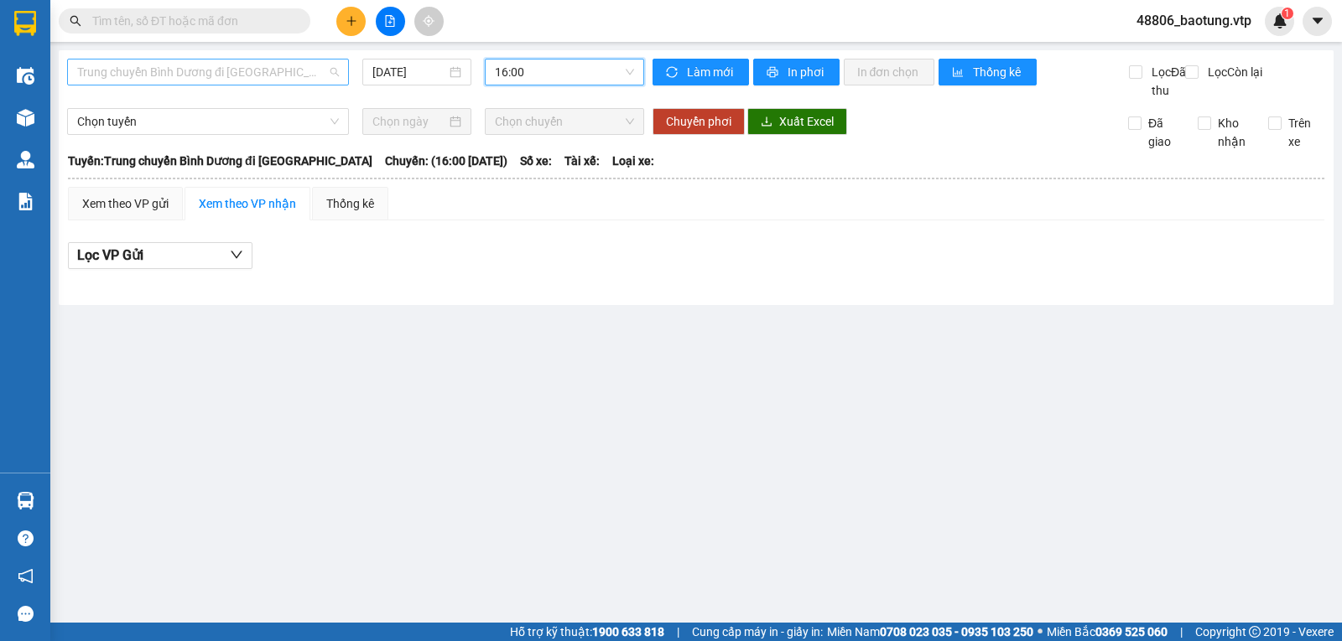
click at [268, 73] on span "Trung chuyển Bình Dương đi BXMĐ" at bounding box center [208, 72] width 262 height 25
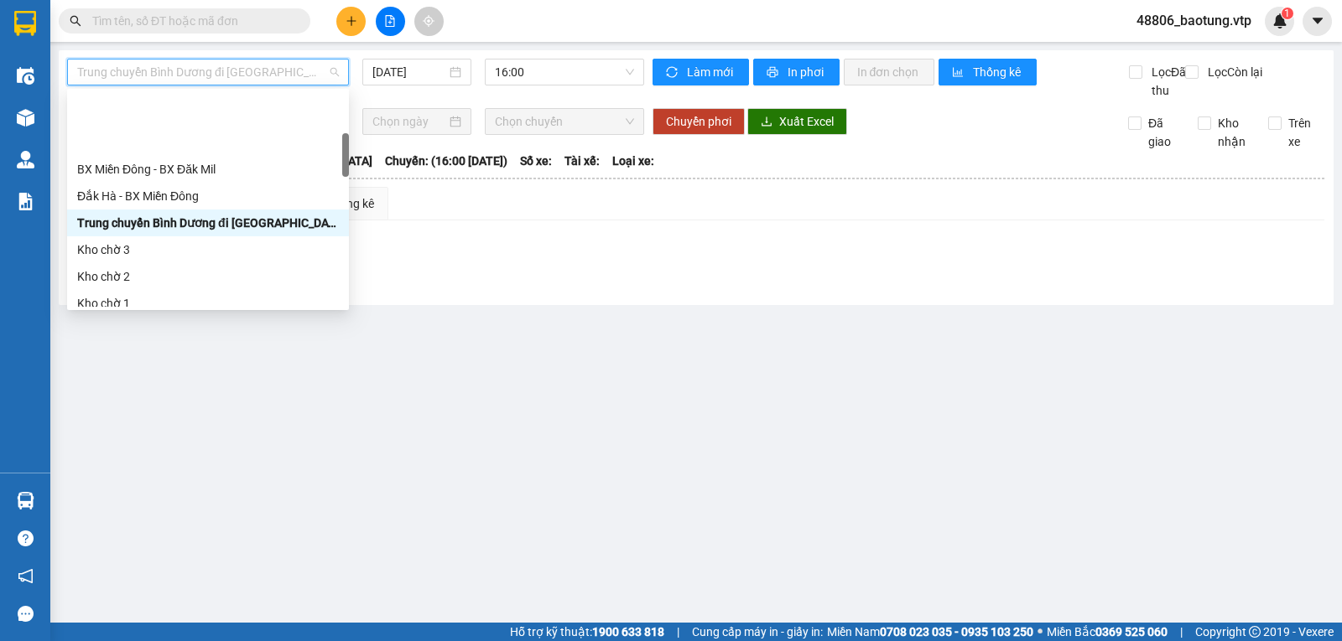
scroll to position [262, 0]
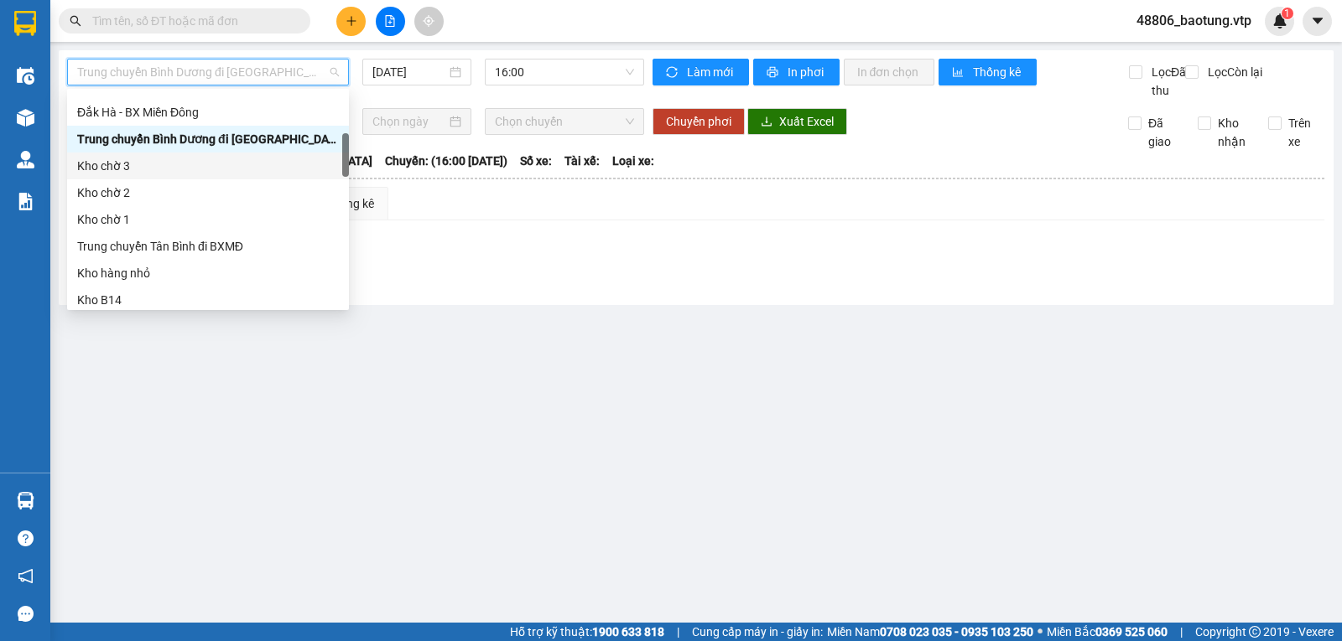
click at [148, 169] on div "Kho chờ 3" at bounding box center [208, 166] width 262 height 18
type input "11/08/2025"
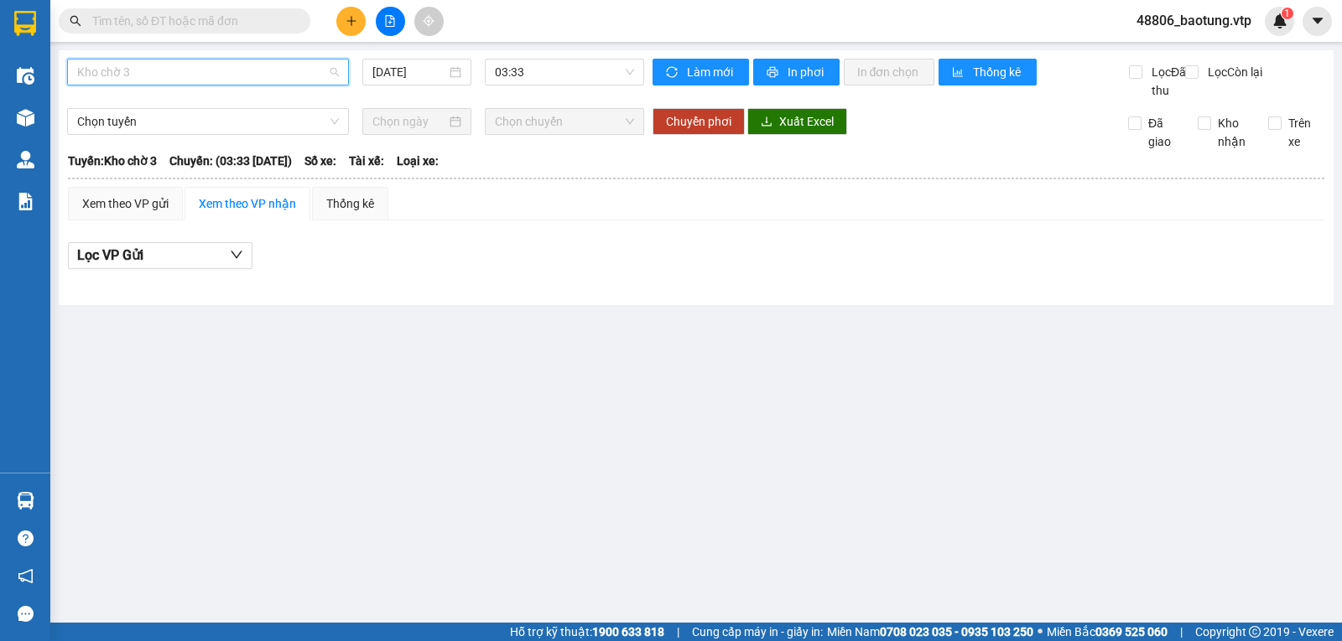
click at [172, 74] on span "Kho chờ 3" at bounding box center [208, 72] width 262 height 25
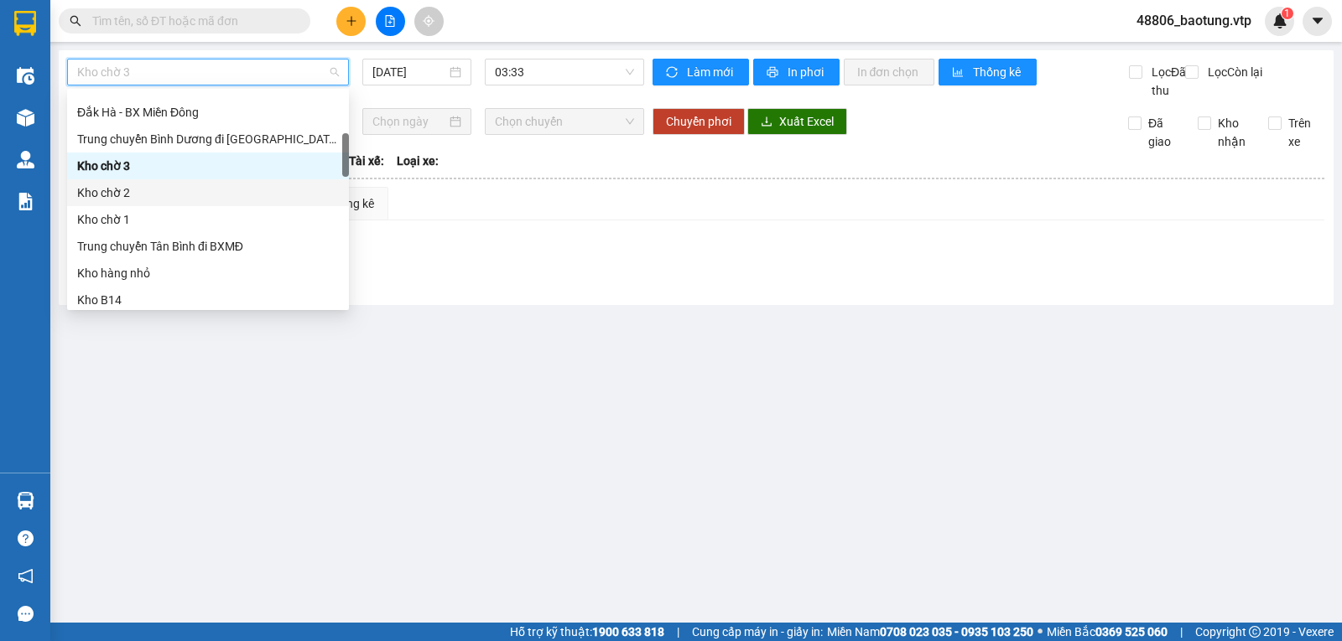
click at [113, 199] on div "Kho chờ 2" at bounding box center [208, 193] width 262 height 18
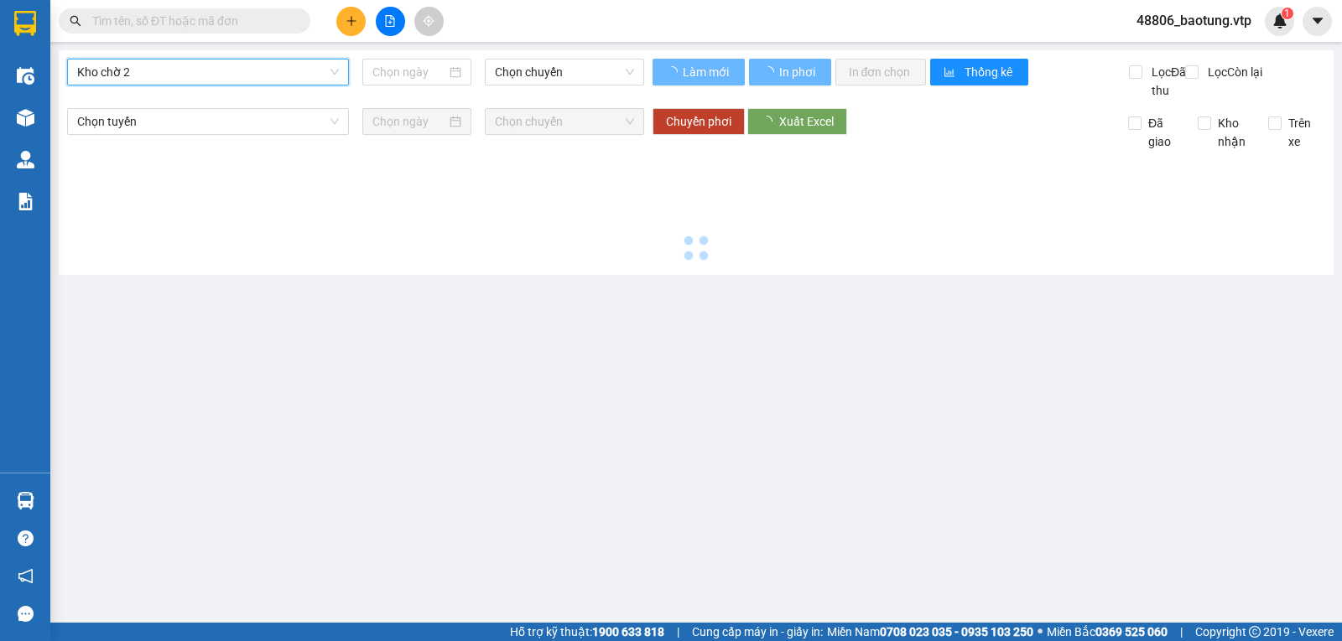
type input "11/08/2025"
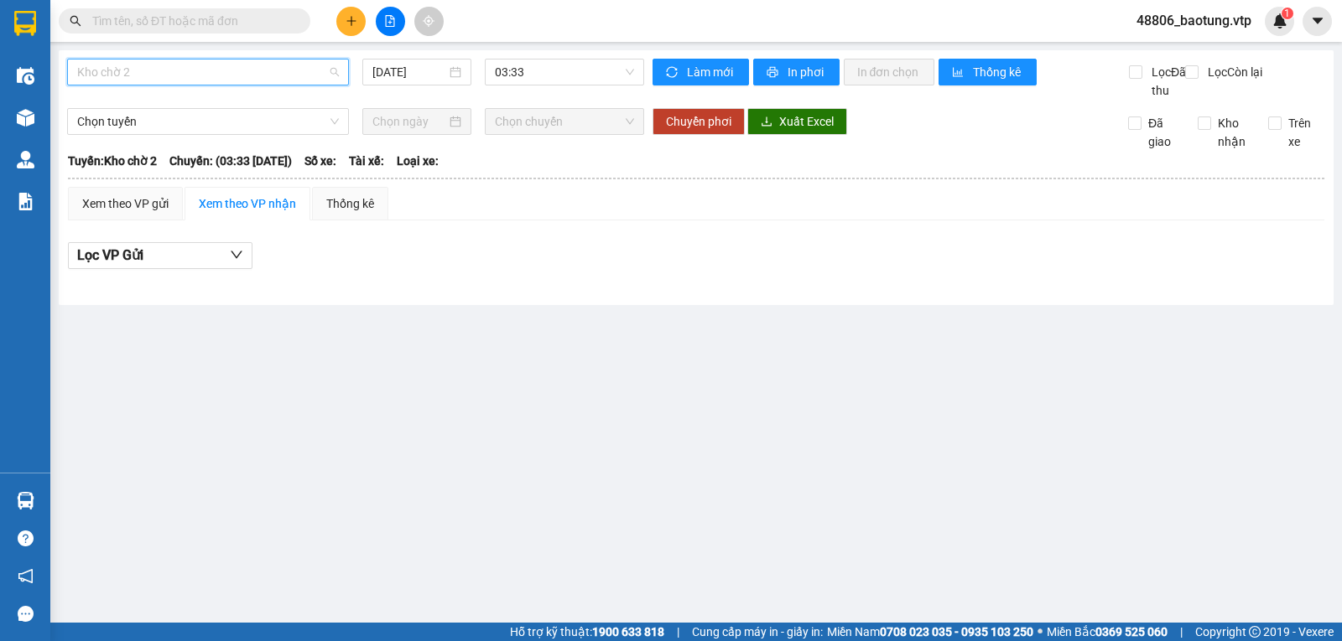
click at [166, 69] on span "Kho chờ 2" at bounding box center [208, 72] width 262 height 25
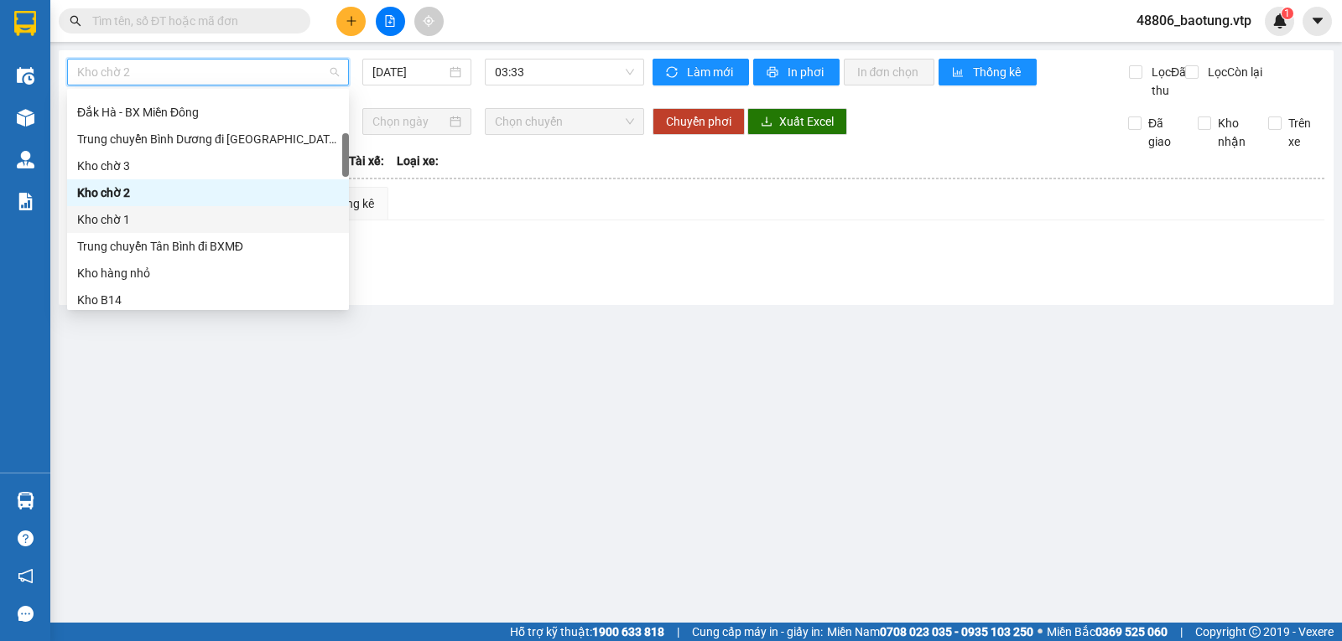
drag, startPoint x: 106, startPoint y: 220, endPoint x: 481, endPoint y: 101, distance: 393.0
click at [107, 220] on div "Kho chờ 1" at bounding box center [208, 219] width 262 height 18
type input "11/08/2025"
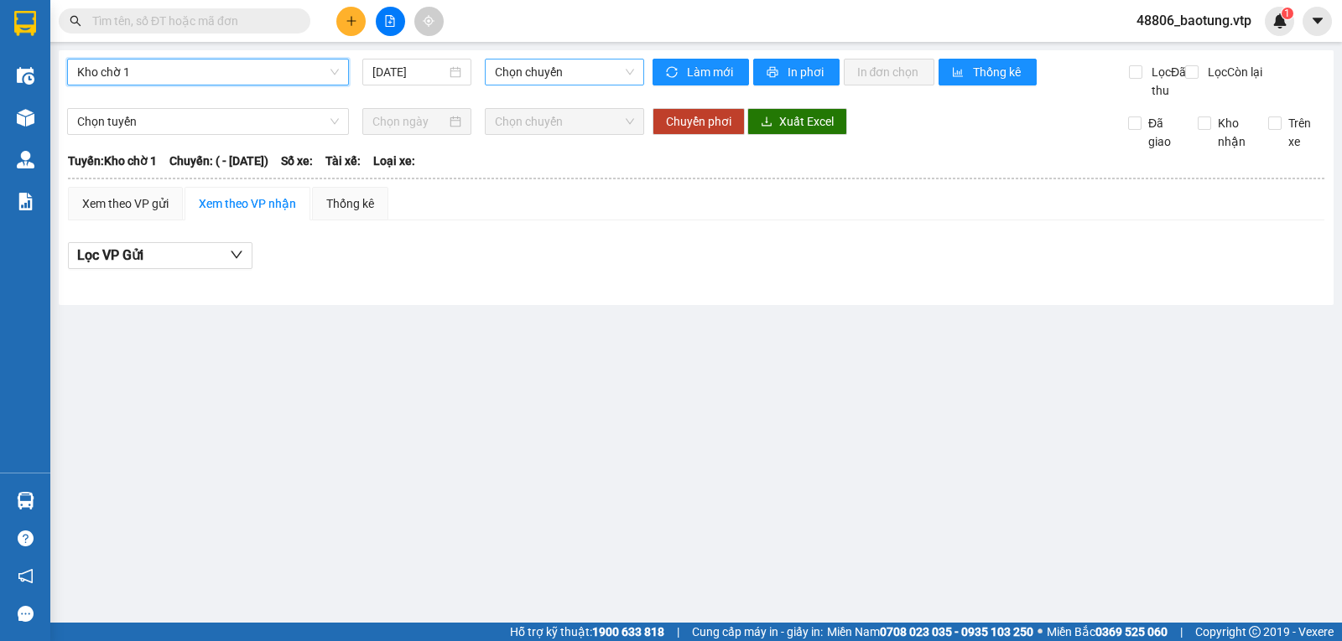
click at [555, 73] on span "Chọn chuyến" at bounding box center [564, 72] width 138 height 25
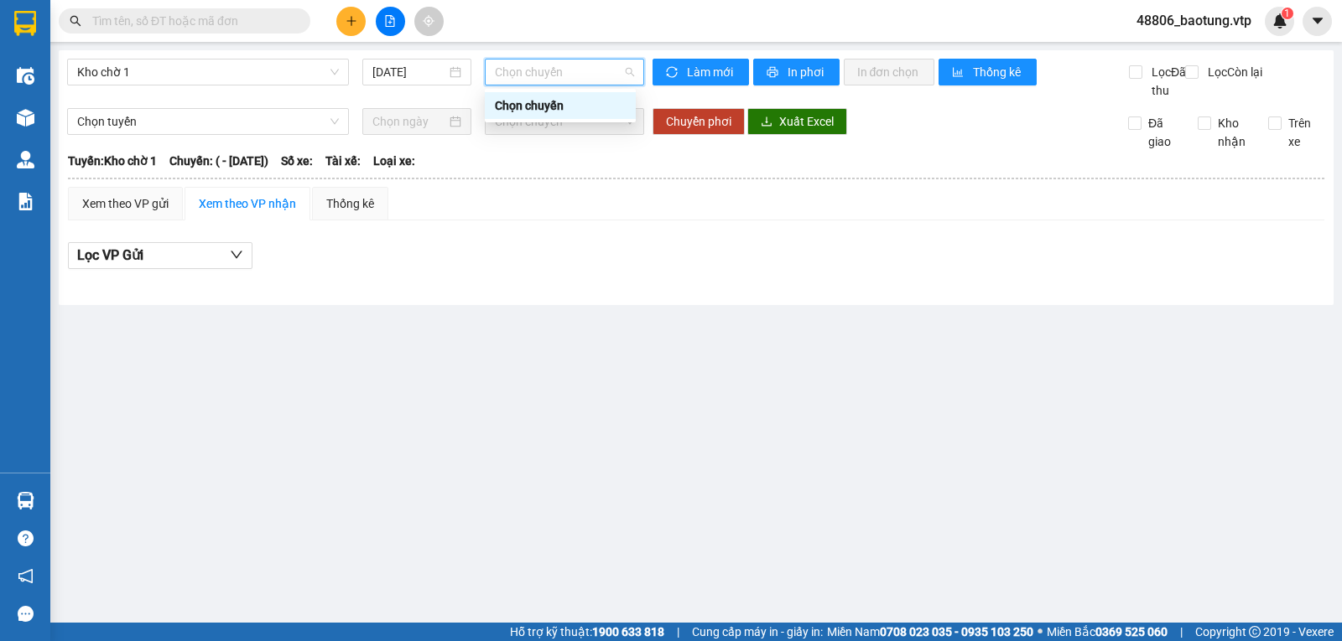
click at [555, 73] on span "Chọn chuyến" at bounding box center [564, 72] width 138 height 25
click at [283, 64] on span "Kho chờ 1" at bounding box center [208, 72] width 262 height 25
drag, startPoint x: 505, startPoint y: 269, endPoint x: 511, endPoint y: 263, distance: 8.9
click at [505, 267] on div "Lọc VP Gửi" at bounding box center [696, 256] width 1256 height 28
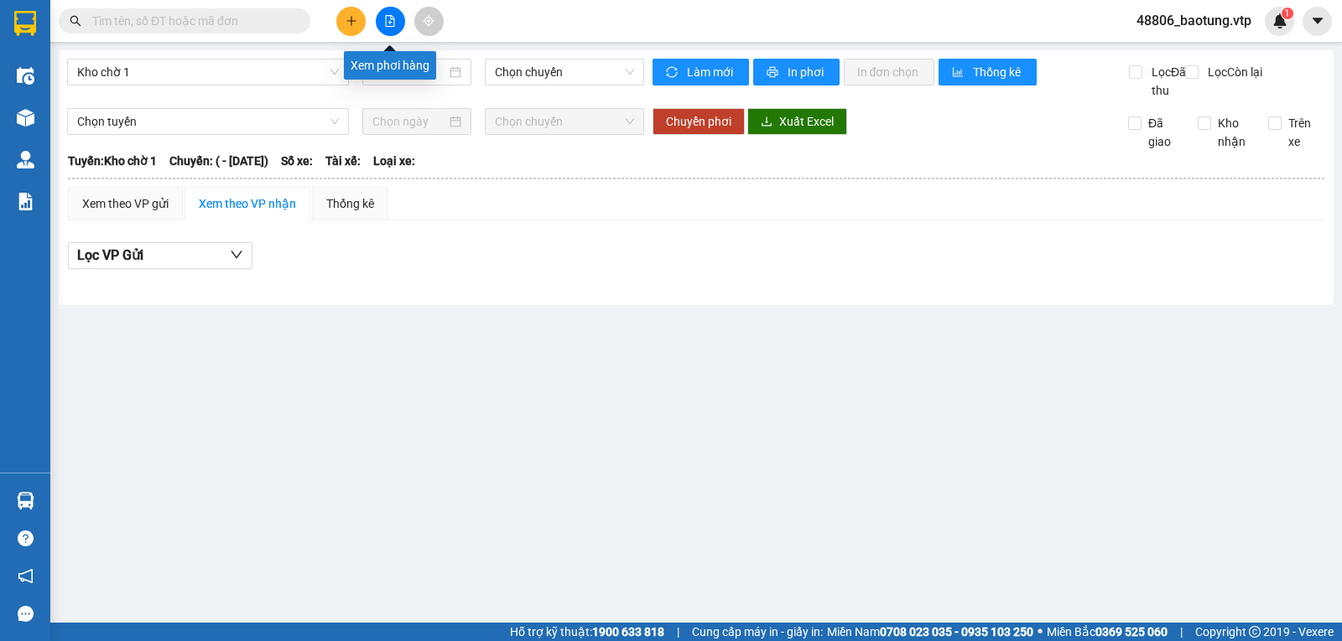
click at [382, 19] on button at bounding box center [390, 21] width 29 height 29
click at [392, 21] on icon "file-add" at bounding box center [390, 21] width 12 height 12
click at [394, 18] on icon "file-add" at bounding box center [390, 21] width 12 height 12
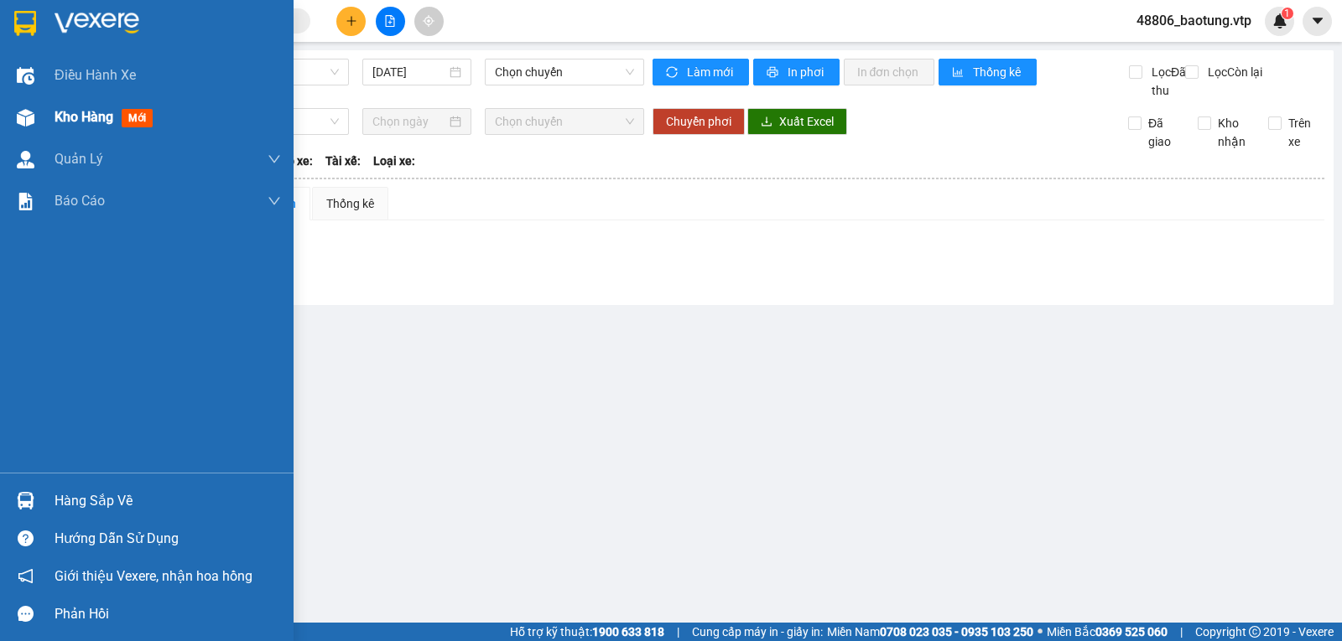
click at [89, 125] on span "Kho hàng" at bounding box center [84, 117] width 59 height 16
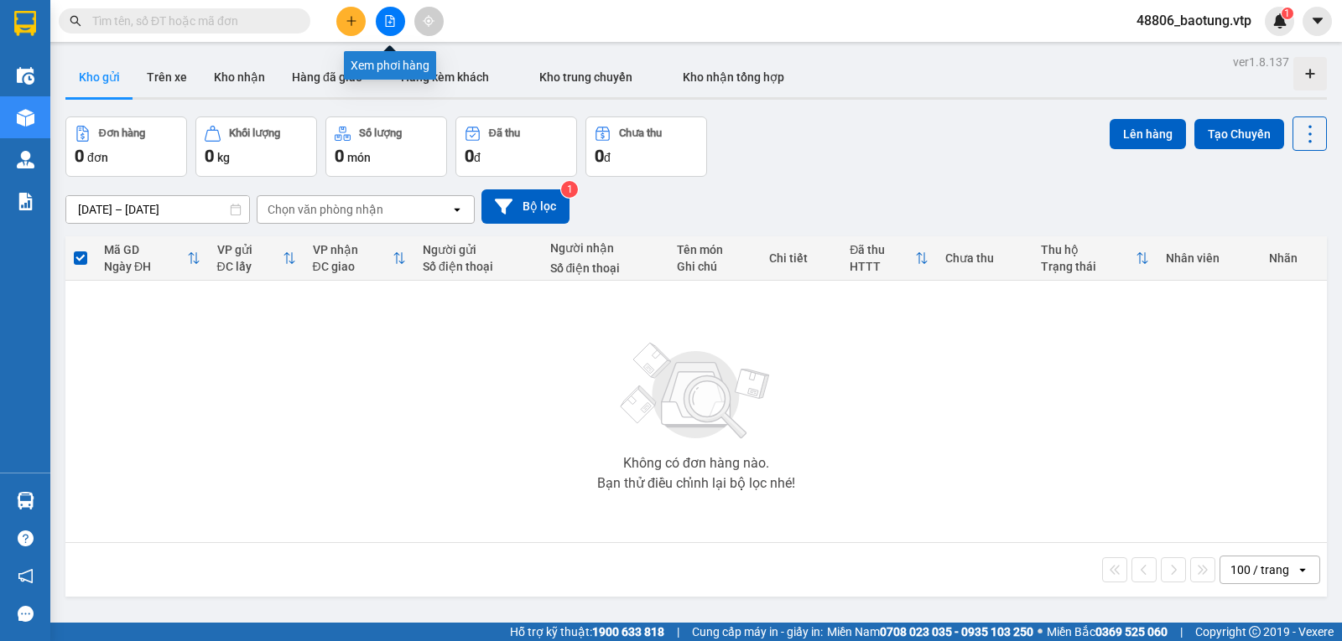
click at [377, 19] on button at bounding box center [390, 21] width 29 height 29
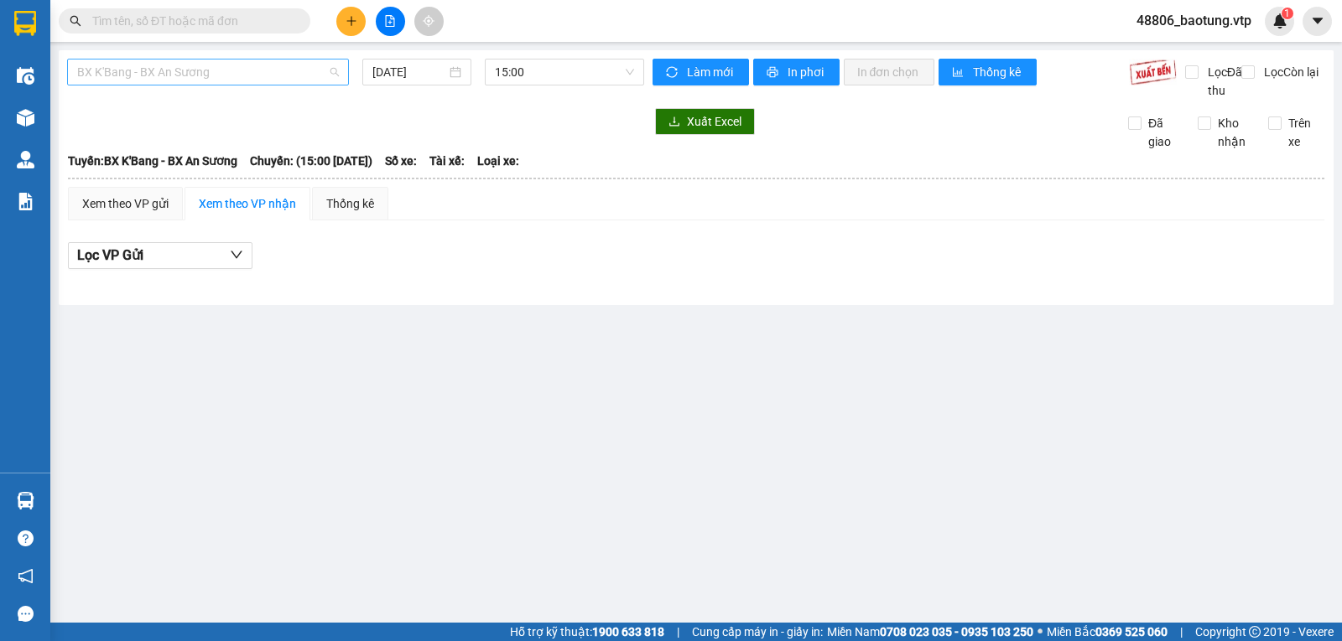
click at [270, 60] on span "BX K'Bang - BX An Sương" at bounding box center [208, 72] width 262 height 25
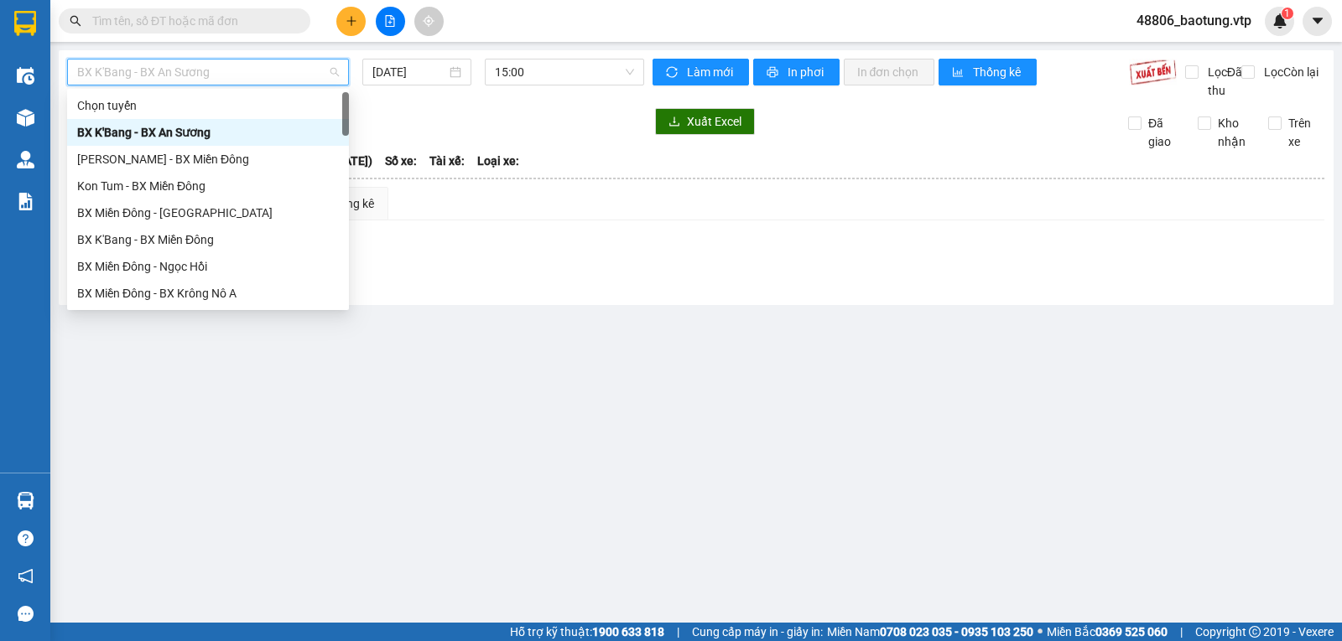
scroll to position [168, 0]
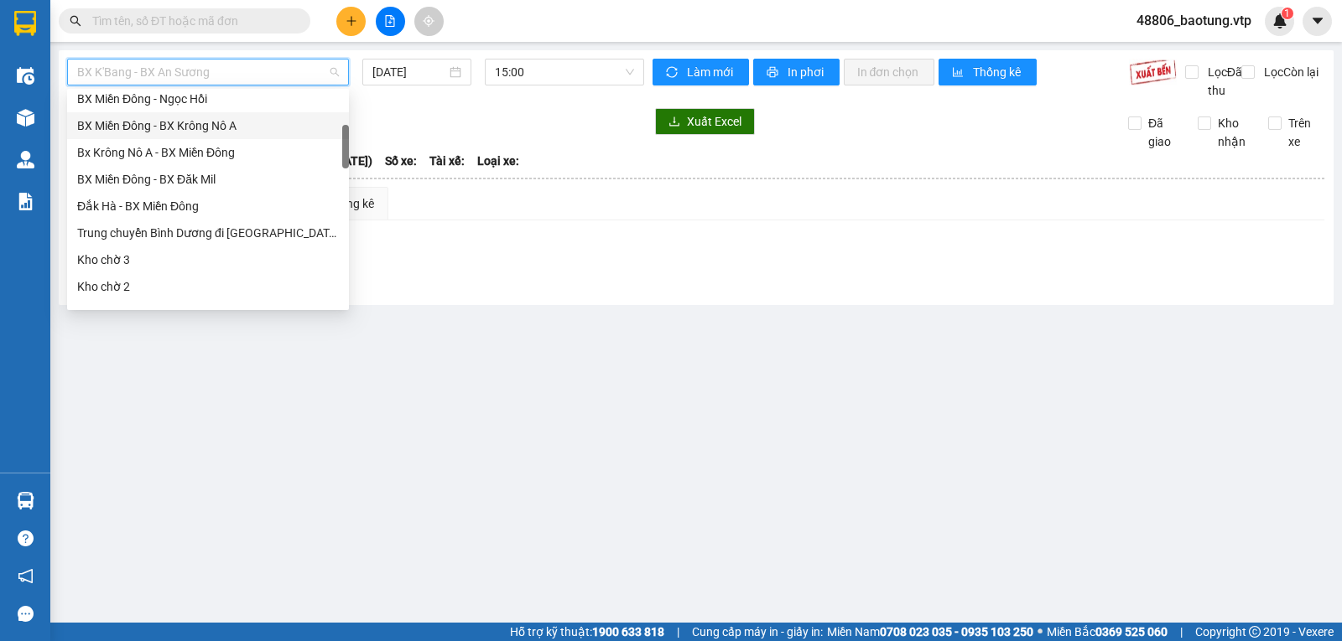
click at [252, 125] on div "BX Miền Đông - BX Krông Nô A" at bounding box center [208, 126] width 262 height 18
type input "11/08/2025"
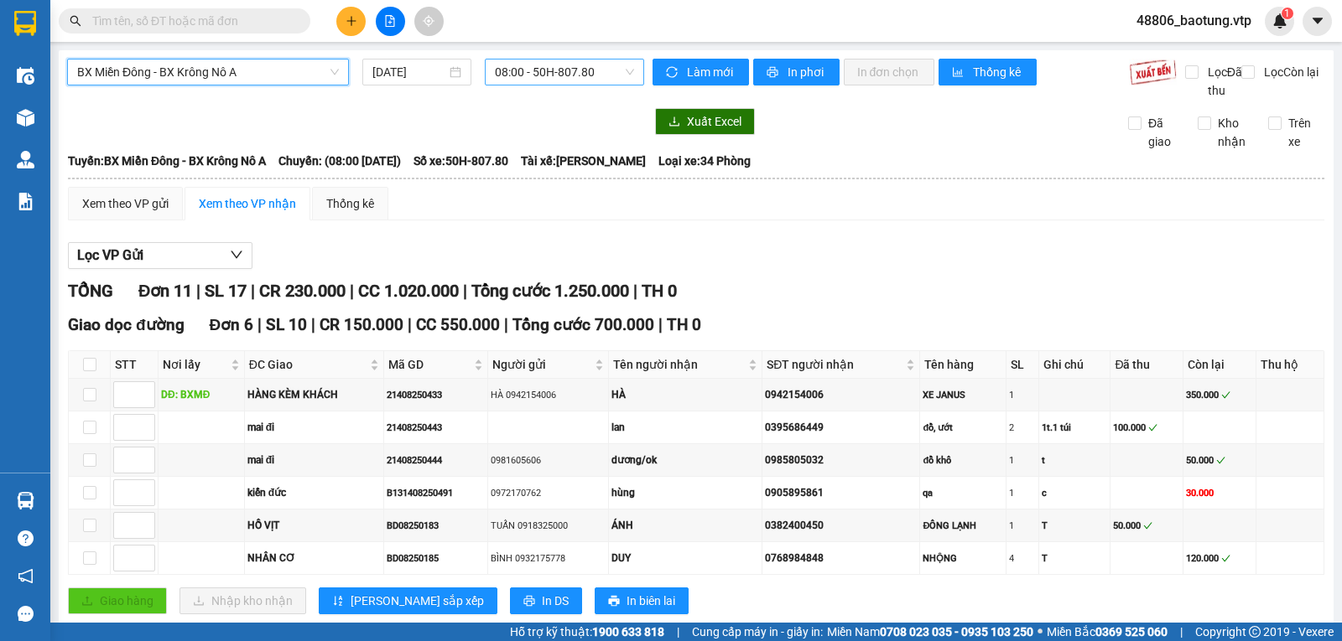
click at [552, 75] on span "08:00 - 50H-807.80" at bounding box center [564, 72] width 138 height 25
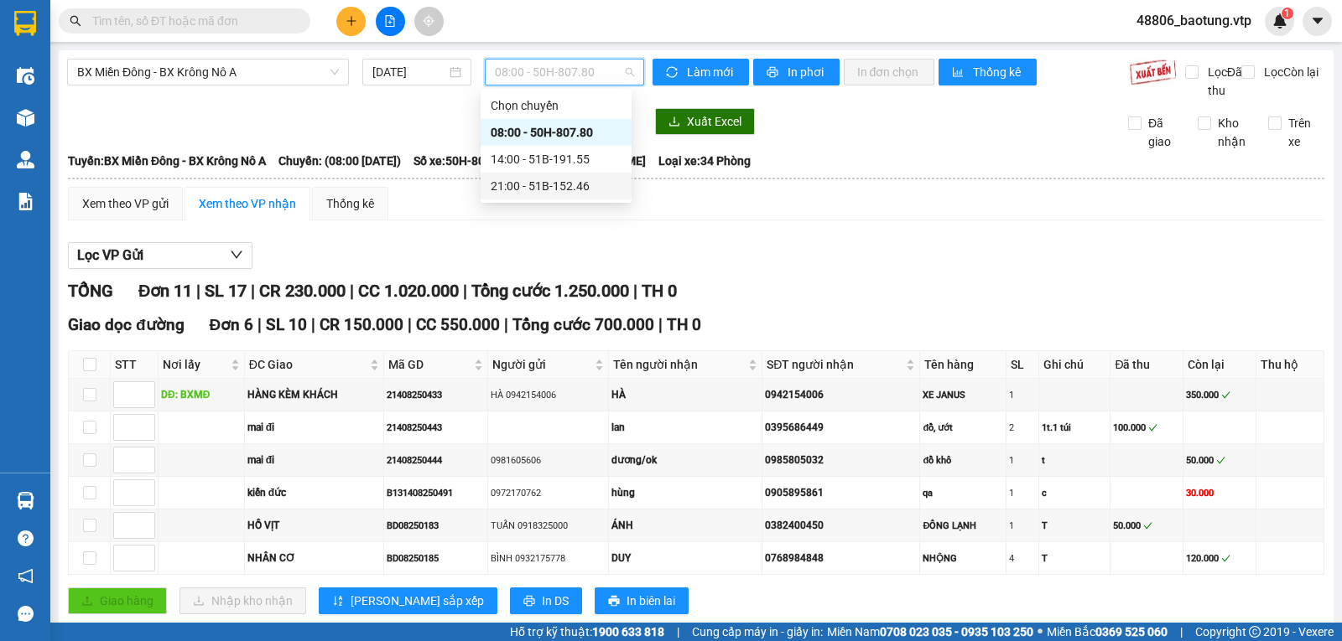
drag, startPoint x: 519, startPoint y: 187, endPoint x: 570, endPoint y: 169, distance: 54.4
click at [520, 186] on div "21:00 - 51B-152.46" at bounding box center [556, 186] width 131 height 18
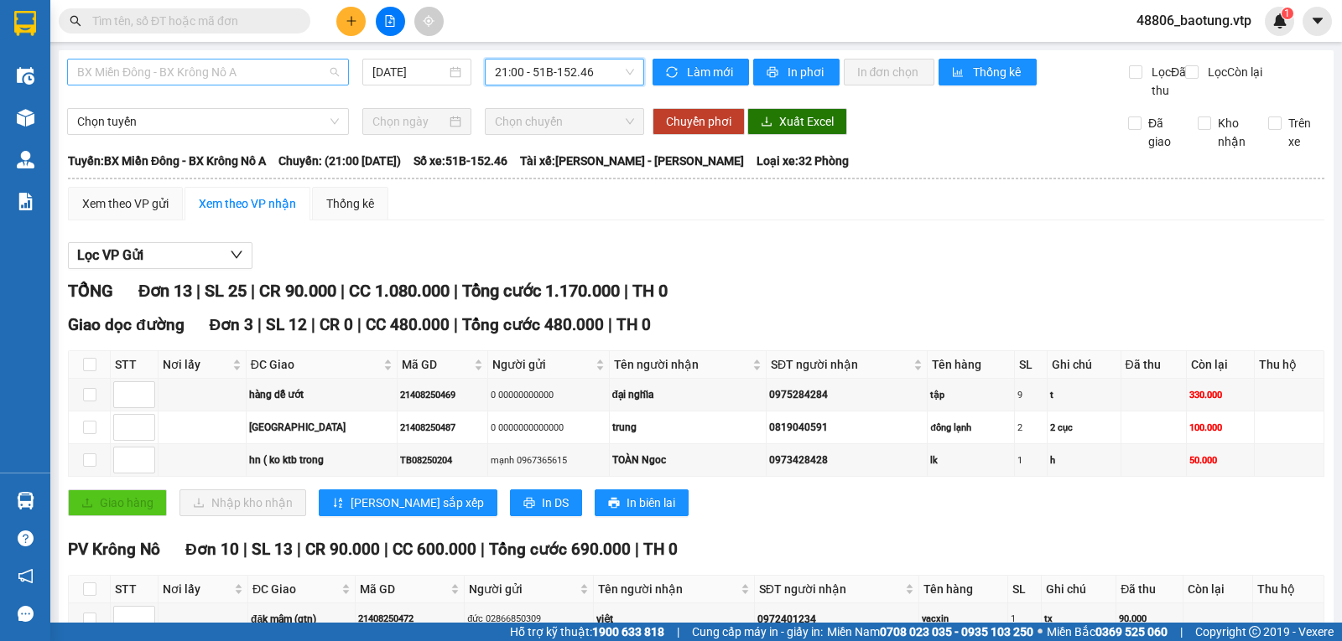
click at [282, 80] on span "BX Miền Đông - BX Krông Nô A" at bounding box center [208, 72] width 262 height 25
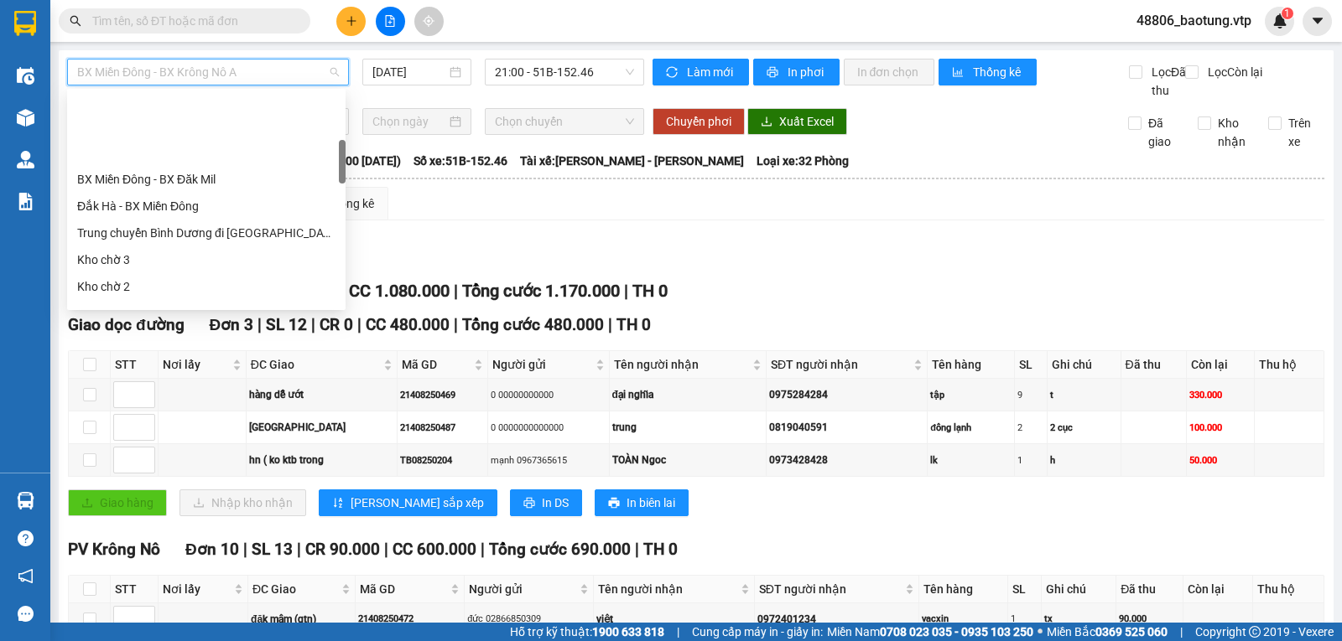
scroll to position [252, 0]
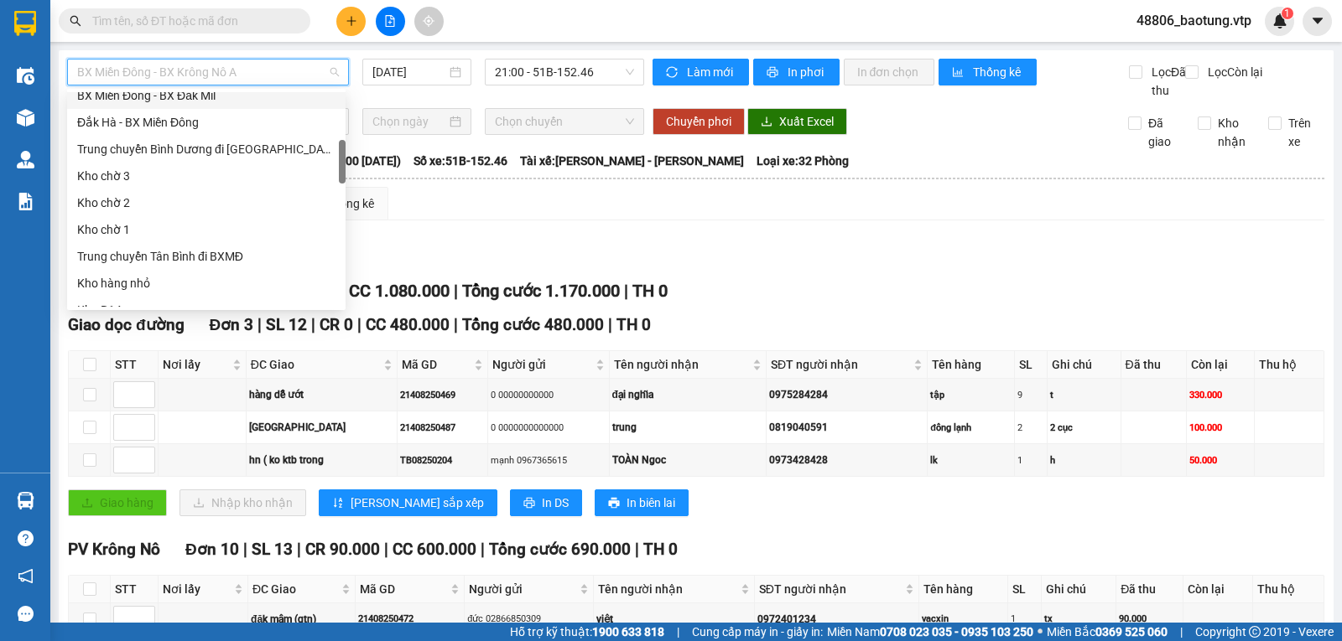
click at [207, 100] on div "BX Miền Đông - BX Đăk Mil" at bounding box center [206, 95] width 258 height 18
type input "11/08/2025"
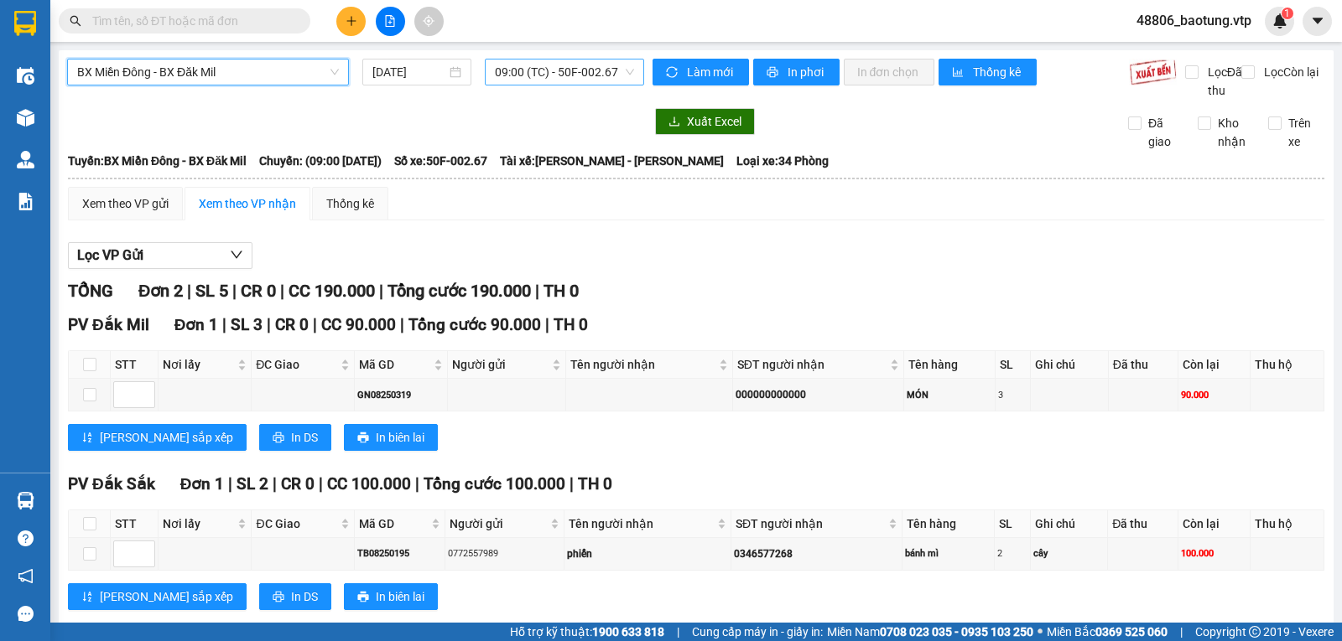
click at [582, 79] on span "09:00 (TC) - 50F-002.67" at bounding box center [564, 72] width 138 height 25
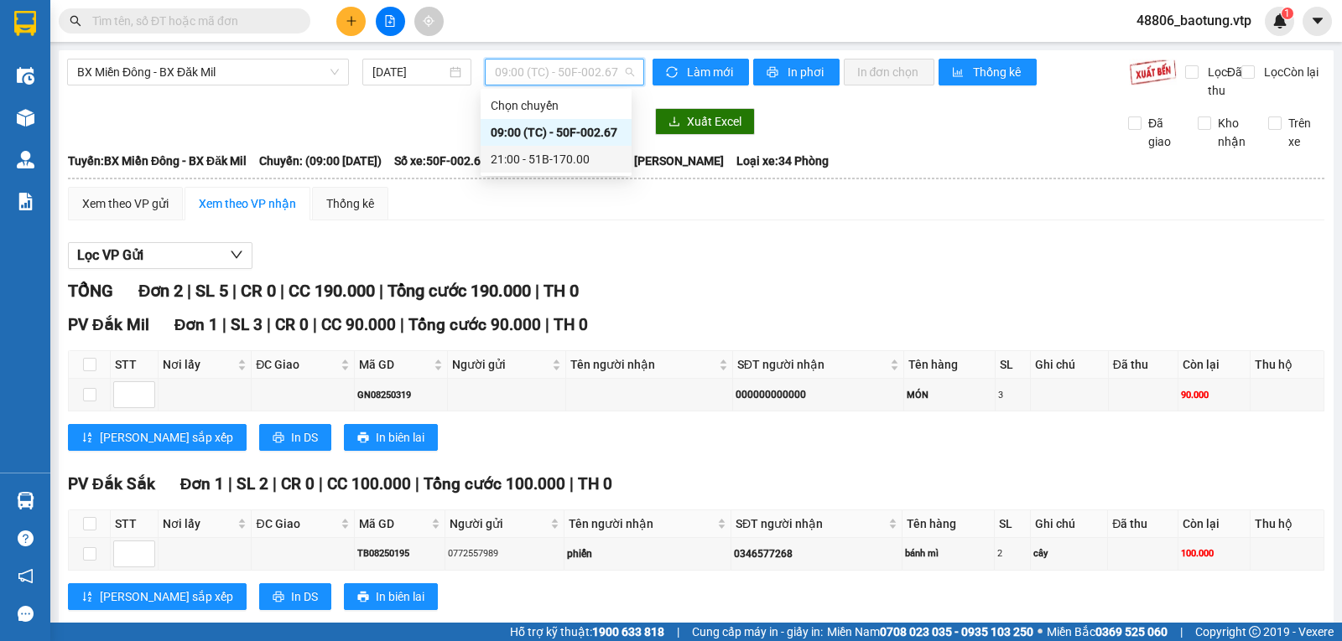
click at [565, 148] on div "21:00 - 51B-170.00" at bounding box center [555, 159] width 151 height 27
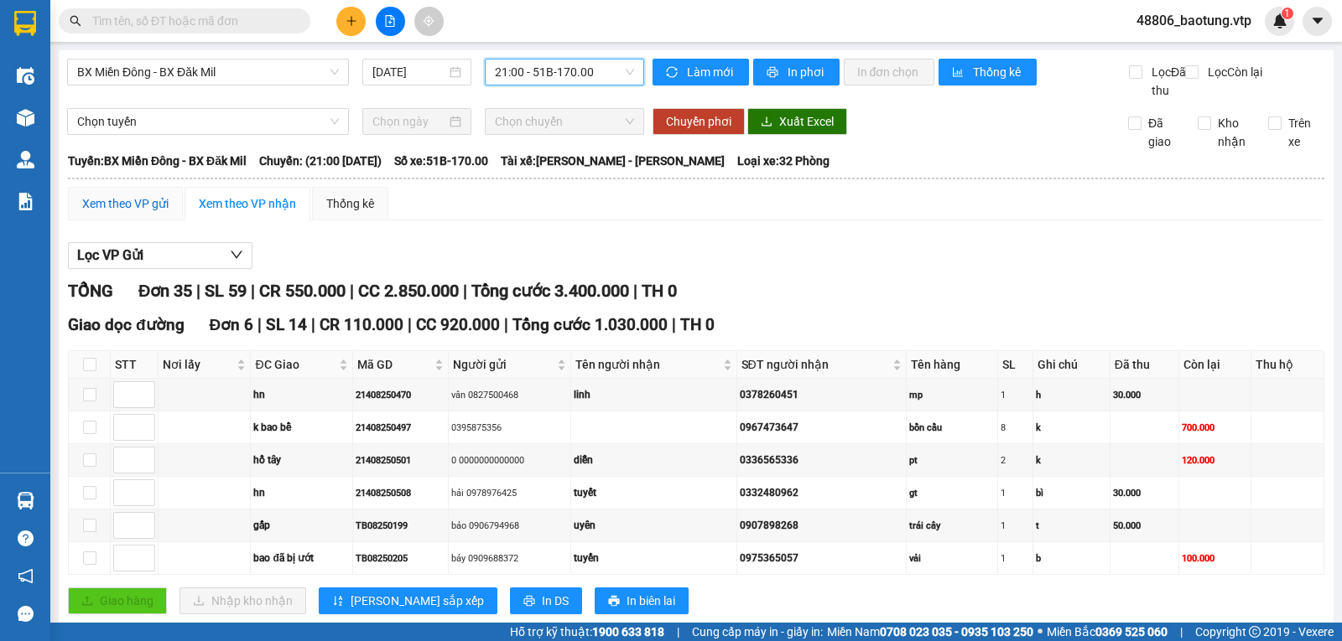
click at [151, 213] on div "Xem theo VP gửi" at bounding box center [125, 204] width 86 height 18
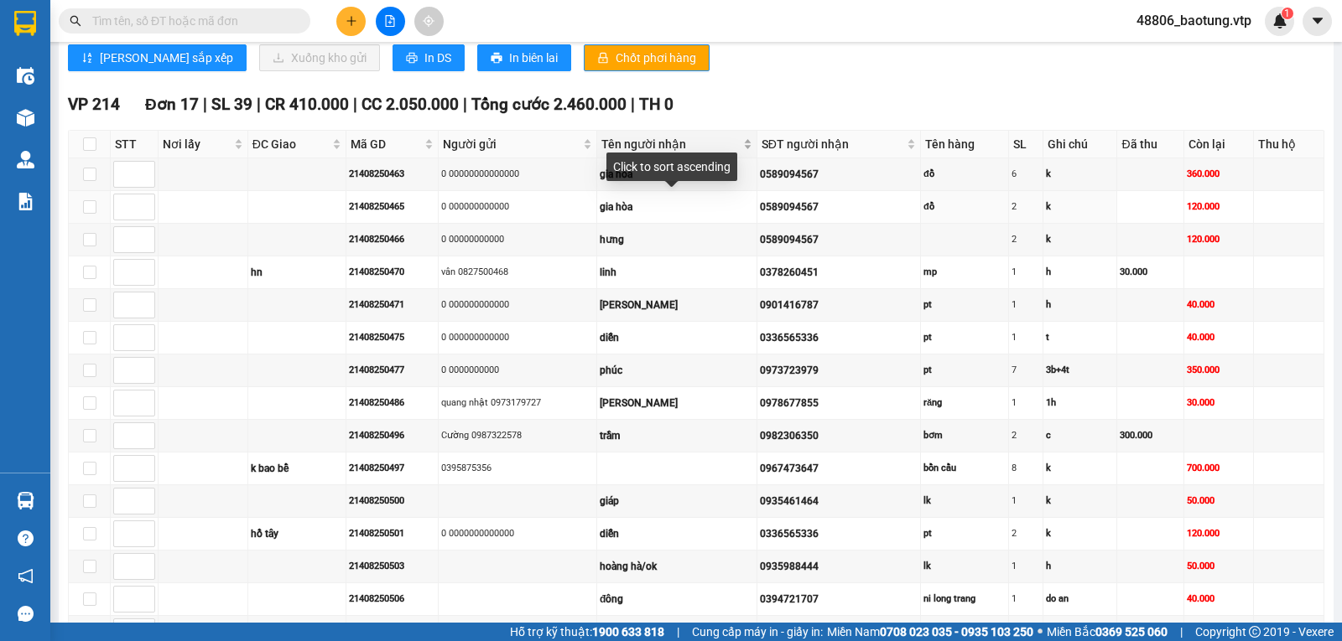
scroll to position [671, 0]
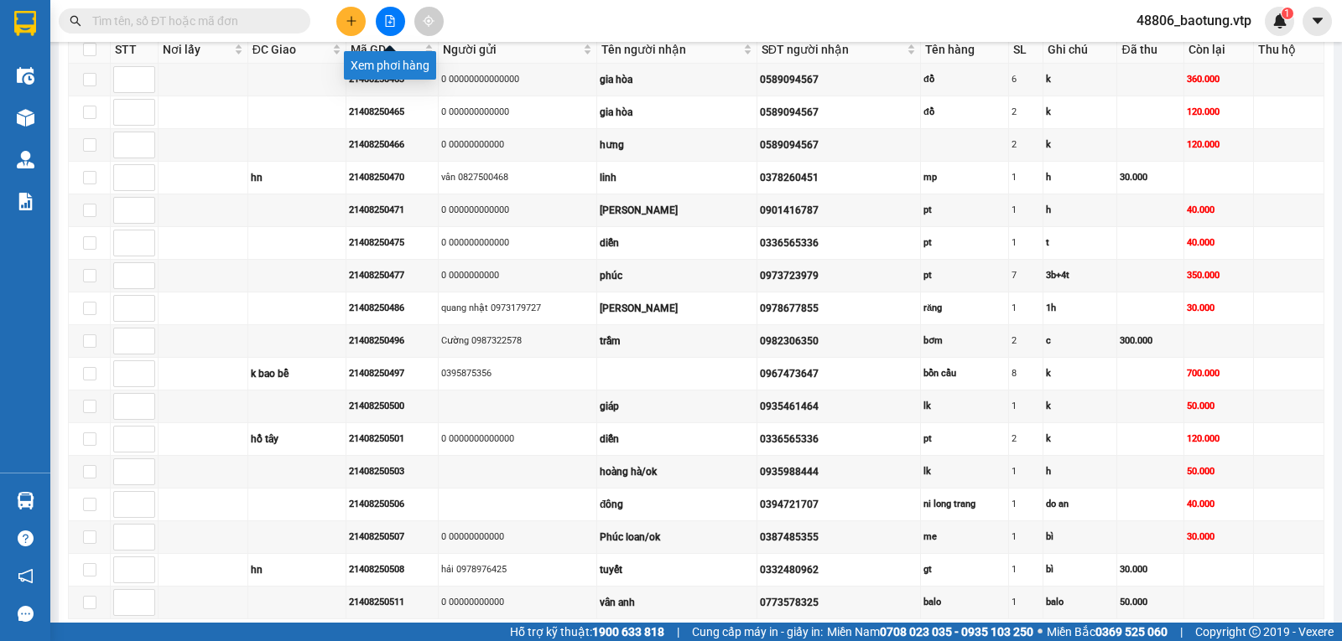
click at [382, 16] on button at bounding box center [390, 21] width 29 height 29
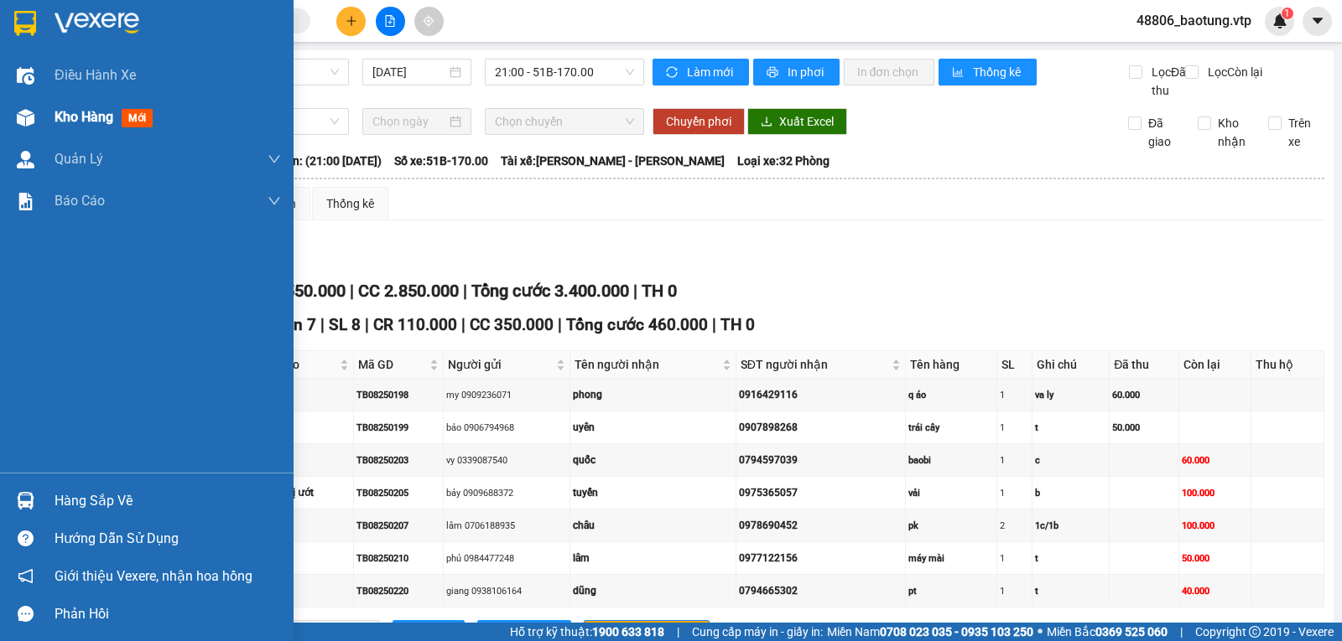
click at [80, 117] on span "Kho hàng" at bounding box center [84, 117] width 59 height 16
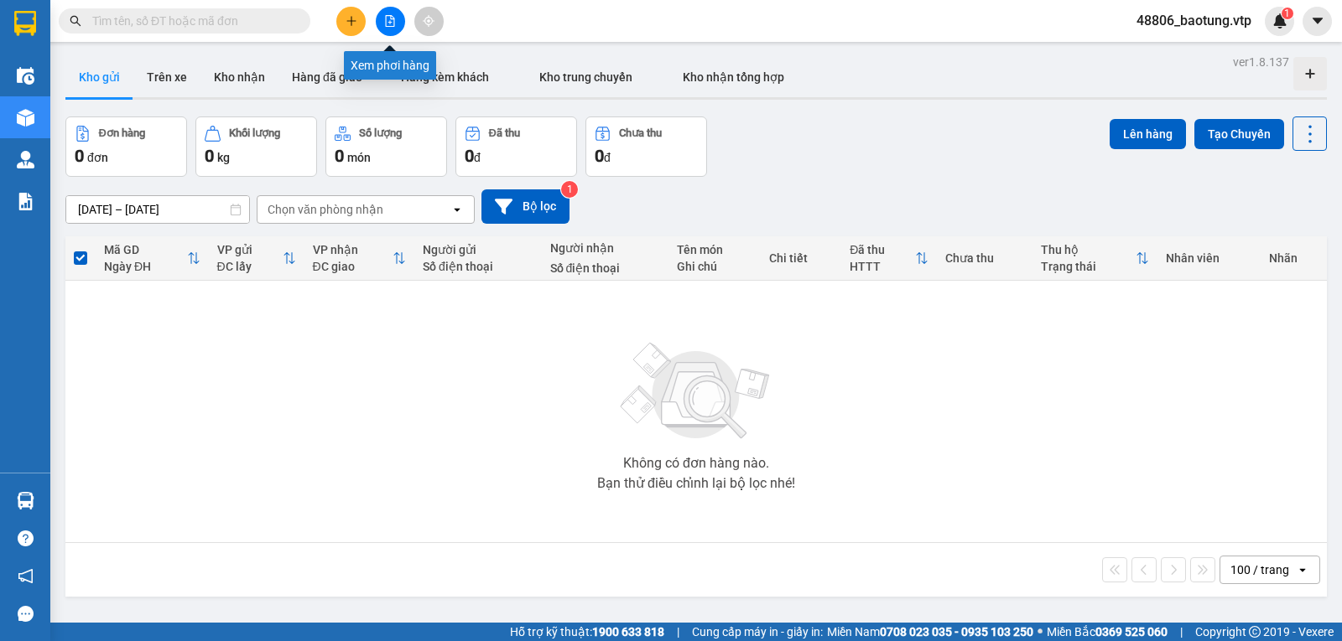
click at [390, 23] on icon "file-add" at bounding box center [390, 21] width 12 height 12
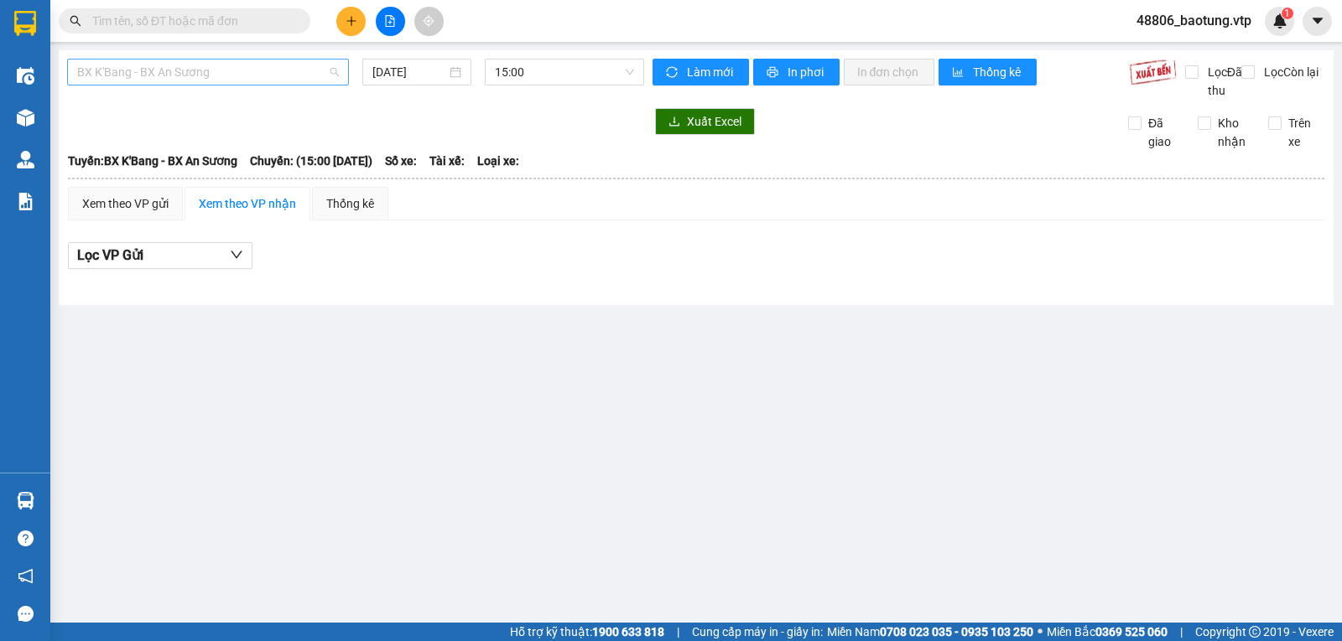
click at [287, 60] on span "BX K'Bang - BX An Sương" at bounding box center [208, 72] width 262 height 25
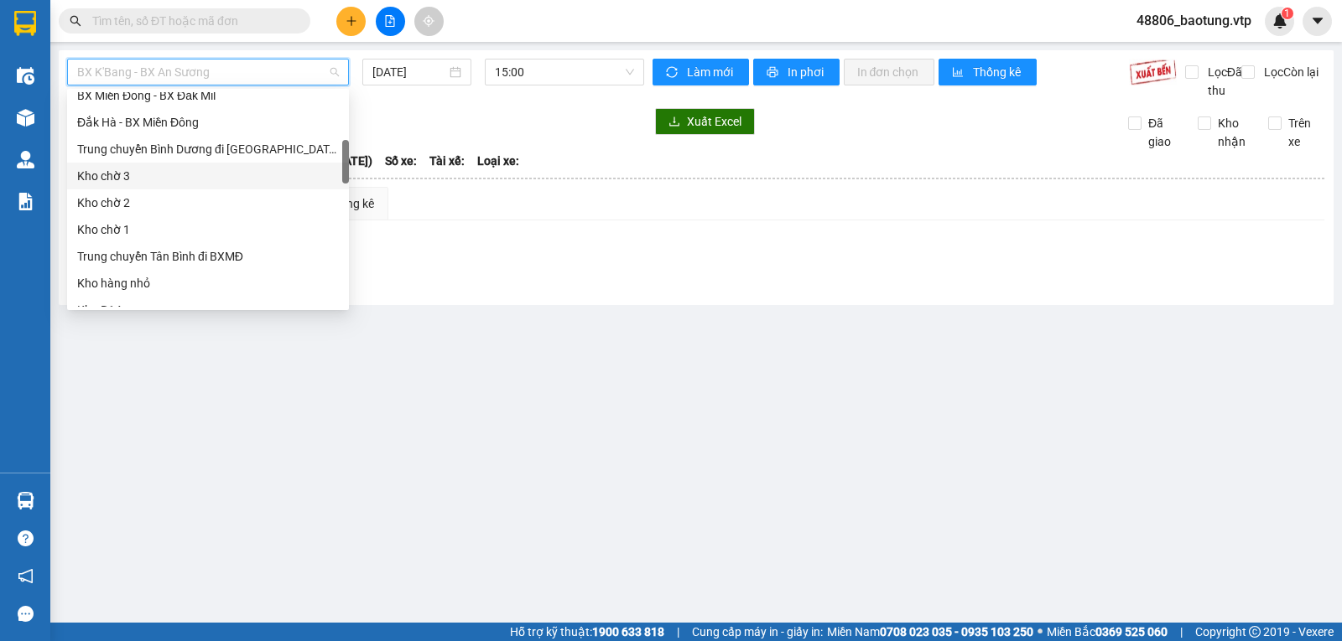
scroll to position [419, 0]
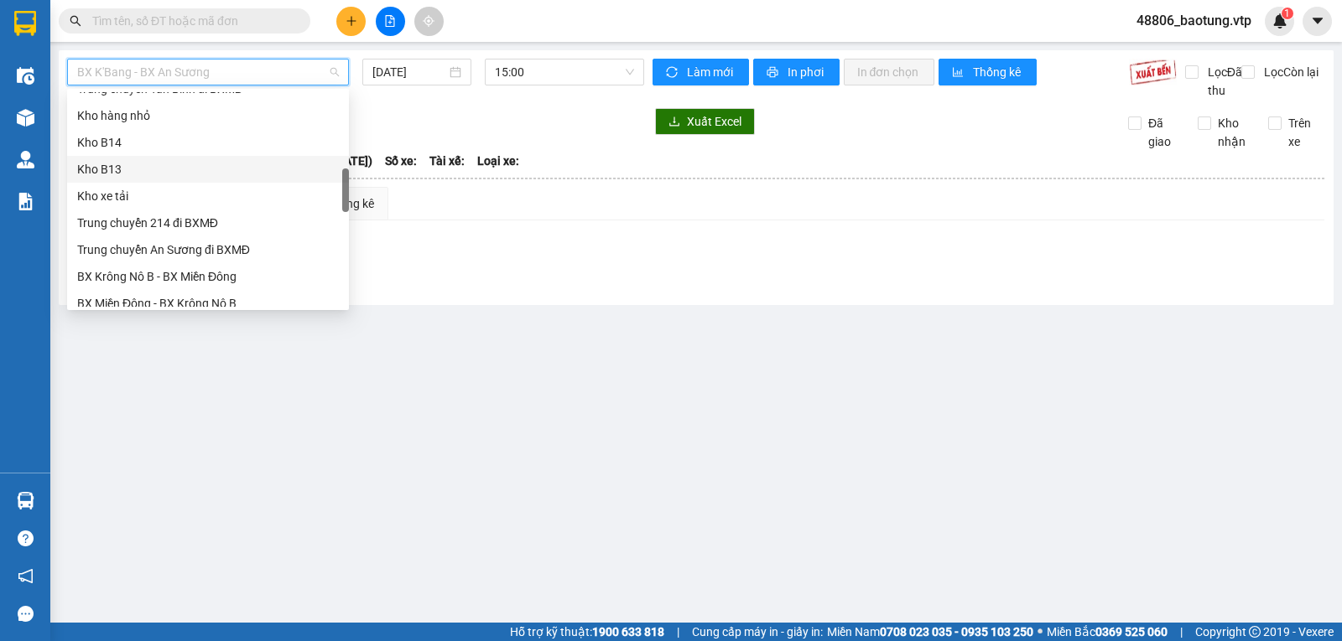
click at [97, 172] on div "Kho B13" at bounding box center [208, 169] width 262 height 18
type input "11/08/2025"
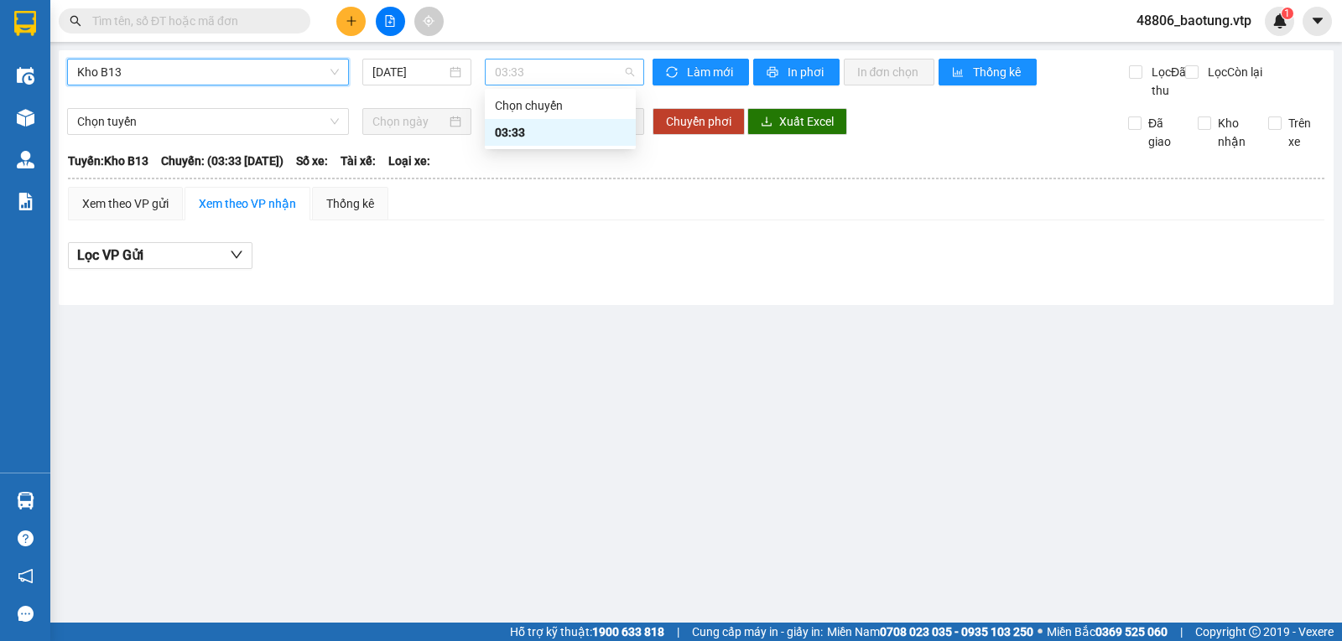
click at [552, 73] on span "03:33" at bounding box center [564, 72] width 138 height 25
click at [539, 125] on div "03:33" at bounding box center [560, 132] width 131 height 18
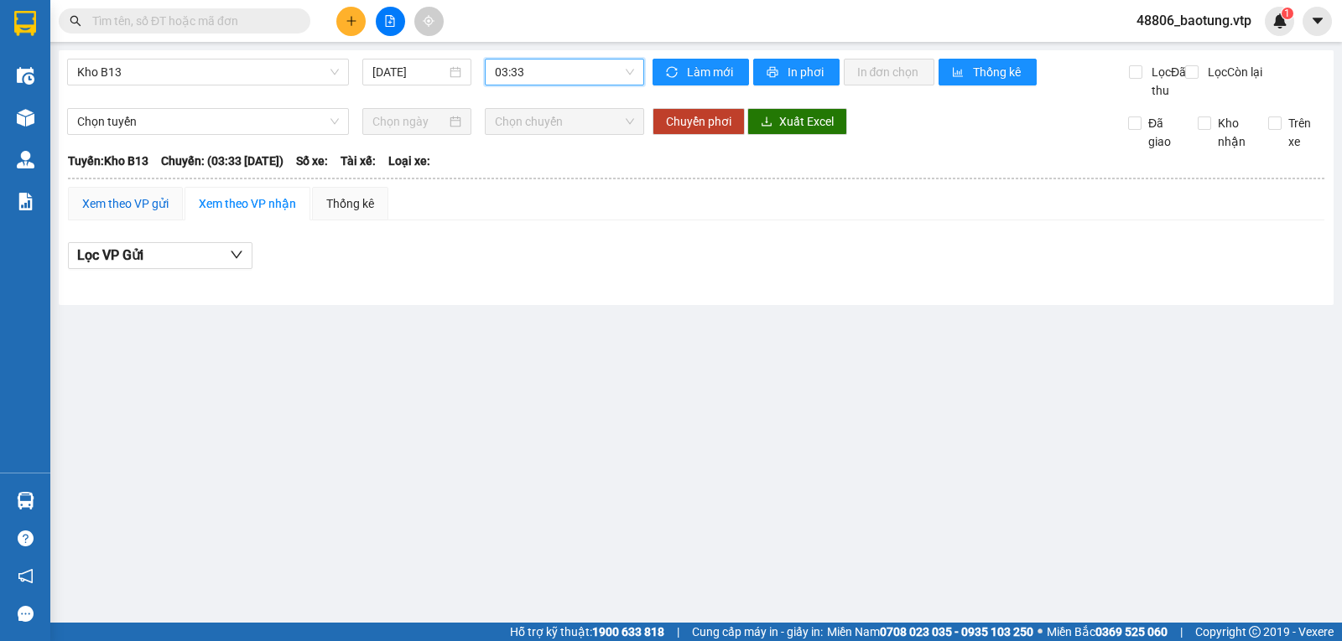
click at [154, 213] on div "Xem theo VP gửi" at bounding box center [125, 204] width 86 height 18
click at [253, 213] on div "Xem theo VP nhận" at bounding box center [247, 204] width 97 height 18
drag, startPoint x: 320, startPoint y: 58, endPoint x: 320, endPoint y: 77, distance: 19.3
click at [320, 59] on div "Kho B13 11/08/2025 03:33 Làm mới In phơi In đơn chọn Thống kê Lọc Đã thu Lọc Cò…" at bounding box center [696, 177] width 1274 height 255
click at [320, 80] on span "Kho B13" at bounding box center [208, 72] width 262 height 25
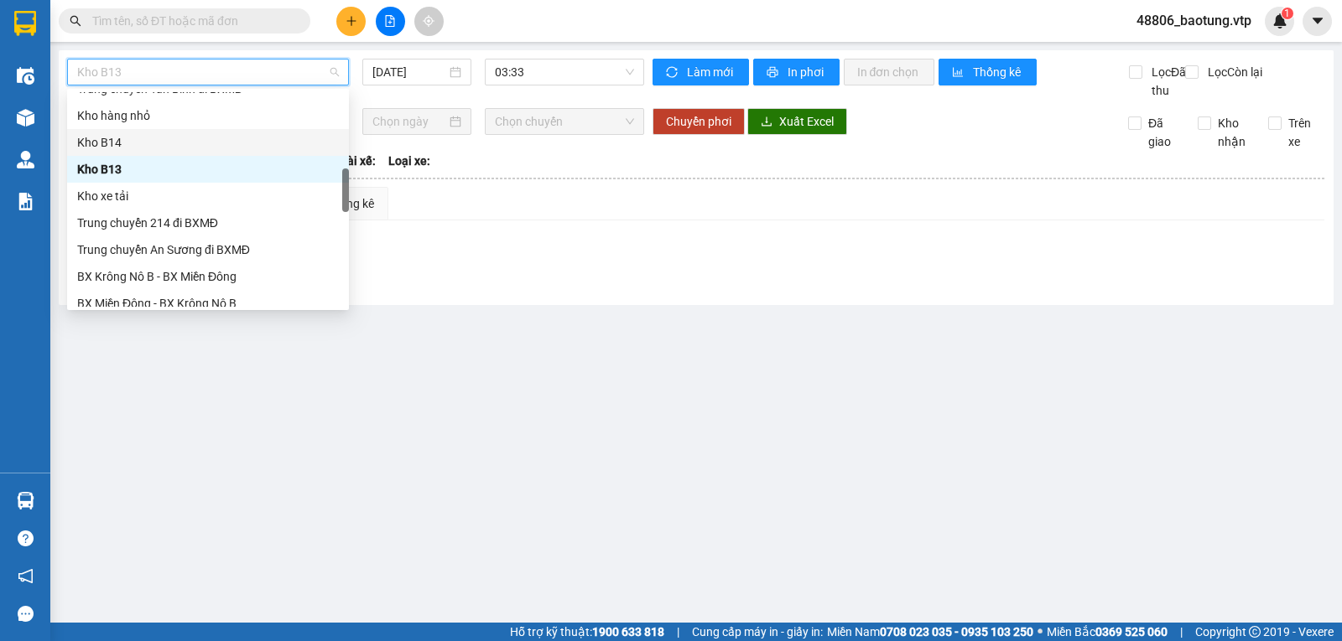
click at [128, 150] on div "Kho B14" at bounding box center [208, 142] width 262 height 18
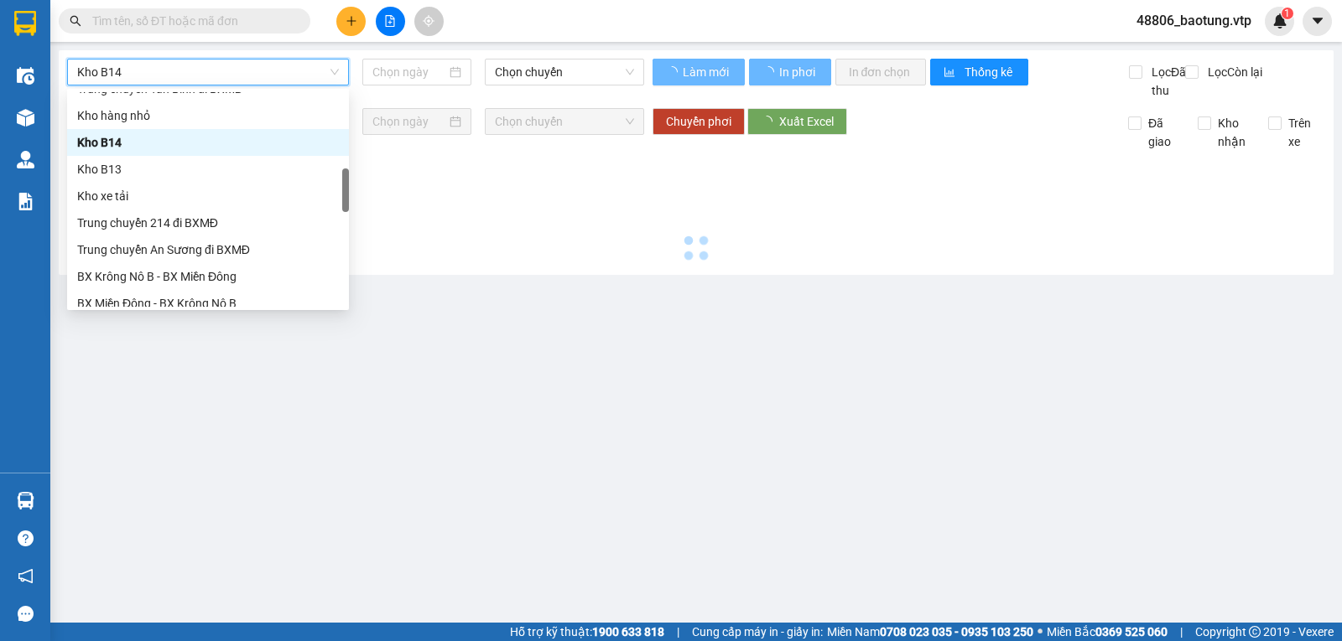
type input "11/08/2025"
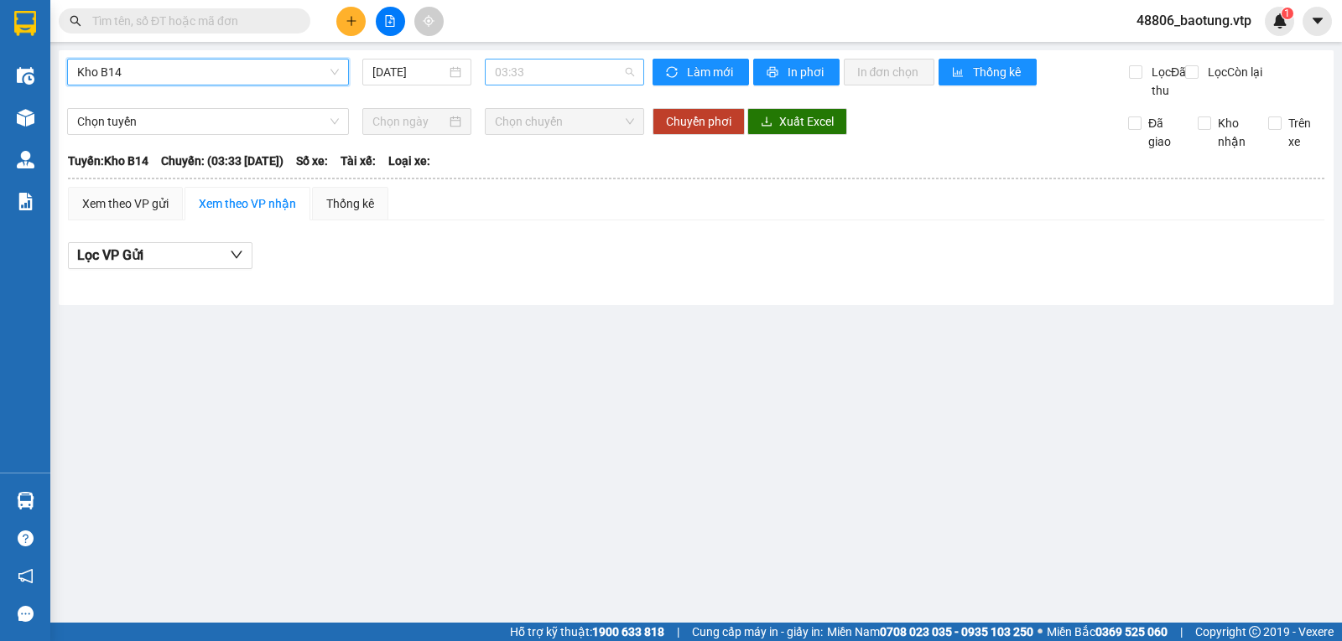
click at [548, 74] on span "03:33" at bounding box center [564, 72] width 138 height 25
click at [226, 69] on span "Kho B14" at bounding box center [208, 72] width 262 height 25
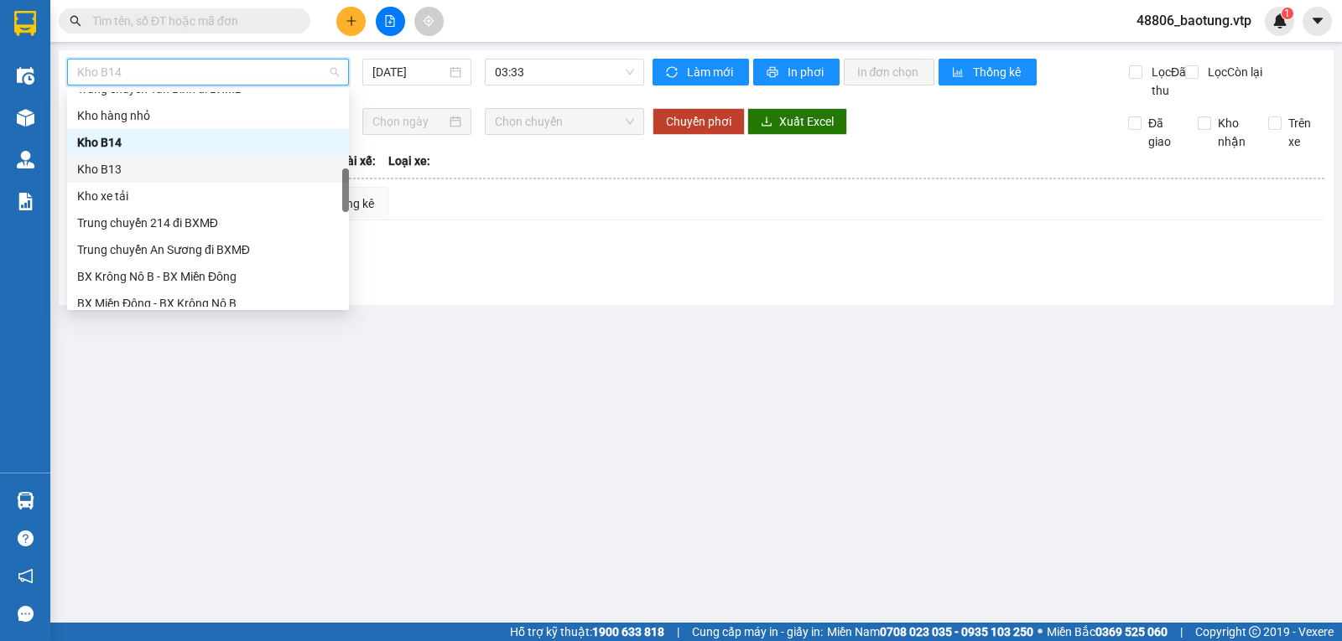
click at [122, 167] on div "Kho B13" at bounding box center [208, 169] width 262 height 18
type input "11/08/2025"
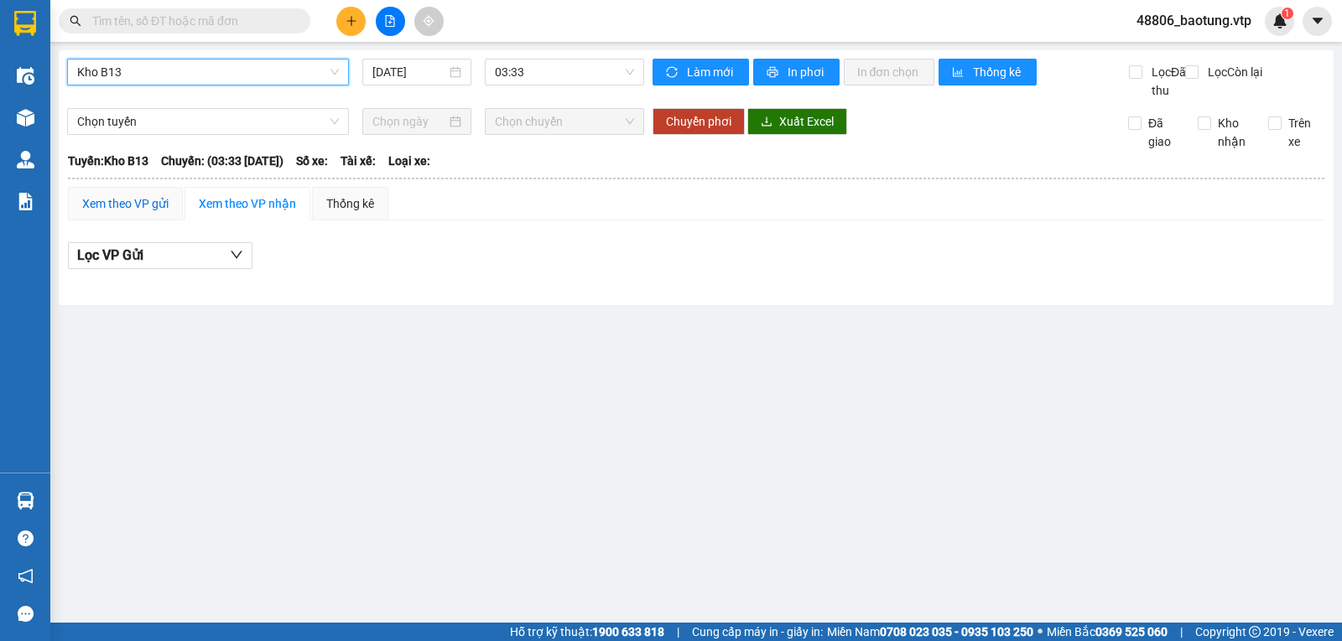
click at [149, 213] on div "Xem theo VP gửi" at bounding box center [125, 204] width 86 height 18
click at [236, 213] on div "Xem theo VP nhận" at bounding box center [247, 204] width 97 height 18
click at [592, 79] on span "03:33" at bounding box center [564, 72] width 138 height 25
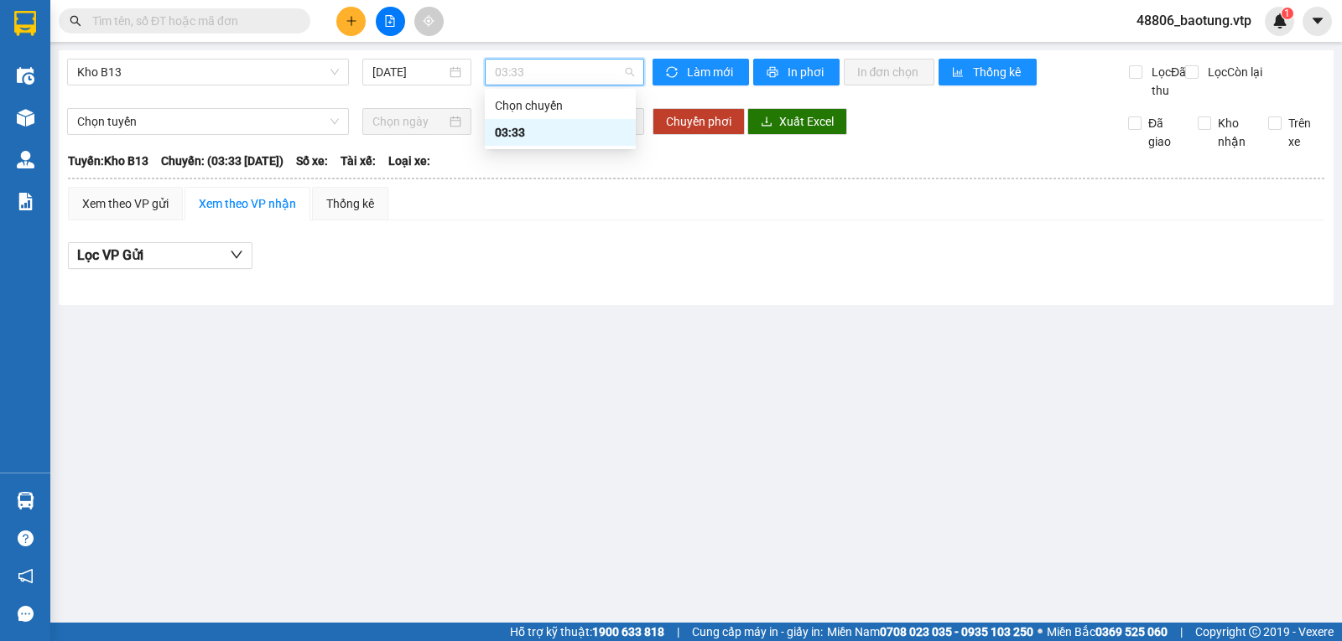
click at [592, 75] on span "03:33" at bounding box center [564, 72] width 138 height 25
click at [455, 70] on div "11/08/2025" at bounding box center [417, 72] width 90 height 18
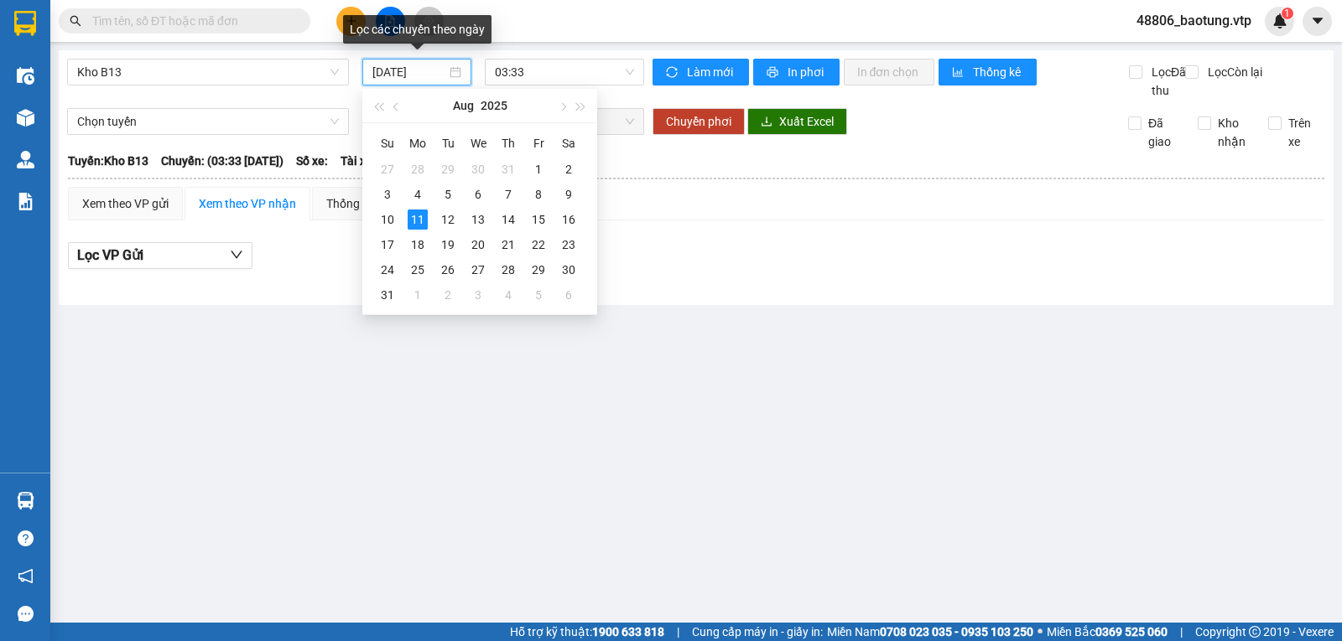
click at [455, 70] on div "11/08/2025" at bounding box center [417, 72] width 90 height 18
click at [223, 70] on span "Kho B13" at bounding box center [208, 72] width 262 height 25
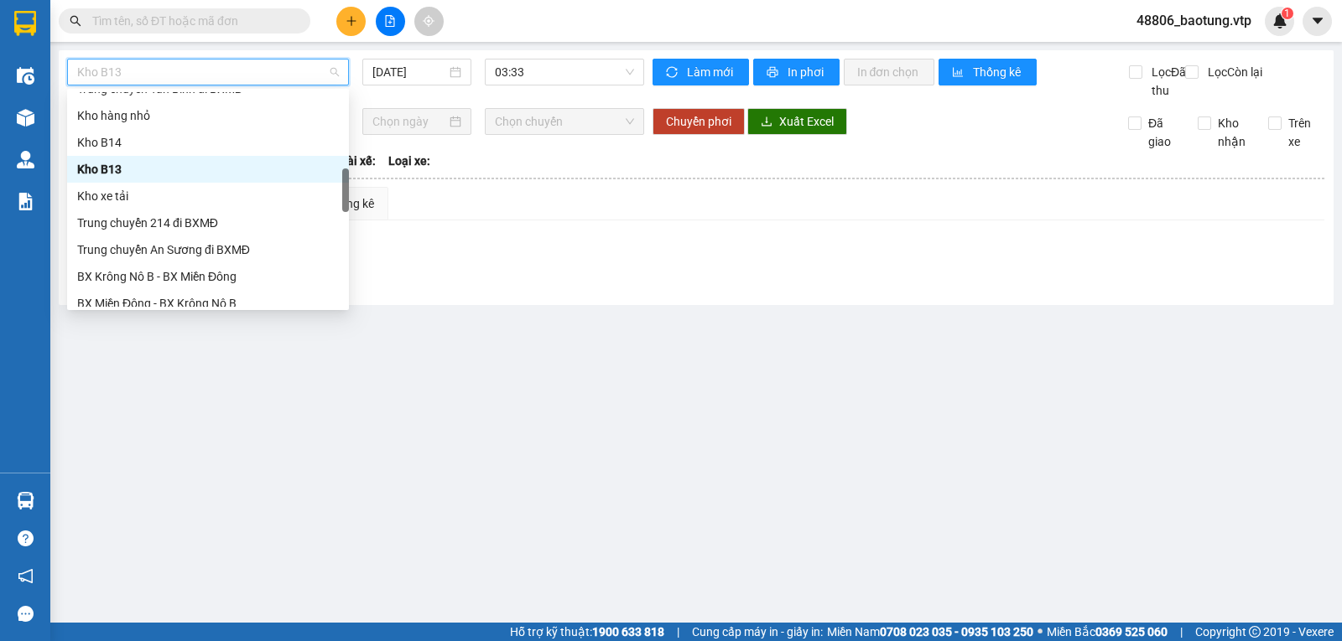
click at [108, 173] on div "Kho B13" at bounding box center [208, 169] width 262 height 18
click at [176, 66] on span "Kho B13" at bounding box center [208, 72] width 262 height 25
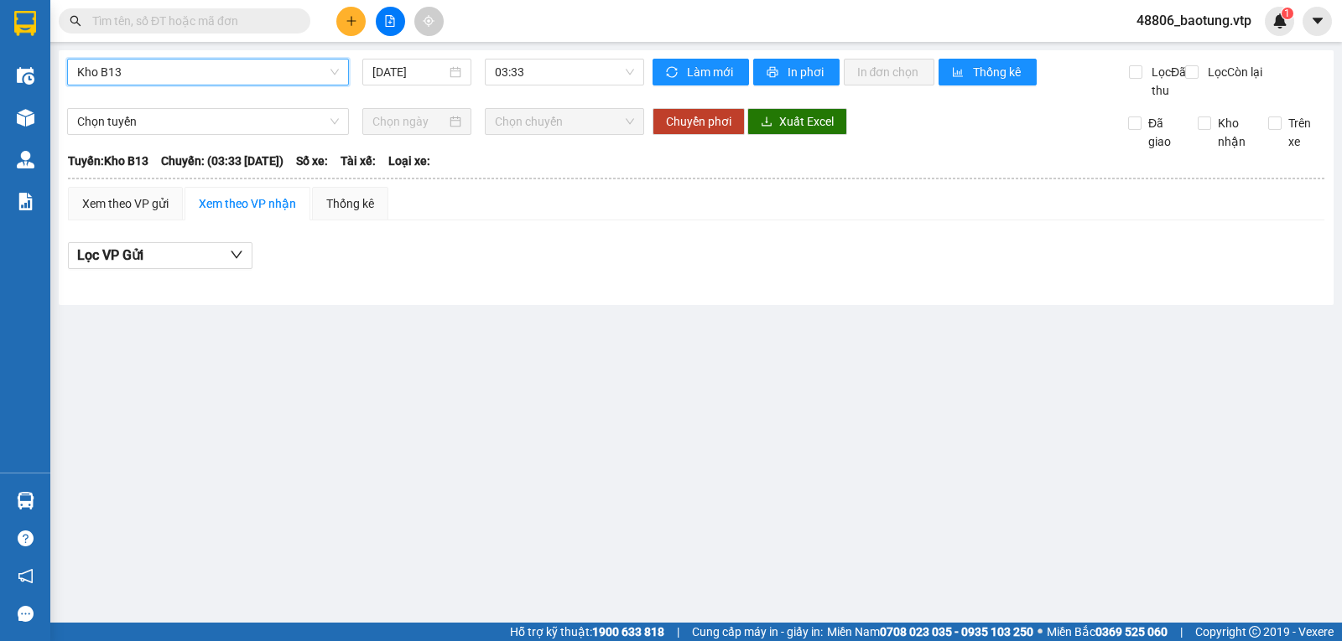
click at [179, 73] on span "Kho B13" at bounding box center [208, 72] width 262 height 25
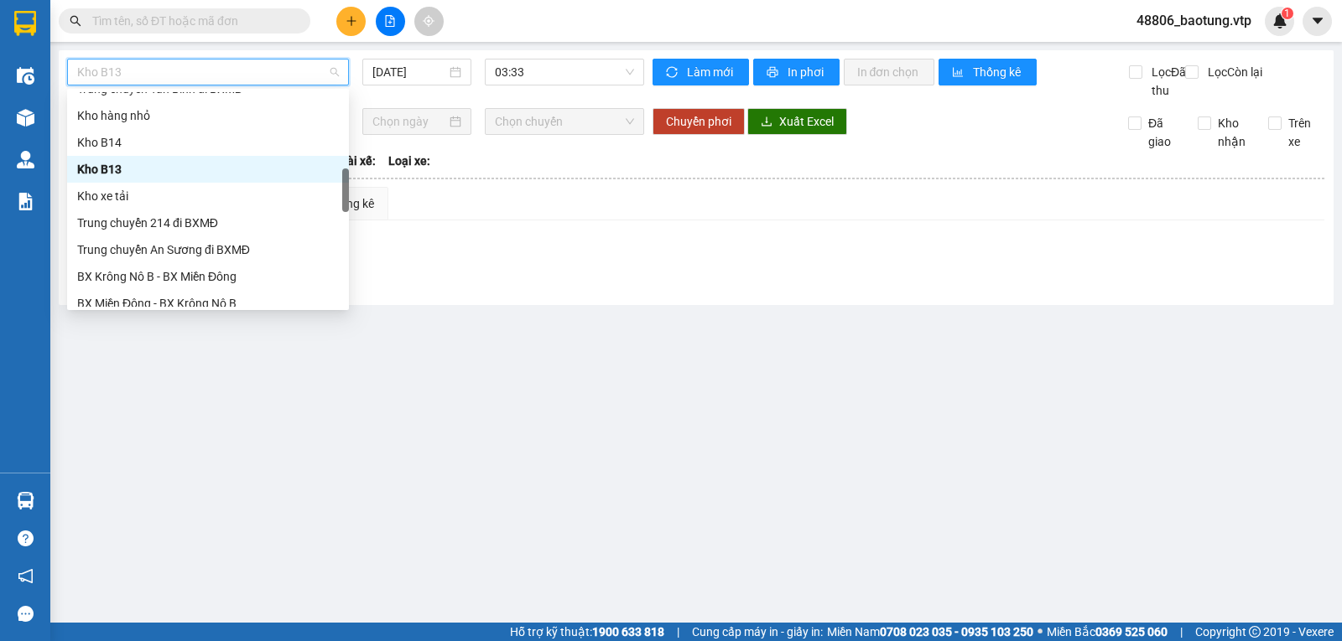
click at [97, 166] on div "Kho B13" at bounding box center [208, 169] width 262 height 18
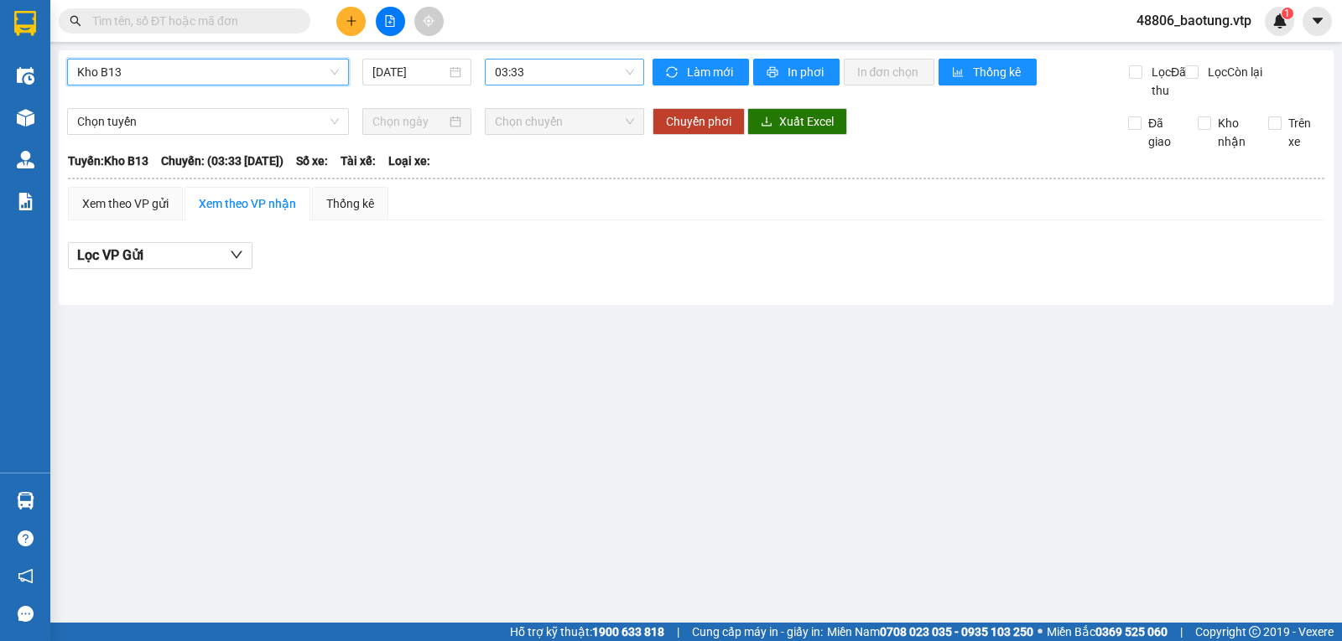
click at [522, 70] on span "03:33" at bounding box center [564, 72] width 138 height 25
click at [231, 75] on span "Kho B13" at bounding box center [208, 72] width 262 height 25
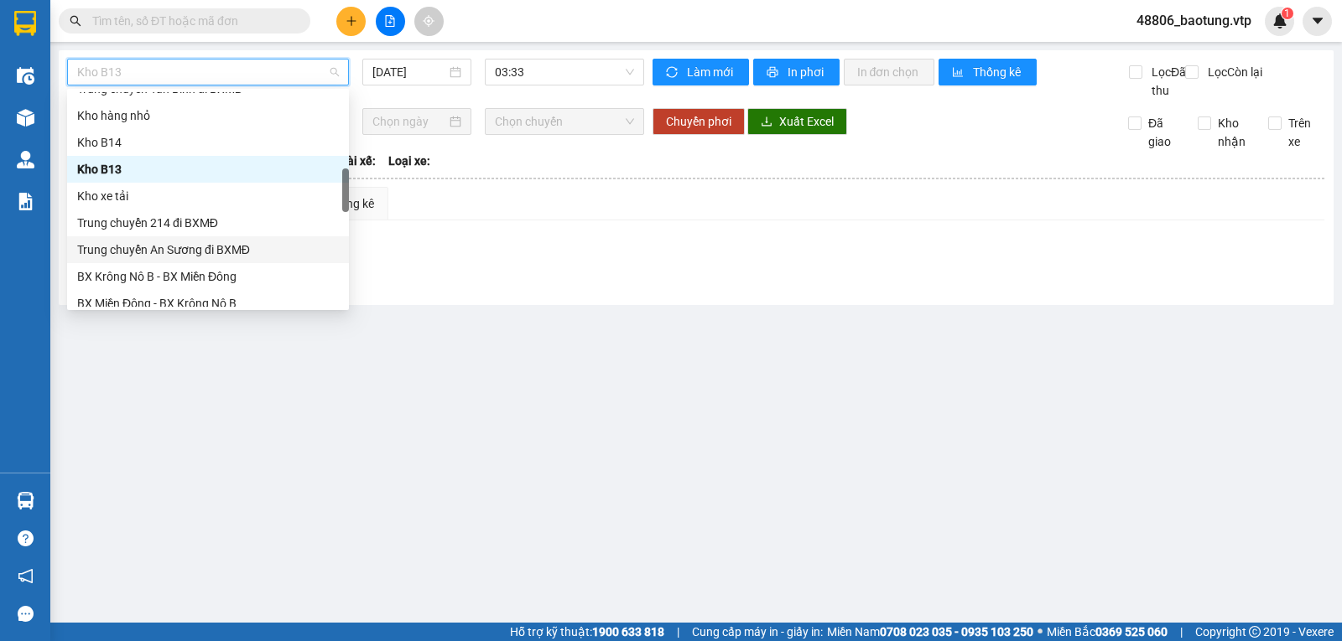
click at [213, 250] on div "Trung chuyển An Sương đi BXMĐ" at bounding box center [208, 250] width 262 height 18
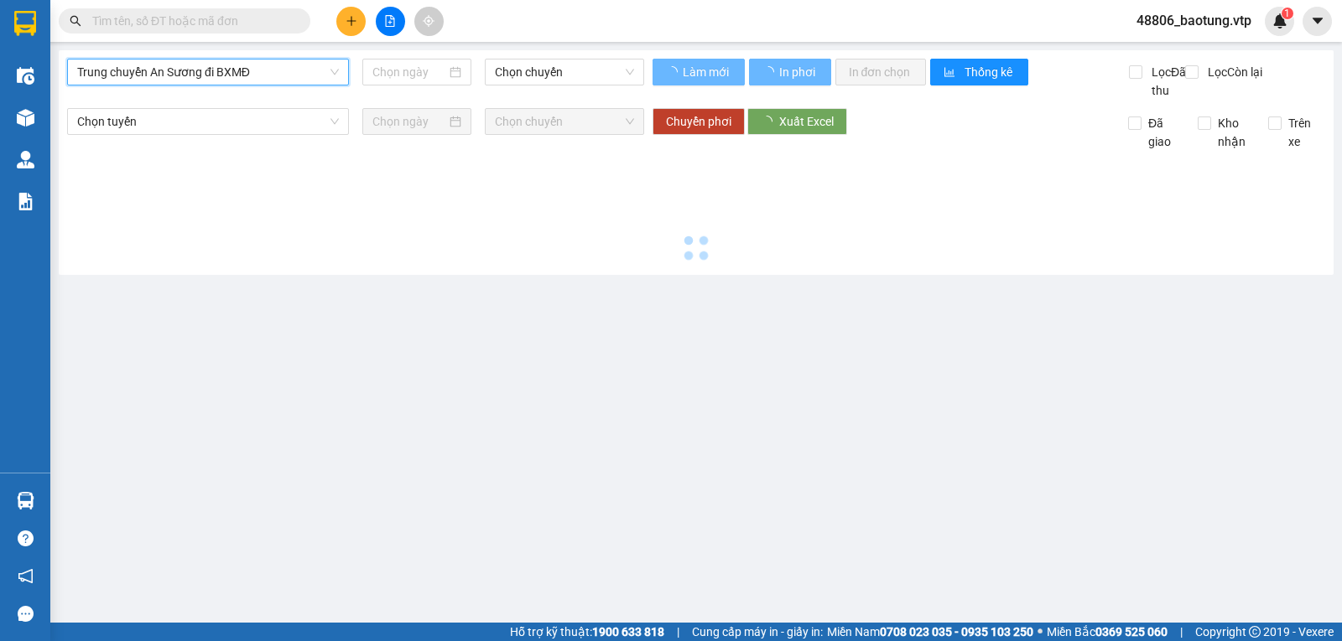
type input "11/08/2025"
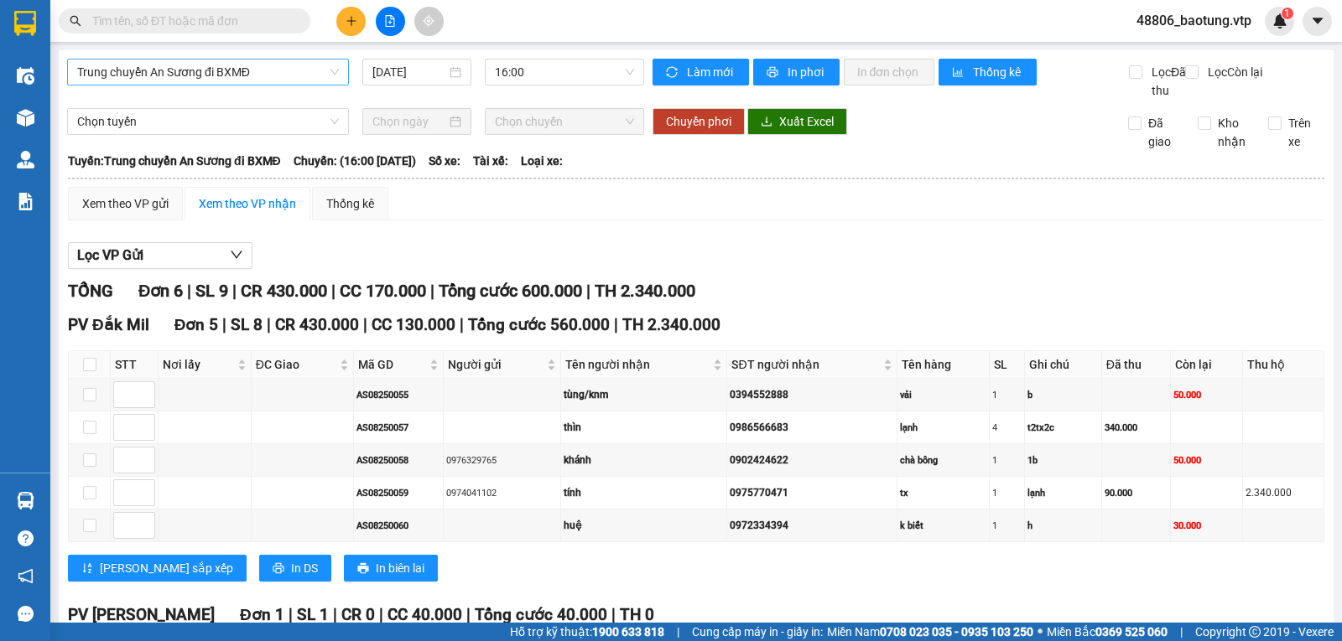
click at [291, 78] on span "Trung chuyển An Sương đi BXMĐ" at bounding box center [208, 72] width 262 height 25
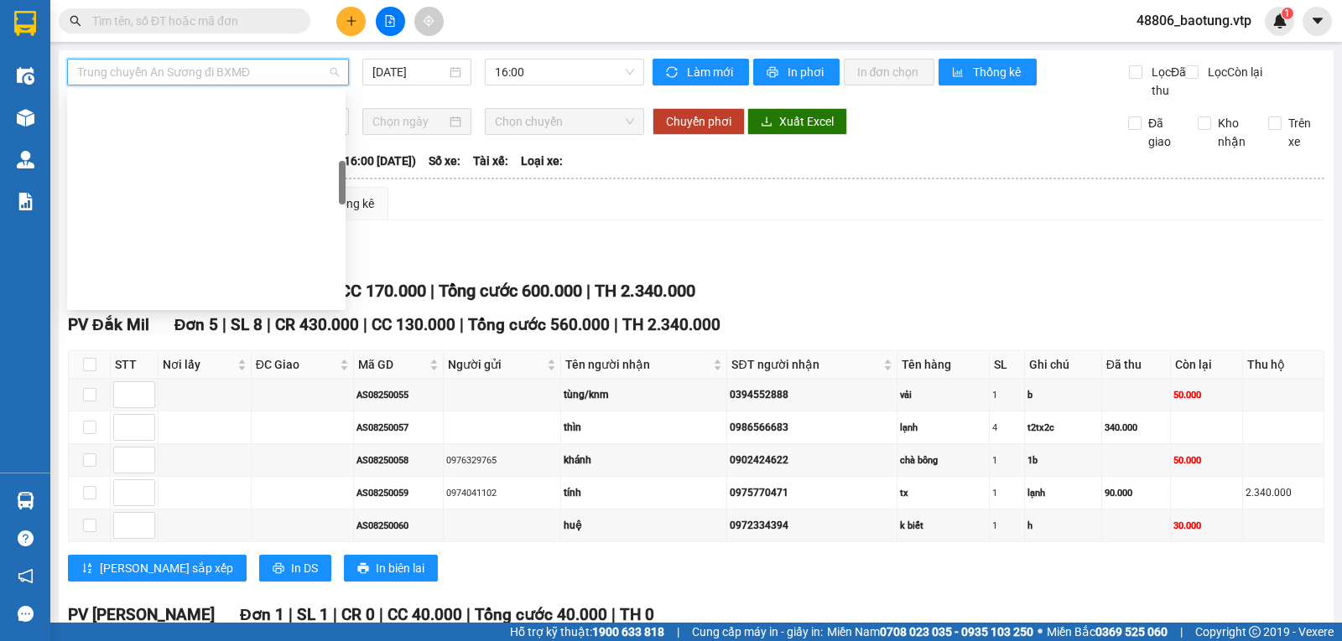
scroll to position [376, 0]
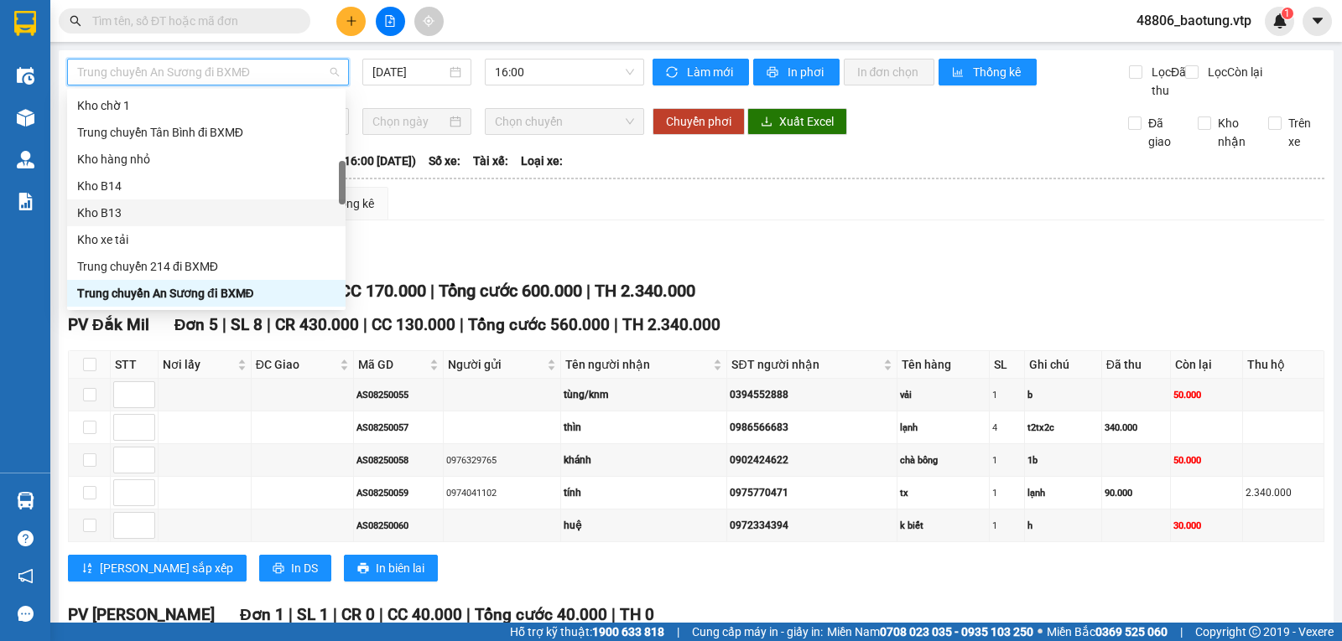
click at [134, 205] on div "Kho B13" at bounding box center [206, 213] width 258 height 18
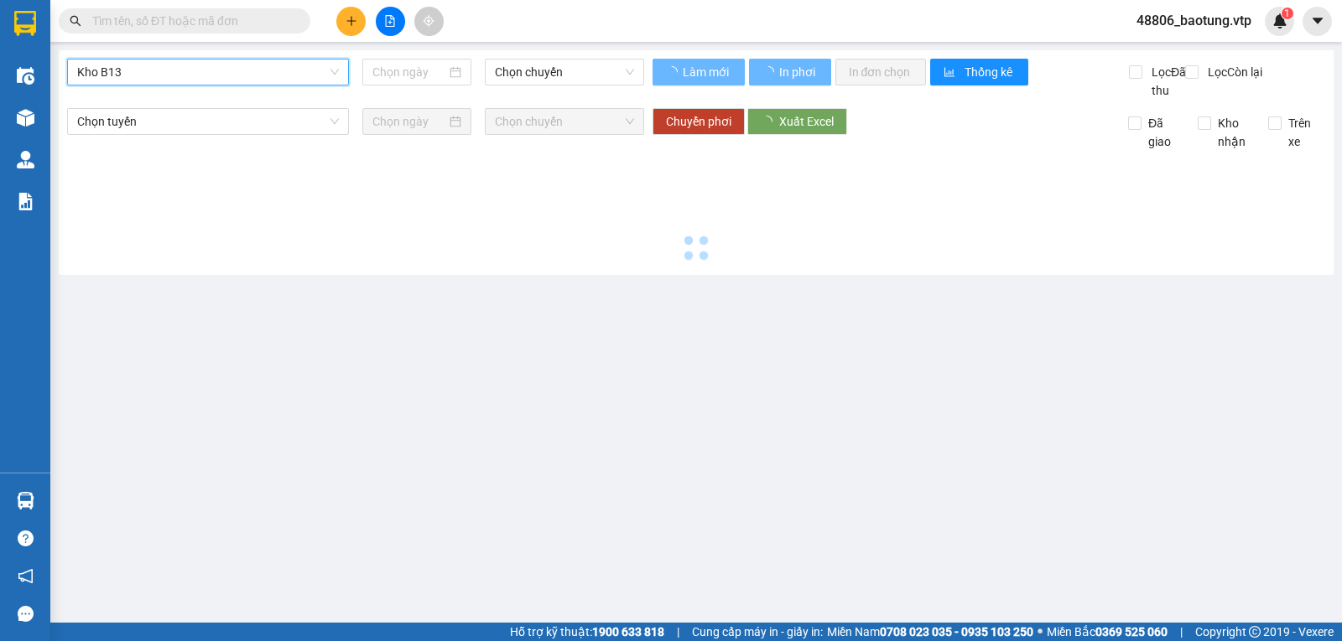
type input "[DATE]"
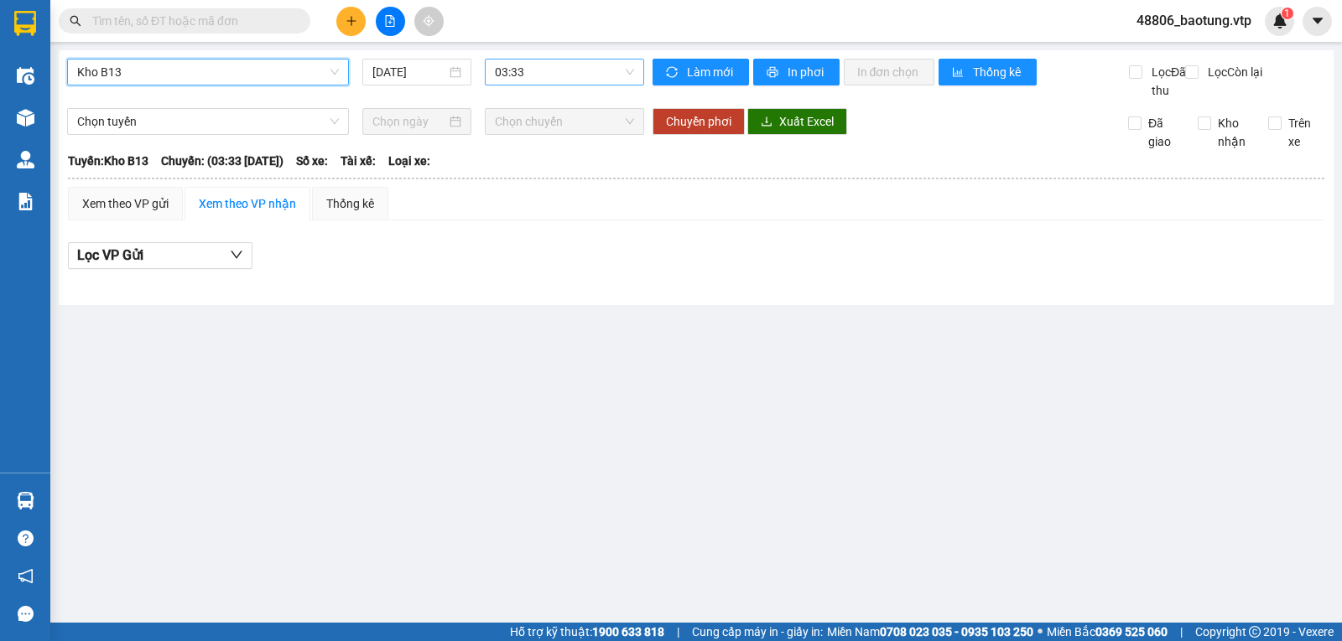
click at [537, 71] on span "03:33" at bounding box center [564, 72] width 138 height 25
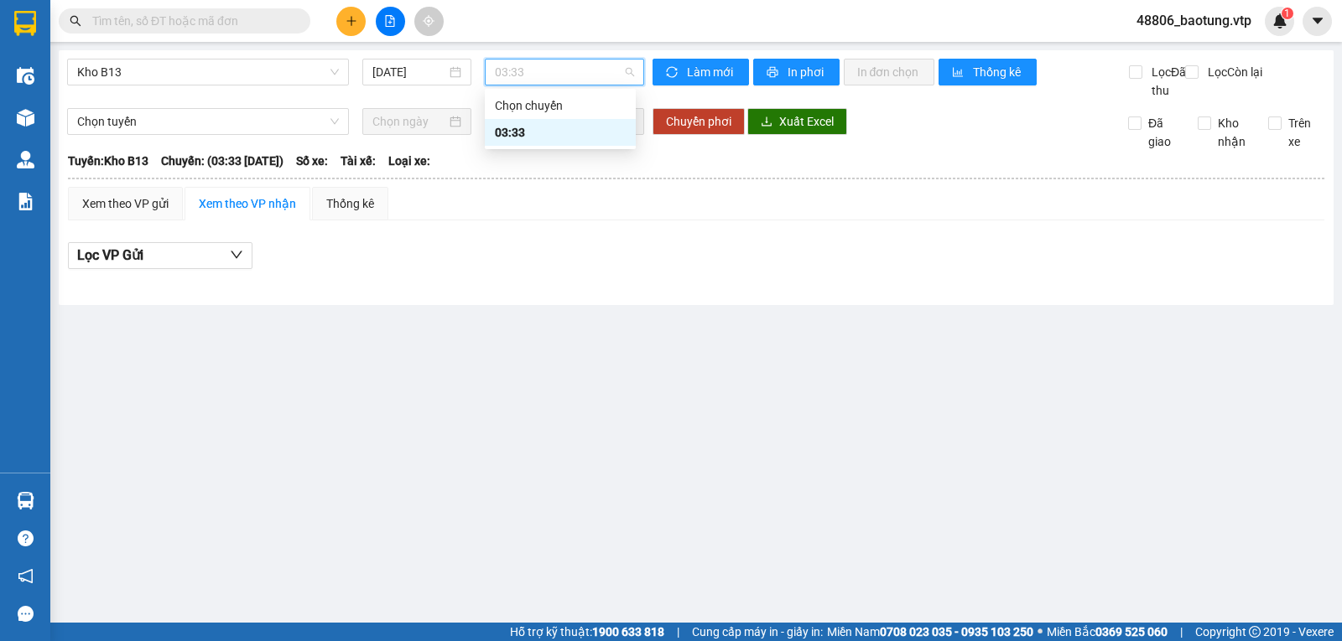
click at [537, 71] on span "03:33" at bounding box center [564, 72] width 138 height 25
click at [333, 67] on span "Kho B13" at bounding box center [208, 72] width 262 height 25
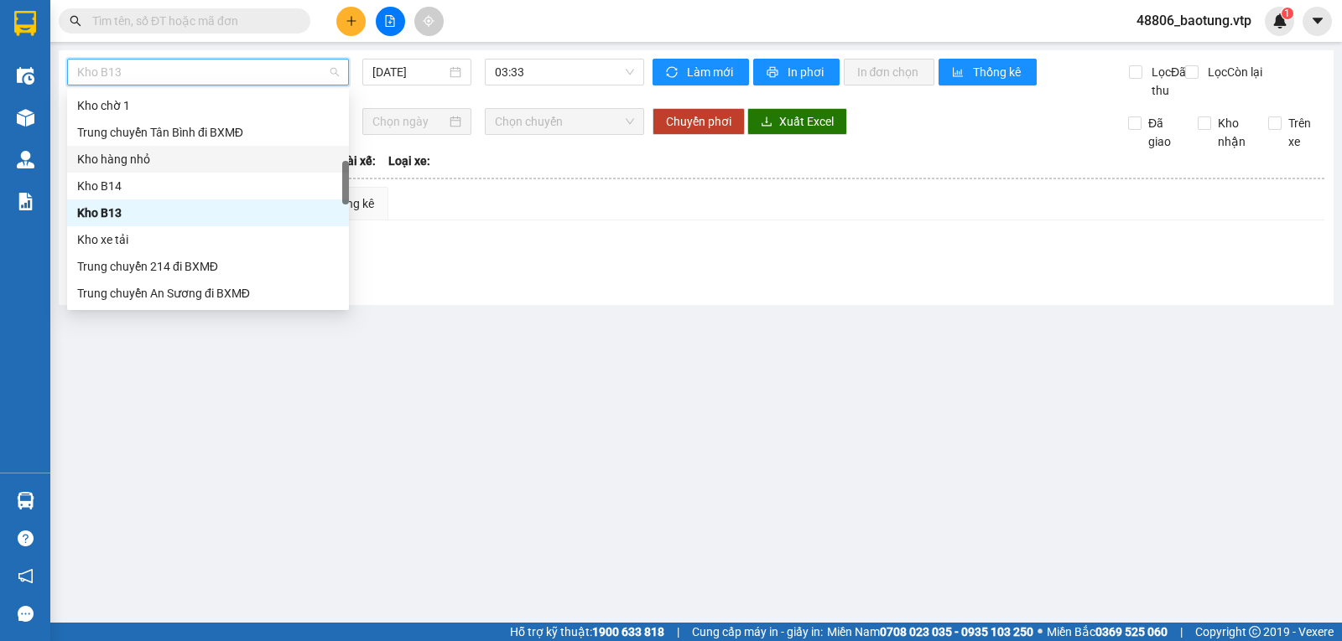
scroll to position [292, 0]
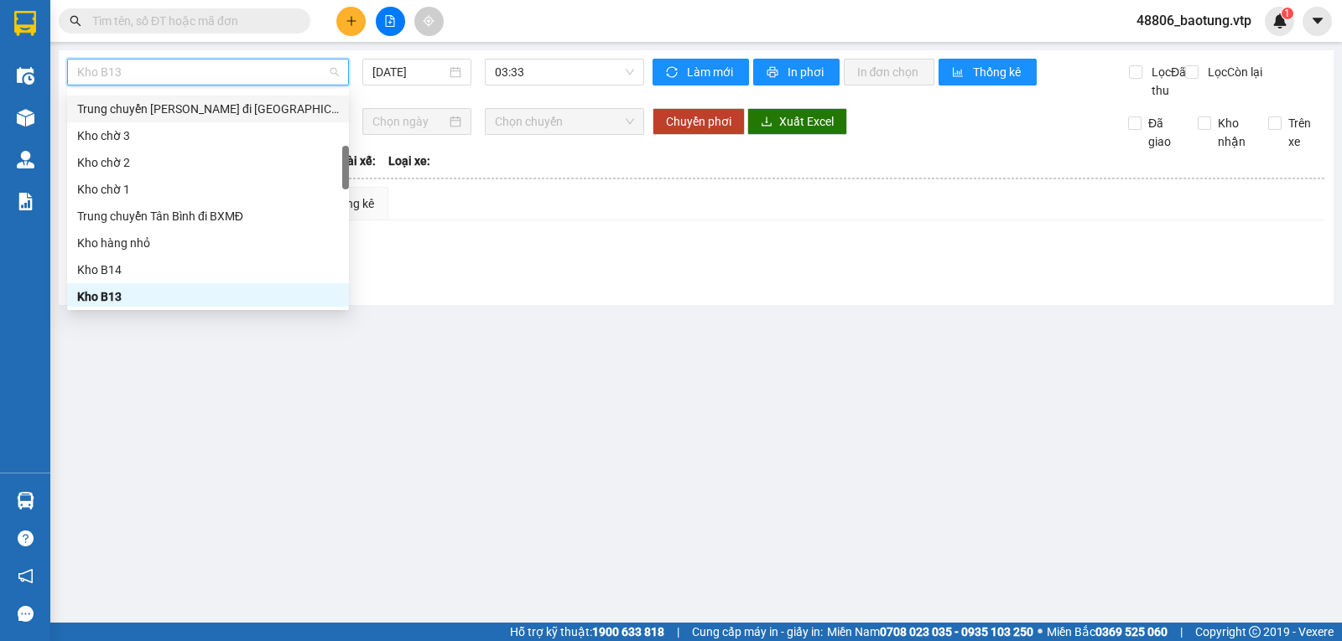
click at [204, 110] on div "Trung chuyển Bình Dương đi [GEOGRAPHIC_DATA]" at bounding box center [208, 109] width 262 height 18
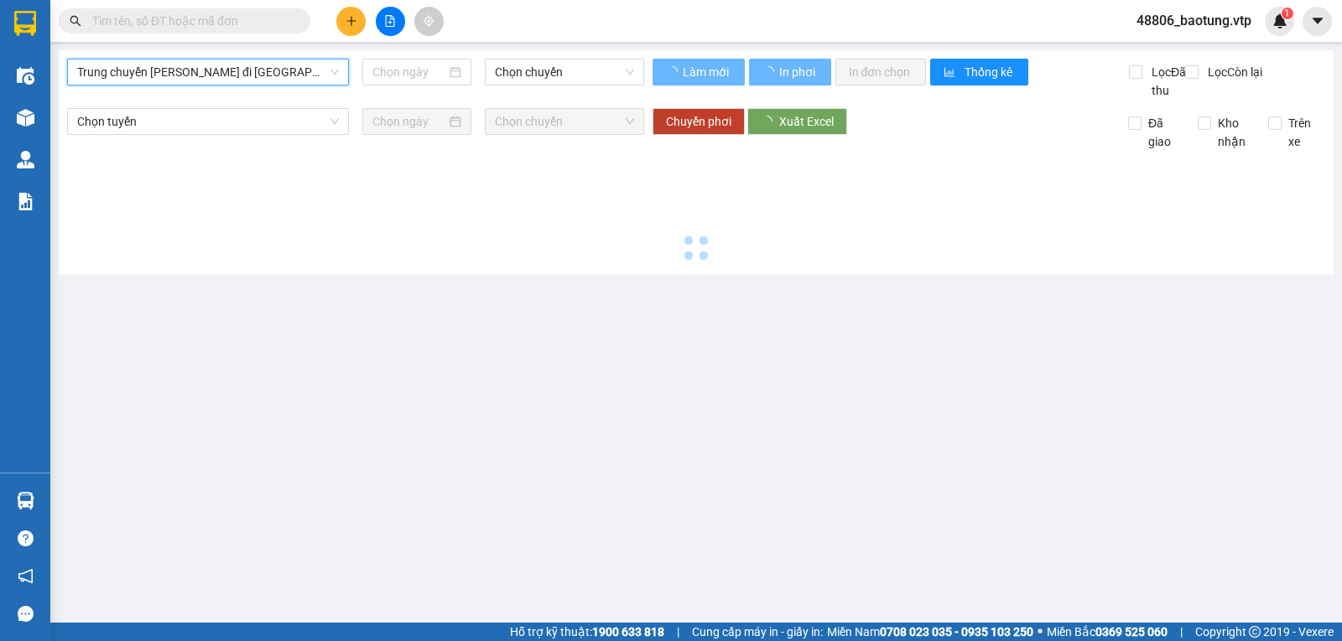
type input "[DATE]"
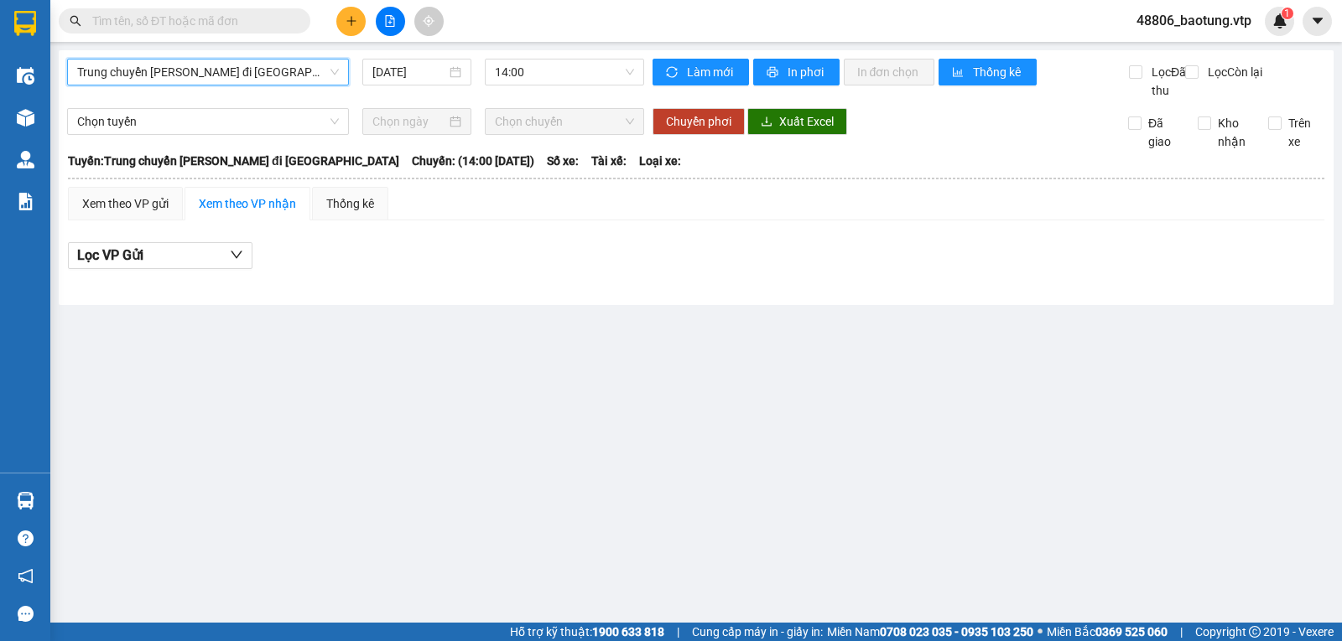
drag, startPoint x: 516, startPoint y: 77, endPoint x: 525, endPoint y: 90, distance: 15.6
click at [518, 77] on span "14:00" at bounding box center [564, 72] width 138 height 25
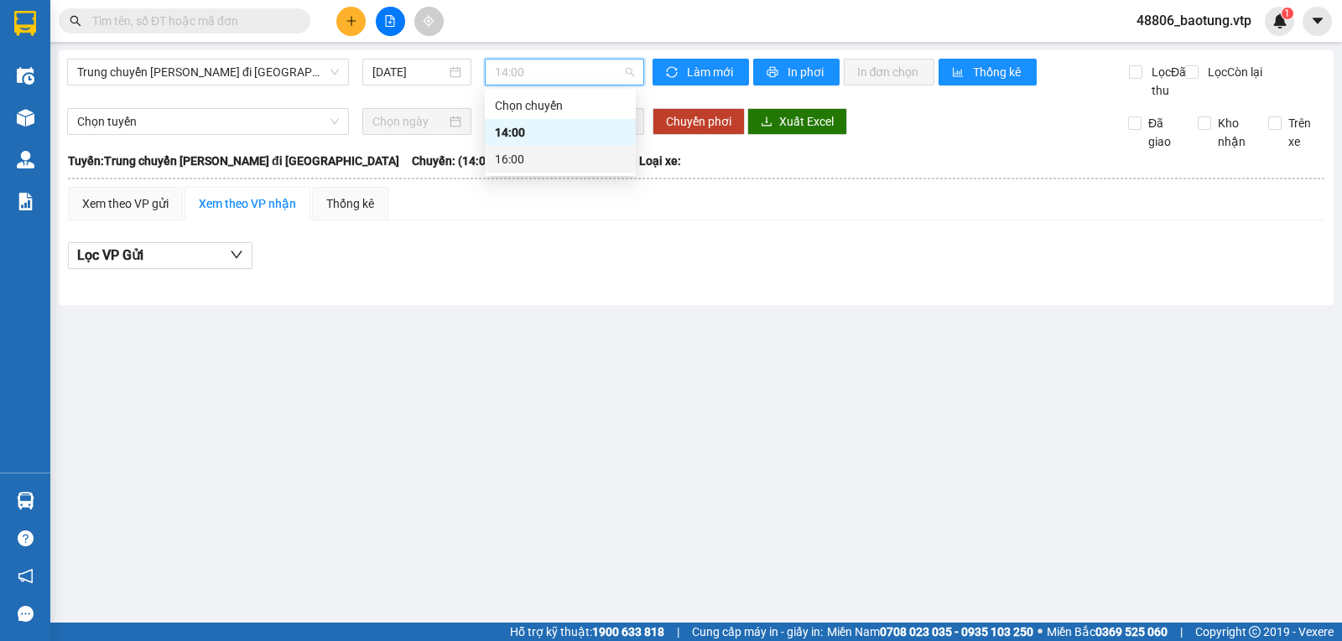
click at [524, 156] on div "16:00" at bounding box center [560, 159] width 131 height 18
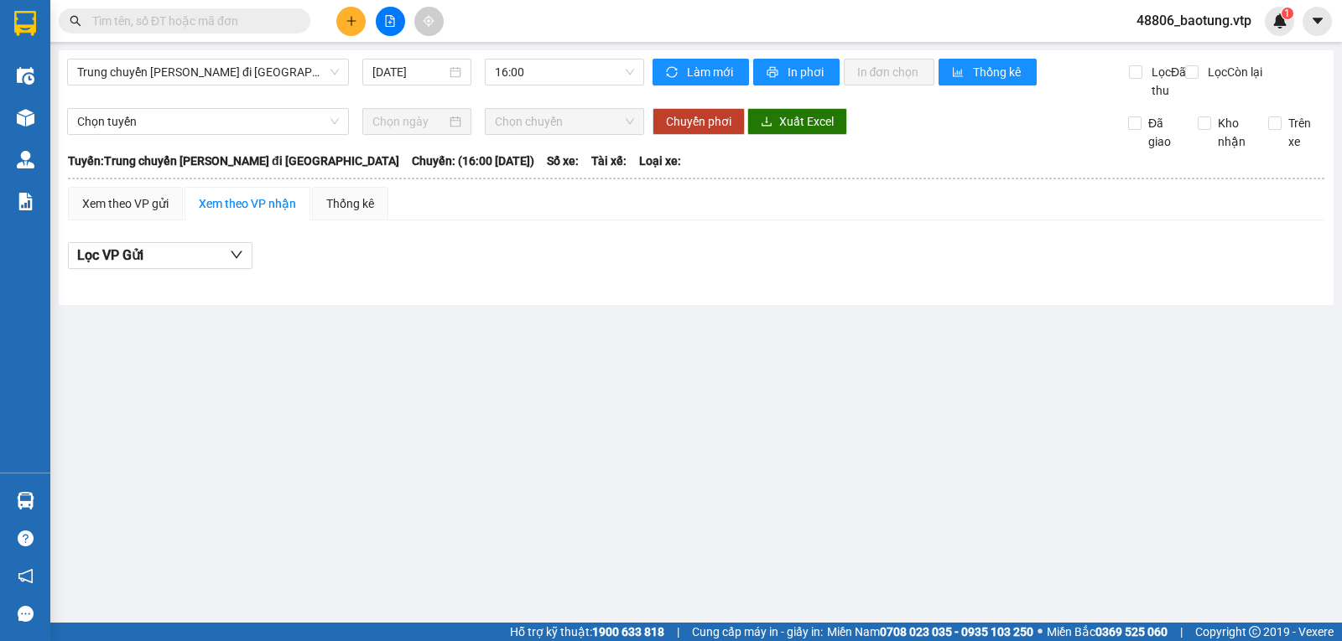
click at [252, 213] on div "Xem theo VP nhận" at bounding box center [247, 204] width 97 height 18
click at [142, 213] on div "Xem theo VP gửi" at bounding box center [125, 204] width 86 height 18
click at [246, 213] on div "Xem theo VP nhận" at bounding box center [247, 204] width 97 height 18
click at [691, 65] on span "Làm mới" at bounding box center [711, 72] width 49 height 18
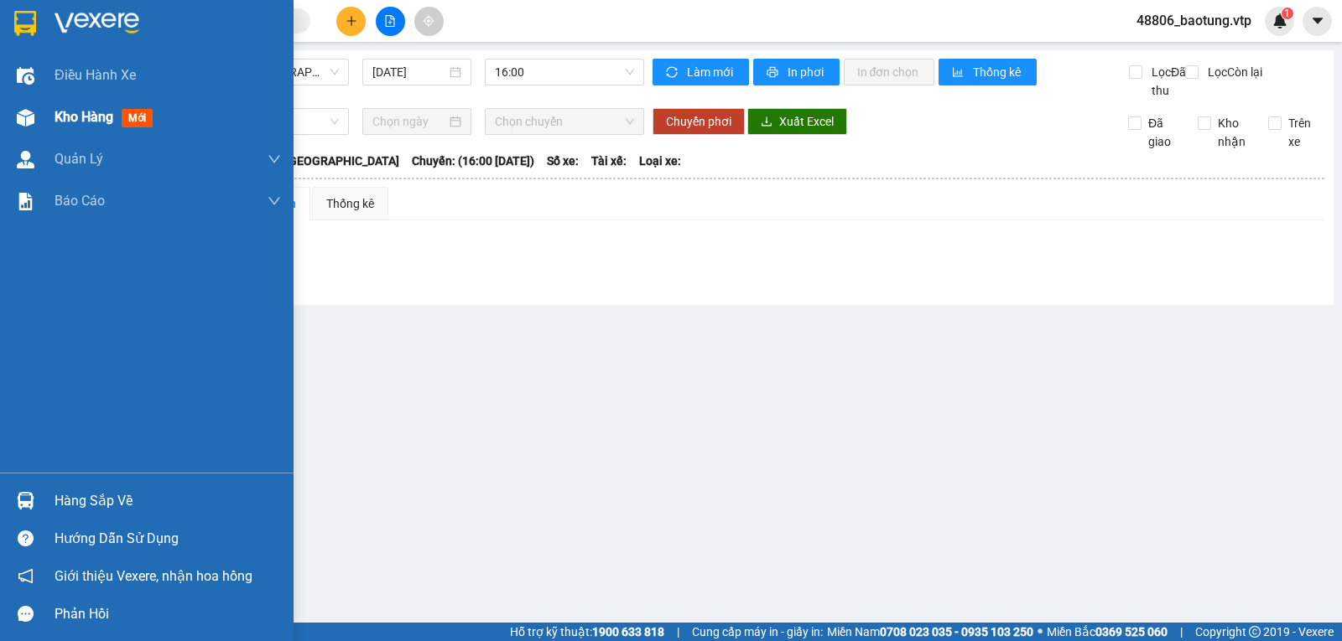
drag, startPoint x: 14, startPoint y: 105, endPoint x: 44, endPoint y: 108, distance: 29.5
click at [23, 106] on div at bounding box center [25, 117] width 29 height 29
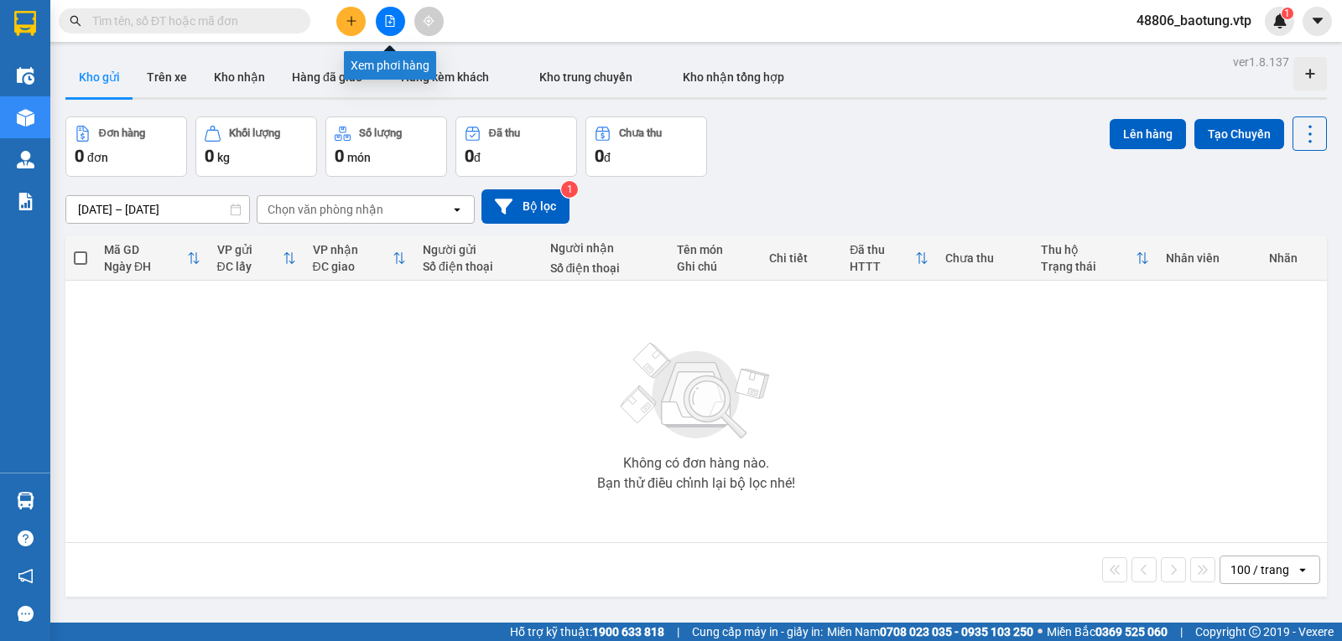
click at [390, 18] on icon "file-add" at bounding box center [390, 21] width 12 height 12
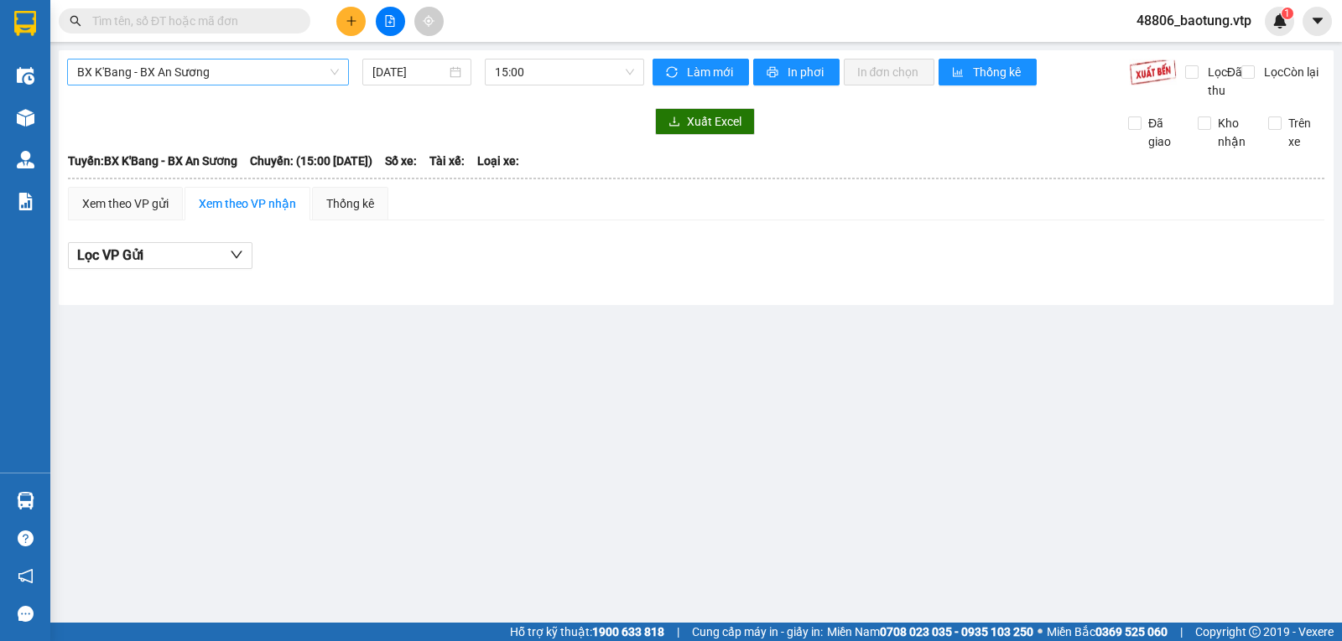
drag, startPoint x: 287, startPoint y: 73, endPoint x: 289, endPoint y: 85, distance: 12.0
click at [289, 75] on span "BX K'Bang - BX An Sương" at bounding box center [208, 72] width 262 height 25
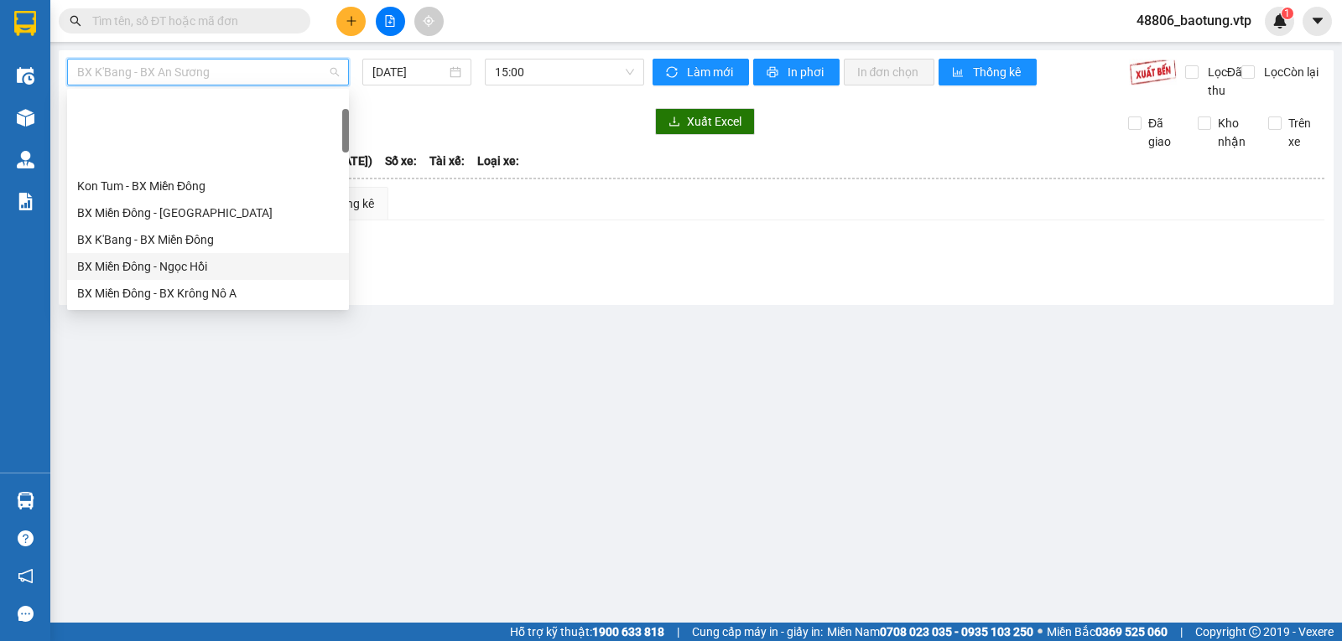
scroll to position [84, 0]
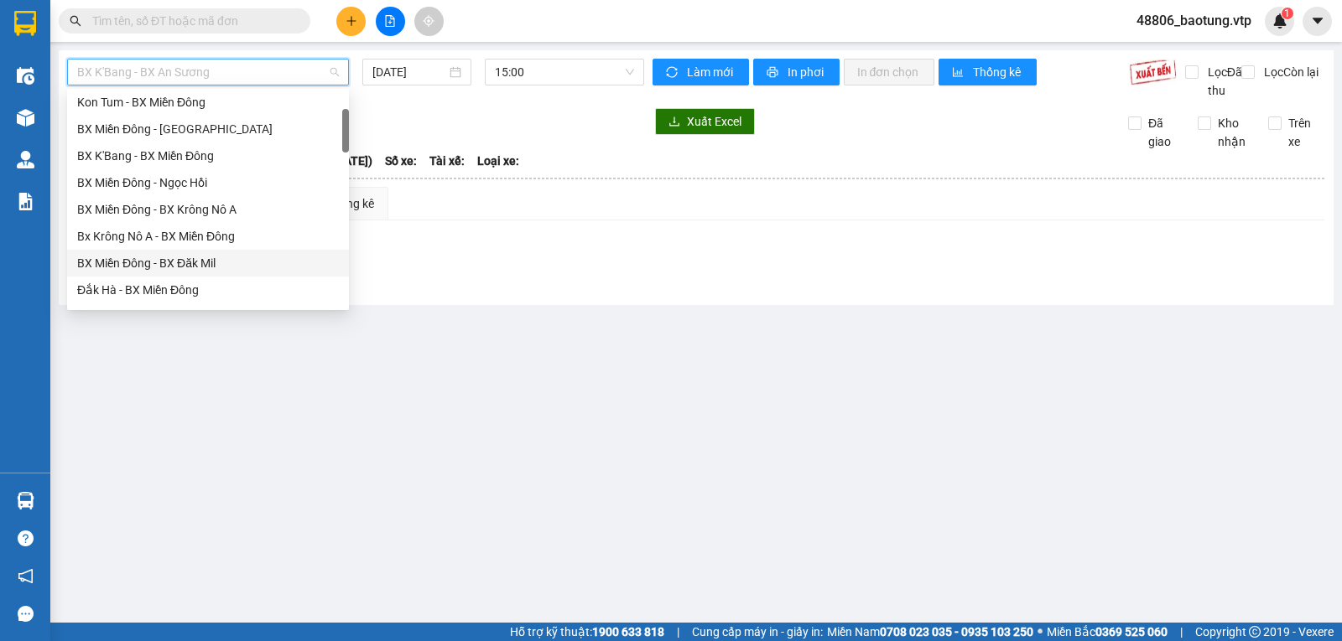
click at [196, 260] on div "BX Miền Đông - BX Đăk Mil" at bounding box center [208, 263] width 262 height 18
type input "[DATE]"
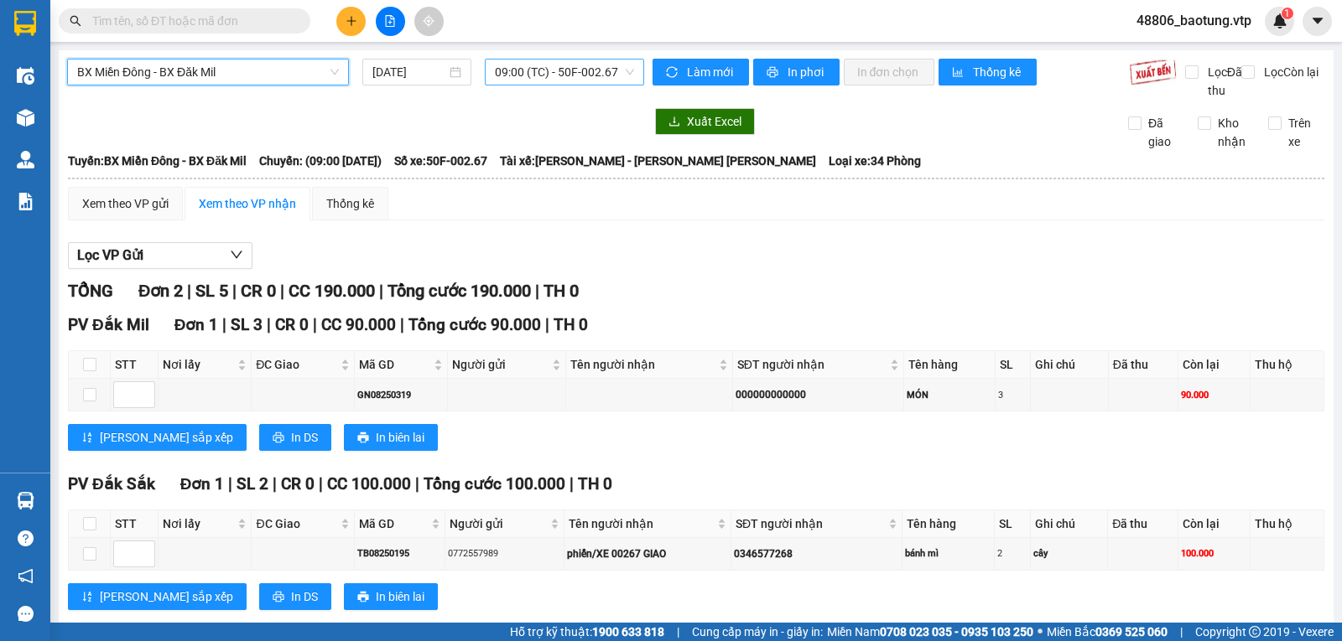
click at [562, 76] on span "09:00 (TC) - 50F-002.67" at bounding box center [564, 72] width 138 height 25
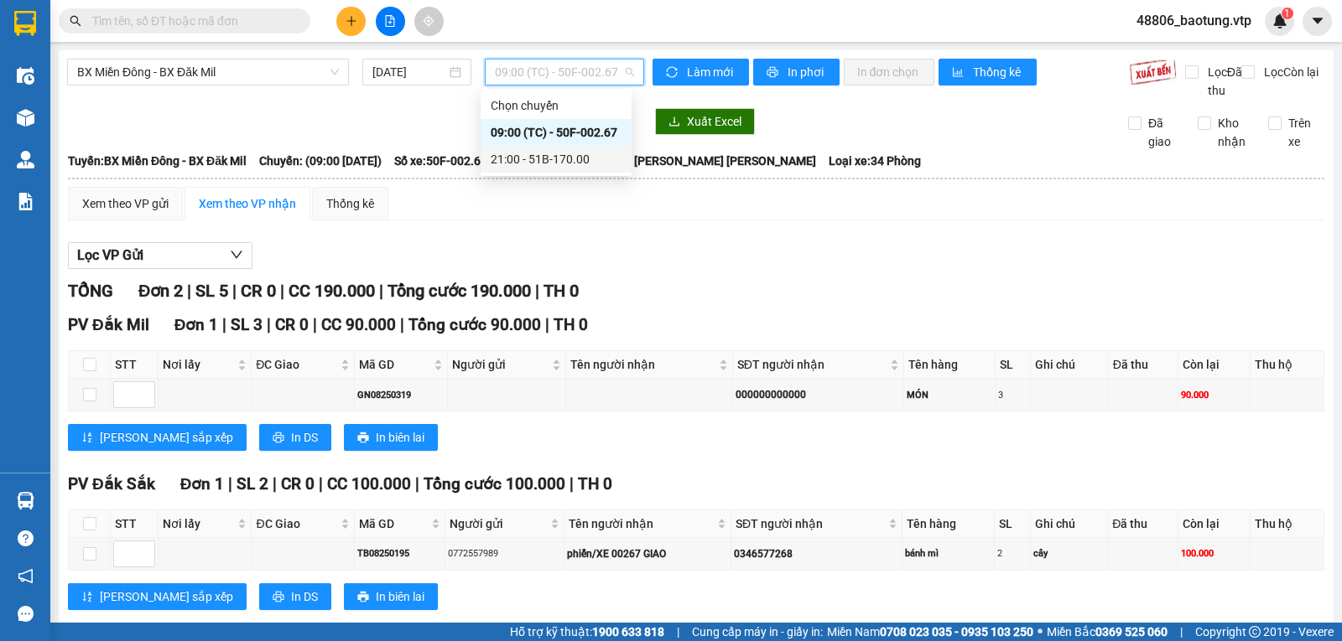
click at [555, 163] on div "21:00 - 51B-170.00" at bounding box center [556, 159] width 131 height 18
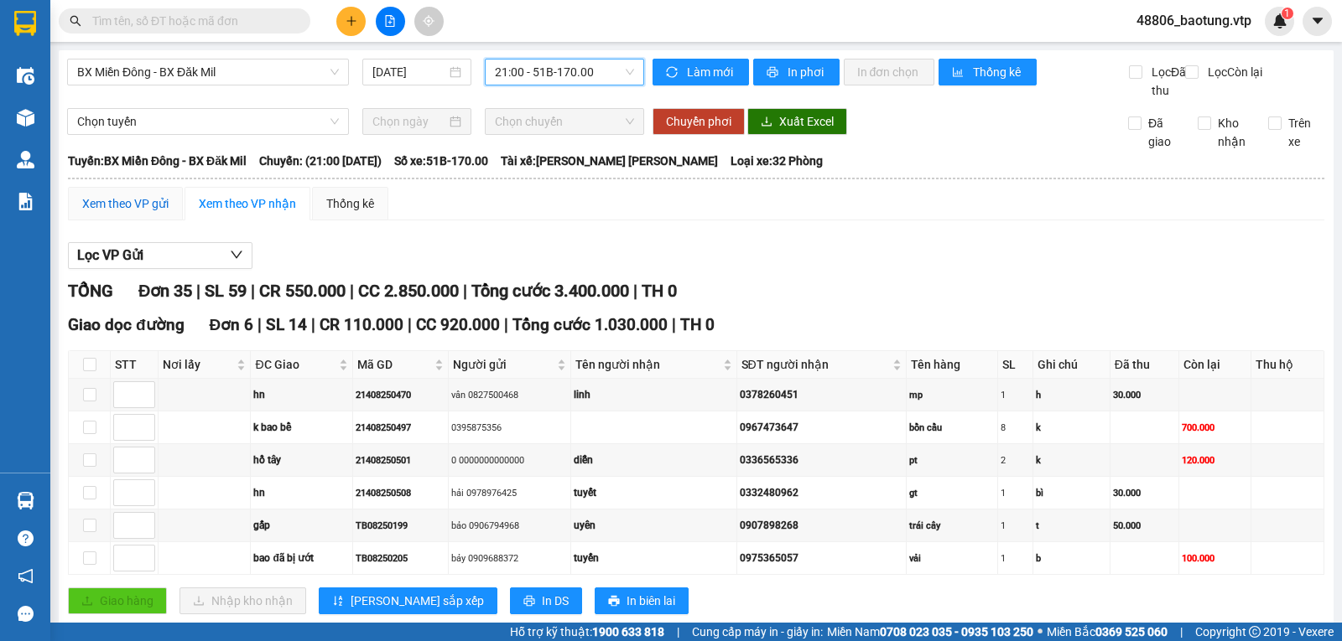
click at [124, 213] on div "Xem theo VP gửi" at bounding box center [125, 204] width 86 height 18
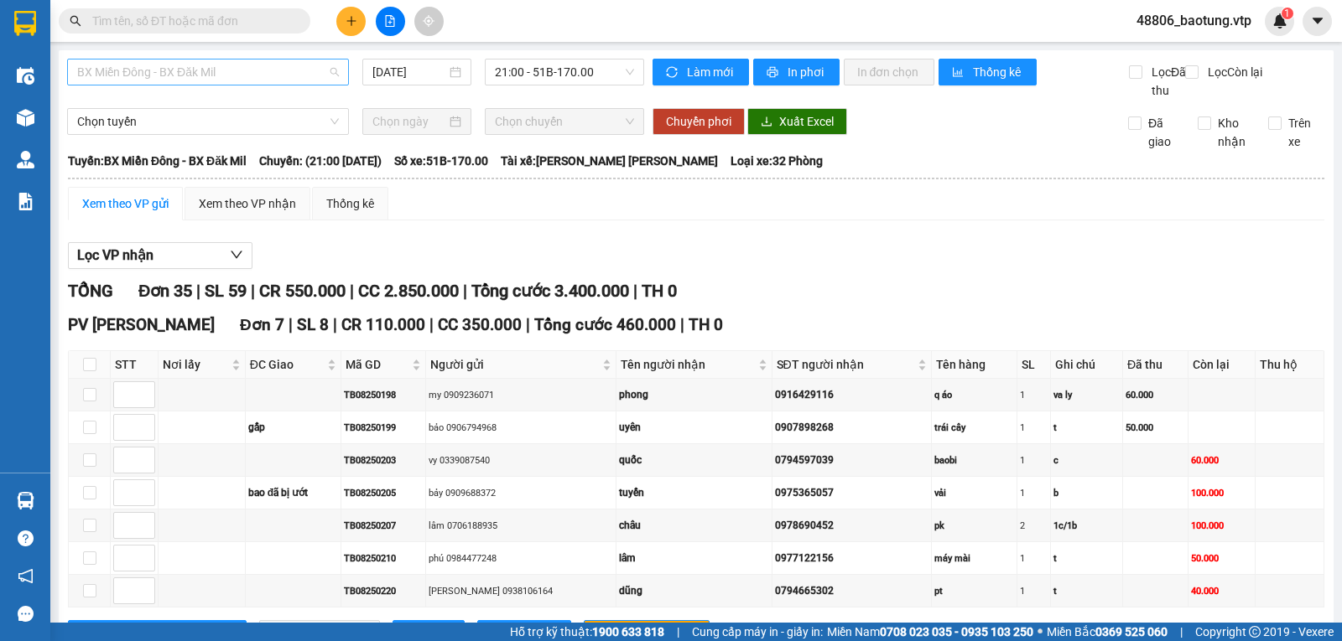
click at [220, 70] on span "BX Miền Đông - BX Đăk Mil" at bounding box center [208, 72] width 262 height 25
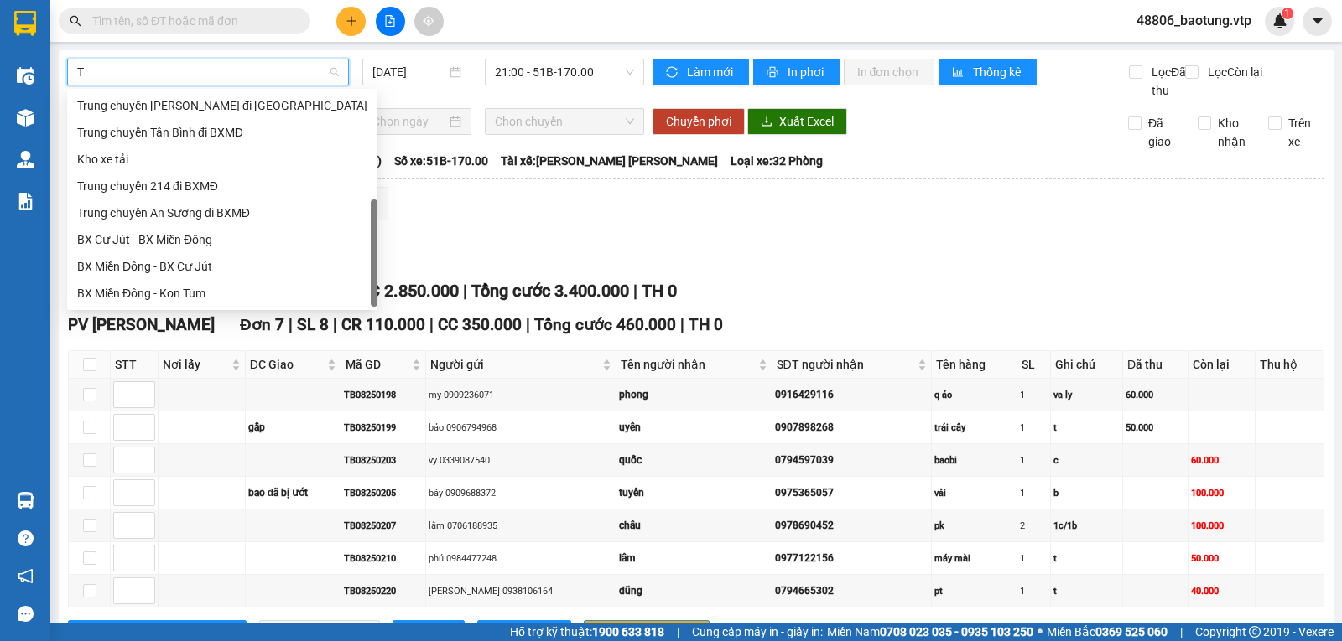
scroll to position [54, 0]
type input "TR"
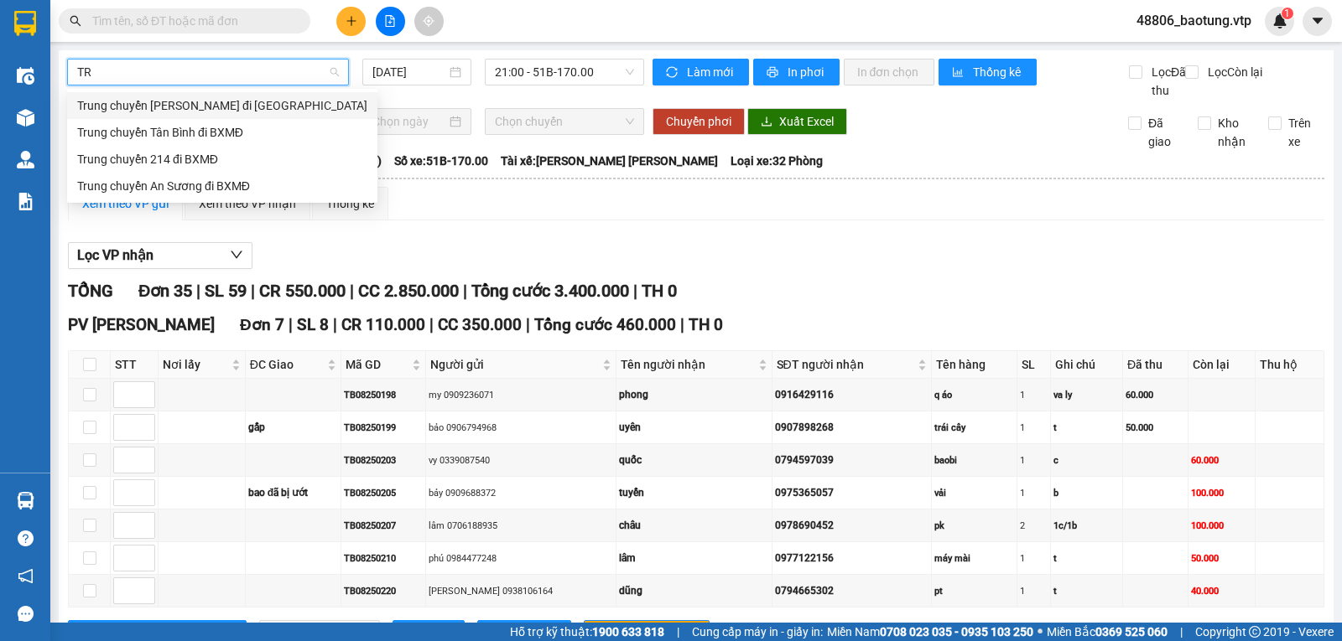
click at [207, 107] on div "Trung chuyển Bình Dương đi [GEOGRAPHIC_DATA]" at bounding box center [222, 105] width 290 height 18
type input "[DATE]"
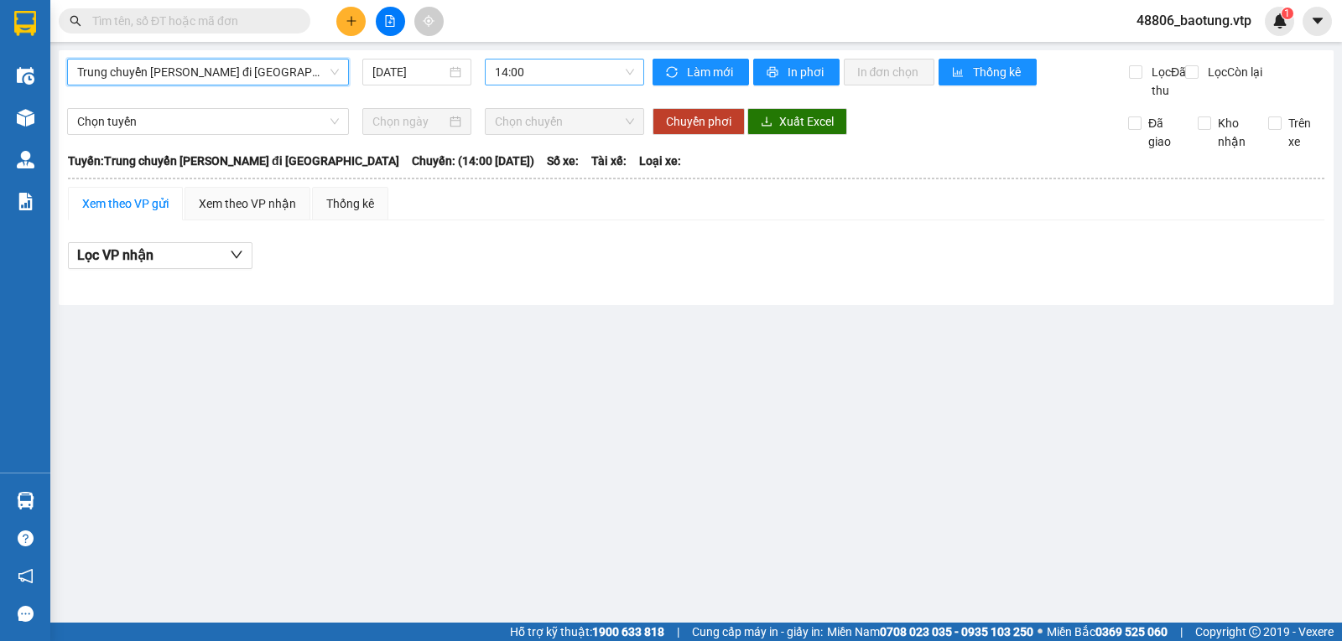
click at [562, 78] on span "14:00" at bounding box center [564, 72] width 138 height 25
click at [544, 154] on div "16:00" at bounding box center [560, 159] width 131 height 18
click at [251, 170] on span "Tuyến: Trung chuyển Bình Dương đi BXMĐ" at bounding box center [233, 161] width 331 height 18
click at [255, 213] on div "Xem theo VP nhận" at bounding box center [247, 204] width 97 height 18
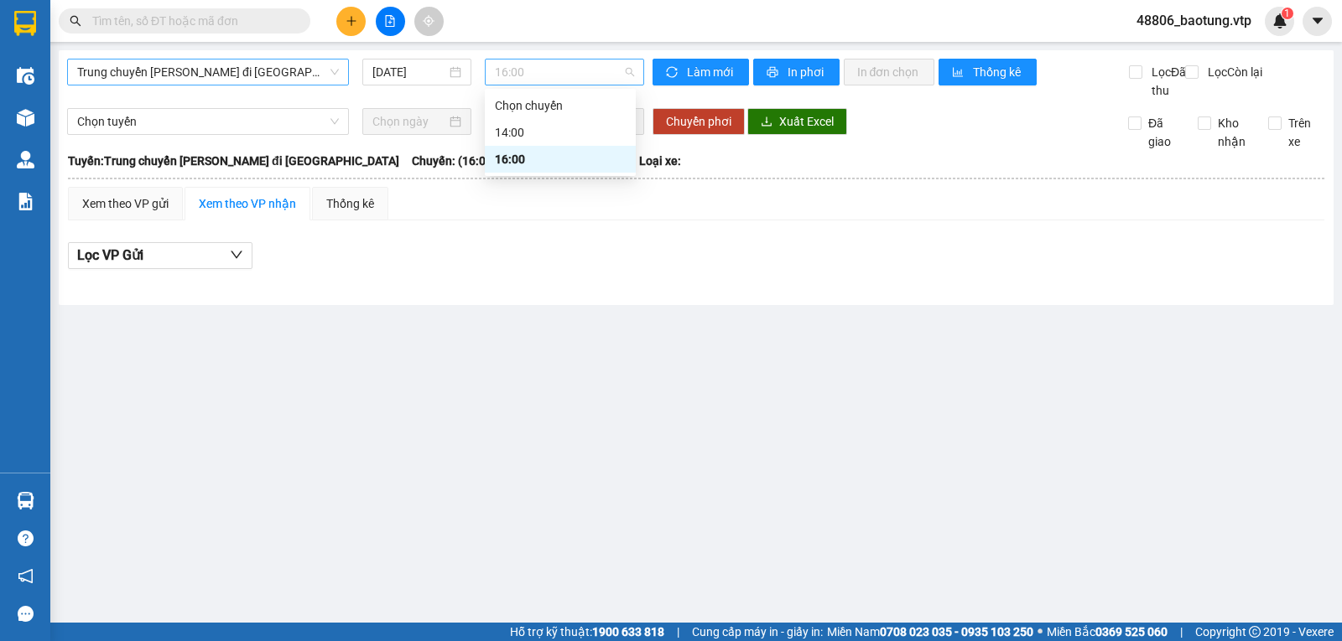
click at [529, 74] on span "16:00" at bounding box center [564, 72] width 138 height 25
click at [532, 130] on div "14:00" at bounding box center [560, 132] width 131 height 18
click at [544, 84] on span "14:00" at bounding box center [564, 72] width 138 height 25
click at [536, 154] on div "16:00" at bounding box center [560, 159] width 131 height 18
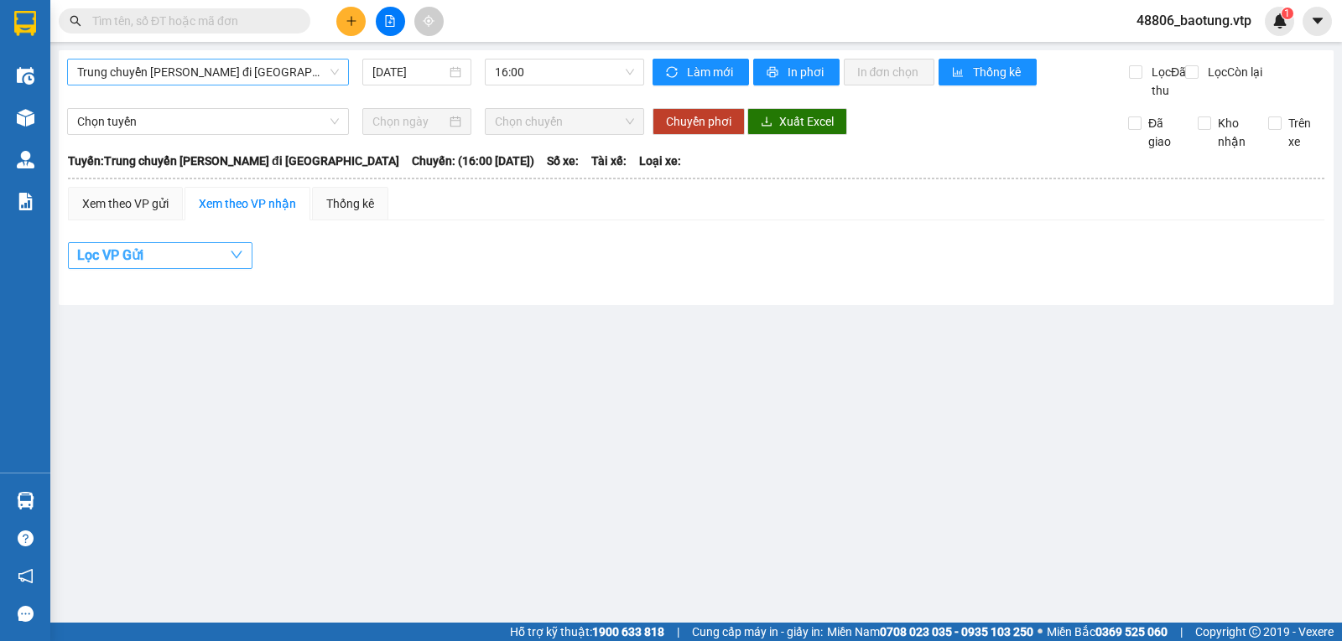
click at [223, 269] on button "Lọc VP Gửi" at bounding box center [160, 255] width 184 height 27
drag, startPoint x: 456, startPoint y: 362, endPoint x: 457, endPoint y: 339, distance: 23.5
click at [457, 361] on main "Trung chuyển Bình Dương đi BXMĐ 11/08/2025 16:00 Làm mới In phơi In đơn chọn Th…" at bounding box center [671, 311] width 1342 height 623
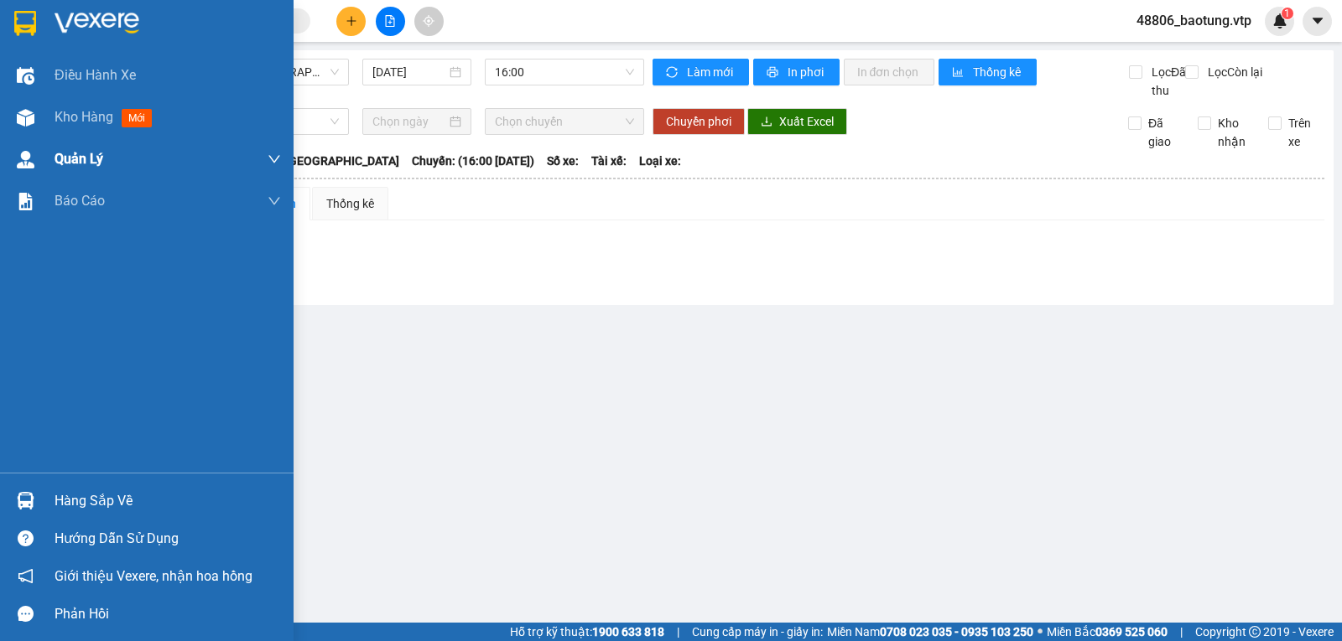
drag, startPoint x: 38, startPoint y: 121, endPoint x: 91, endPoint y: 143, distance: 57.5
click at [37, 121] on div at bounding box center [25, 117] width 29 height 29
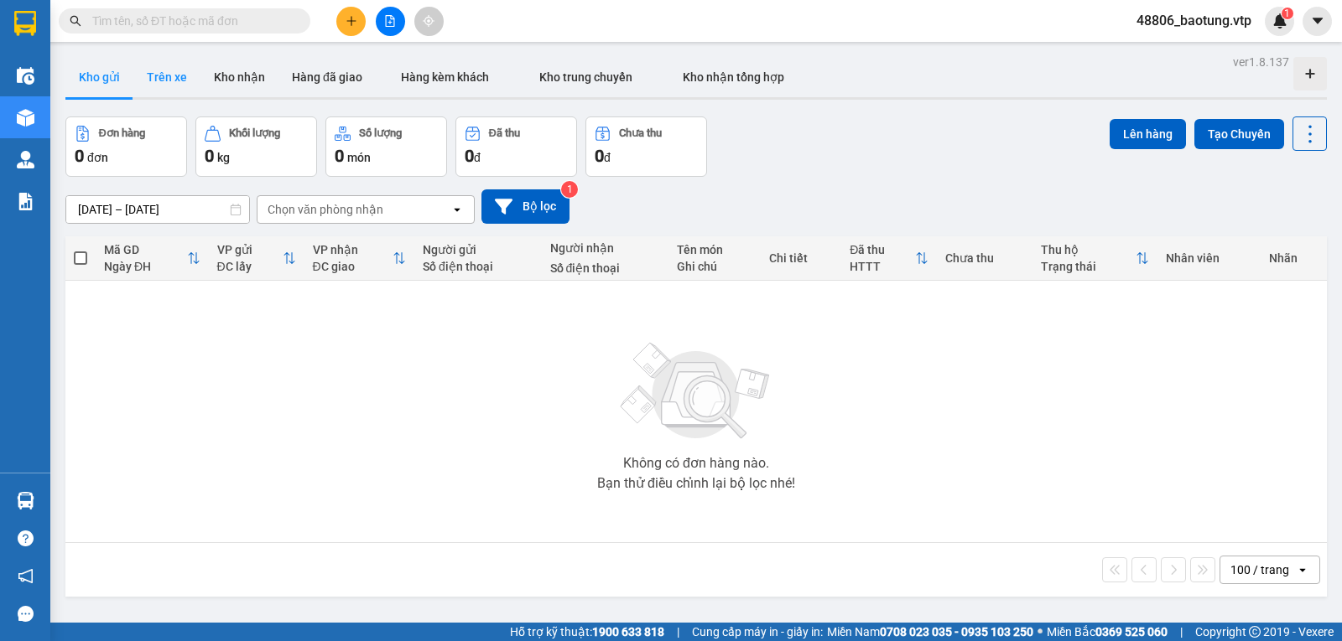
drag, startPoint x: 146, startPoint y: 80, endPoint x: 189, endPoint y: 80, distance: 42.8
click at [149, 80] on button "Trên xe" at bounding box center [166, 77] width 67 height 40
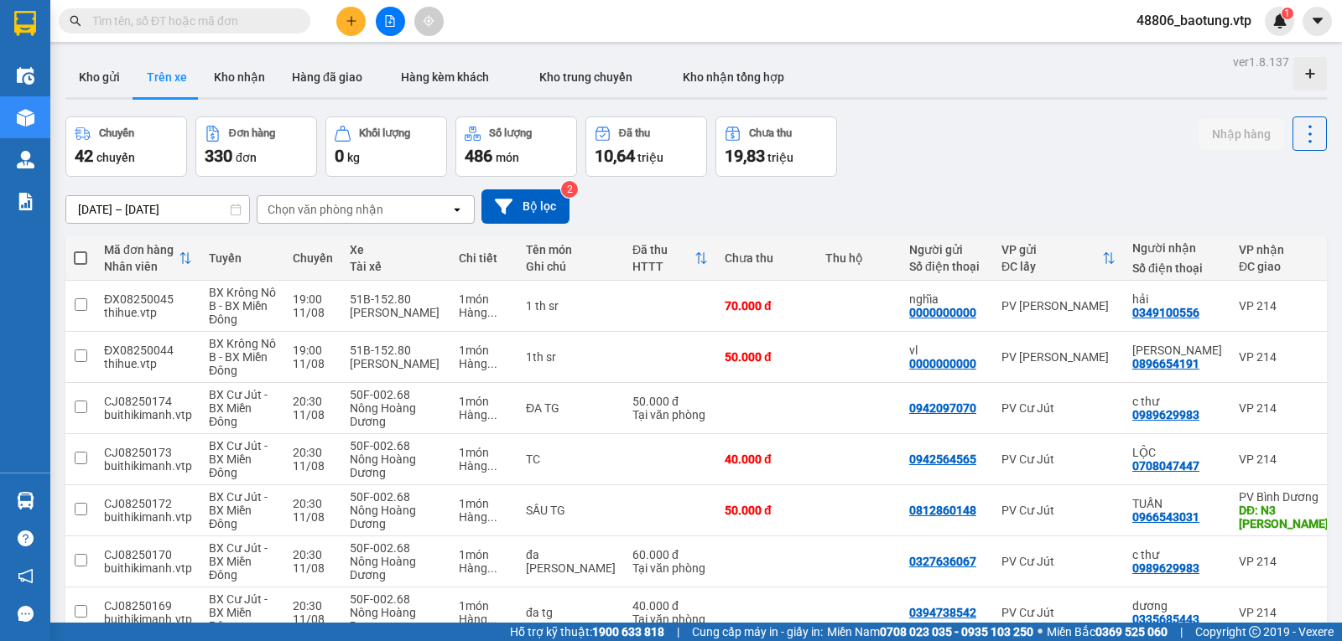
click at [459, 211] on icon "open" at bounding box center [456, 209] width 13 height 13
click at [534, 218] on button "Bộ lọc" at bounding box center [525, 206] width 88 height 34
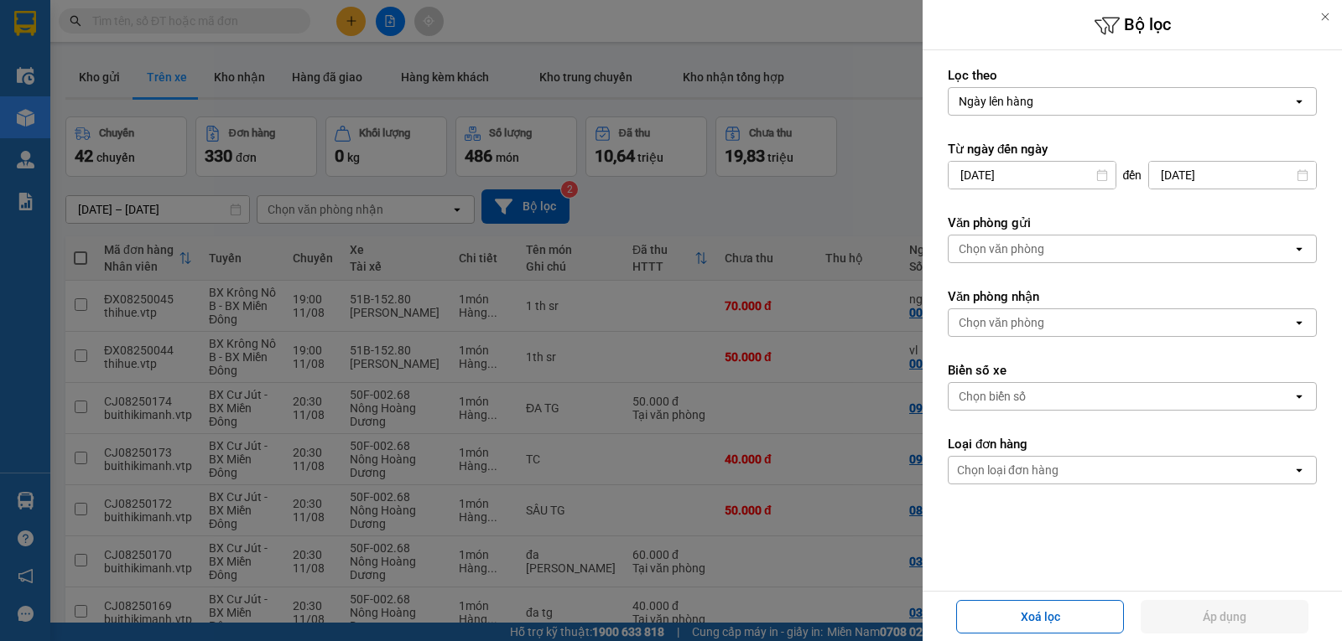
click at [31, 117] on div at bounding box center [671, 320] width 1342 height 641
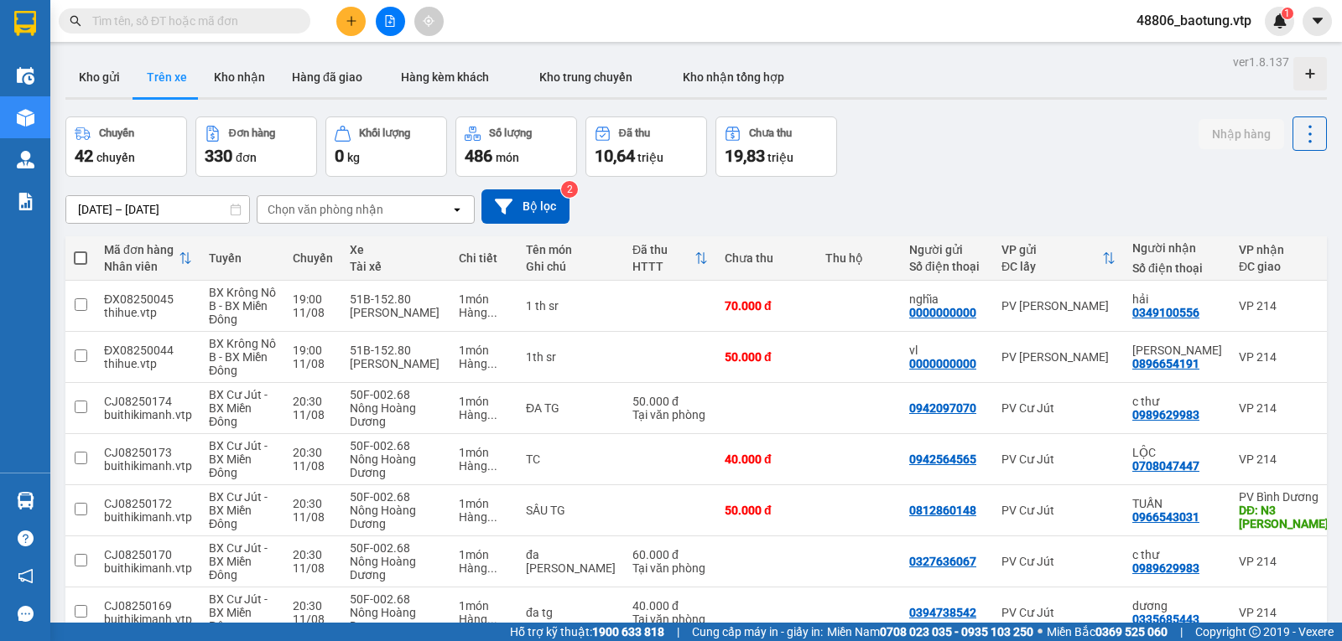
click at [31, 115] on div at bounding box center [671, 320] width 1342 height 641
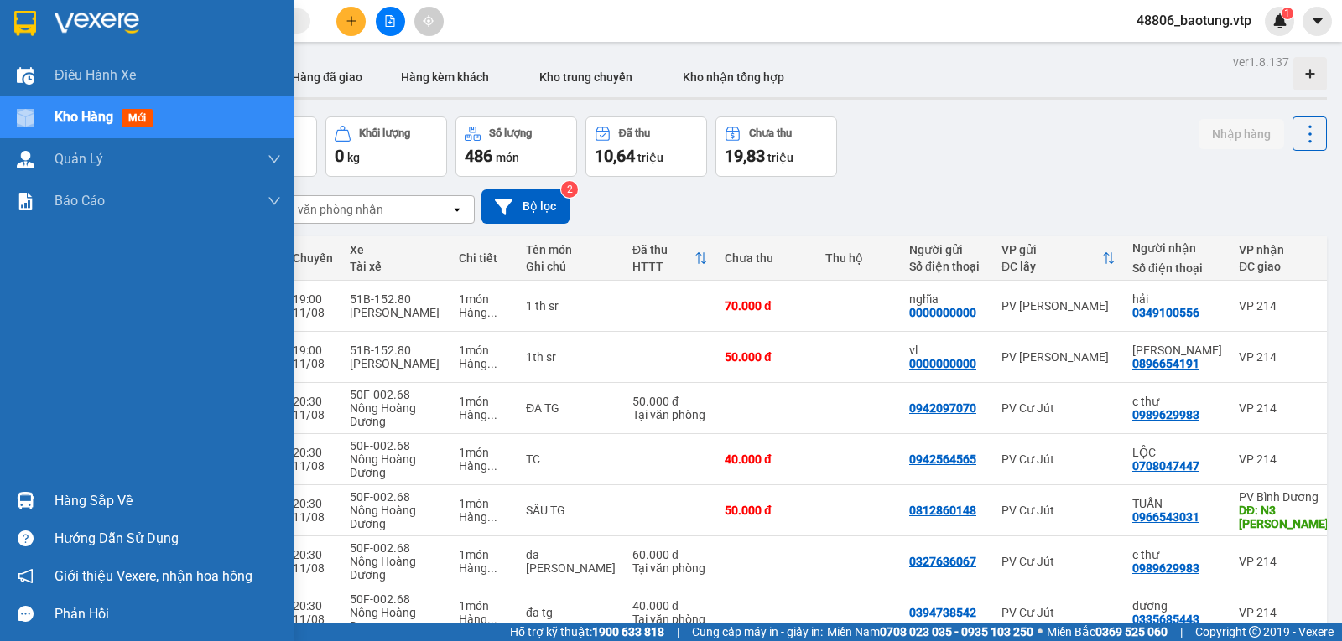
click at [55, 112] on div "Kho hàng mới" at bounding box center [146, 117] width 293 height 42
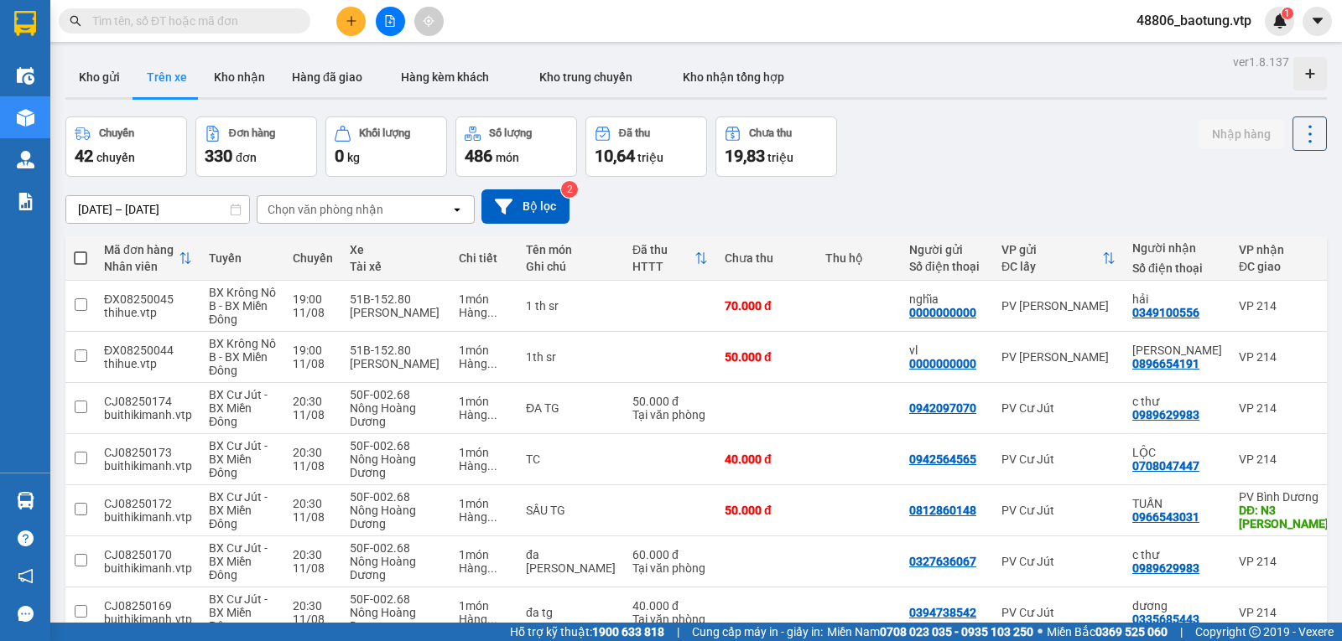
click at [80, 75] on button "Kho gửi" at bounding box center [99, 77] width 68 height 40
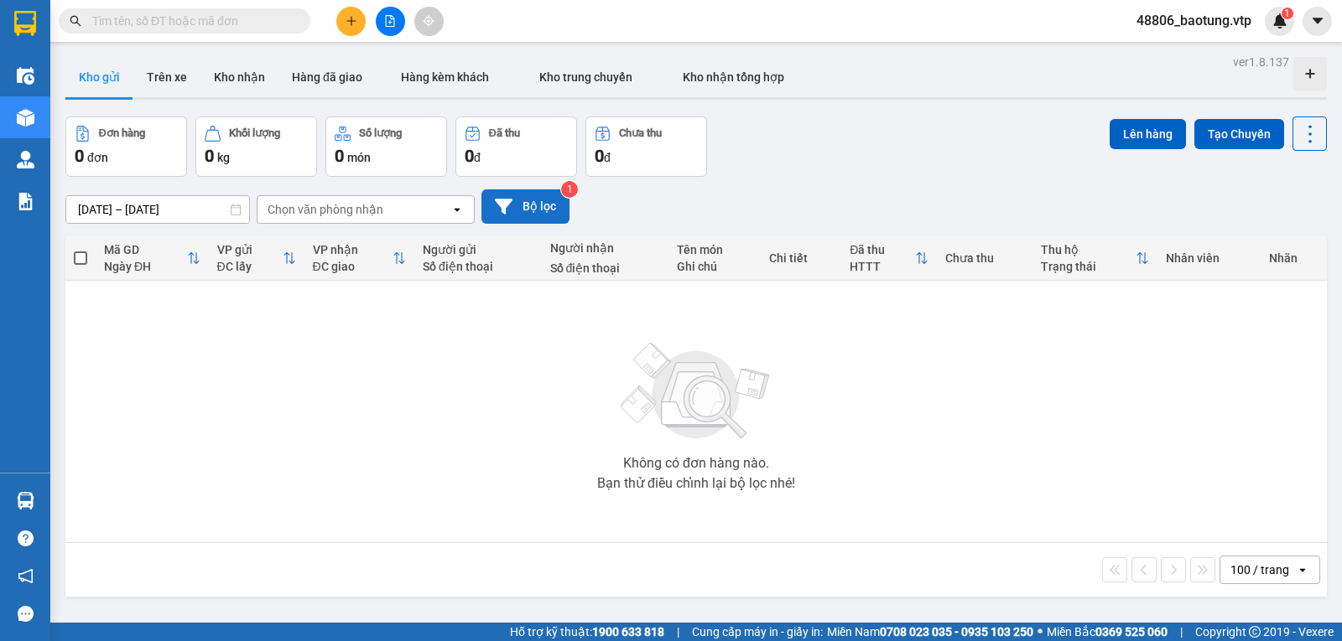
click at [530, 207] on button "Bộ lọc" at bounding box center [525, 206] width 88 height 34
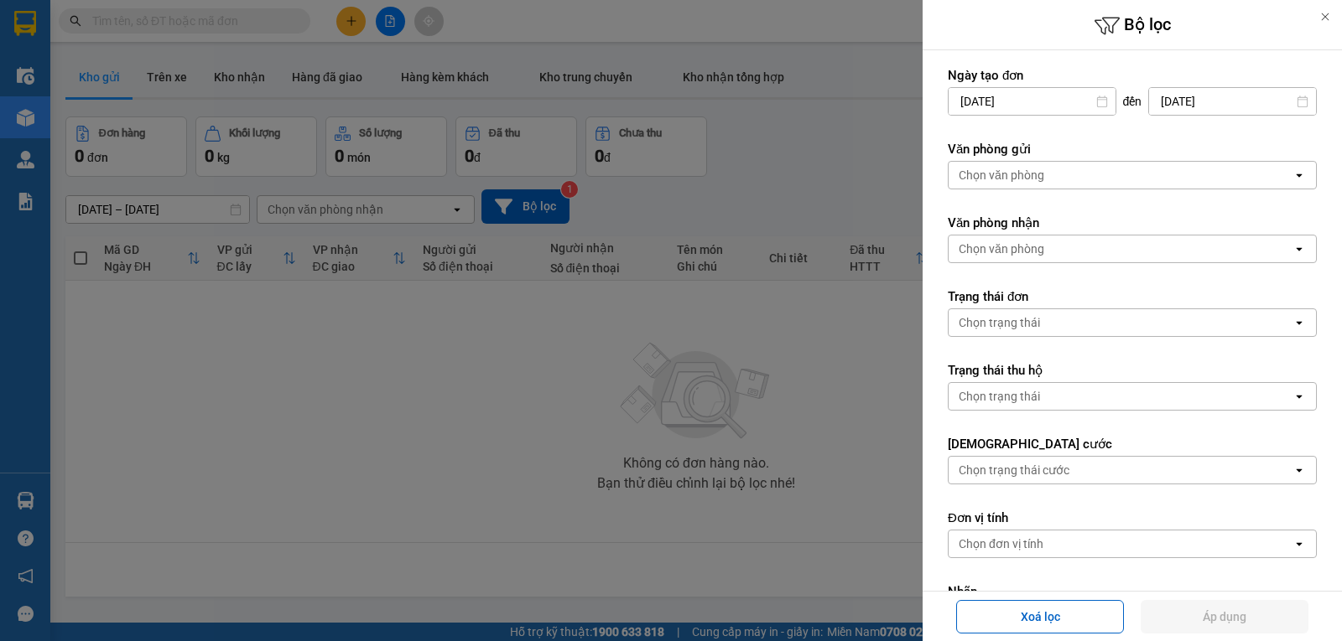
click at [1223, 261] on div "Chọn văn phòng" at bounding box center [1120, 249] width 344 height 27
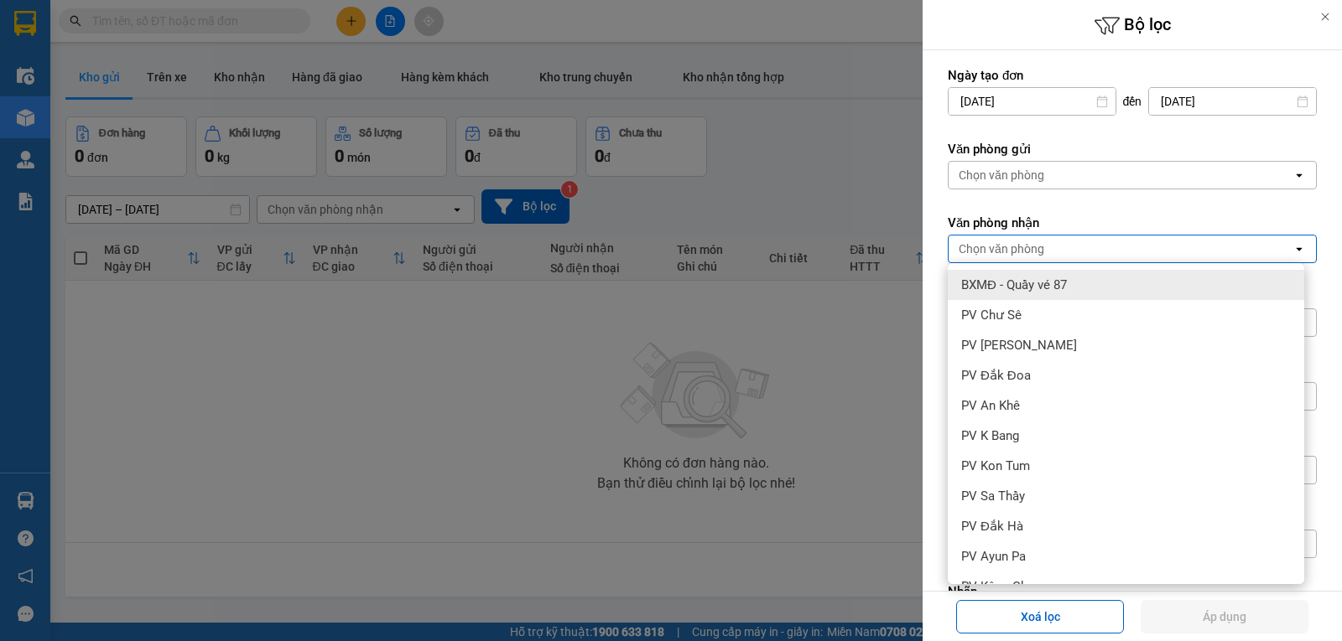
click at [1054, 183] on div "Chọn văn phòng" at bounding box center [1120, 175] width 344 height 27
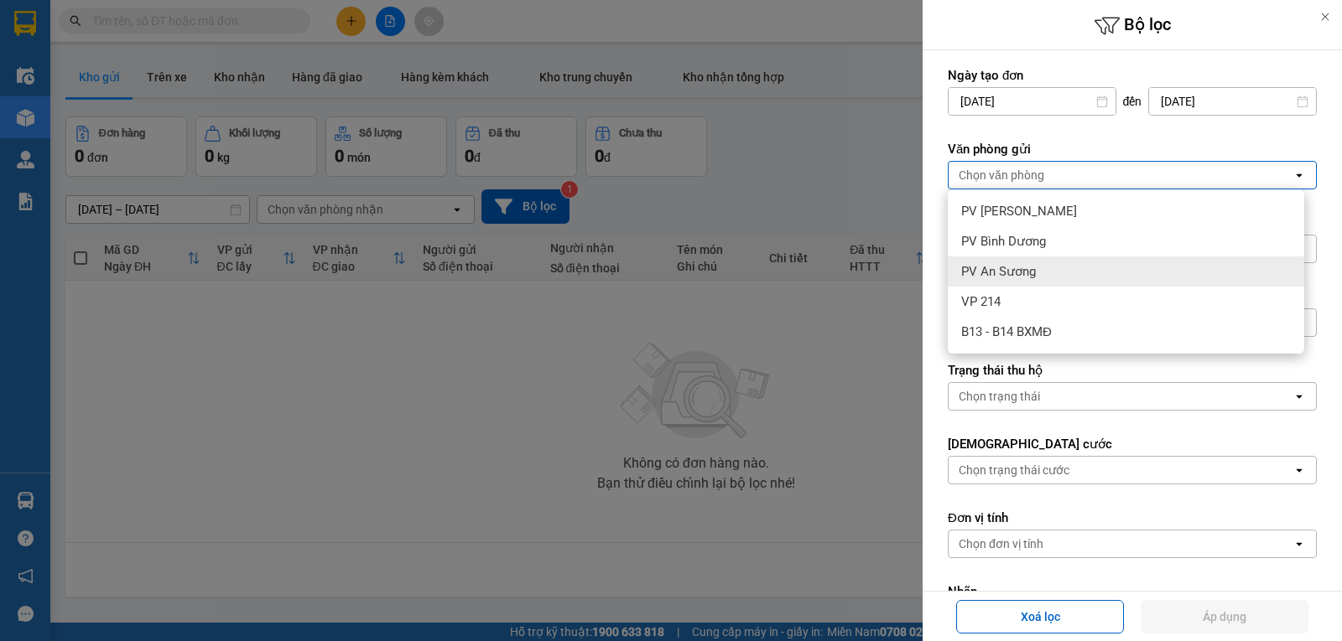
click at [1015, 264] on span "PV An Sương" at bounding box center [998, 271] width 75 height 17
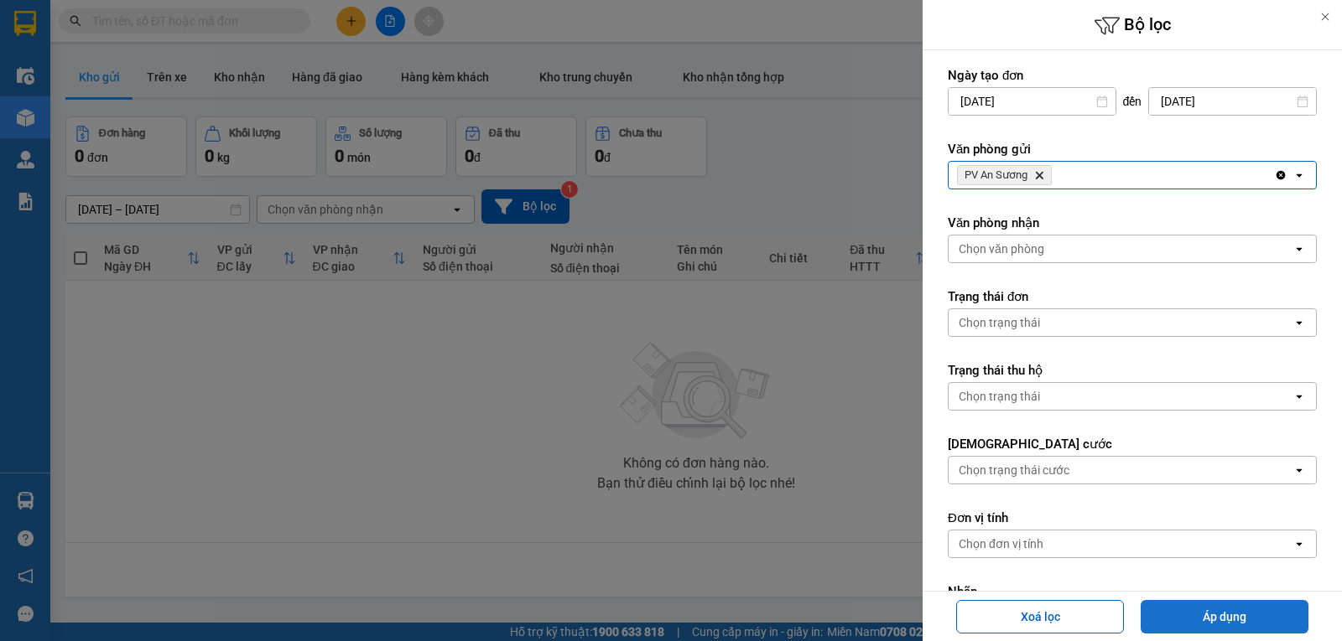
click at [1167, 604] on button "Áp dụng" at bounding box center [1224, 617] width 168 height 34
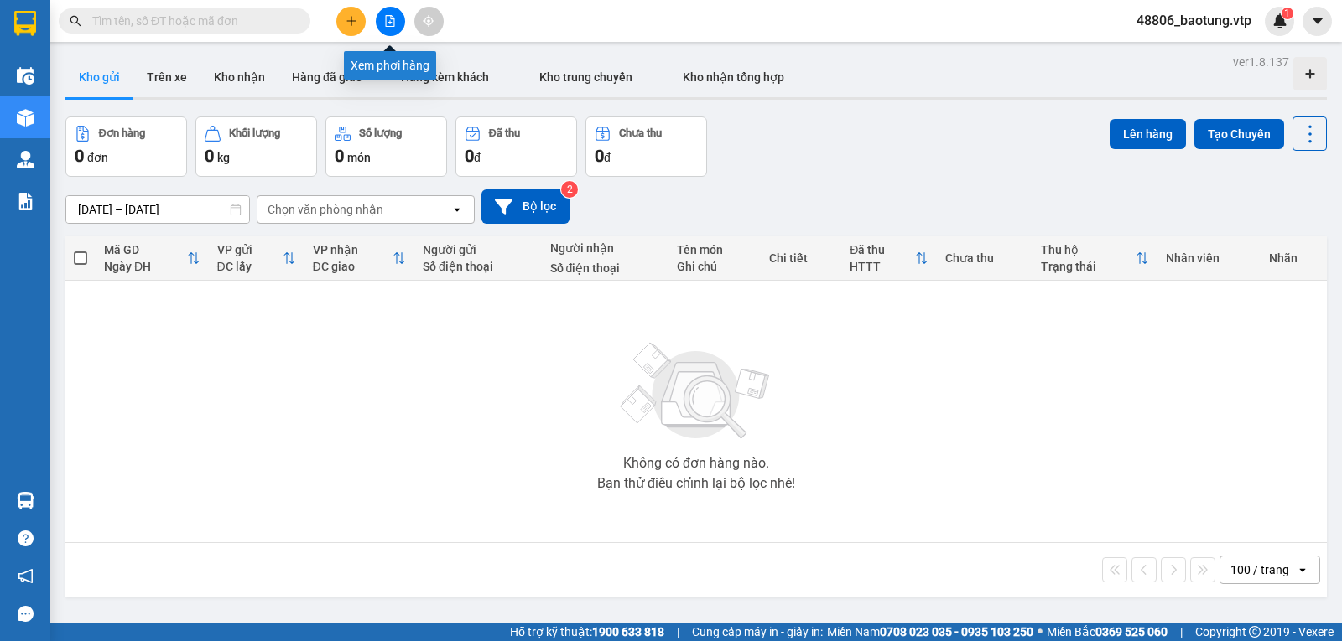
click at [393, 16] on icon "file-add" at bounding box center [390, 21] width 12 height 12
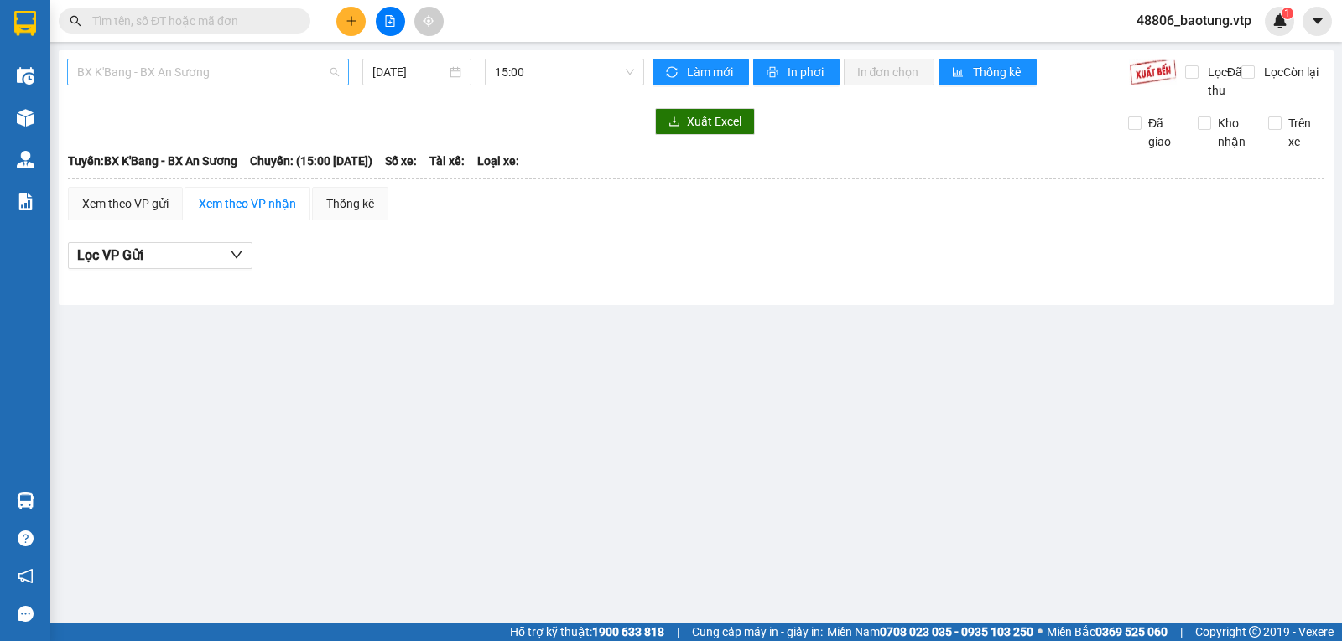
click at [314, 82] on span "BX K'Bang - BX An Sương" at bounding box center [208, 72] width 262 height 25
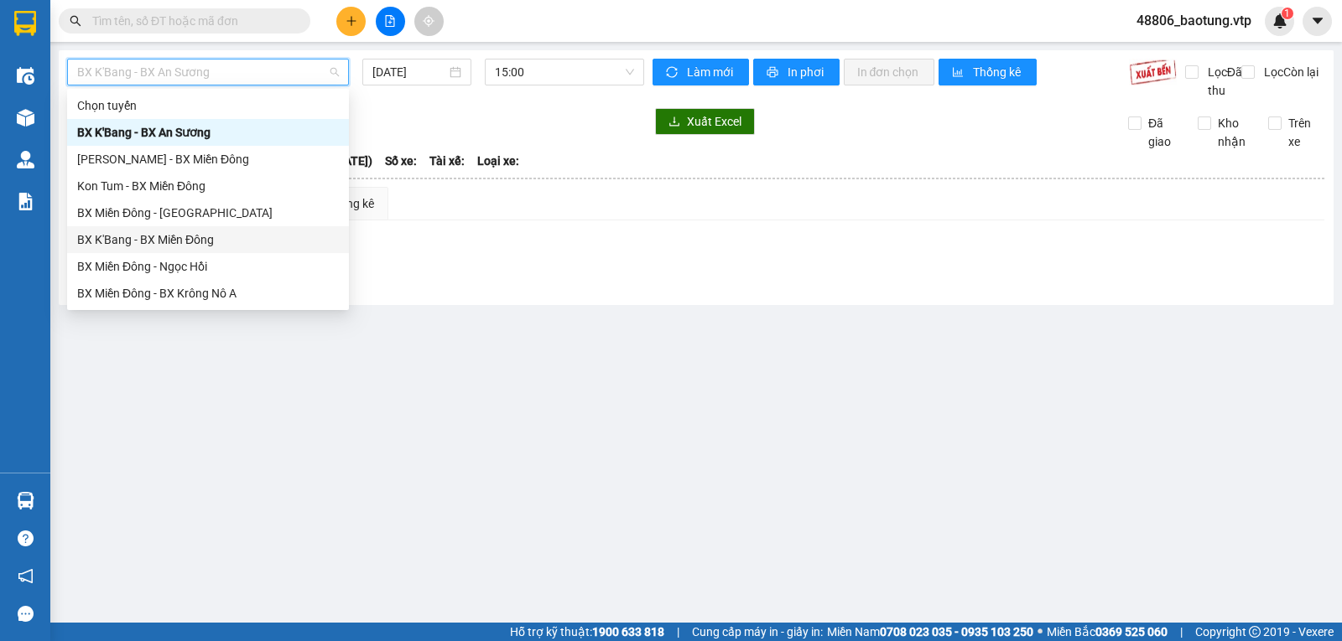
scroll to position [84, 0]
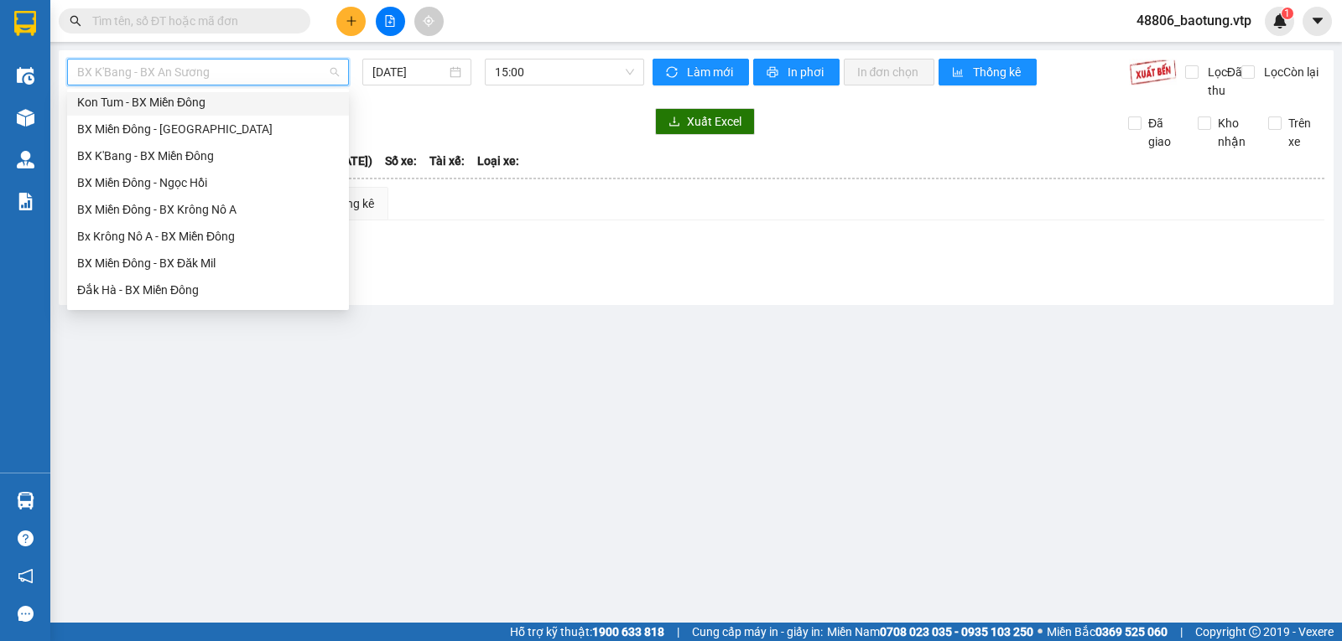
click at [386, 27] on button at bounding box center [390, 21] width 29 height 29
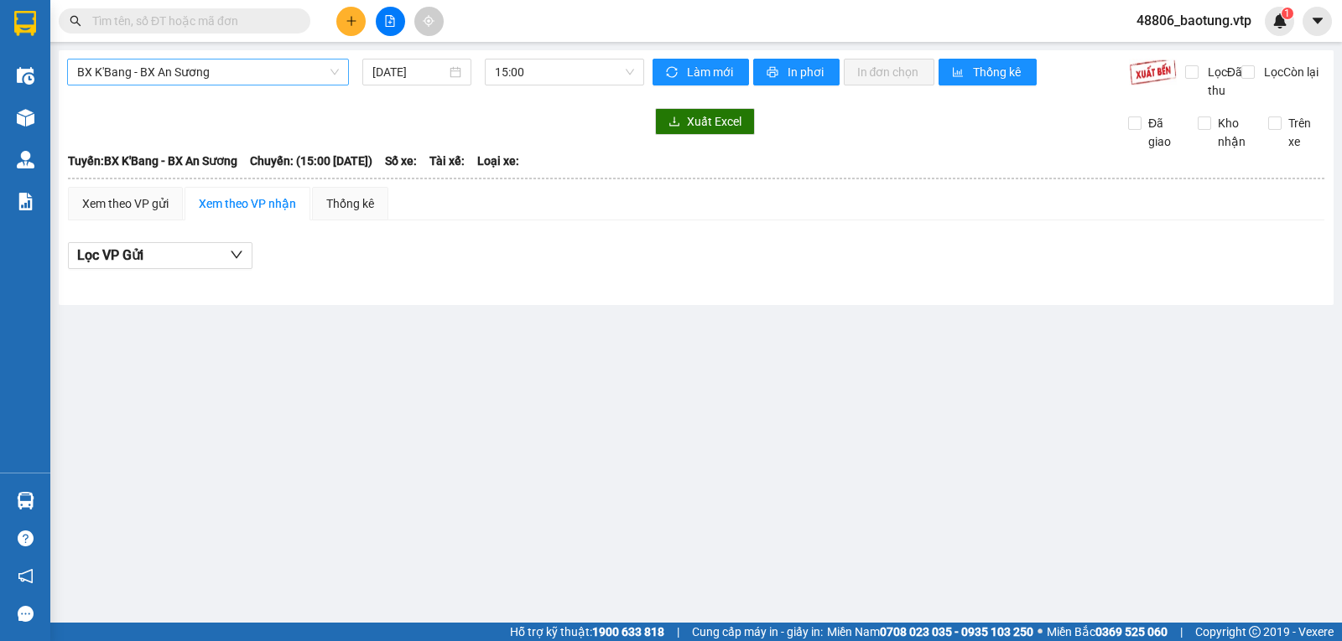
click at [178, 81] on span "BX K'Bang - BX An Sương" at bounding box center [208, 72] width 262 height 25
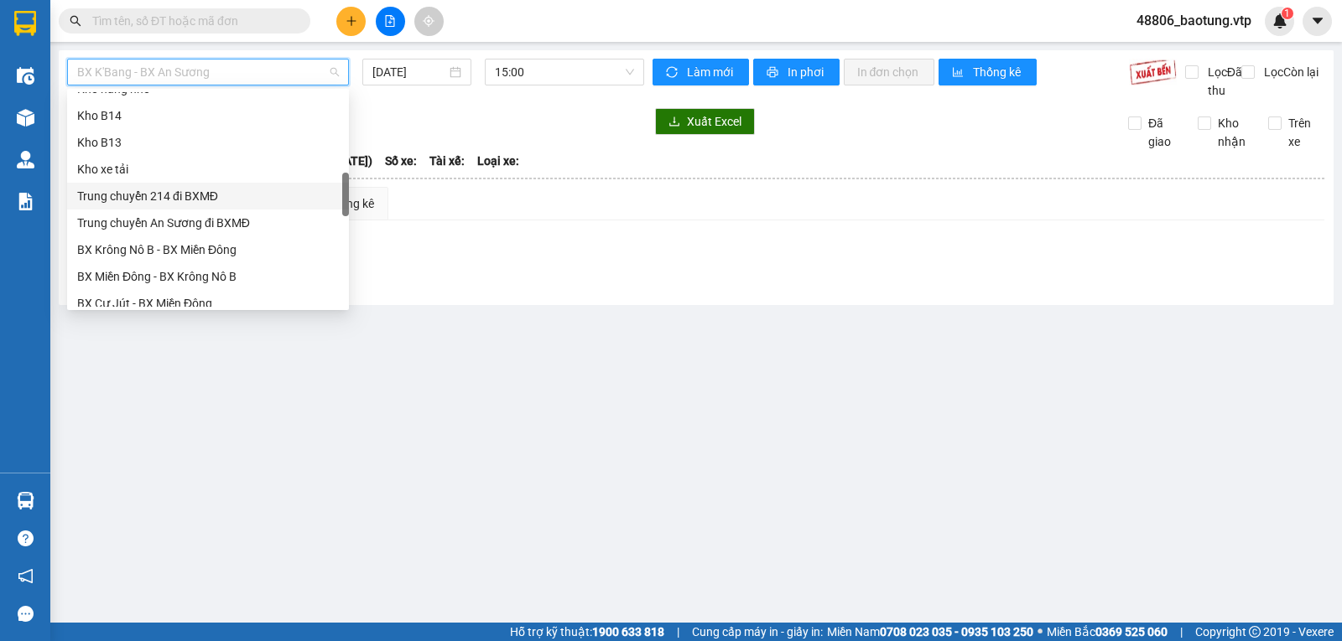
scroll to position [111, 0]
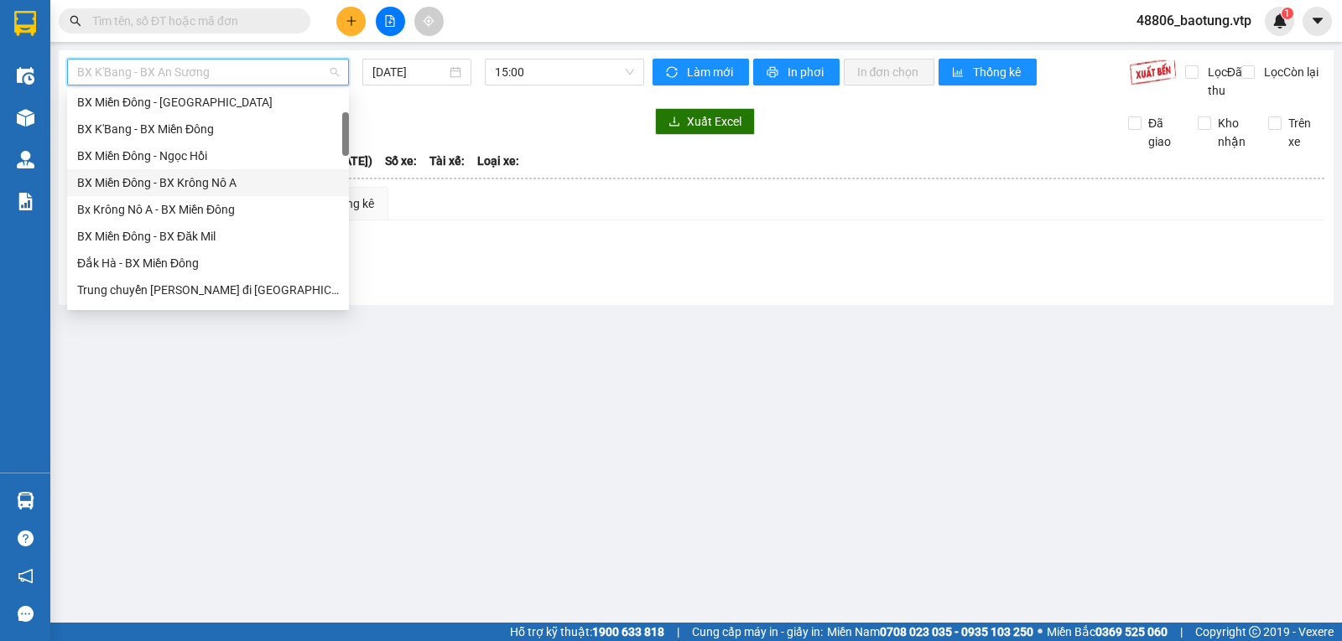
click at [248, 182] on div "BX Miền Đông - BX Krông Nô A" at bounding box center [208, 183] width 262 height 18
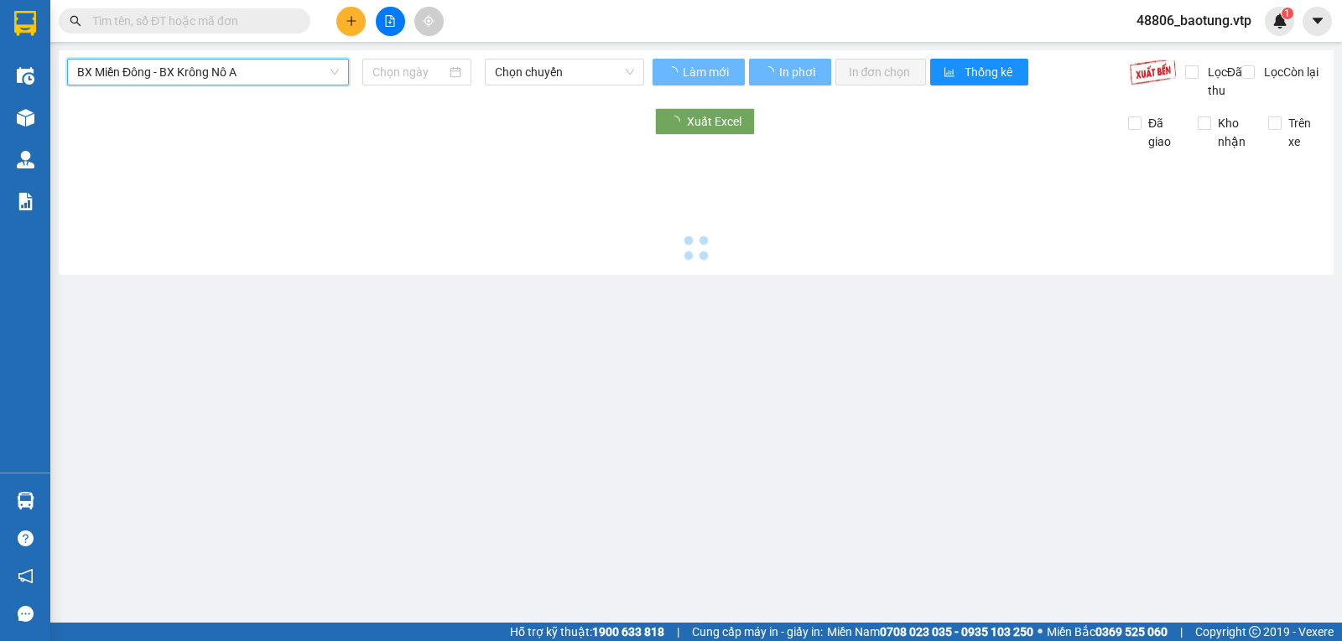
type input "[DATE]"
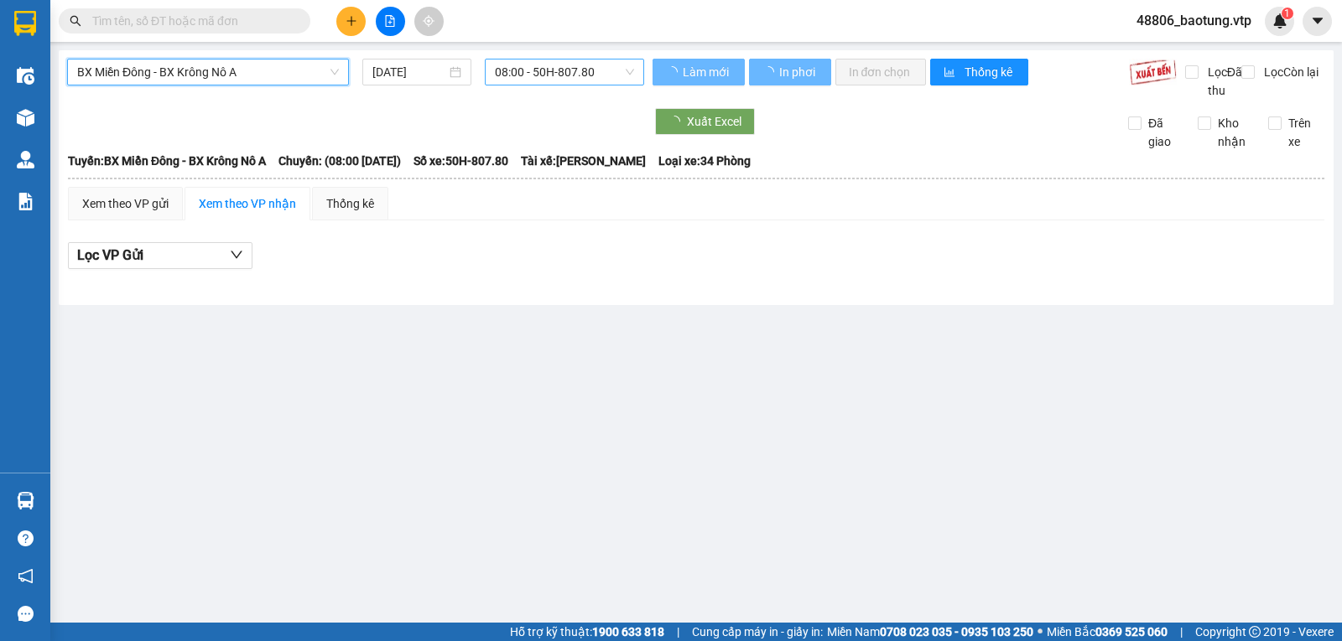
click at [582, 74] on span "08:00 - 50H-807.80" at bounding box center [564, 72] width 138 height 25
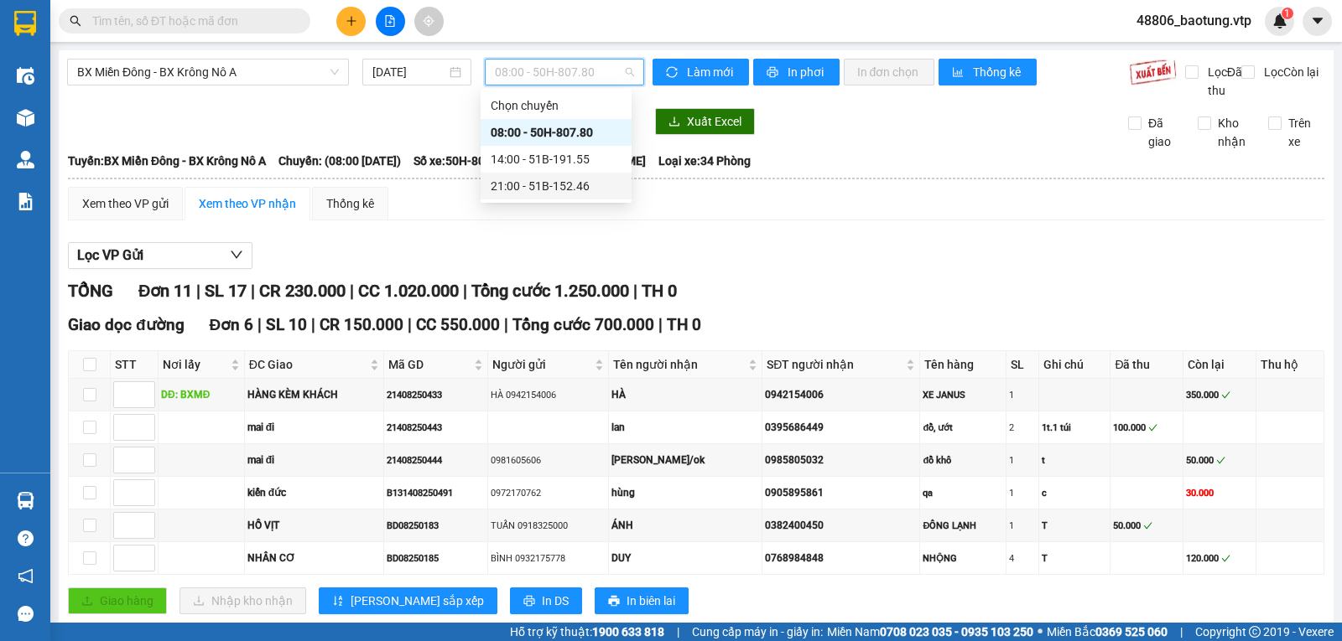
click at [540, 191] on div "21:00 - 51B-152.46" at bounding box center [556, 186] width 131 height 18
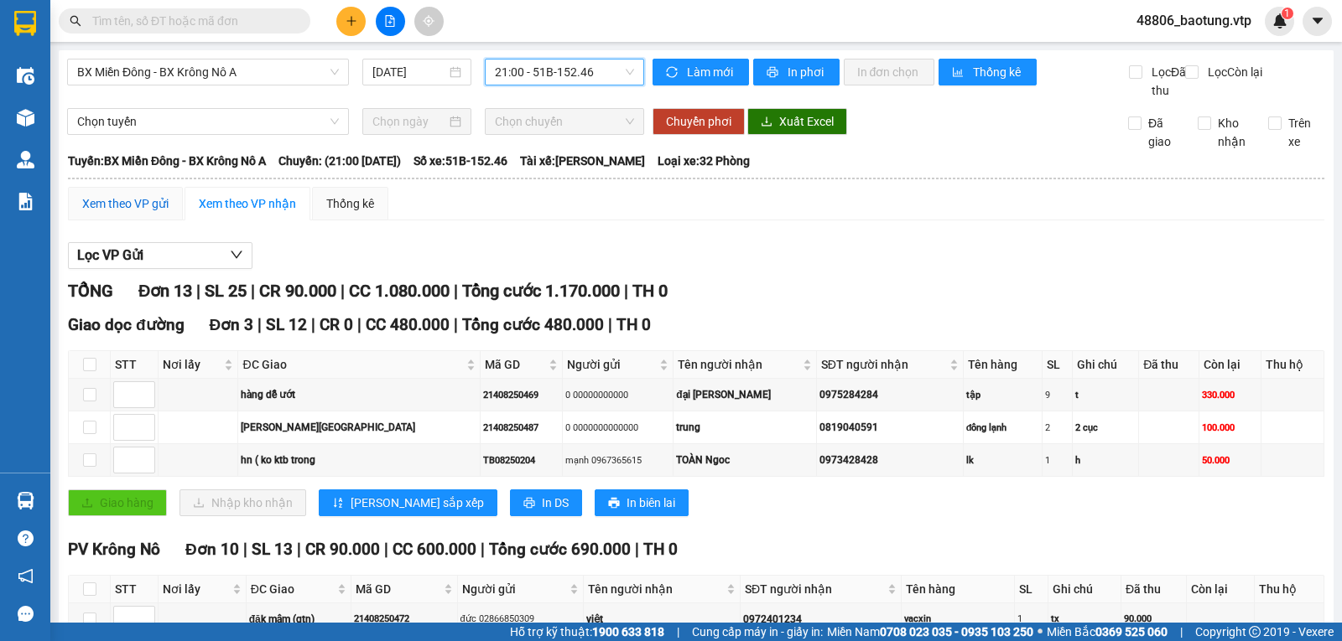
click at [150, 213] on div "Xem theo VP gửi" at bounding box center [125, 204] width 86 height 18
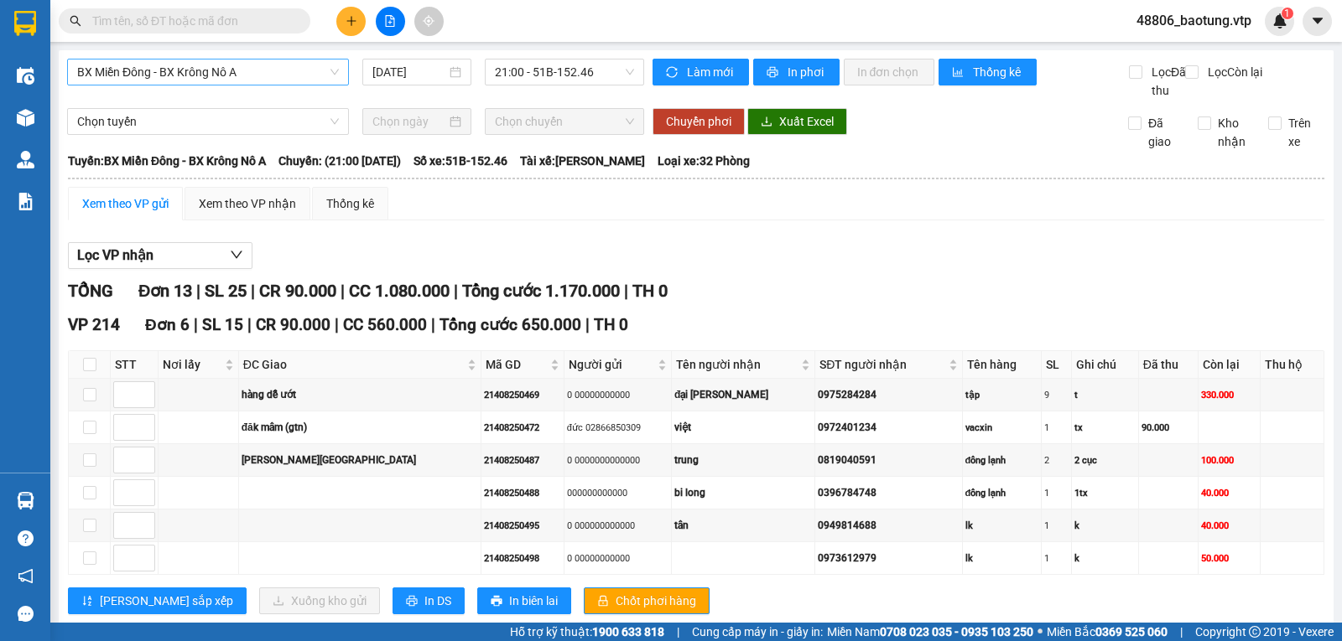
click at [256, 65] on span "BX Miền Đông - BX Krông Nô A" at bounding box center [208, 72] width 262 height 25
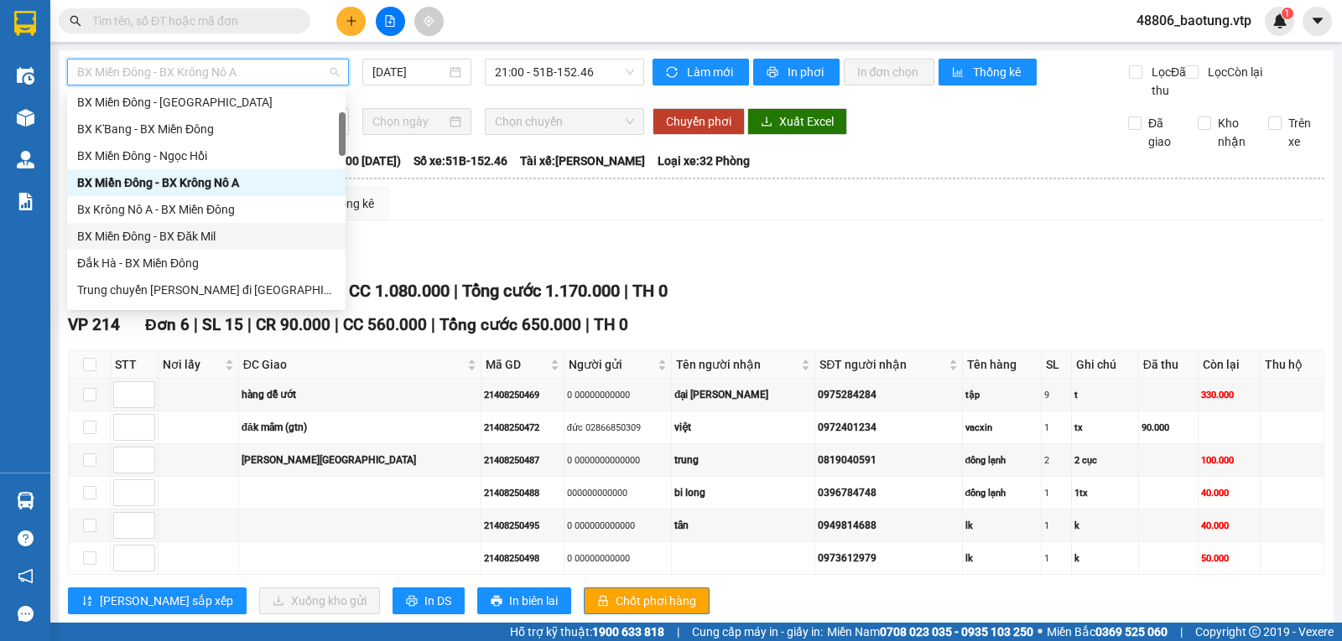
click at [217, 236] on div "BX Miền Đông - BX Đăk Mil" at bounding box center [206, 236] width 258 height 18
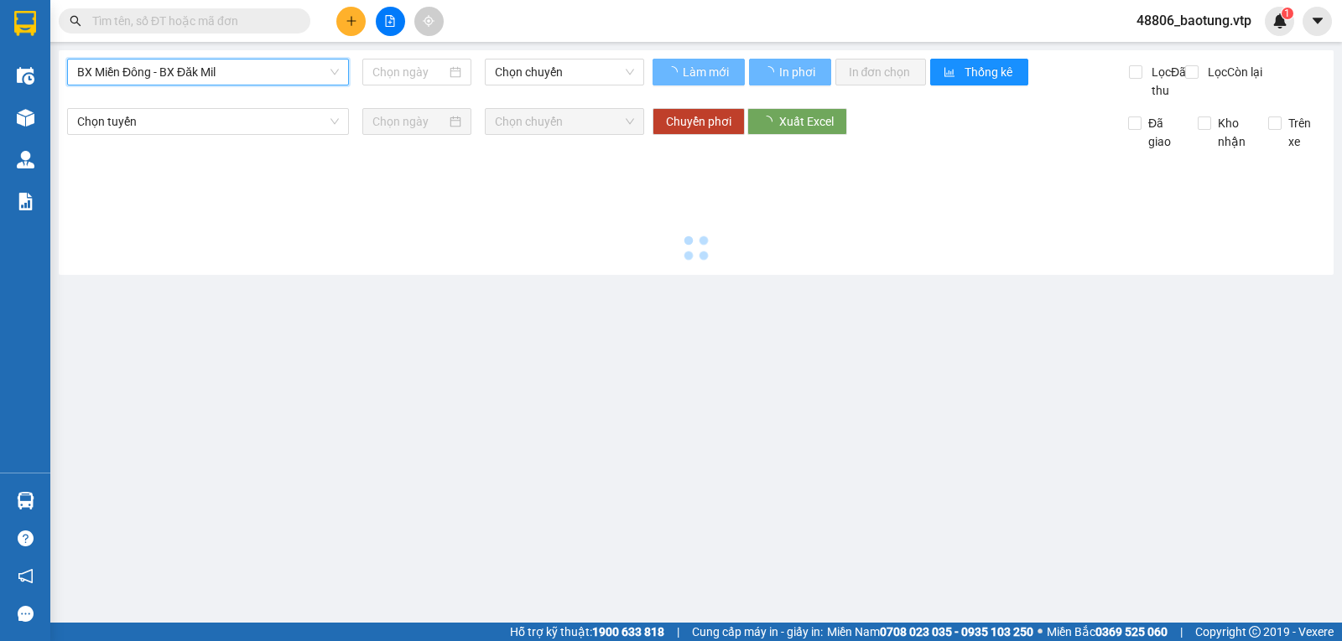
type input "[DATE]"
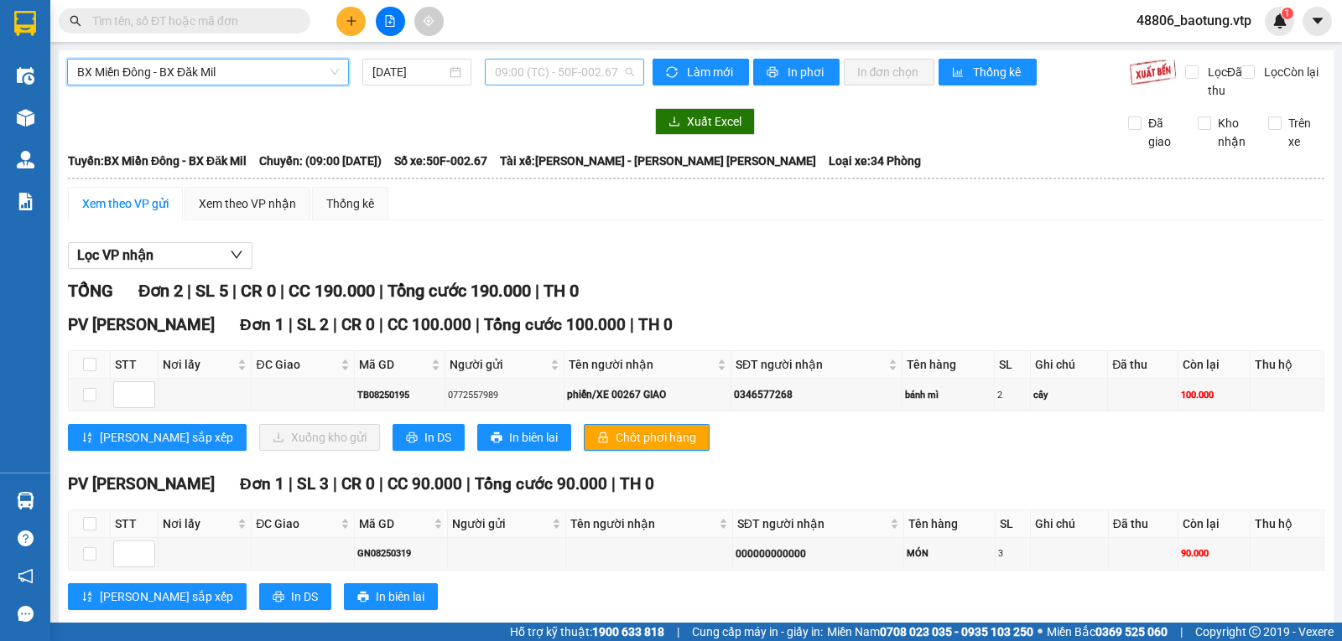
click at [574, 73] on span "09:00 (TC) - 50F-002.67" at bounding box center [564, 72] width 138 height 25
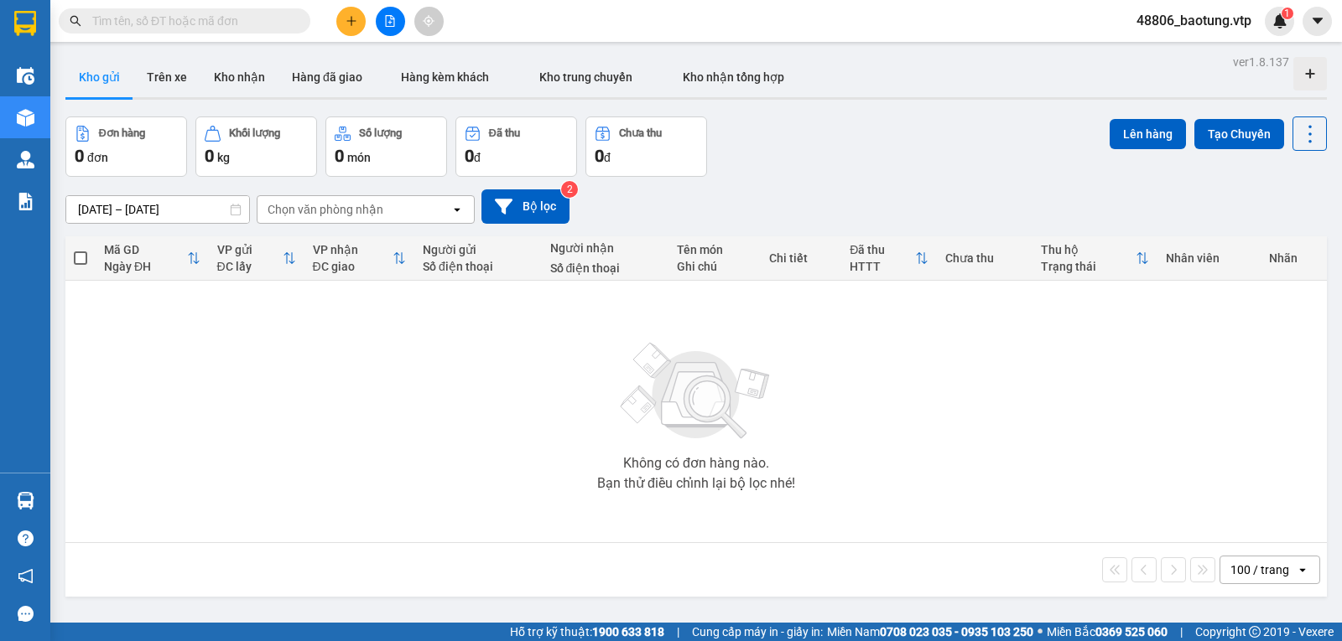
click at [356, 34] on button at bounding box center [350, 21] width 29 height 29
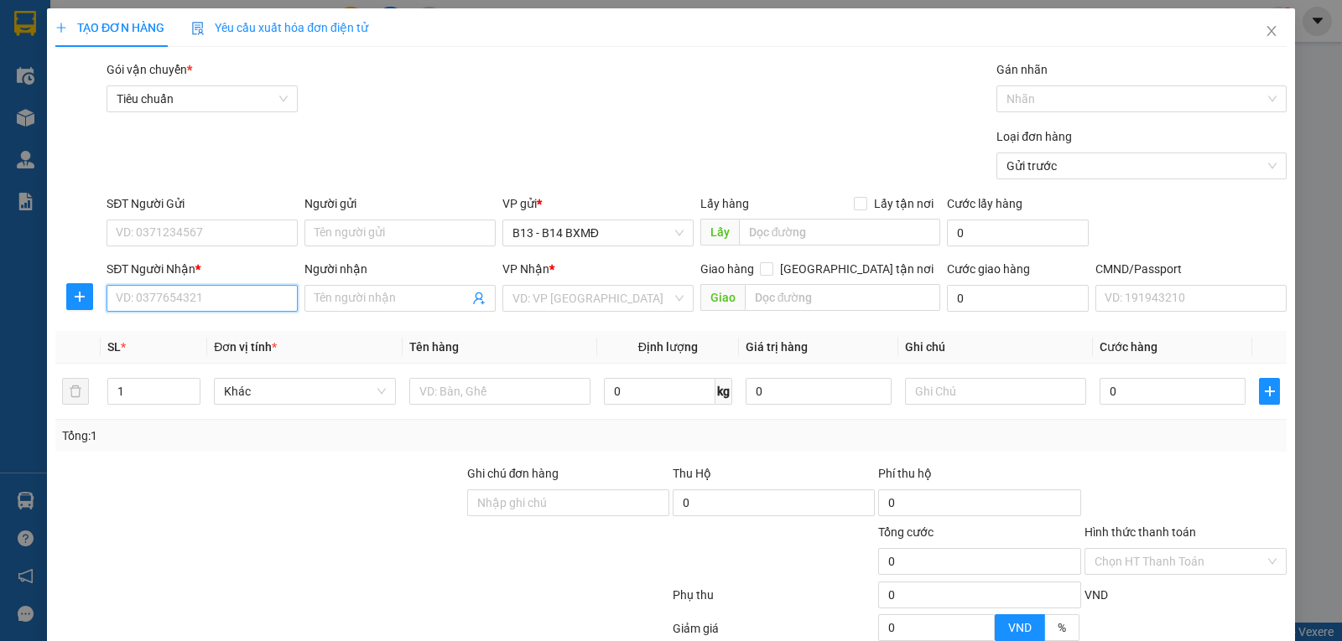
click at [193, 304] on input "SĐT Người Nhận *" at bounding box center [201, 298] width 191 height 27
type input "0773418249"
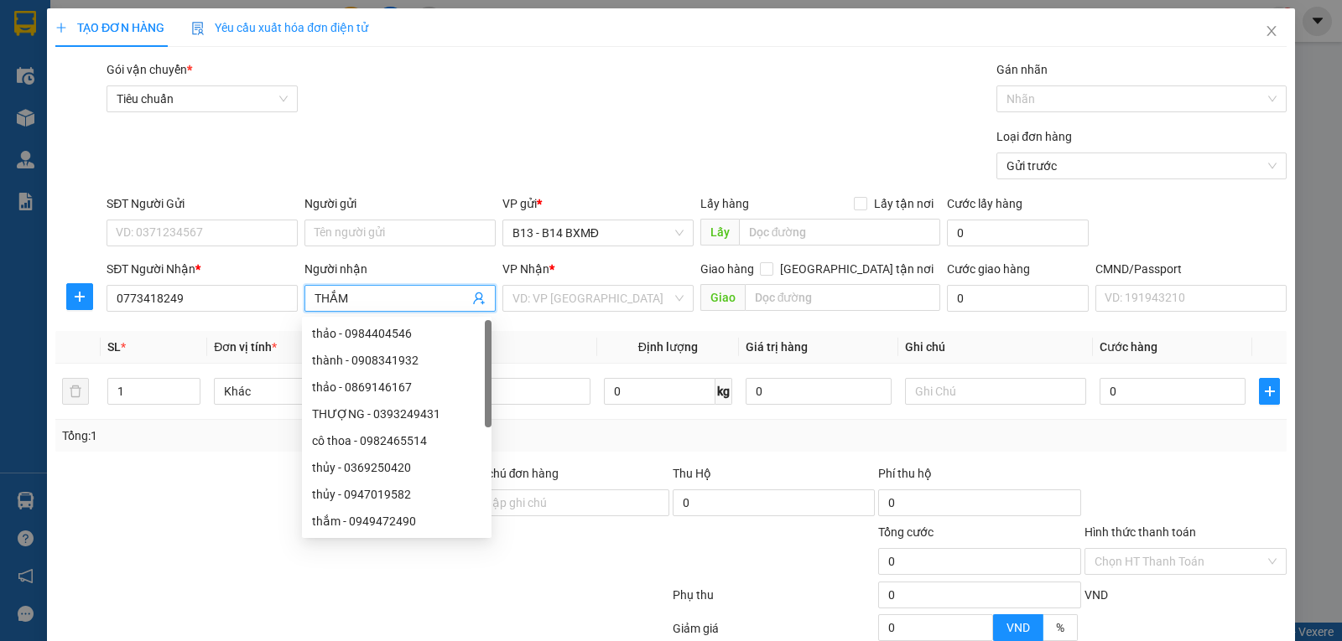
type input "THẮM"
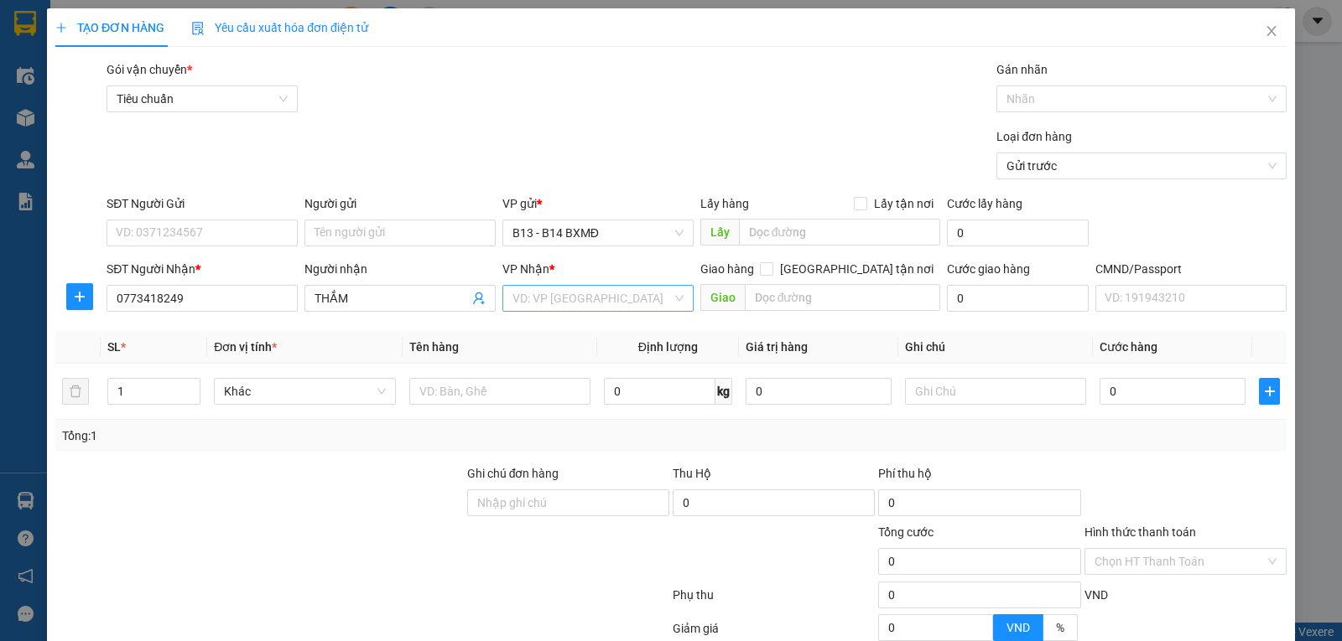
click at [557, 288] on div "VP Nhận * VD: VP Sài Gòn" at bounding box center [597, 289] width 191 height 59
click at [557, 298] on input "search" at bounding box center [591, 298] width 159 height 25
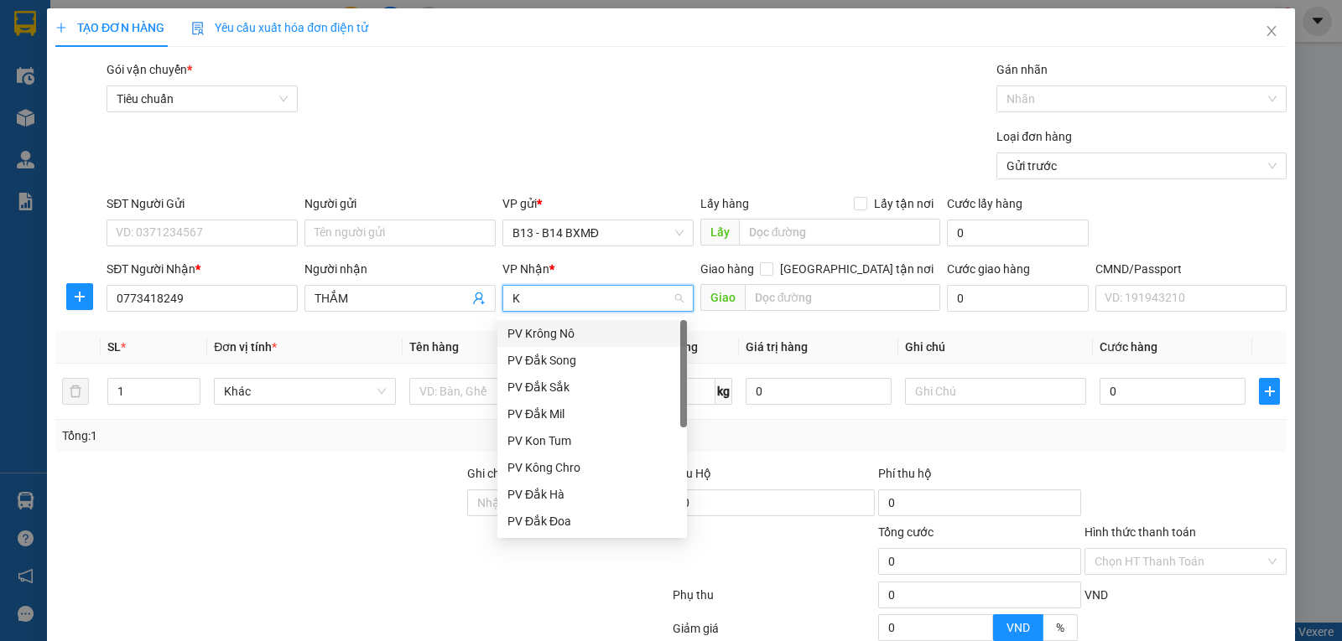
type input "KN"
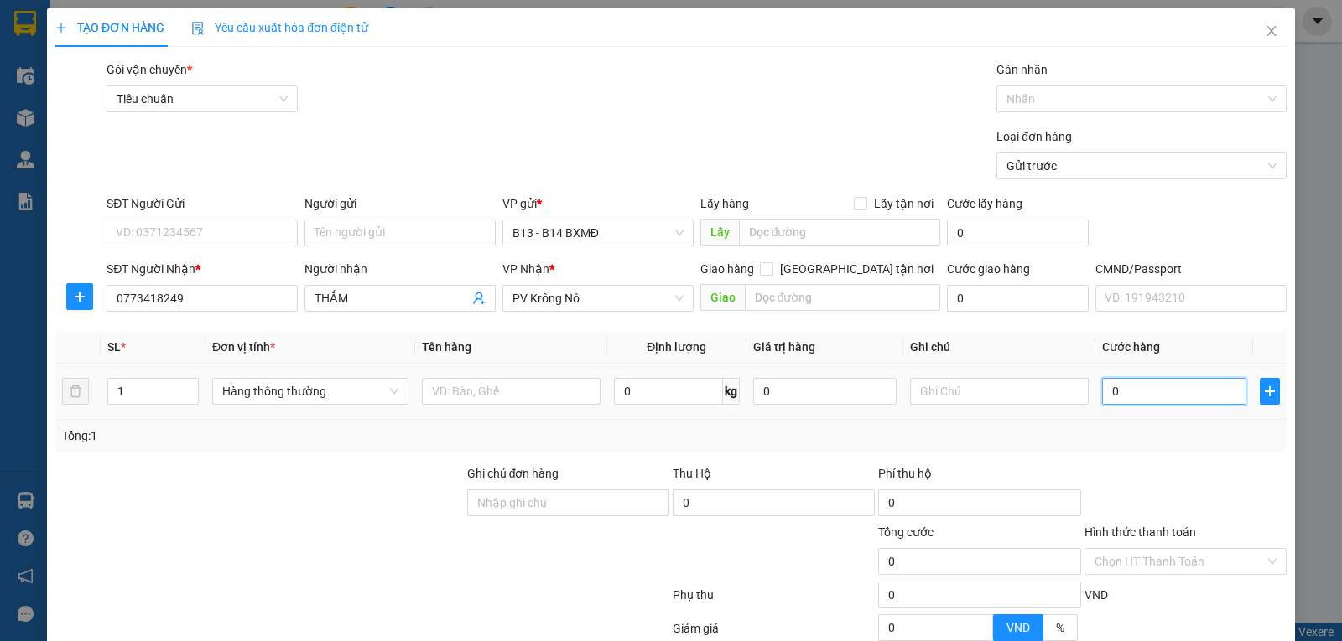
click at [1182, 397] on input "0" at bounding box center [1173, 391] width 143 height 27
type input "3"
type input "30"
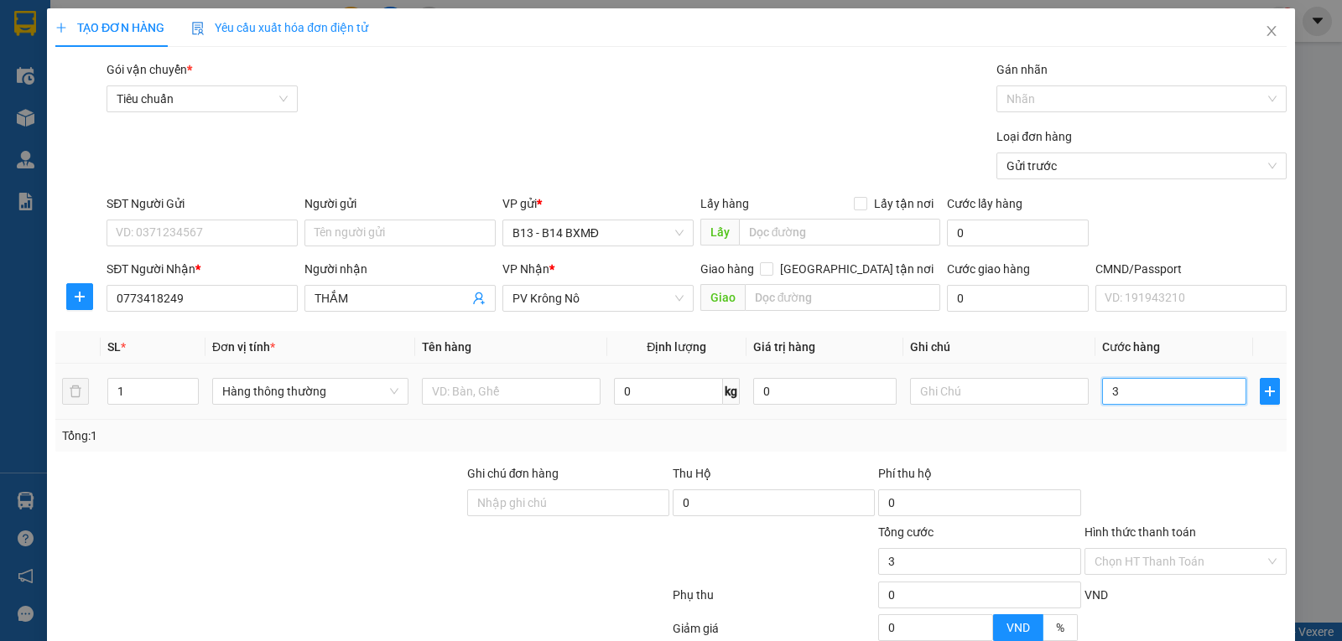
type input "30"
type input "30.000"
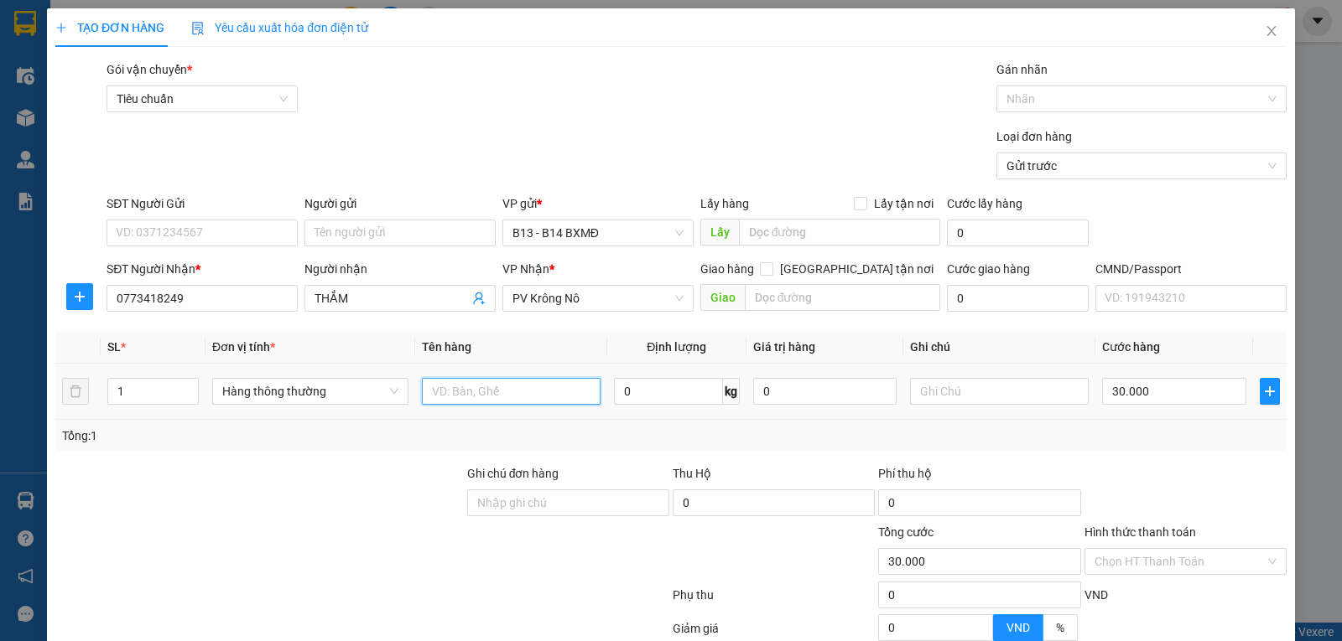
click at [446, 392] on input "text" at bounding box center [511, 391] width 179 height 27
type input "GT"
click at [977, 400] on input "text" at bounding box center [999, 391] width 179 height 27
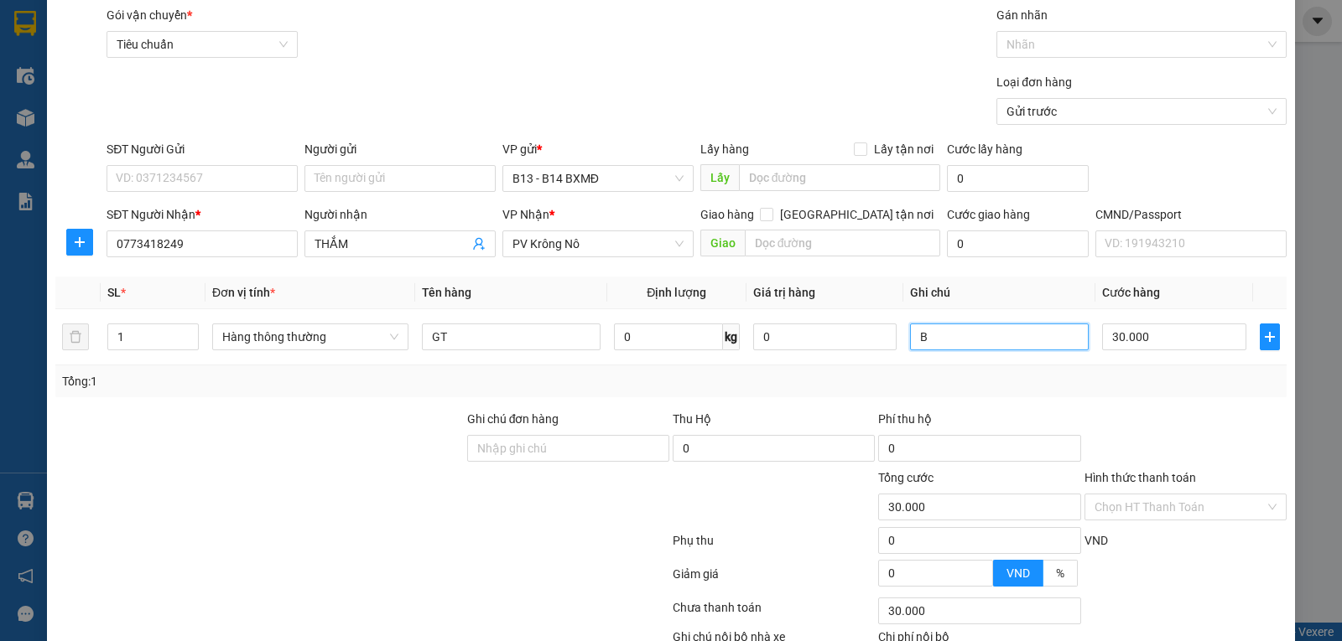
scroll to position [84, 0]
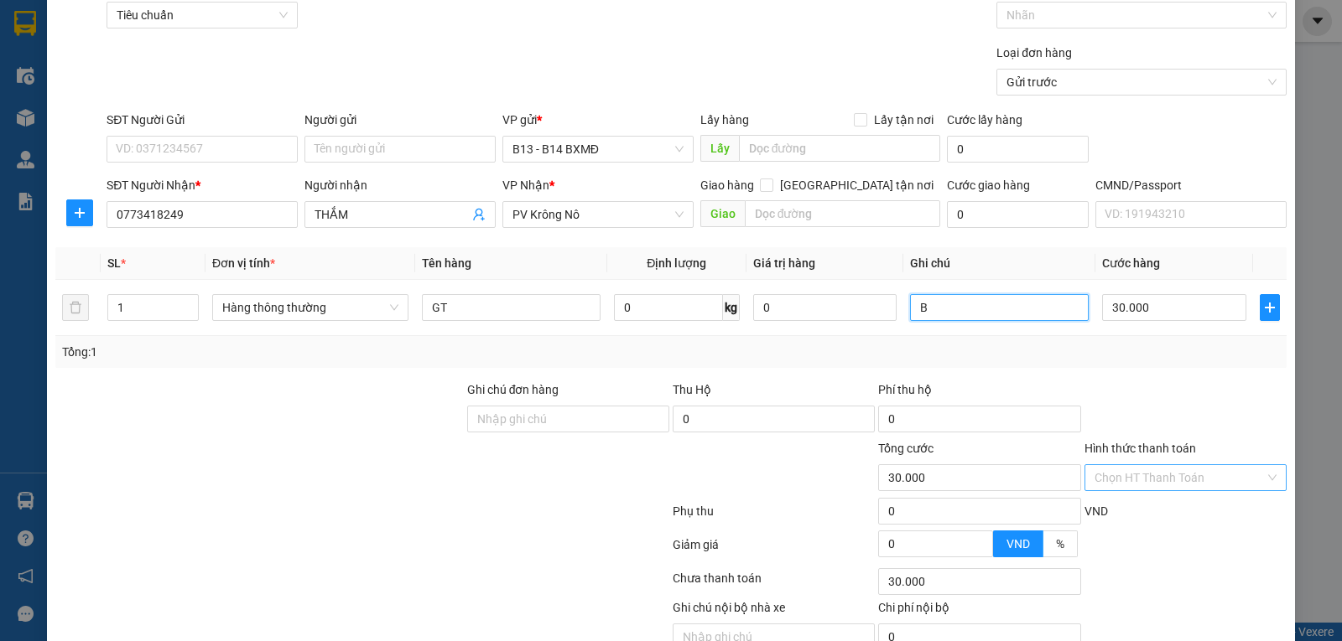
type input "B"
click at [1150, 469] on input "Hình thức thanh toán" at bounding box center [1179, 477] width 170 height 25
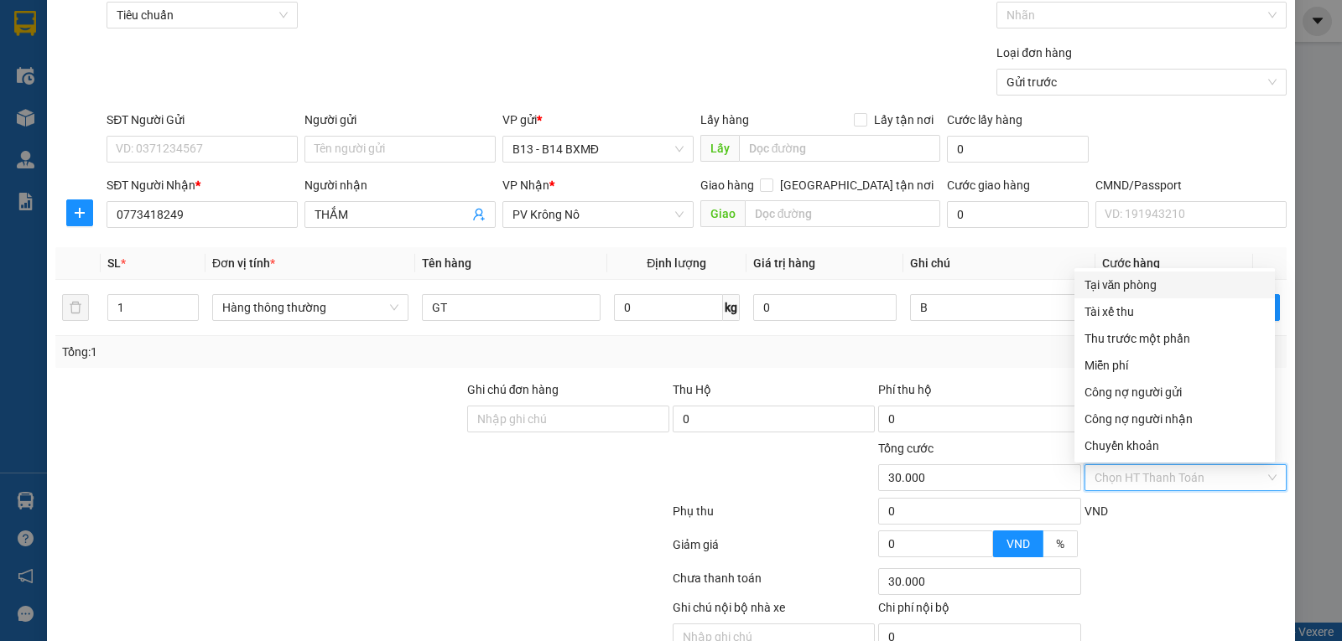
click at [1107, 288] on div "Tại văn phòng" at bounding box center [1174, 285] width 180 height 18
type input "0"
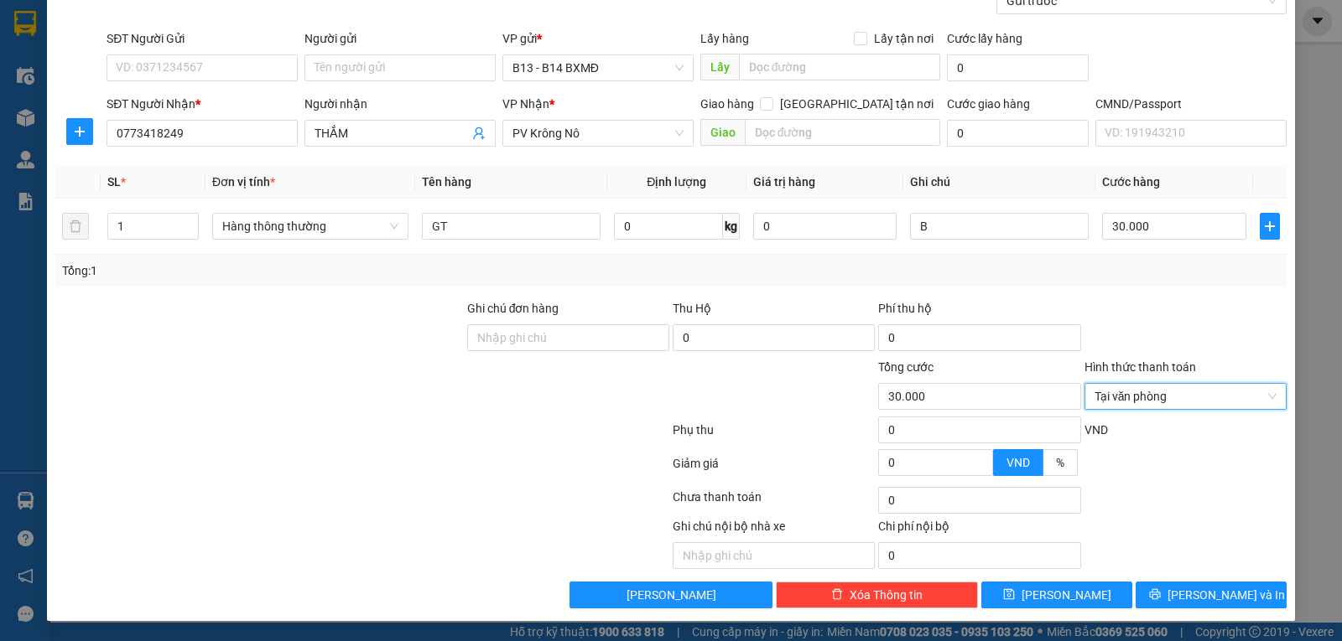
scroll to position [169, 0]
click at [1191, 606] on button "Lưu và In" at bounding box center [1210, 595] width 151 height 27
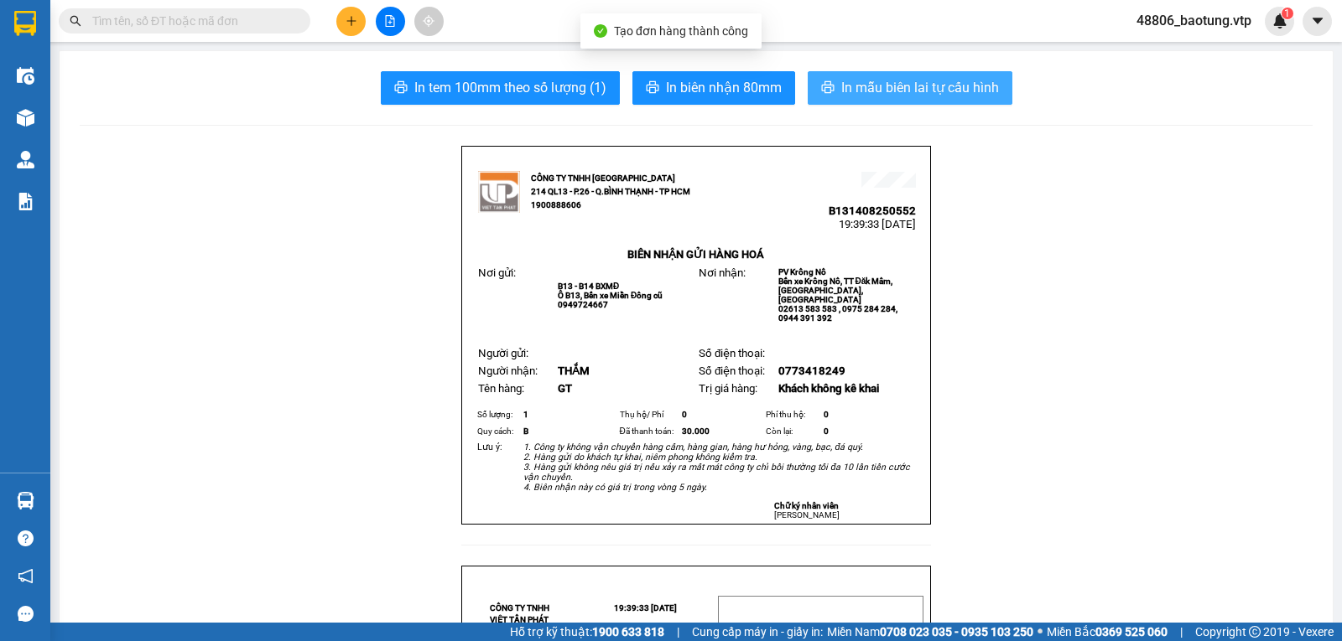
click at [940, 98] on span "In mẫu biên lai tự cấu hình" at bounding box center [920, 87] width 158 height 21
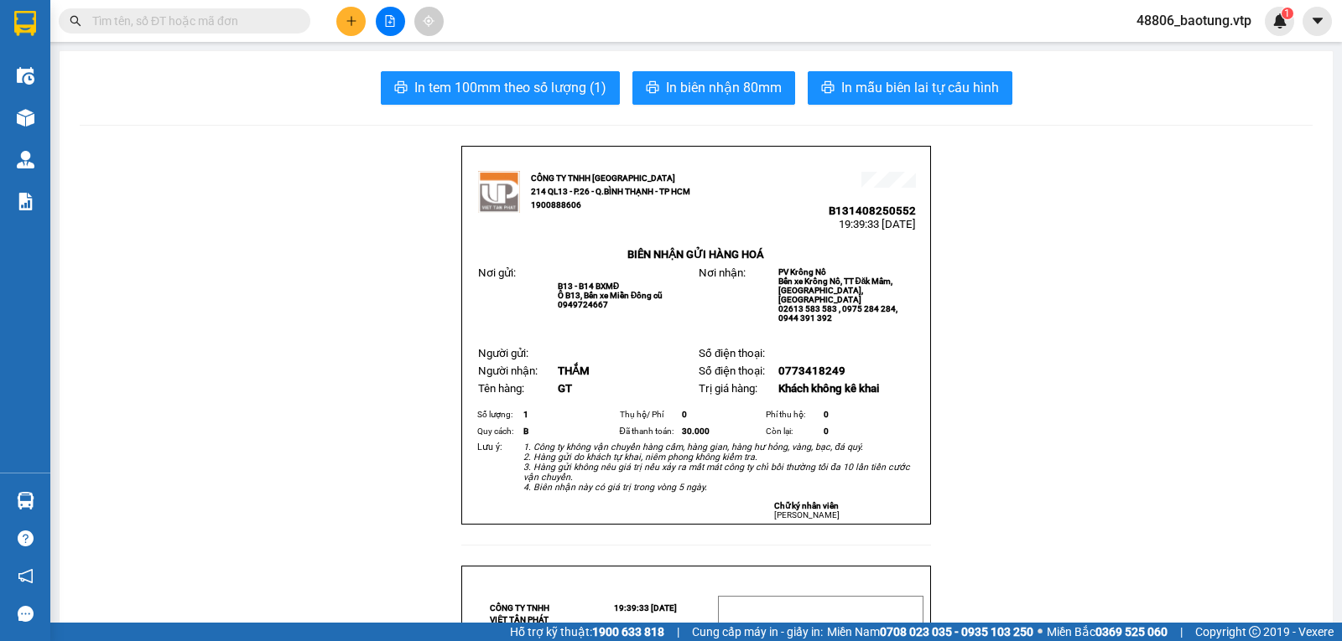
drag, startPoint x: 1008, startPoint y: 558, endPoint x: 48, endPoint y: 118, distance: 1055.8
click at [48, 118] on div "Kho hàng mới" at bounding box center [25, 117] width 50 height 42
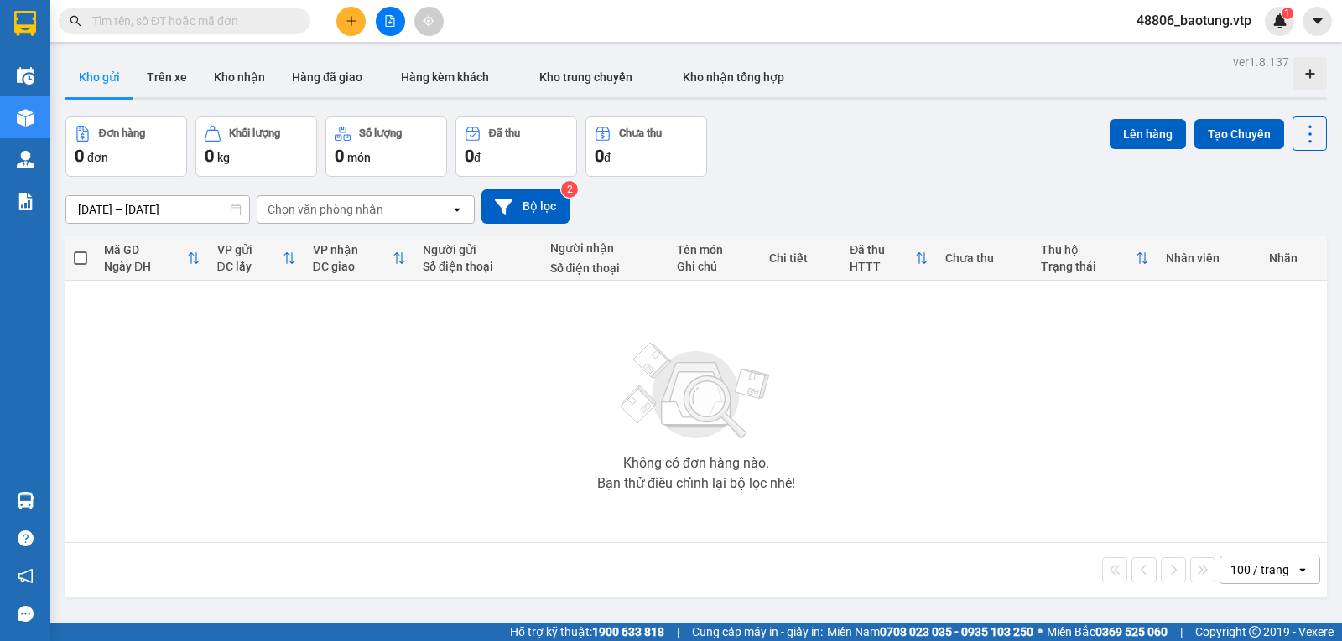
click at [391, 18] on icon "file-add" at bounding box center [390, 21] width 9 height 12
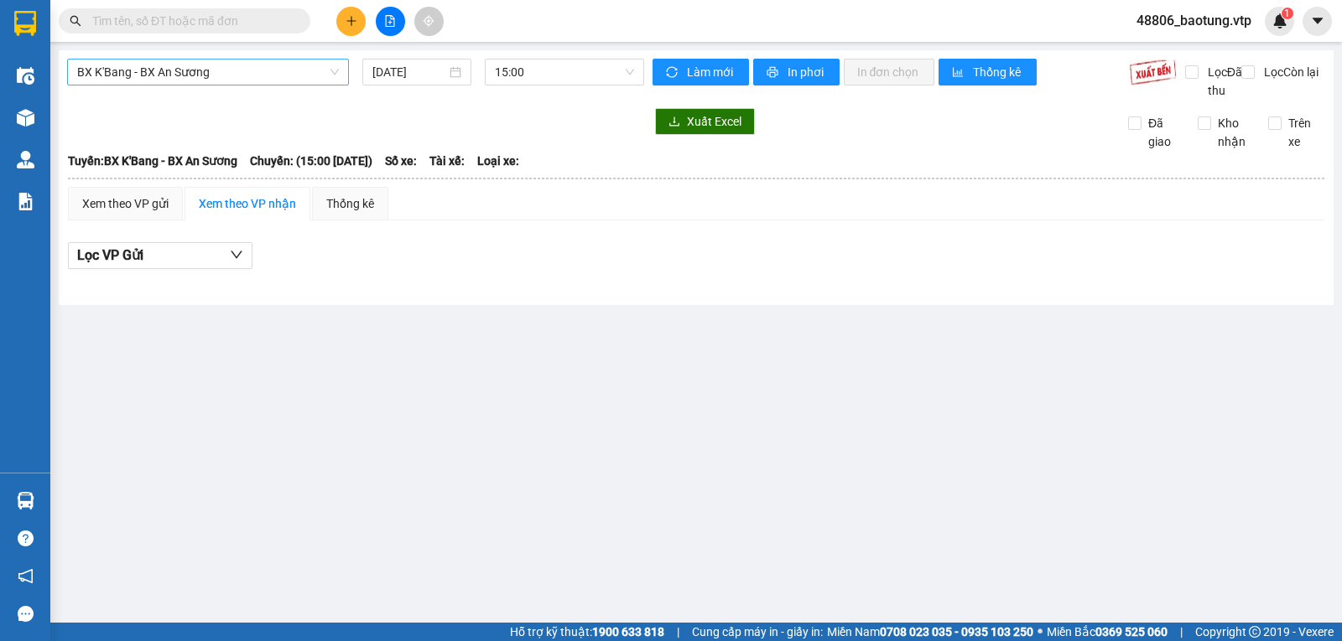
click at [261, 85] on div "BX K'Bang - BX An Sương" at bounding box center [208, 72] width 282 height 27
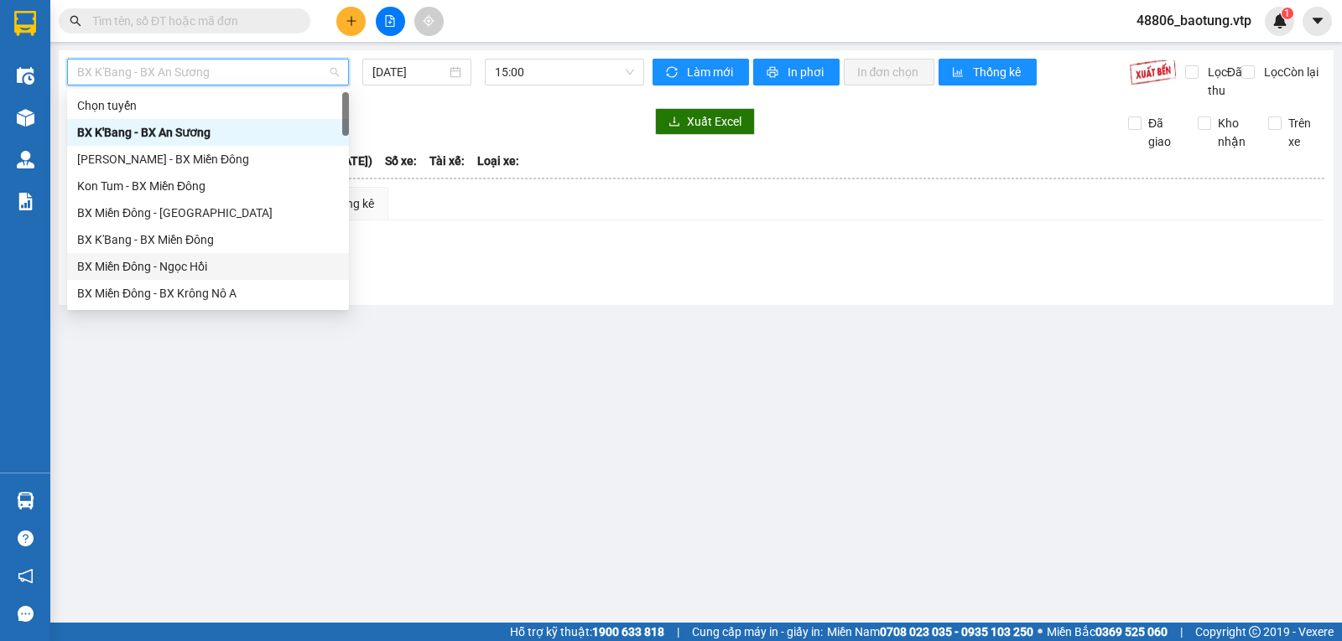
scroll to position [84, 0]
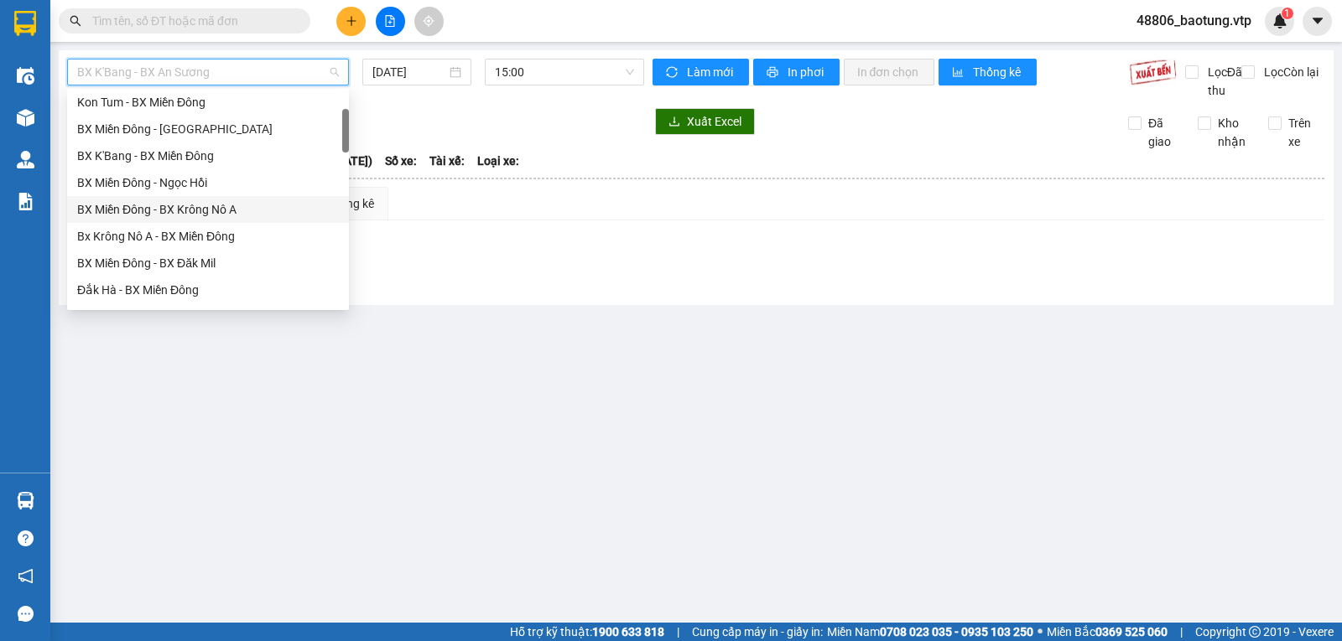
click at [217, 205] on div "BX Miền Đông - BX Krông Nô A" at bounding box center [208, 209] width 262 height 18
type input "11/08/2025"
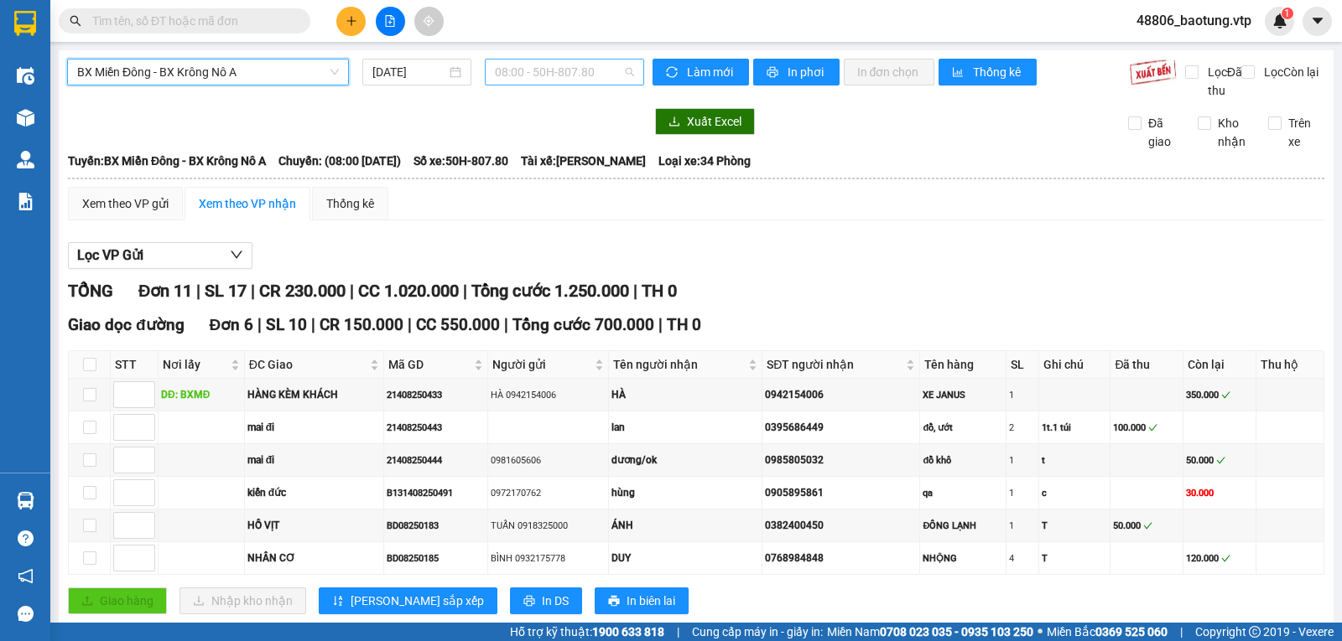
click at [529, 73] on span "08:00 - 50H-807.80" at bounding box center [564, 72] width 138 height 25
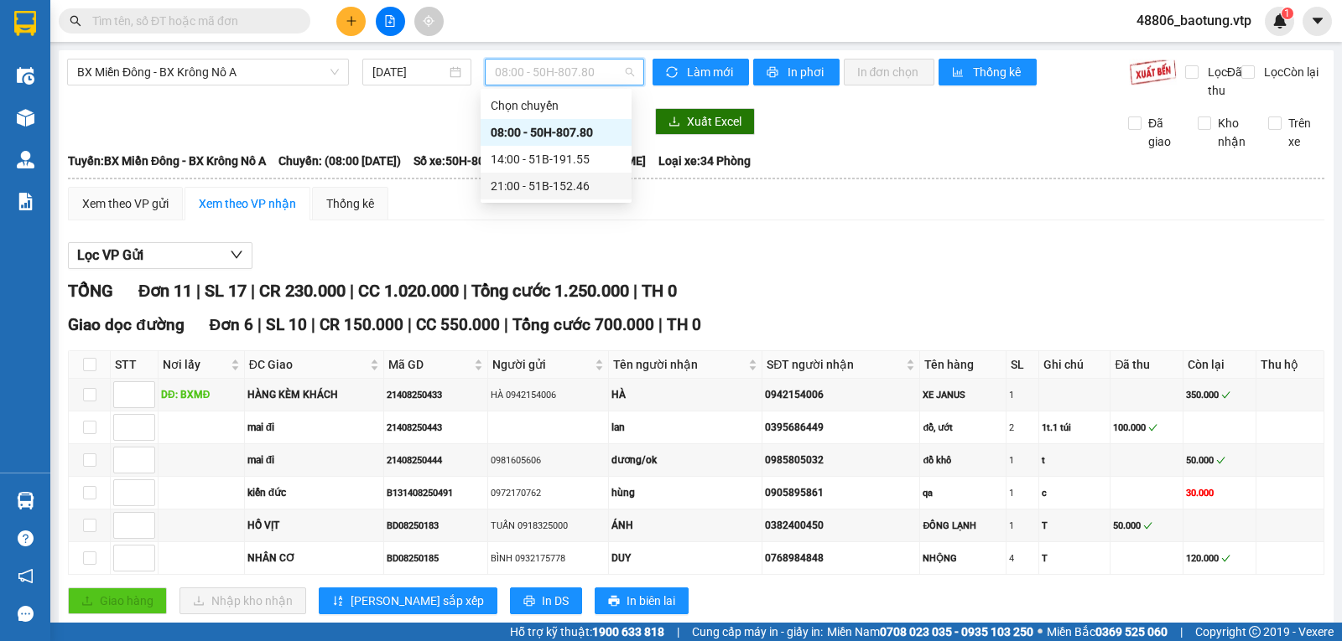
click at [537, 183] on div "21:00 - 51B-152.46" at bounding box center [556, 186] width 131 height 18
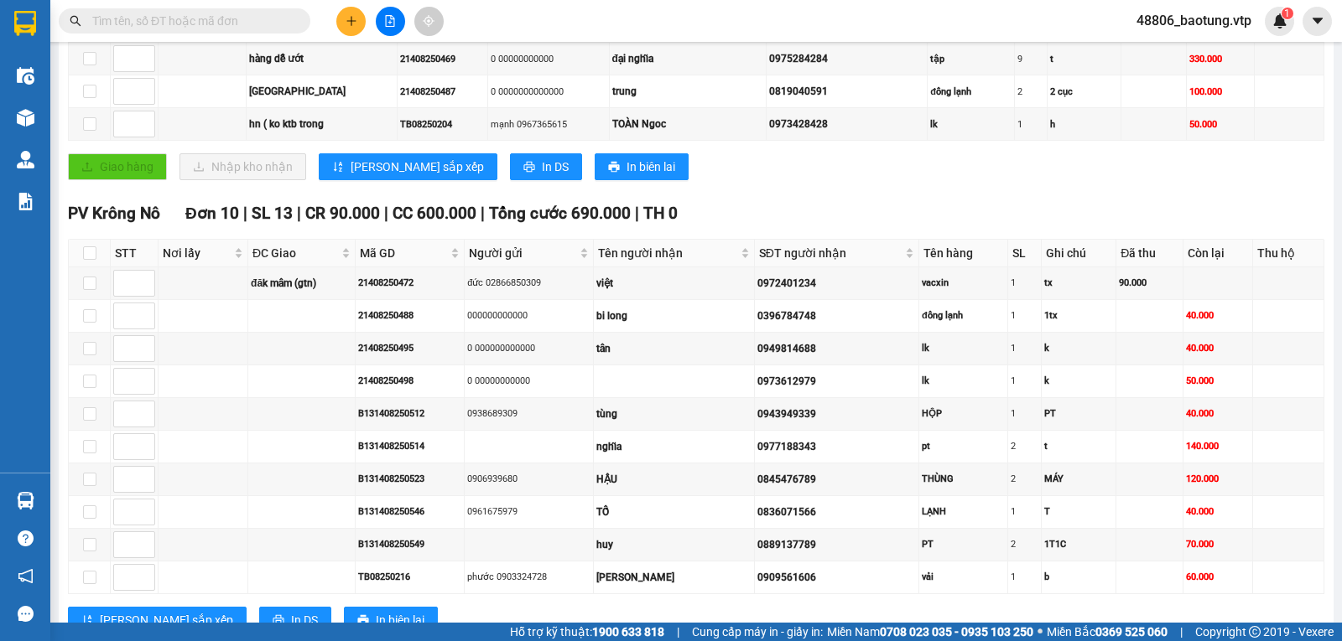
scroll to position [413, 0]
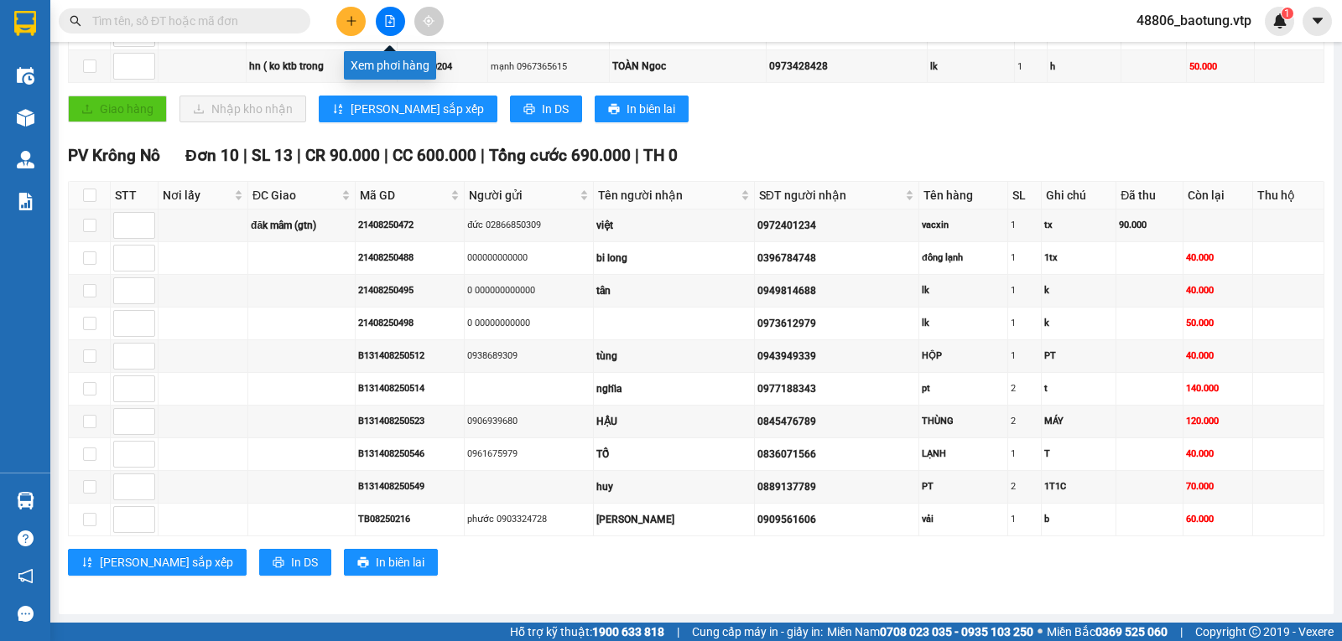
click at [389, 20] on icon "file-add" at bounding box center [390, 21] width 12 height 12
click at [384, 14] on button at bounding box center [390, 21] width 29 height 29
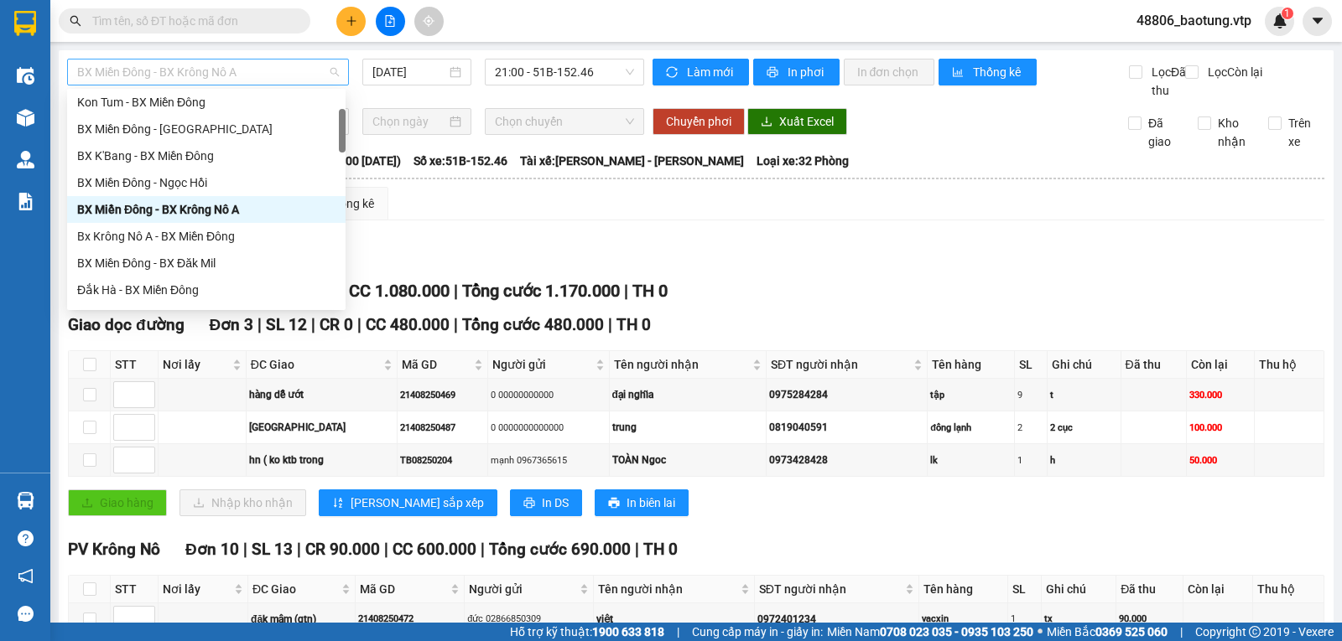
click at [311, 74] on span "BX Miền Đông - BX Krông Nô A" at bounding box center [208, 72] width 262 height 25
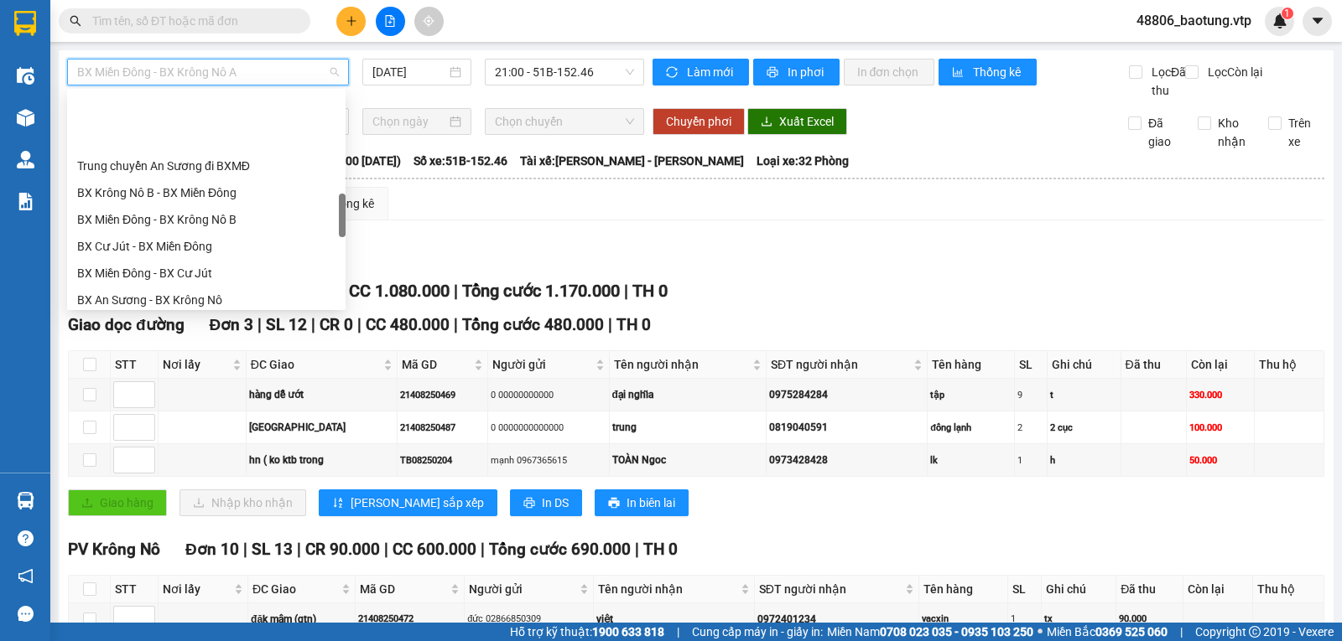
scroll to position [587, 0]
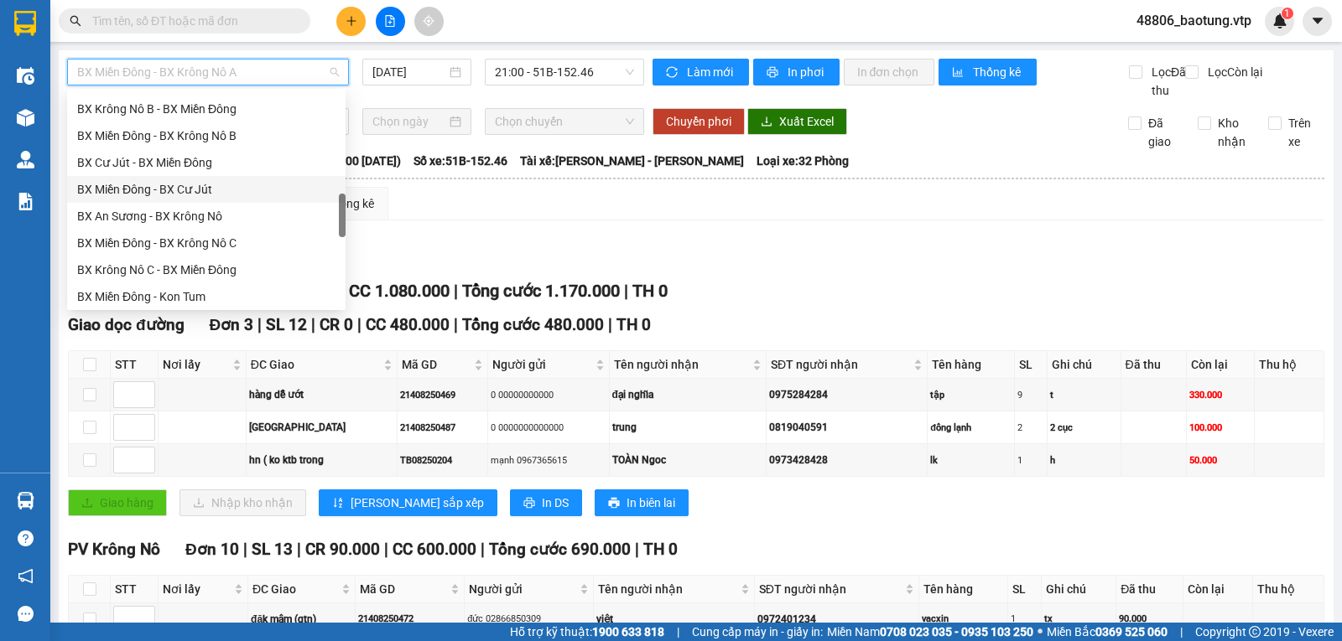
click at [187, 187] on div "BX Miền Đông - BX Cư Jút" at bounding box center [206, 189] width 258 height 18
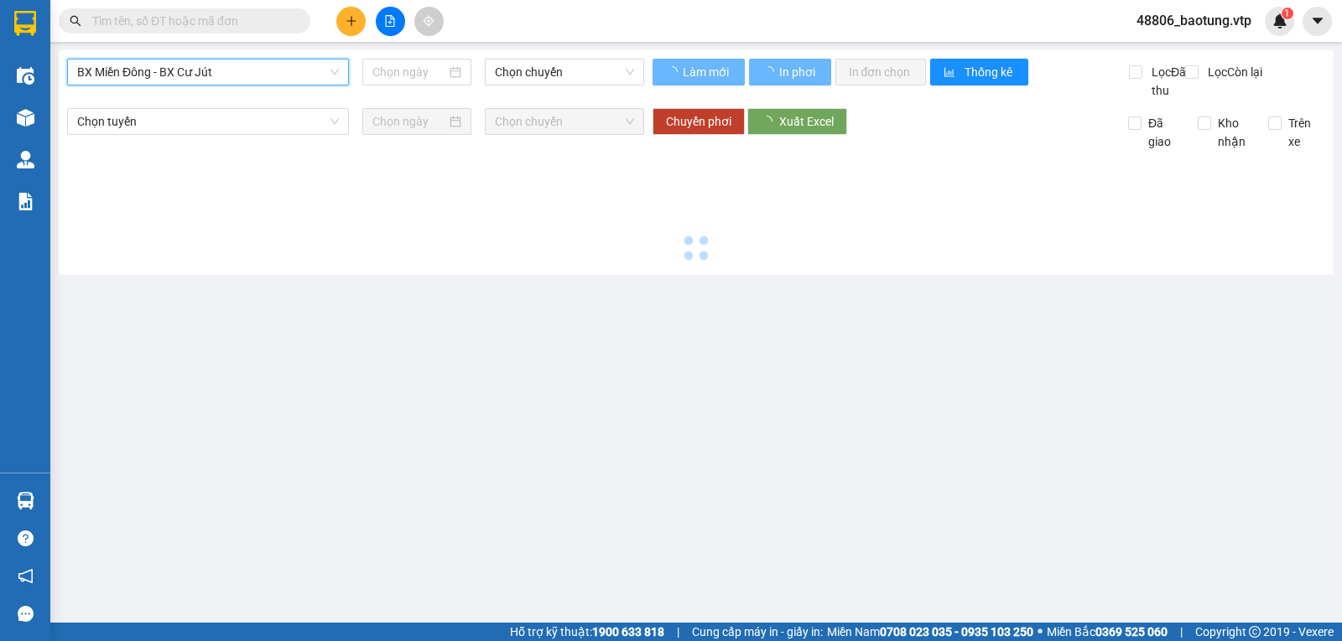
type input "11/08/2025"
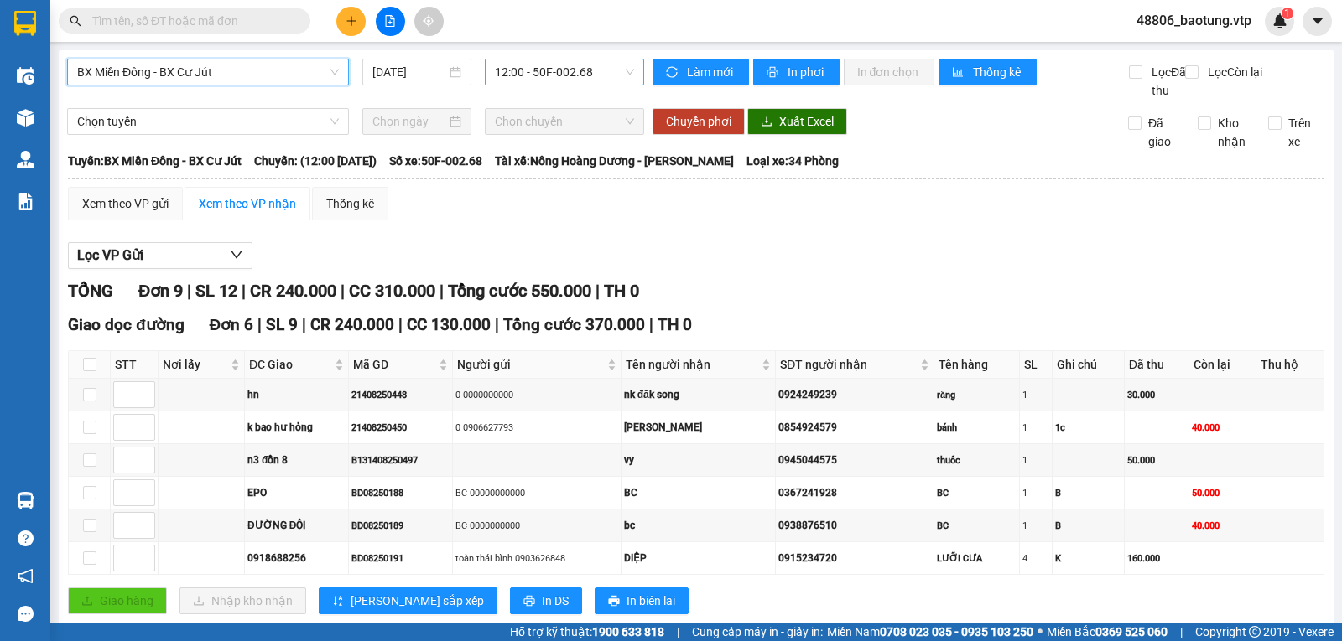
click at [528, 72] on span "12:00 - 50F-002.68" at bounding box center [564, 72] width 138 height 25
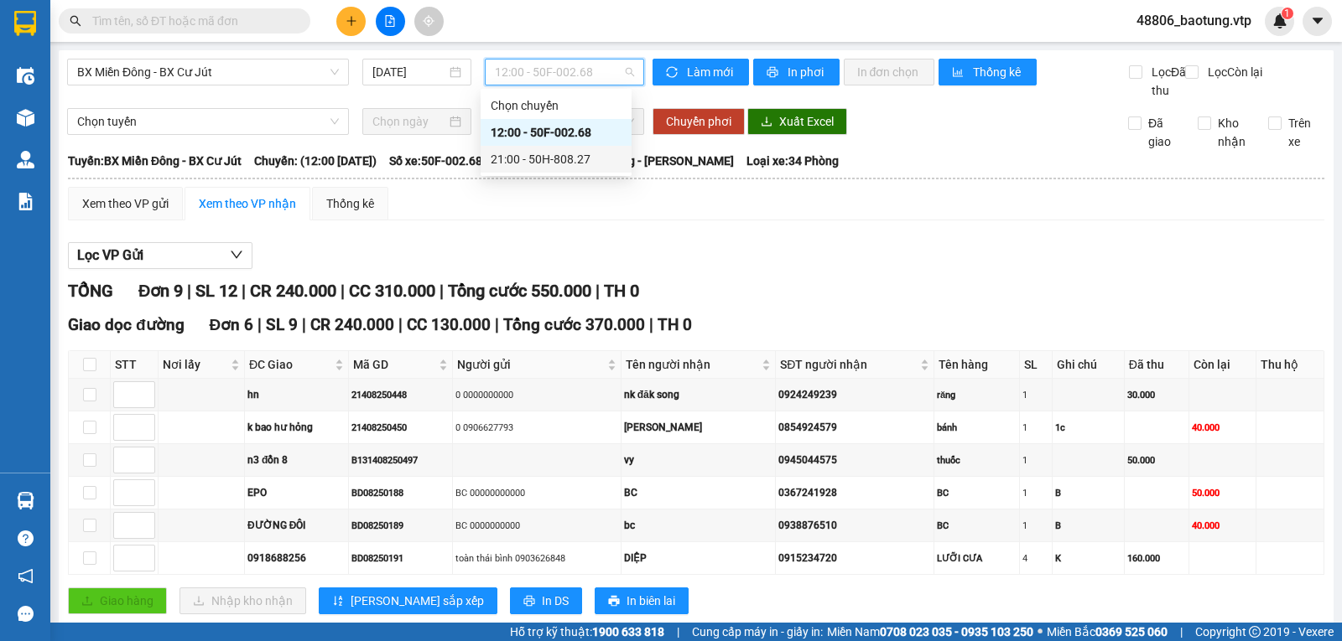
click at [527, 153] on div "21:00 - 50H-808.27" at bounding box center [556, 159] width 131 height 18
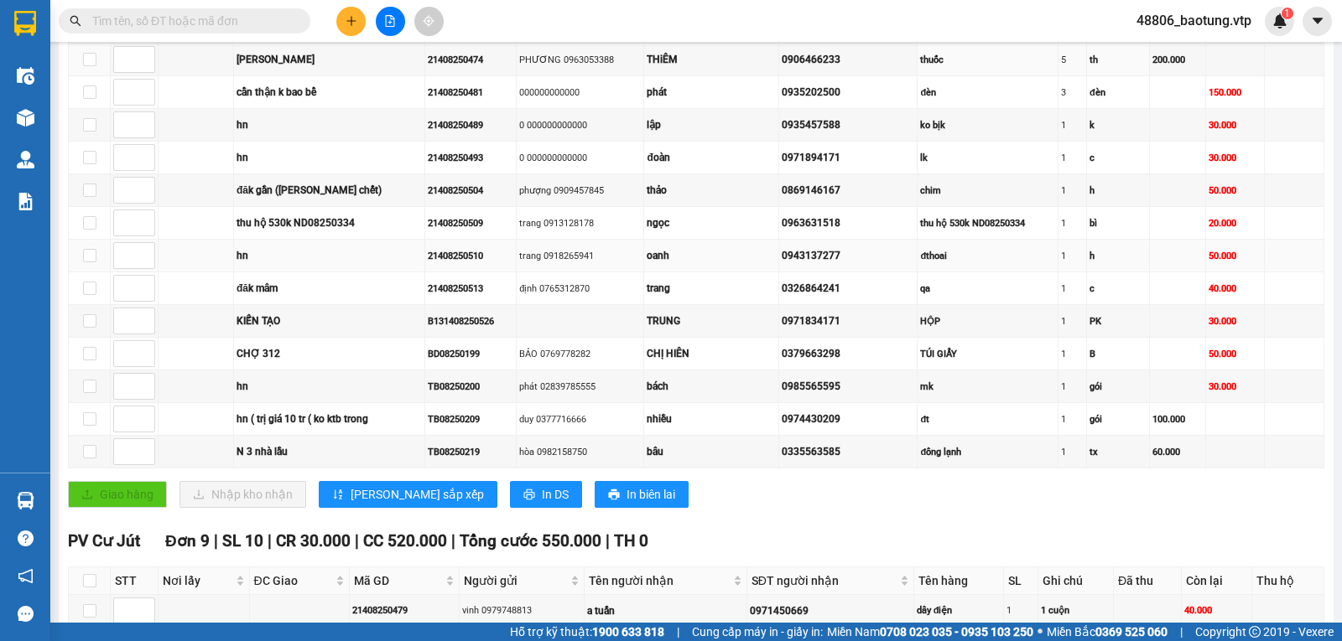
scroll to position [419, 0]
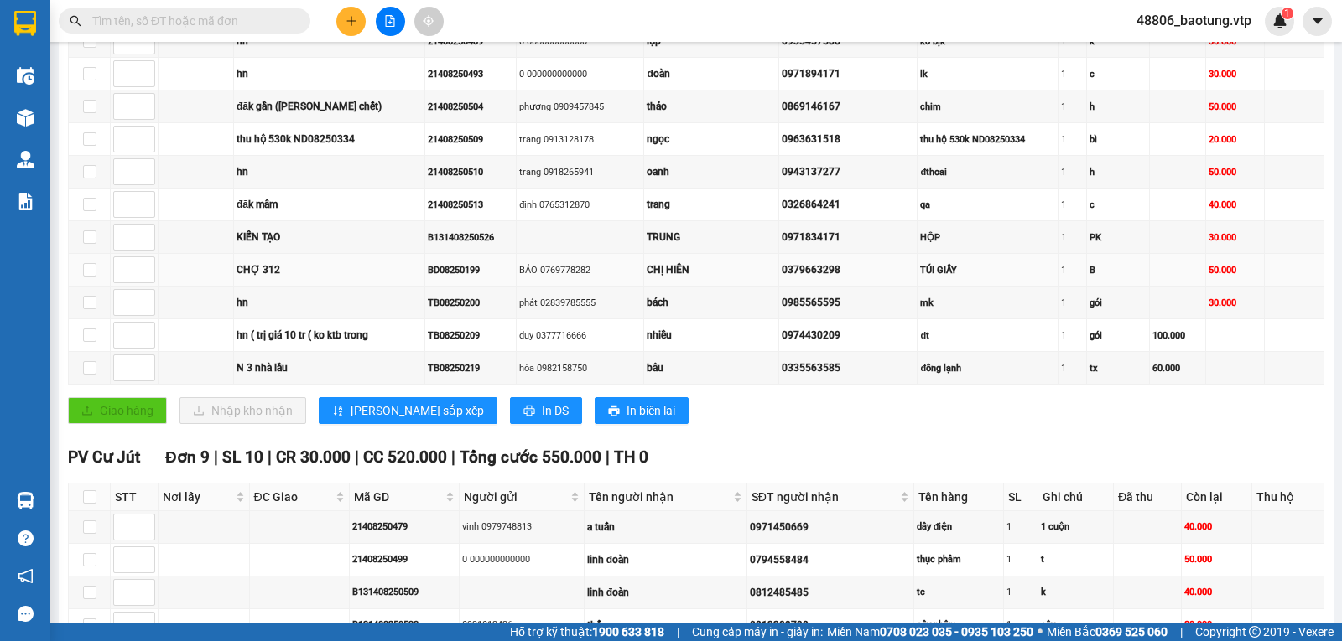
click at [480, 287] on td "BD08250199" at bounding box center [470, 270] width 91 height 33
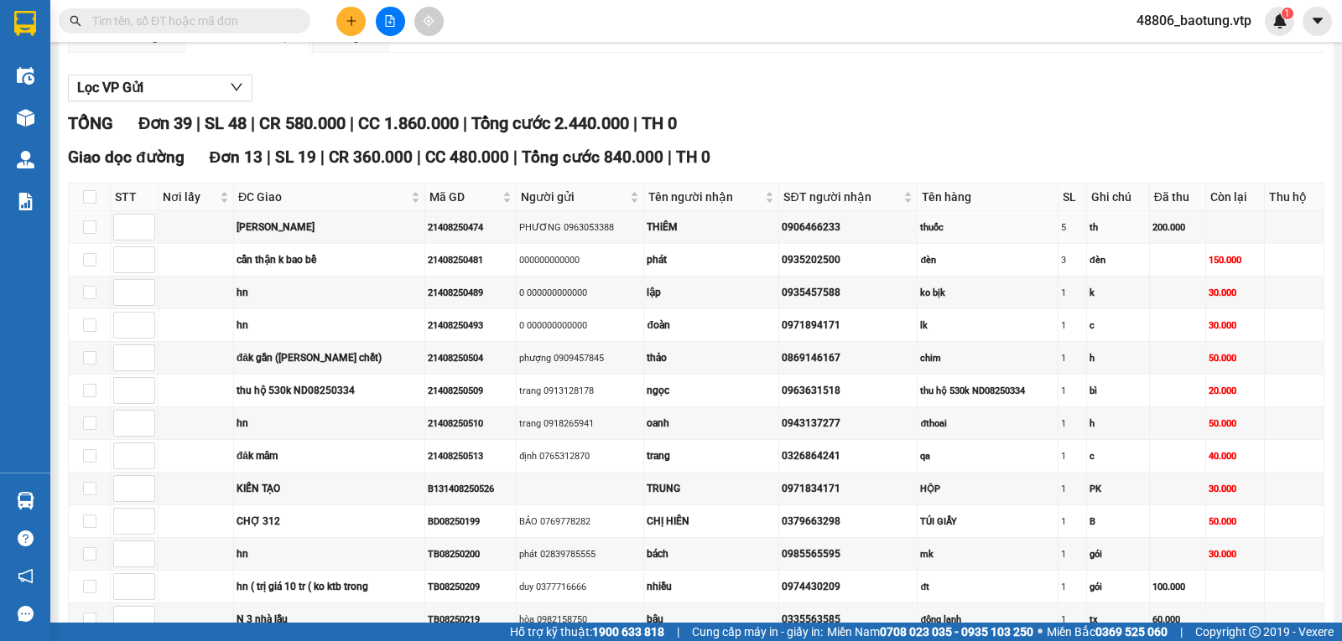
scroll to position [0, 0]
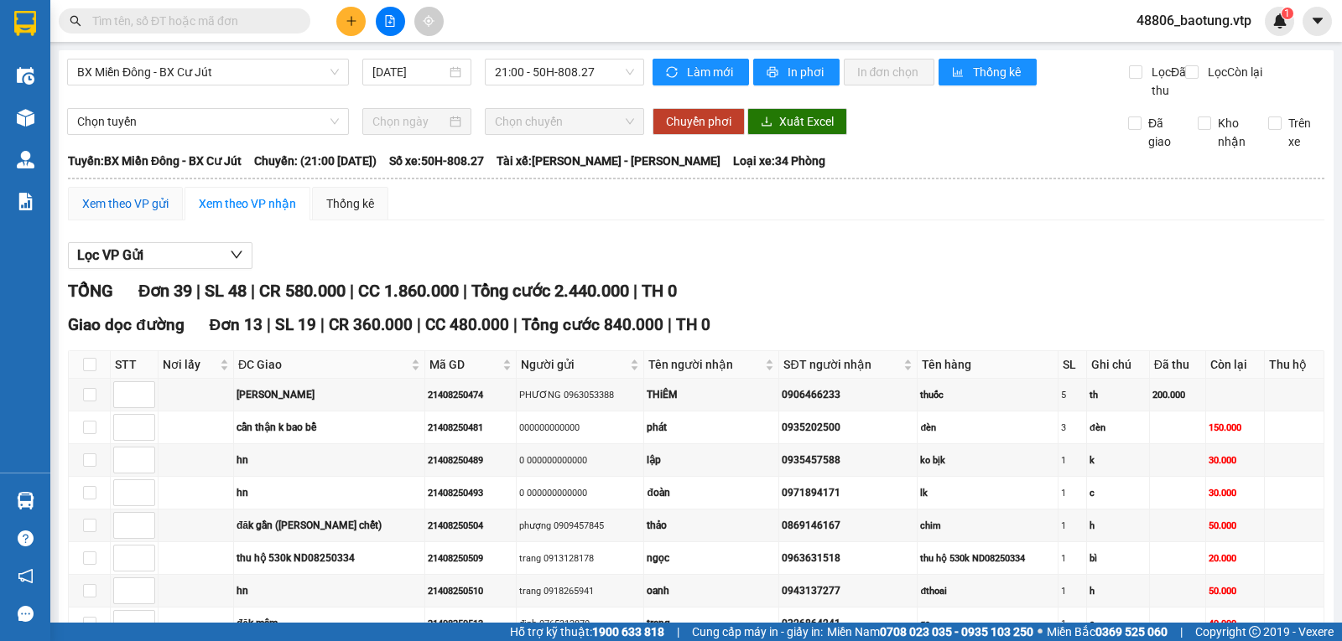
click at [119, 213] on div "Xem theo VP gửi" at bounding box center [125, 204] width 86 height 18
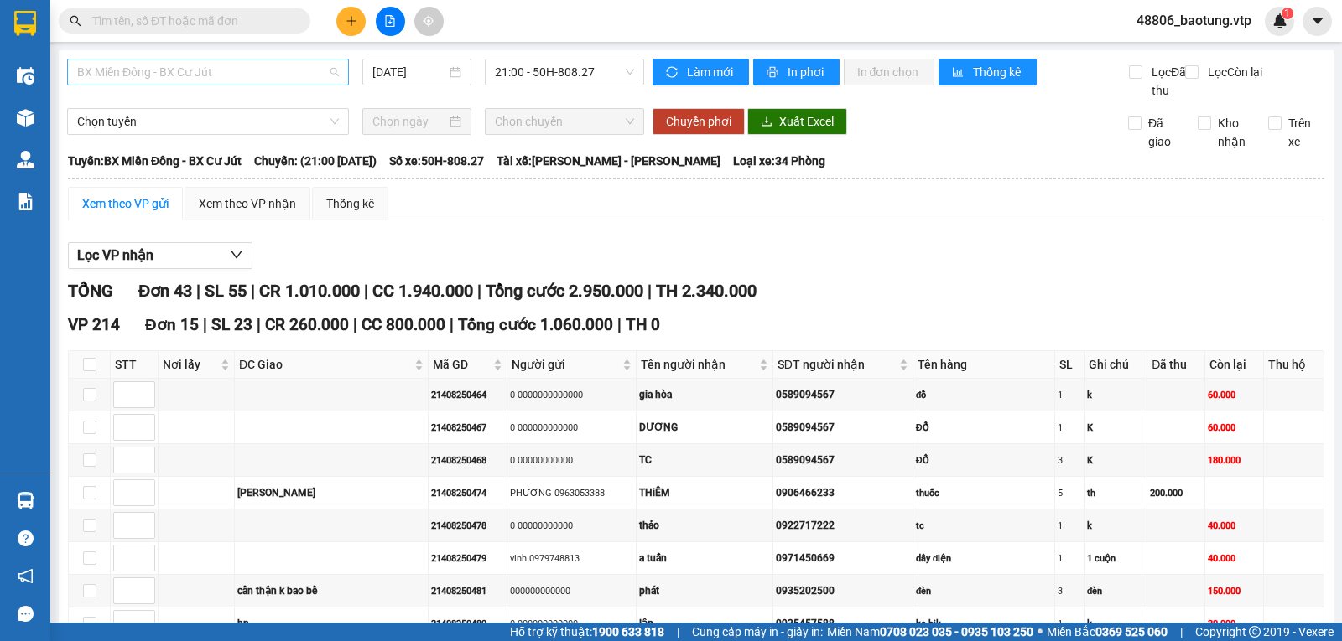
click at [299, 70] on span "BX Miền Đông - BX Cư Jút" at bounding box center [208, 72] width 262 height 25
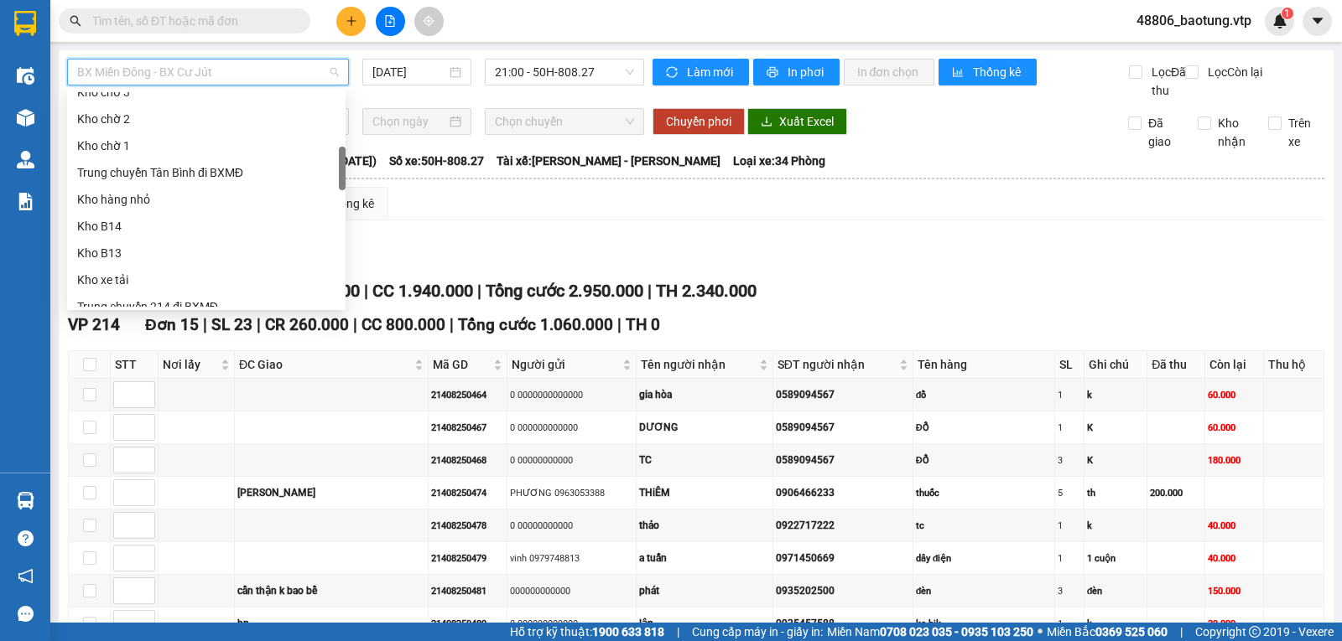
scroll to position [503, 0]
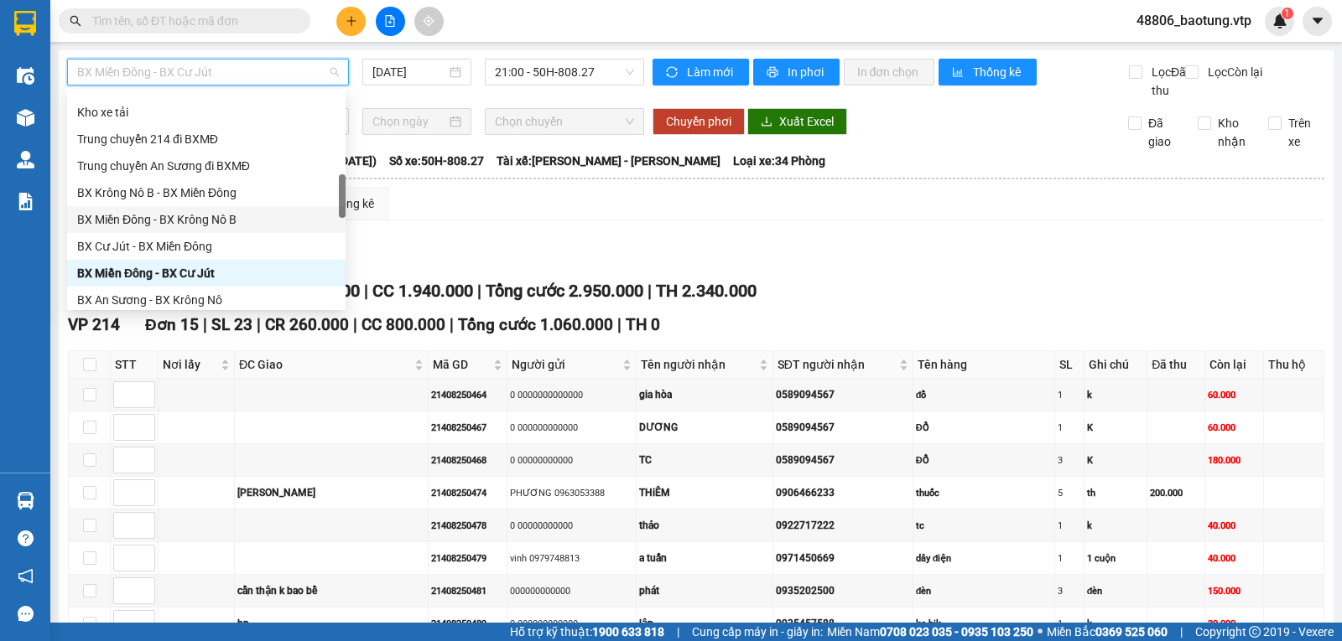
click at [239, 214] on div "BX Miền Đông - BX Krông Nô B" at bounding box center [206, 219] width 258 height 18
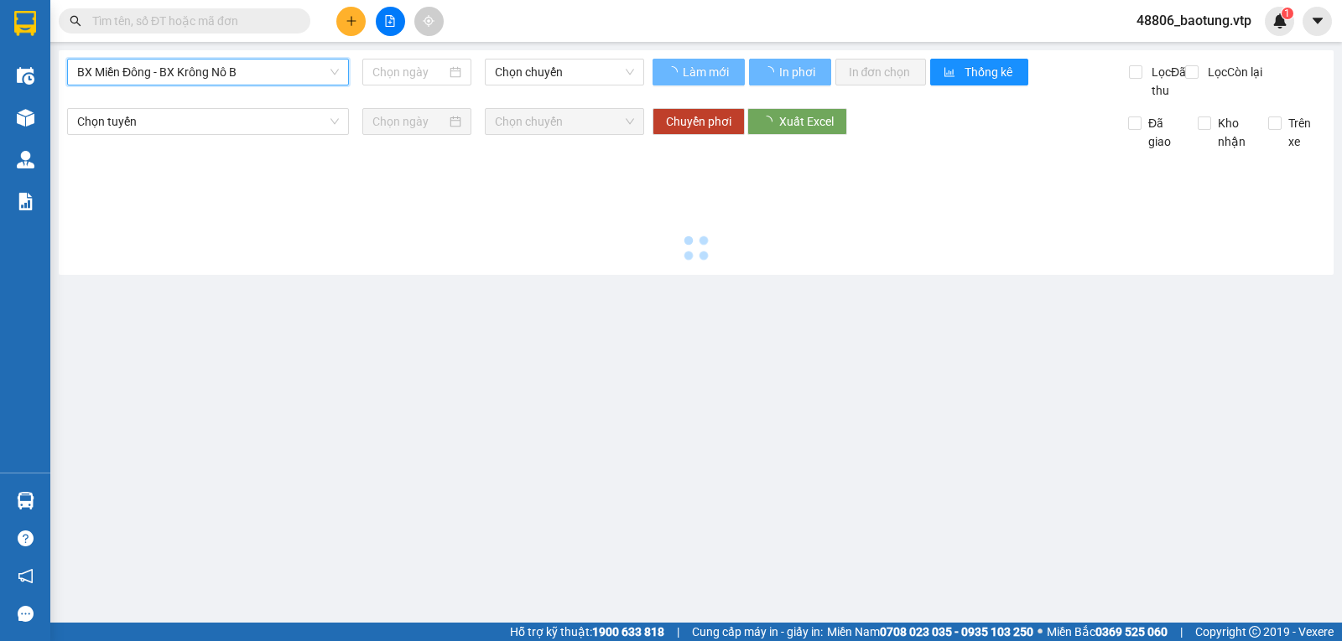
type input "11/08/2025"
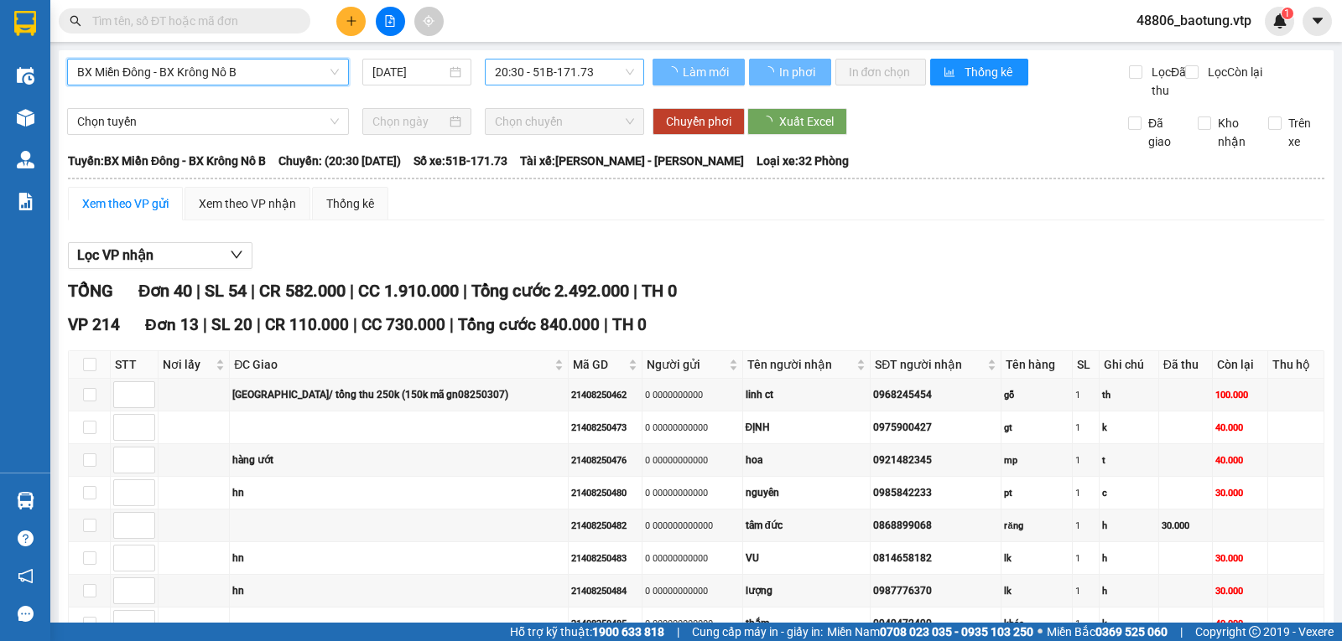
click at [542, 66] on span "20:30 - 51B-171.73" at bounding box center [564, 72] width 138 height 25
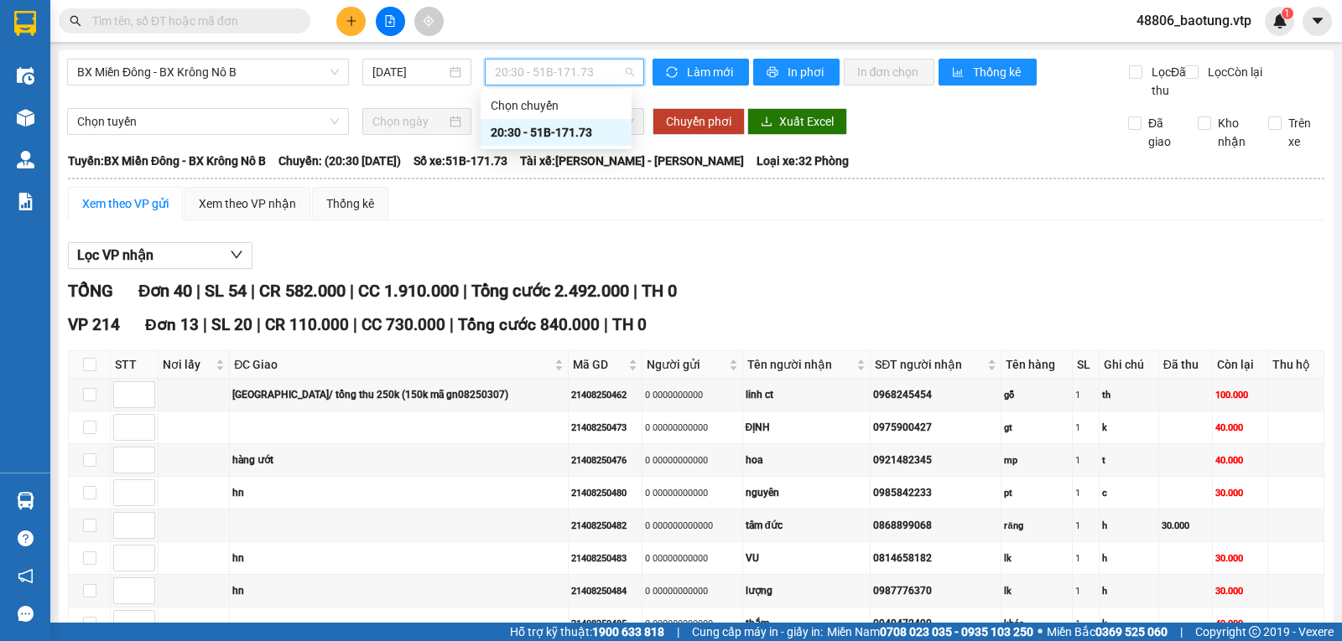
click at [549, 133] on div "20:30 - 51B-171.73" at bounding box center [556, 132] width 131 height 18
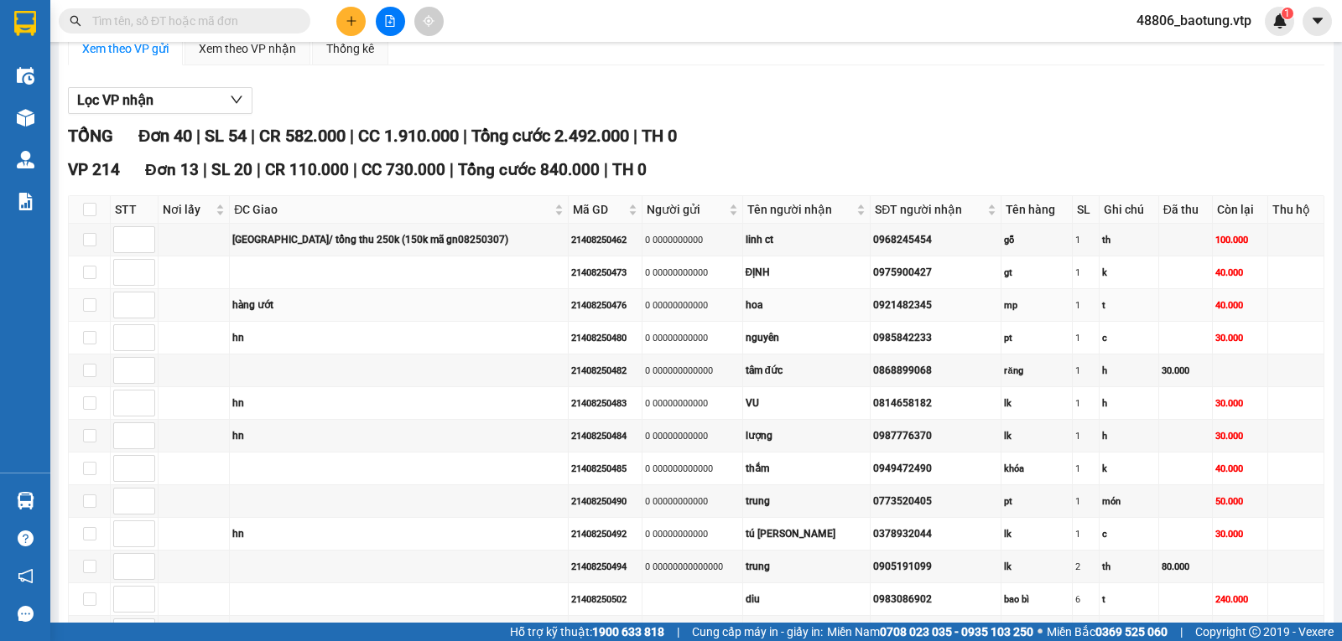
scroll to position [168, 0]
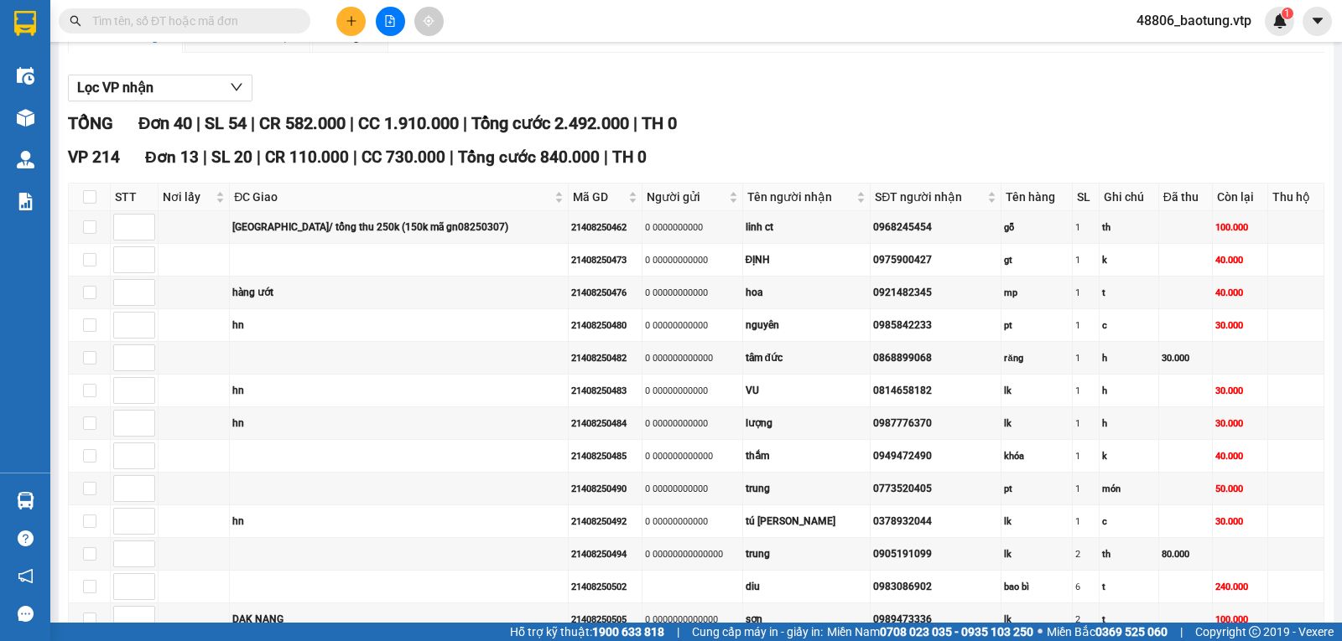
click at [142, 45] on div "Xem theo VP gửi" at bounding box center [125, 36] width 86 height 18
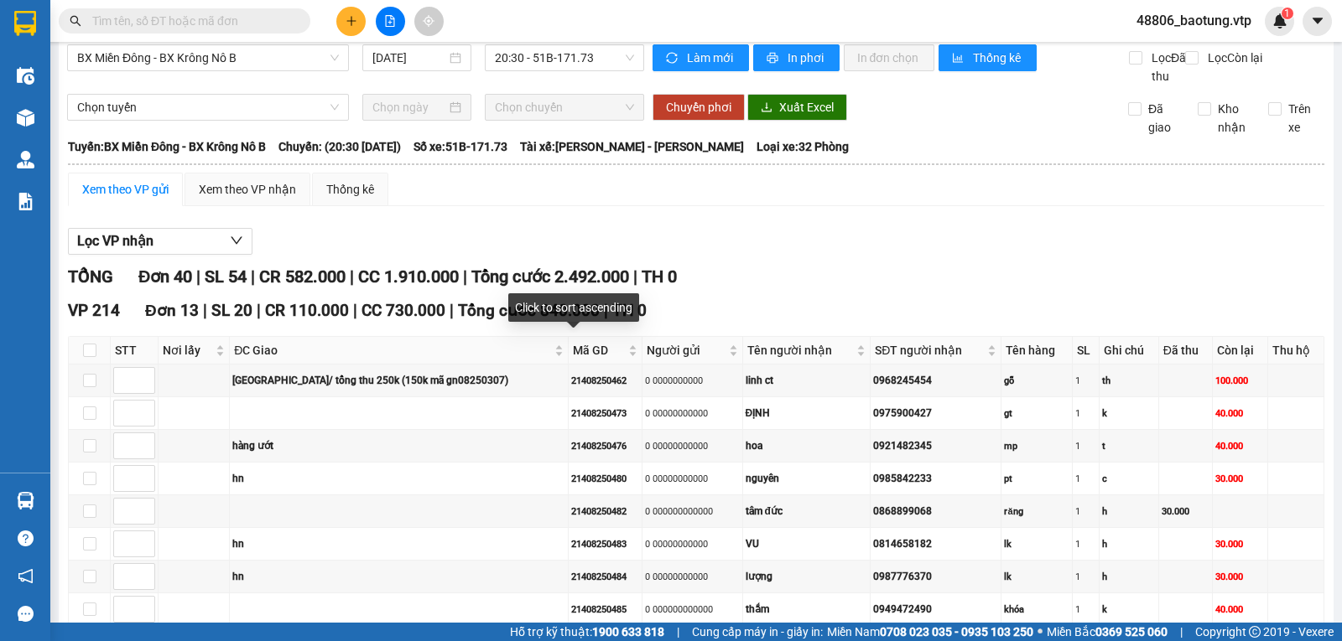
scroll to position [0, 0]
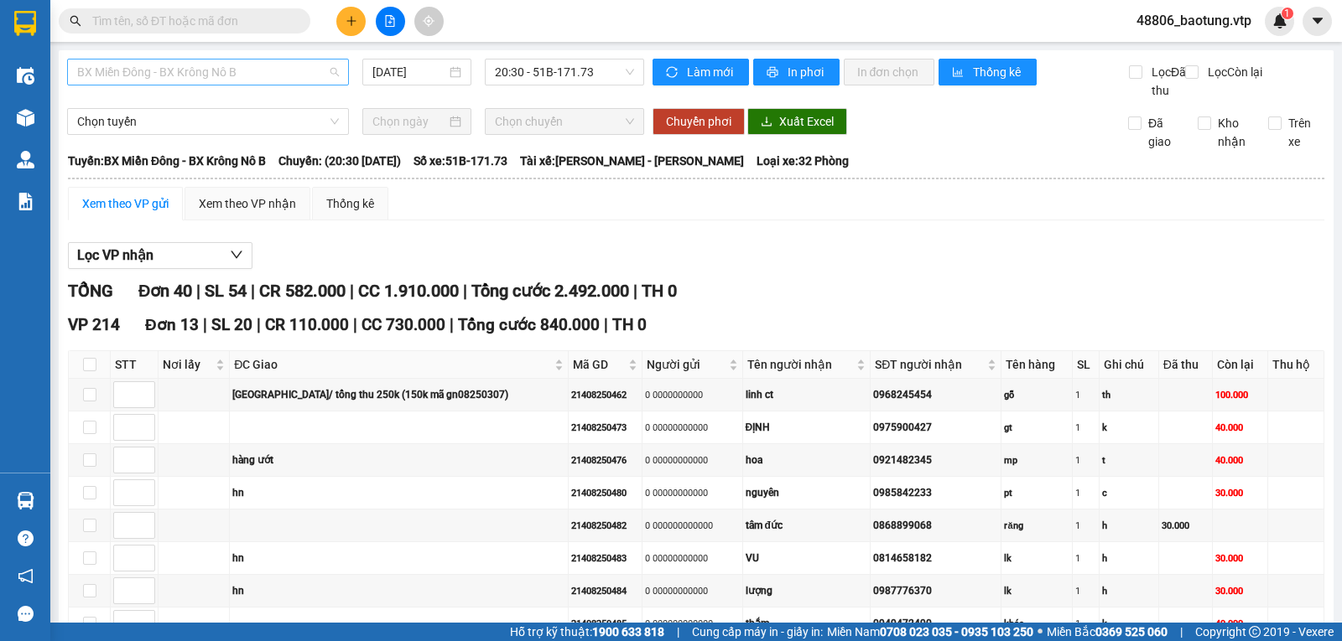
click at [284, 80] on span "BX Miền Đông - BX Krông Nô B" at bounding box center [208, 72] width 262 height 25
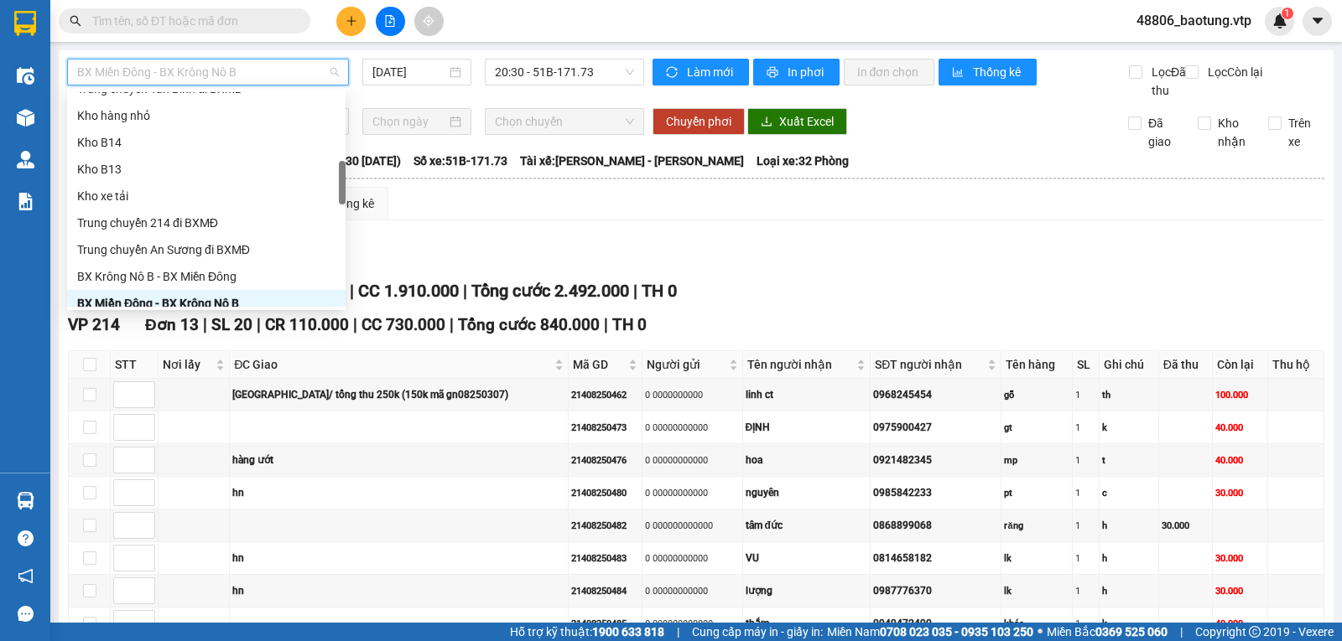
scroll to position [587, 0]
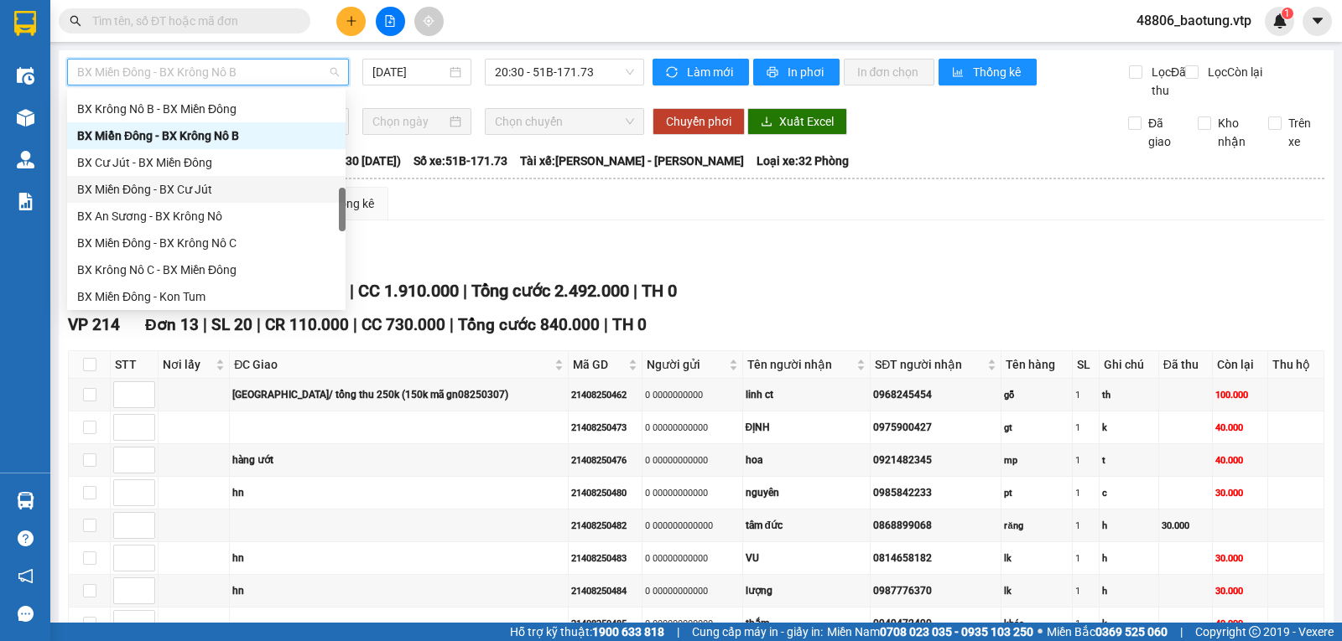
click at [196, 192] on div "BX Miền Đông - BX Cư Jút" at bounding box center [206, 189] width 258 height 18
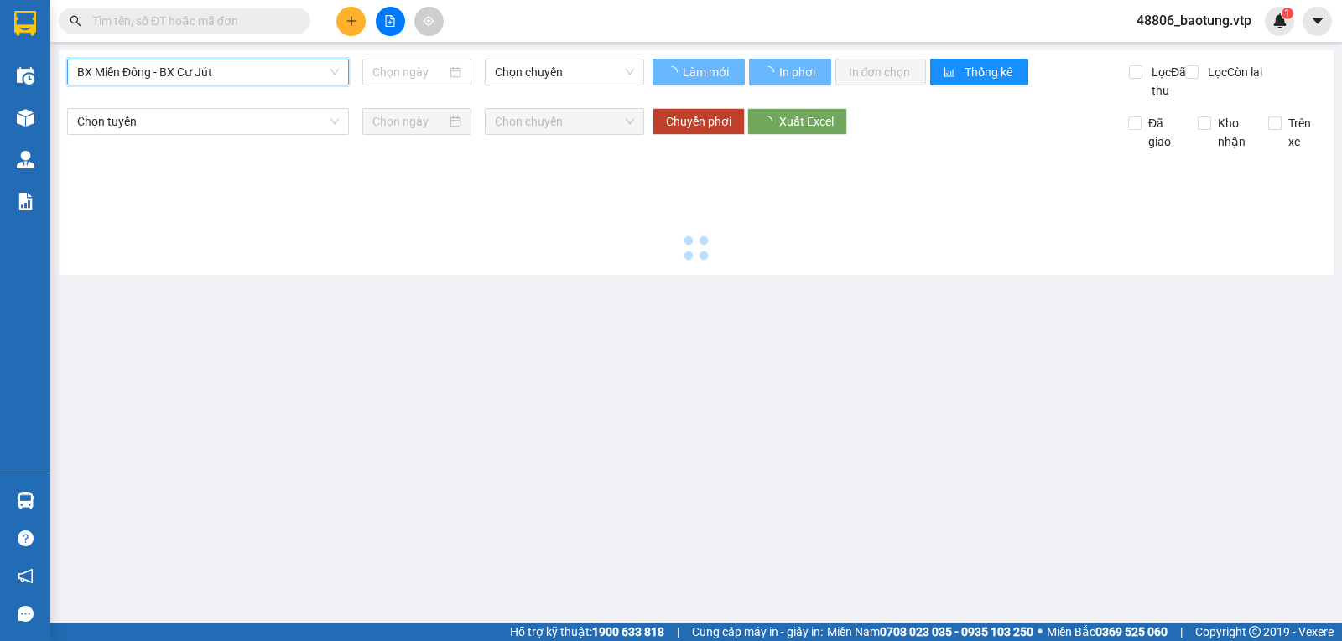
type input "11/08/2025"
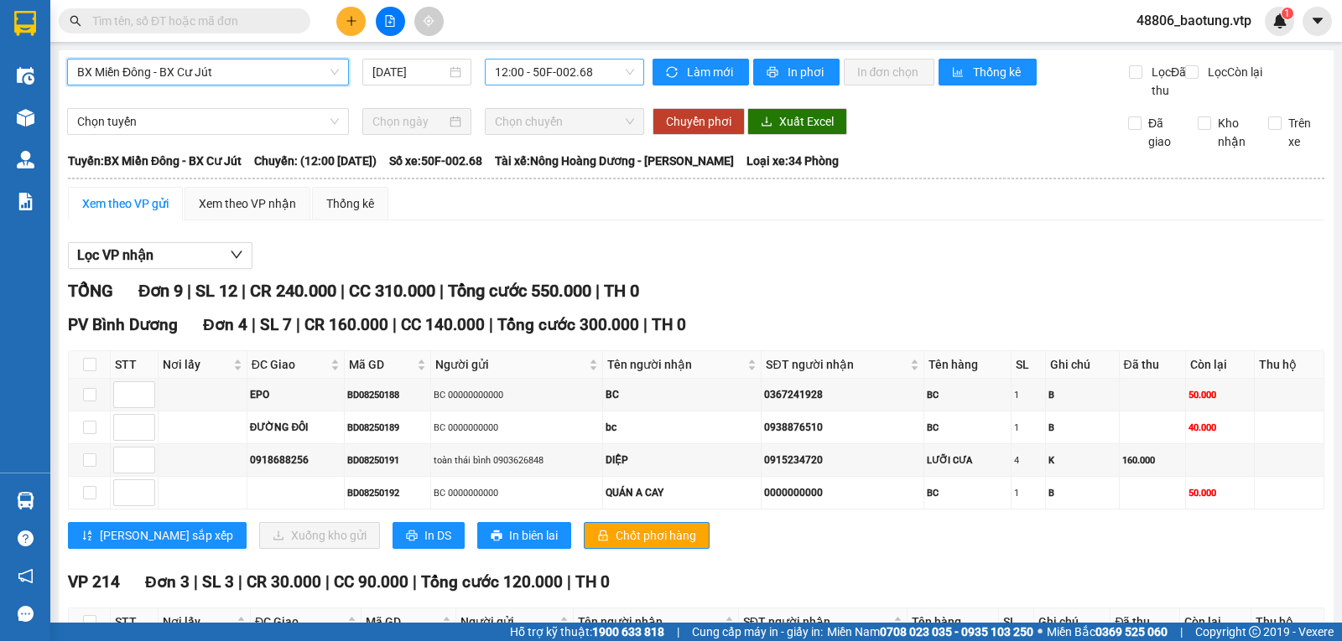
drag, startPoint x: 561, startPoint y: 87, endPoint x: 567, endPoint y: 75, distance: 13.1
click at [563, 85] on div "BX Miền Đông - BX Cư Jút BX Miền Đông - BX Cư Jút 11/08/2025 12:00 - 50F-002.68" at bounding box center [355, 79] width 577 height 41
click at [568, 72] on span "12:00 - 50F-002.68" at bounding box center [564, 72] width 138 height 25
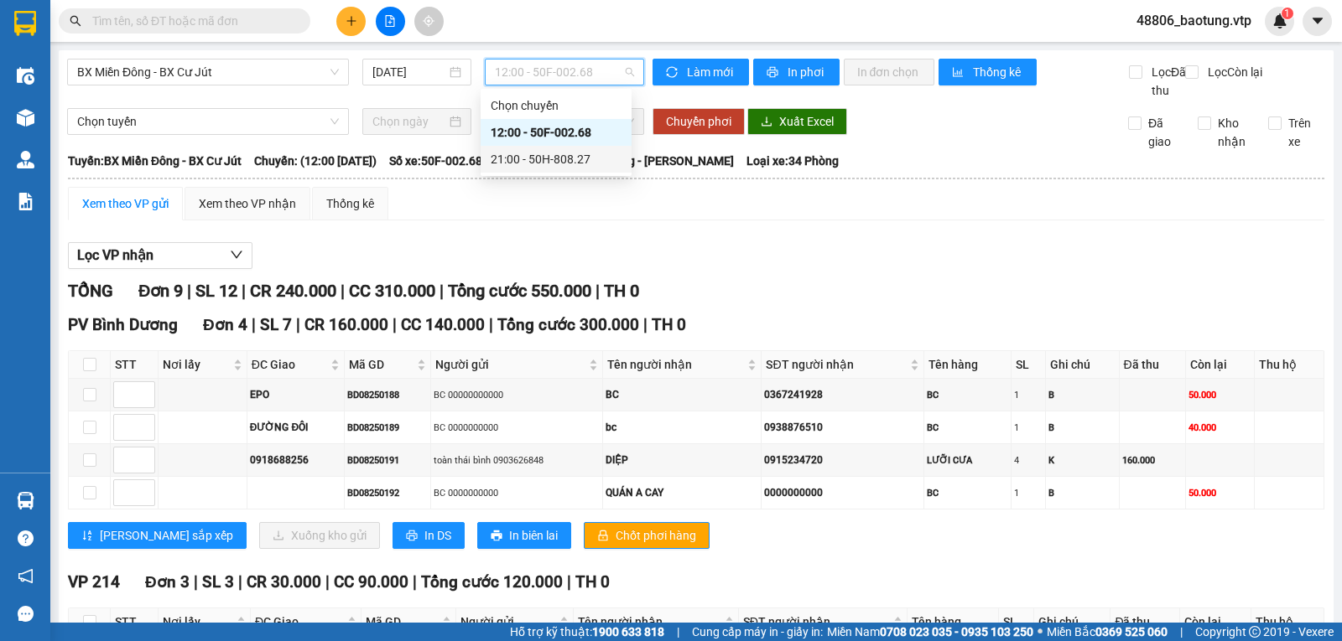
click at [533, 160] on div "21:00 - 50H-808.27" at bounding box center [556, 159] width 131 height 18
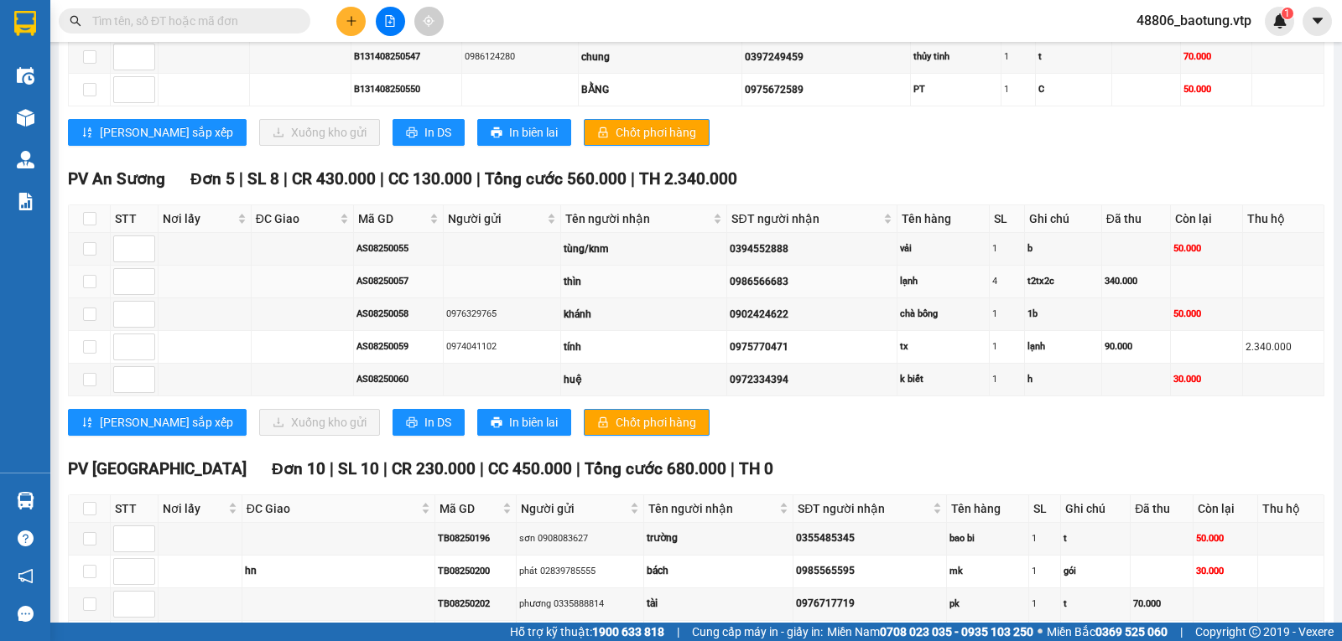
scroll to position [1270, 0]
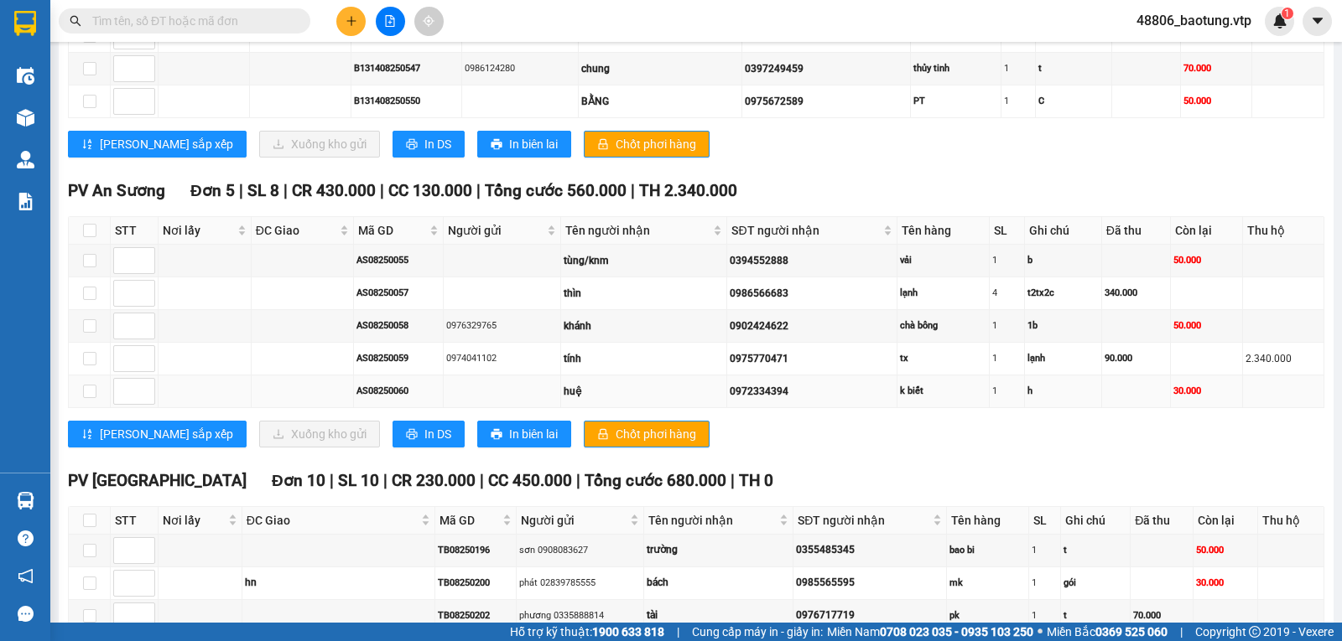
click at [918, 398] on div "k biết" at bounding box center [943, 391] width 86 height 14
click at [1067, 398] on div "h" at bounding box center [1062, 391] width 71 height 14
click at [1143, 402] on td at bounding box center [1137, 392] width 70 height 33
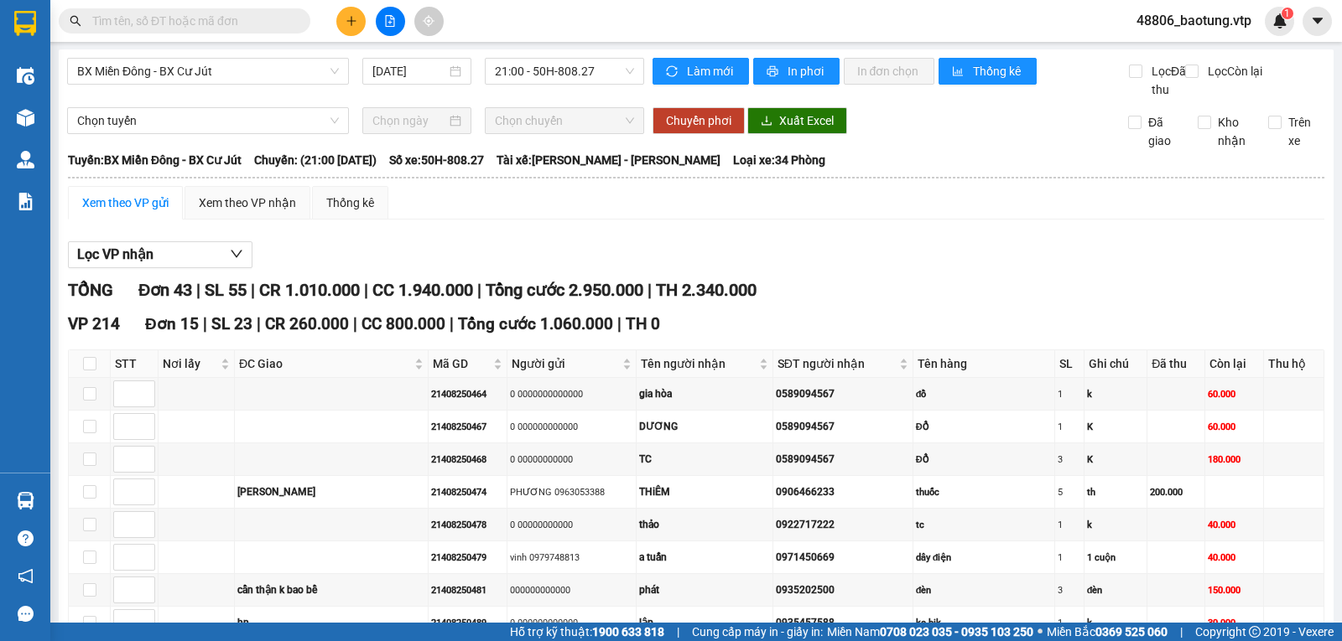
scroll to position [0, 0]
click at [262, 213] on div "Xem theo VP nhận" at bounding box center [247, 204] width 97 height 18
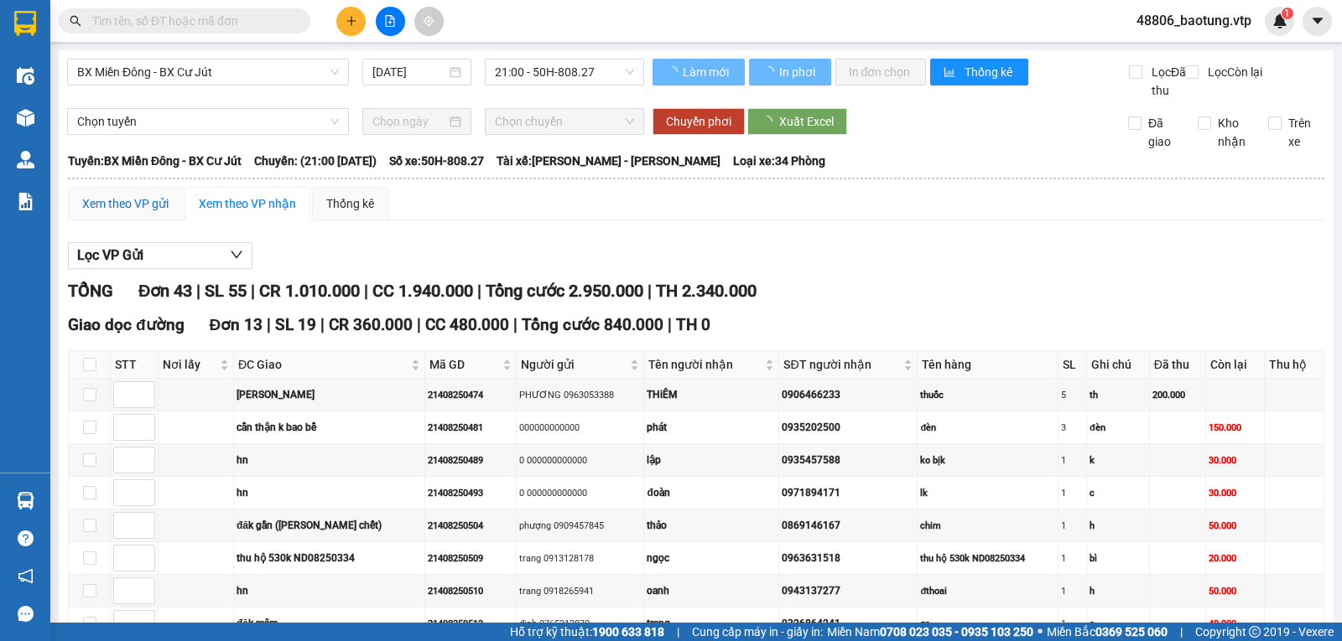
click at [105, 213] on div "Xem theo VP gửi" at bounding box center [125, 204] width 86 height 18
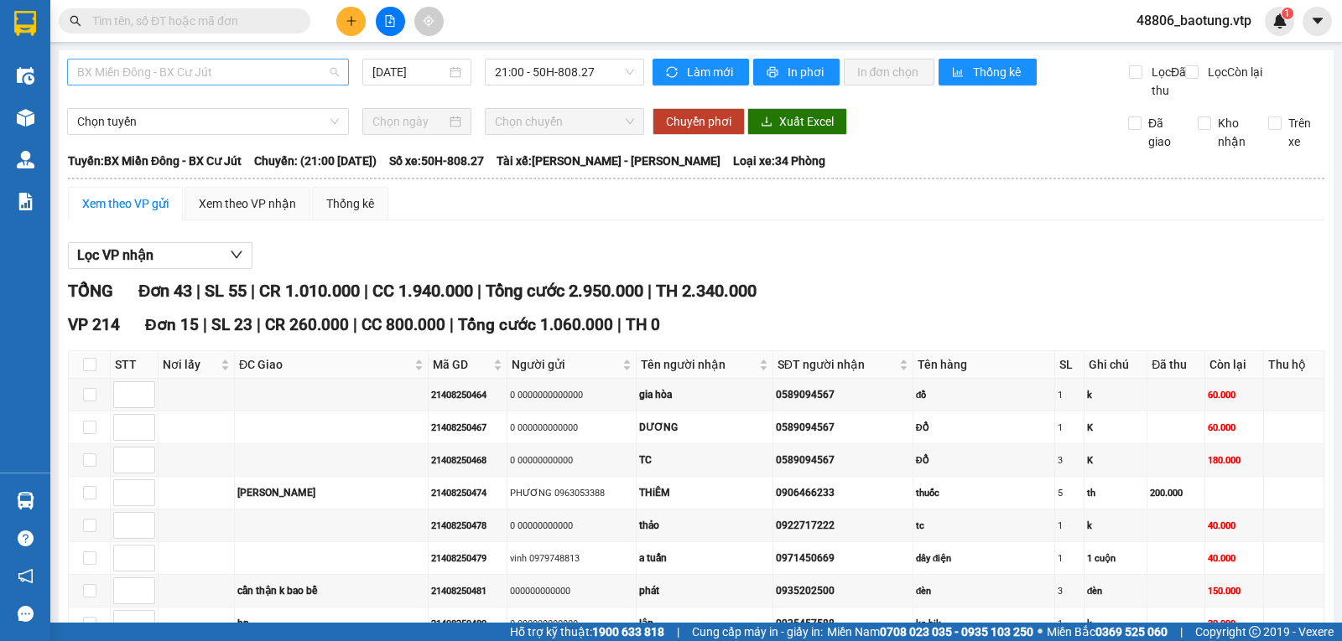
click at [271, 75] on span "BX Miền Đông - BX Cư Jút" at bounding box center [208, 72] width 262 height 25
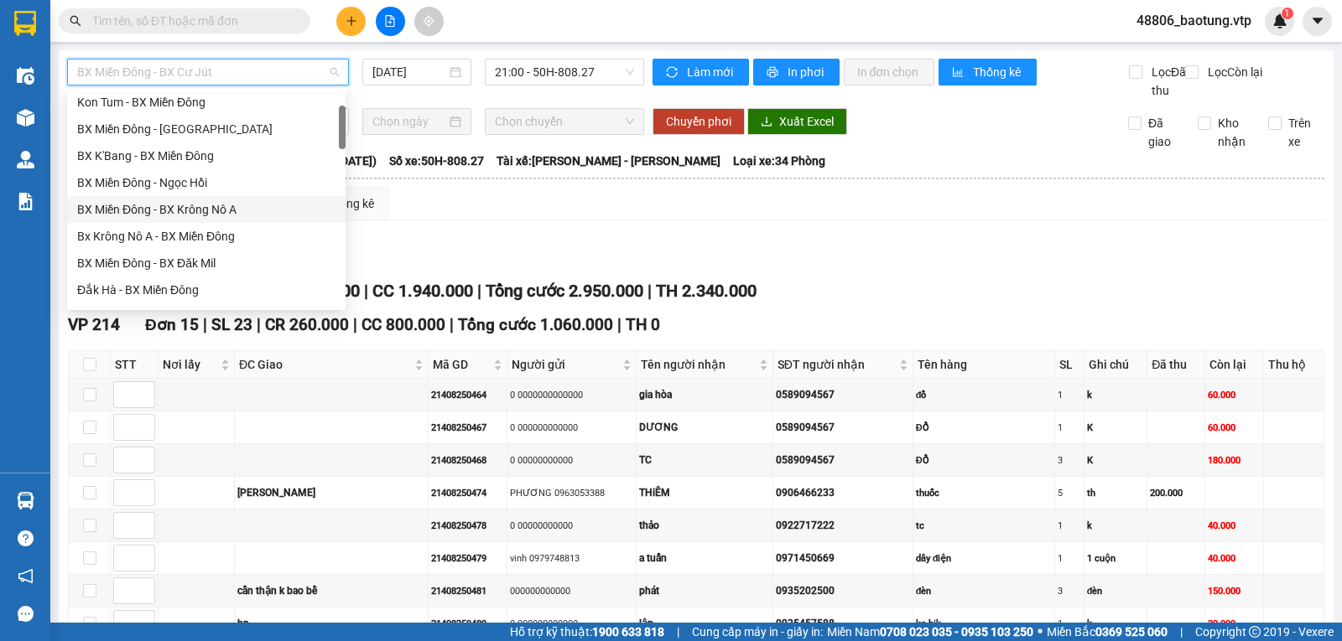
scroll to position [168, 0]
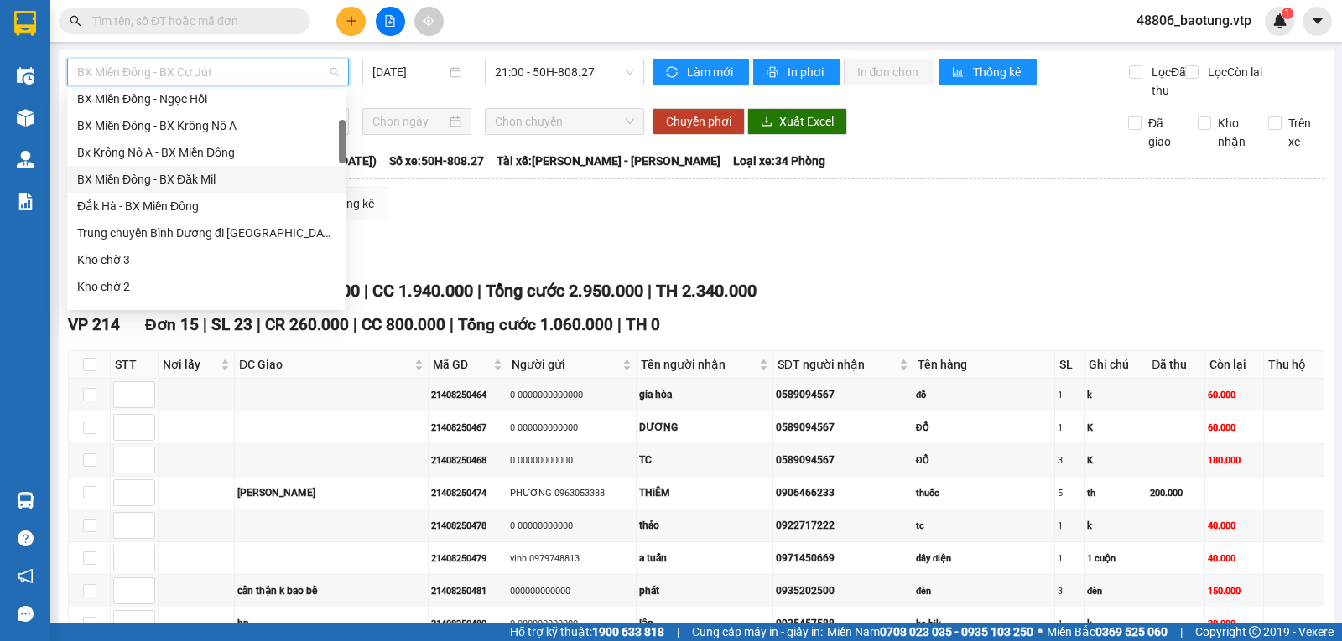
click at [202, 182] on div "BX Miền Đông - BX Đăk Mil" at bounding box center [206, 179] width 258 height 18
type input "11/08/2025"
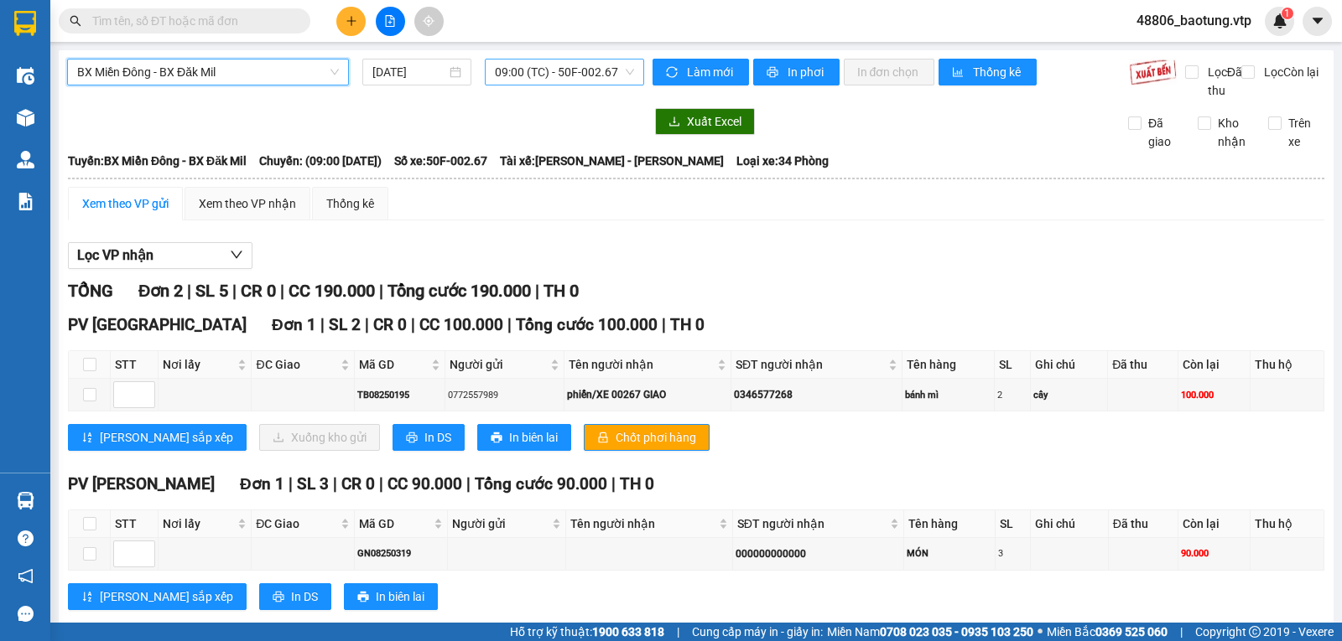
click at [562, 77] on span "09:00 (TC) - 50F-002.67" at bounding box center [564, 72] width 138 height 25
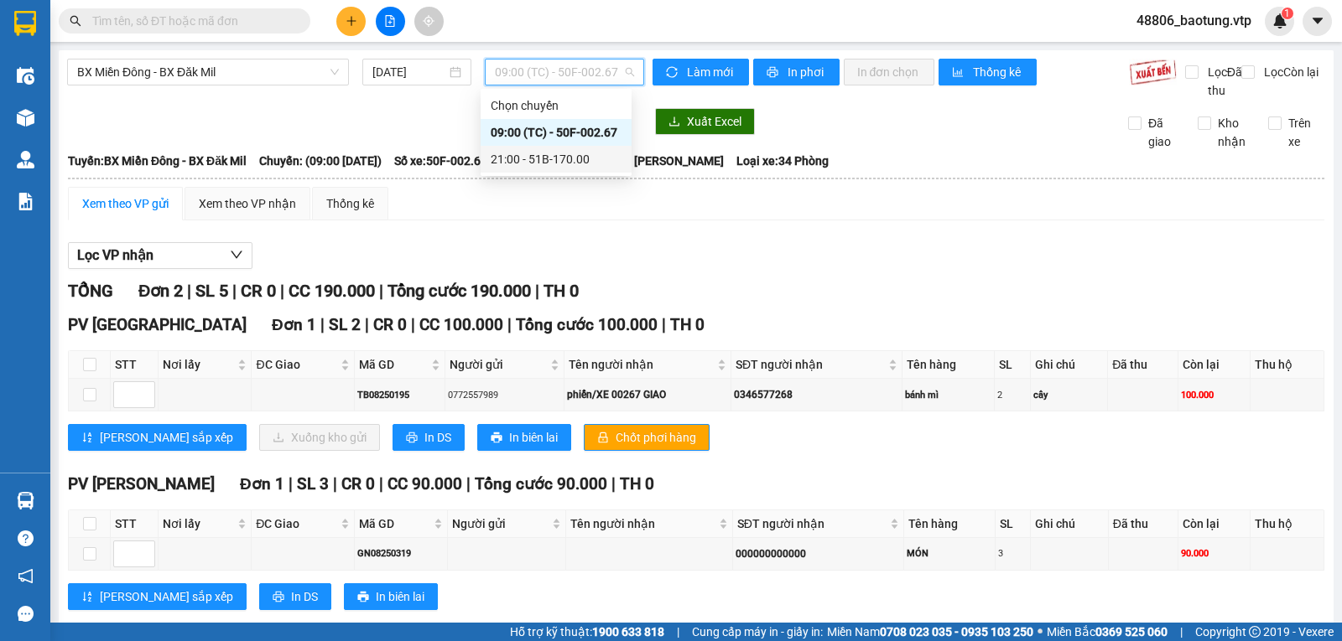
click at [566, 155] on div "21:00 - 51B-170.00" at bounding box center [556, 159] width 131 height 18
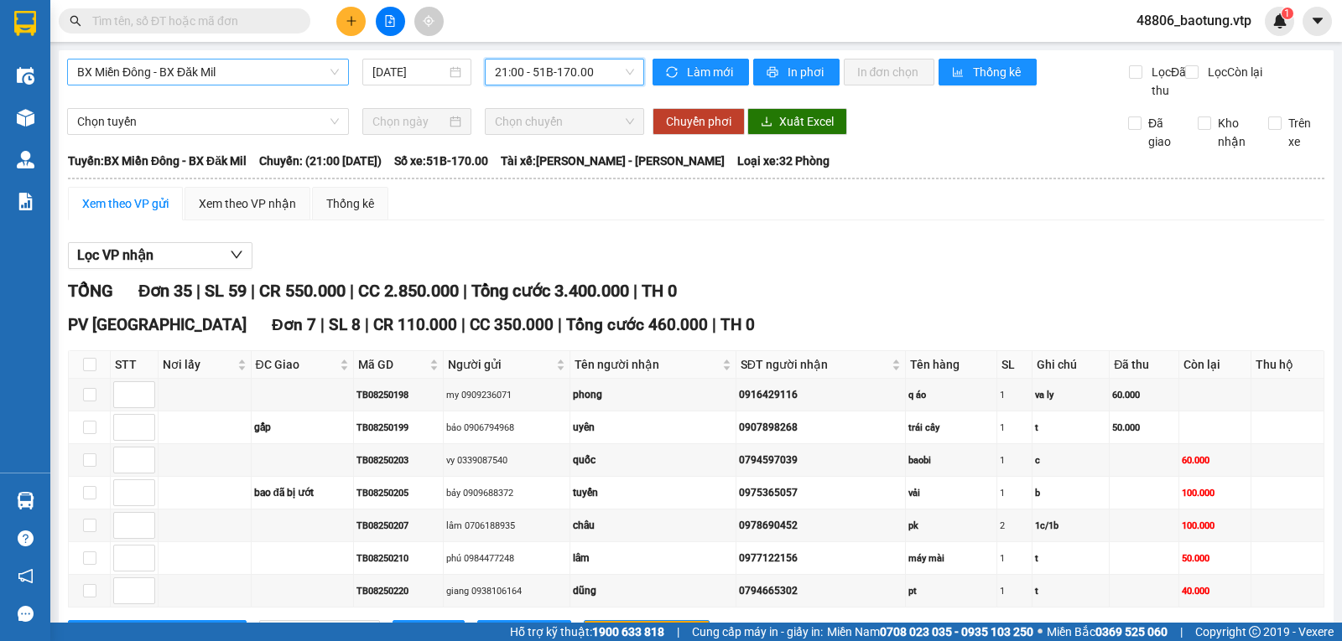
click at [288, 61] on span "BX Miền Đông - BX Đăk Mil" at bounding box center [208, 72] width 262 height 25
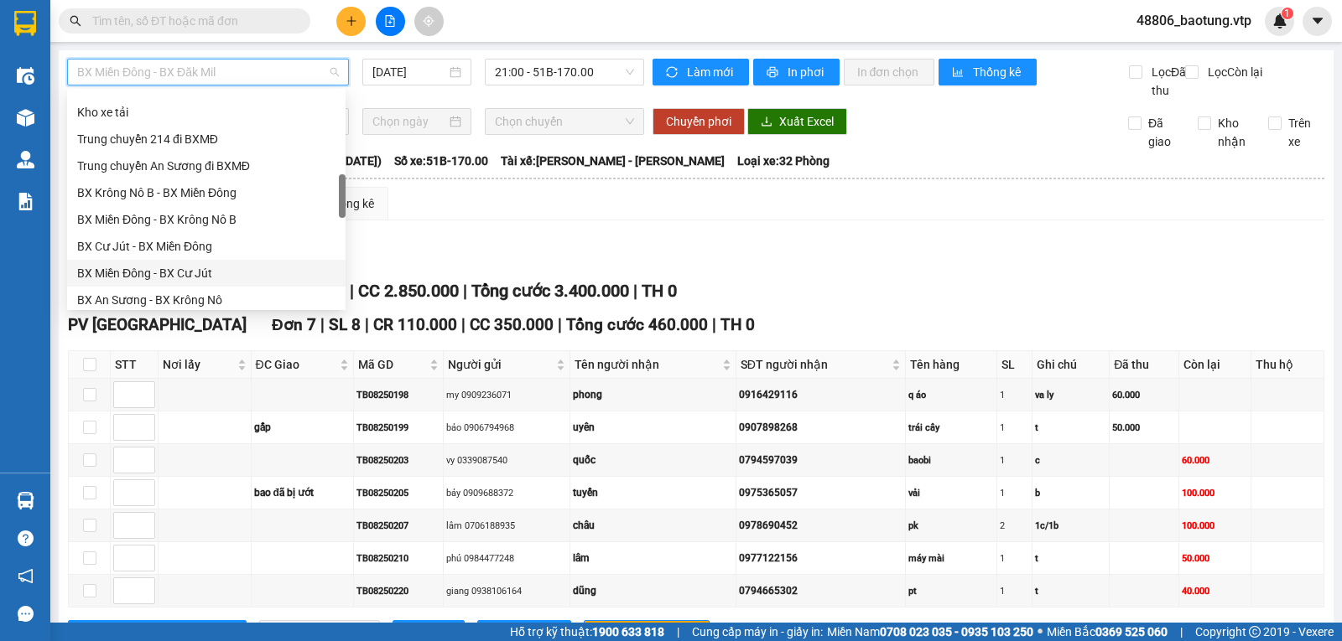
scroll to position [587, 0]
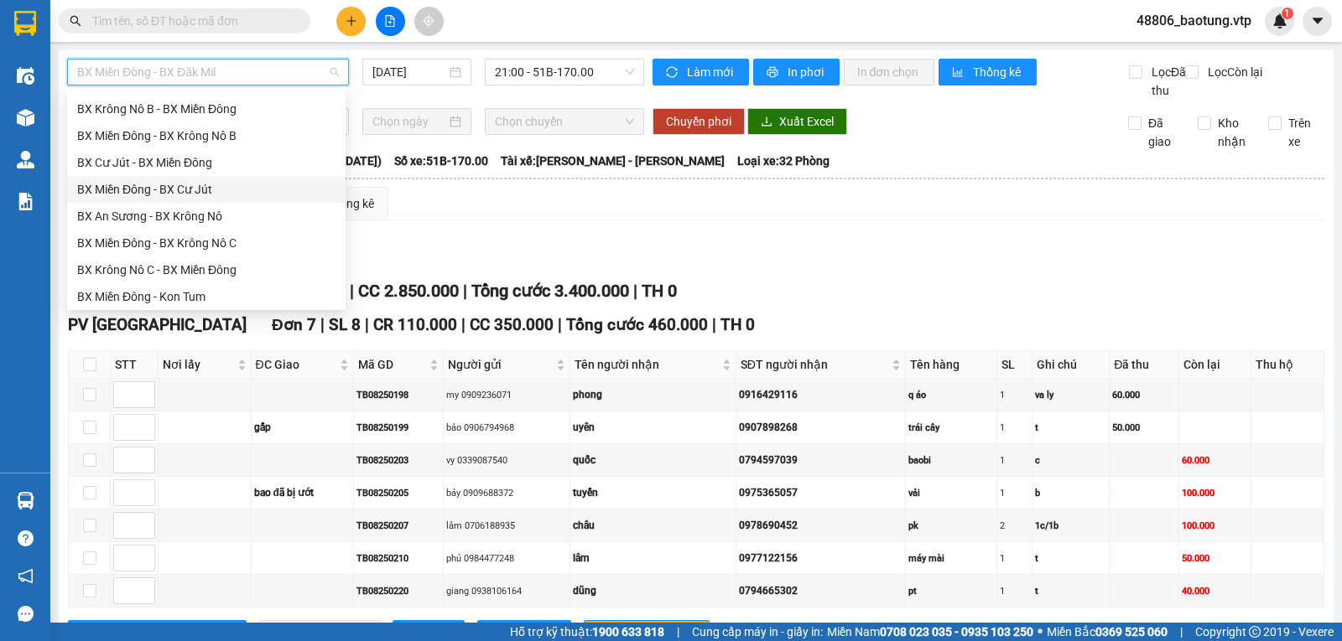
click at [200, 189] on div "BX Miền Đông - BX Cư Jút" at bounding box center [206, 189] width 258 height 18
type input "11/08/2025"
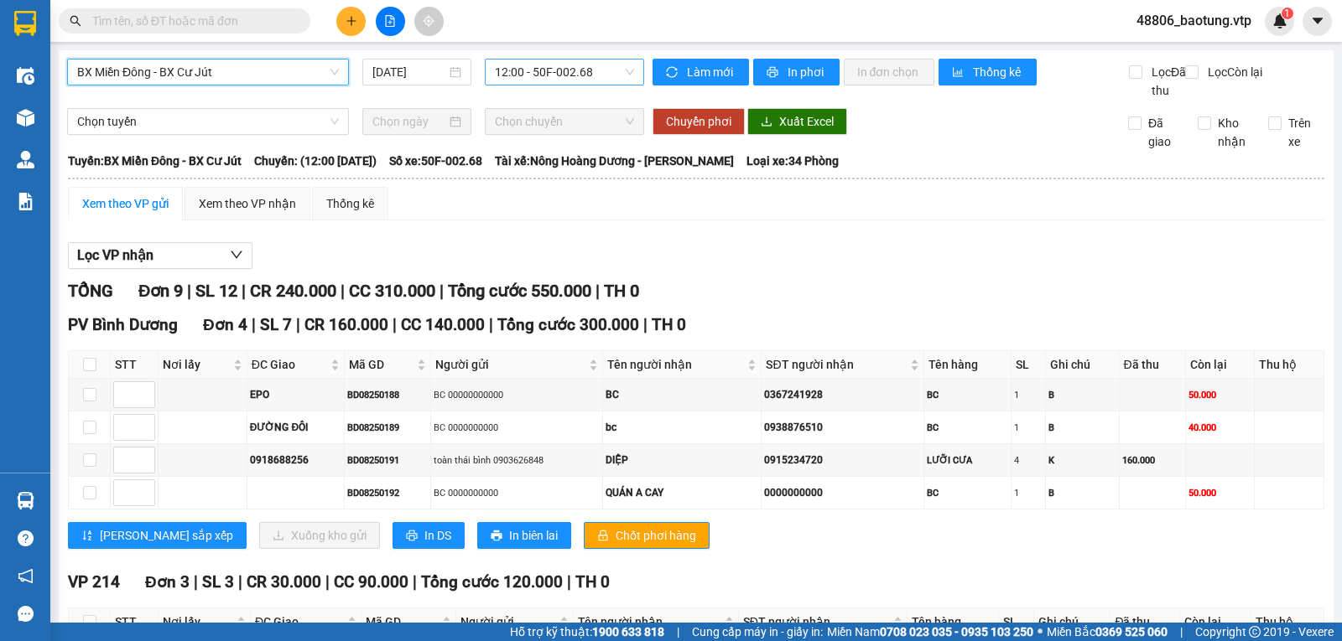
click at [561, 70] on span "12:00 - 50F-002.68" at bounding box center [564, 72] width 138 height 25
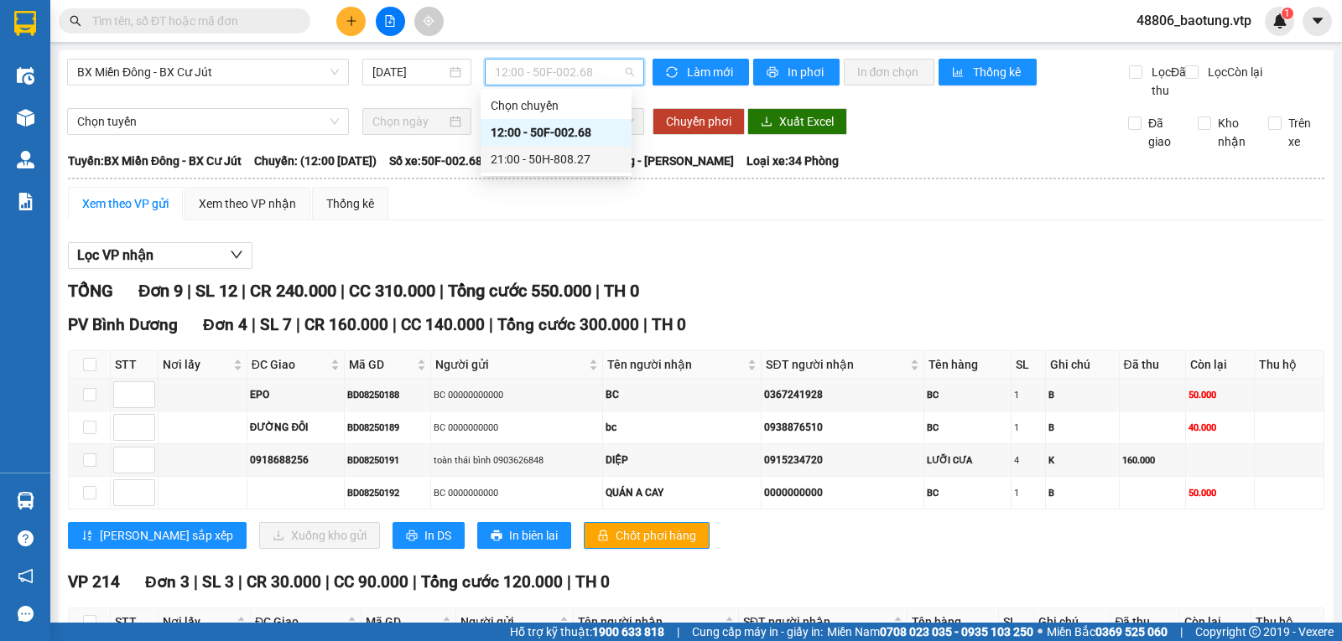
click at [534, 149] on div "21:00 - 50H-808.27" at bounding box center [555, 159] width 151 height 27
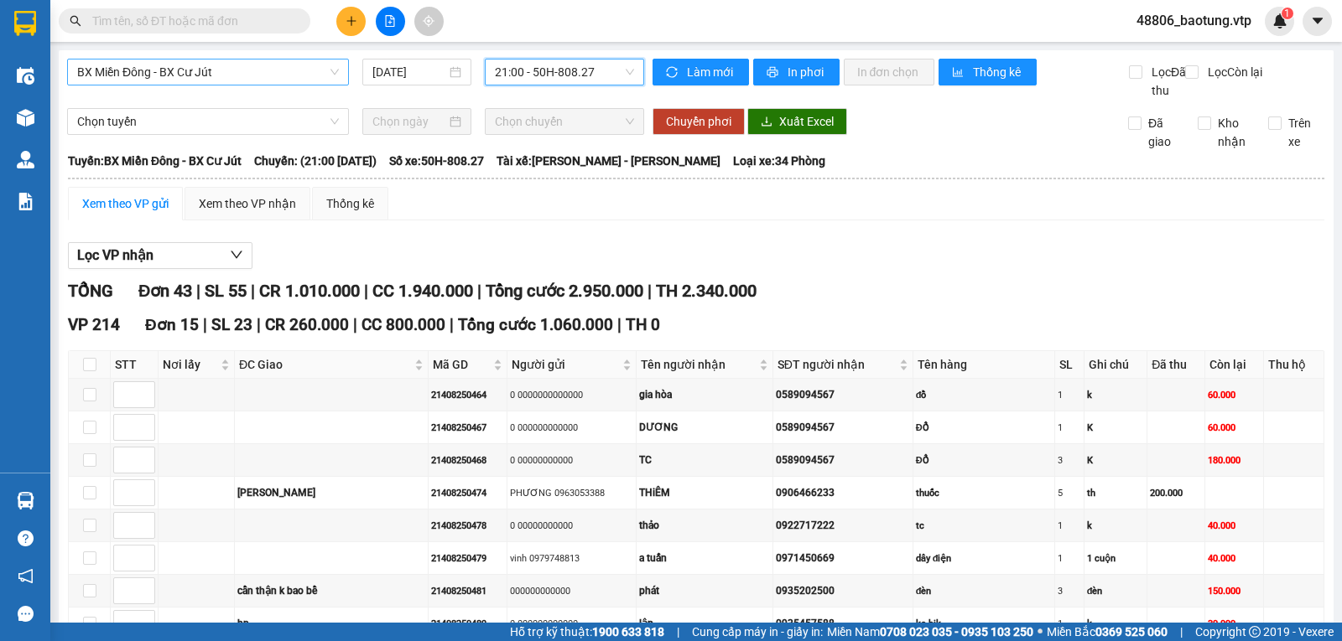
click at [224, 60] on span "BX Miền Đông - BX Cư Jút" at bounding box center [208, 72] width 262 height 25
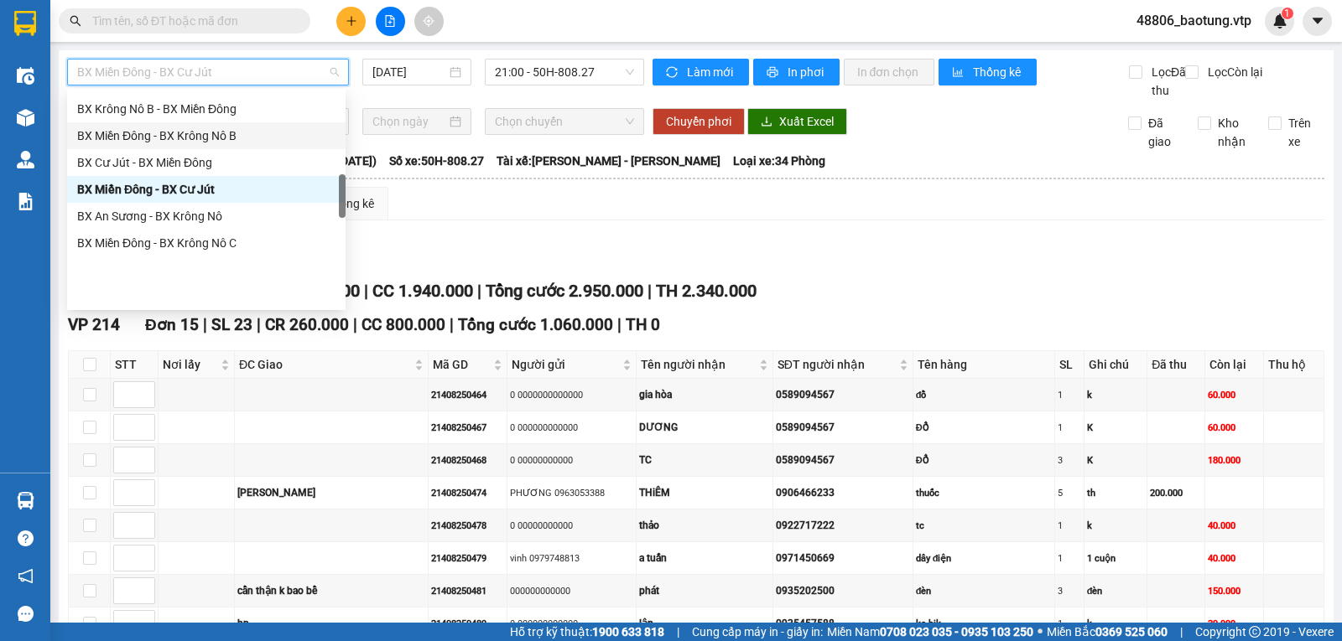
scroll to position [503, 0]
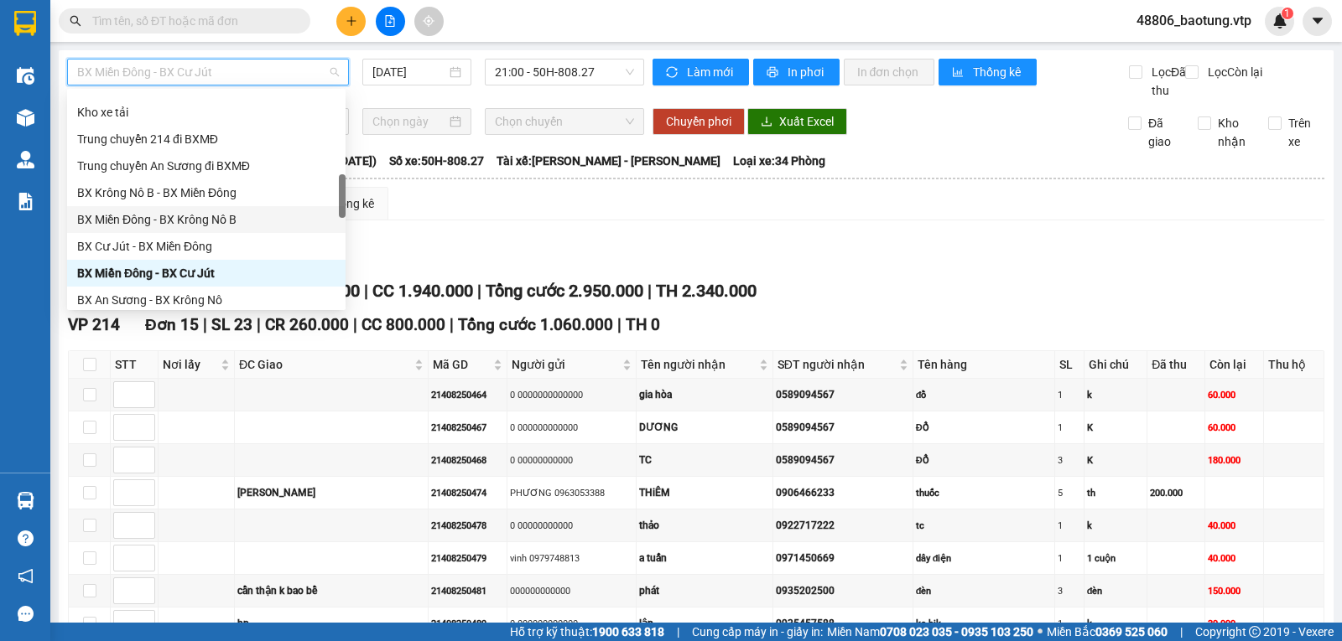
click at [235, 219] on div "BX Miền Đông - BX Krông Nô B" at bounding box center [206, 219] width 258 height 18
type input "11/08/2025"
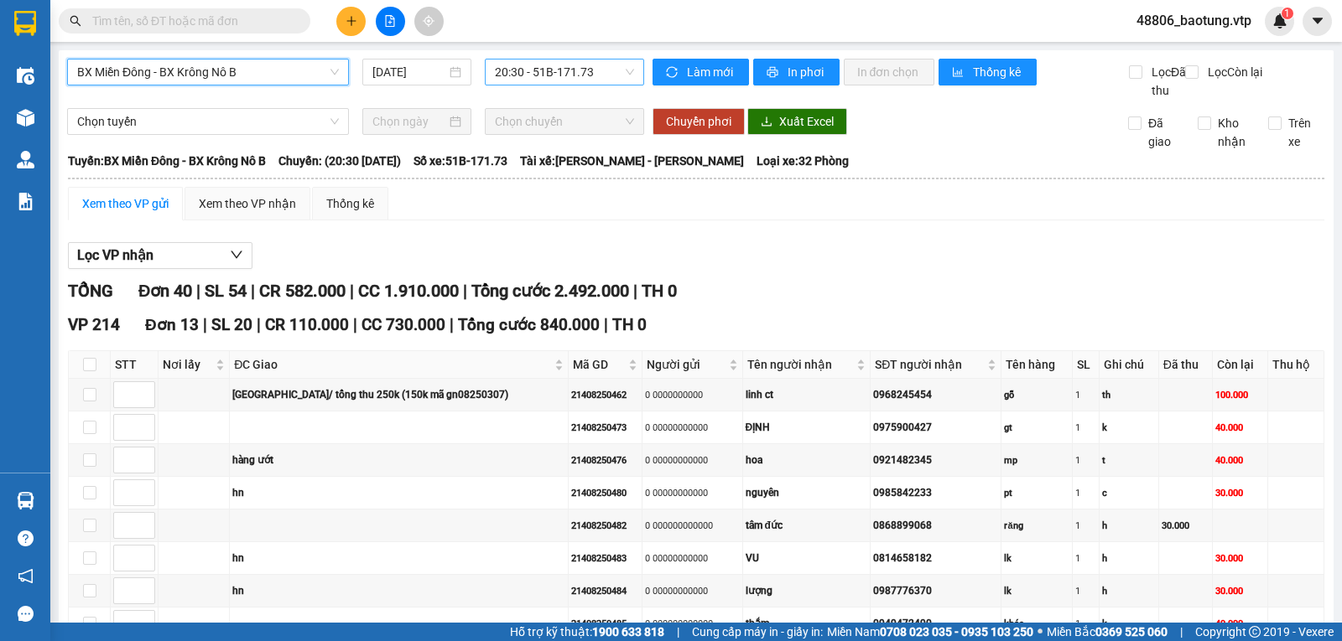
click at [550, 69] on span "20:30 - 51B-171.73" at bounding box center [564, 72] width 138 height 25
click at [550, 136] on div "20:30 - 51B-171.73" at bounding box center [556, 132] width 131 height 18
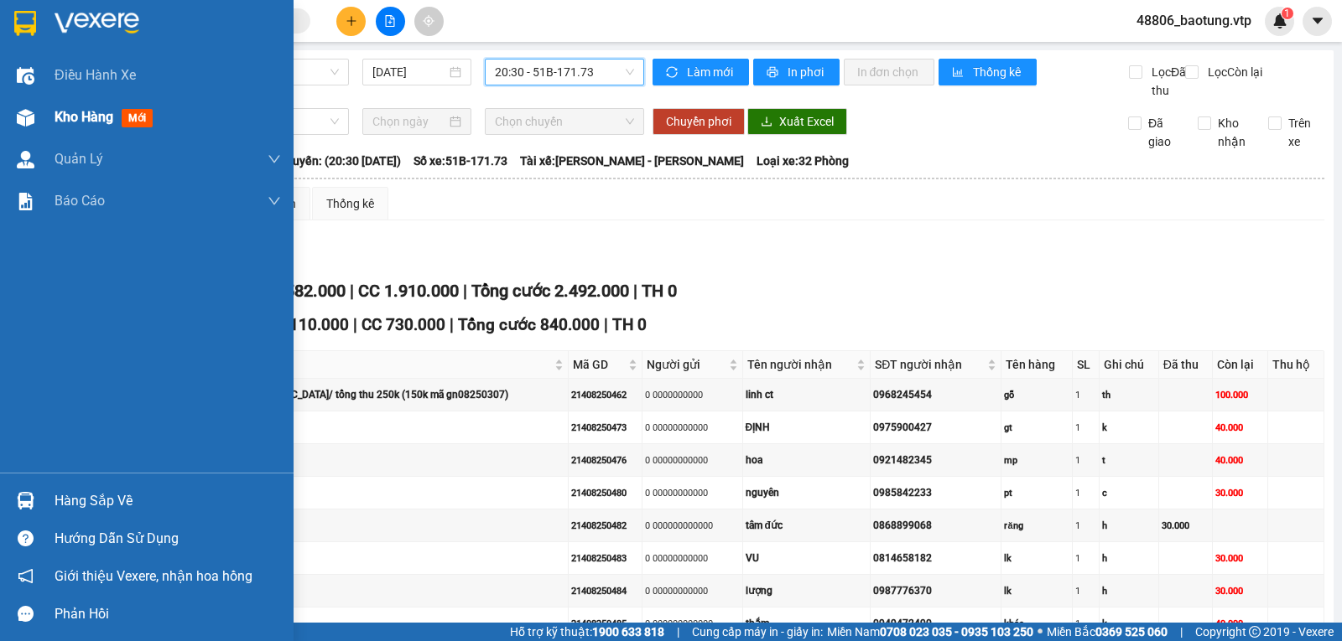
click at [37, 122] on div at bounding box center [25, 117] width 29 height 29
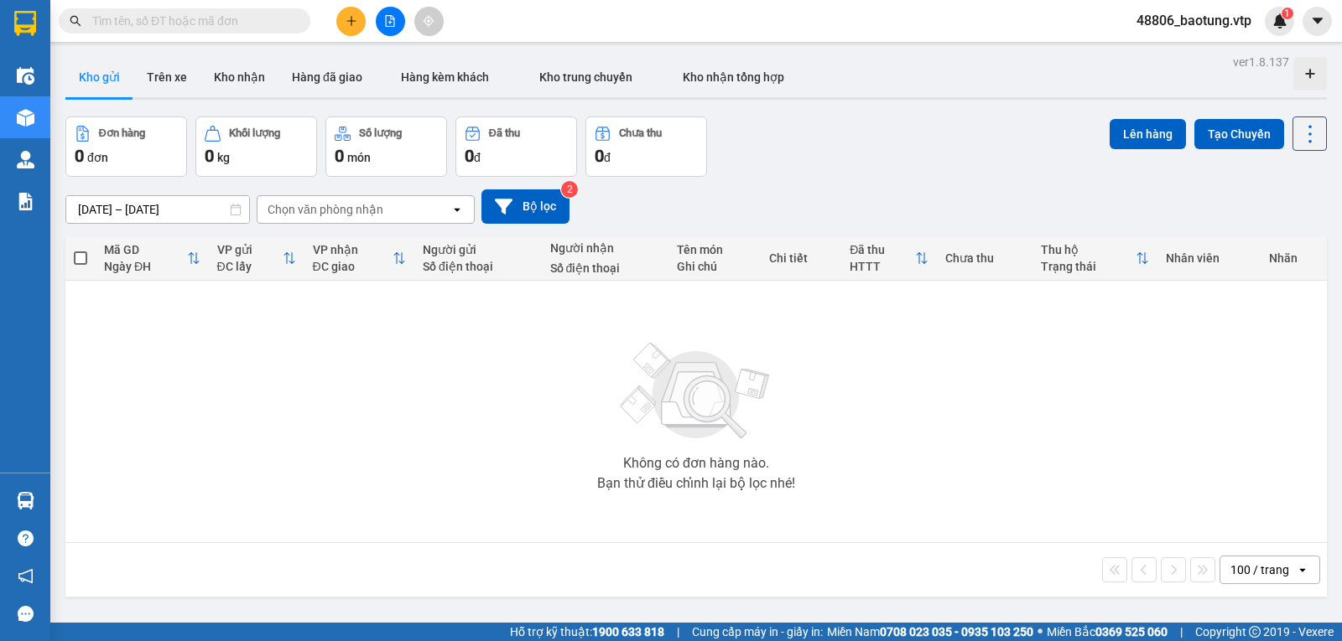
click at [288, 402] on div "Không có đơn hàng nào. Bạn thử điều chỉnh lại bộ lọc nhé!" at bounding box center [696, 412] width 1244 height 252
click at [113, 319] on div "Không có đơn hàng nào. Bạn thử điều chỉnh lại bộ lọc nhé!" at bounding box center [696, 412] width 1244 height 252
click at [514, 200] on button "Bộ lọc" at bounding box center [525, 206] width 88 height 34
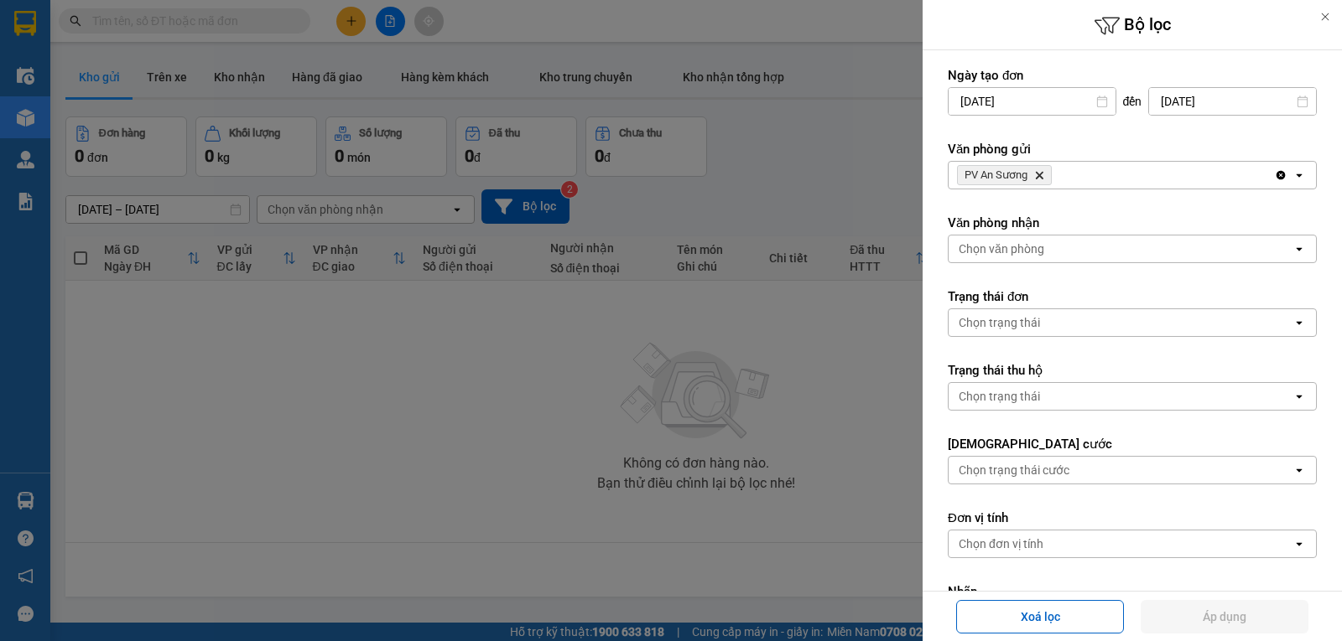
click at [1276, 172] on icon "Clear all" at bounding box center [1280, 175] width 9 height 9
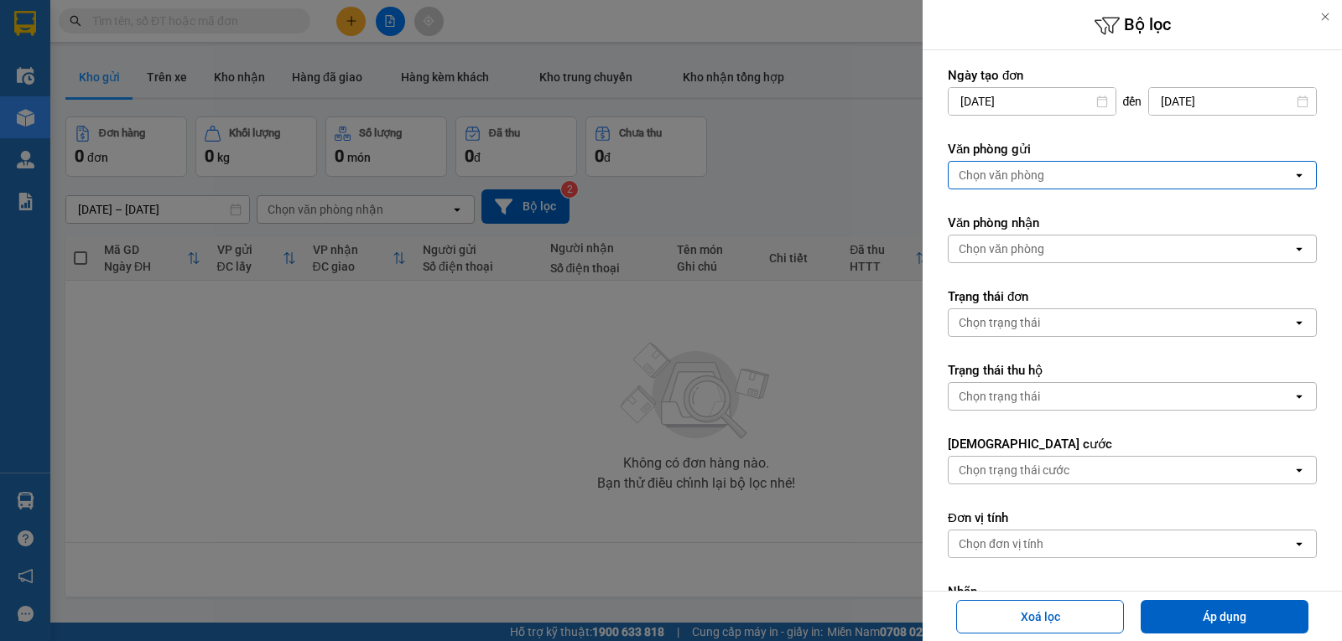
click at [1130, 175] on div "Chọn văn phòng" at bounding box center [1120, 175] width 344 height 27
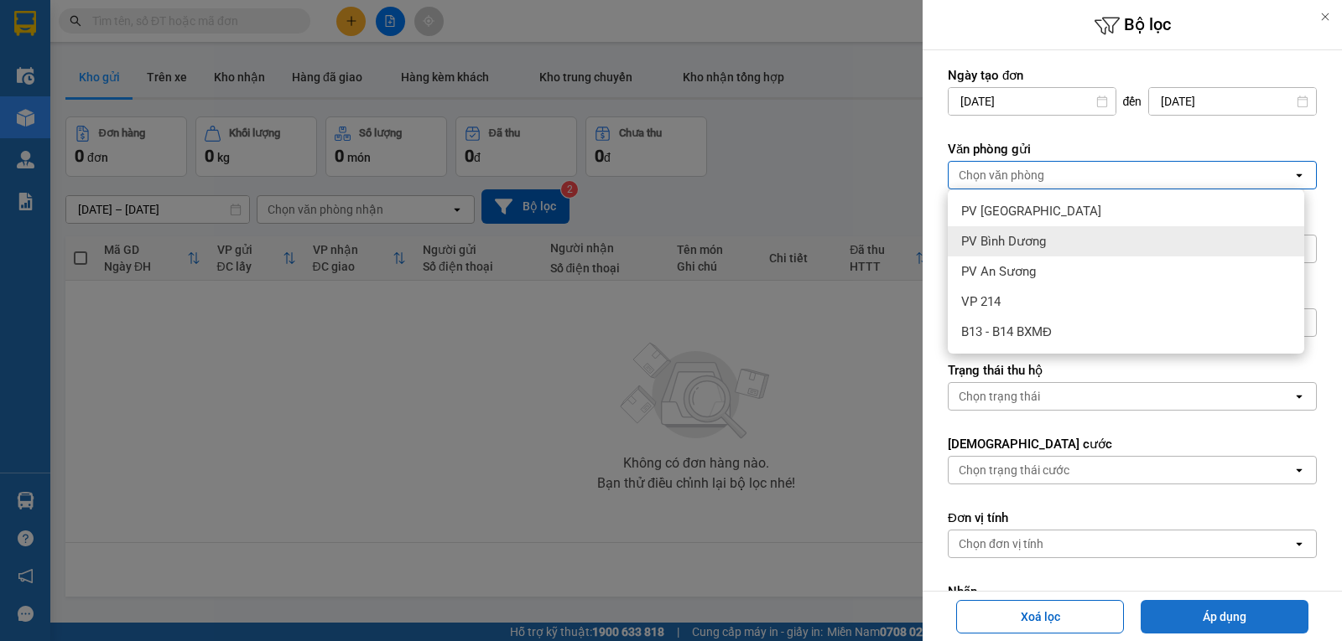
click at [1267, 600] on button "Áp dụng" at bounding box center [1224, 617] width 168 height 34
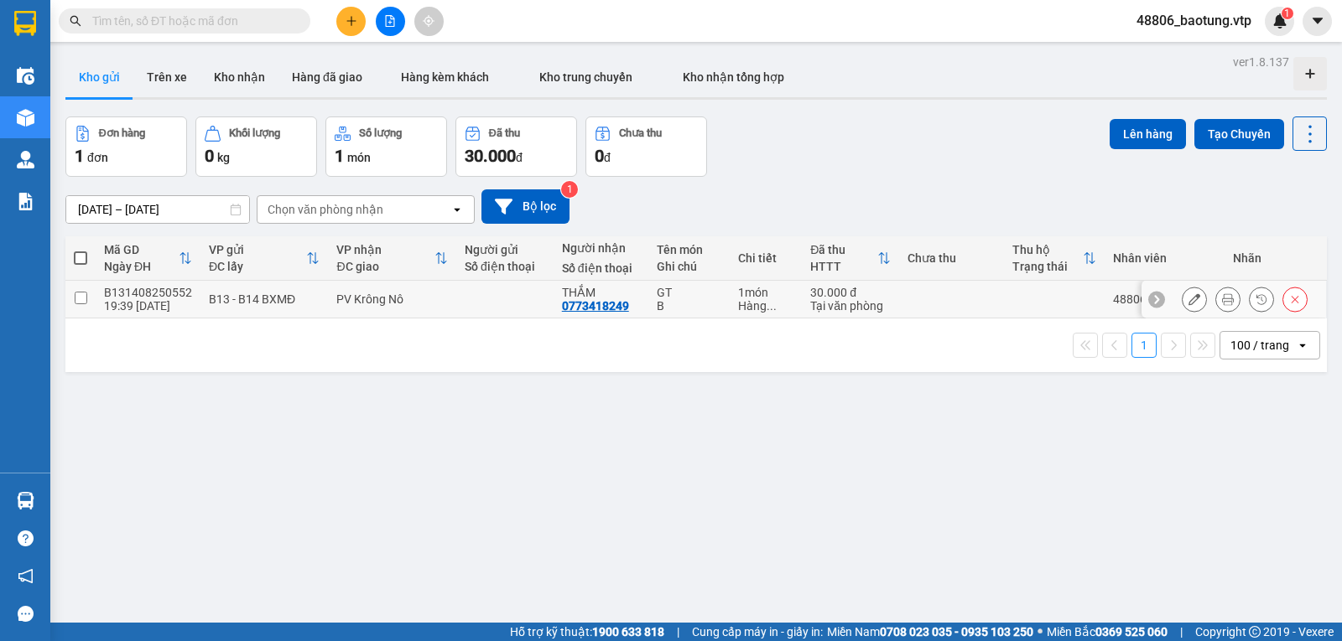
click at [76, 304] on input "checkbox" at bounding box center [81, 298] width 13 height 13
checkbox input "true"
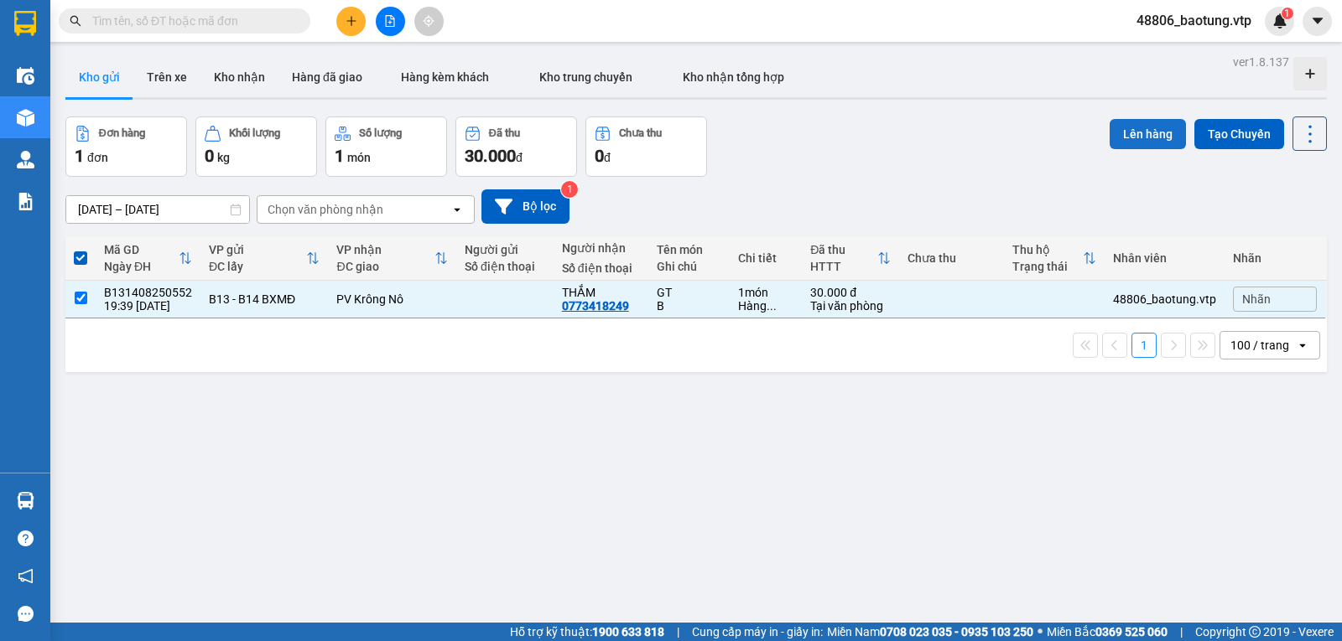
click at [1109, 138] on button "Lên hàng" at bounding box center [1147, 134] width 76 height 30
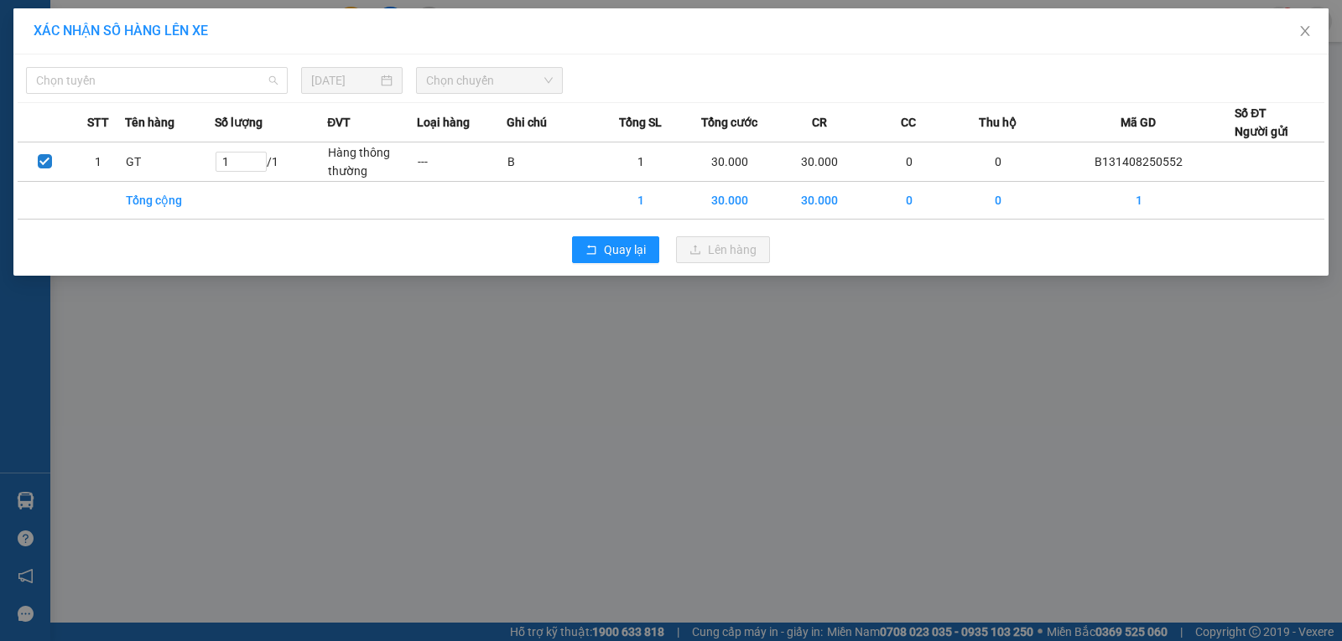
drag, startPoint x: 207, startPoint y: 84, endPoint x: 216, endPoint y: 101, distance: 19.1
click at [207, 86] on span "Chọn tuyến" at bounding box center [156, 80] width 241 height 25
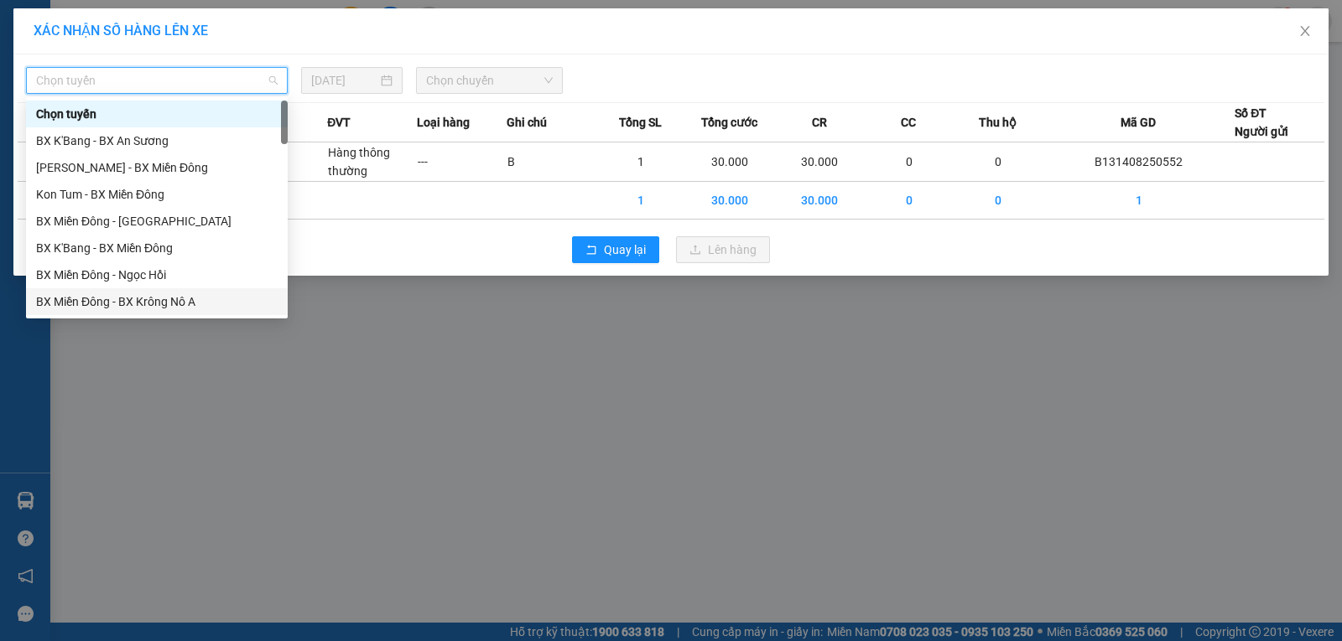
click at [170, 298] on div "BX Miền Đông - BX Krông Nô A" at bounding box center [156, 302] width 241 height 18
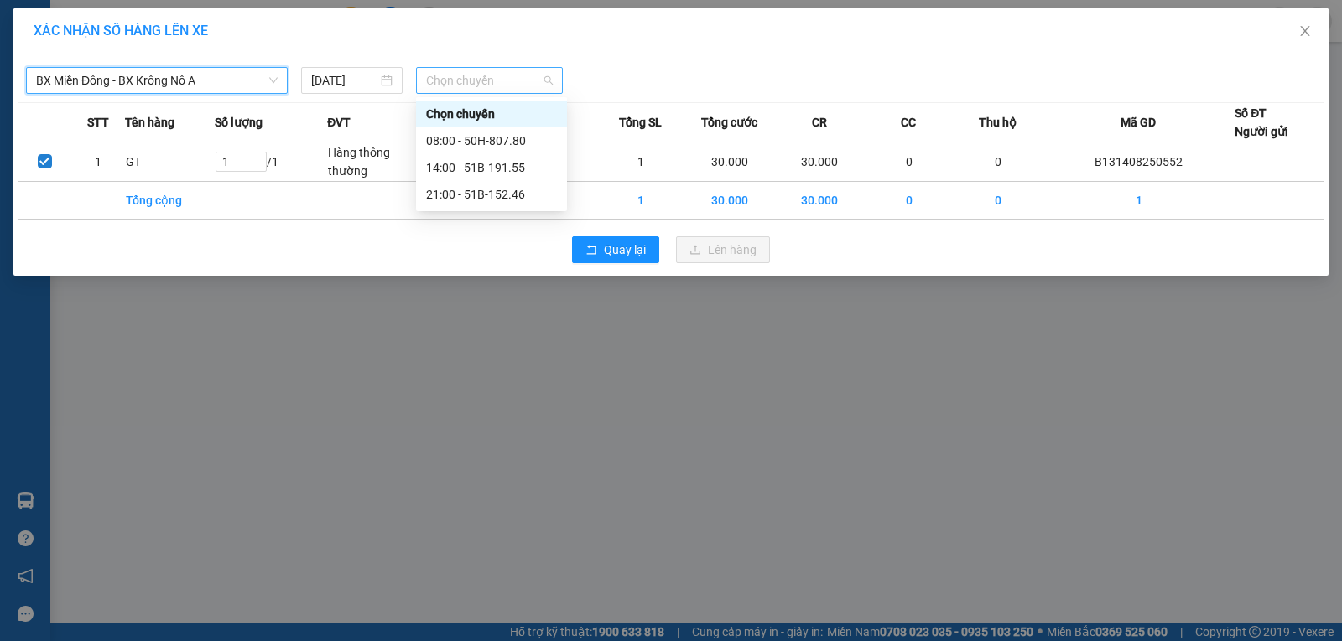
click at [486, 70] on span "Chọn chuyến" at bounding box center [489, 80] width 127 height 25
click at [477, 194] on div "21:00 - 51B-152.46" at bounding box center [491, 194] width 131 height 18
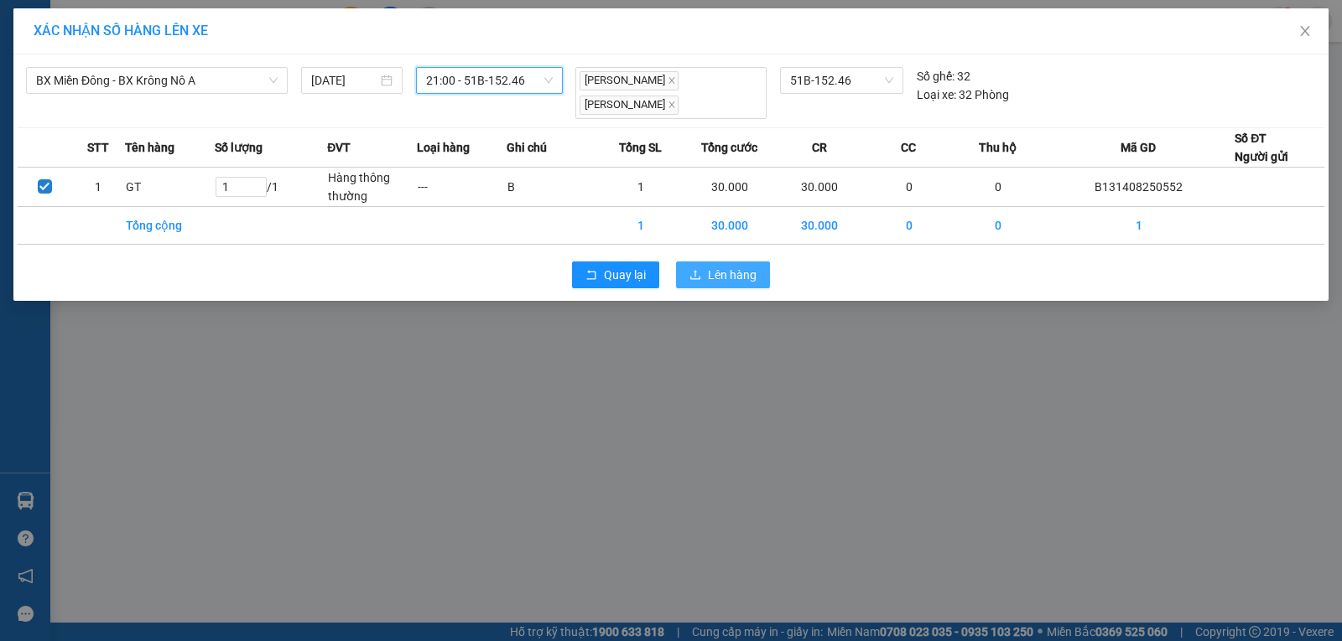
click at [720, 273] on span "Lên hàng" at bounding box center [732, 275] width 49 height 18
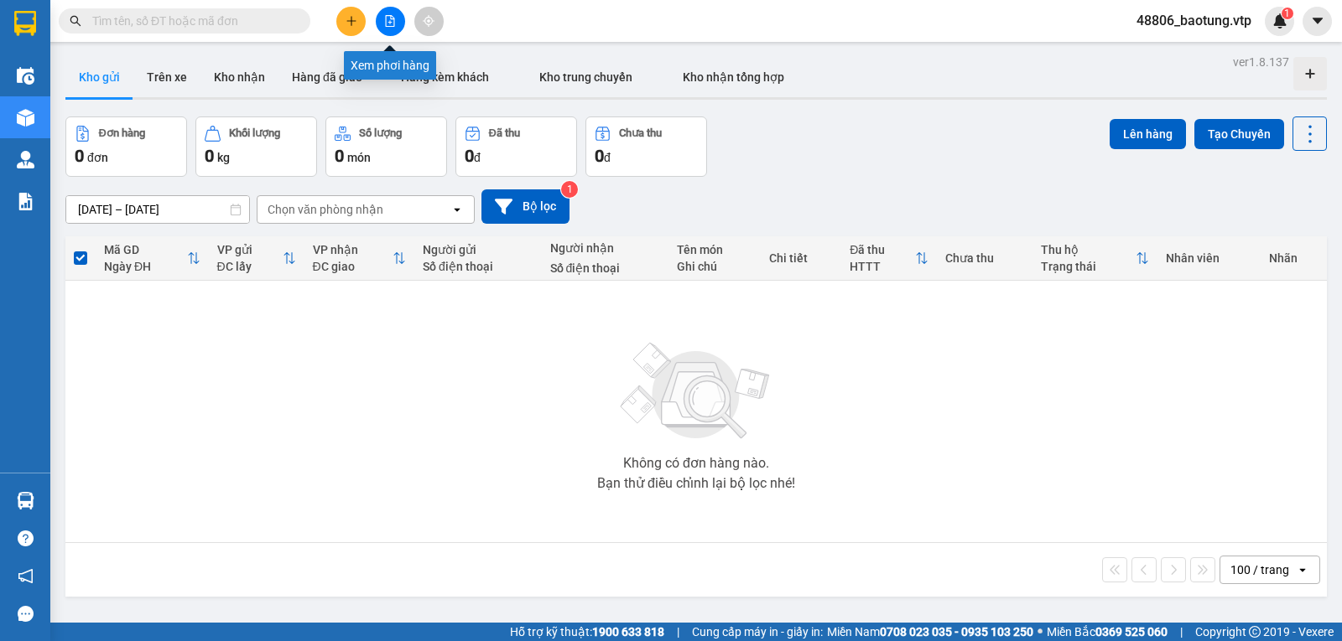
click at [388, 29] on button at bounding box center [390, 21] width 29 height 29
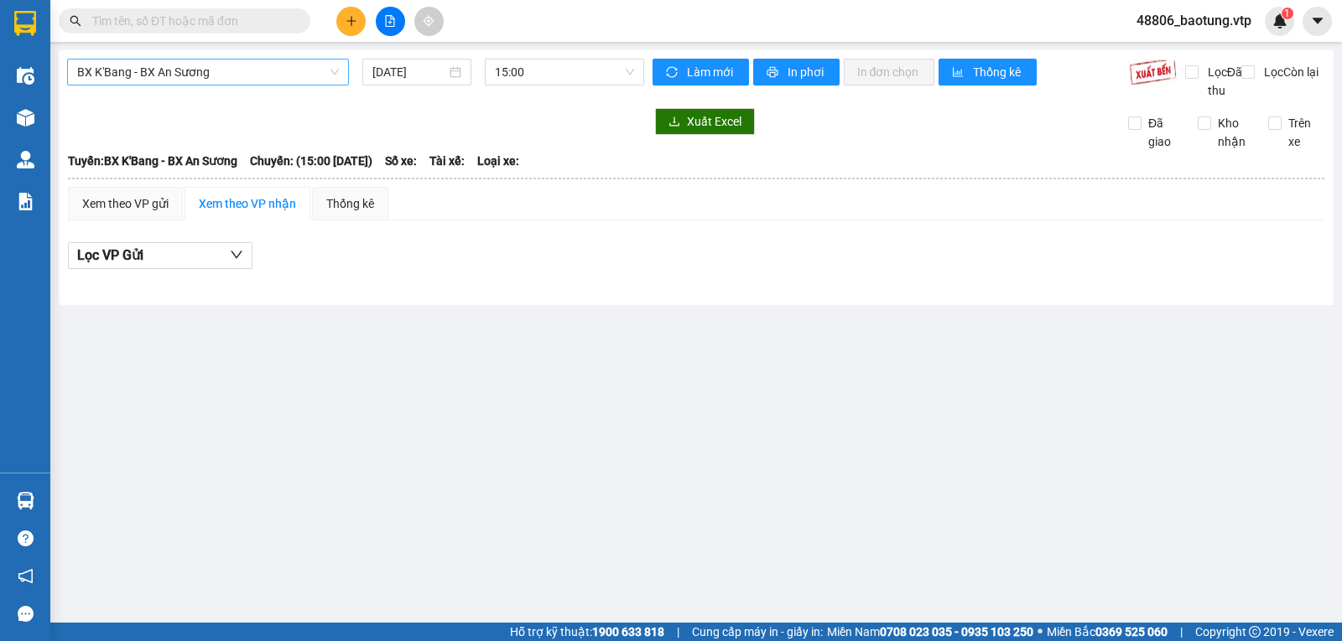
click at [242, 81] on span "BX K'Bang - BX An Sương" at bounding box center [208, 72] width 262 height 25
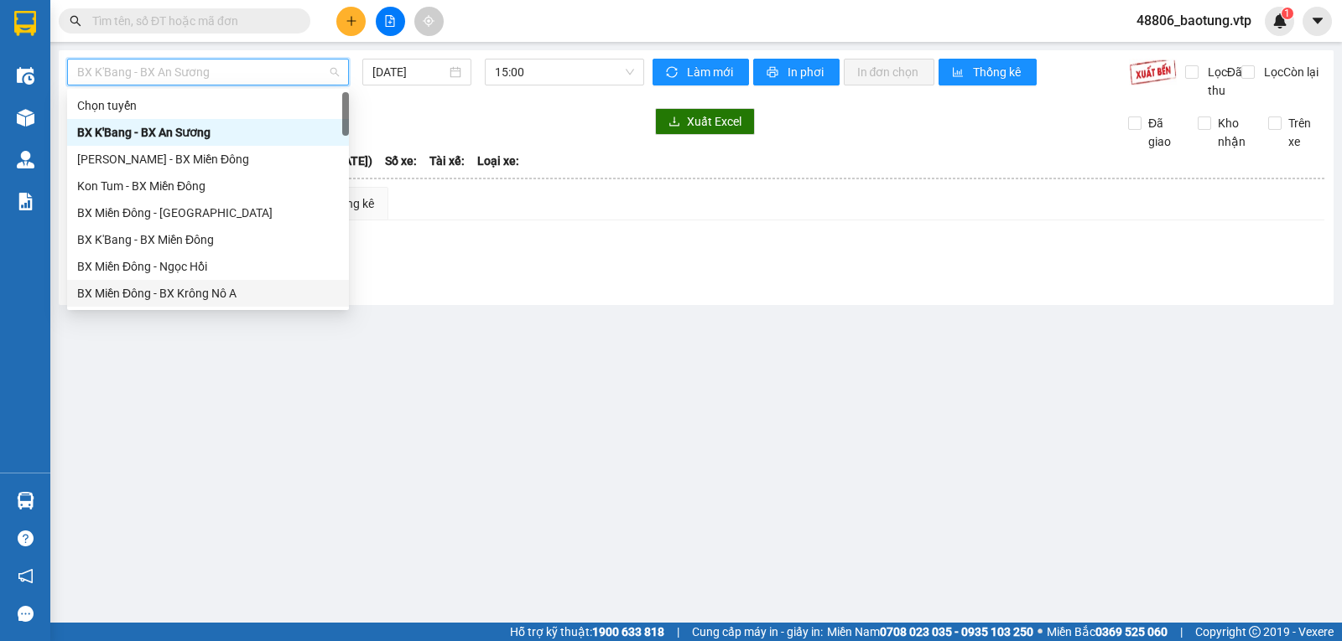
drag, startPoint x: 261, startPoint y: 303, endPoint x: 263, endPoint y: 292, distance: 11.2
click at [260, 303] on div "BX Miền Đông - BX Krông Nô A" at bounding box center [208, 293] width 282 height 27
type input "11/08/2025"
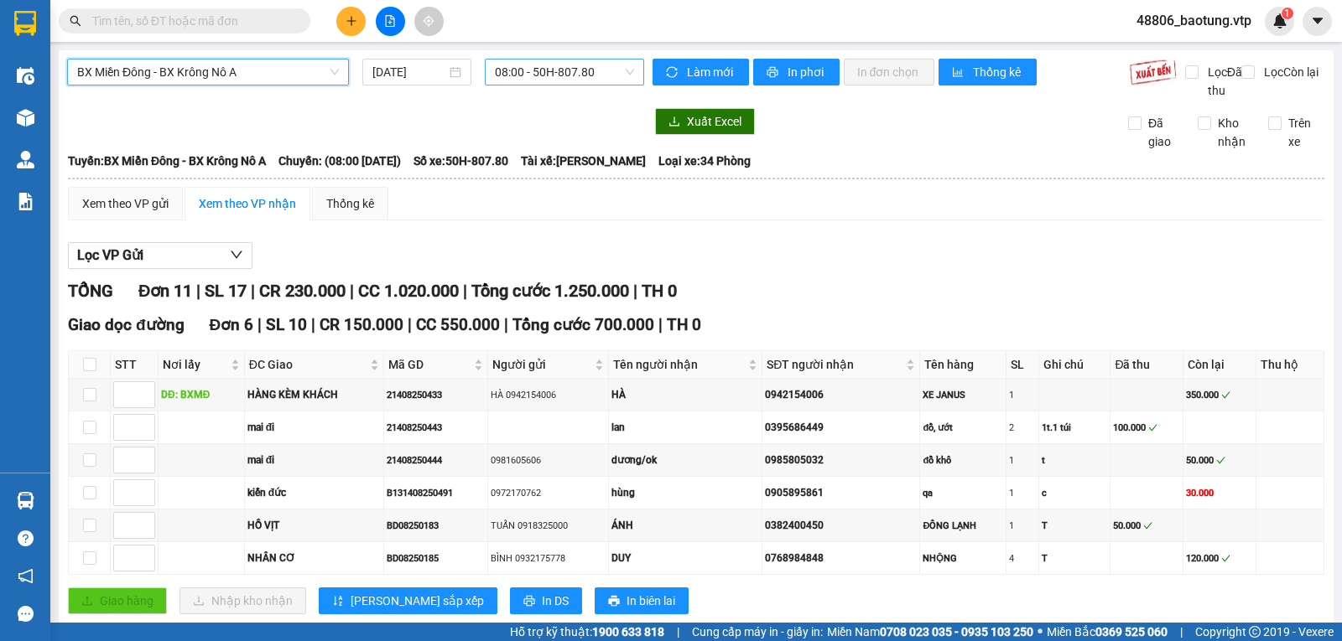
click at [578, 71] on span "08:00 - 50H-807.80" at bounding box center [564, 72] width 138 height 25
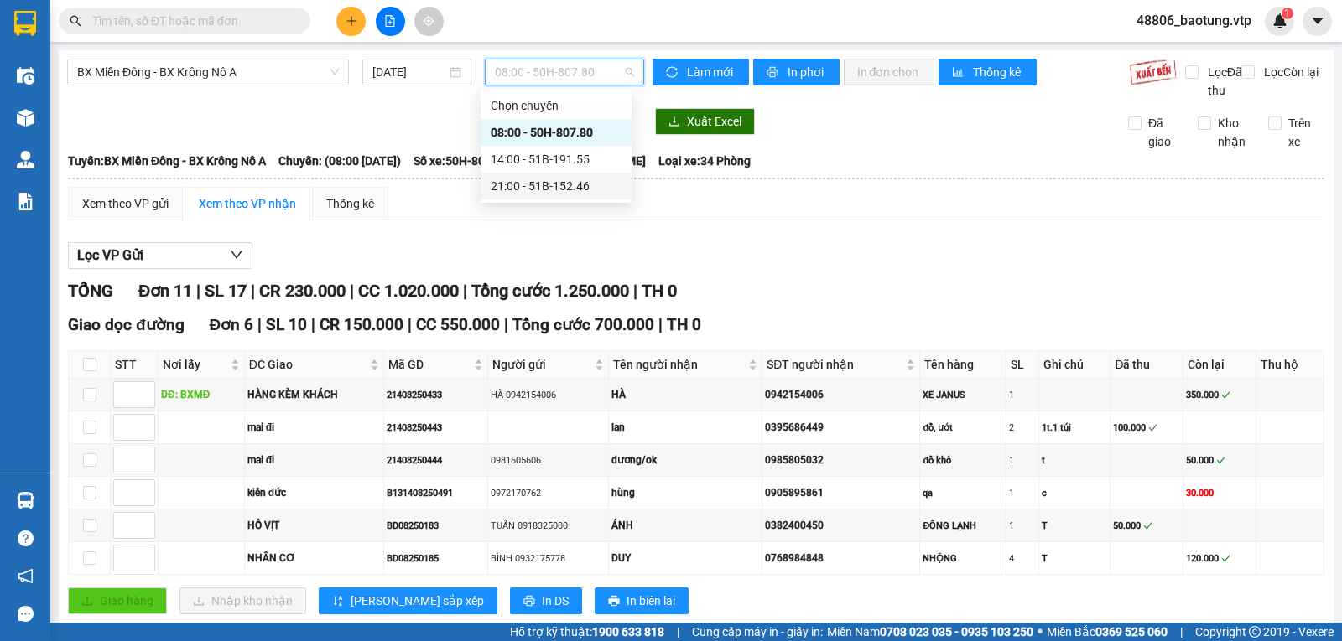
click at [564, 189] on div "21:00 - 51B-152.46" at bounding box center [556, 186] width 131 height 18
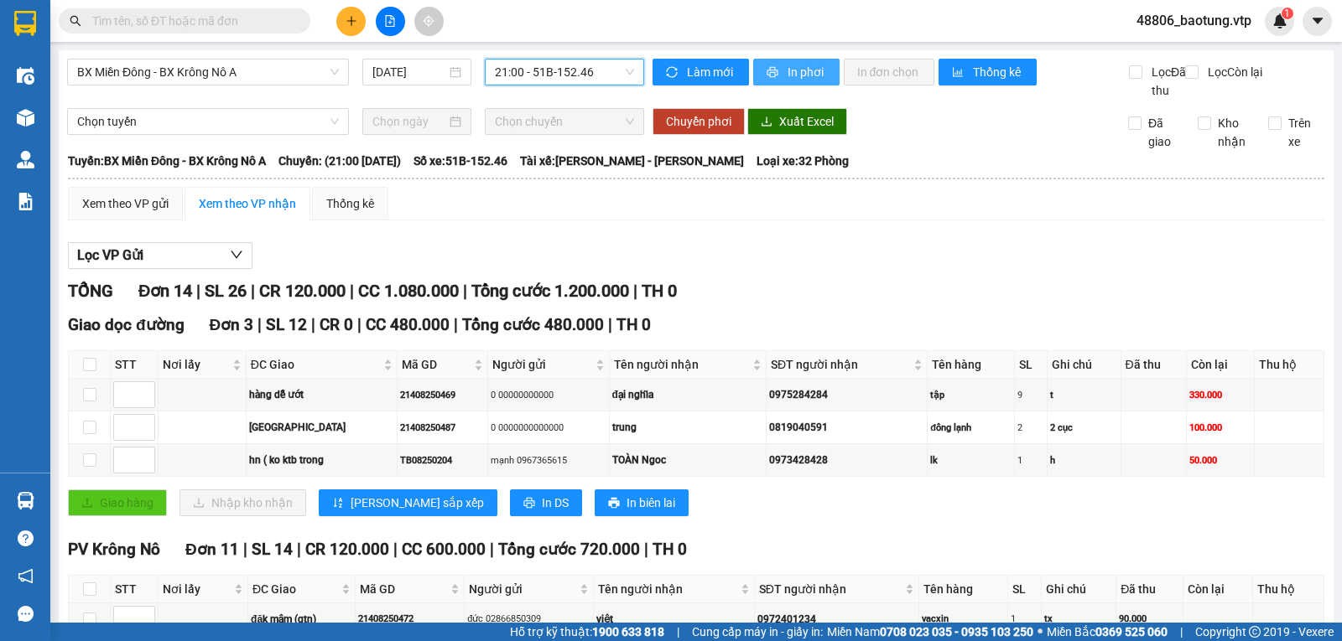
click at [768, 75] on icon "printer" at bounding box center [772, 72] width 12 height 12
click at [297, 77] on span "BX Miền Đông - BX Krông Nô A" at bounding box center [208, 72] width 262 height 25
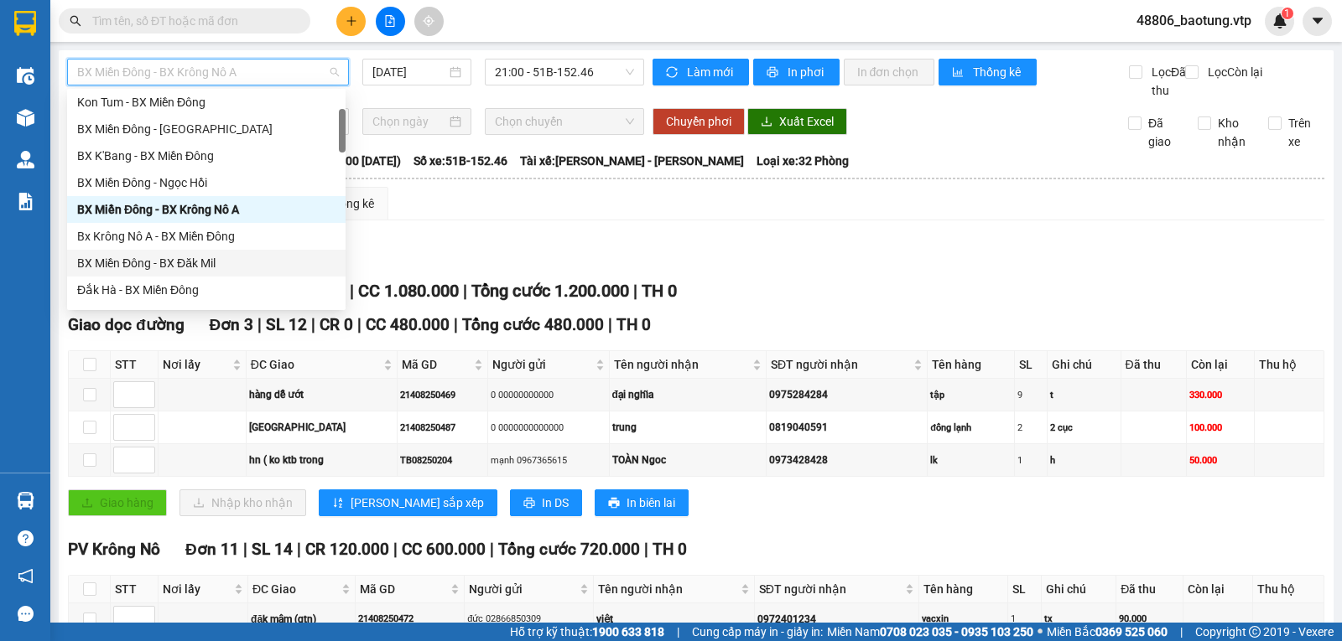
scroll to position [168, 0]
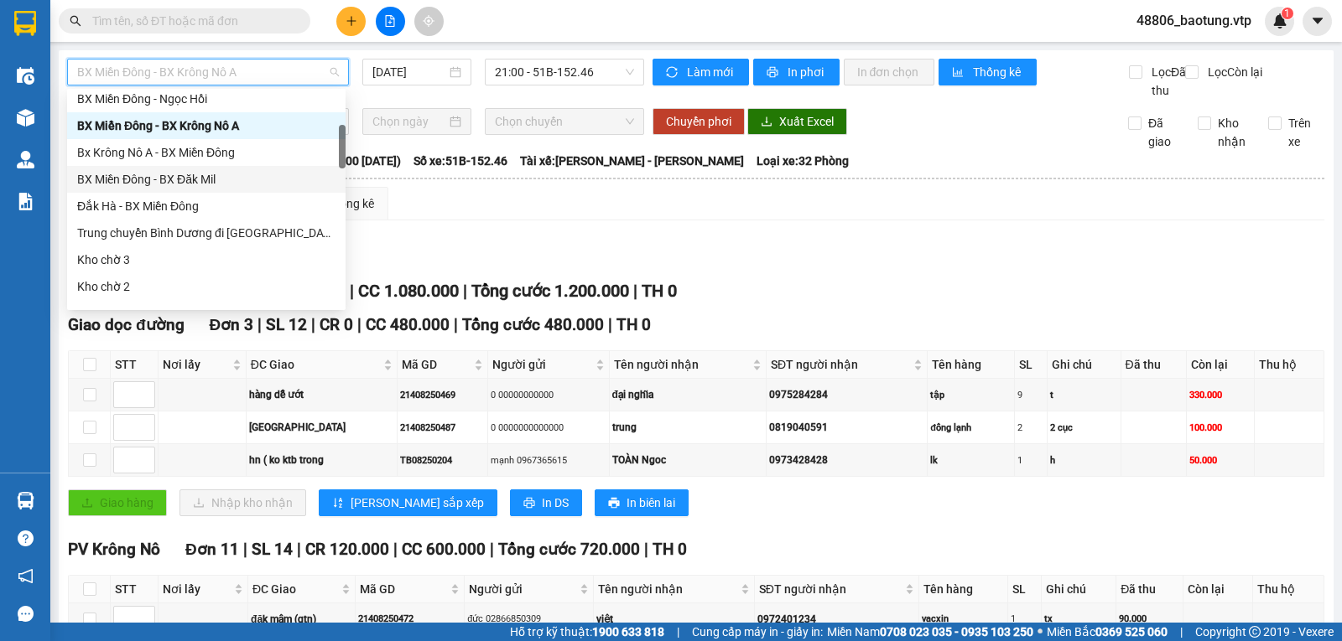
click at [216, 183] on div "BX Miền Đông - BX Đăk Mil" at bounding box center [206, 179] width 258 height 18
type input "11/08/2025"
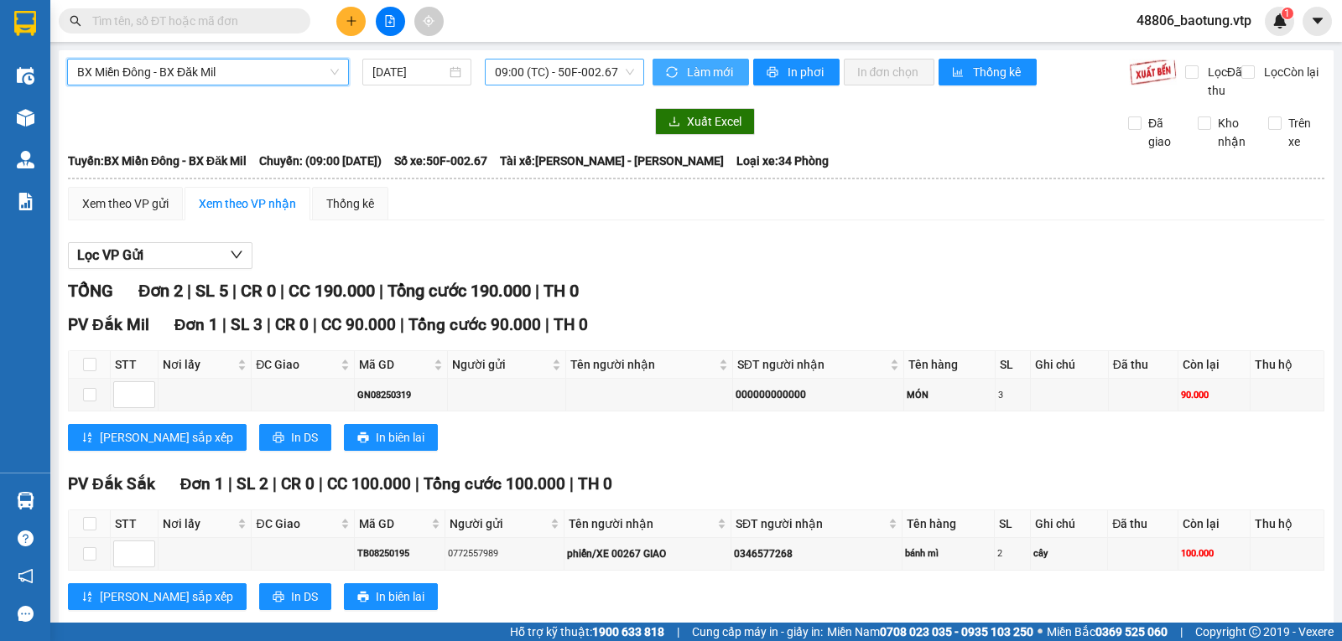
click at [593, 63] on span "09:00 (TC) - 50F-002.67" at bounding box center [564, 72] width 138 height 25
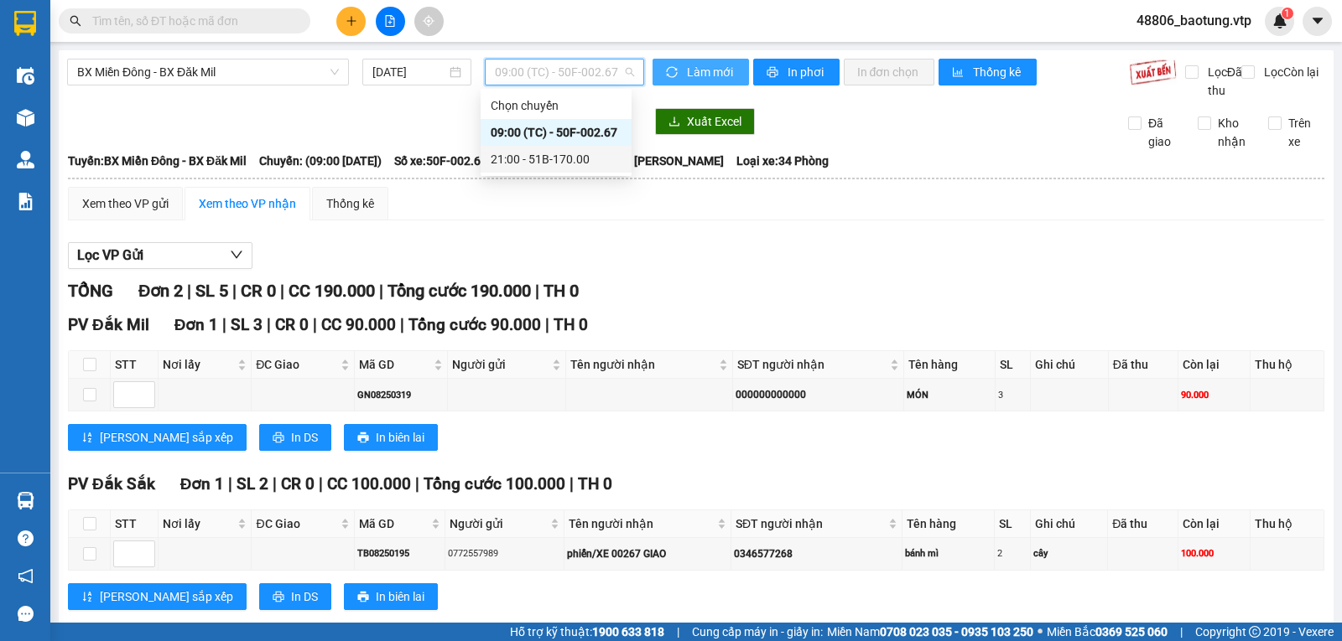
click at [568, 159] on div "21:00 - 51B-170.00" at bounding box center [556, 159] width 131 height 18
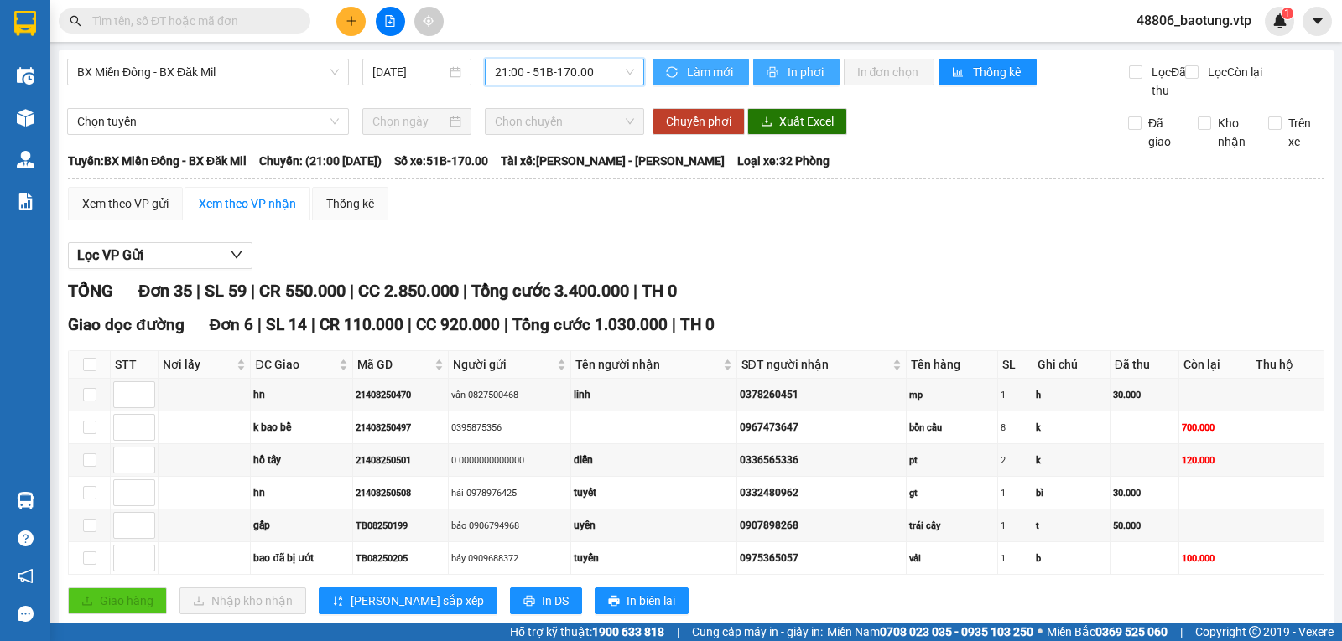
click at [790, 67] on span "In phơi" at bounding box center [806, 72] width 39 height 18
drag, startPoint x: 776, startPoint y: 75, endPoint x: 787, endPoint y: 81, distance: 12.8
click at [776, 75] on button "In phơi" at bounding box center [796, 72] width 86 height 27
drag, startPoint x: 314, startPoint y: 68, endPoint x: 315, endPoint y: 85, distance: 16.8
click at [314, 68] on span "BX Miền Đông - BX Đăk Mil" at bounding box center [208, 72] width 262 height 25
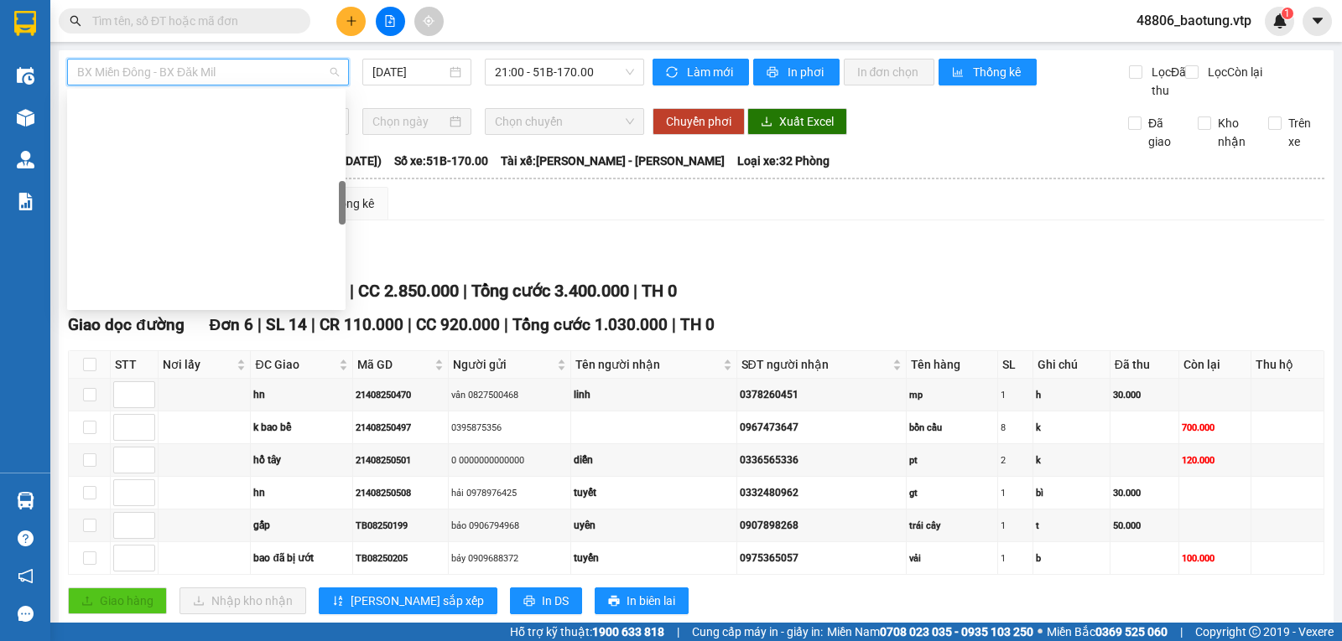
click at [218, 546] on div "BX Miền Đông - BX Krông Nô B" at bounding box center [206, 555] width 258 height 18
type input "11/08/2025"
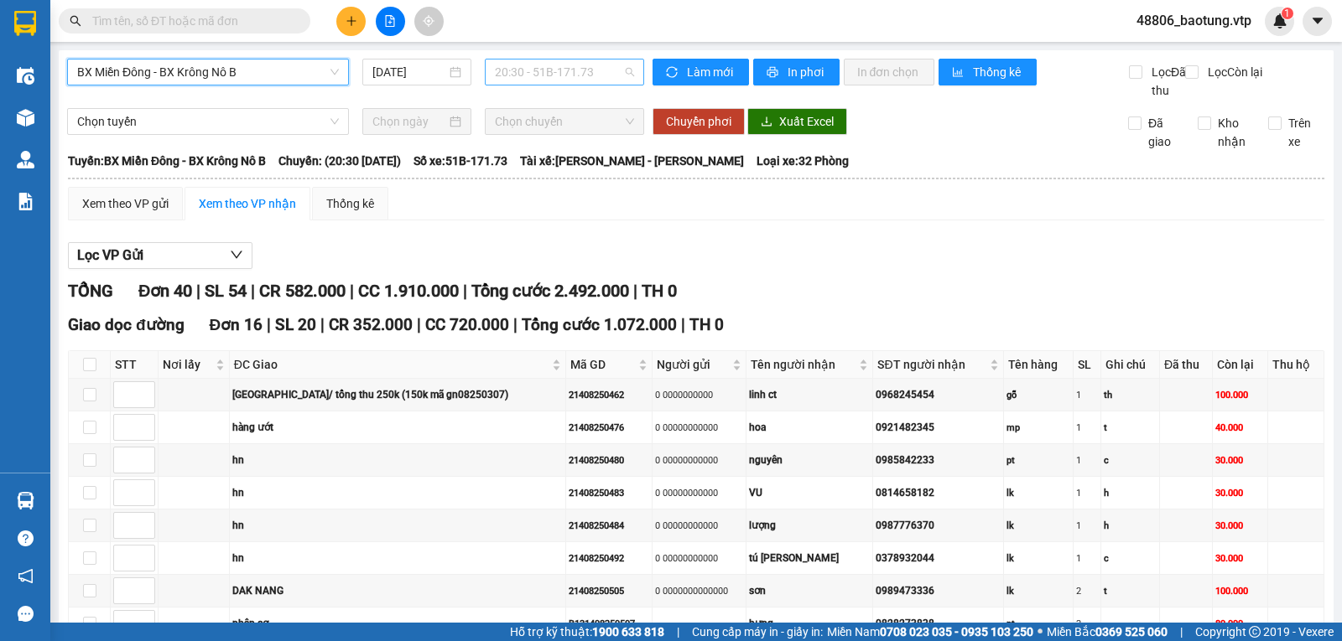
click at [542, 81] on span "20:30 - 51B-171.73" at bounding box center [564, 72] width 138 height 25
click at [545, 75] on span "20:30 - 51B-171.73" at bounding box center [564, 72] width 138 height 25
click at [806, 76] on span "In phơi" at bounding box center [806, 72] width 39 height 18
click at [787, 67] on span "In phơi" at bounding box center [806, 72] width 39 height 18
click at [259, 68] on span "BX Miền Đông - BX Krông Nô B" at bounding box center [208, 72] width 262 height 25
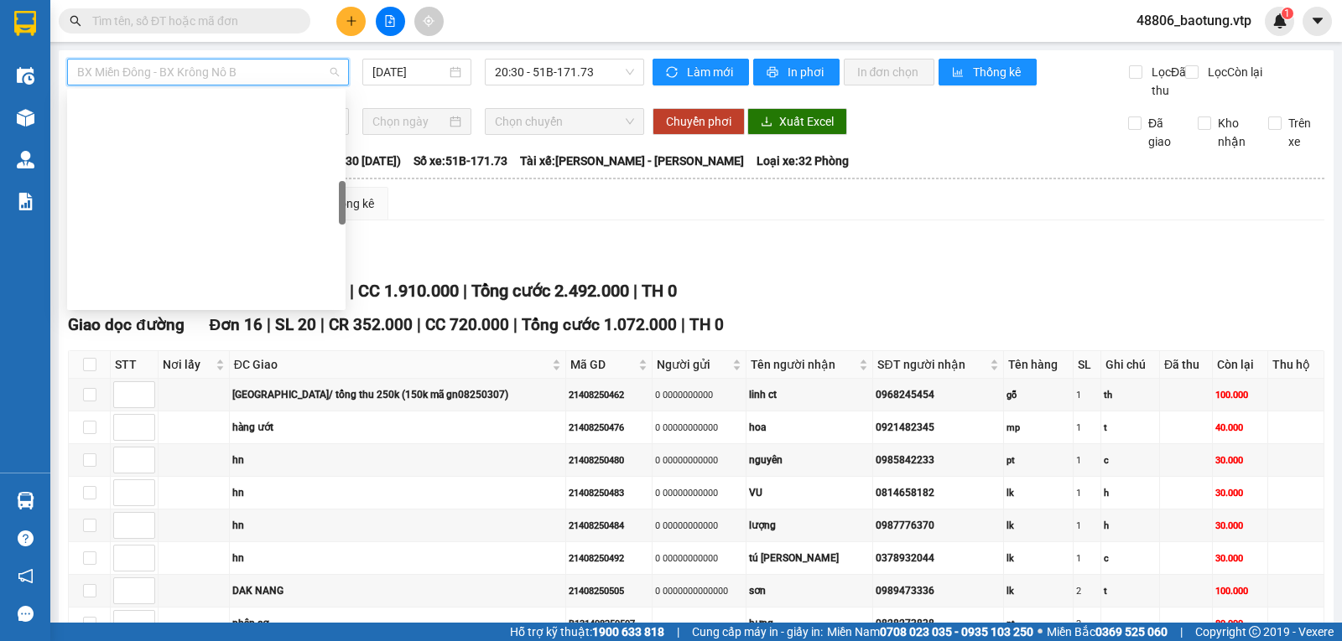
click at [205, 595] on div "BX Miền Đông - BX Cư Jút" at bounding box center [206, 608] width 278 height 27
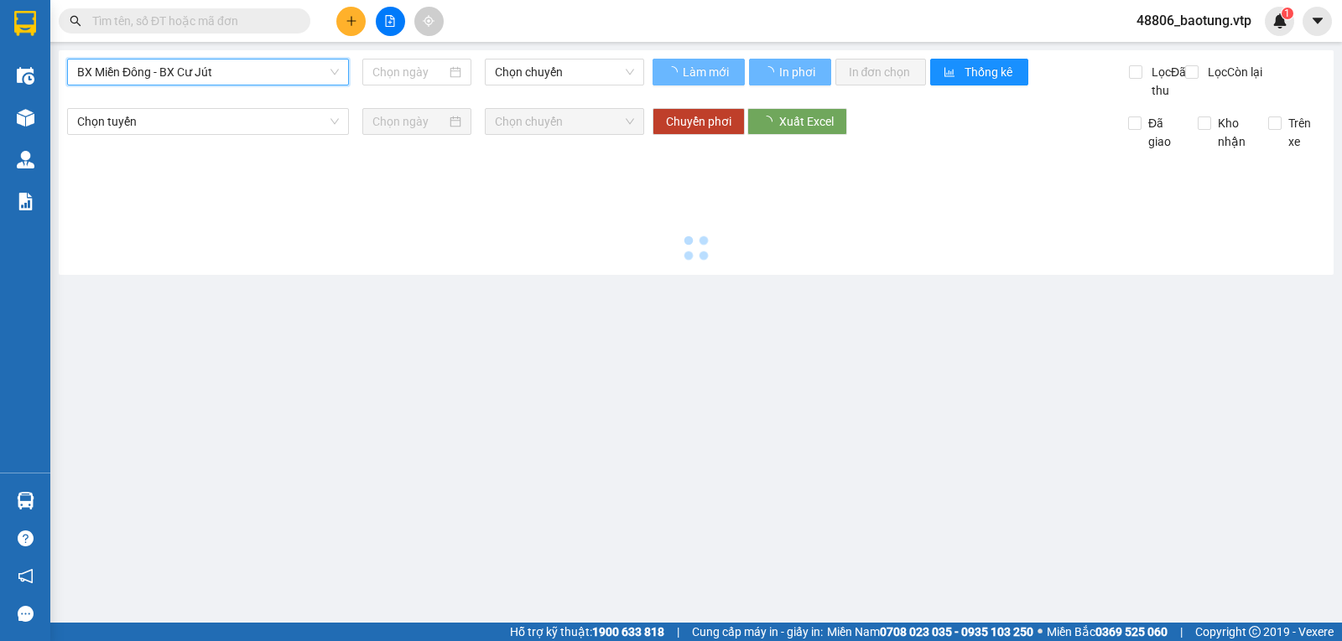
type input "11/08/2025"
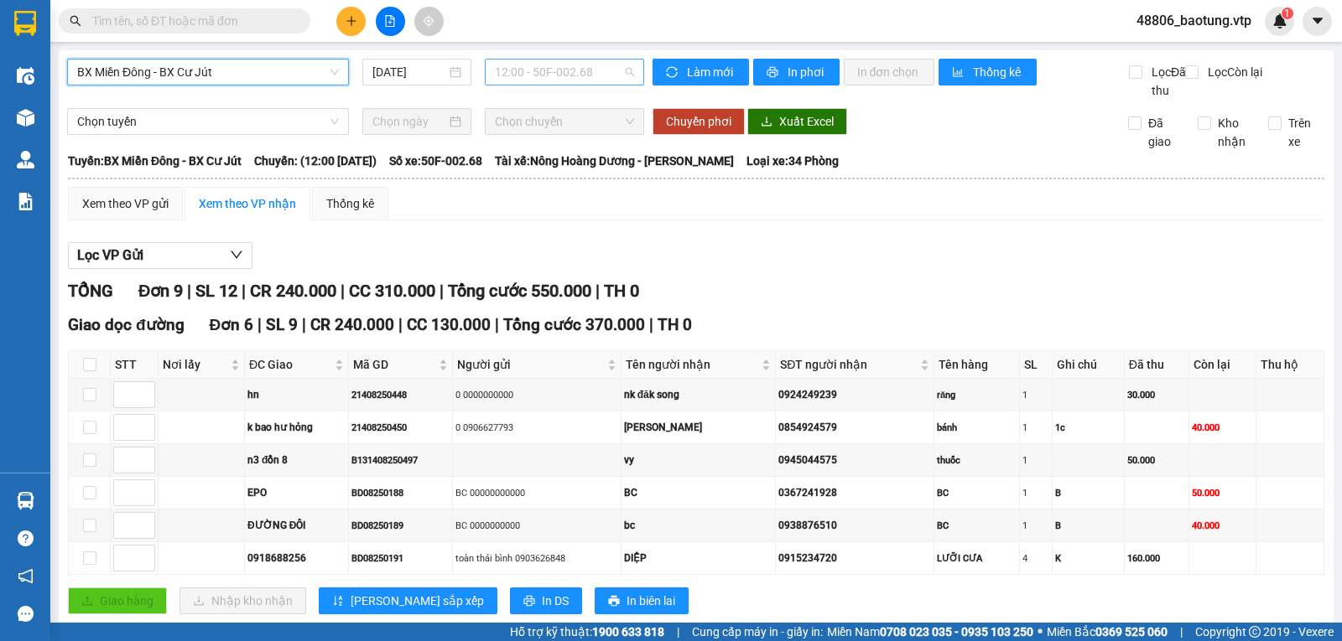
click at [551, 74] on span "12:00 - 50F-002.68" at bounding box center [564, 72] width 138 height 25
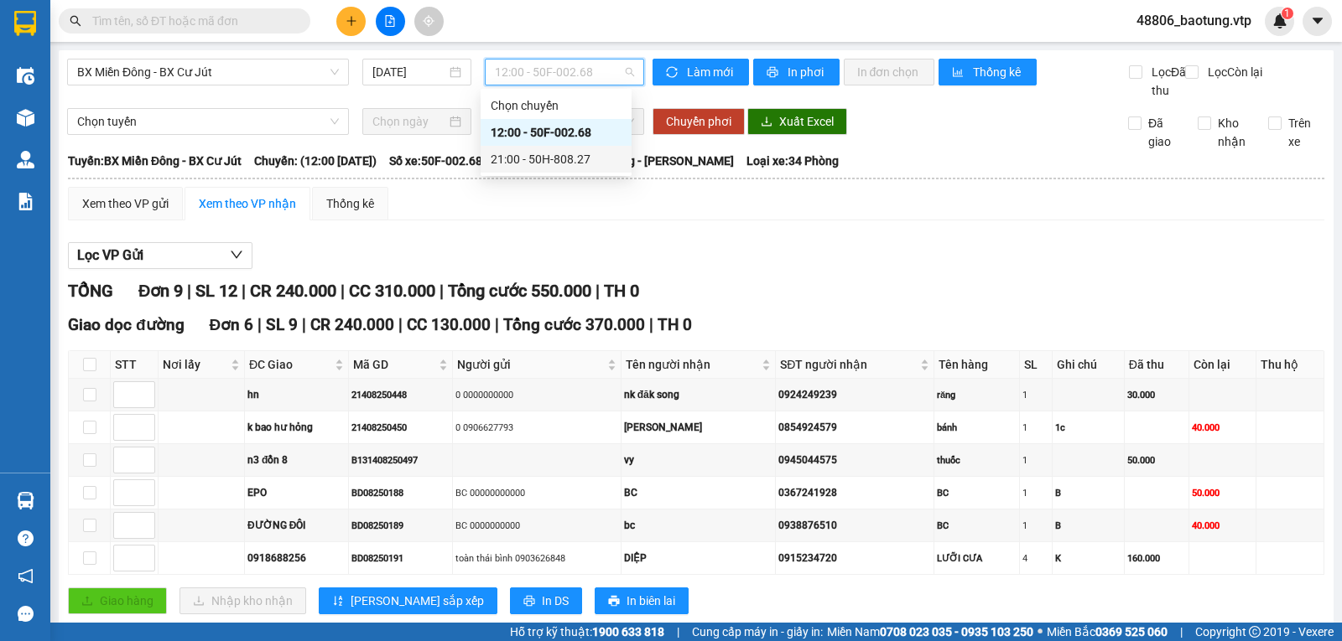
click at [539, 168] on div "21:00 - 50H-808.27" at bounding box center [556, 159] width 131 height 18
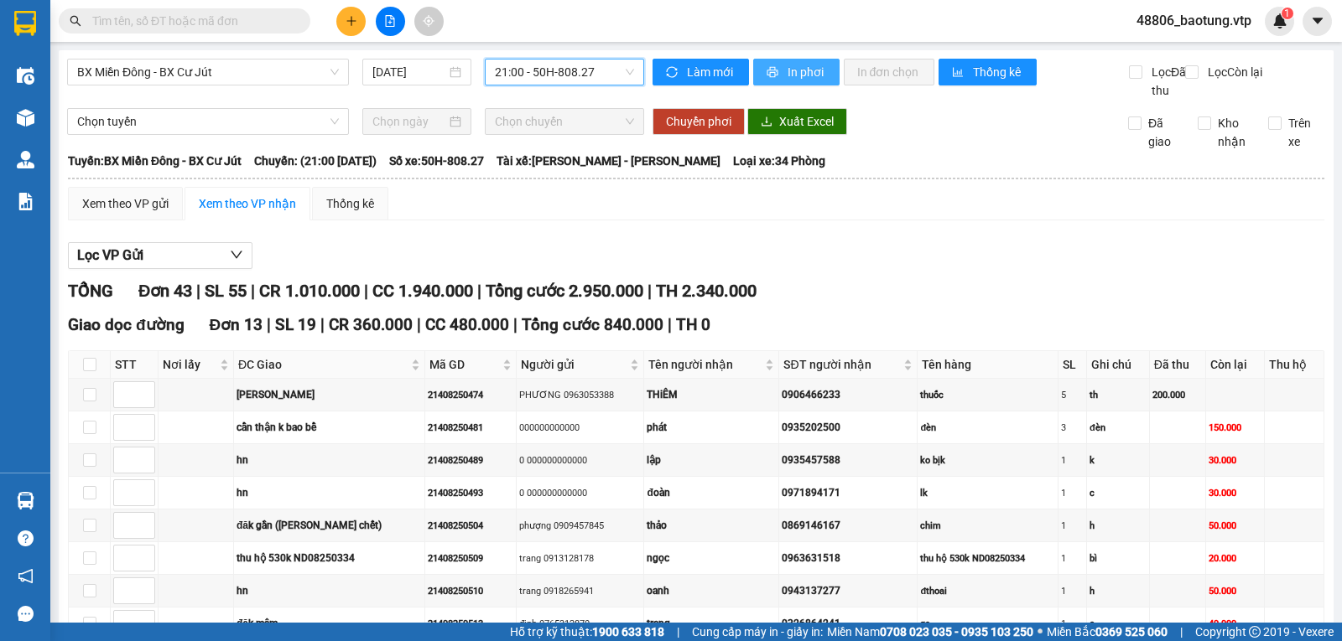
click at [787, 77] on span "In phơi" at bounding box center [806, 72] width 39 height 18
click at [796, 78] on span "In phơi" at bounding box center [806, 72] width 39 height 18
click at [793, 67] on span "In phơi" at bounding box center [806, 72] width 39 height 18
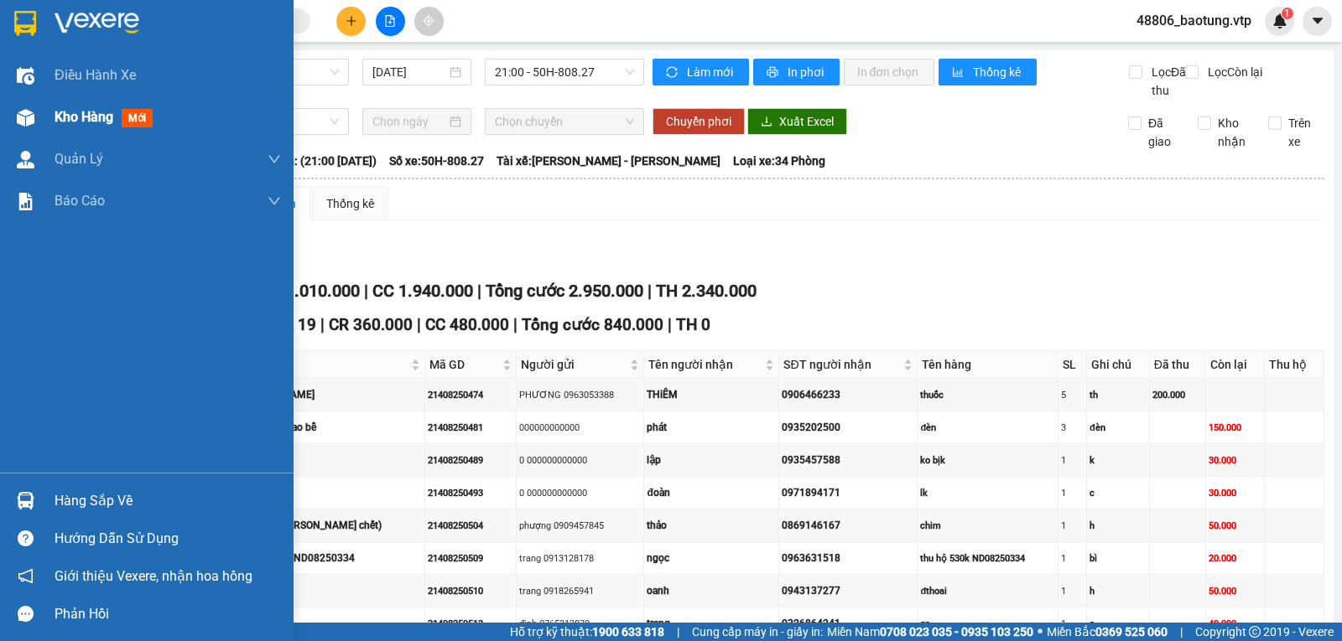
click at [40, 121] on div "Kho hàng mới" at bounding box center [146, 117] width 293 height 42
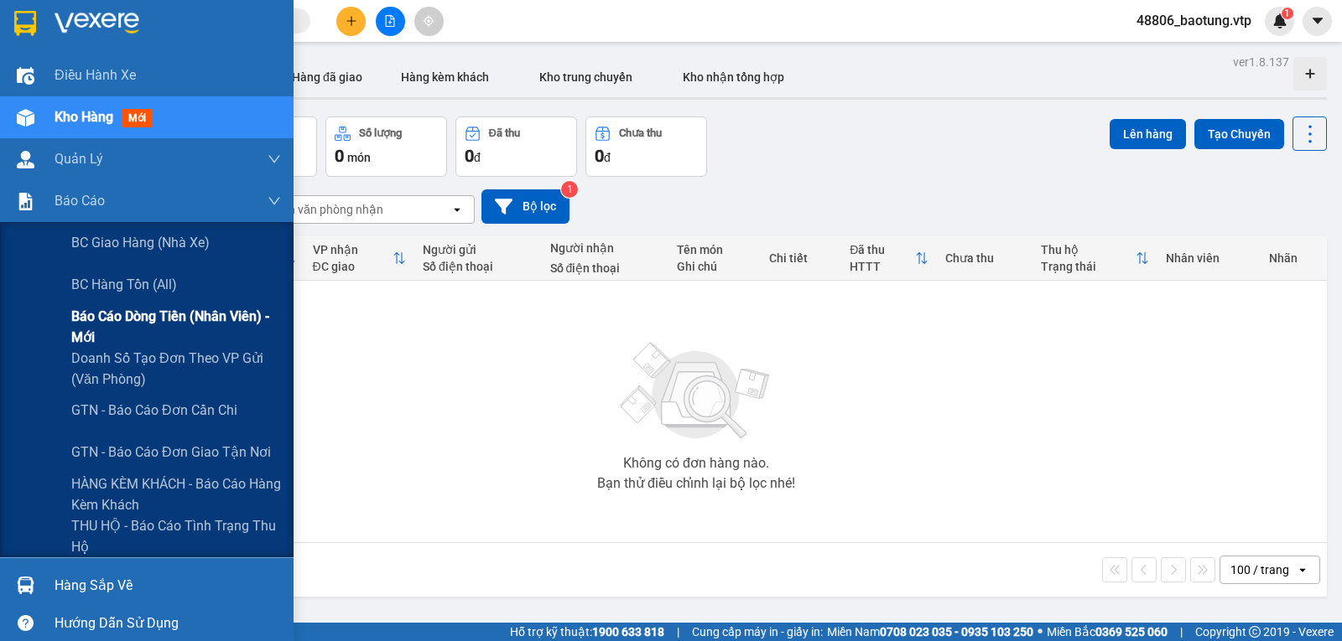
click at [127, 330] on span "Báo cáo dòng tiền (nhân viên) - mới" at bounding box center [176, 327] width 210 height 42
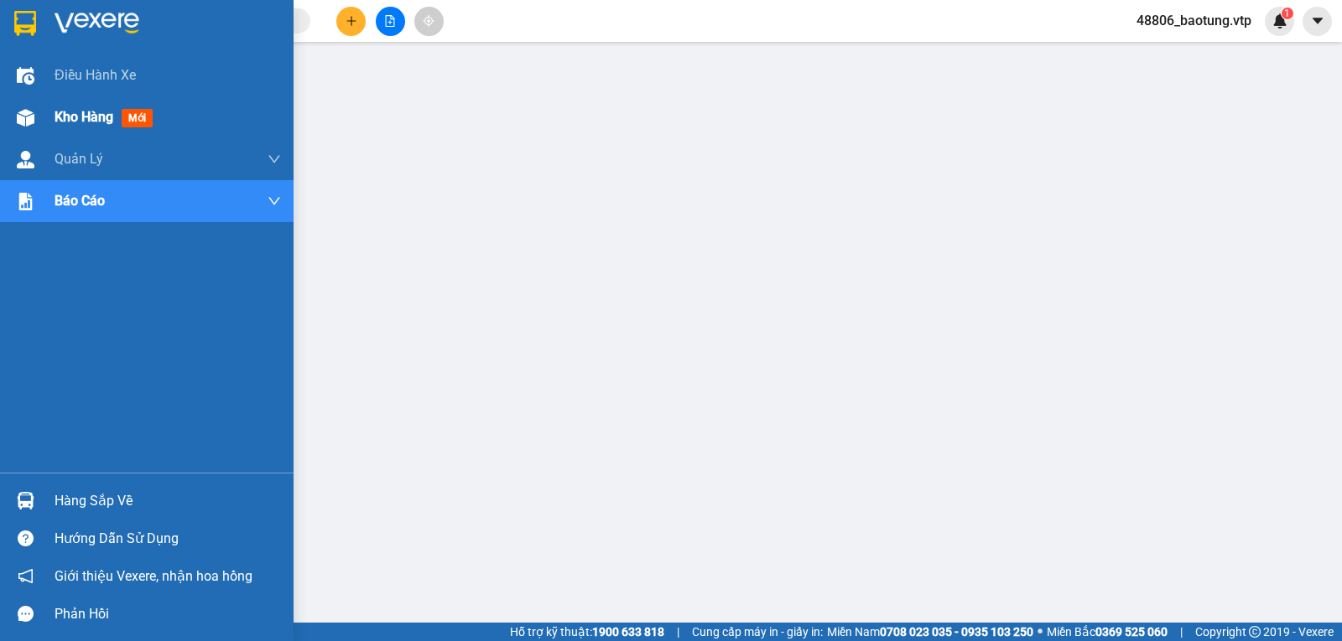
click at [86, 105] on div "Kho hàng mới" at bounding box center [168, 117] width 226 height 42
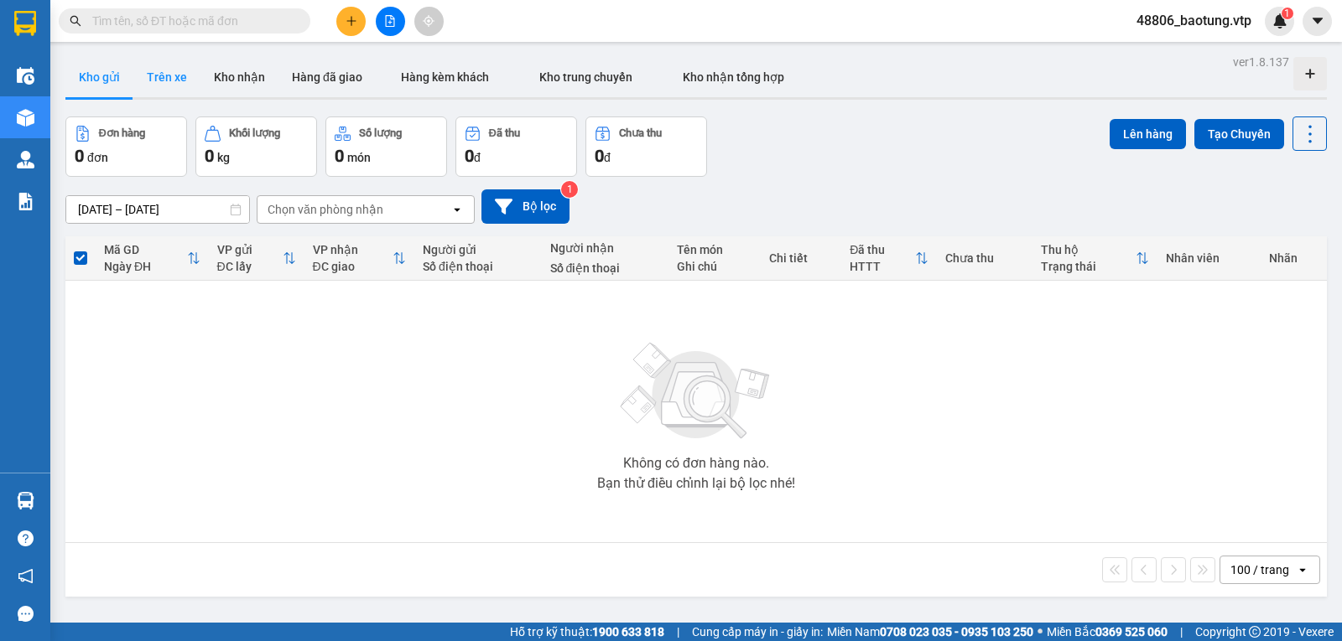
click at [176, 75] on button "Trên xe" at bounding box center [166, 77] width 67 height 40
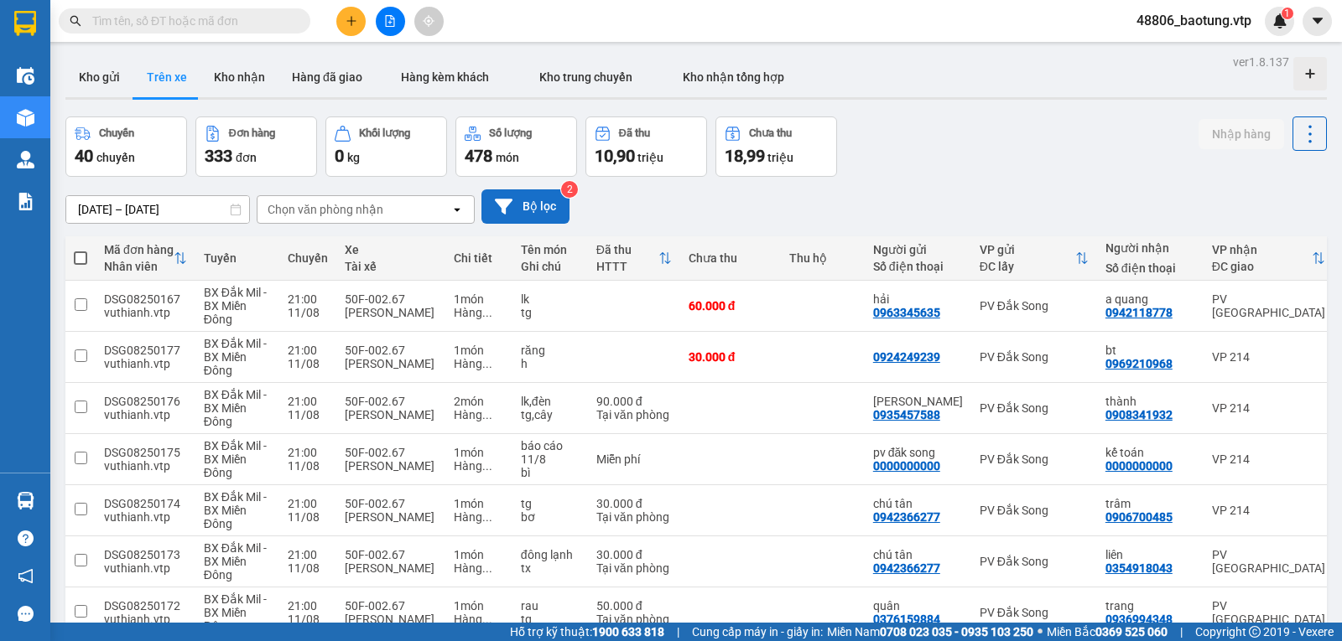
click at [557, 206] on button "Bộ lọc" at bounding box center [525, 206] width 88 height 34
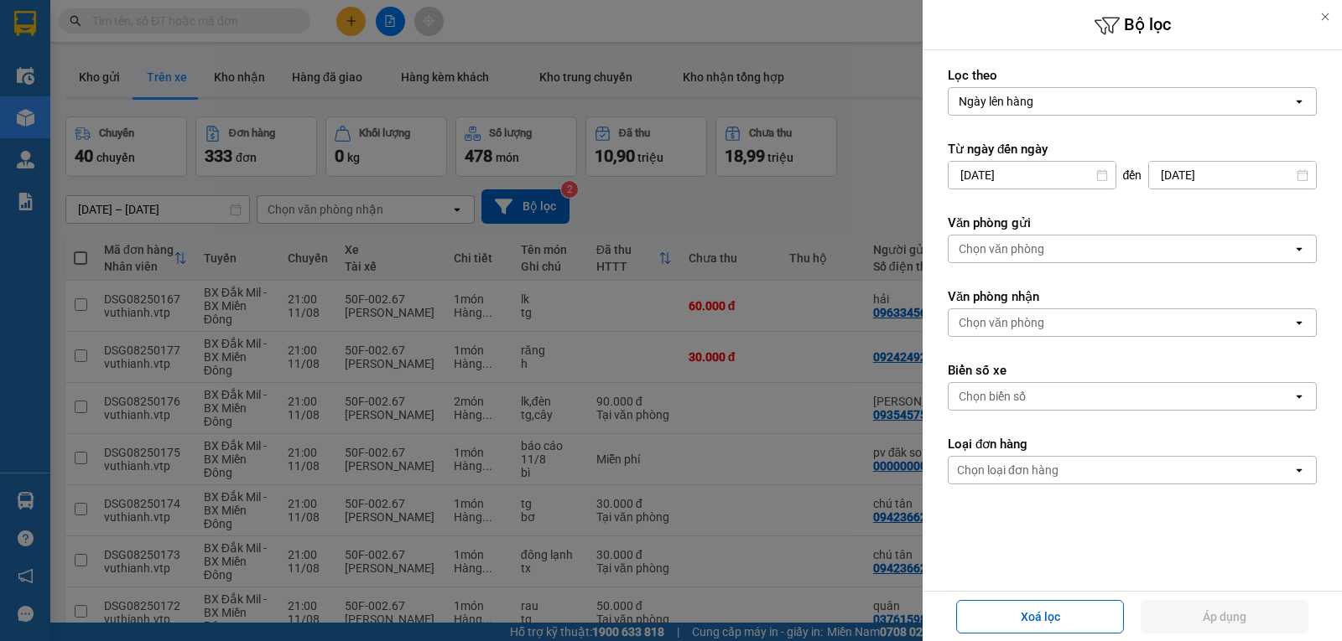
click at [1097, 179] on icon at bounding box center [1102, 175] width 12 height 12
click at [1072, 176] on input "09/08/2025" at bounding box center [1031, 175] width 167 height 27
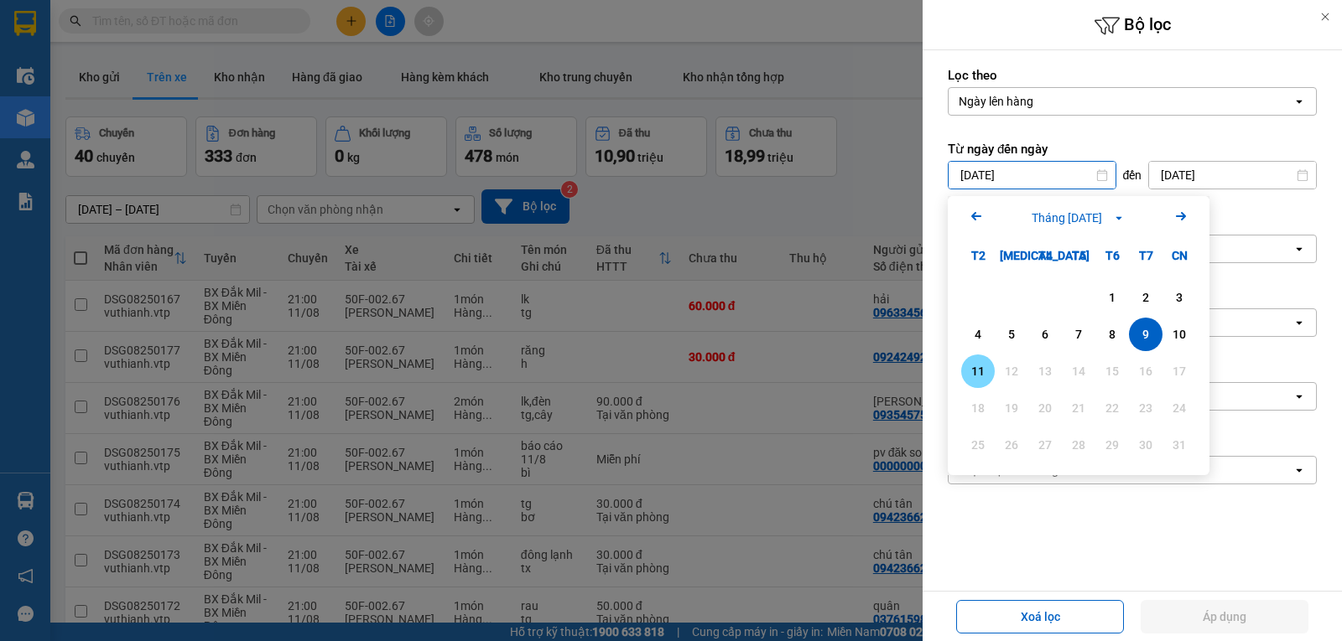
click at [978, 371] on div "11" at bounding box center [977, 371] width 23 height 20
type input "11/08/2025"
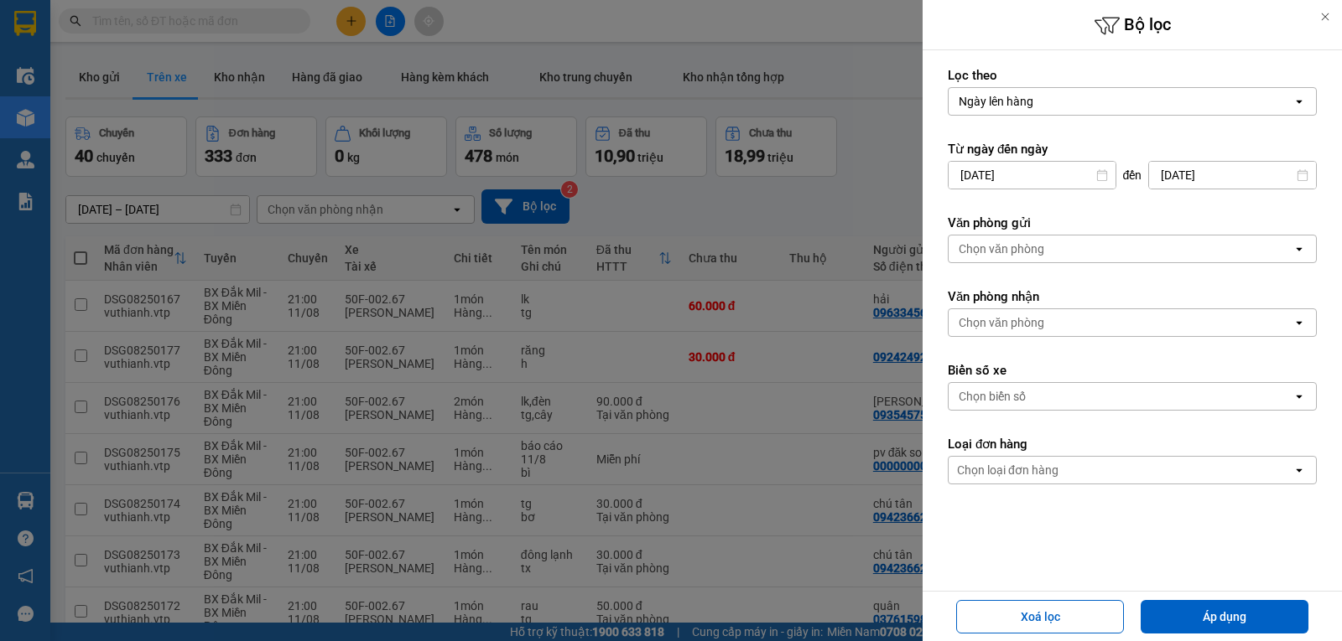
click at [1072, 252] on div "Chọn văn phòng" at bounding box center [1120, 249] width 344 height 27
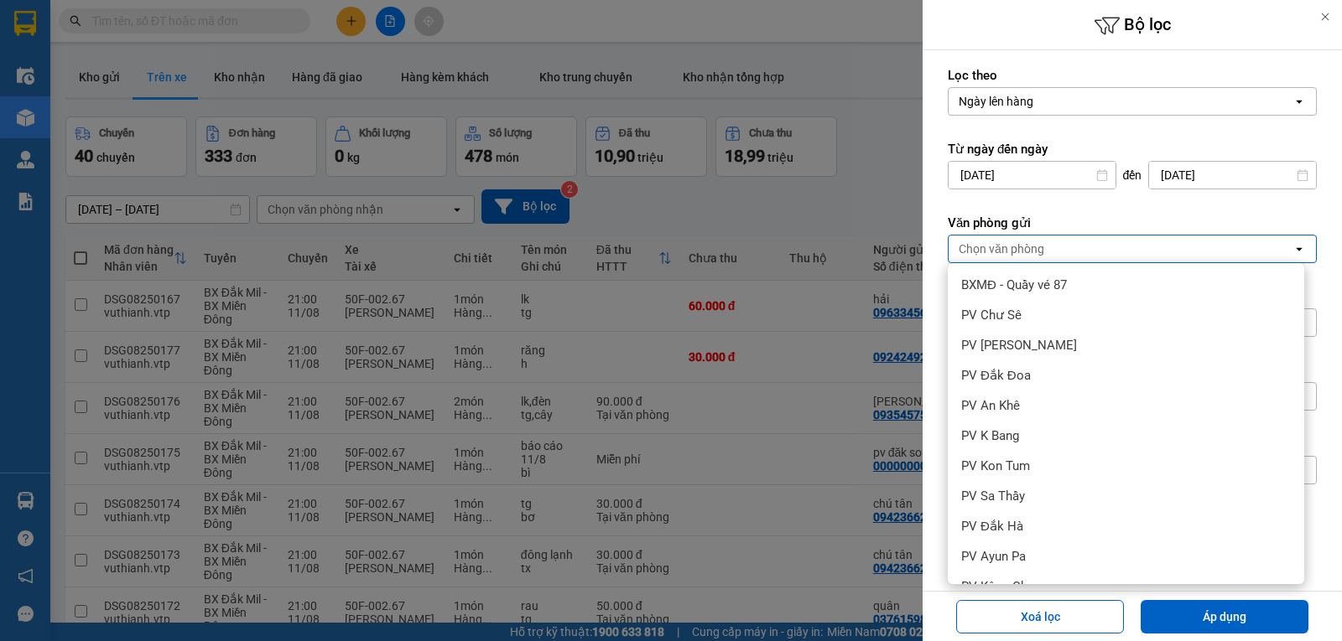
click at [1232, 612] on button "Áp dụng" at bounding box center [1224, 617] width 168 height 34
type input "11/08/2025 – 11/08/2025"
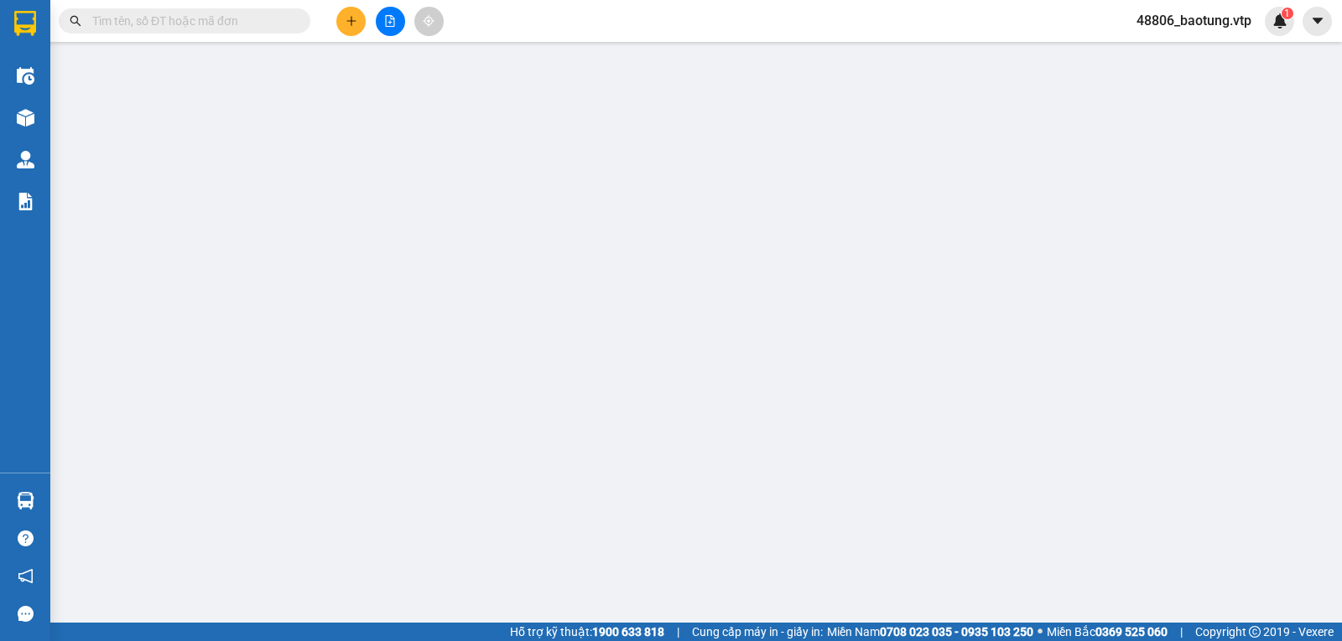
type input "0941221479"
type input "hùng"
type input "thu hộ 10.280.000"
type input "100.000"
type input "ck6839 150k 11/8 17h11"
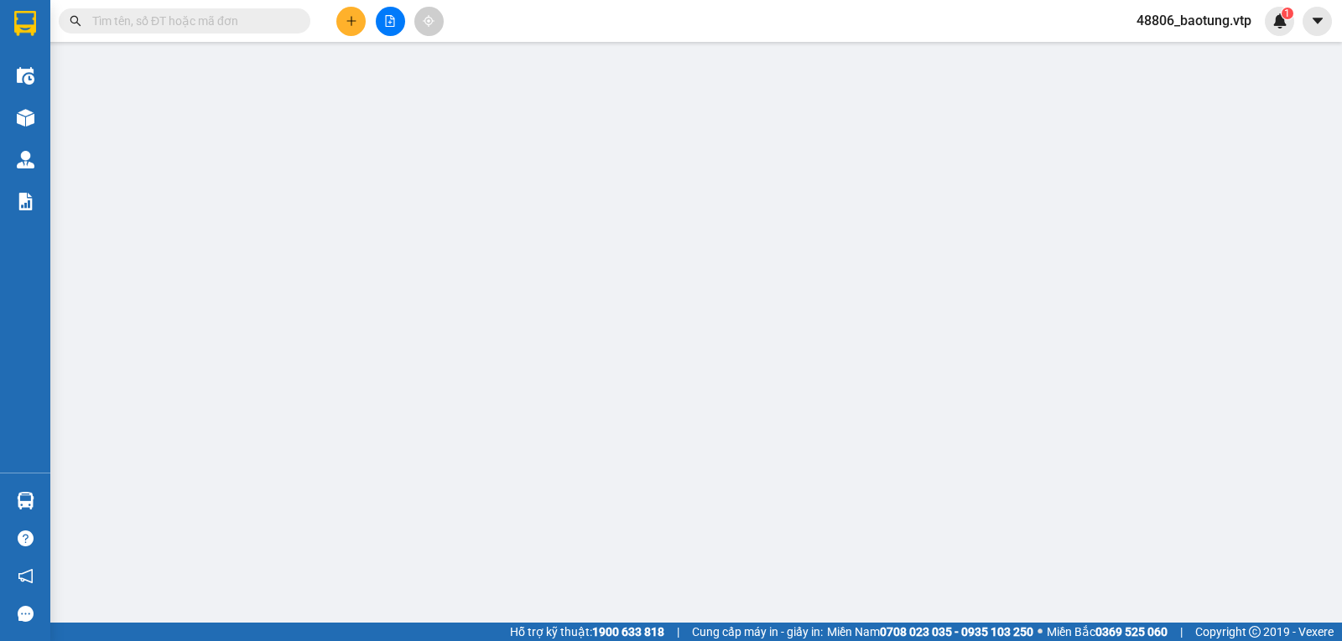
type input "150.000"
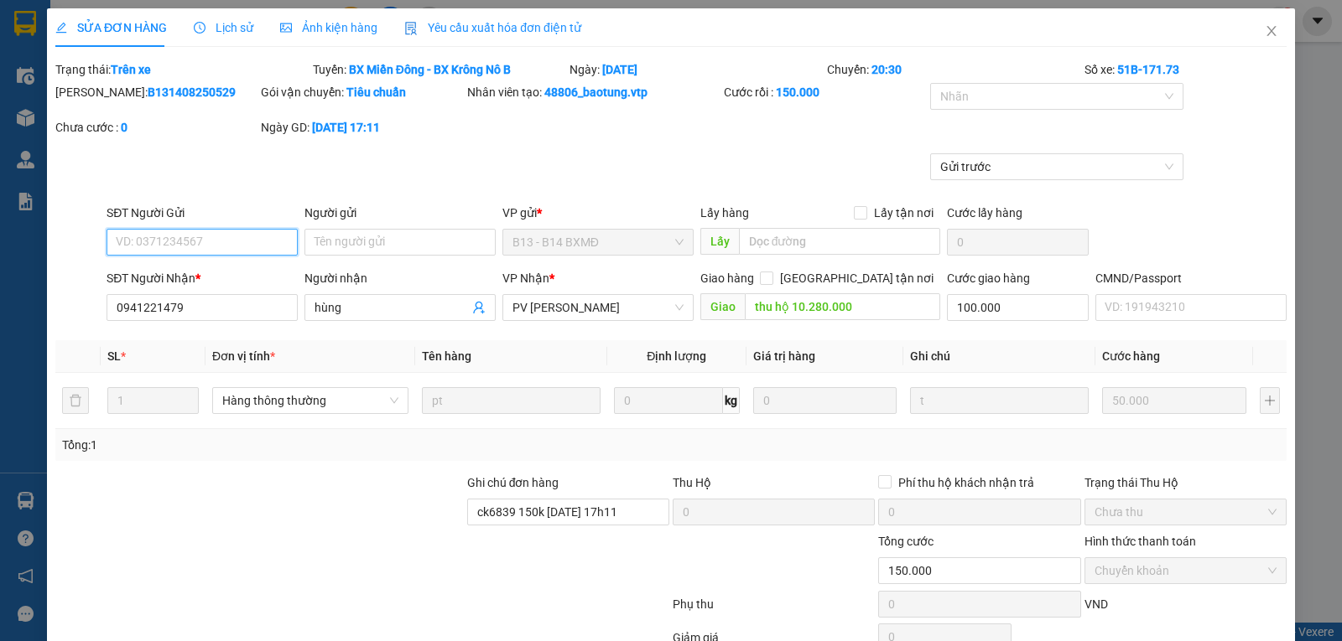
type input "2.500"
click at [1078, 91] on div at bounding box center [1048, 96] width 229 height 20
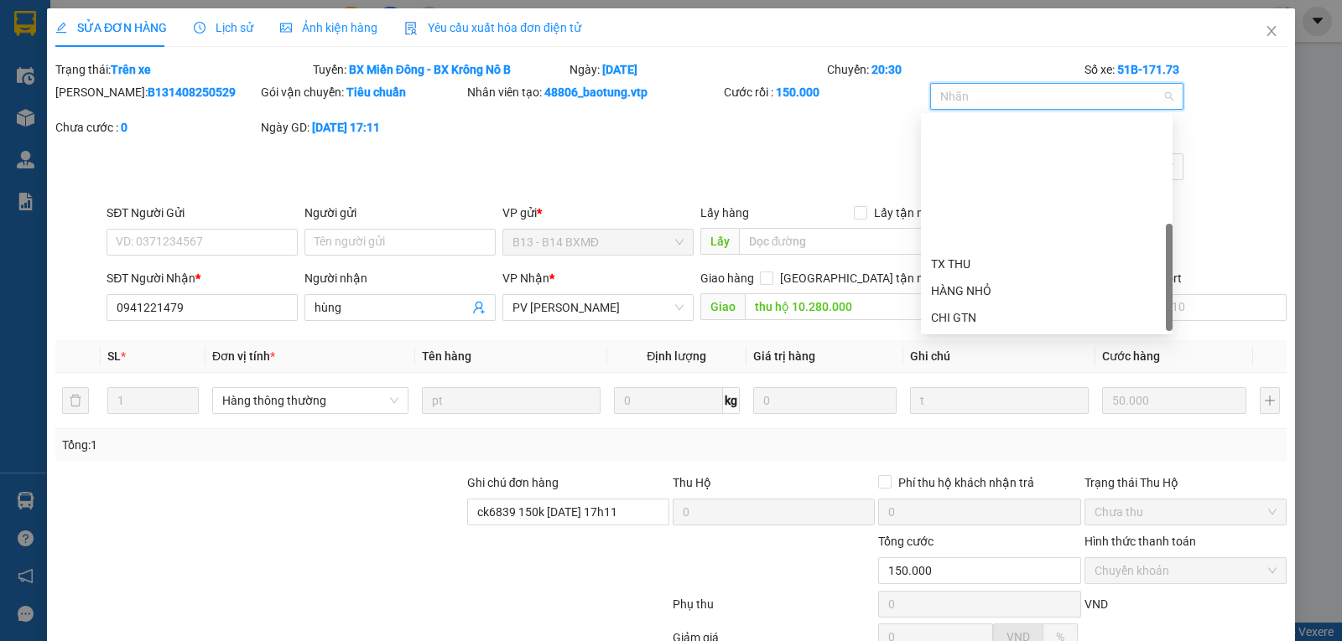
click at [970, 470] on div "CK 6839" at bounding box center [1046, 479] width 231 height 18
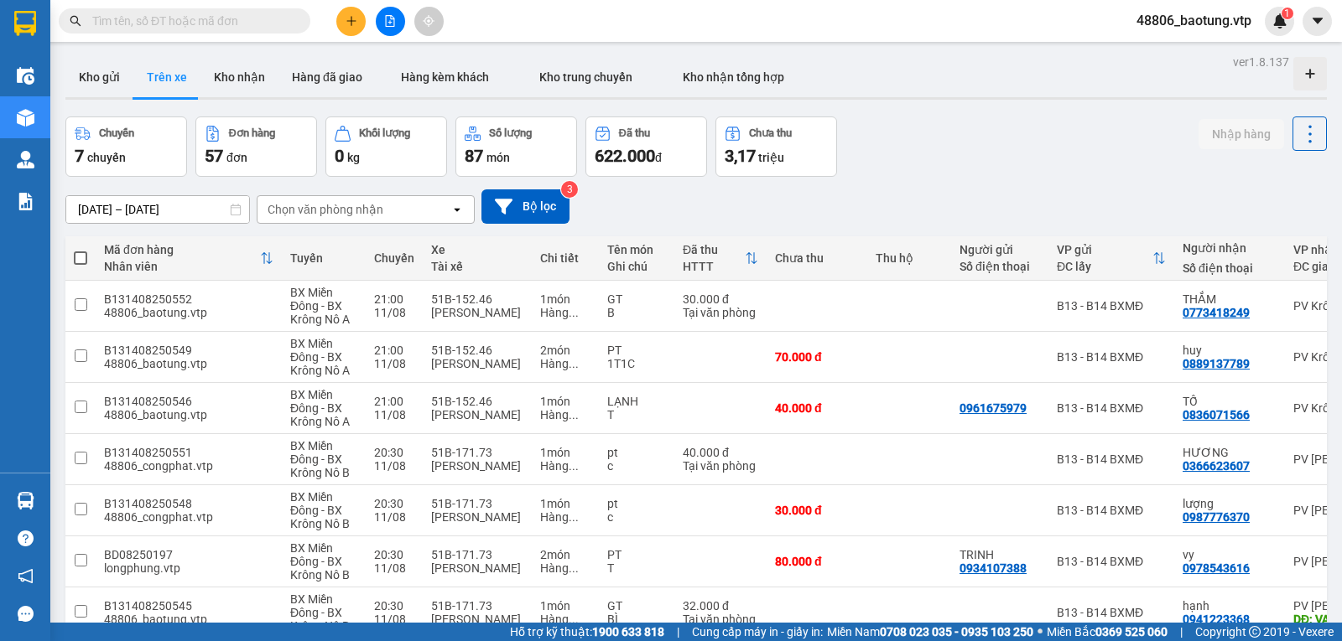
click at [1186, 22] on span "48806_baotung.vtp" at bounding box center [1194, 20] width 142 height 21
click at [1160, 54] on span "Đăng xuất" at bounding box center [1200, 52] width 107 height 18
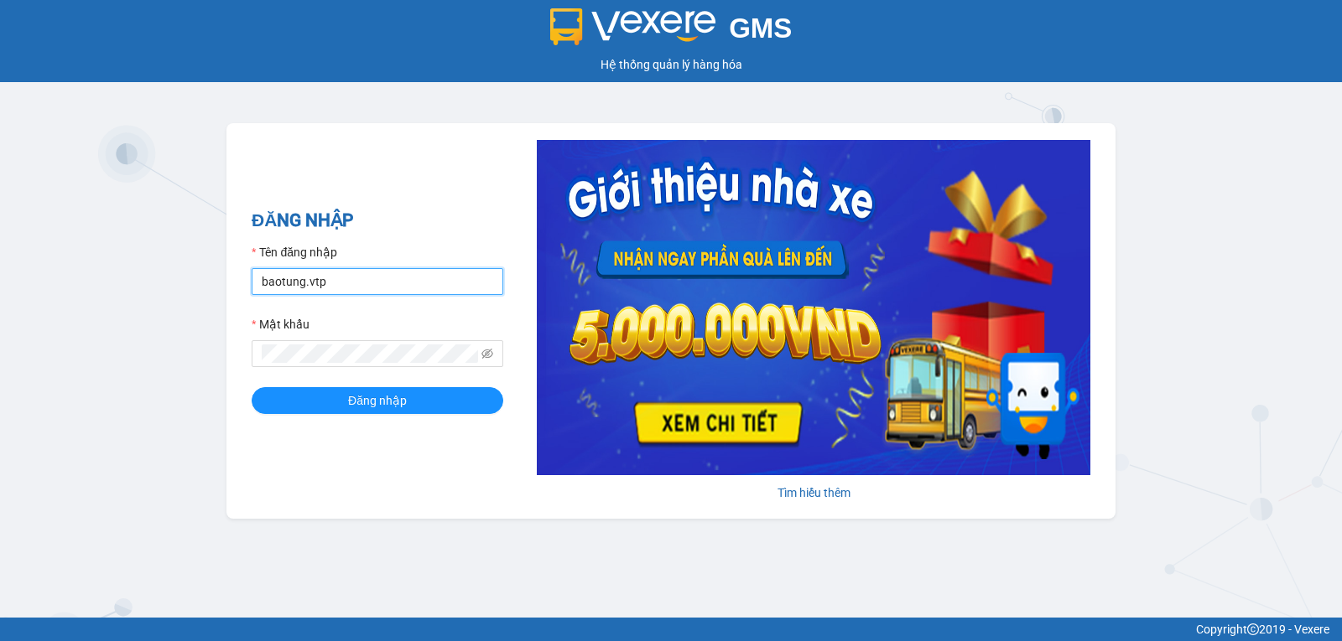
click at [376, 289] on input "baotung.vtp" at bounding box center [378, 281] width 252 height 27
type input "chivan.vtp"
type input "baotung.vtp"
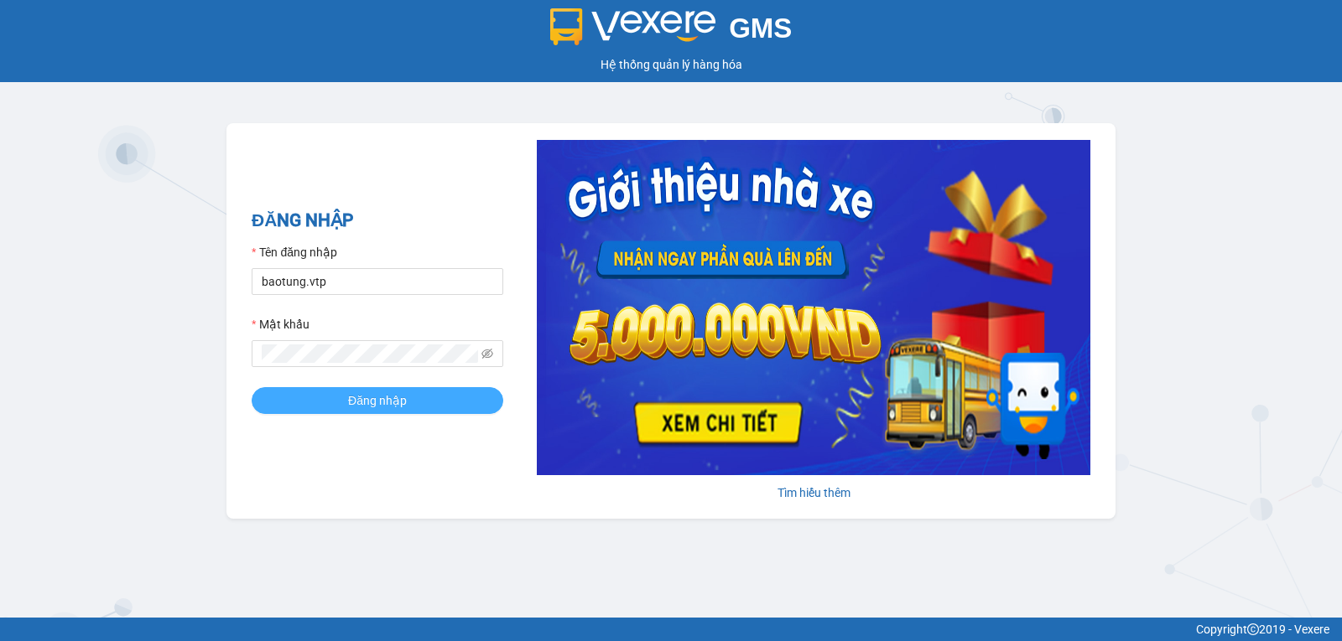
click at [356, 401] on span "Đăng nhập" at bounding box center [377, 401] width 59 height 18
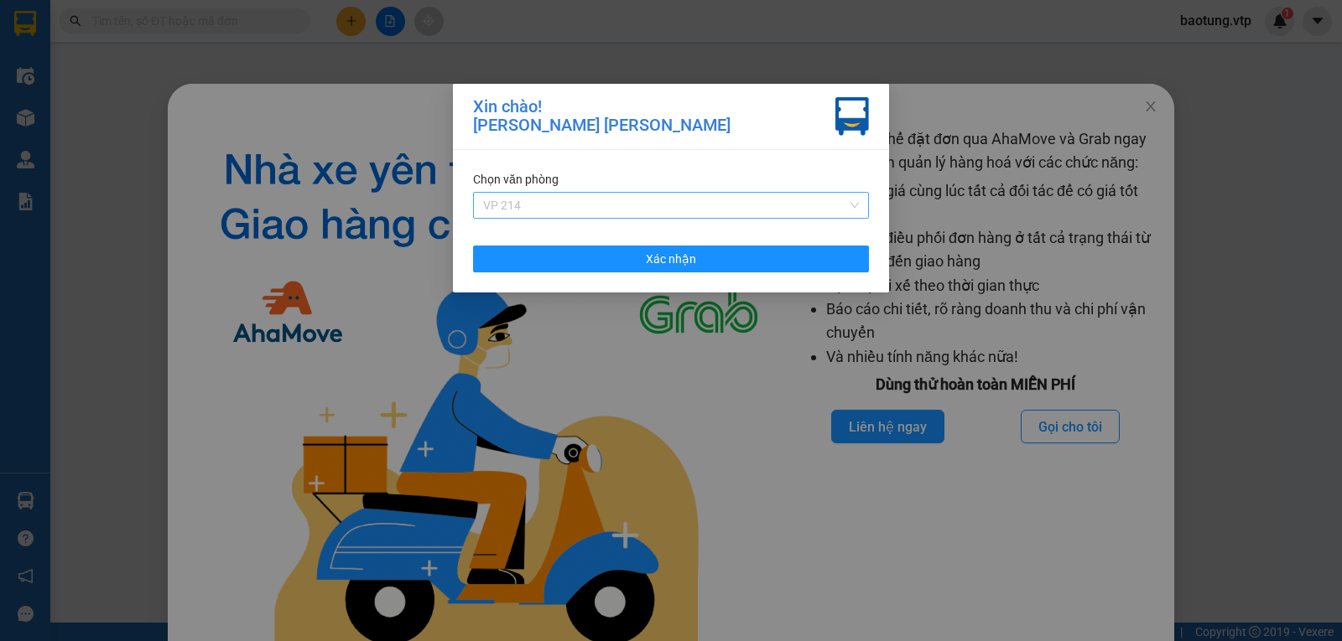
click at [578, 211] on span "VP 214" at bounding box center [671, 205] width 376 height 25
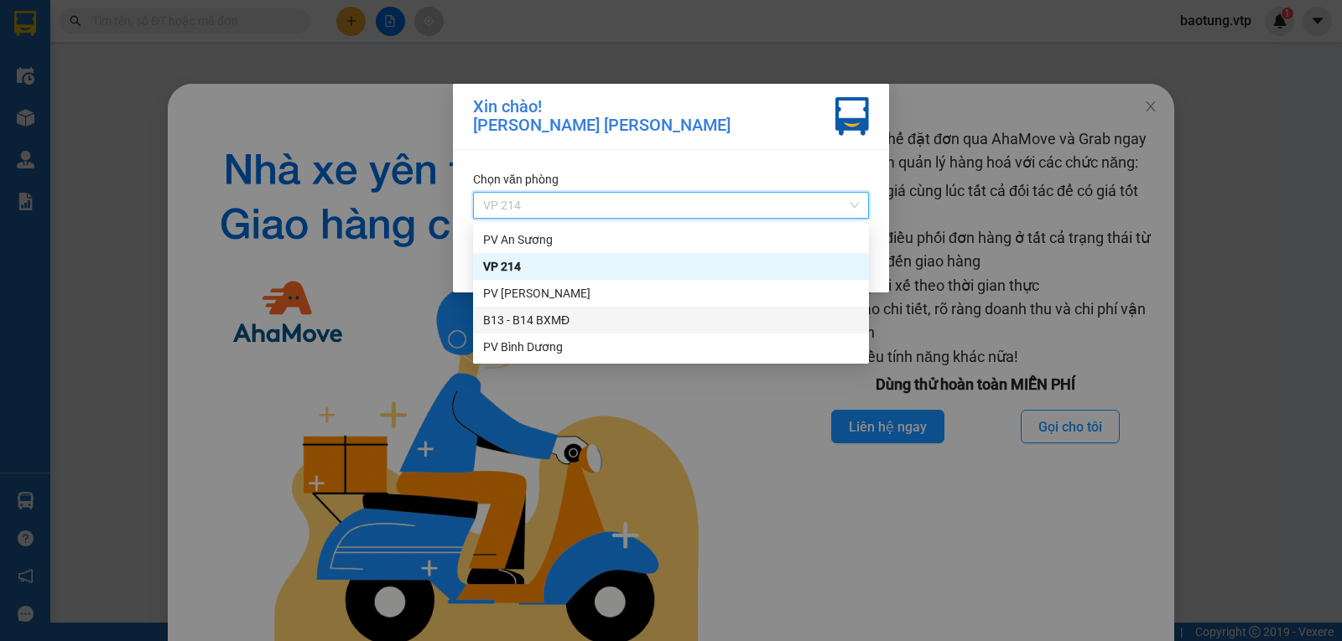
drag, startPoint x: 539, startPoint y: 352, endPoint x: 543, endPoint y: 313, distance: 39.6
click at [543, 313] on div "PV An Sương VP 214 PV [PERSON_NAME] B13 - B14 BXMĐ PV [PERSON_NAME]" at bounding box center [671, 293] width 396 height 134
click at [543, 312] on div "B13 - B14 BXMĐ" at bounding box center [671, 320] width 376 height 18
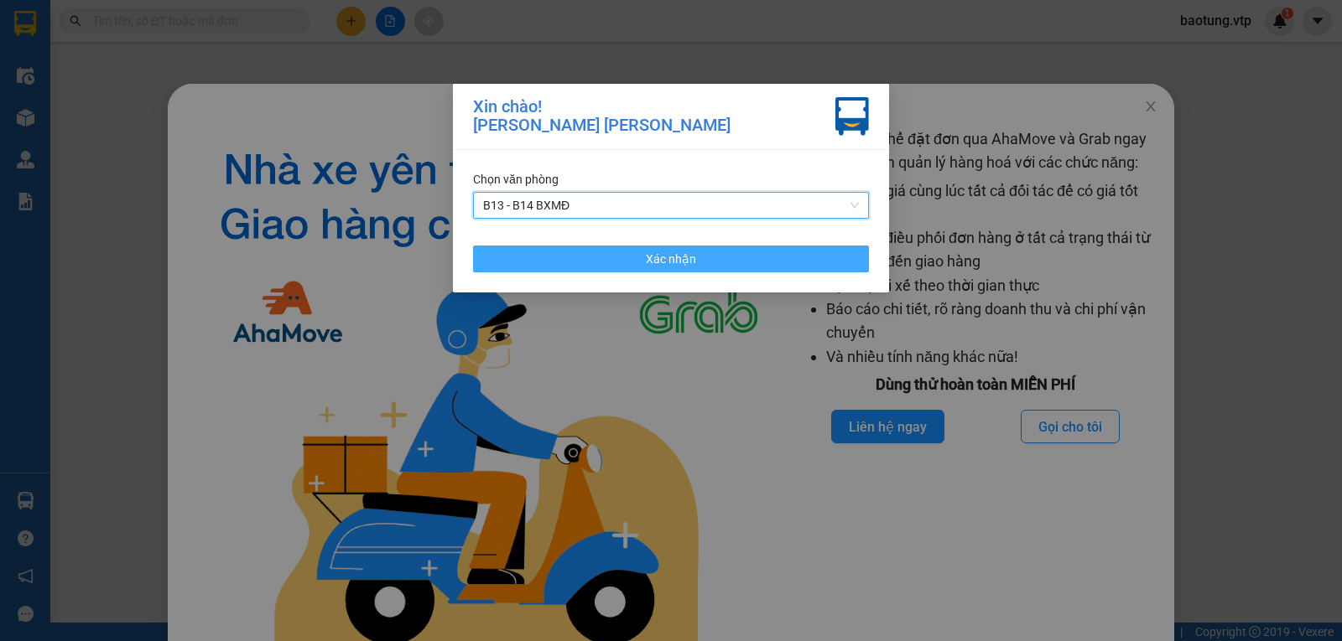
click at [616, 269] on button "Xác nhận" at bounding box center [671, 259] width 396 height 27
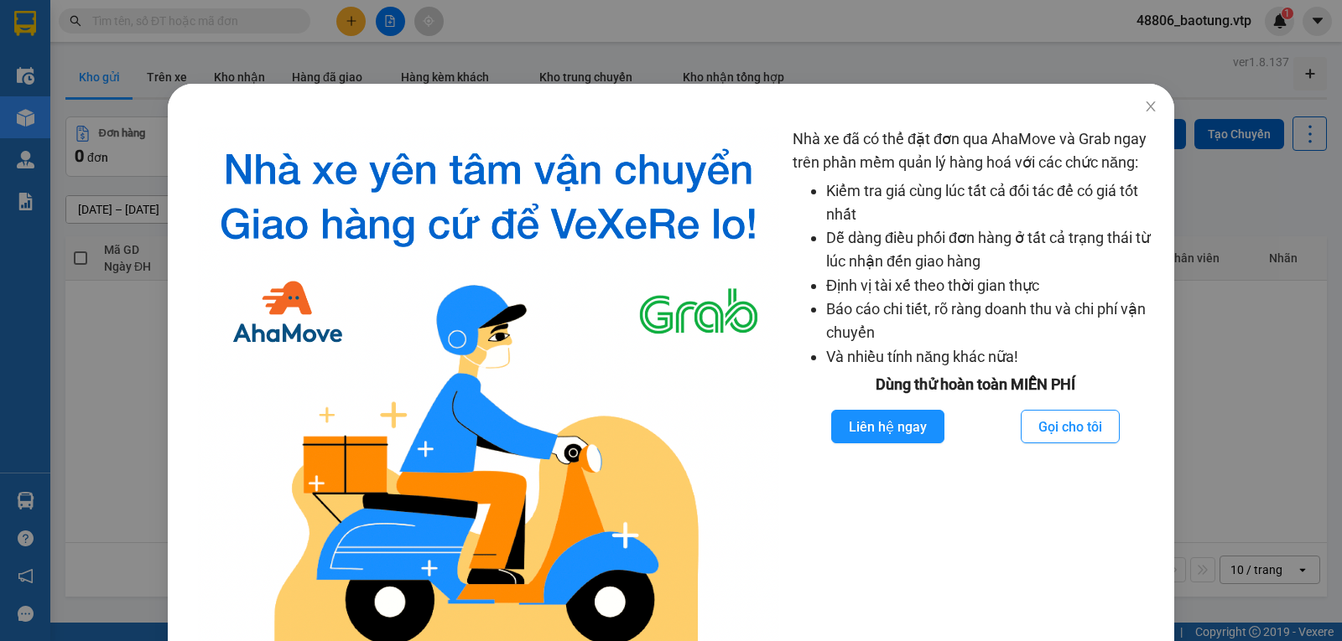
drag, startPoint x: 117, startPoint y: 366, endPoint x: 157, endPoint y: 355, distance: 40.9
click at [119, 365] on div "Nhà xe đã có thể đặt đơn qua AhaMove và Grab ngay trên phần mềm quản lý hàng ho…" at bounding box center [671, 320] width 1342 height 641
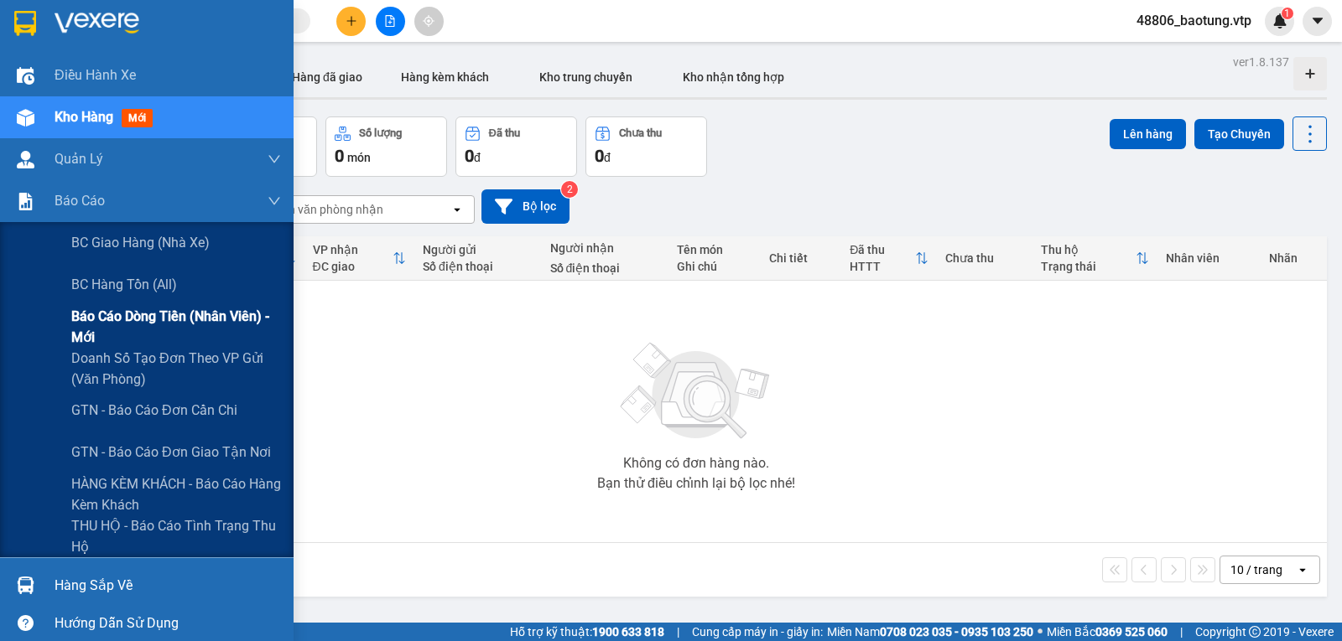
click at [153, 332] on span "Báo cáo dòng tiền (nhân viên) - mới" at bounding box center [176, 327] width 210 height 42
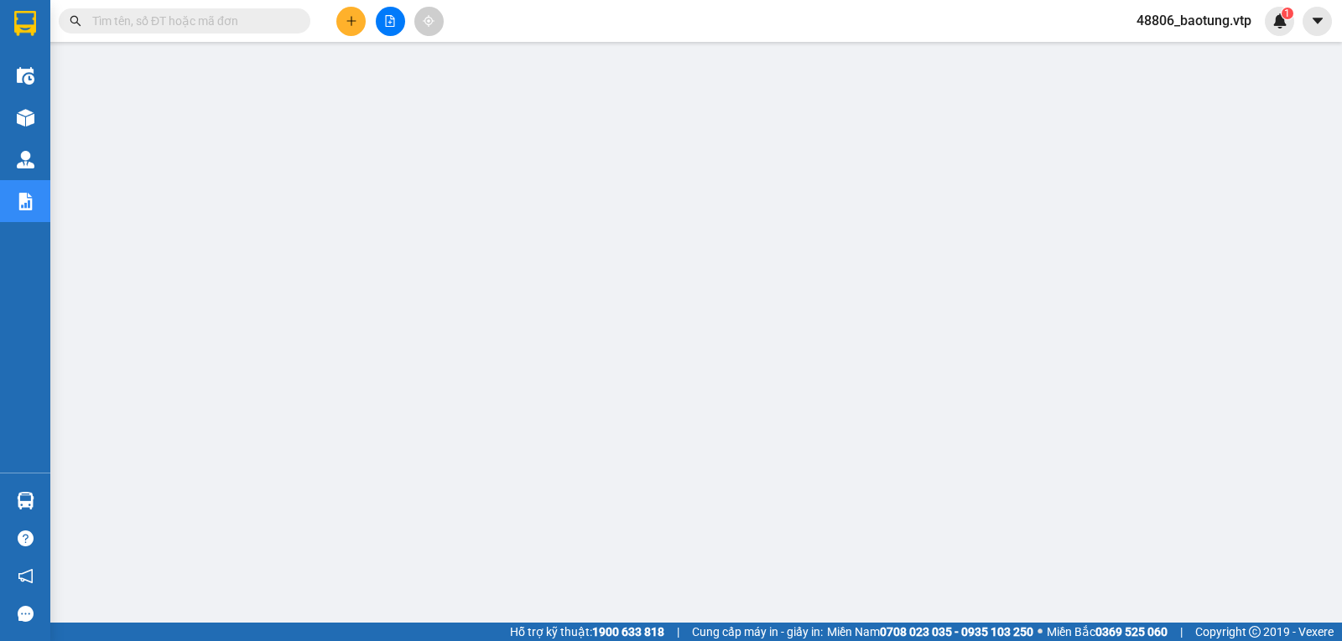
click at [1179, 15] on span "48806_baotung.vtp" at bounding box center [1194, 20] width 142 height 21
click at [1189, 44] on span "Đăng xuất" at bounding box center [1200, 52] width 107 height 18
